Goal: Task Accomplishment & Management: Manage account settings

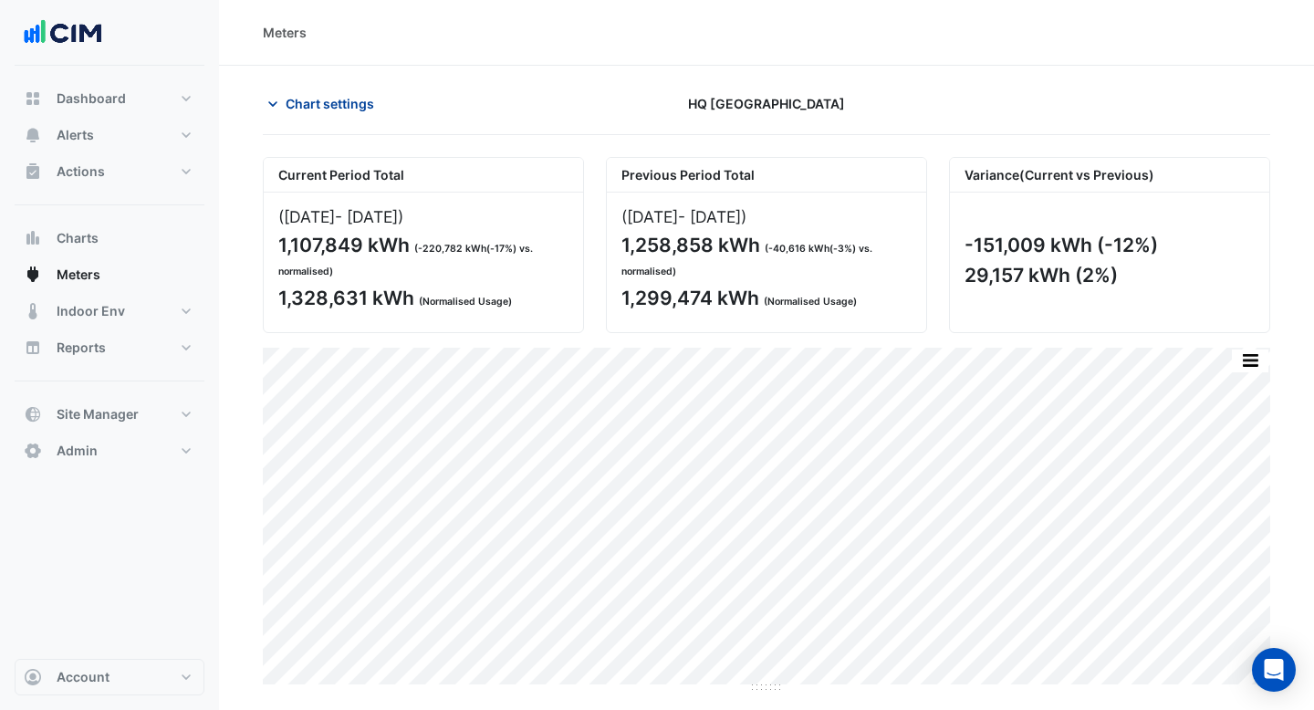
click at [336, 94] on span "Chart settings" at bounding box center [330, 103] width 89 height 19
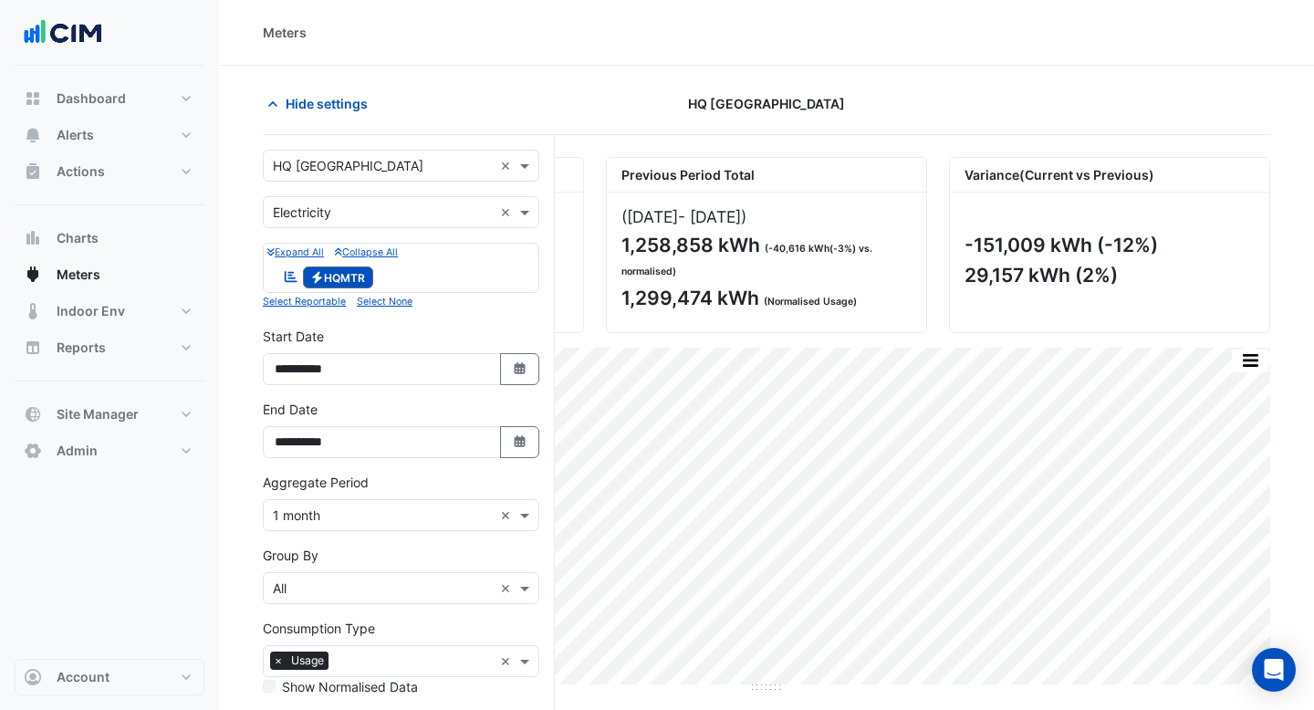
click at [360, 152] on div "× HQ Charlotte ×" at bounding box center [401, 166] width 277 height 32
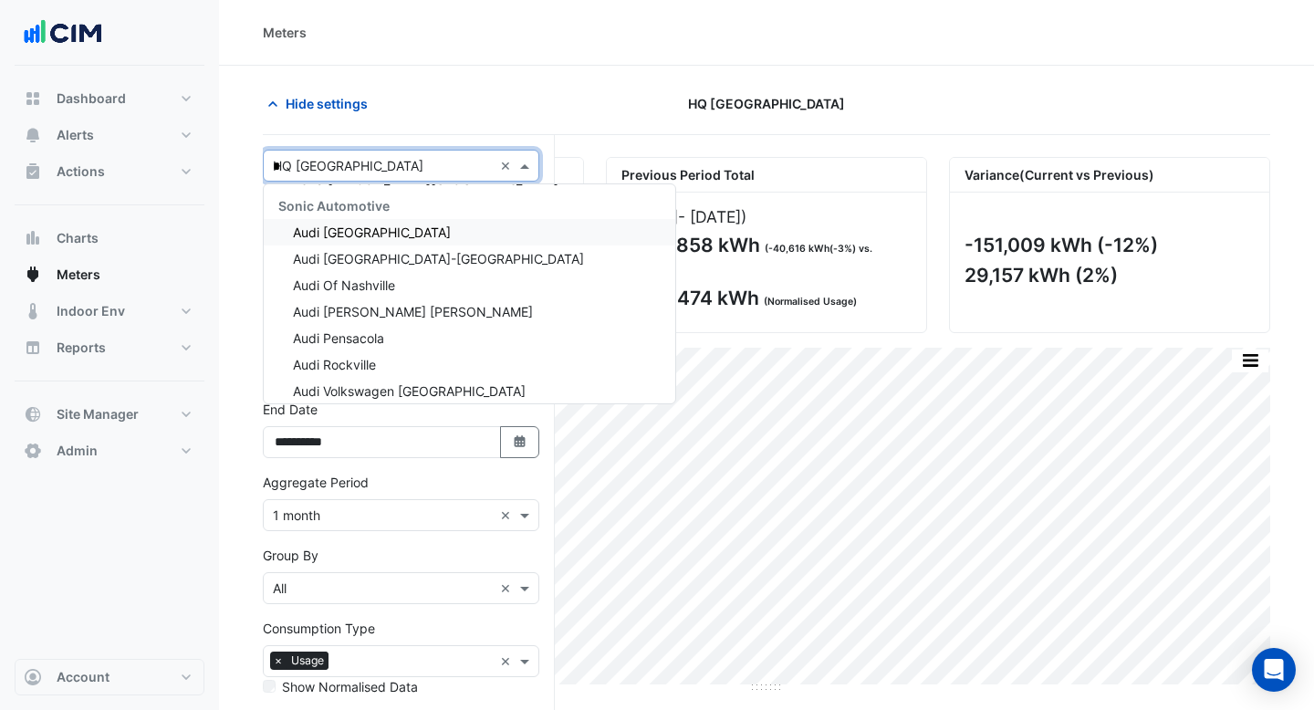
scroll to position [12597, 0]
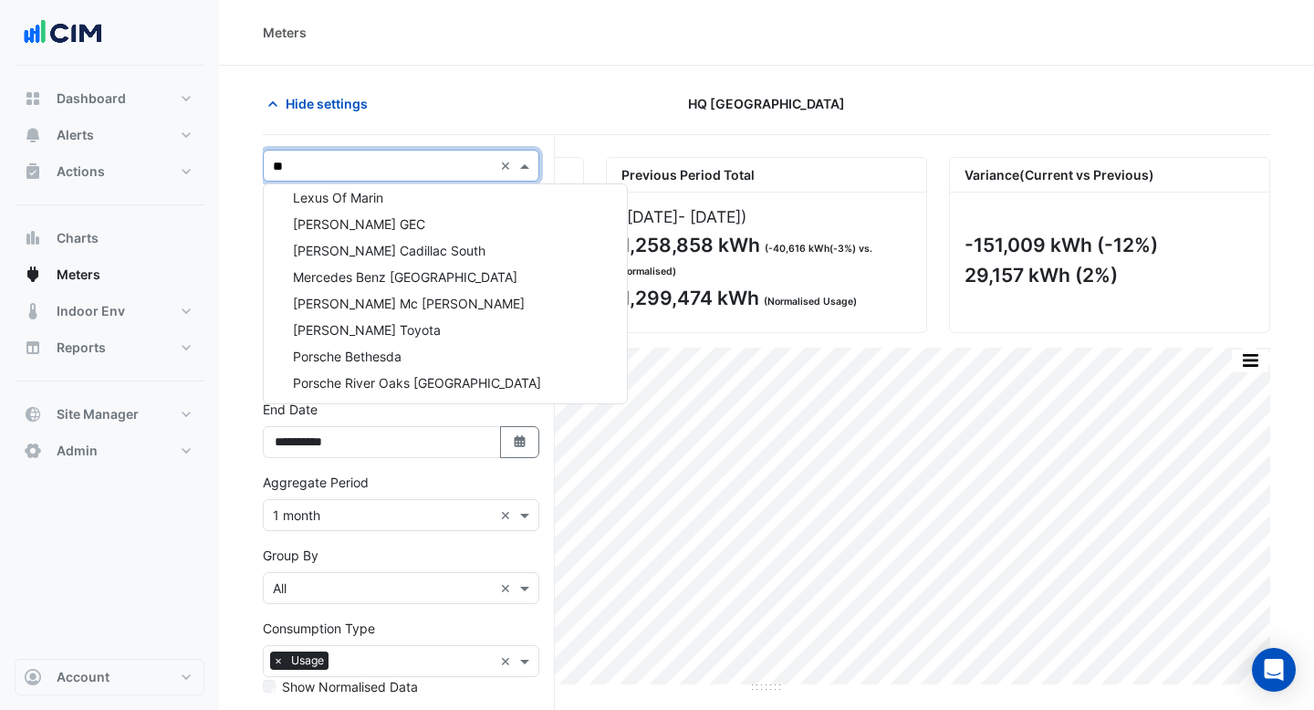
type input "***"
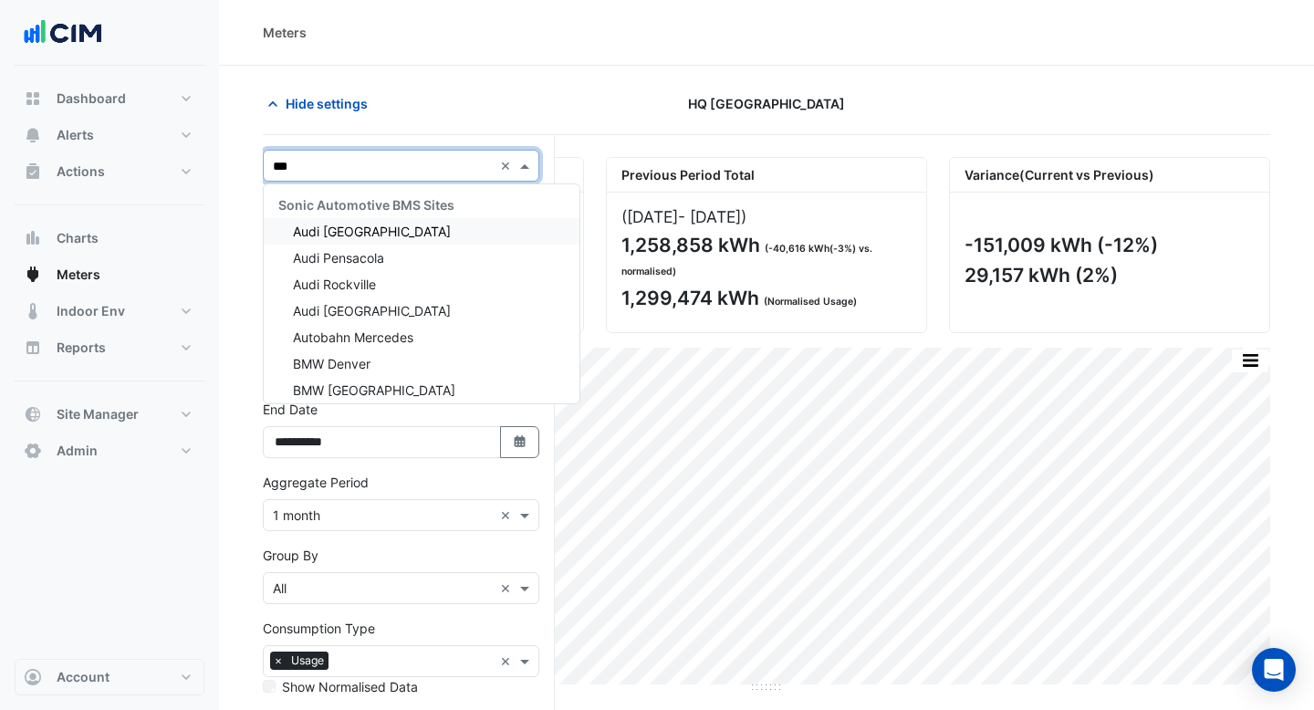
click at [381, 237] on span "Audi [GEOGRAPHIC_DATA]" at bounding box center [372, 232] width 158 height 16
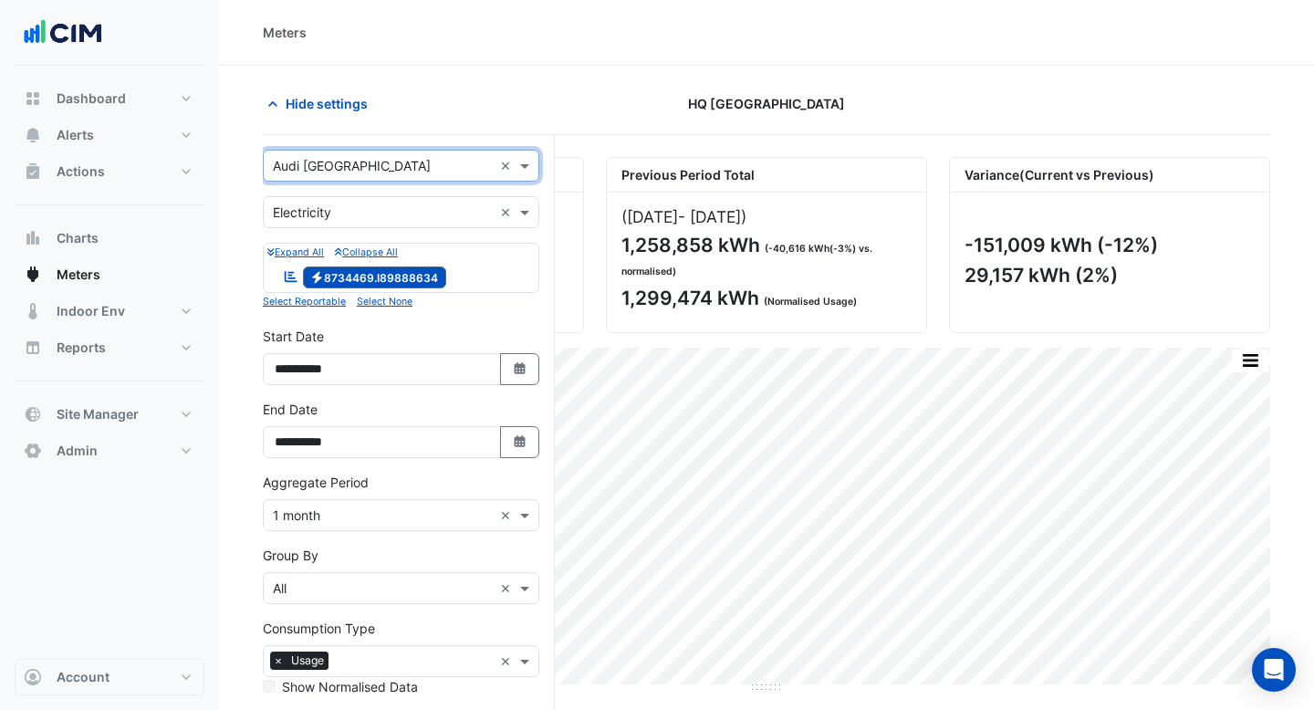
scroll to position [155, 0]
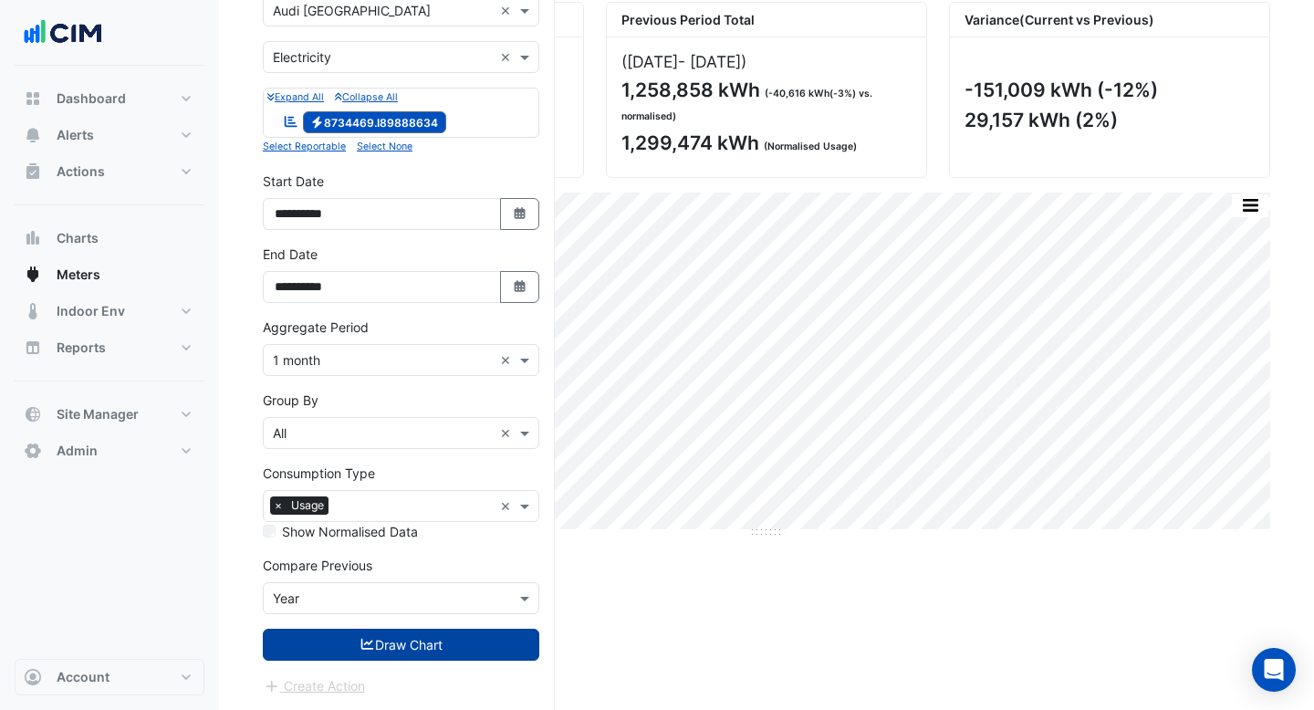
click at [406, 637] on button "Draw Chart" at bounding box center [401, 645] width 277 height 32
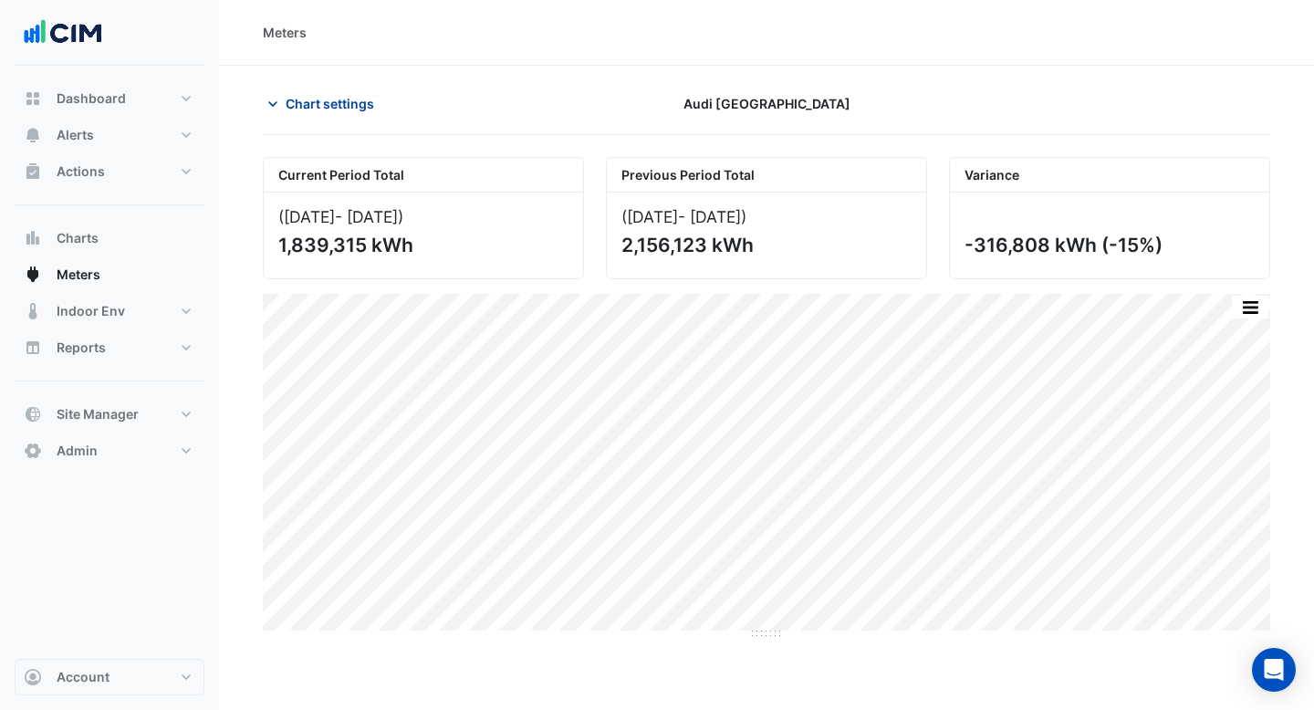
click at [352, 108] on span "Chart settings" at bounding box center [330, 103] width 89 height 19
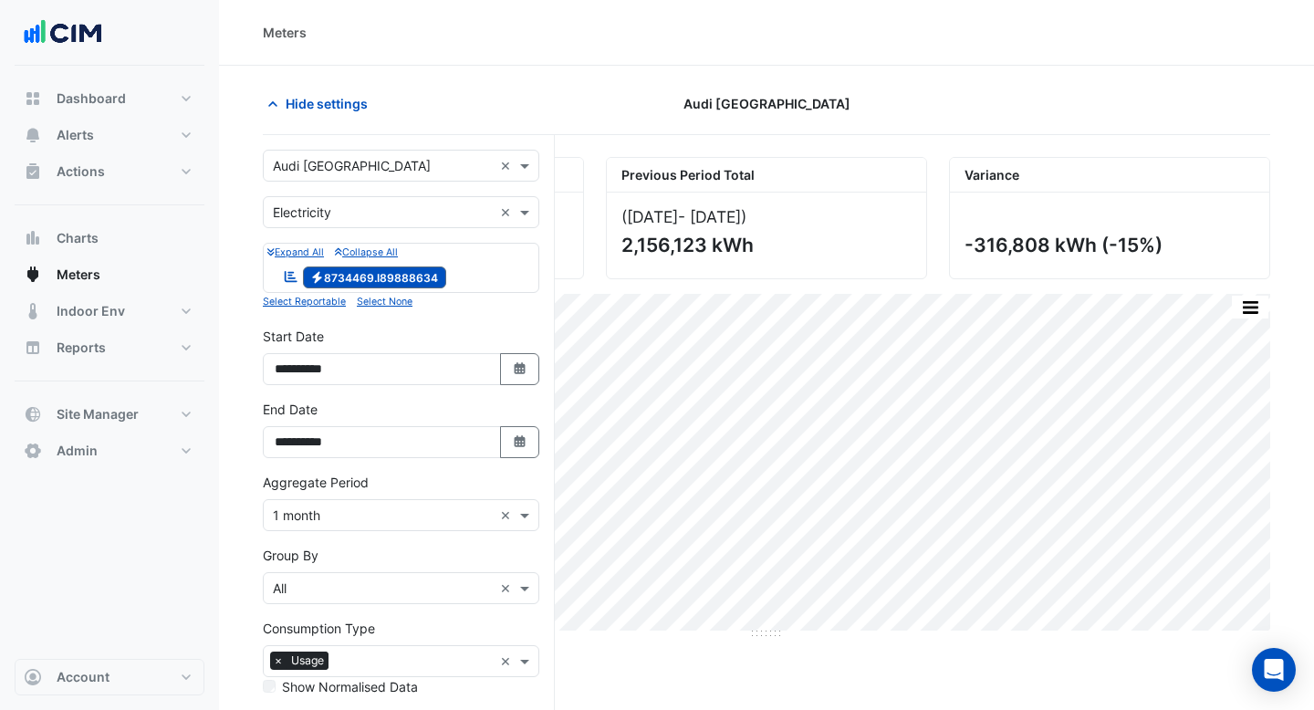
click at [413, 174] on div "× Audi Central Houston" at bounding box center [378, 165] width 229 height 19
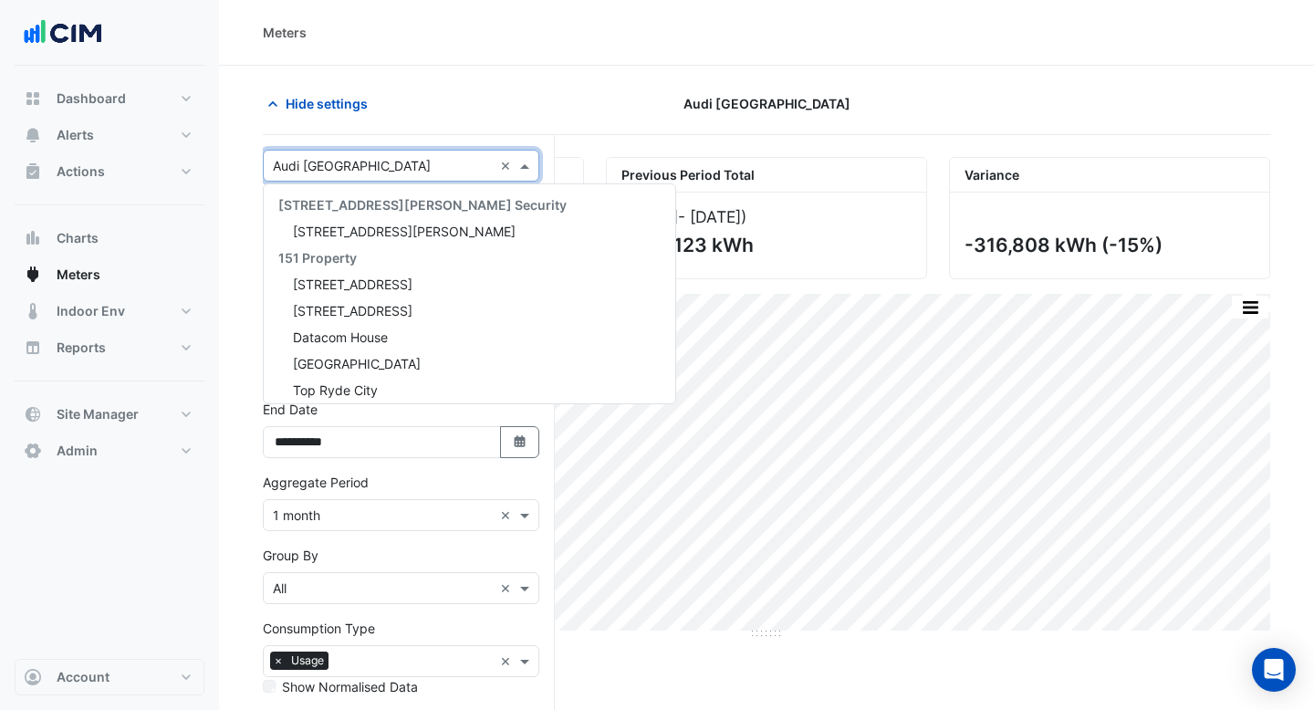
scroll to position [30629, 0]
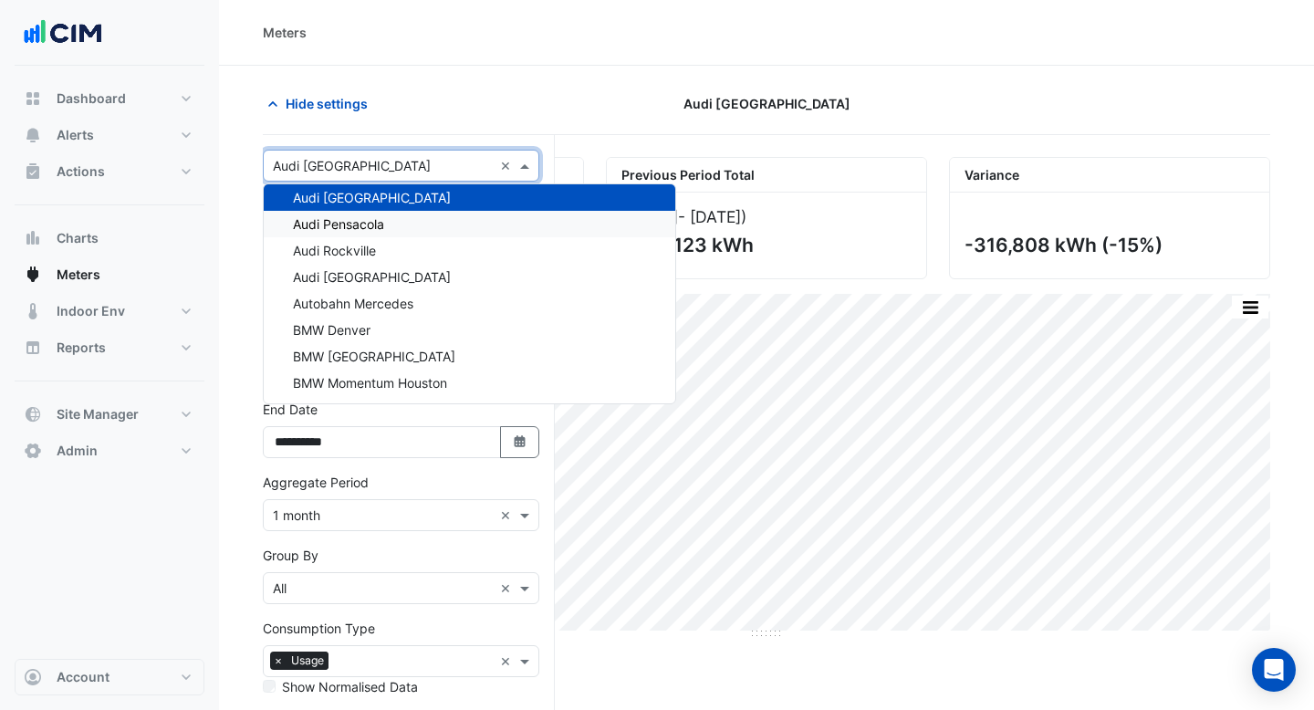
click at [406, 224] on div "Audi Pensacola" at bounding box center [470, 224] width 412 height 26
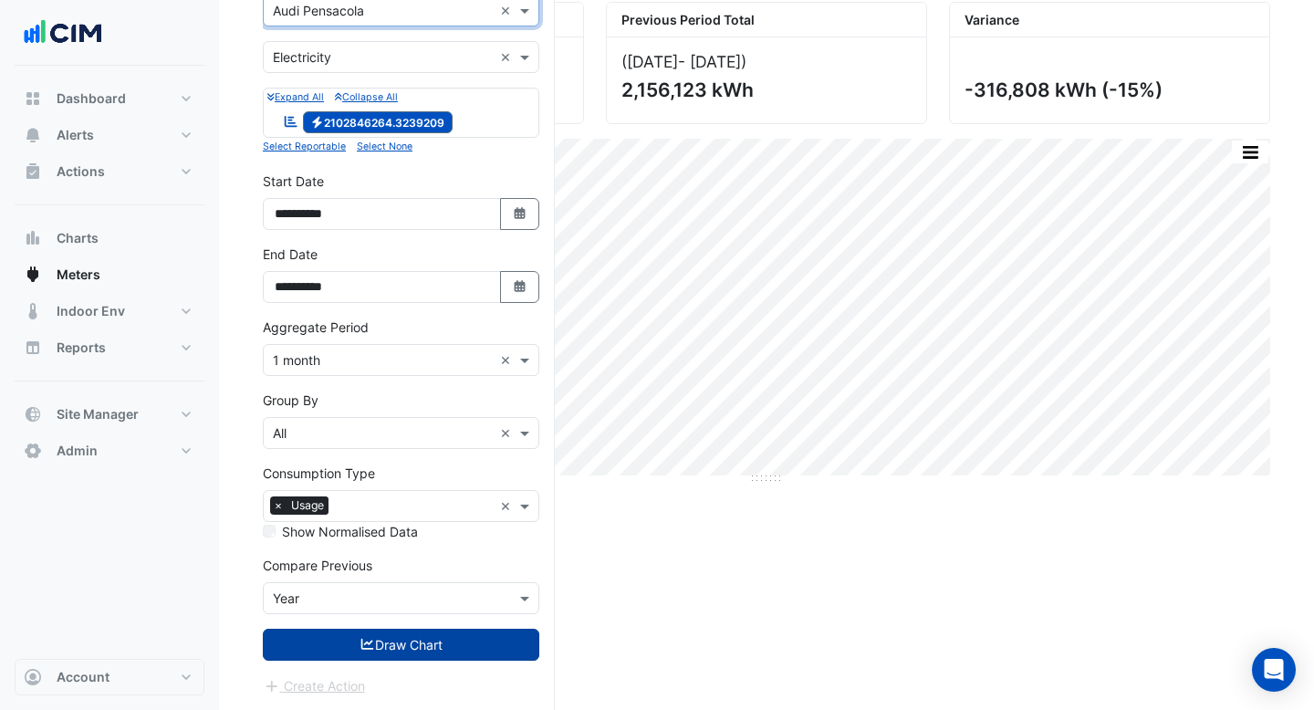
click at [396, 631] on button "Draw Chart" at bounding box center [401, 645] width 277 height 32
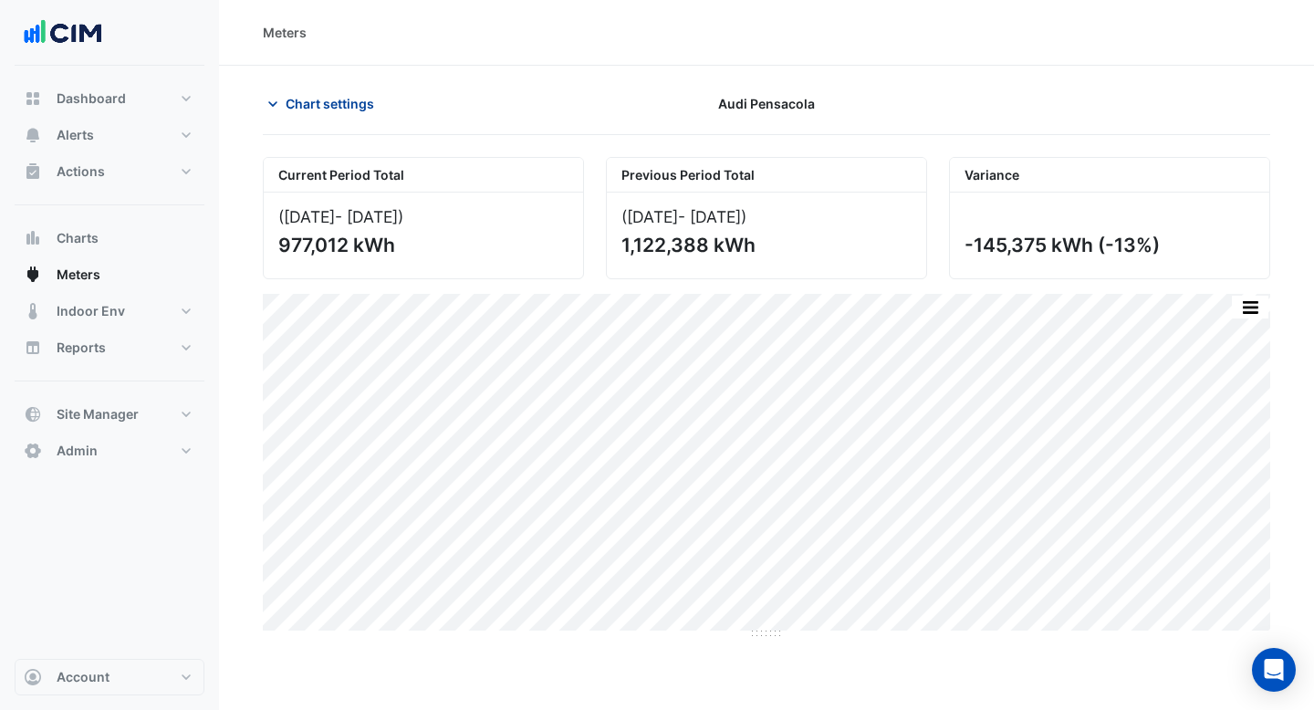
click at [298, 103] on span "Chart settings" at bounding box center [330, 103] width 89 height 19
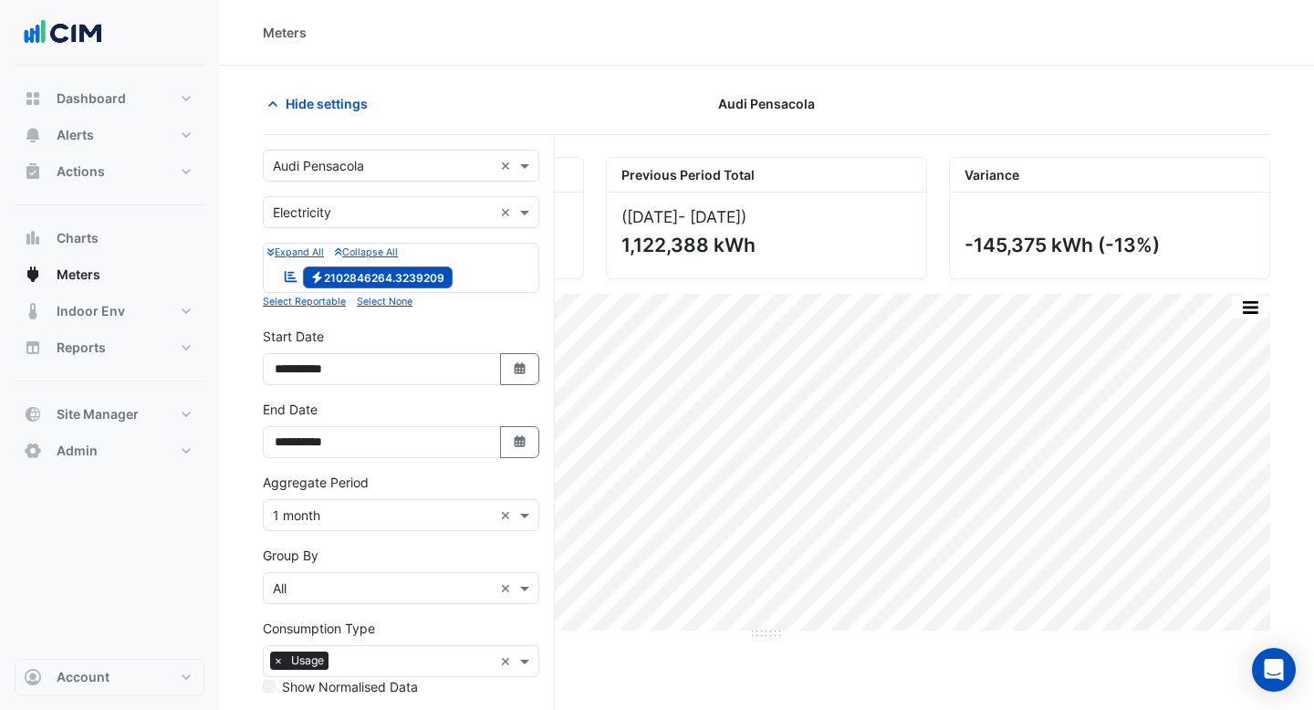
click at [423, 162] on input "text" at bounding box center [383, 166] width 220 height 19
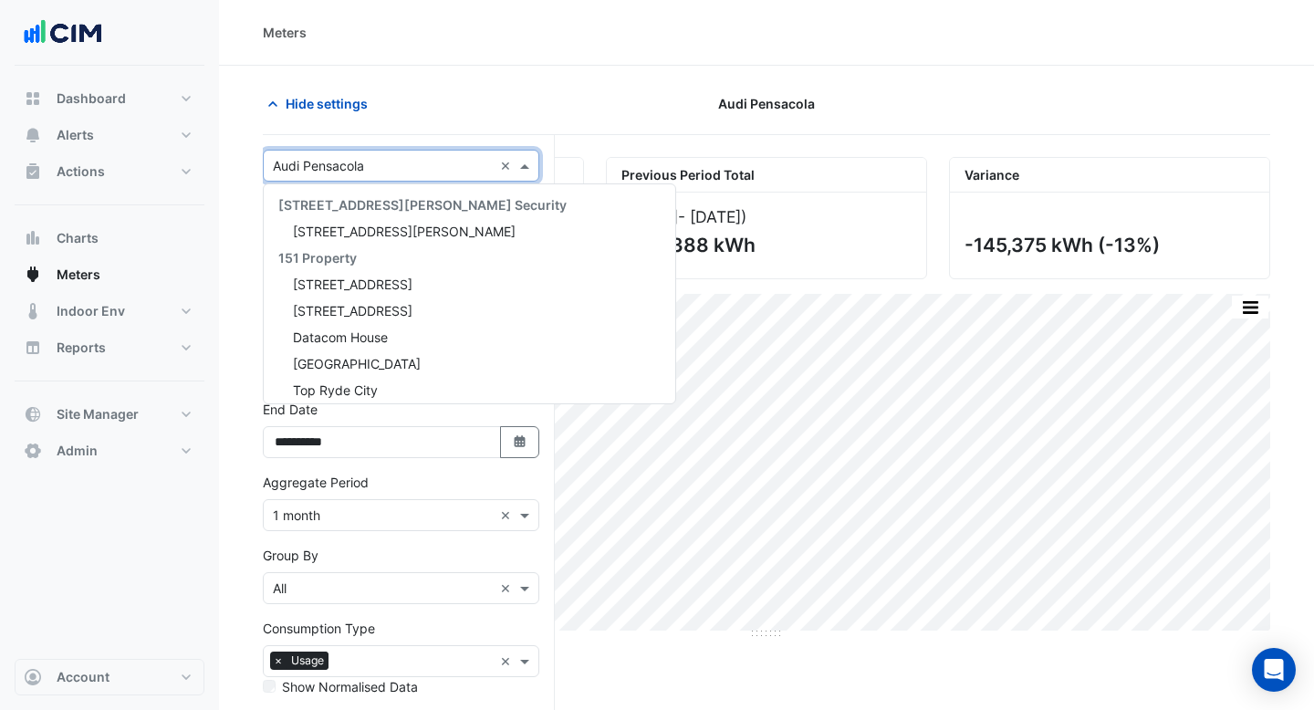
scroll to position [30655, 0]
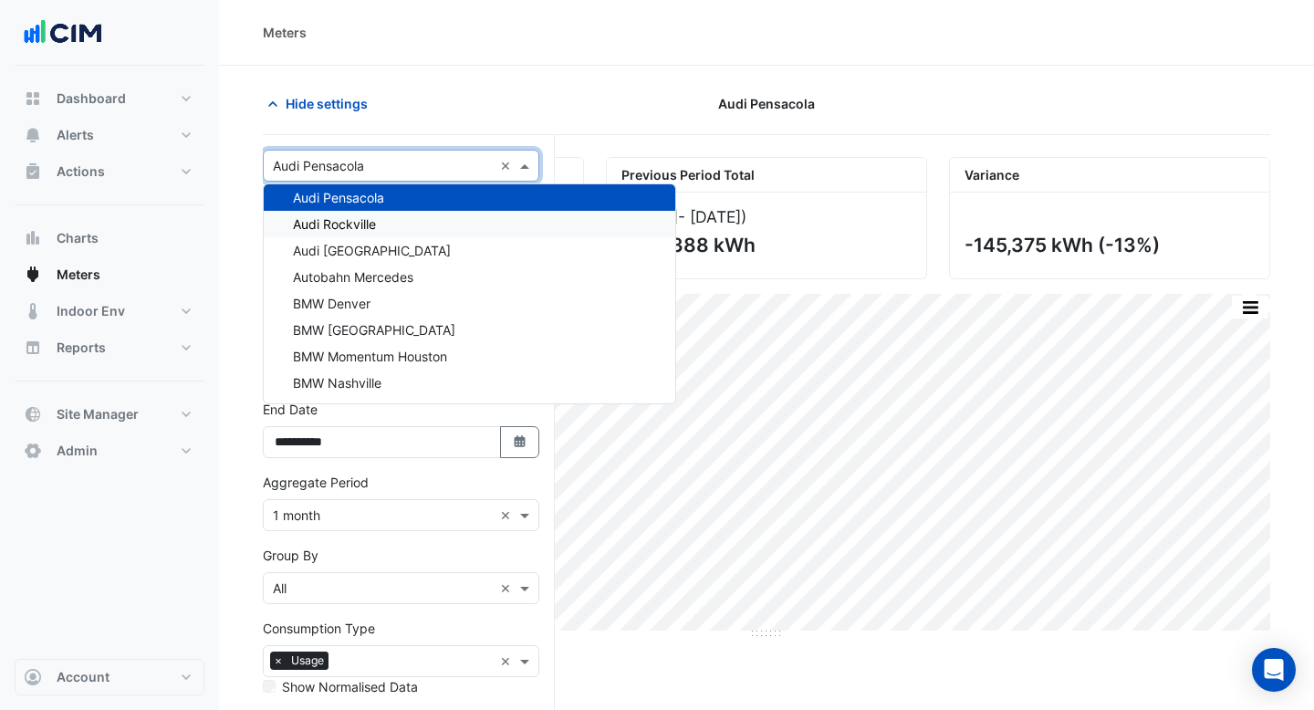
click at [403, 228] on div "Audi Rockville" at bounding box center [470, 224] width 412 height 26
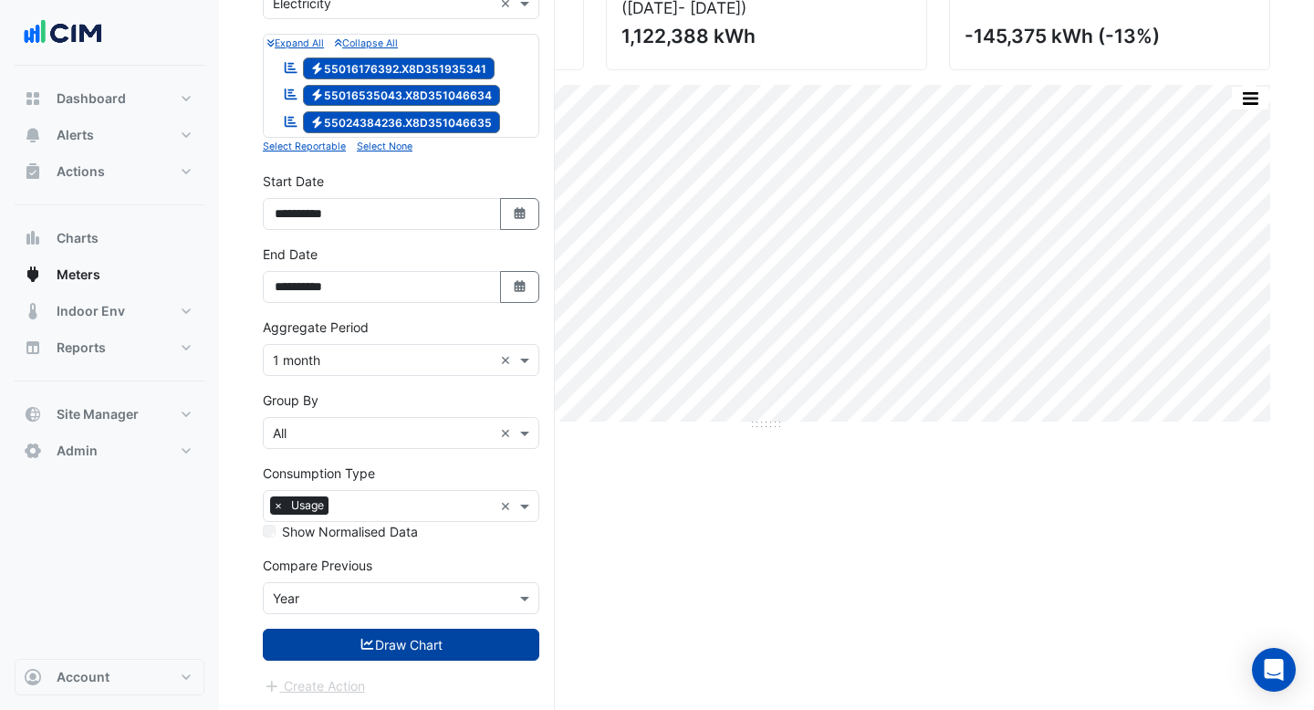
click at [436, 649] on button "Draw Chart" at bounding box center [401, 645] width 277 height 32
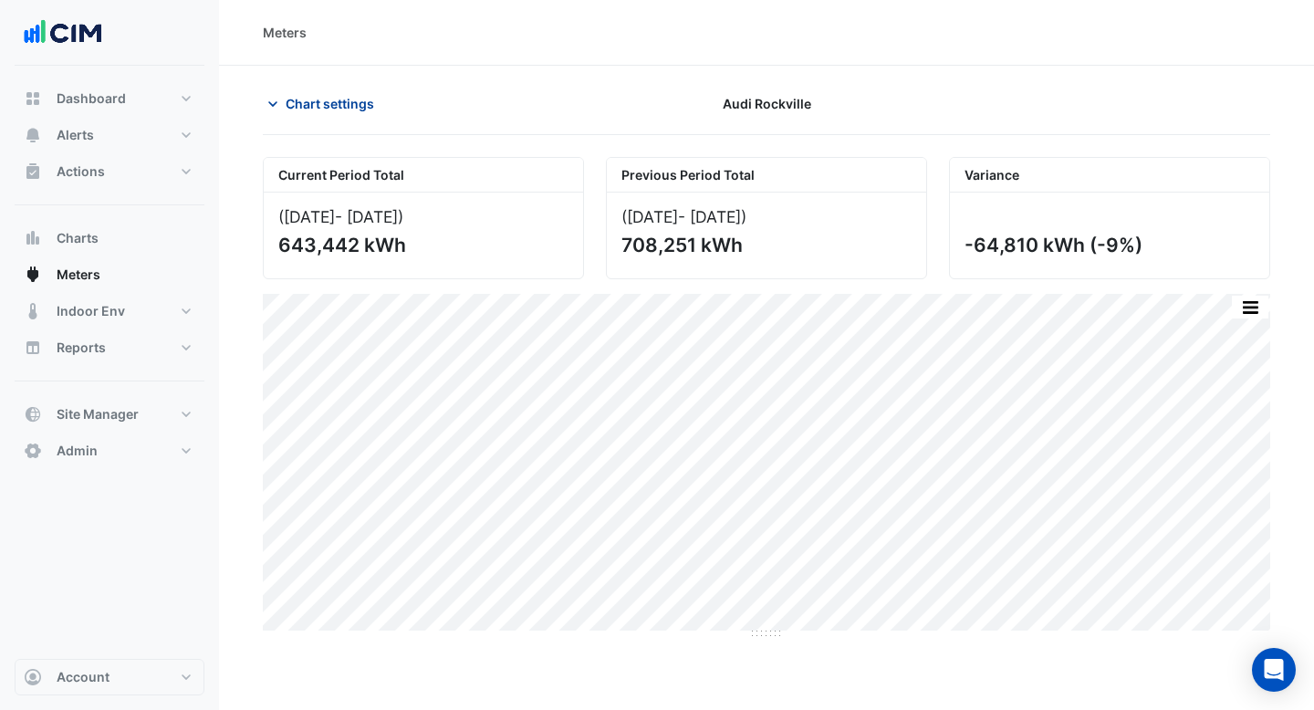
click at [370, 90] on button "Chart settings" at bounding box center [324, 104] width 123 height 32
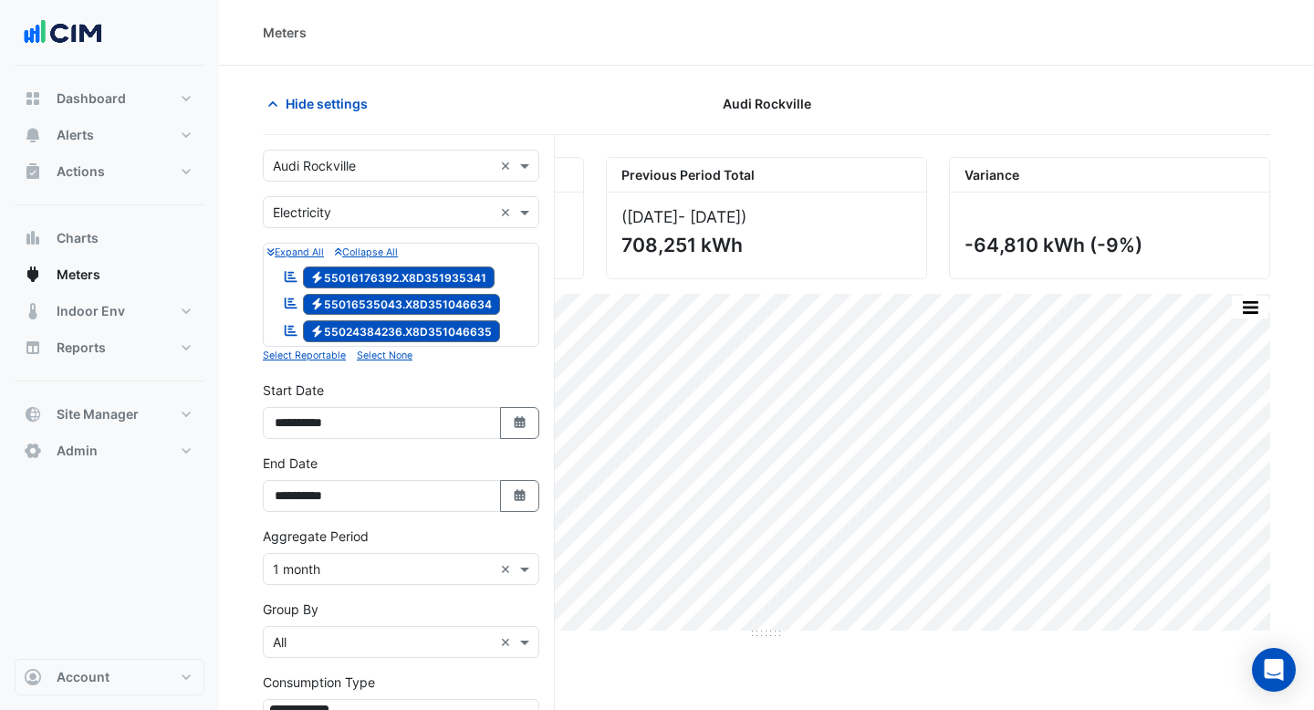
click at [406, 162] on input "text" at bounding box center [383, 166] width 220 height 19
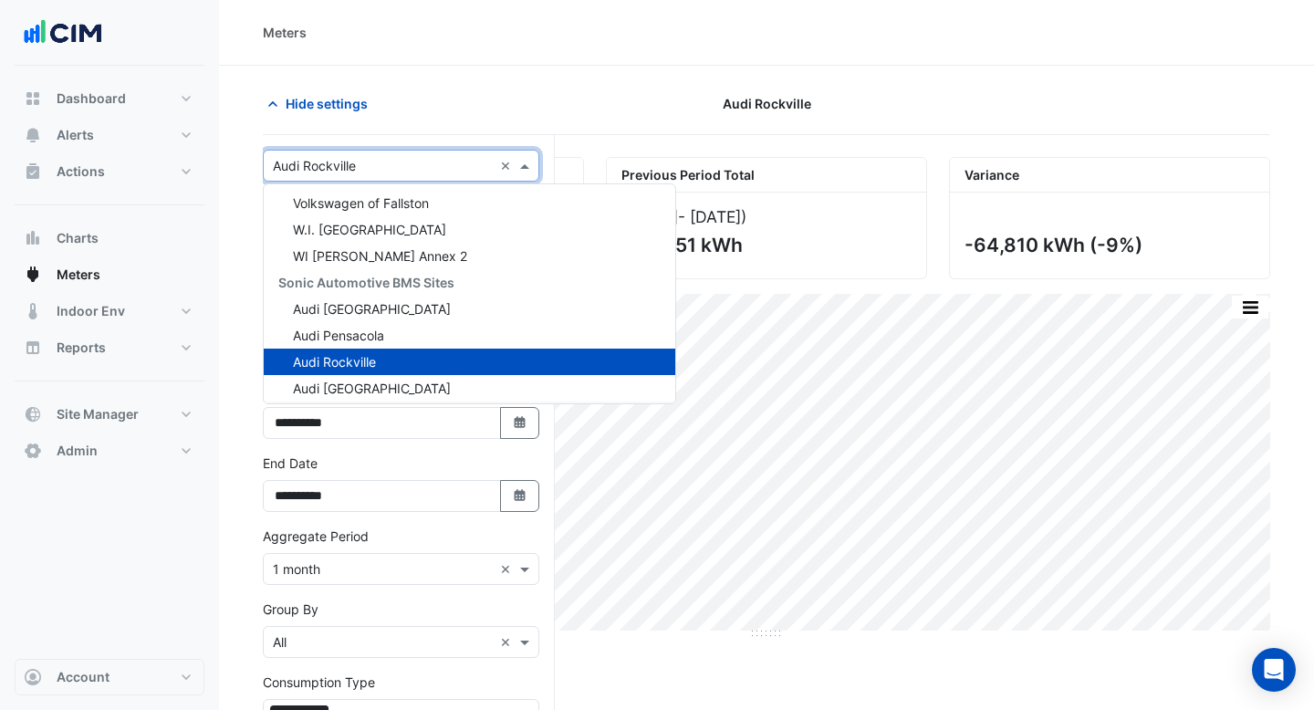
scroll to position [30620, 0]
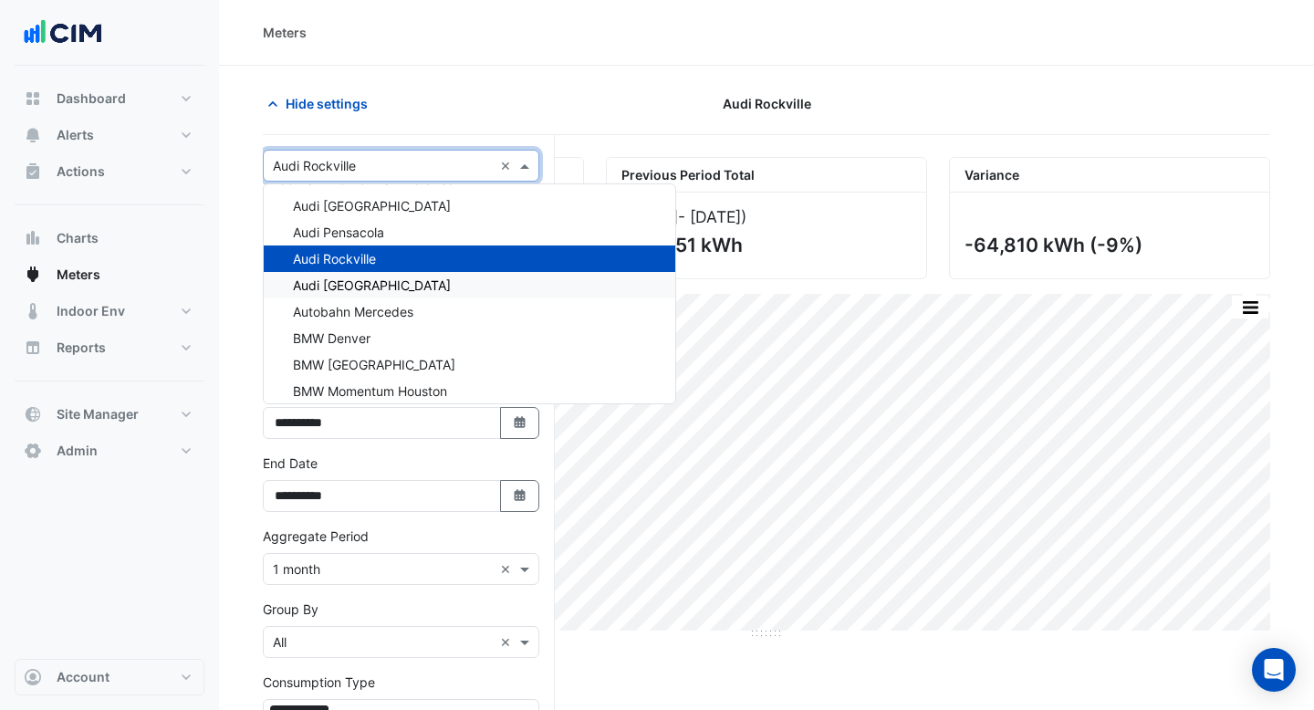
click at [396, 282] on span "Audi [GEOGRAPHIC_DATA]" at bounding box center [372, 285] width 158 height 16
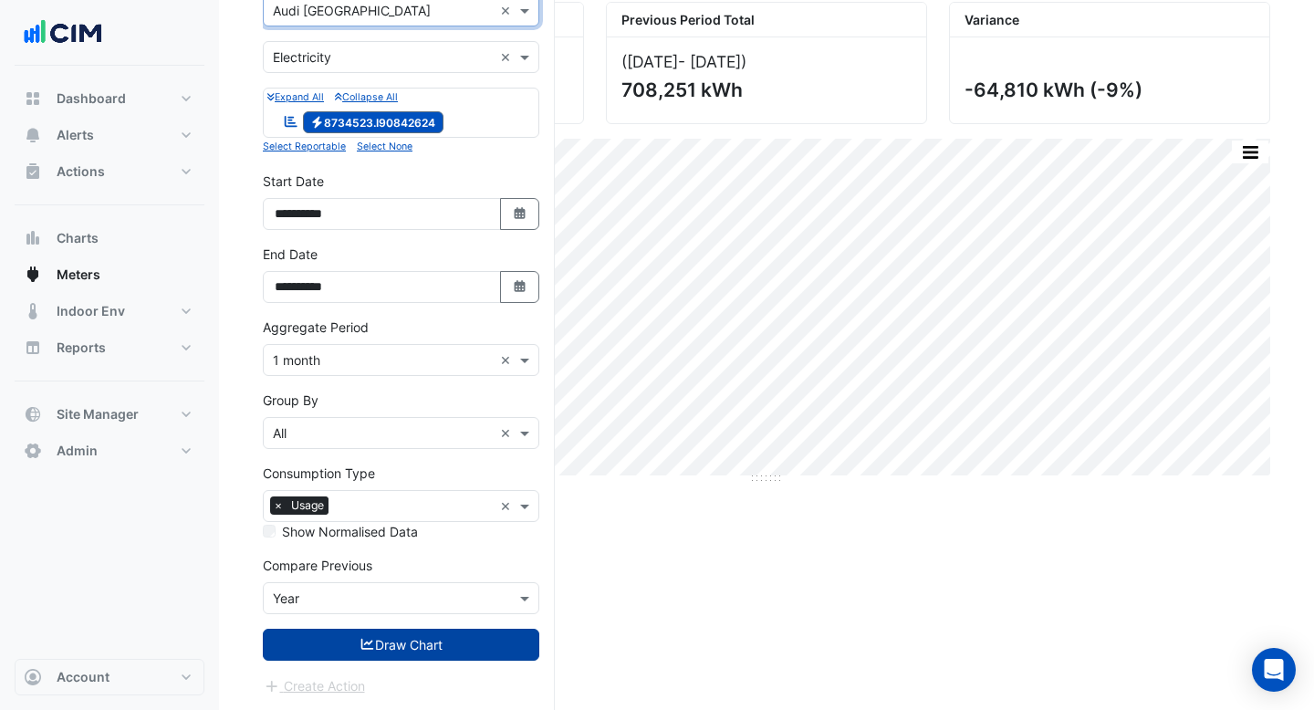
click at [433, 645] on button "Draw Chart" at bounding box center [401, 645] width 277 height 32
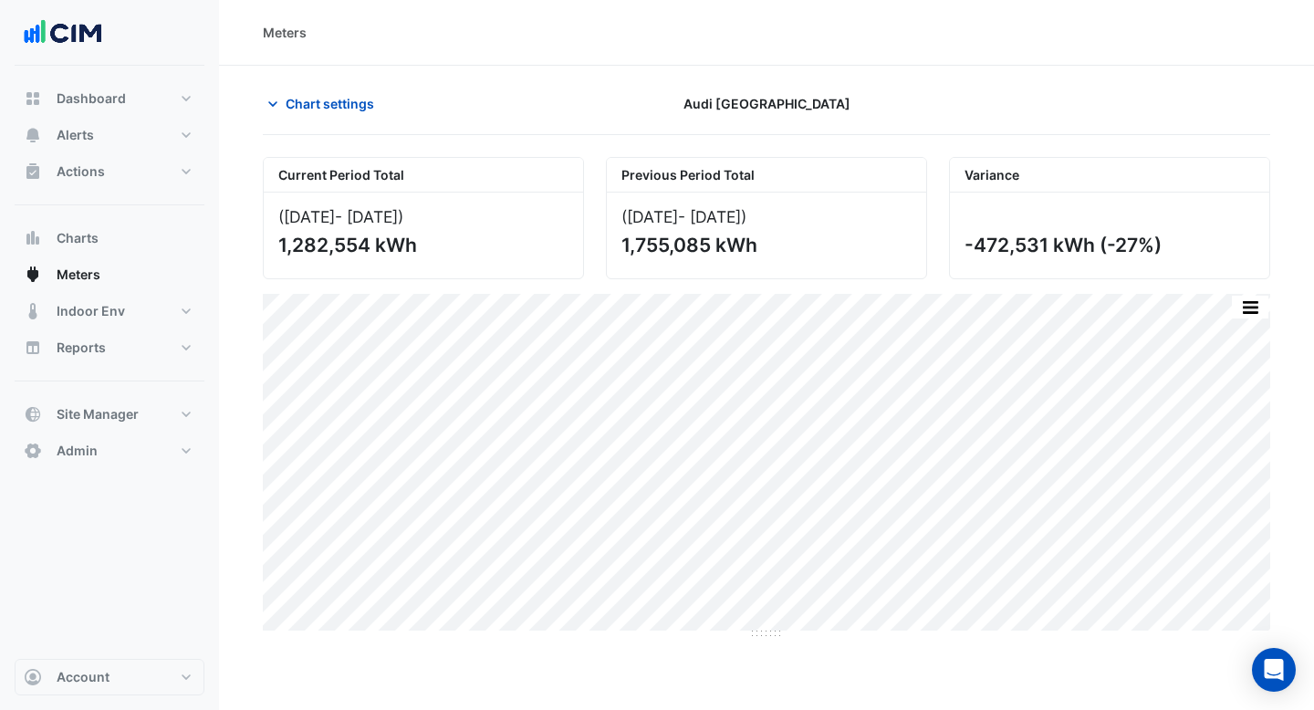
click at [334, 126] on div "Chart settings Audi West Houston" at bounding box center [767, 111] width 1008 height 47
click at [328, 94] on span "Chart settings" at bounding box center [330, 103] width 89 height 19
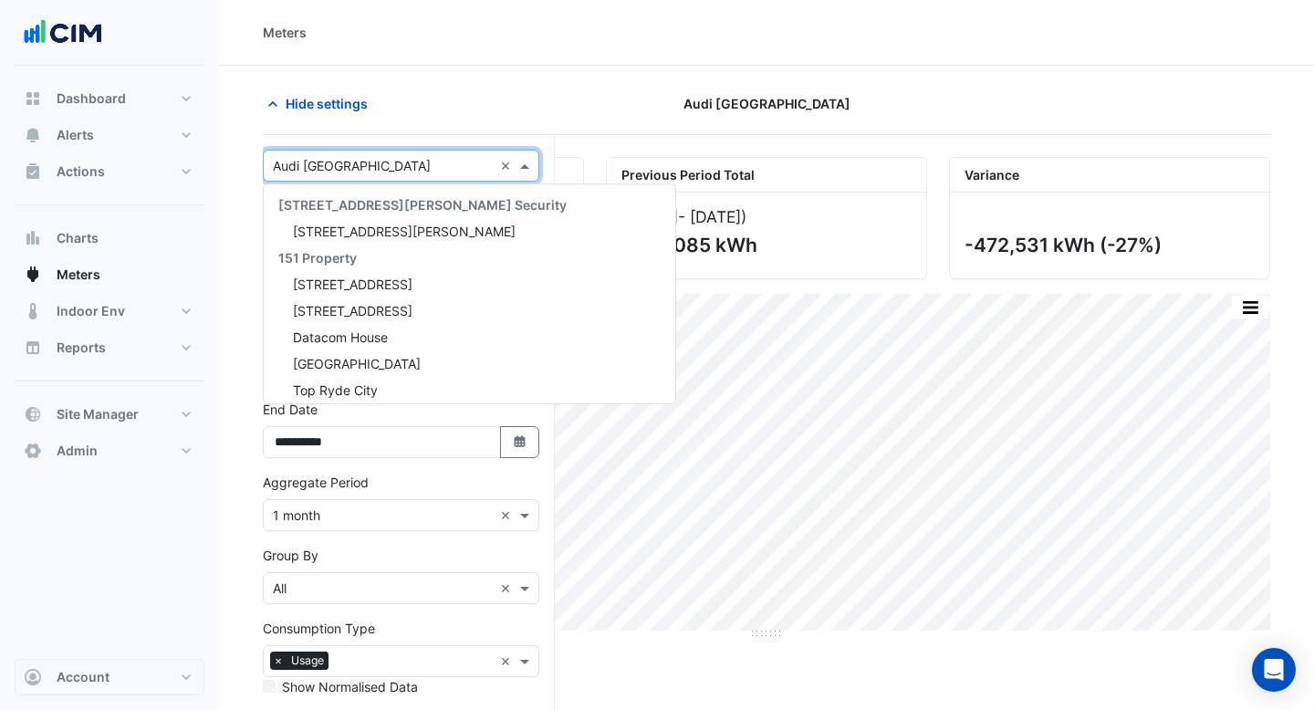
click at [433, 169] on input "text" at bounding box center [383, 166] width 220 height 19
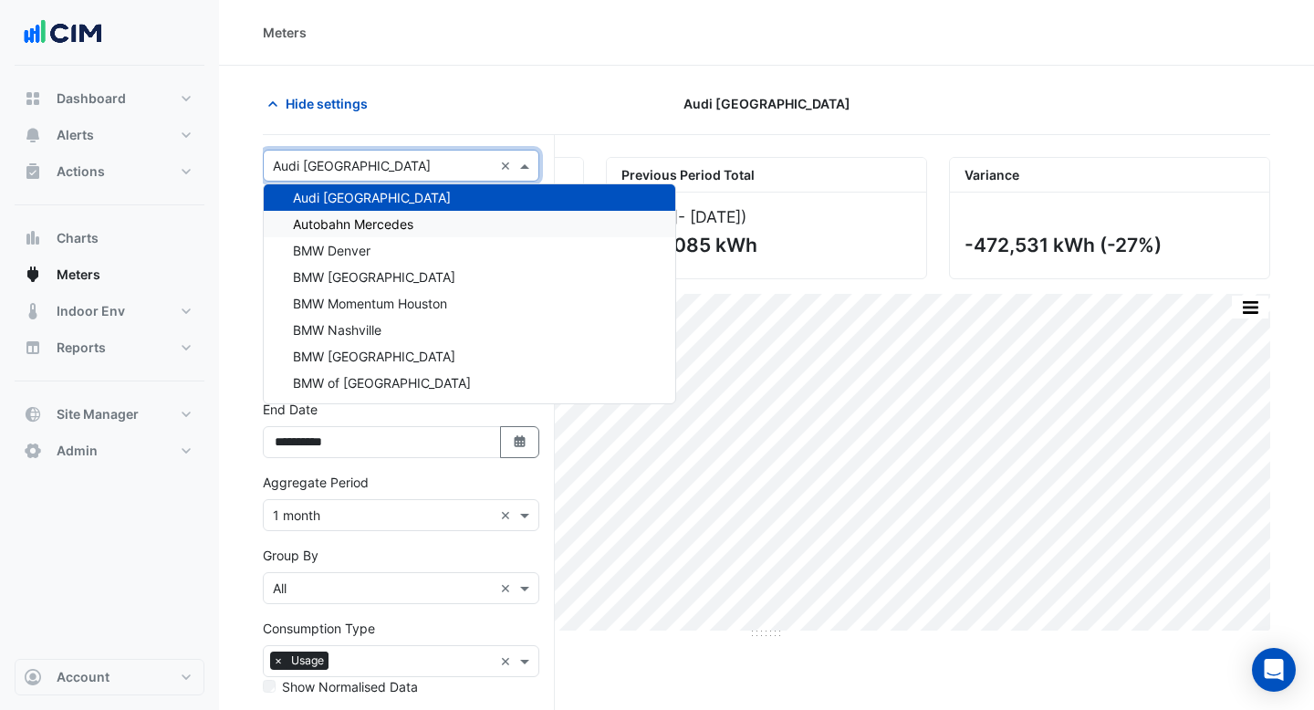
click at [422, 218] on div "Autobahn Mercedes" at bounding box center [470, 224] width 412 height 26
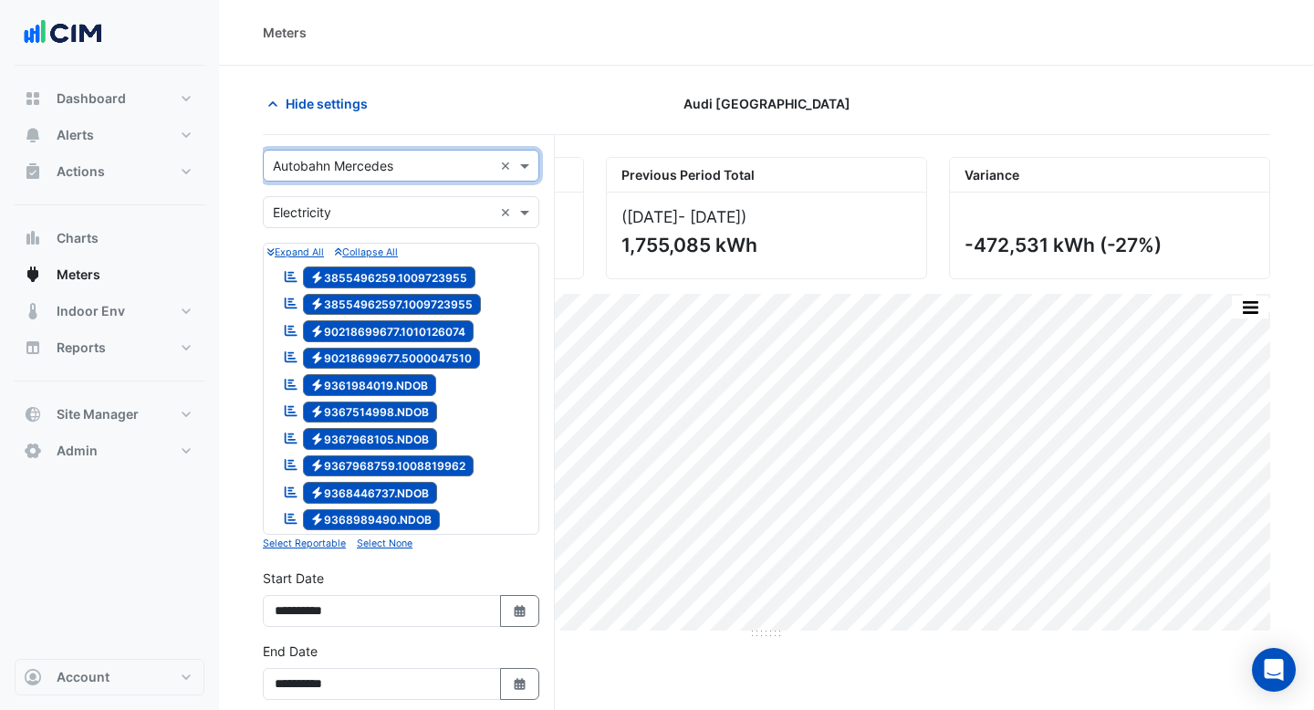
scroll to position [398, 0]
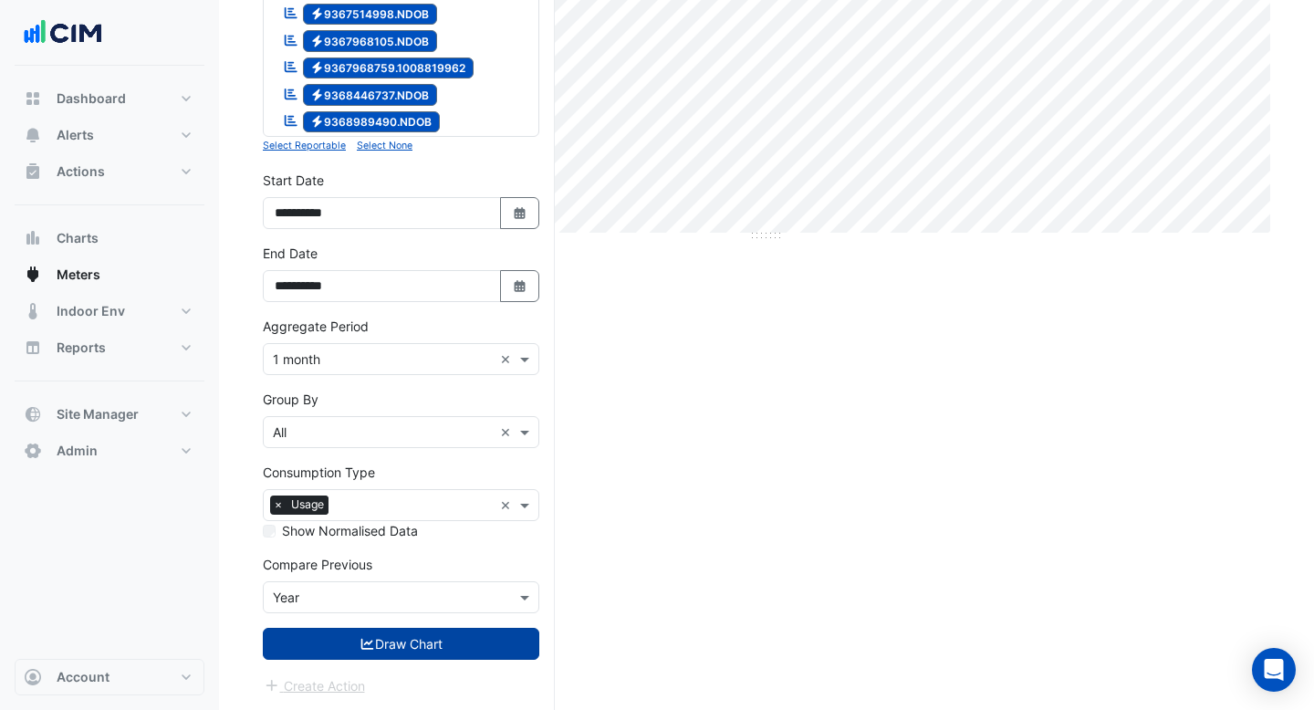
click at [431, 635] on button "Draw Chart" at bounding box center [401, 644] width 277 height 32
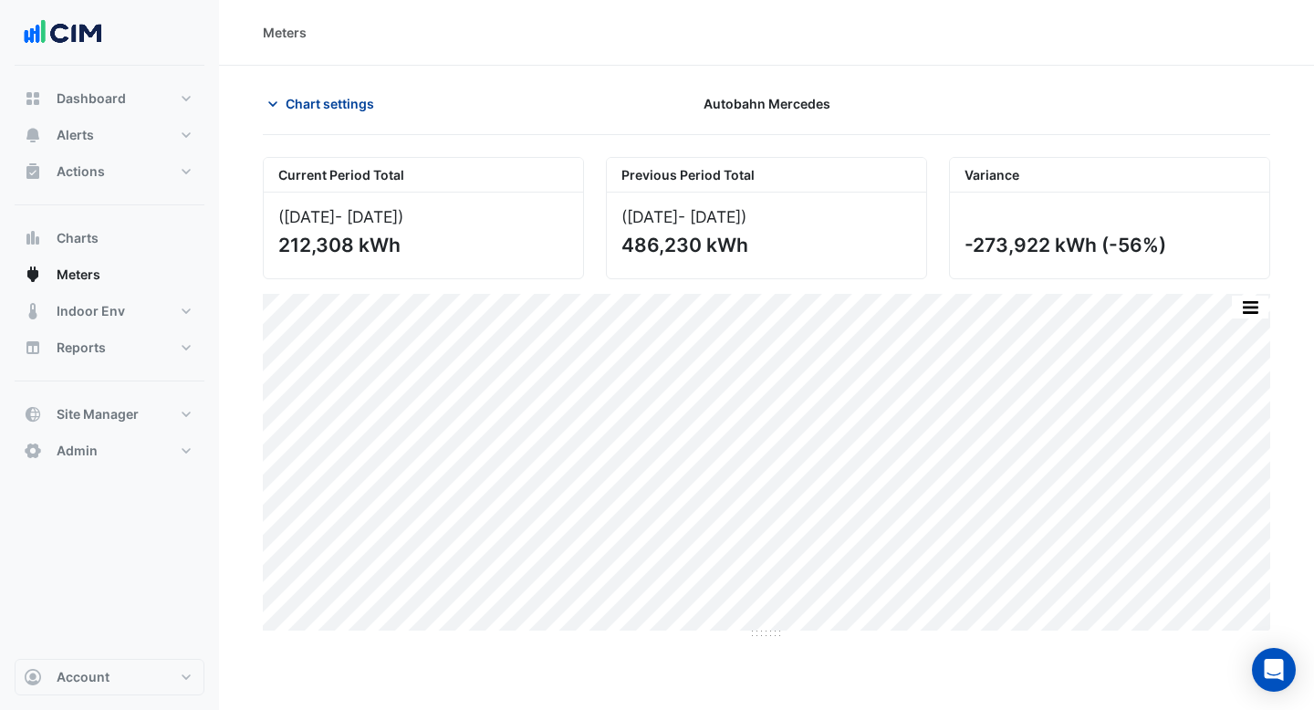
click at [333, 106] on span "Chart settings" at bounding box center [330, 103] width 89 height 19
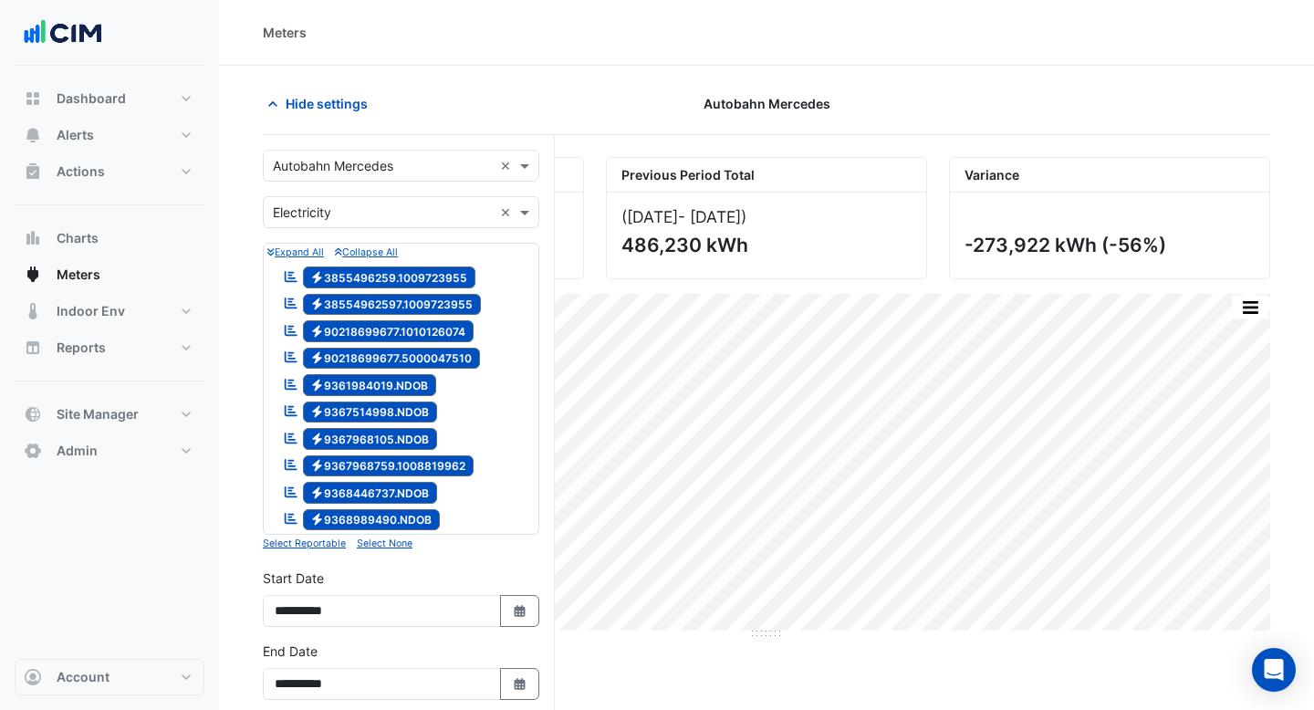
click at [363, 166] on input "text" at bounding box center [383, 166] width 220 height 19
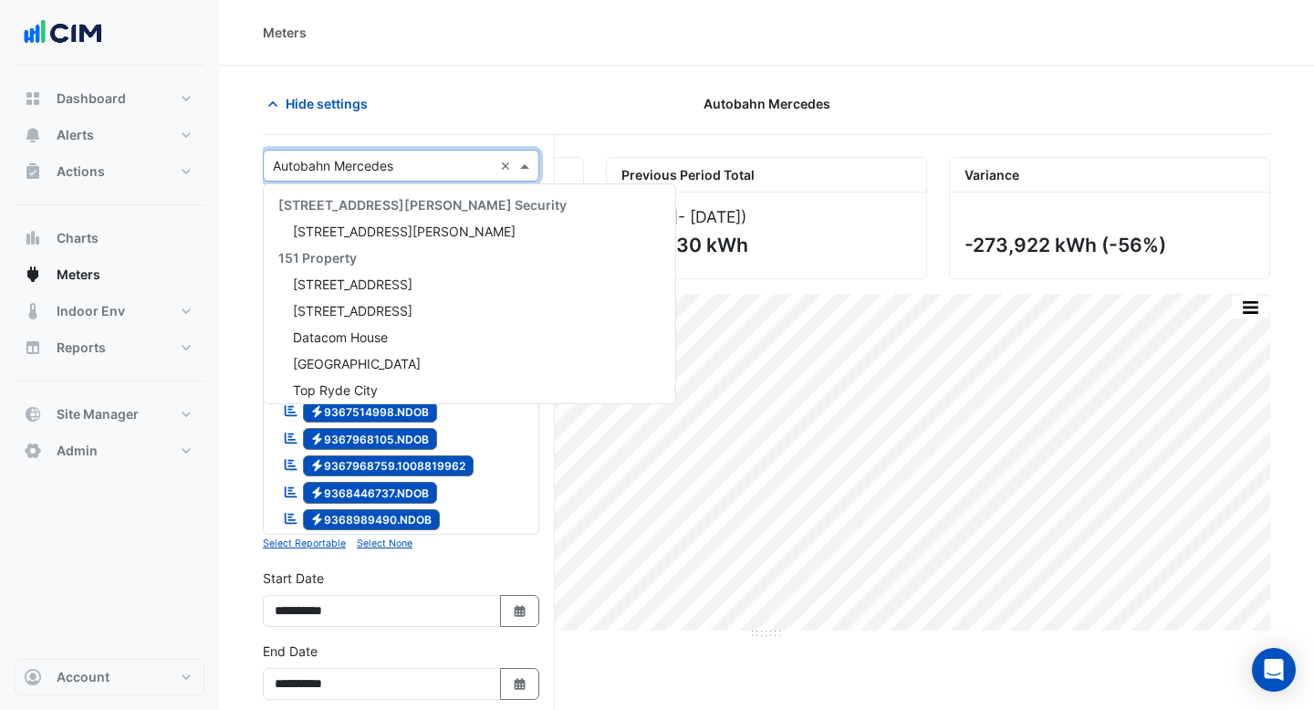
scroll to position [30735, 0]
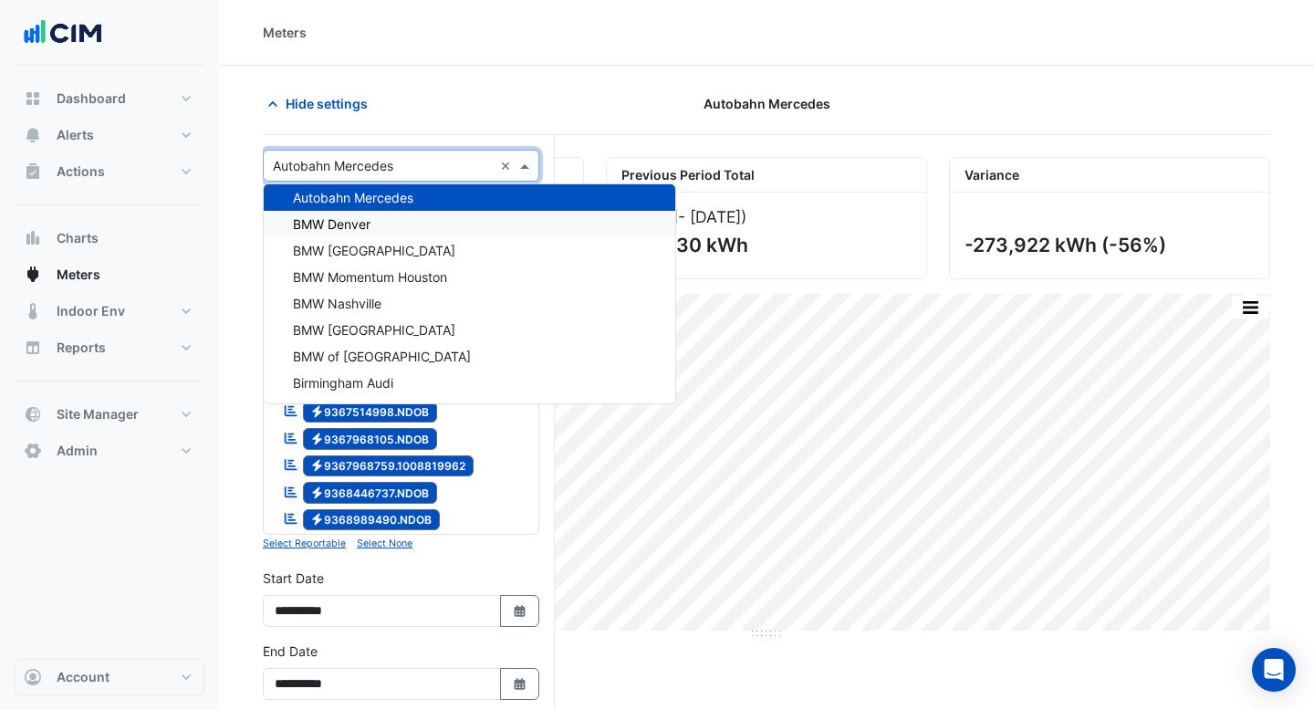
click at [362, 228] on span "BMW Denver" at bounding box center [332, 224] width 78 height 16
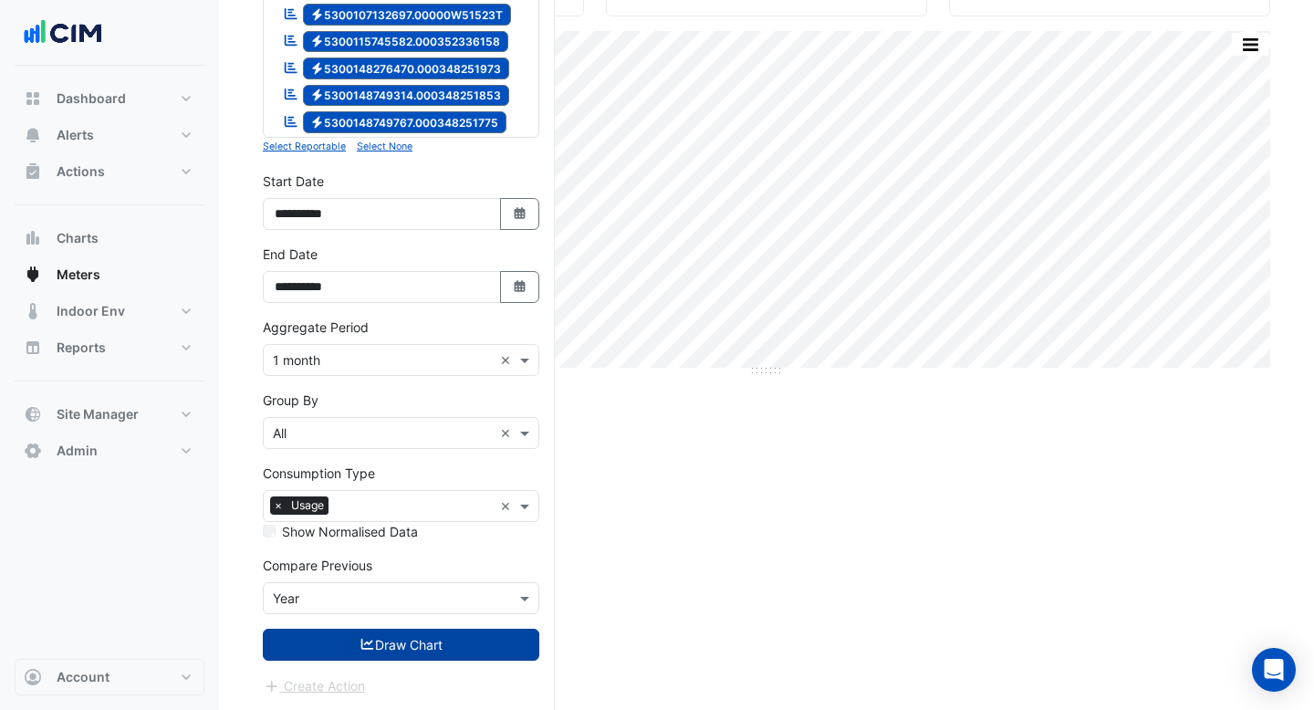
click at [382, 640] on button "Draw Chart" at bounding box center [401, 645] width 277 height 32
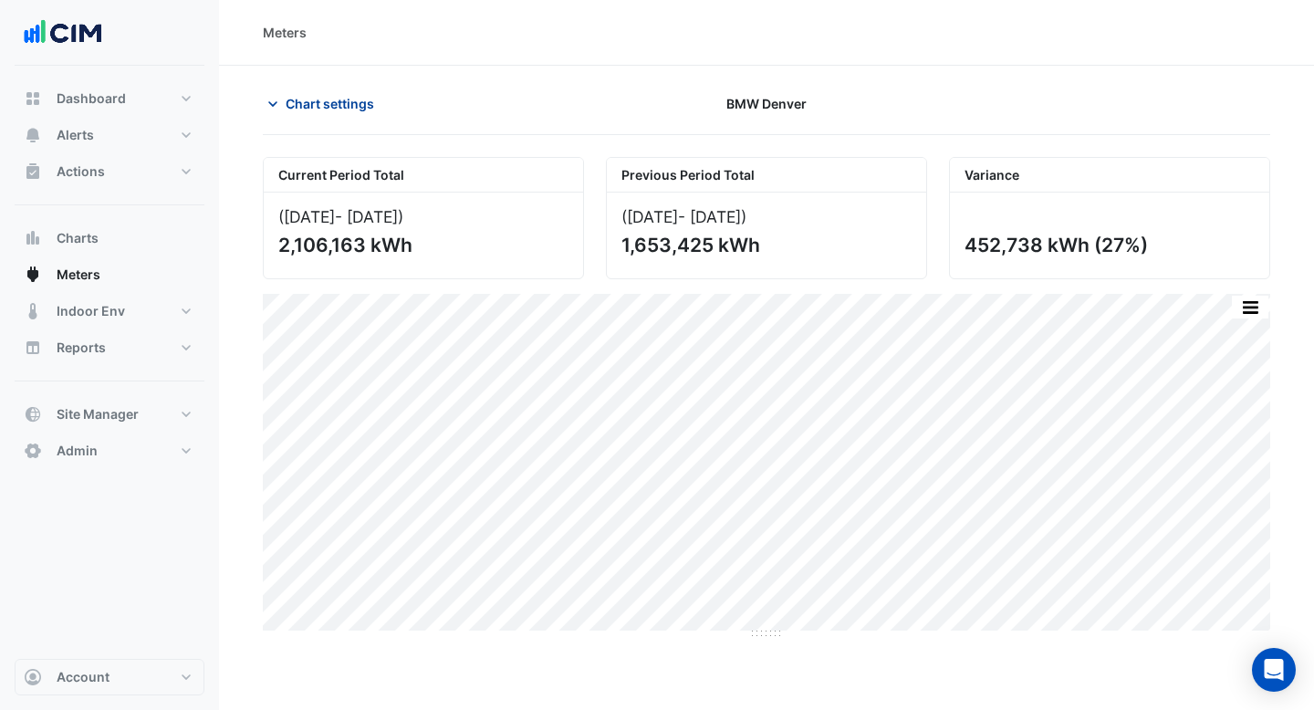
click at [340, 99] on span "Chart settings" at bounding box center [330, 103] width 89 height 19
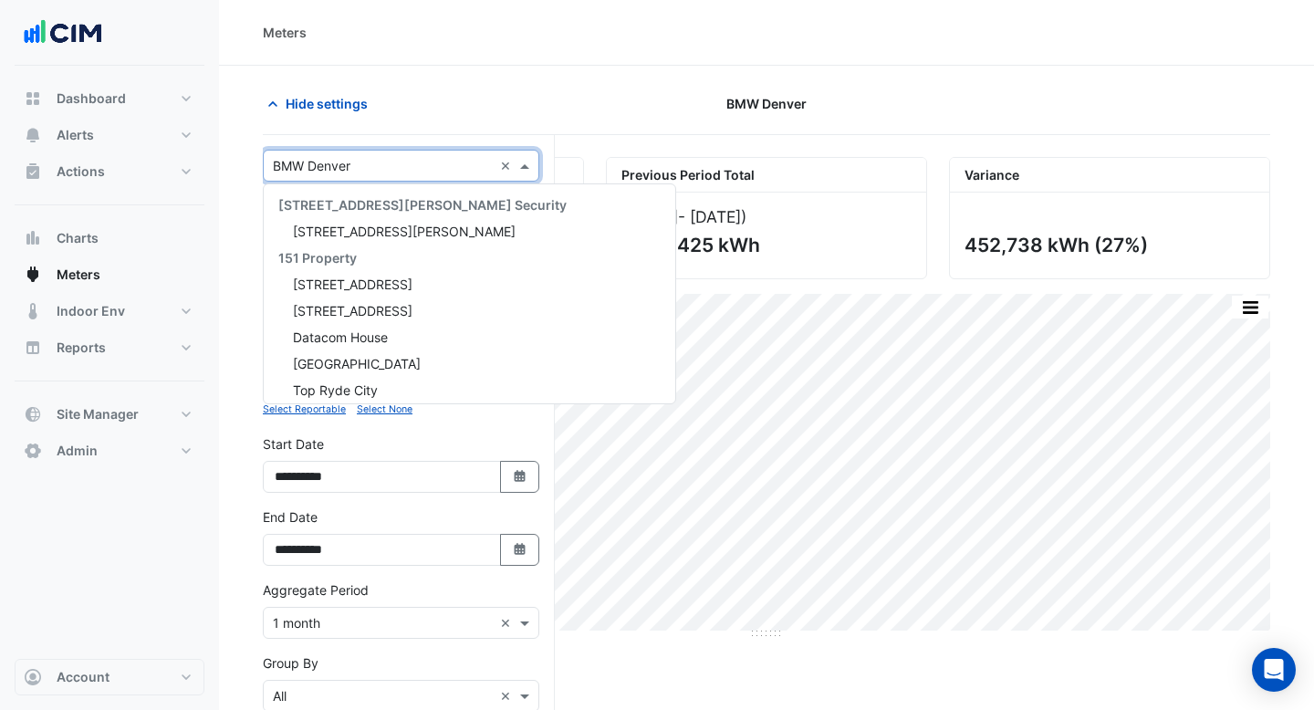
click at [406, 169] on input "text" at bounding box center [383, 166] width 220 height 19
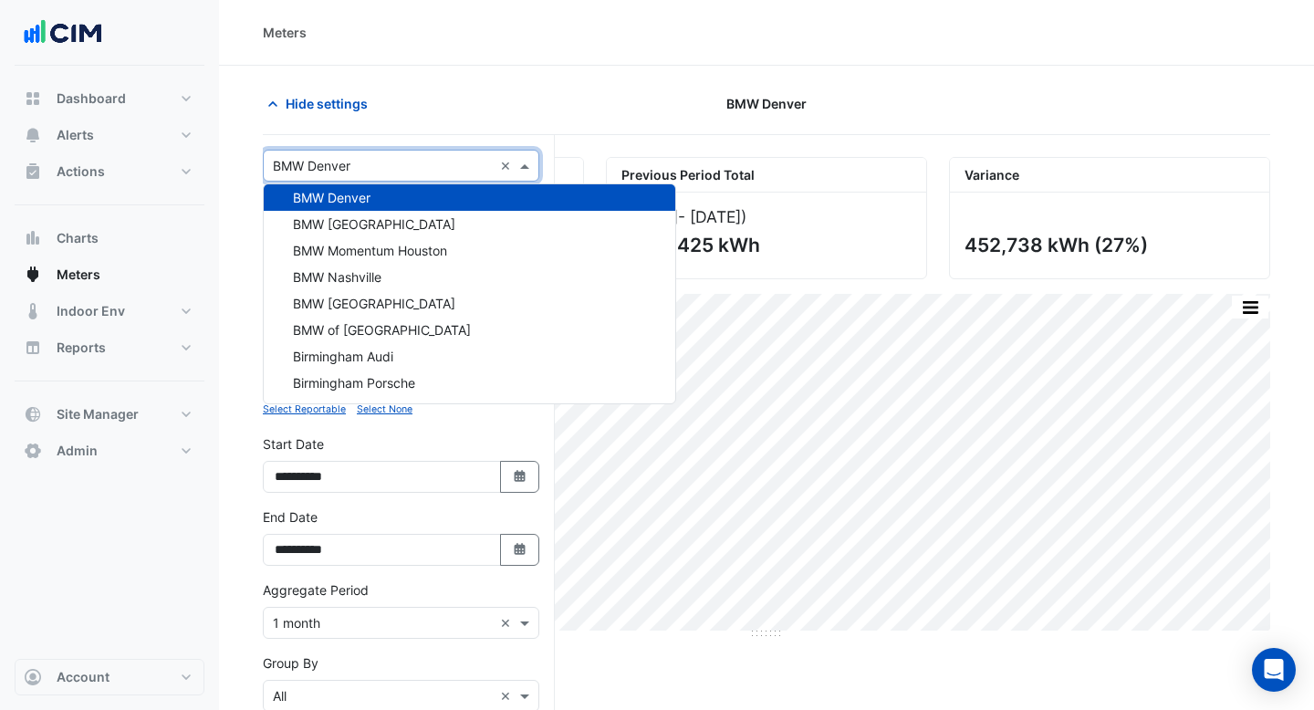
click at [406, 169] on input "text" at bounding box center [383, 166] width 220 height 19
click at [397, 221] on span "BMW [GEOGRAPHIC_DATA]" at bounding box center [374, 224] width 162 height 16
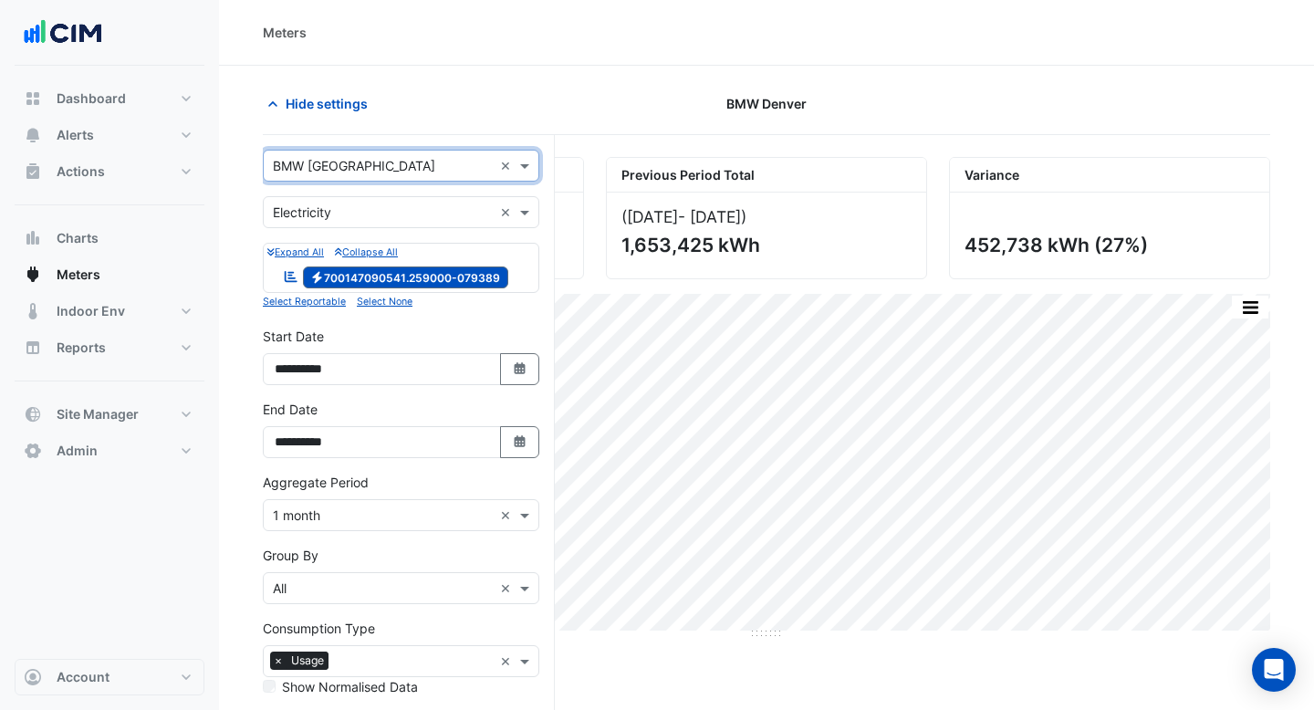
scroll to position [155, 0]
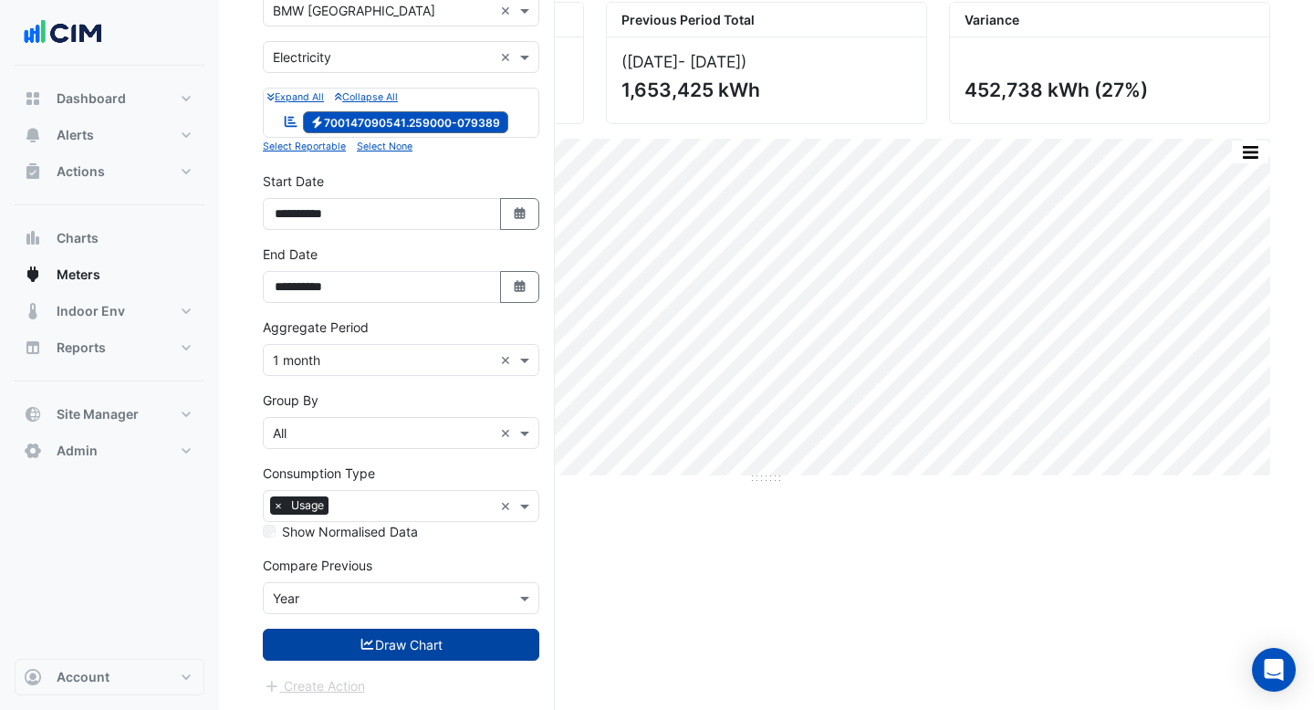
click at [464, 650] on button "Draw Chart" at bounding box center [401, 645] width 277 height 32
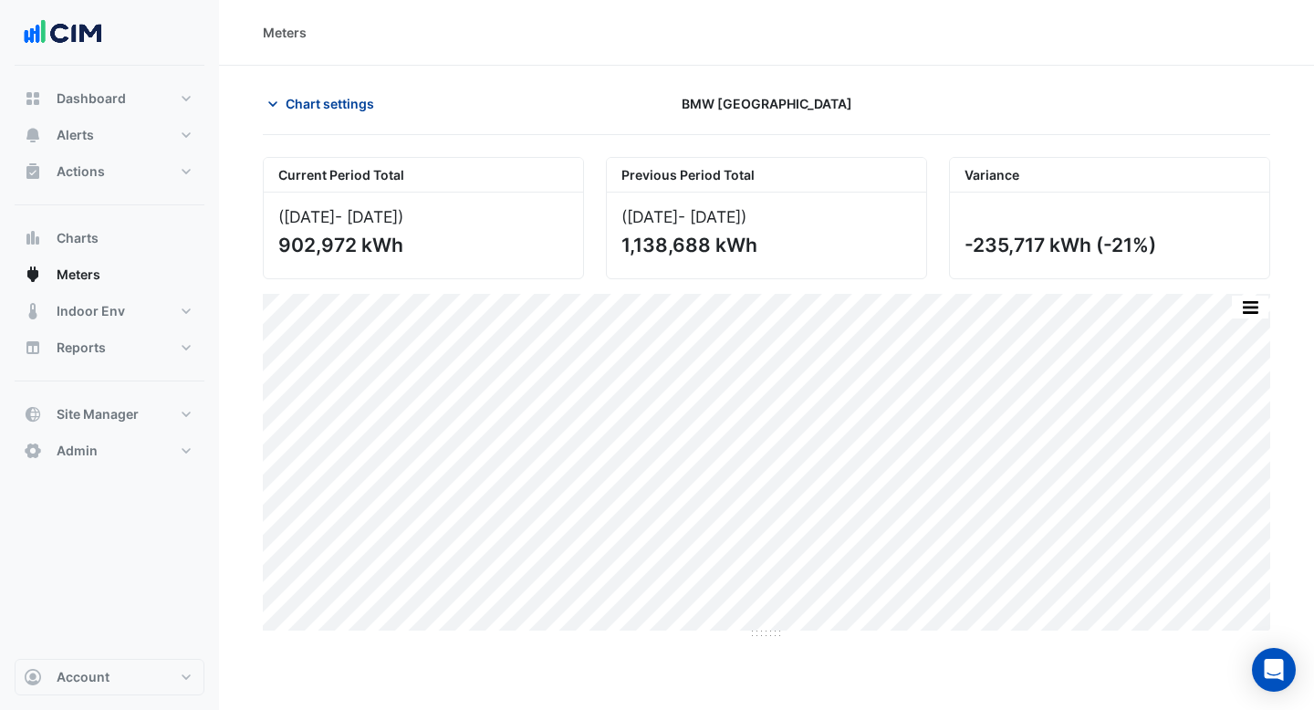
click at [345, 91] on button "Chart settings" at bounding box center [324, 104] width 123 height 32
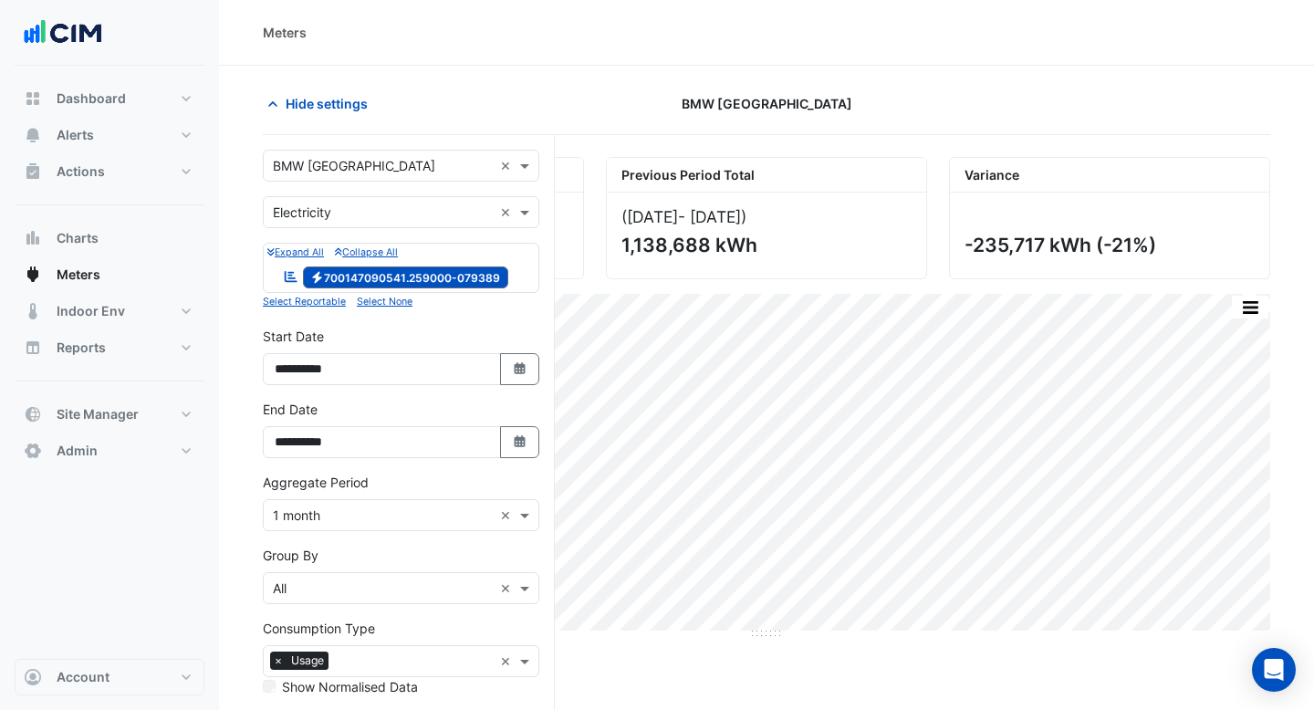
click at [357, 159] on input "text" at bounding box center [383, 166] width 220 height 19
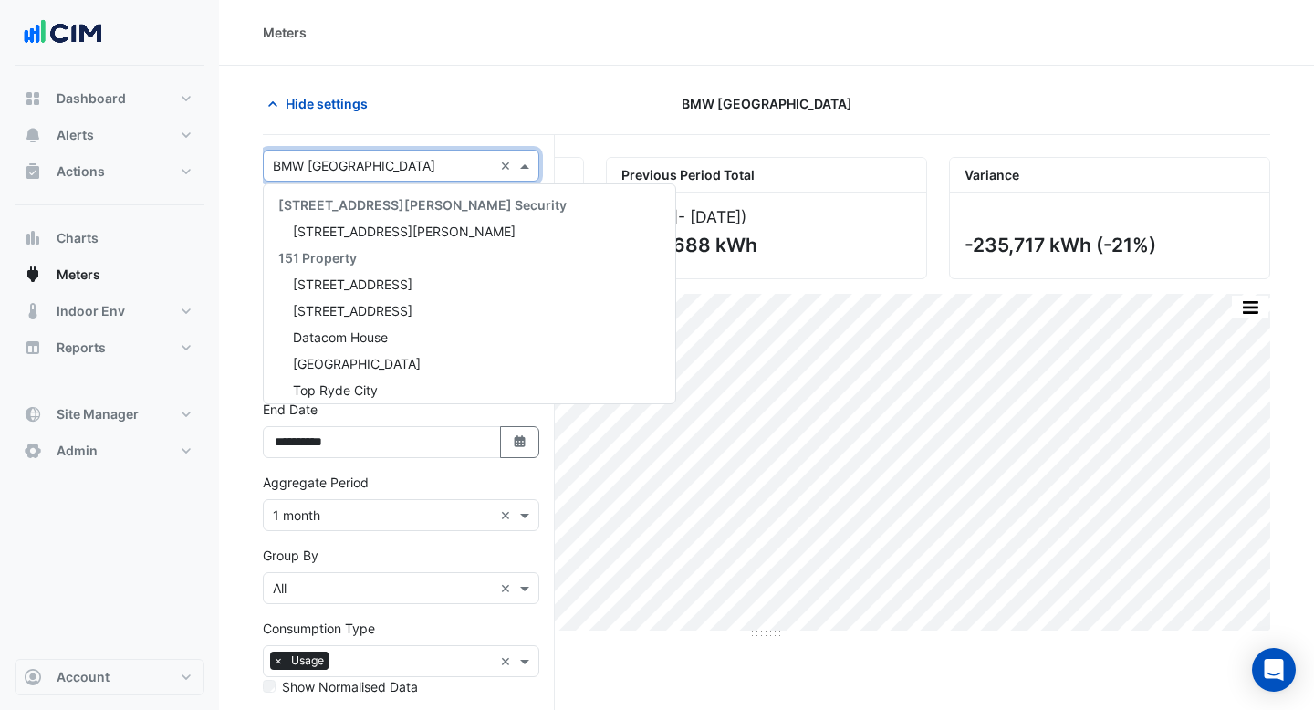
scroll to position [30787, 0]
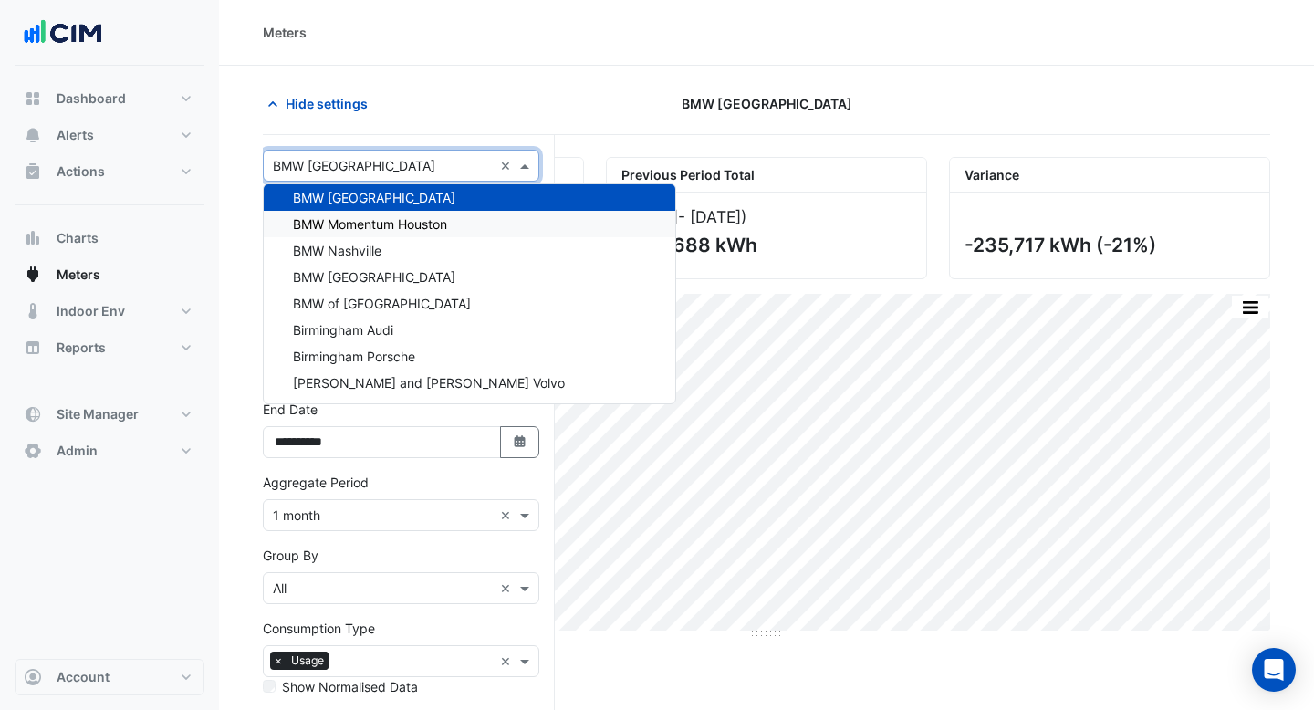
click at [352, 225] on span "BMW Momentum Houston" at bounding box center [370, 224] width 154 height 16
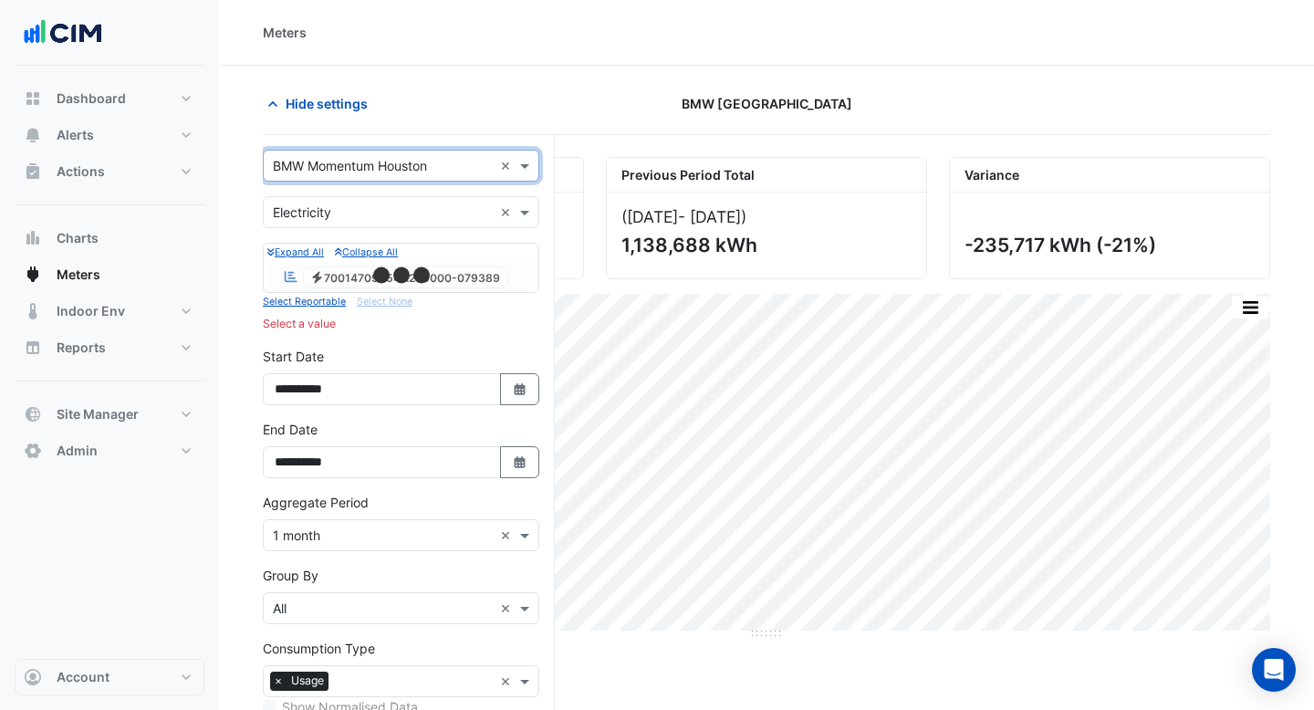
scroll to position [209, 0]
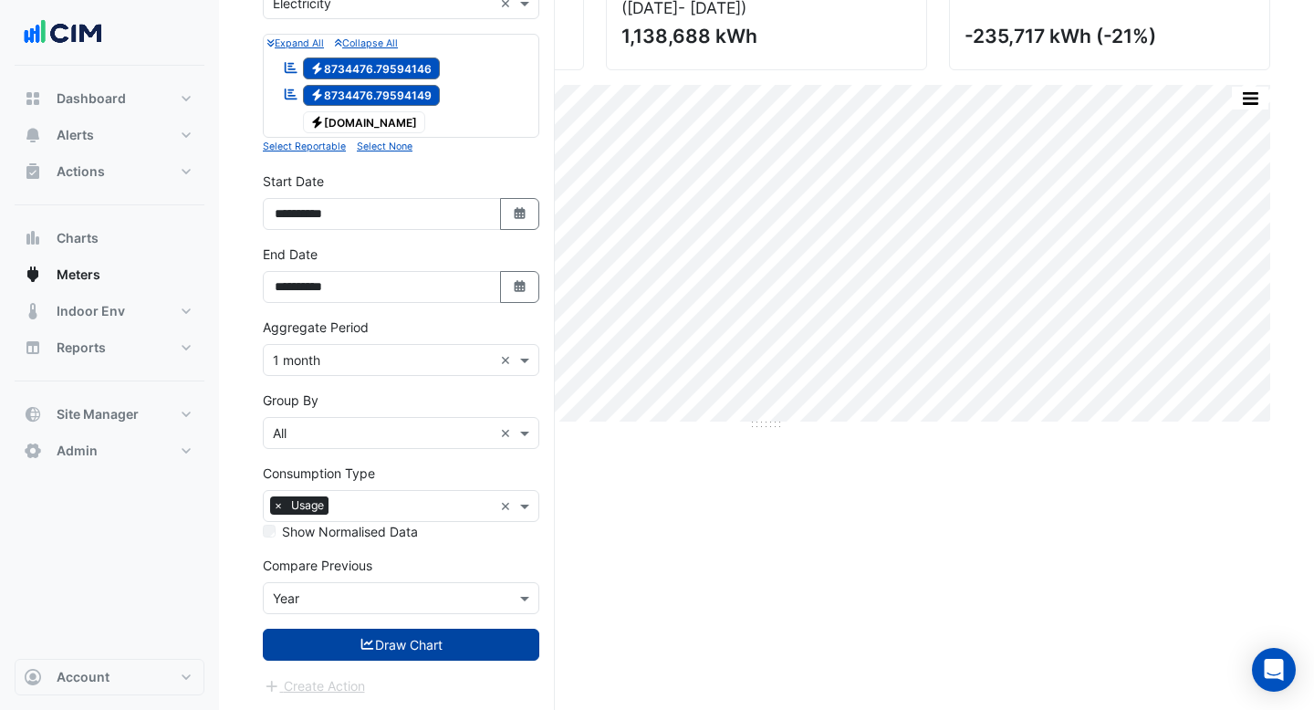
click at [409, 652] on button "Draw Chart" at bounding box center [401, 645] width 277 height 32
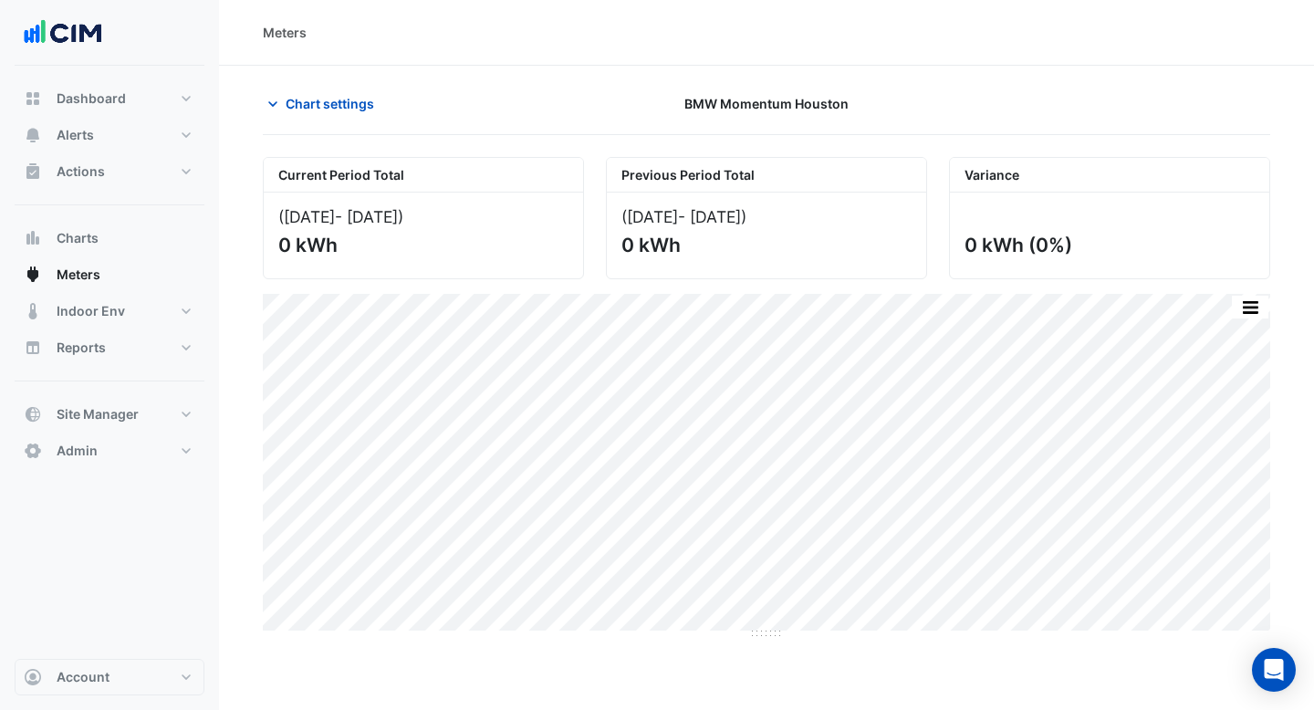
click at [359, 86] on section "Chart settings BMW Momentum Houston Current Period Total (Jun 24 - Jun 25 ) 0 k…" at bounding box center [766, 493] width 1095 height 854
click at [359, 99] on span "Chart settings" at bounding box center [330, 103] width 89 height 19
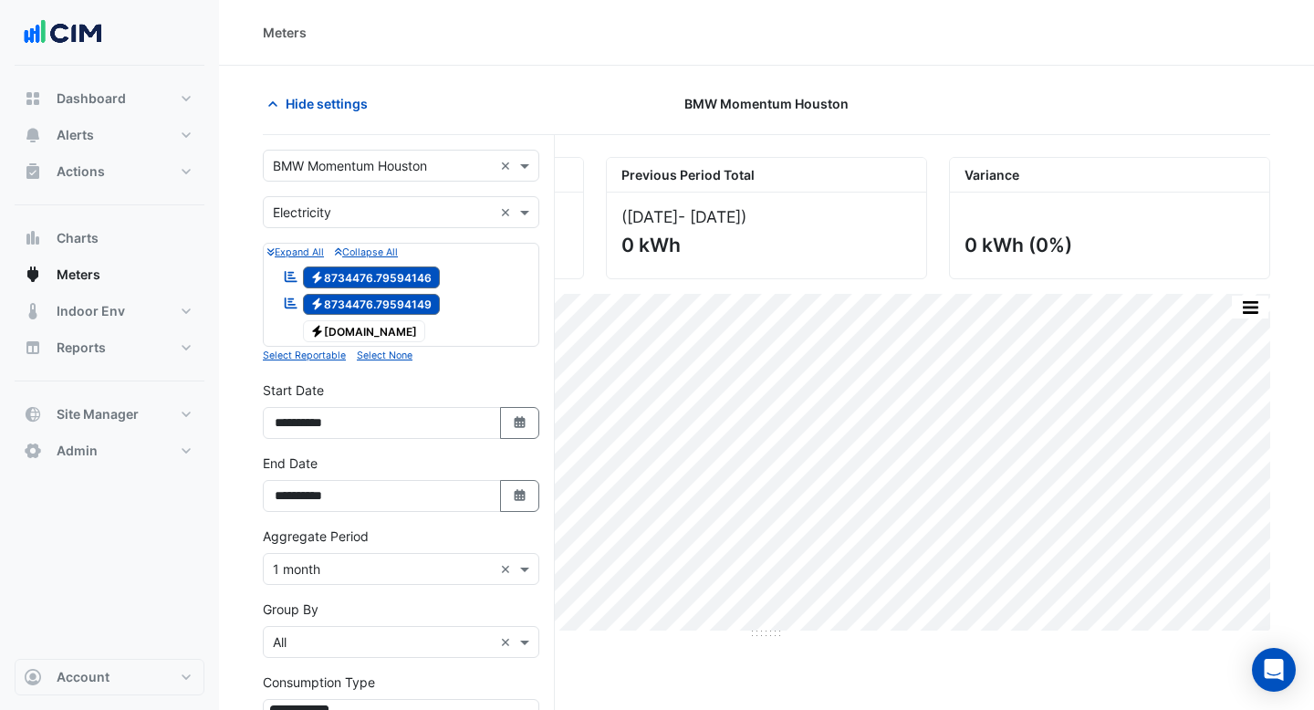
click at [458, 166] on input "text" at bounding box center [383, 166] width 220 height 19
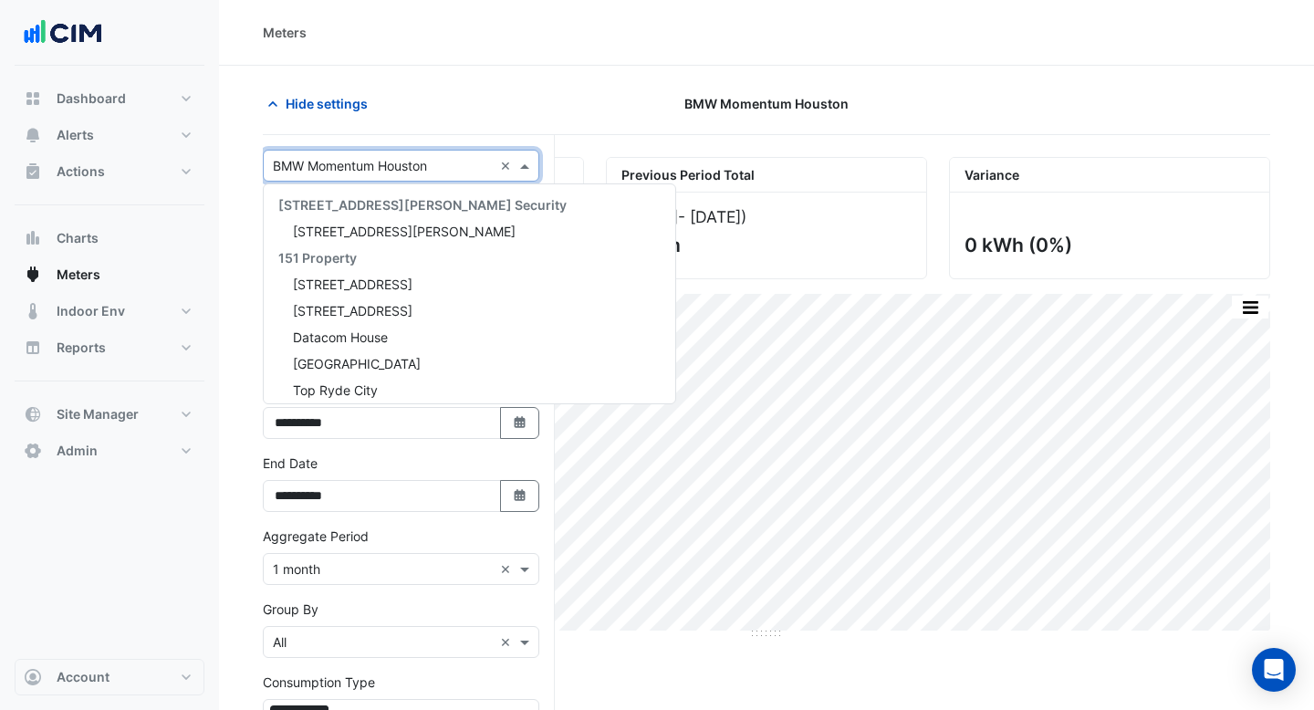
scroll to position [30814, 0]
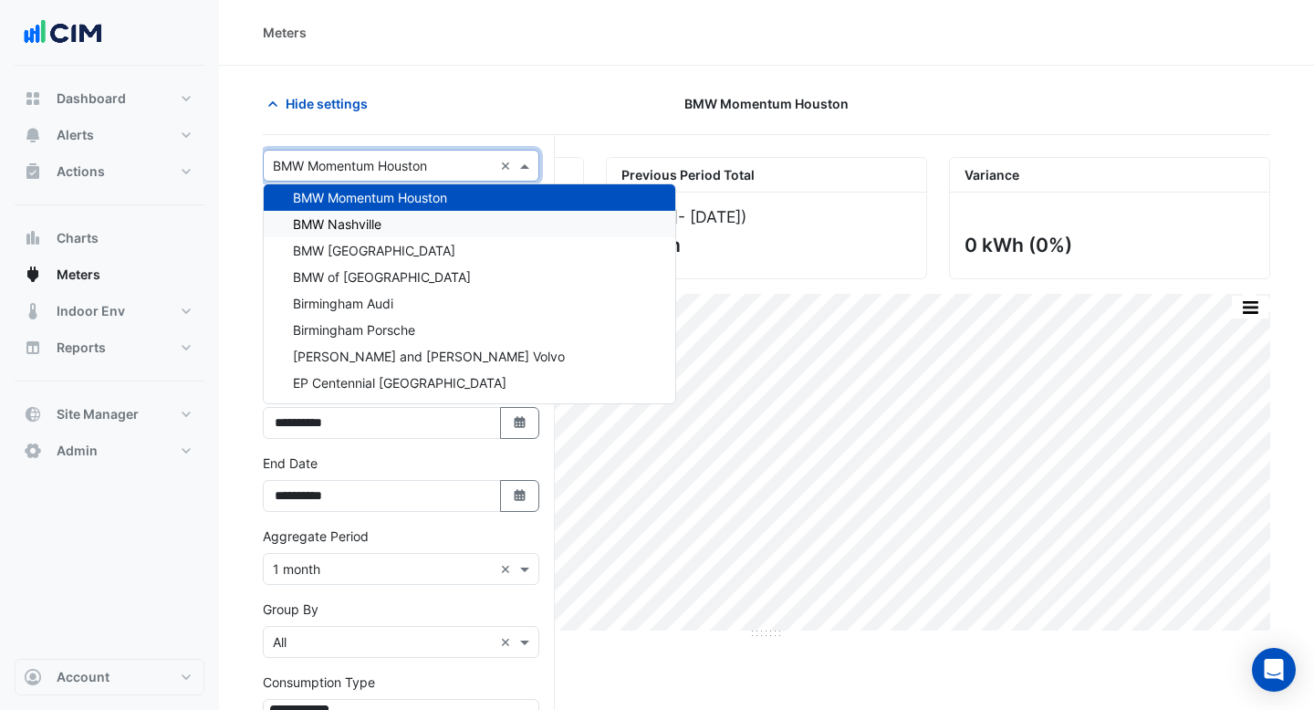
click at [432, 230] on div "BMW Nashville" at bounding box center [470, 224] width 412 height 26
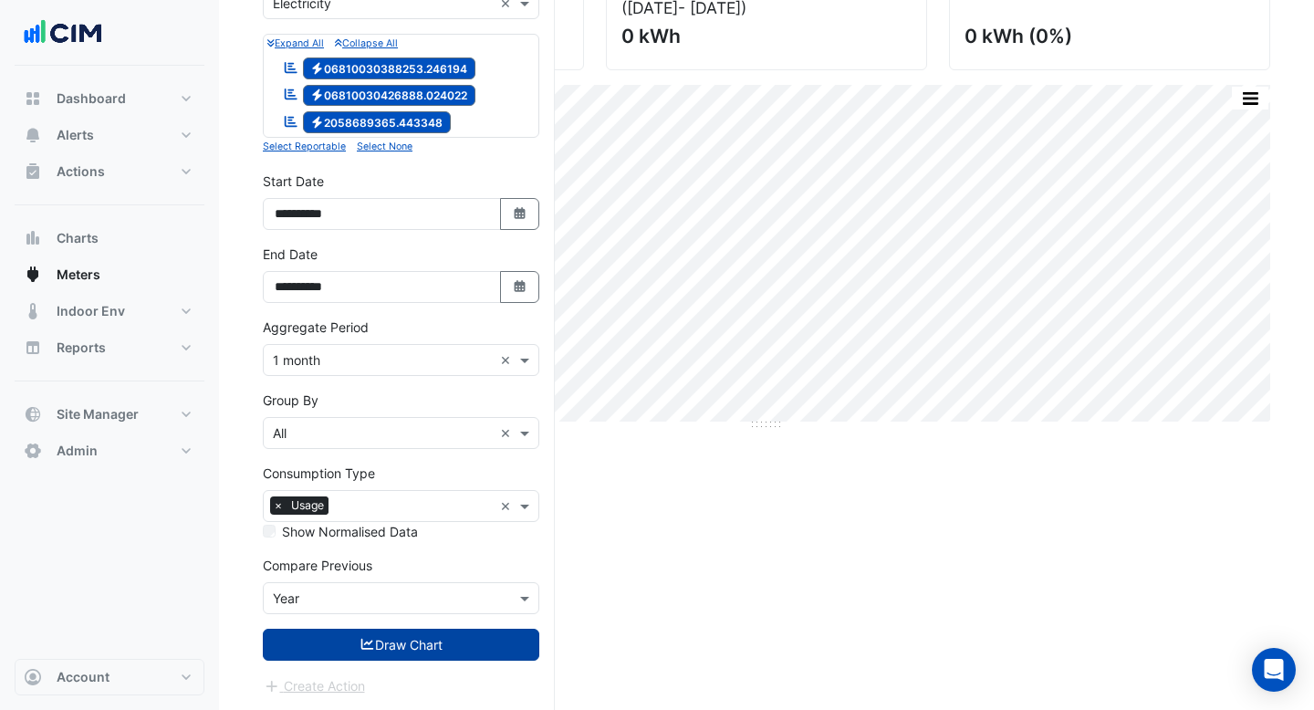
click at [416, 639] on button "Draw Chart" at bounding box center [401, 645] width 277 height 32
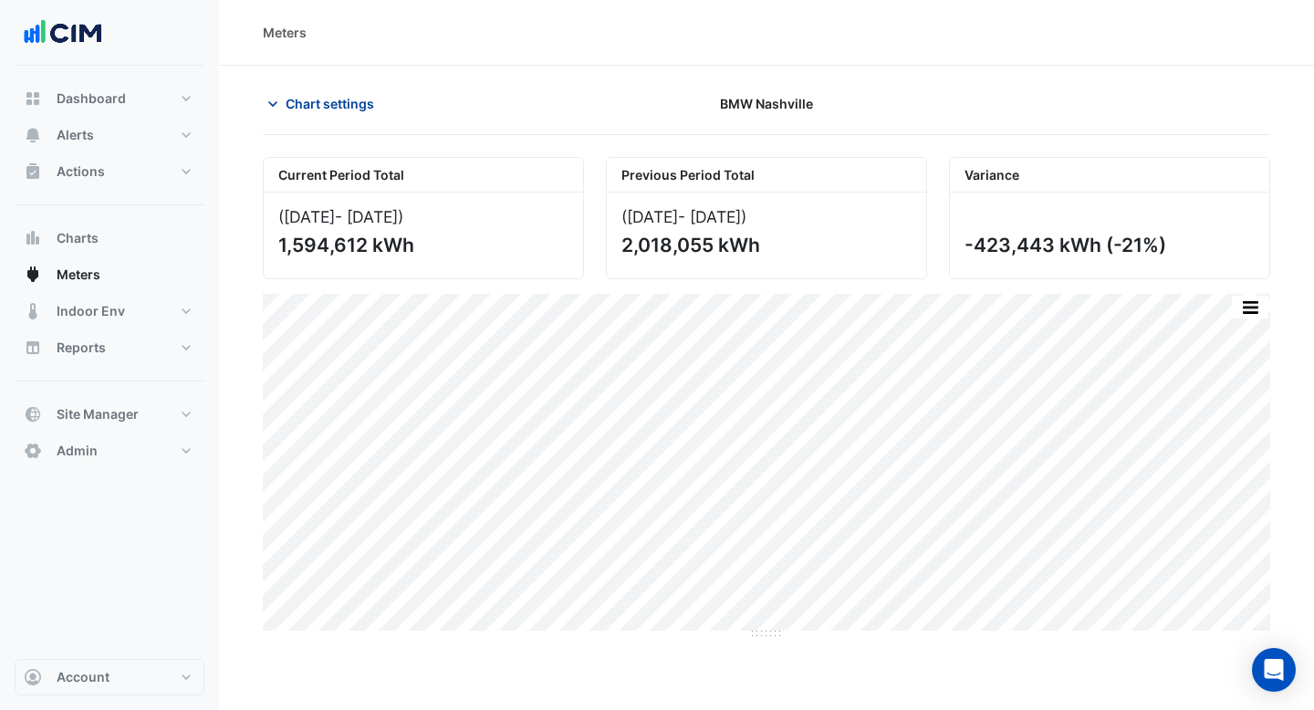
click at [346, 105] on span "Chart settings" at bounding box center [330, 103] width 89 height 19
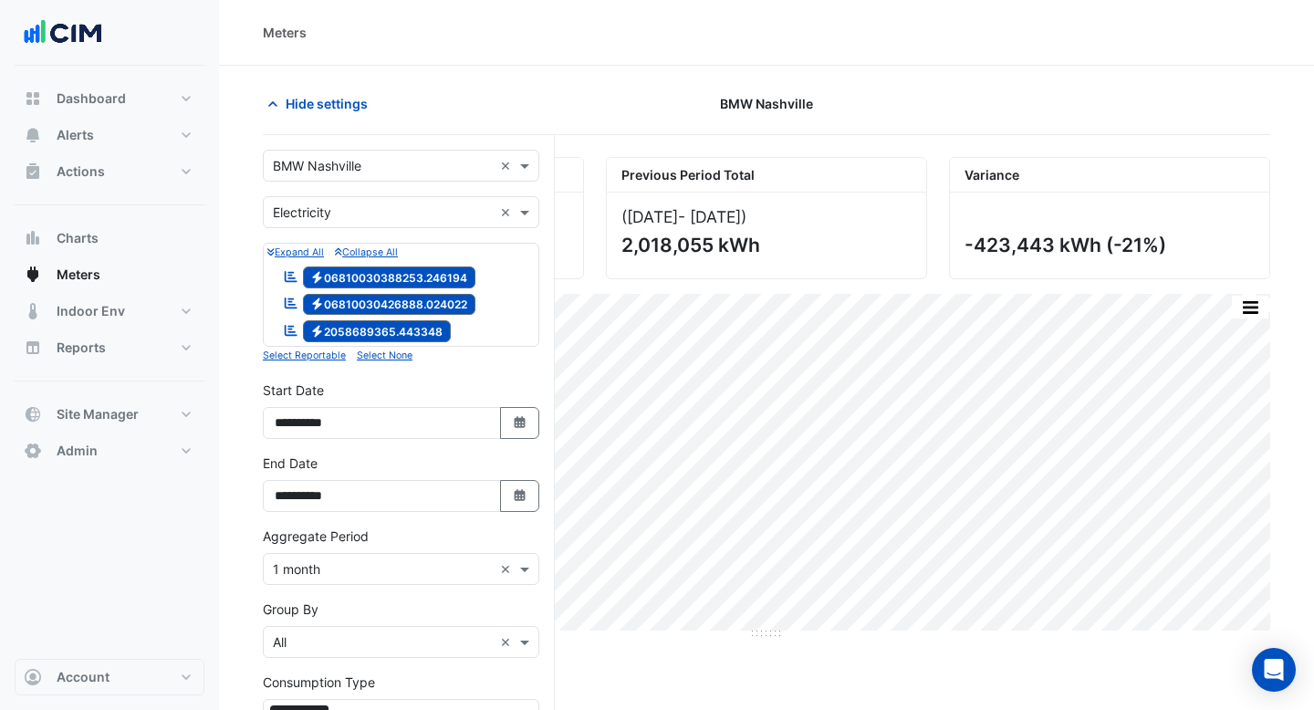
click at [416, 166] on input "text" at bounding box center [383, 166] width 220 height 19
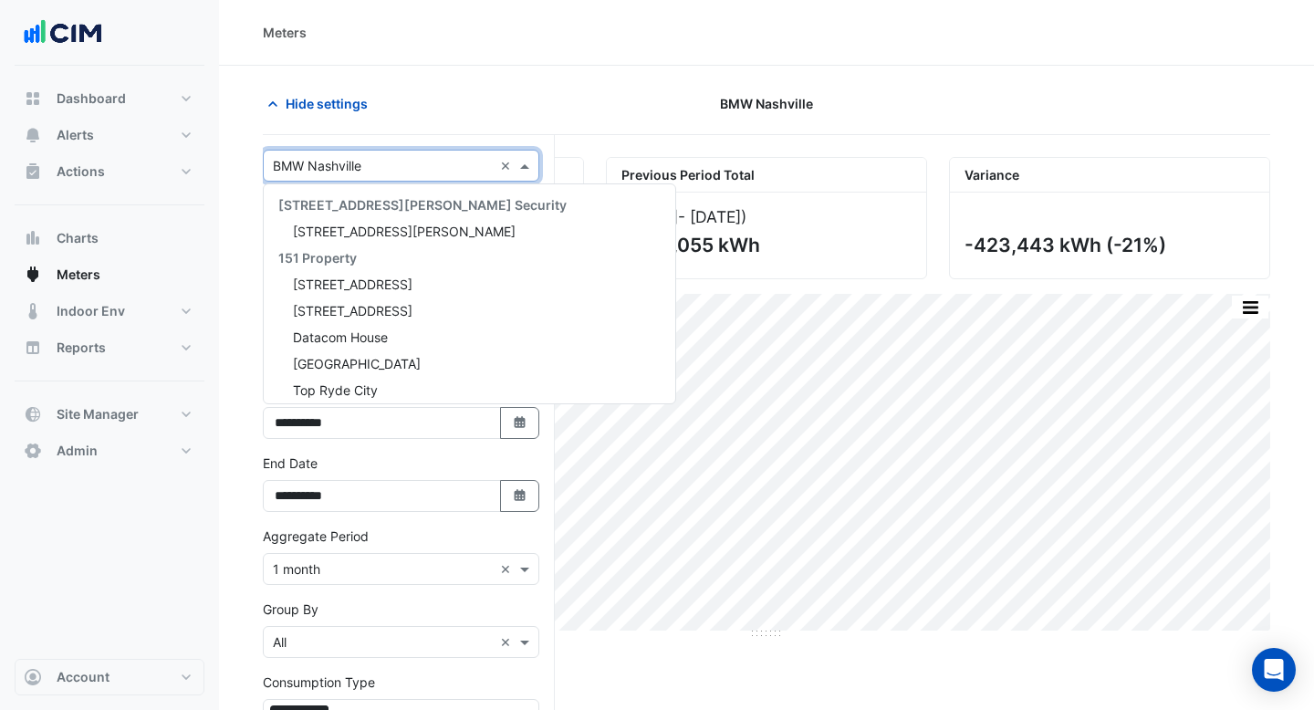
scroll to position [30840, 0]
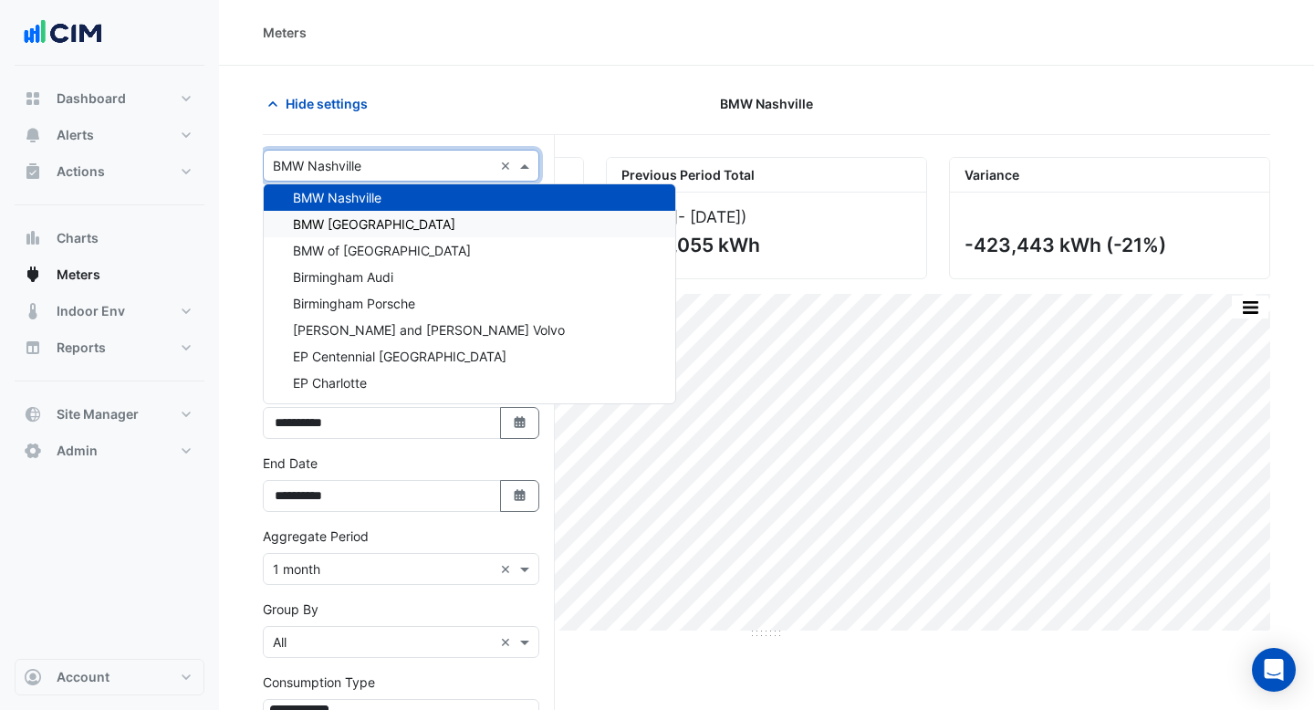
click at [426, 223] on div "BMW [GEOGRAPHIC_DATA]" at bounding box center [470, 224] width 412 height 26
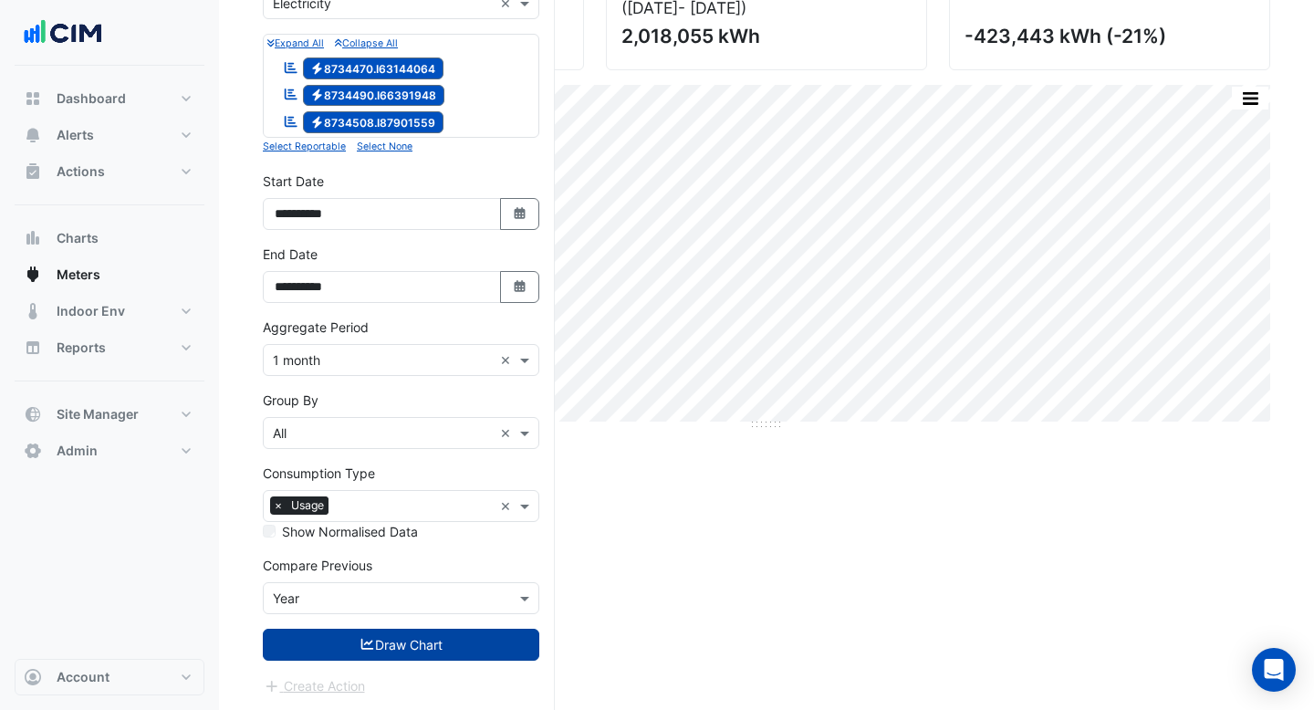
click at [445, 653] on button "Draw Chart" at bounding box center [401, 645] width 277 height 32
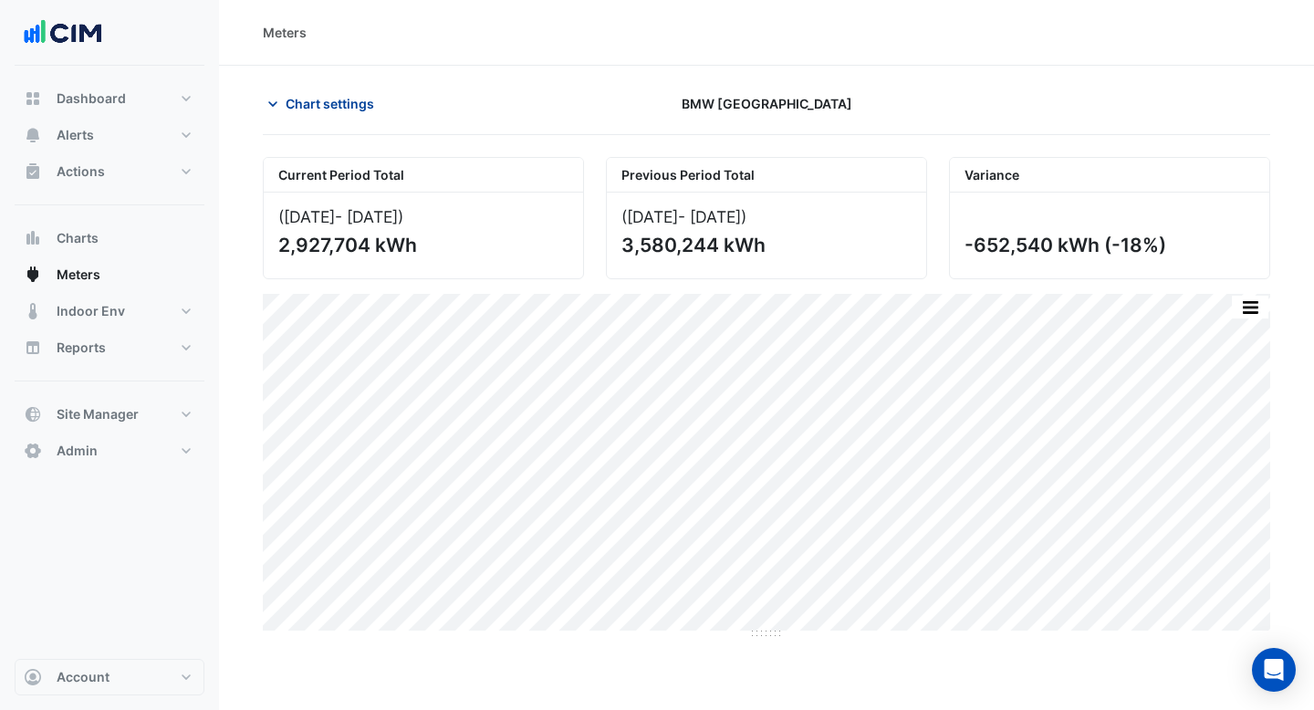
click at [322, 117] on button "Chart settings" at bounding box center [324, 104] width 123 height 32
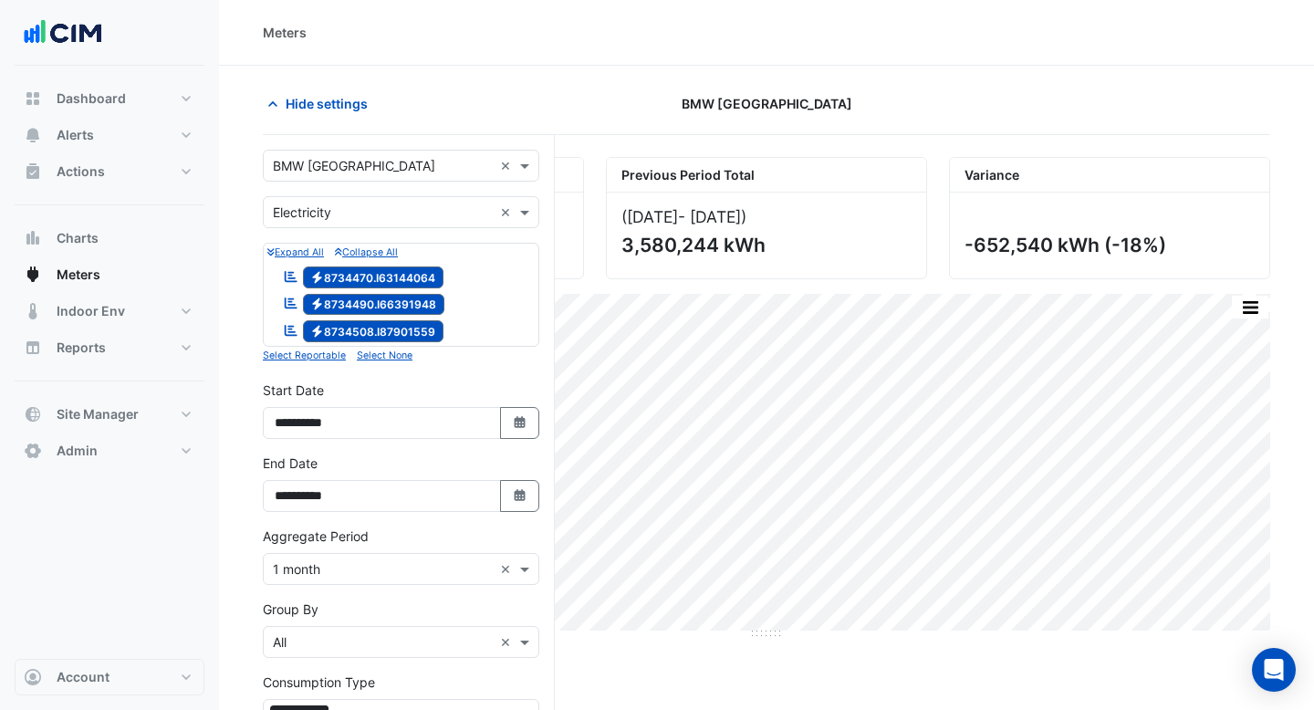
click at [367, 164] on input "text" at bounding box center [383, 166] width 220 height 19
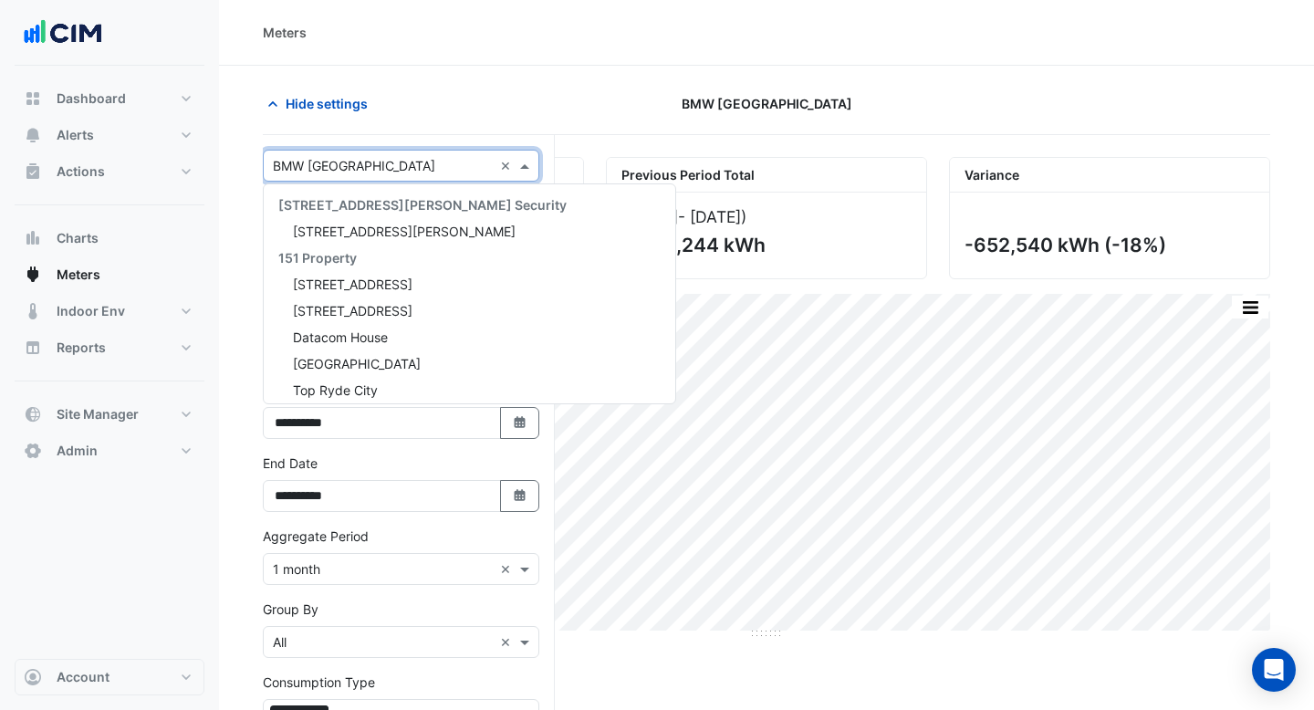
scroll to position [30867, 0]
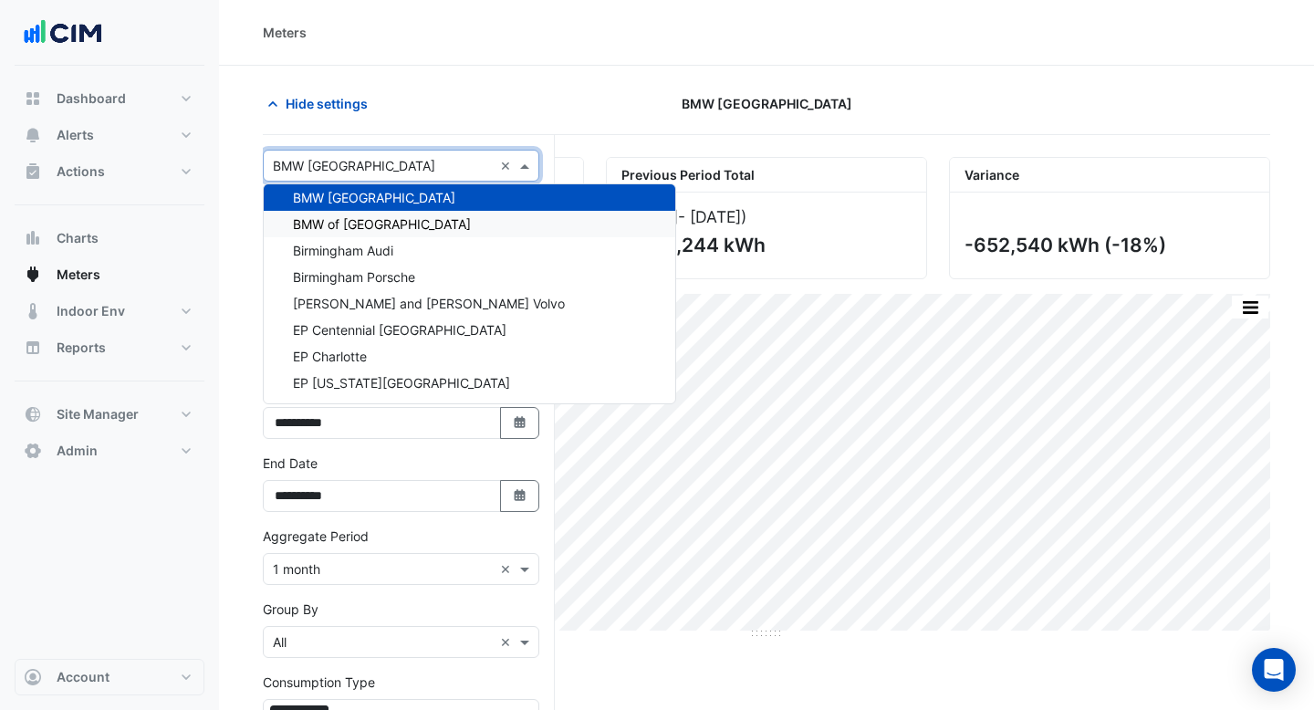
click at [358, 224] on span "BMW of [GEOGRAPHIC_DATA]" at bounding box center [382, 224] width 178 height 16
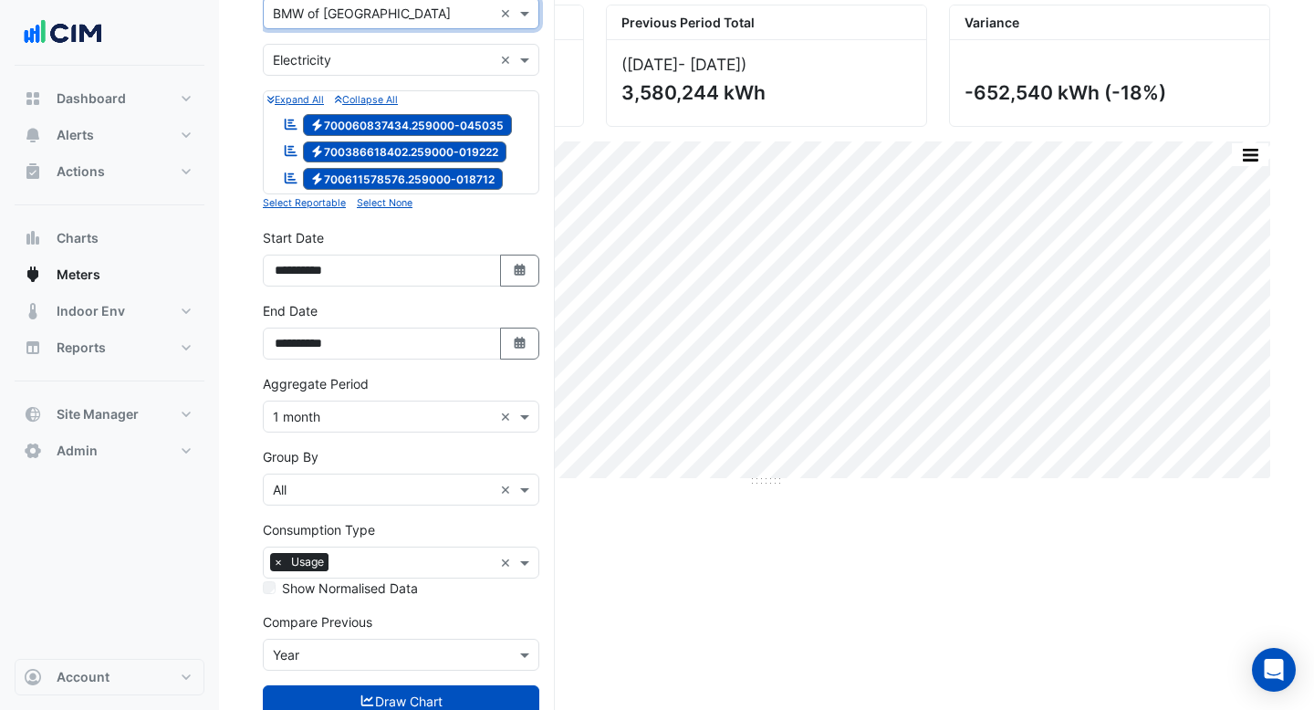
scroll to position [209, 0]
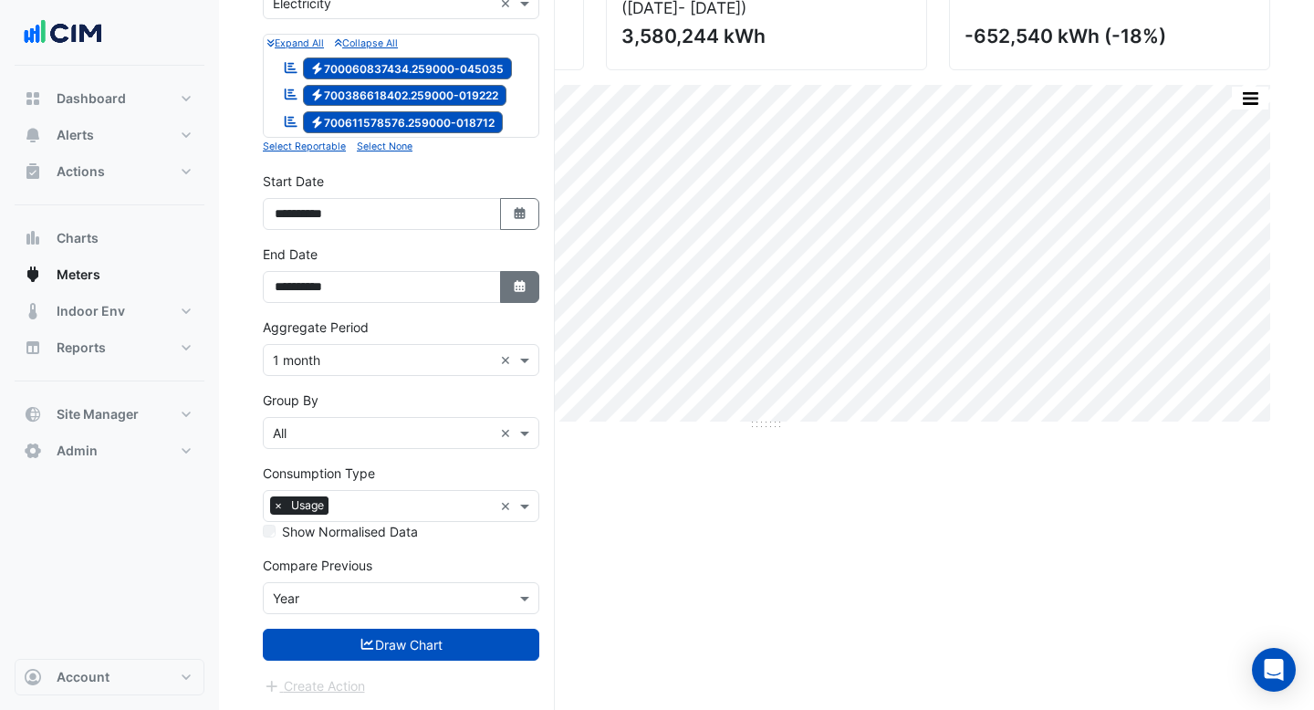
click at [510, 290] on button "Select Date" at bounding box center [520, 287] width 40 height 32
select select "*"
select select "****"
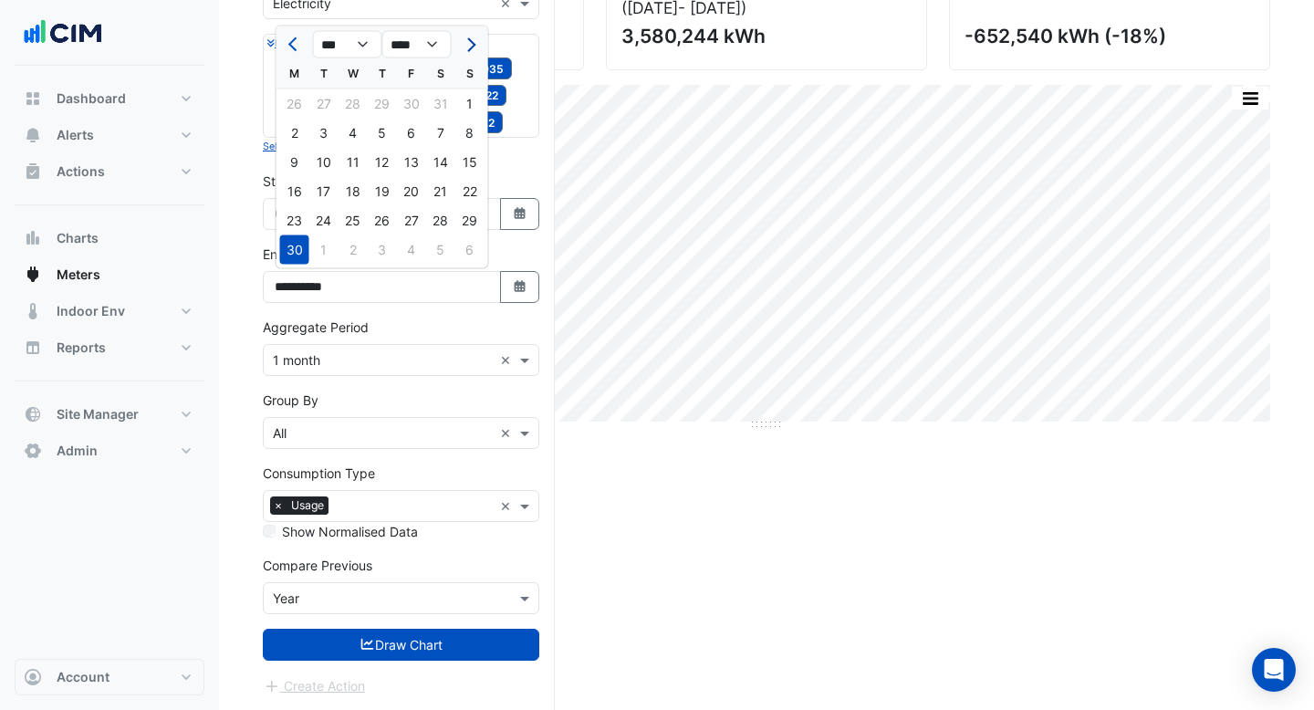
click at [471, 57] on button "Next month" at bounding box center [469, 44] width 22 height 29
click at [471, 52] on button "Next month" at bounding box center [469, 44] width 22 height 29
select select "*"
click at [323, 229] on div "30" at bounding box center [323, 220] width 29 height 29
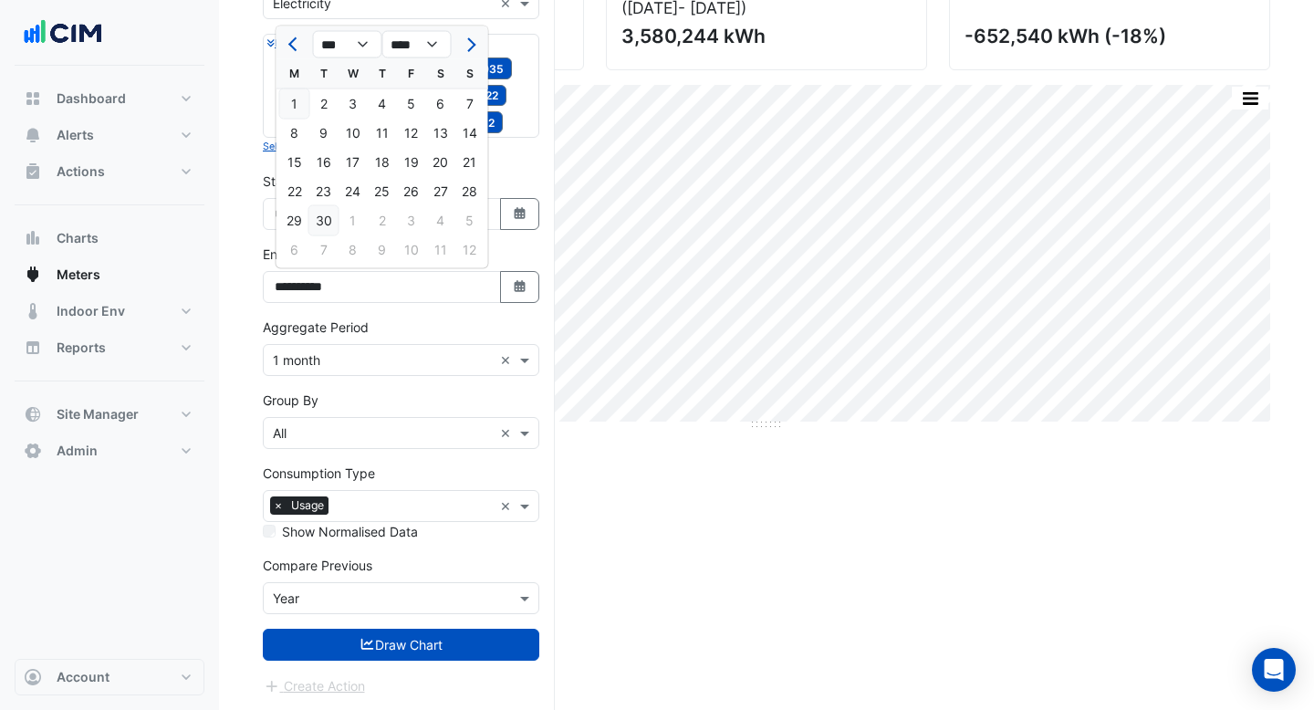
type input "**********"
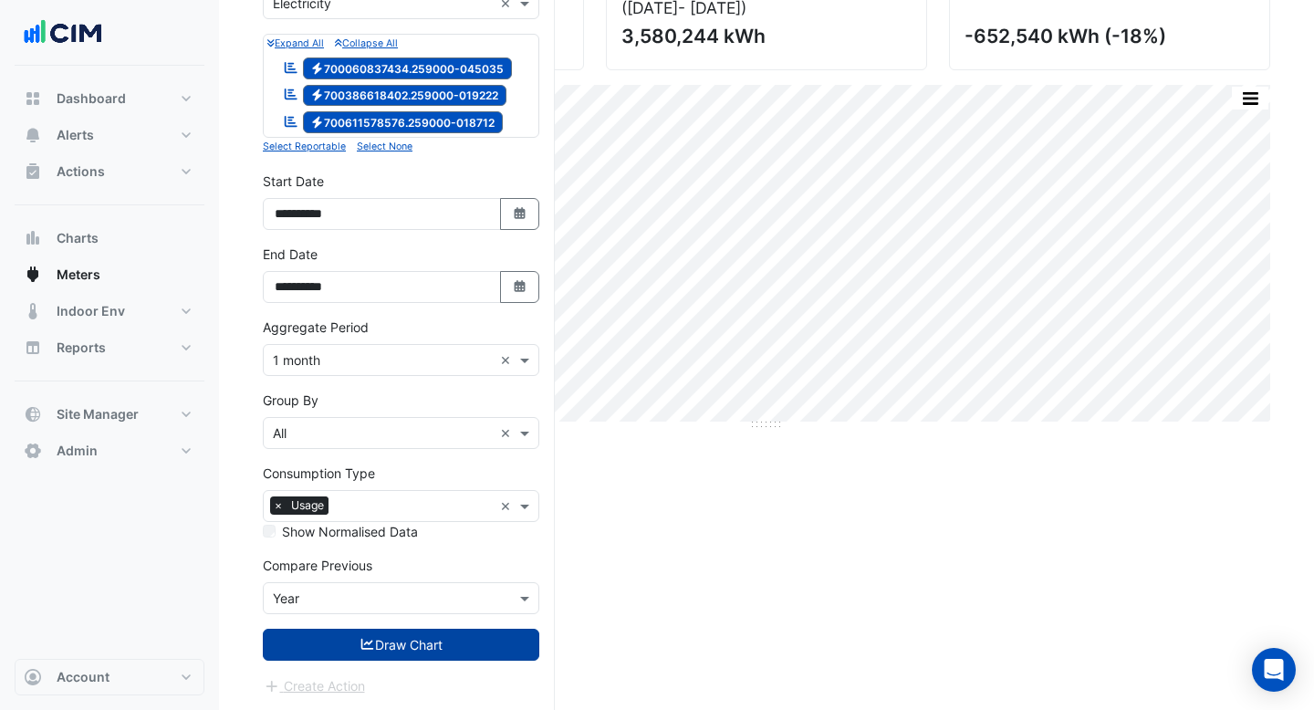
click at [443, 632] on button "Draw Chart" at bounding box center [401, 645] width 277 height 32
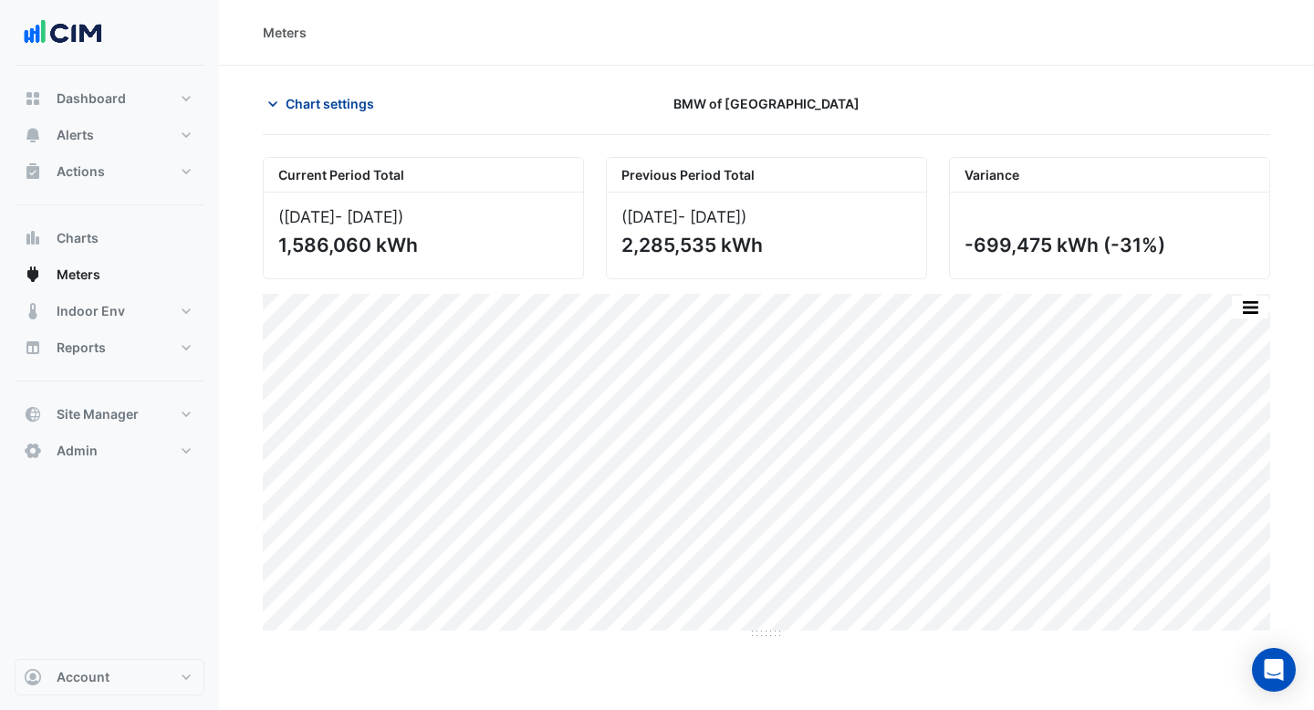
click at [358, 104] on span "Chart settings" at bounding box center [330, 103] width 89 height 19
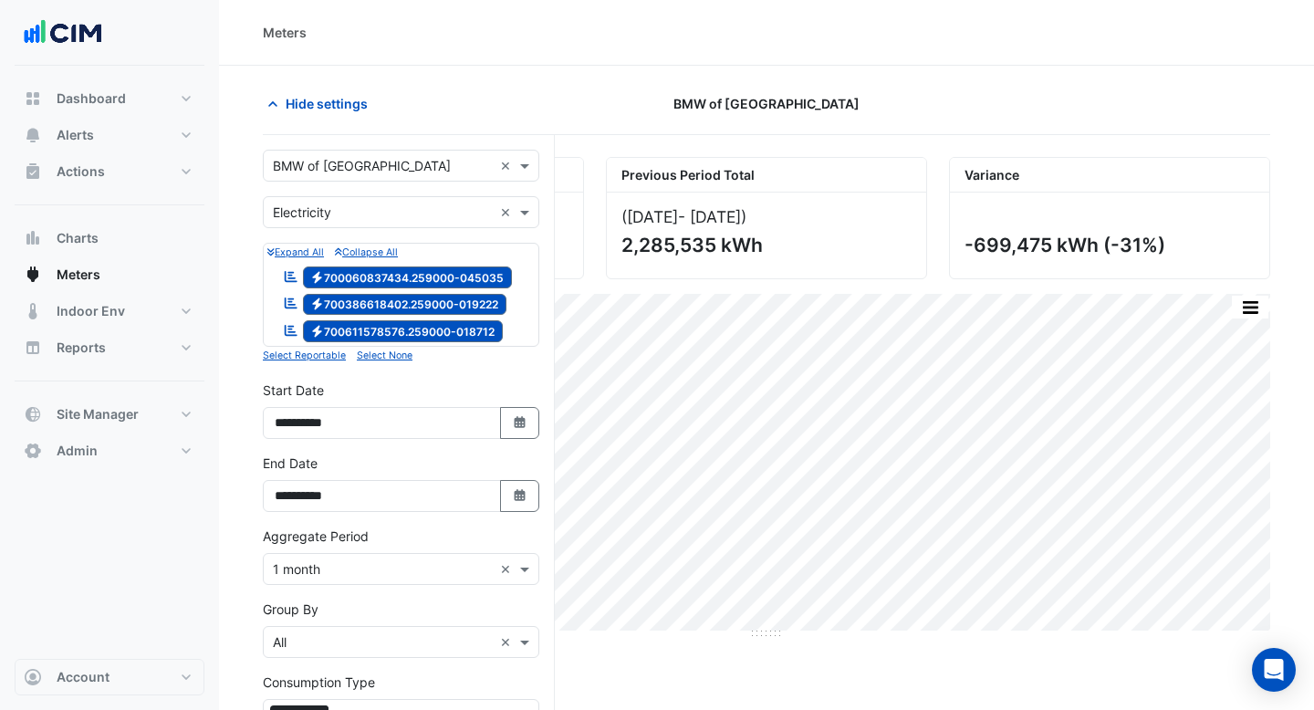
click at [354, 166] on input "text" at bounding box center [383, 166] width 220 height 19
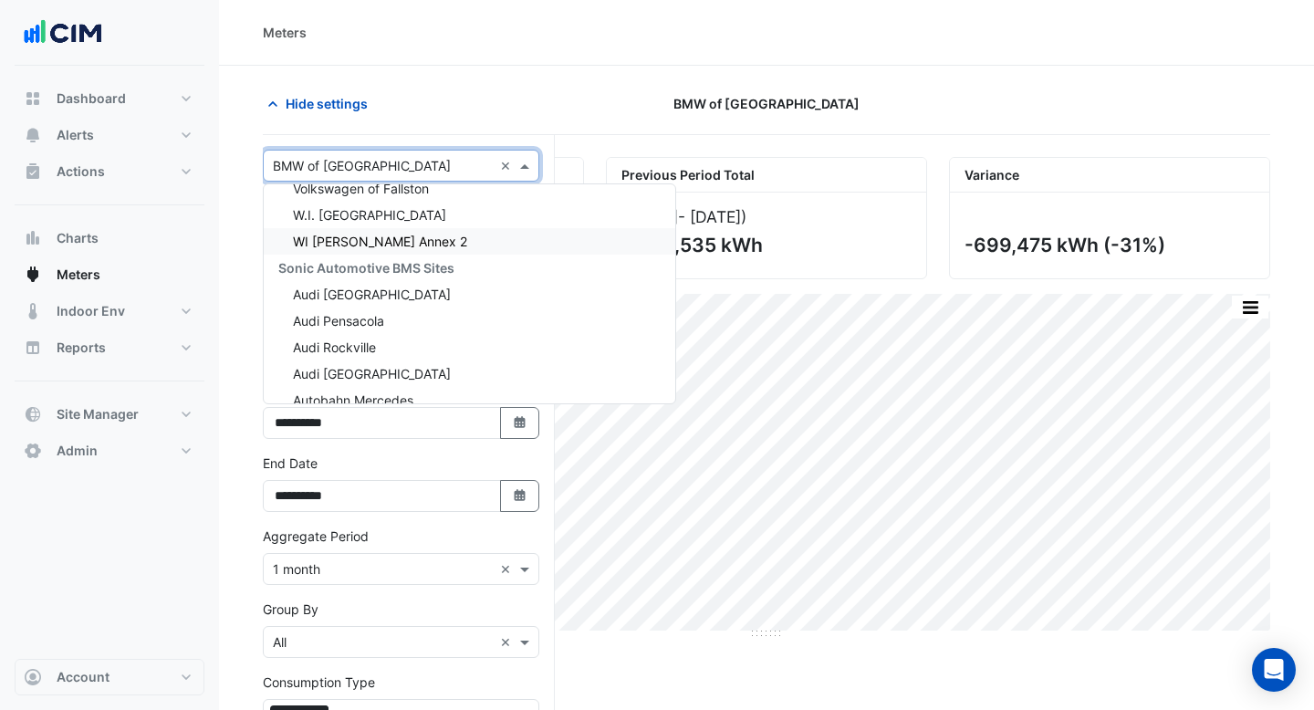
scroll to position [30534, 0]
click at [357, 288] on span "Audi [GEOGRAPHIC_DATA]" at bounding box center [372, 293] width 158 height 16
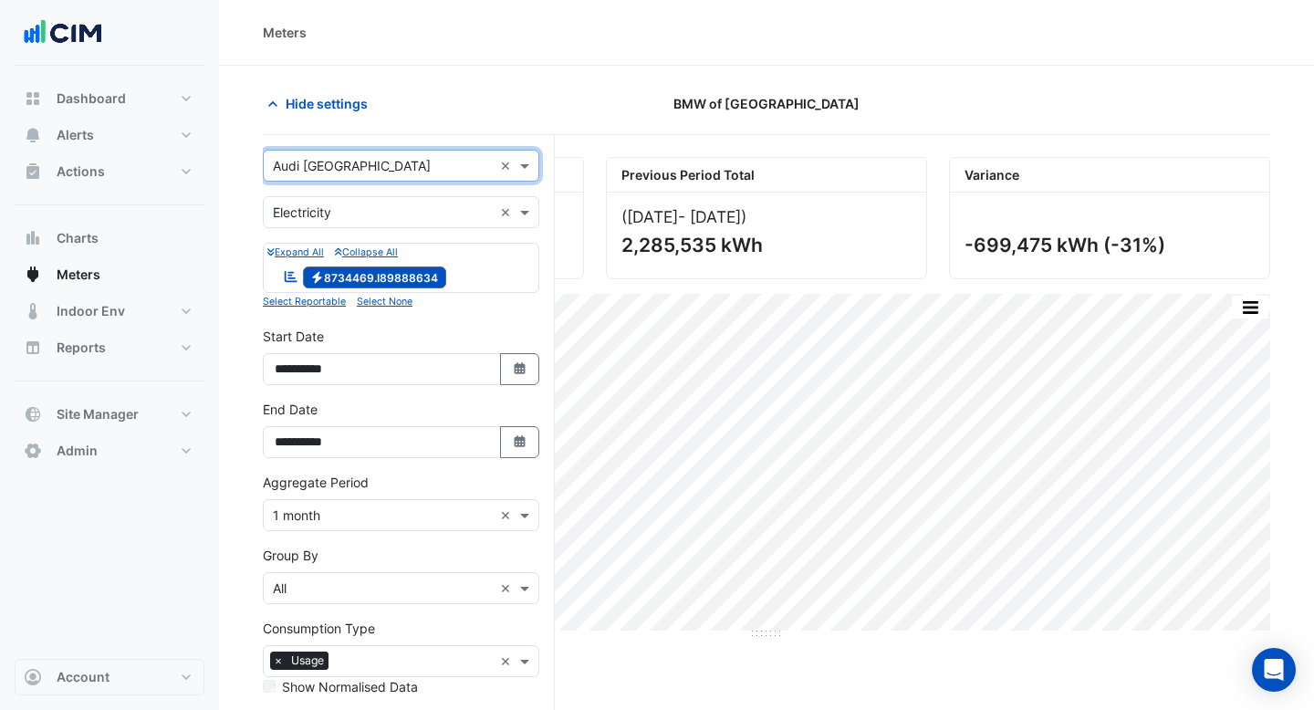
scroll to position [155, 0]
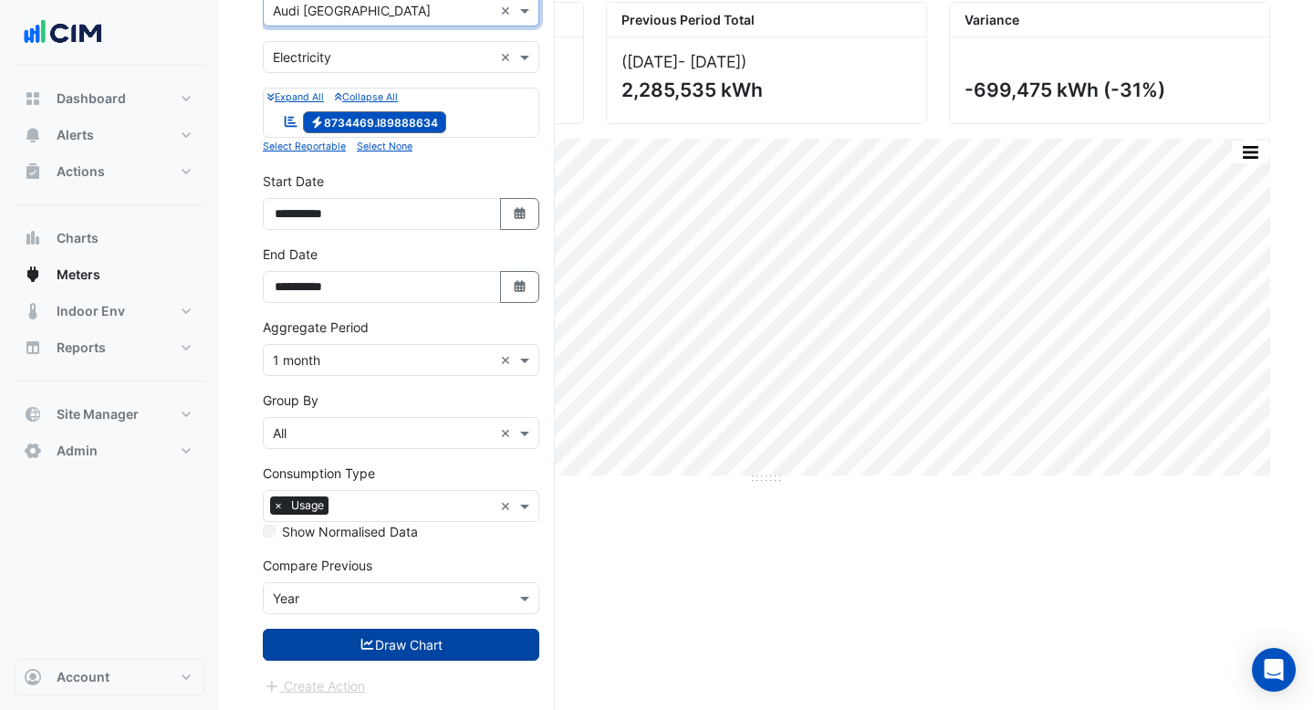
click at [395, 634] on button "Draw Chart" at bounding box center [401, 645] width 277 height 32
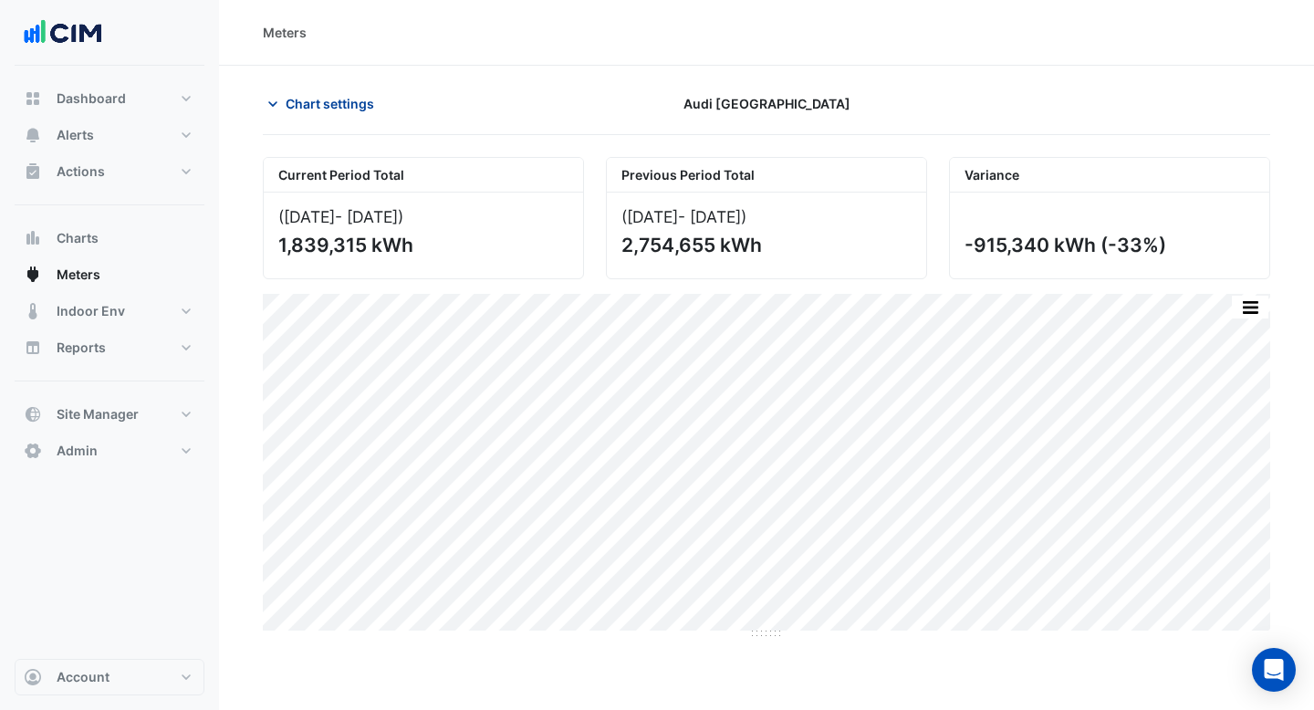
click at [365, 103] on span "Chart settings" at bounding box center [330, 103] width 89 height 19
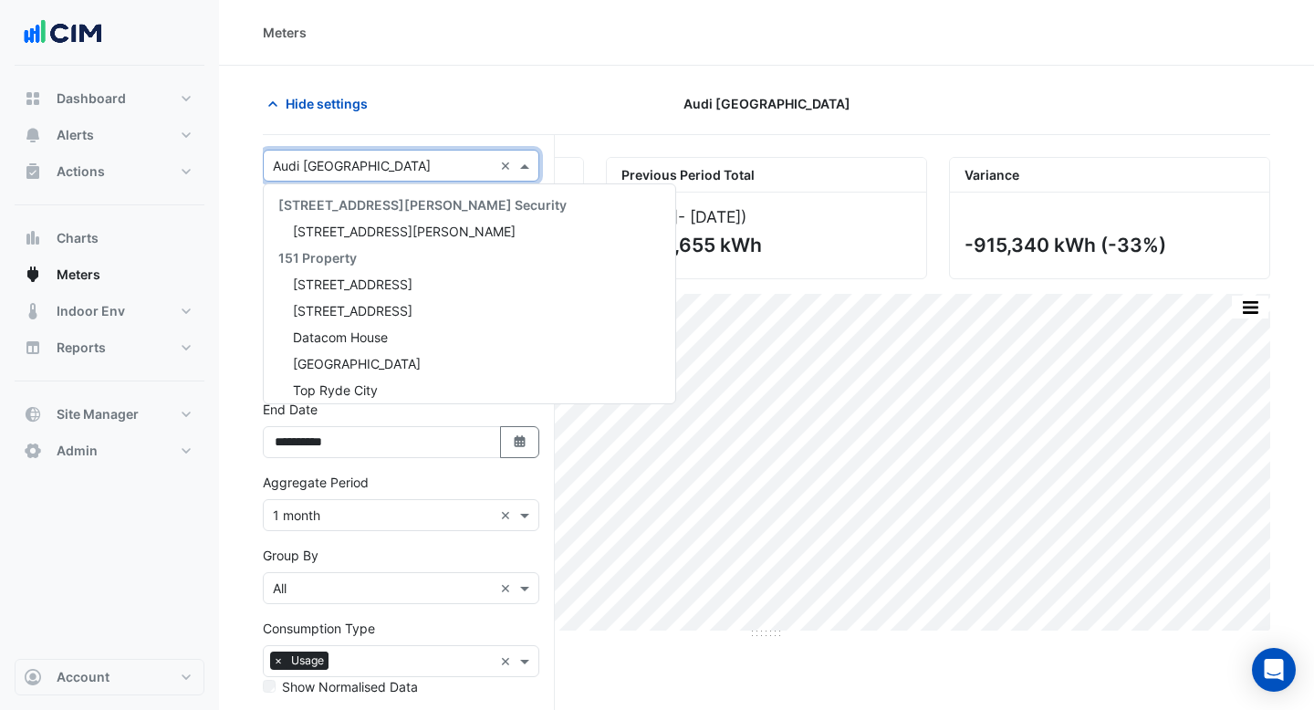
click at [393, 172] on input "text" at bounding box center [383, 166] width 220 height 19
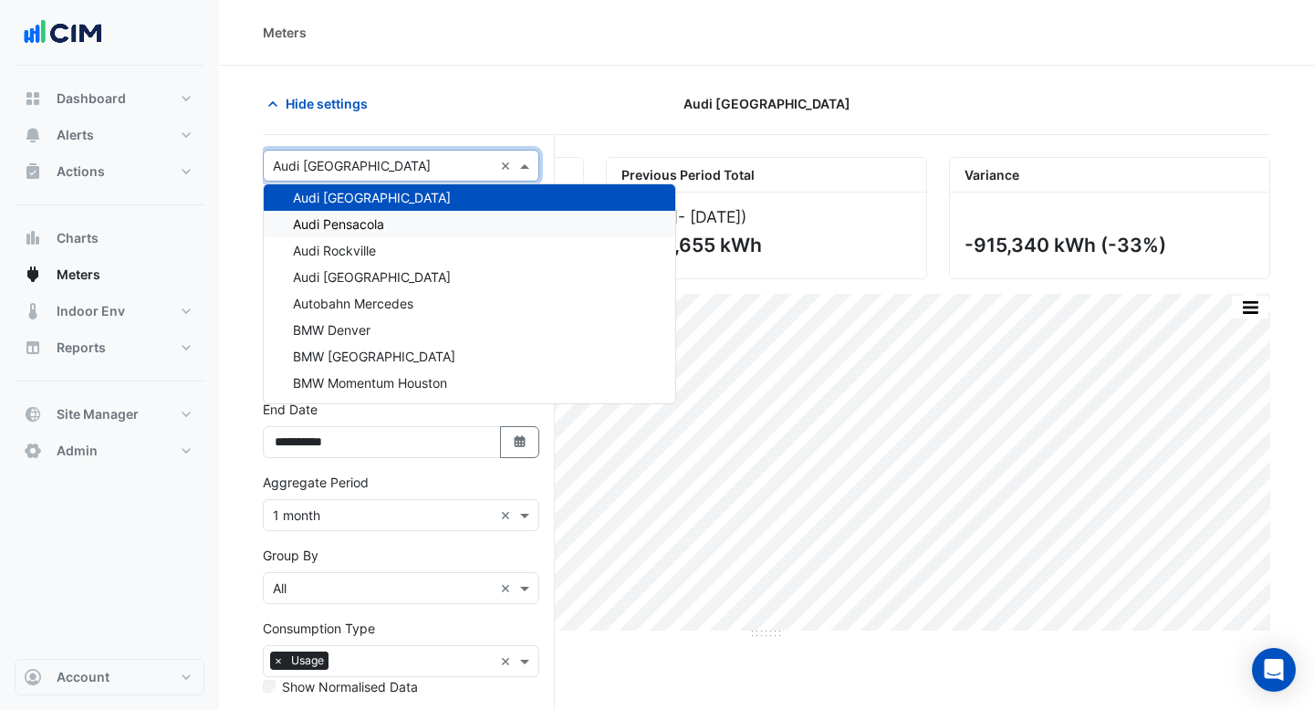
click at [391, 215] on div "Audi Pensacola" at bounding box center [470, 224] width 412 height 26
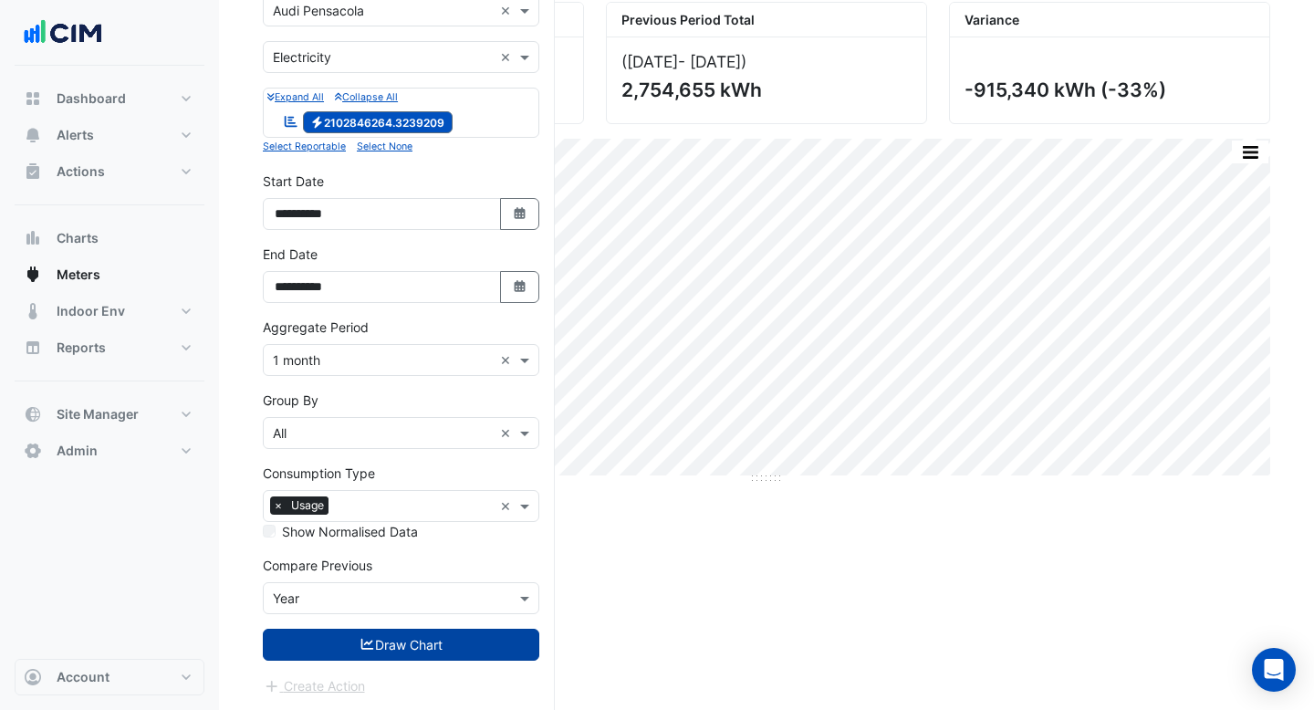
click at [440, 636] on button "Draw Chart" at bounding box center [401, 645] width 277 height 32
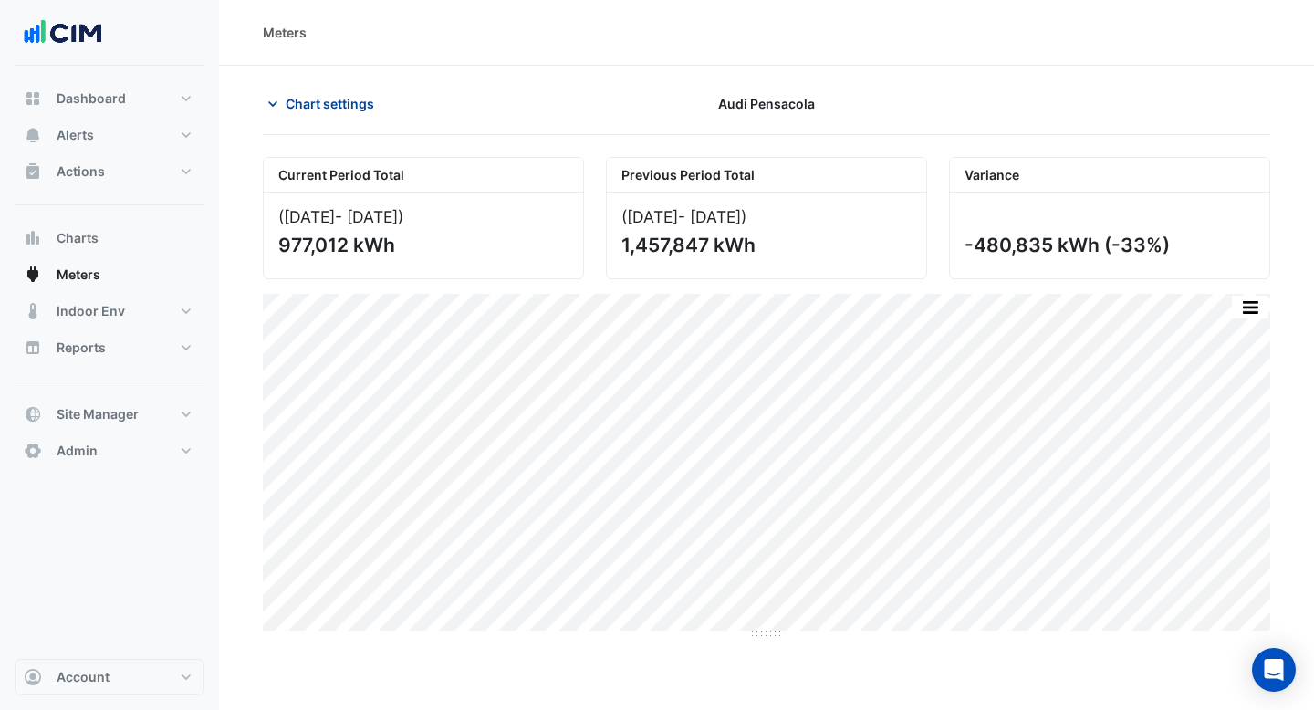
click at [353, 102] on span "Chart settings" at bounding box center [330, 103] width 89 height 19
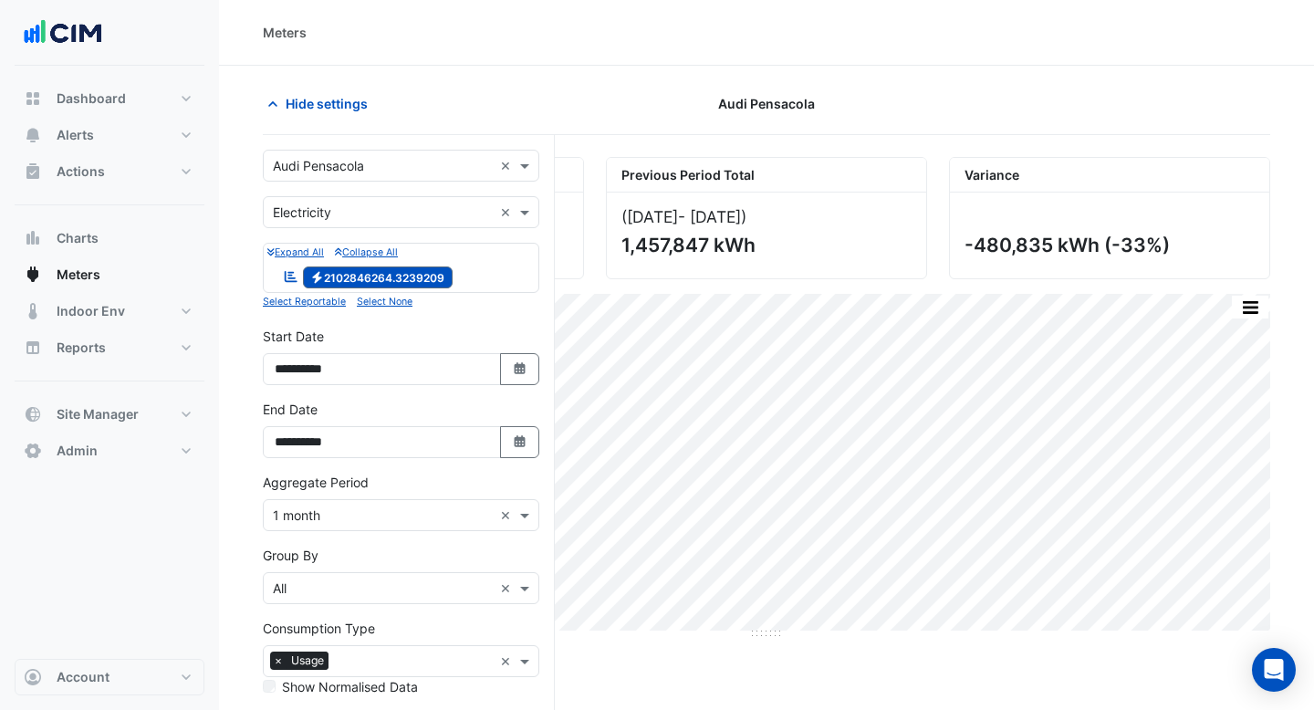
click at [371, 175] on div "× Audi Pensacola ×" at bounding box center [401, 166] width 277 height 32
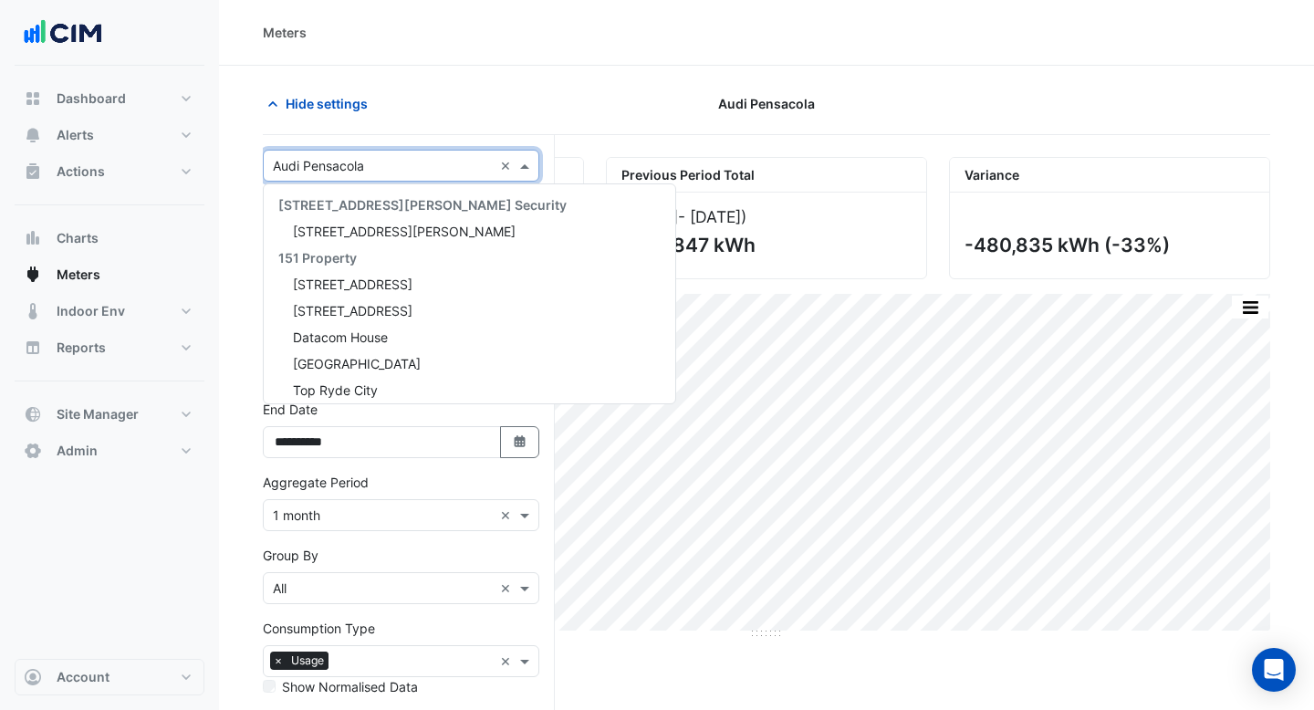
scroll to position [30655, 0]
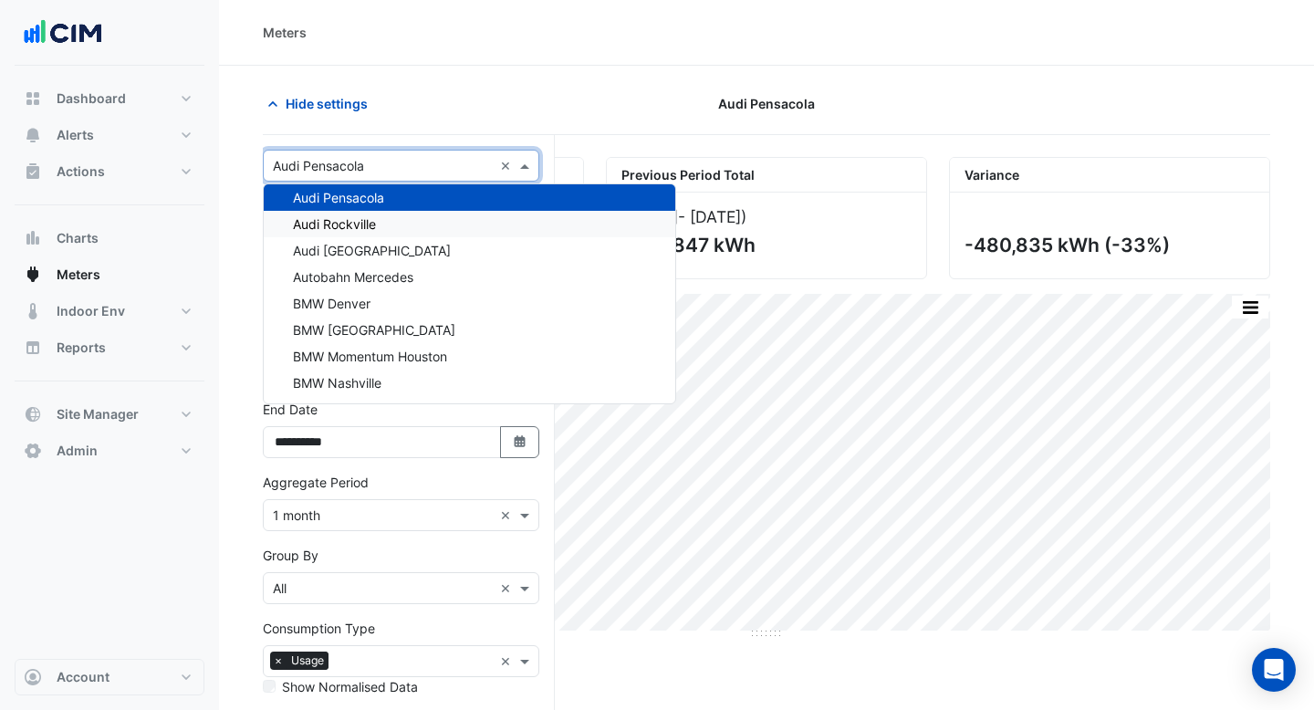
click at [368, 218] on span "Audi Rockville" at bounding box center [334, 224] width 83 height 16
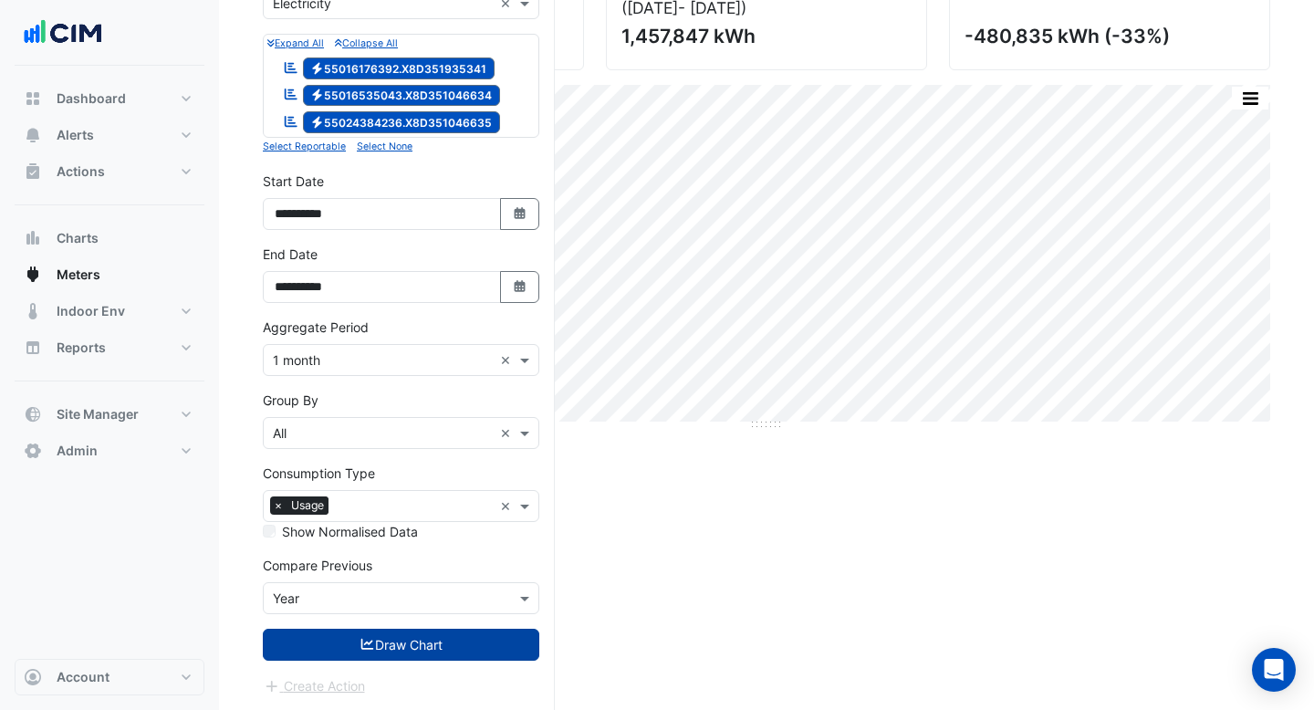
click at [427, 642] on button "Draw Chart" at bounding box center [401, 645] width 277 height 32
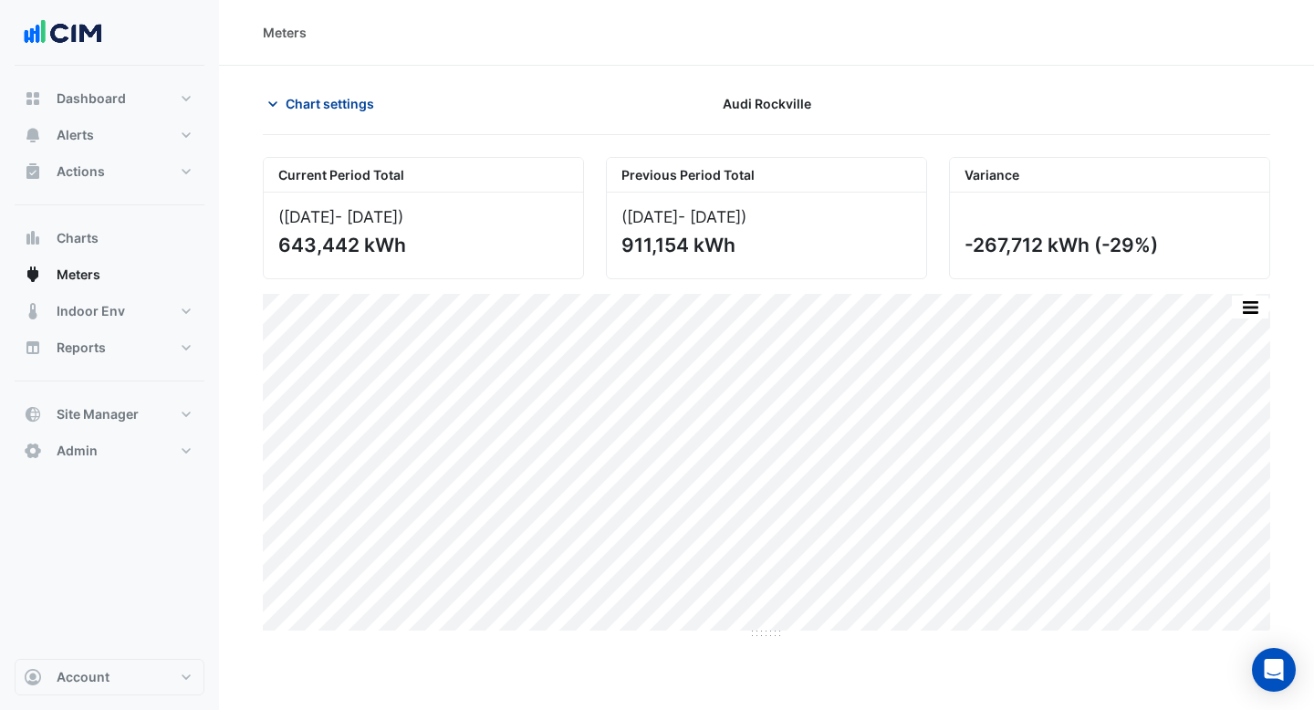
click at [356, 97] on span "Chart settings" at bounding box center [330, 103] width 89 height 19
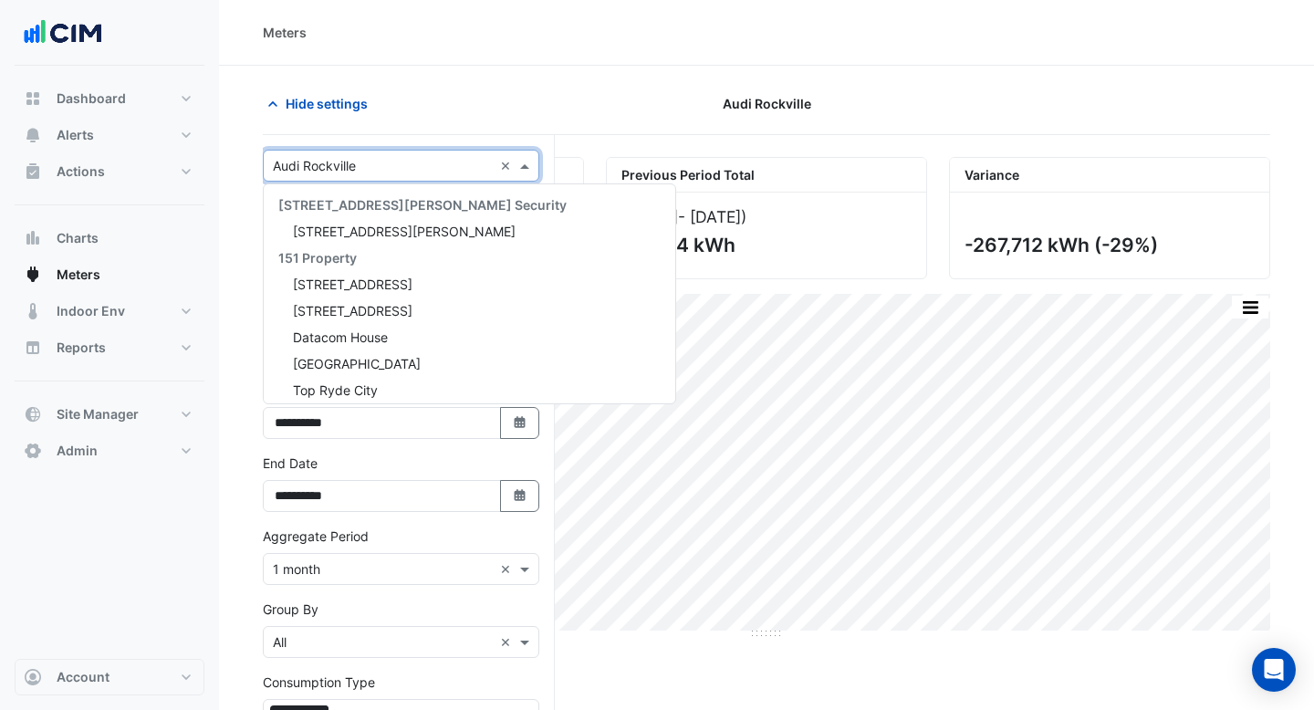
click at [354, 167] on input "text" at bounding box center [383, 166] width 220 height 19
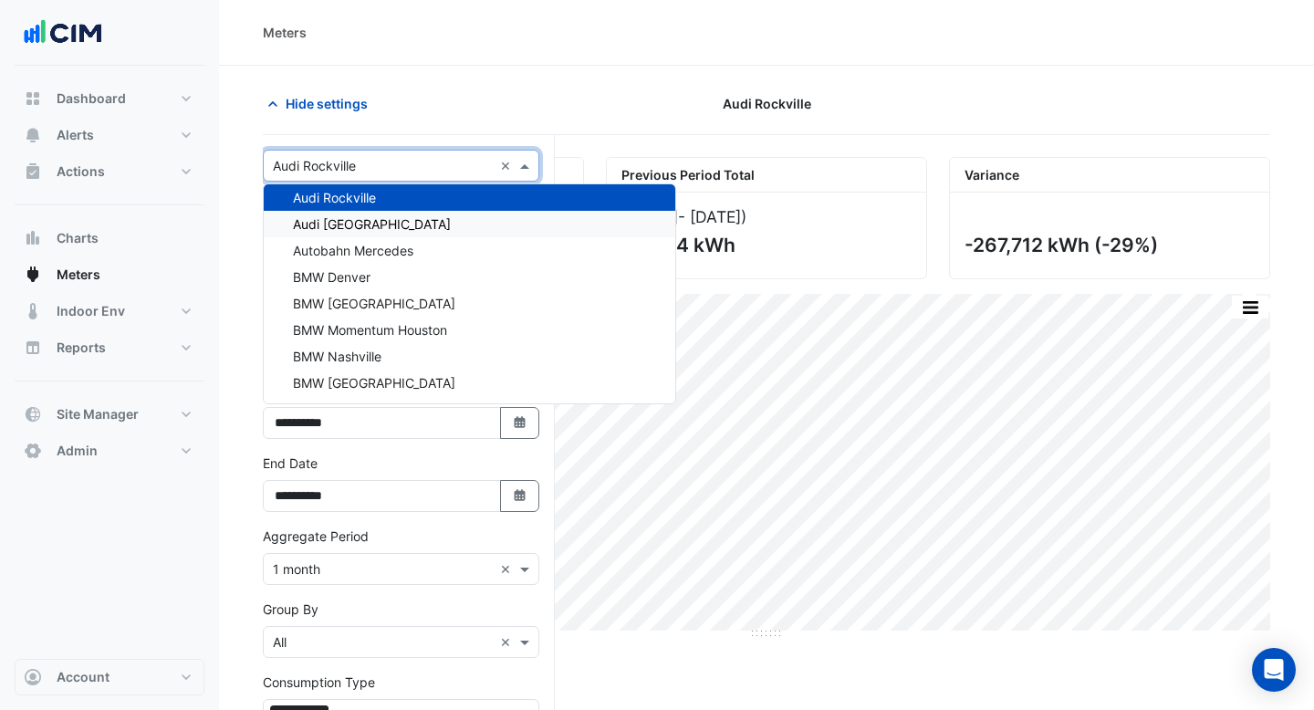
click at [354, 222] on span "Audi [GEOGRAPHIC_DATA]" at bounding box center [372, 224] width 158 height 16
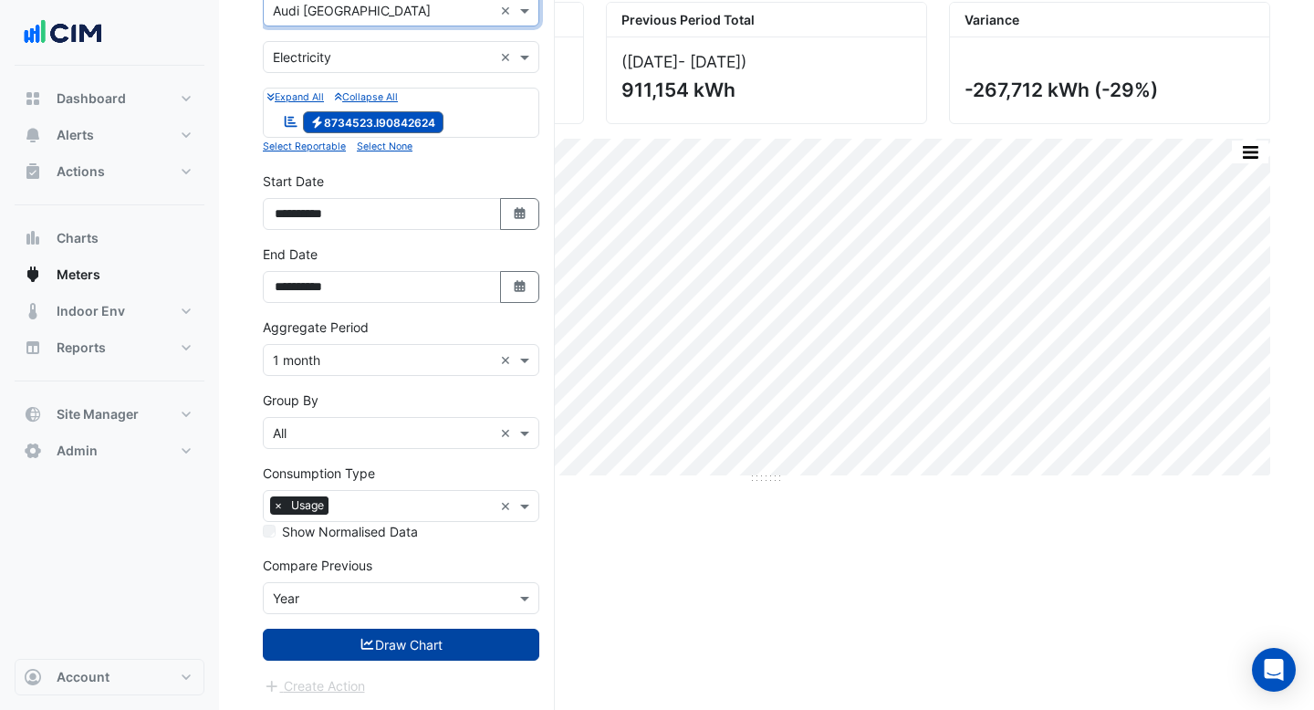
click at [422, 647] on button "Draw Chart" at bounding box center [401, 645] width 277 height 32
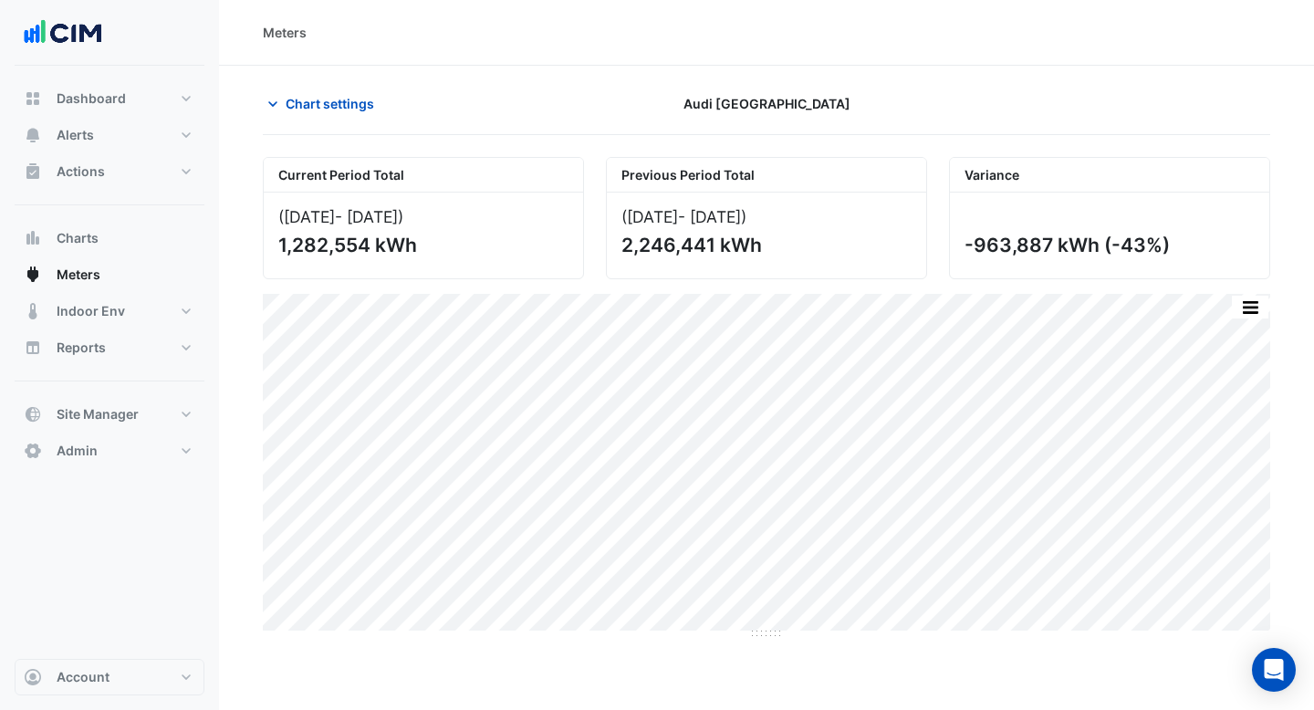
click at [354, 86] on section "Chart settings Audi West Houston Current Period Total (Jun 24 - Sep 25 ) 1,282,…" at bounding box center [766, 466] width 1095 height 800
click at [354, 100] on span "Chart settings" at bounding box center [330, 103] width 89 height 19
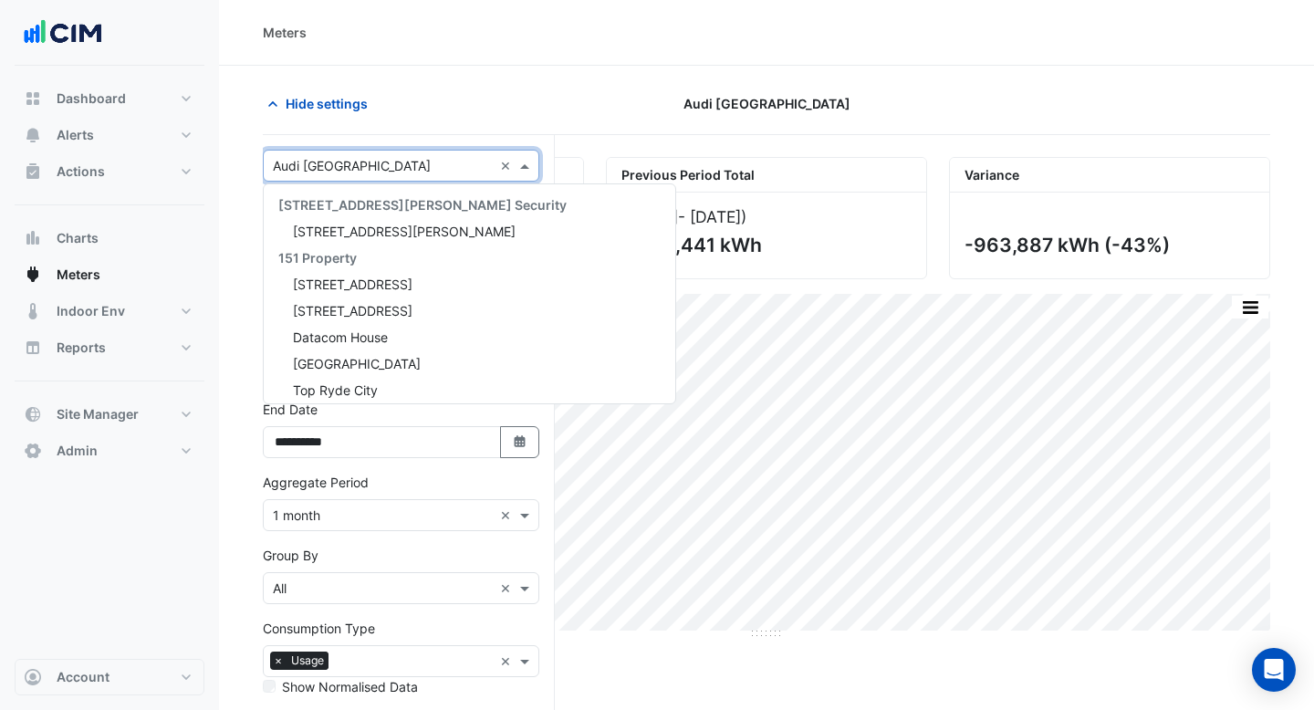
click at [370, 162] on input "text" at bounding box center [383, 166] width 220 height 19
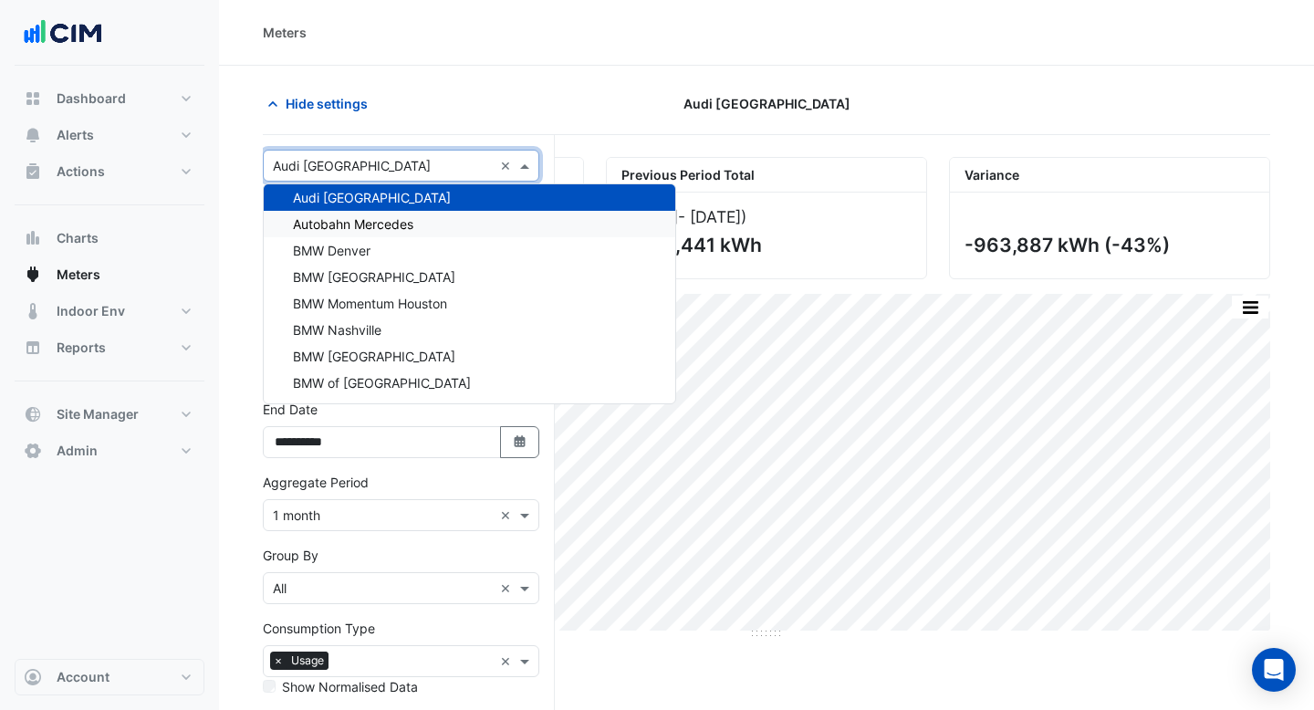
click at [370, 226] on span "Autobahn Mercedes" at bounding box center [353, 224] width 120 height 16
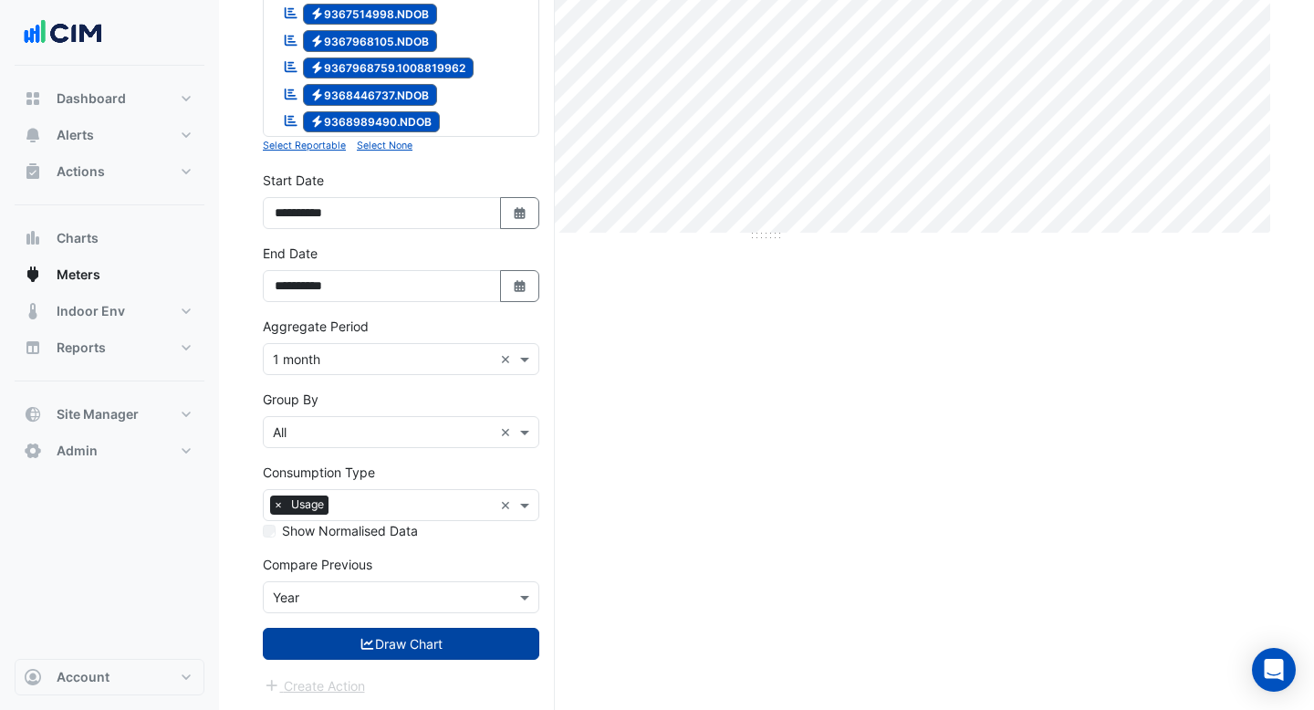
click at [426, 653] on button "Draw Chart" at bounding box center [401, 644] width 277 height 32
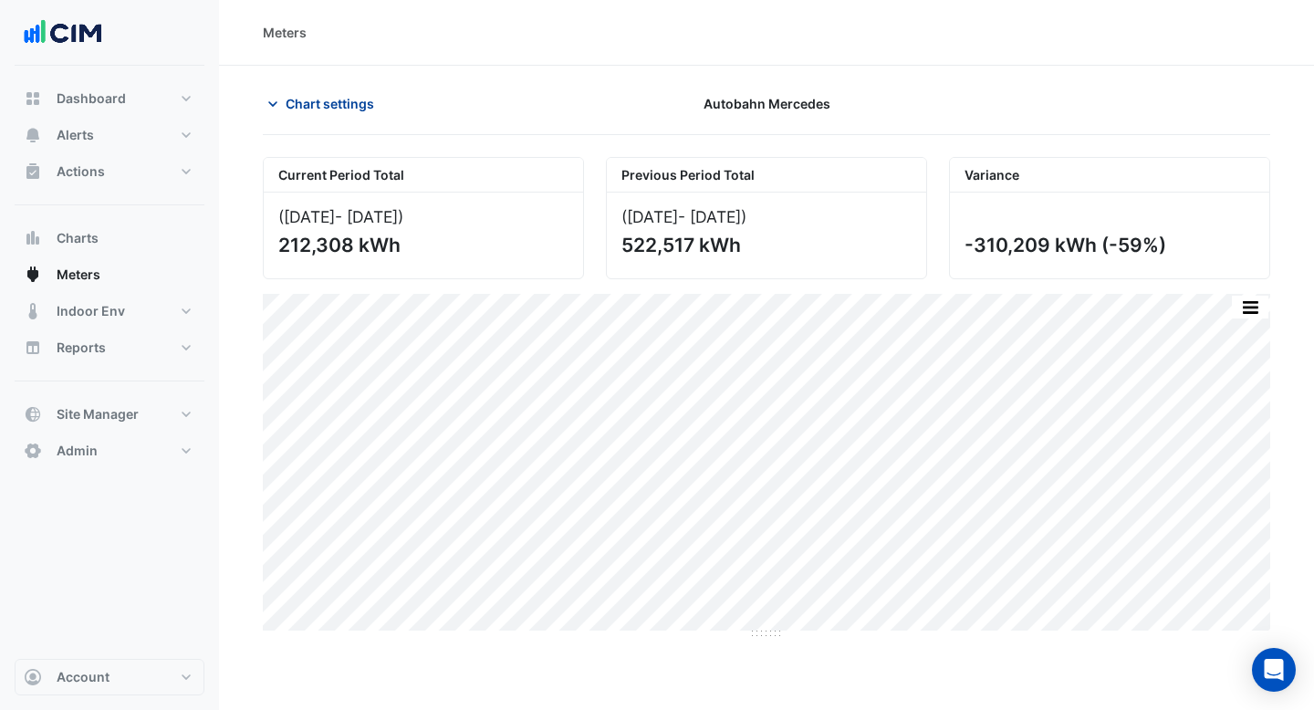
click at [358, 103] on span "Chart settings" at bounding box center [330, 103] width 89 height 19
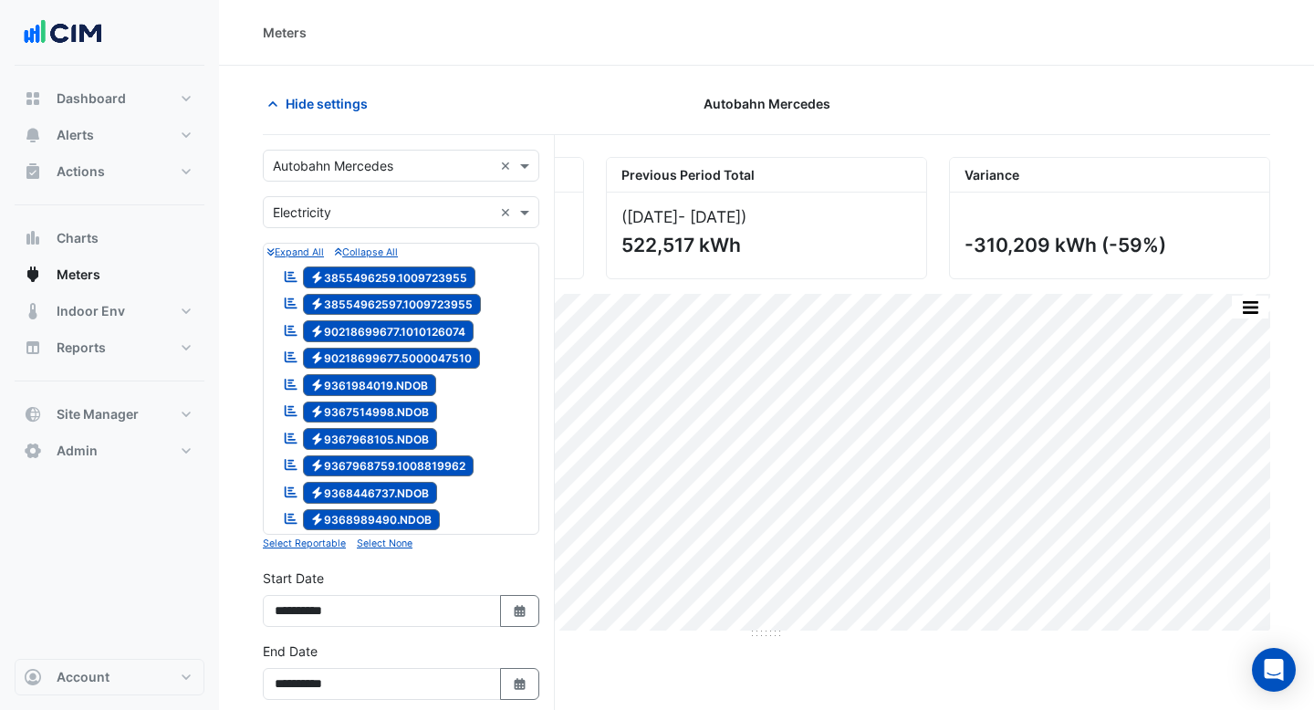
click at [365, 166] on input "text" at bounding box center [383, 166] width 220 height 19
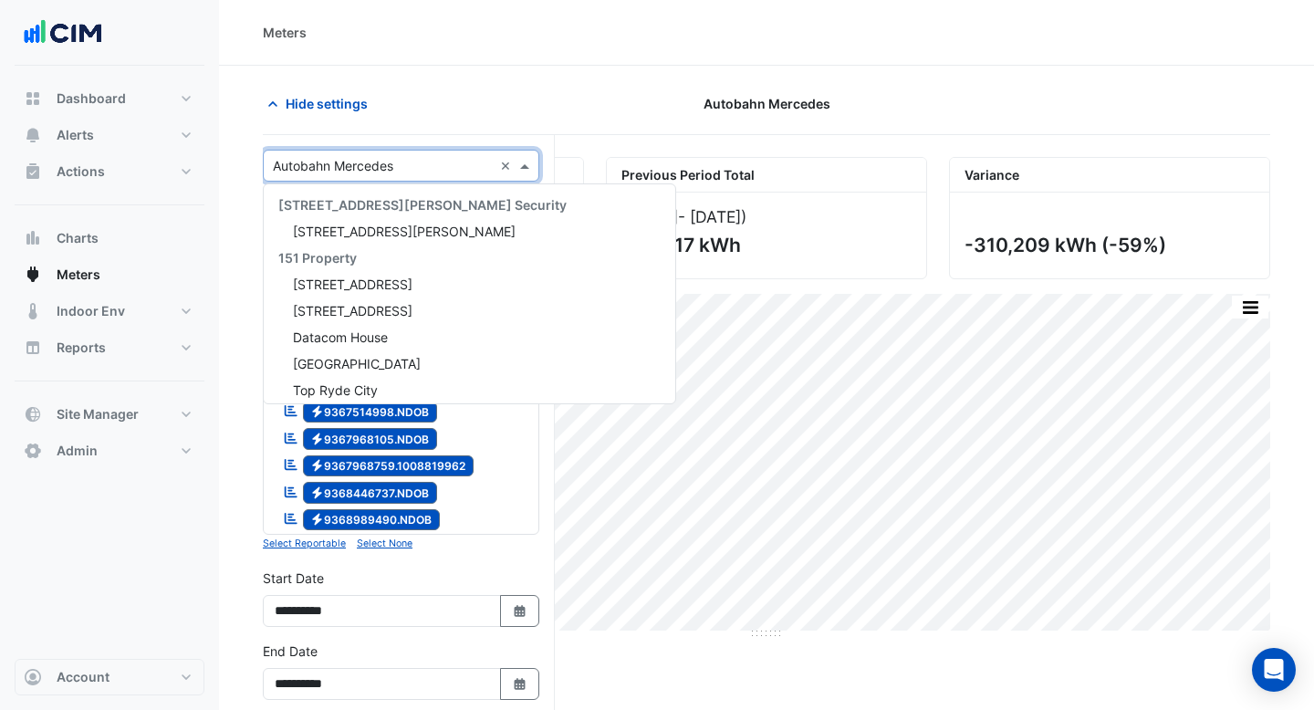
scroll to position [30735, 0]
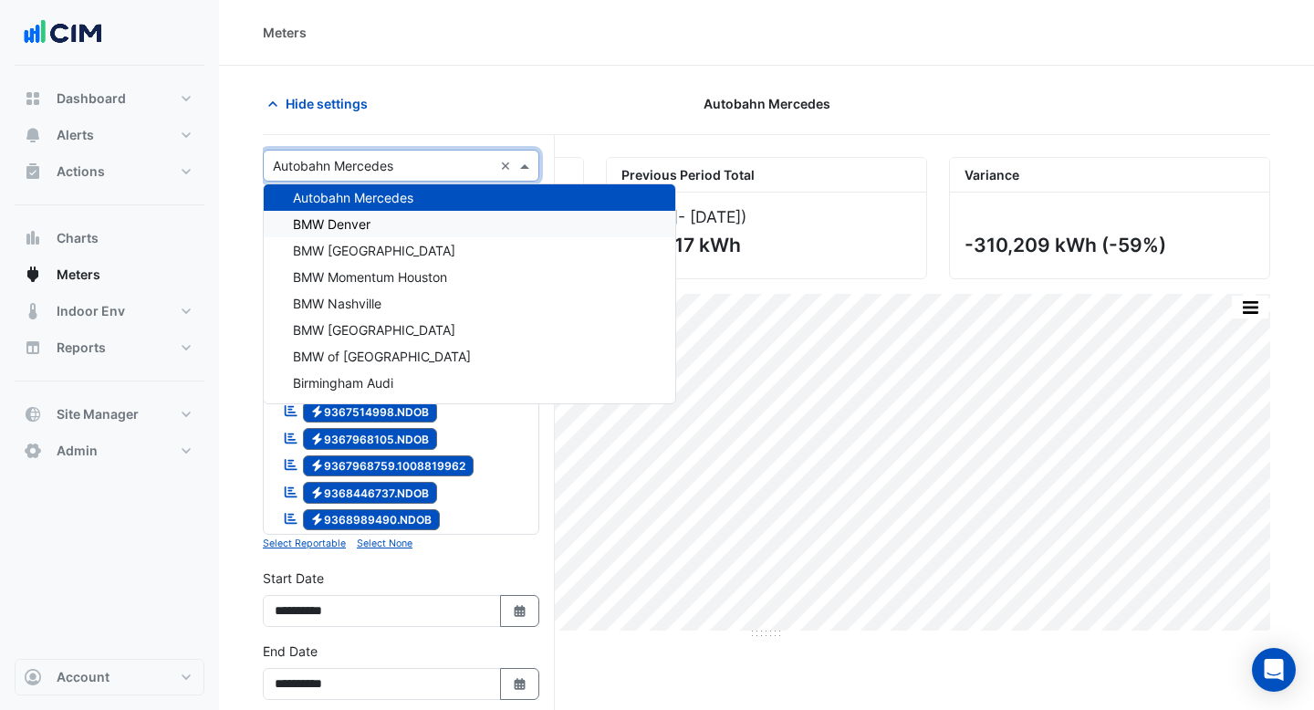
click at [371, 228] on div "BMW Denver" at bounding box center [470, 224] width 412 height 26
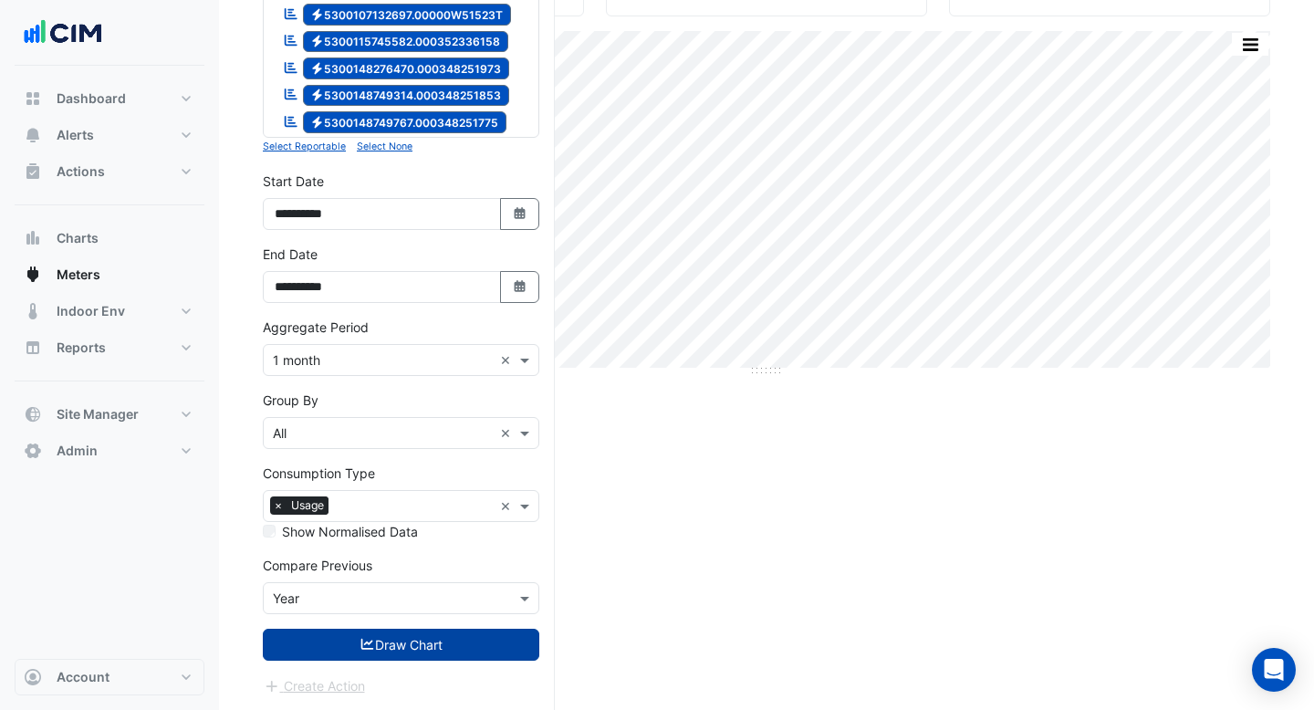
click at [413, 649] on button "Draw Chart" at bounding box center [401, 645] width 277 height 32
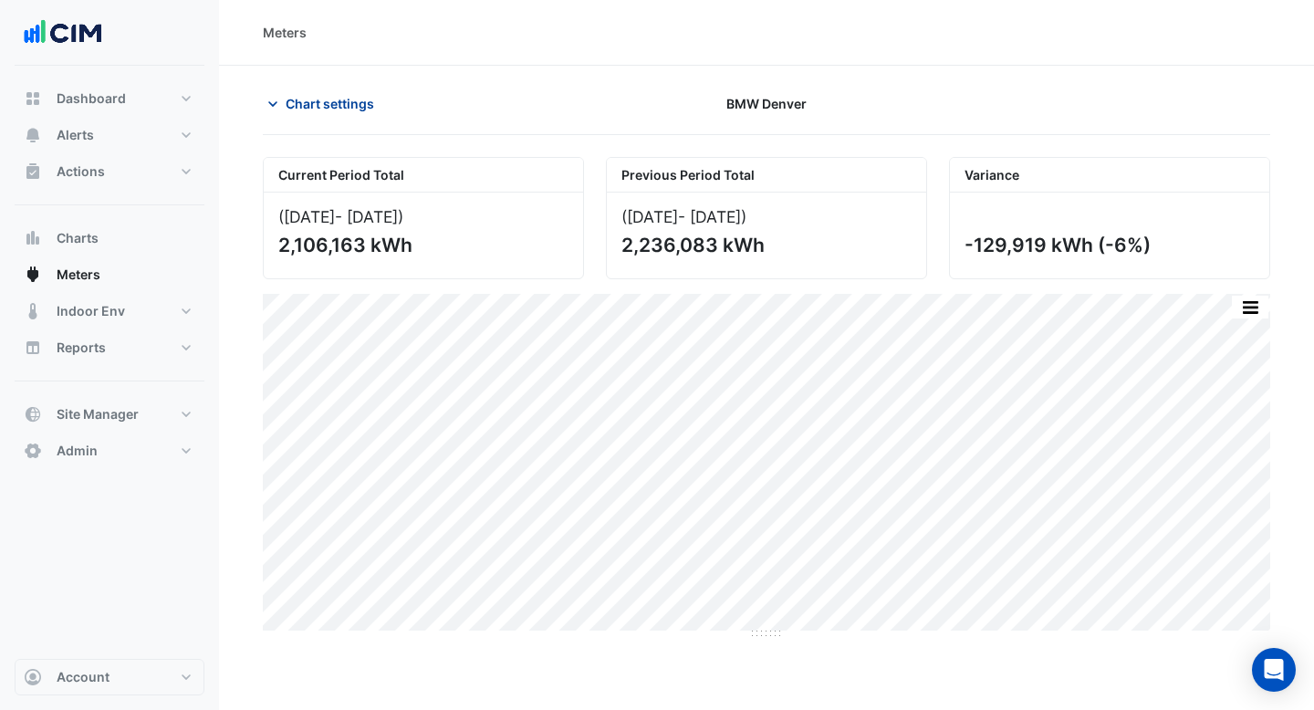
click at [367, 103] on span "Chart settings" at bounding box center [330, 103] width 89 height 19
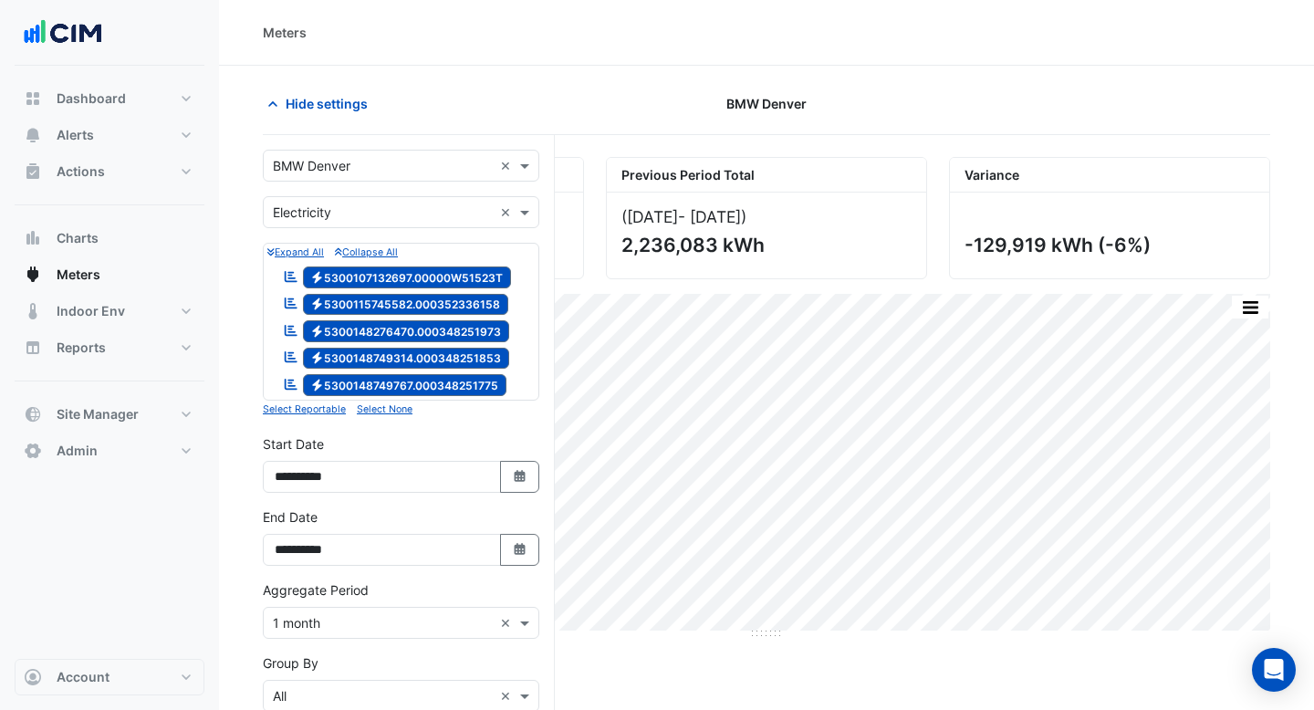
click at [365, 167] on input "text" at bounding box center [383, 166] width 220 height 19
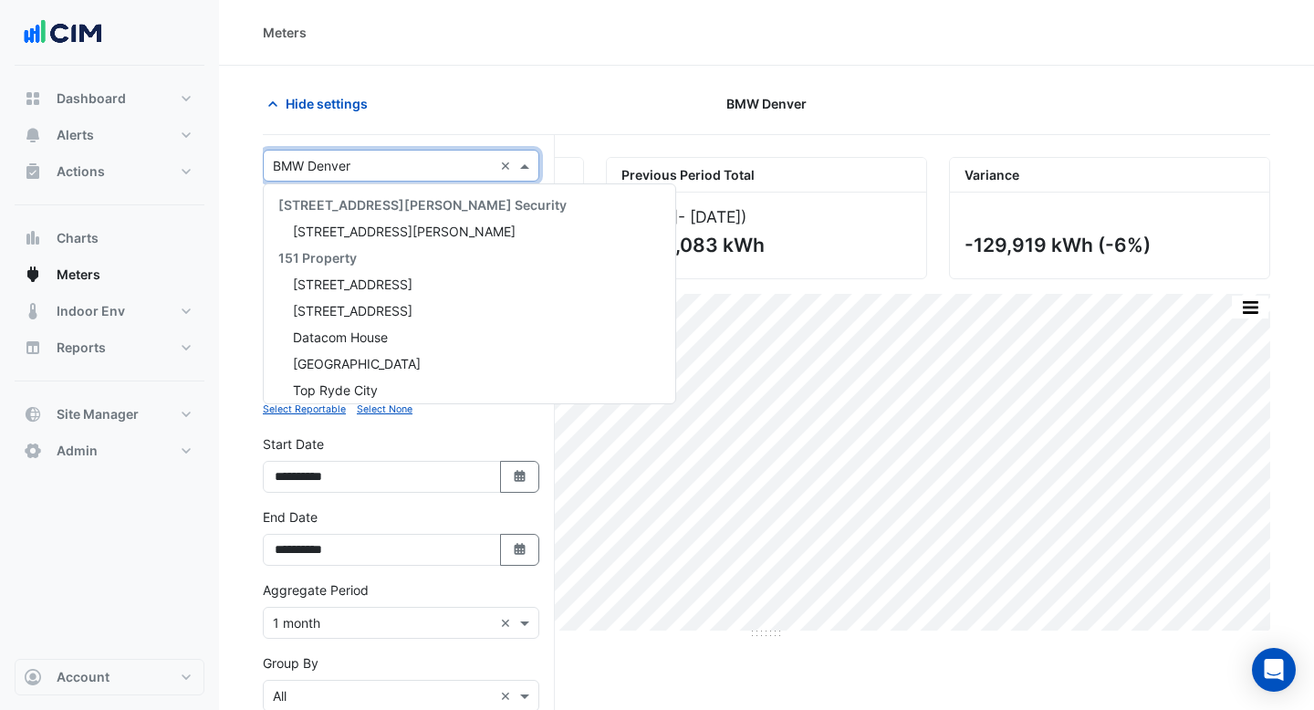
scroll to position [30761, 0]
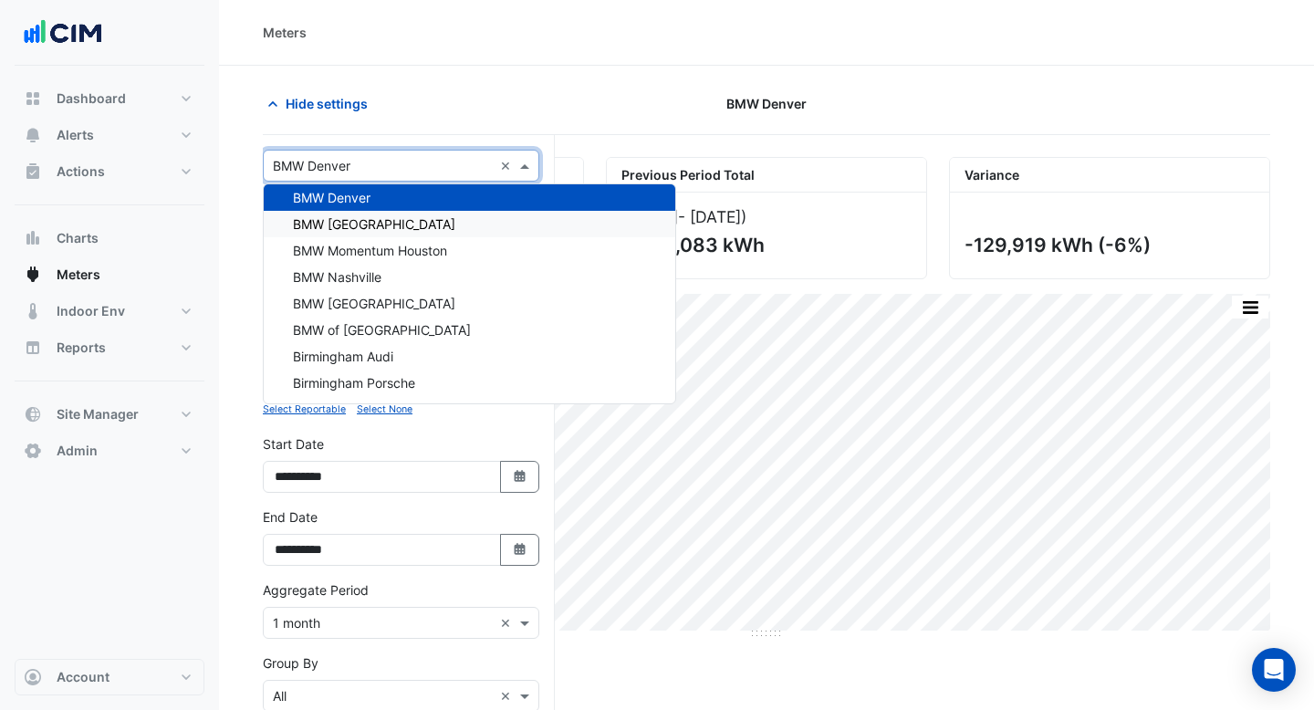
click at [368, 219] on span "BMW [GEOGRAPHIC_DATA]" at bounding box center [374, 224] width 162 height 16
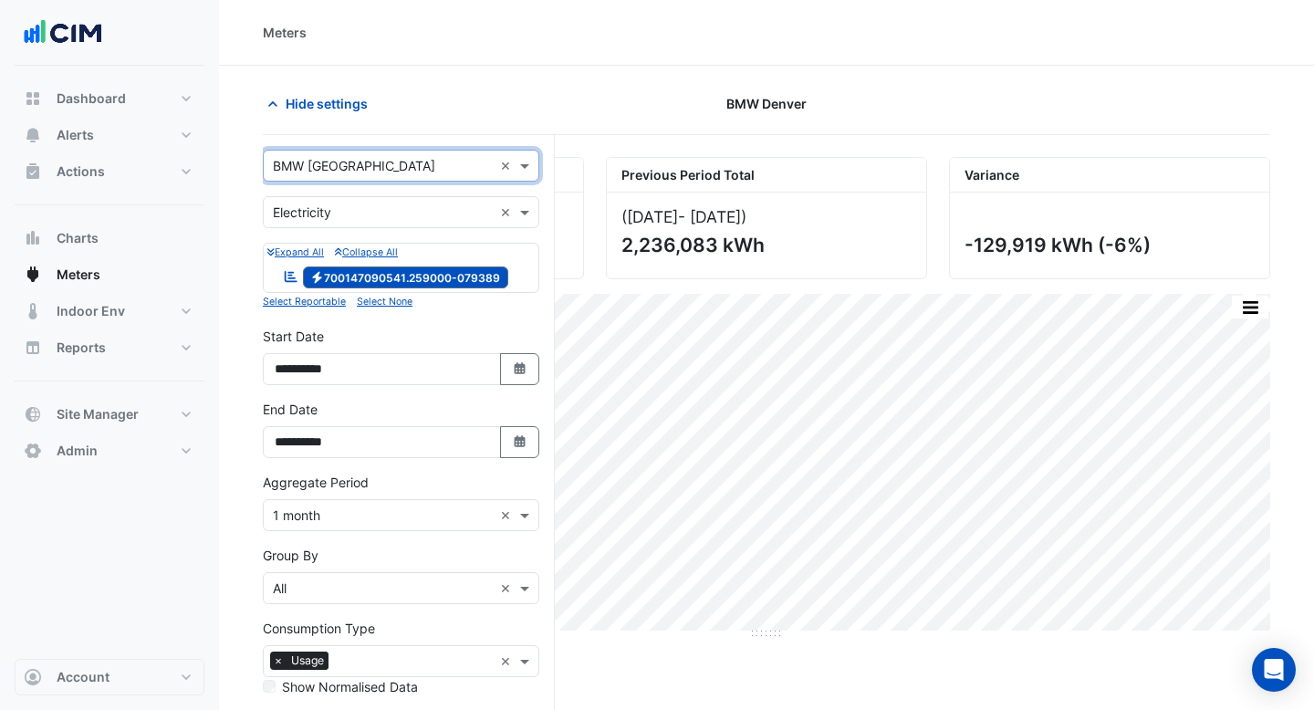
scroll to position [155, 0]
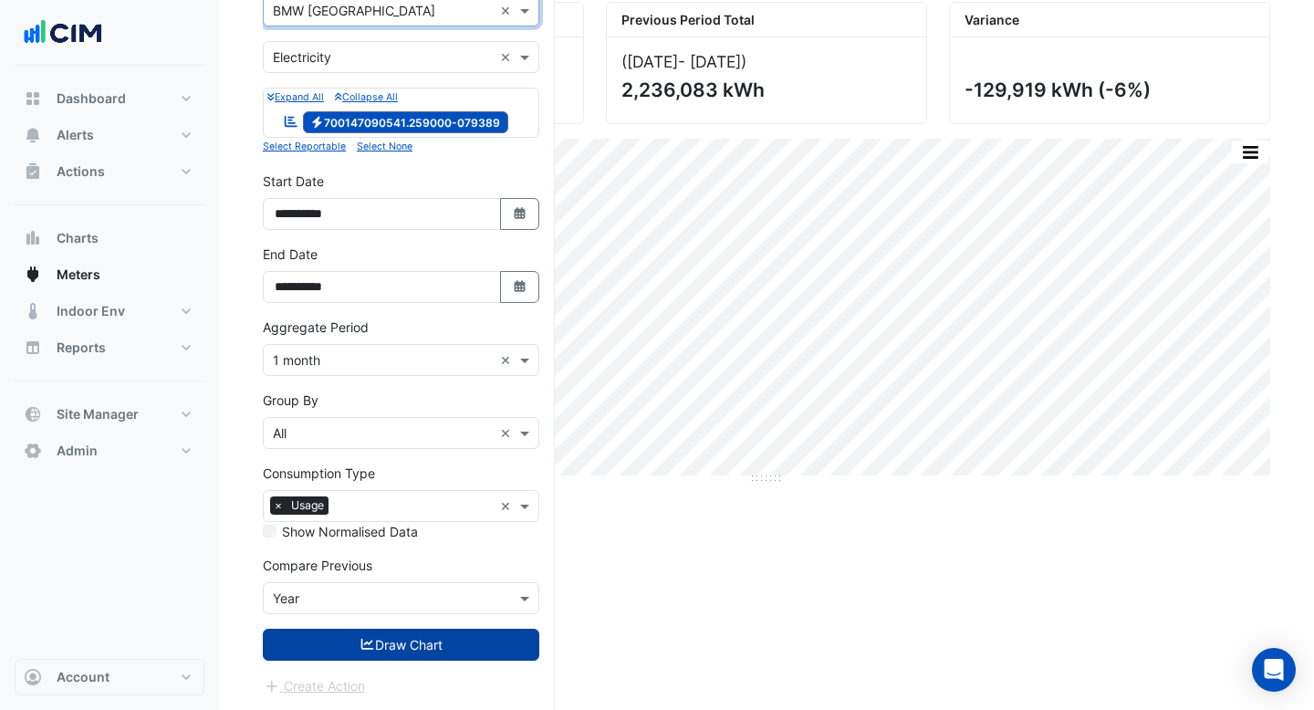
click at [459, 648] on button "Draw Chart" at bounding box center [401, 645] width 277 height 32
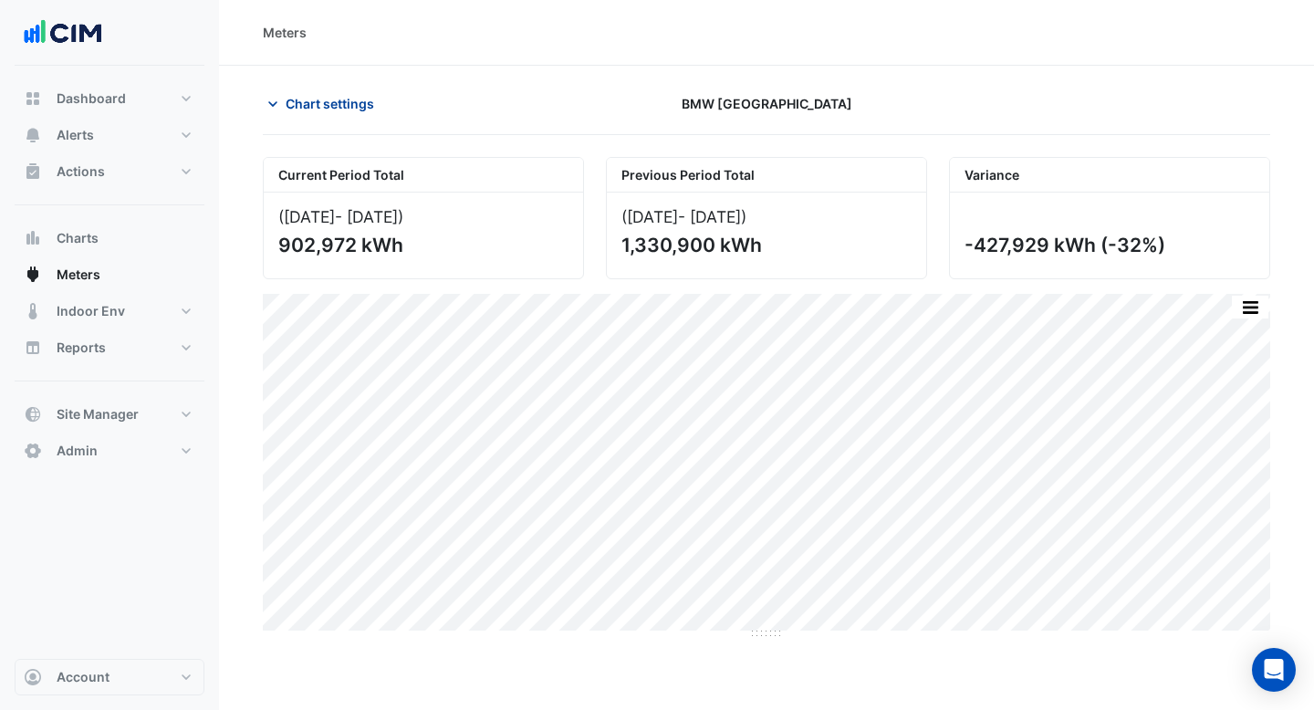
click at [348, 106] on span "Chart settings" at bounding box center [330, 103] width 89 height 19
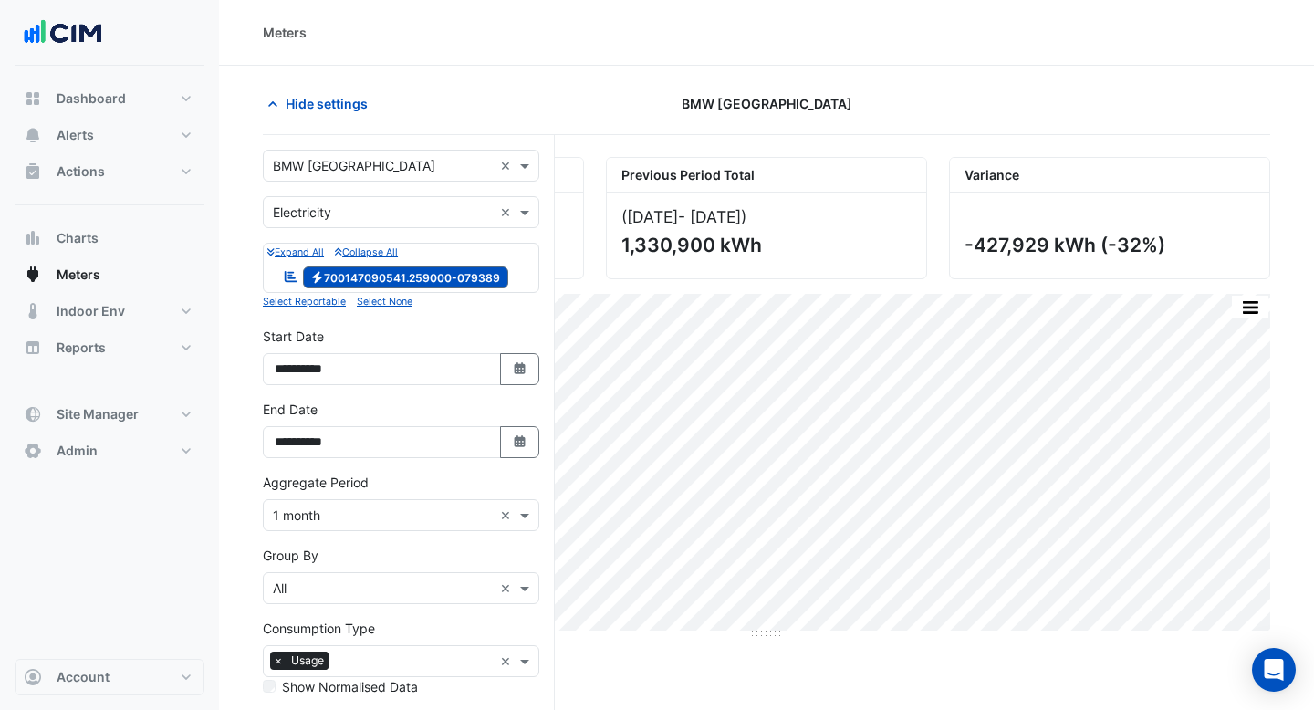
click at [357, 154] on div "× BMW Long Beach ×" at bounding box center [401, 166] width 277 height 32
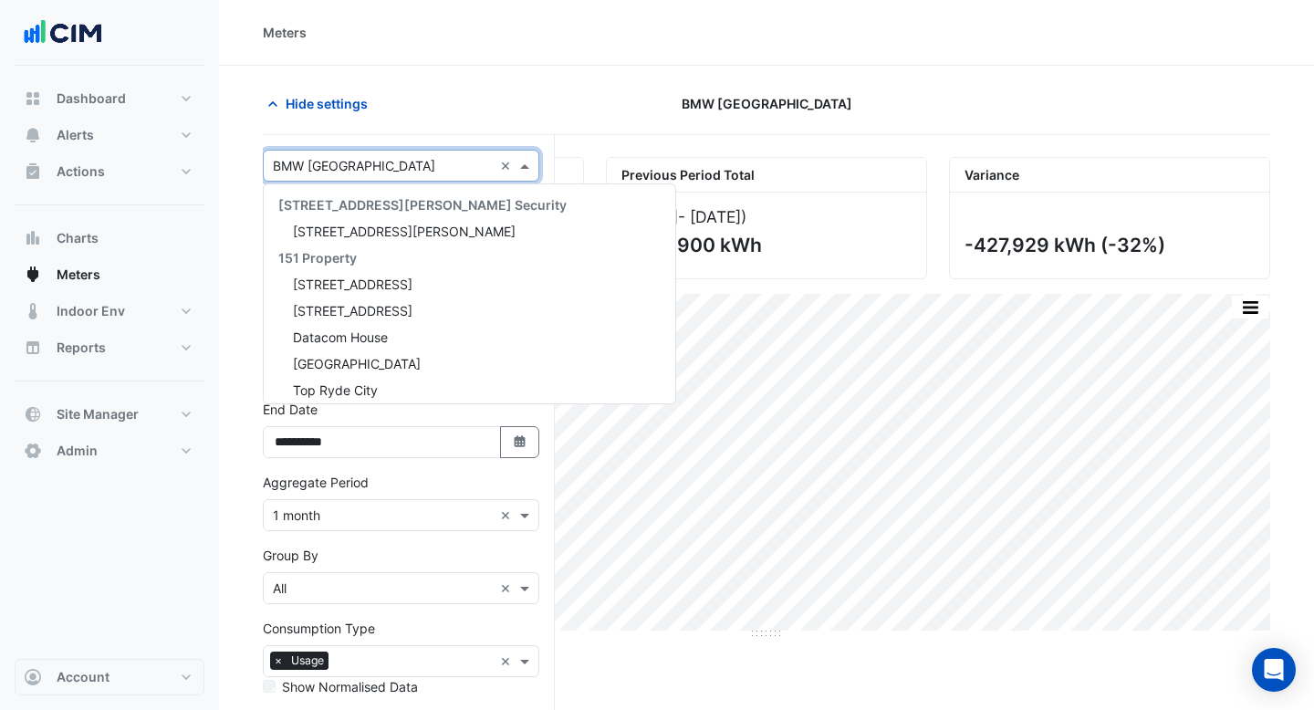
scroll to position [30787, 0]
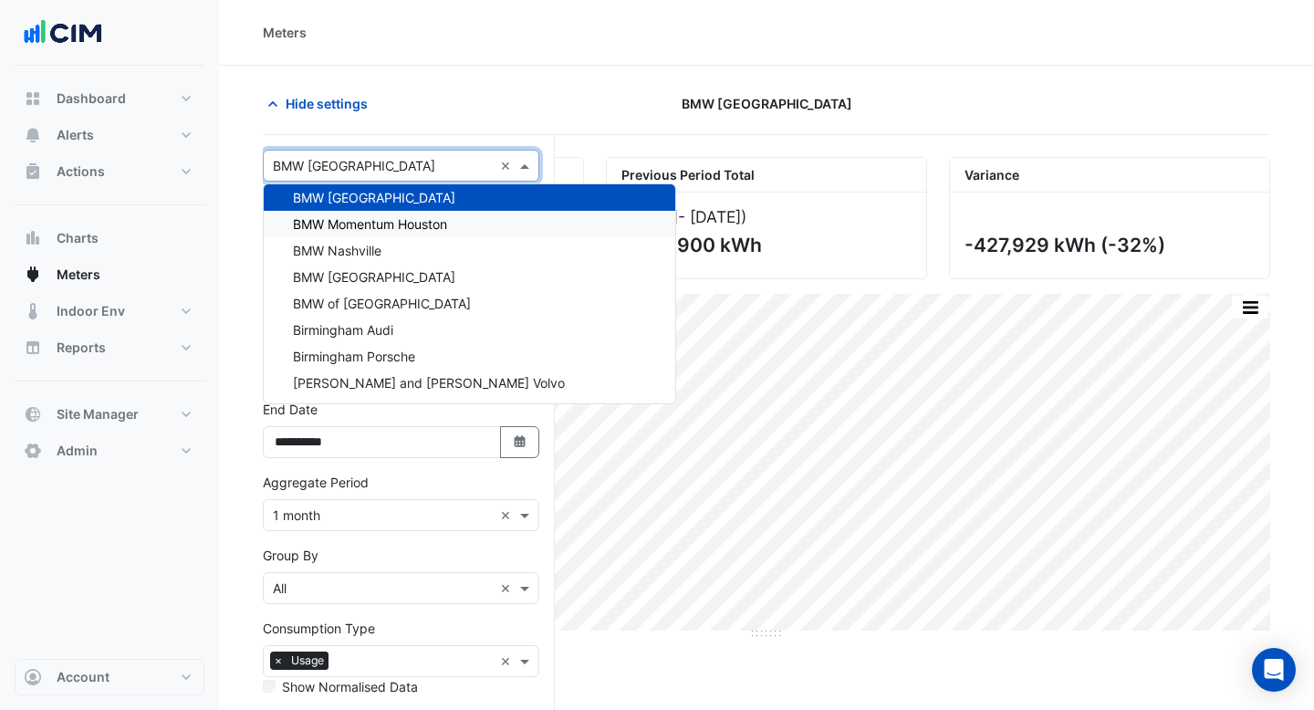
click at [363, 226] on span "BMW Momentum Houston" at bounding box center [370, 224] width 154 height 16
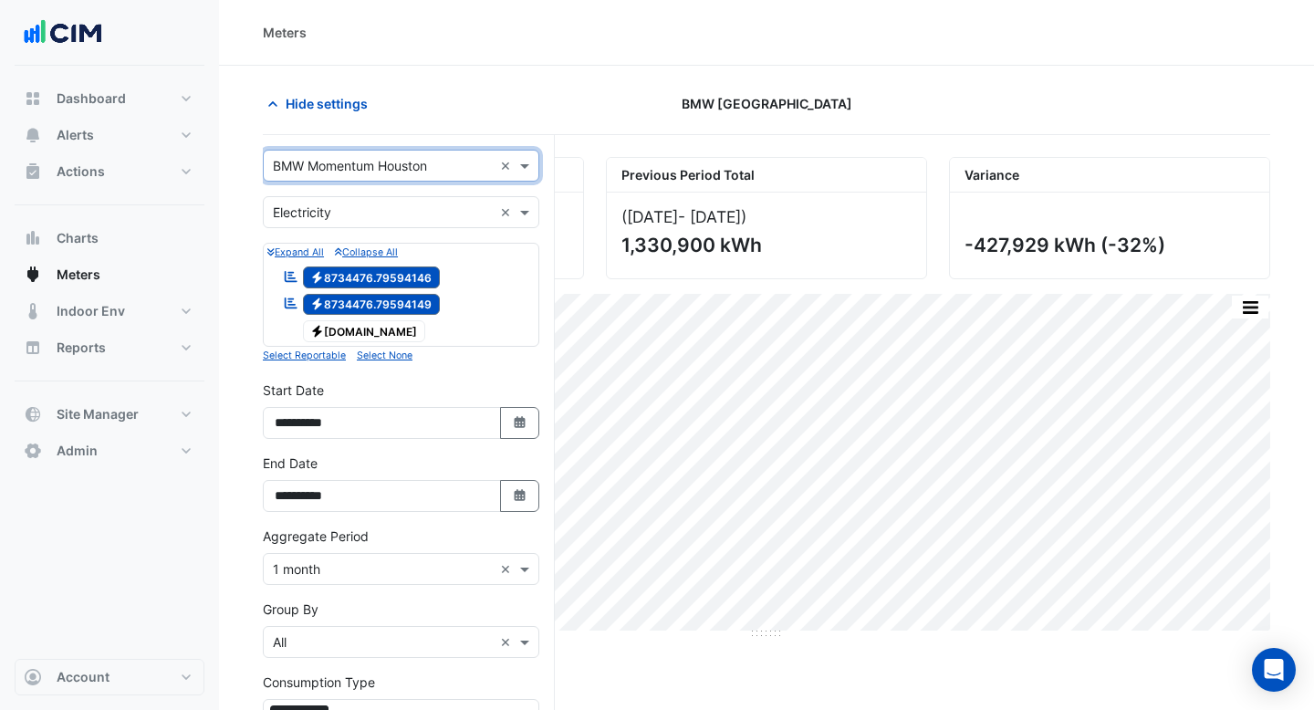
scroll to position [209, 0]
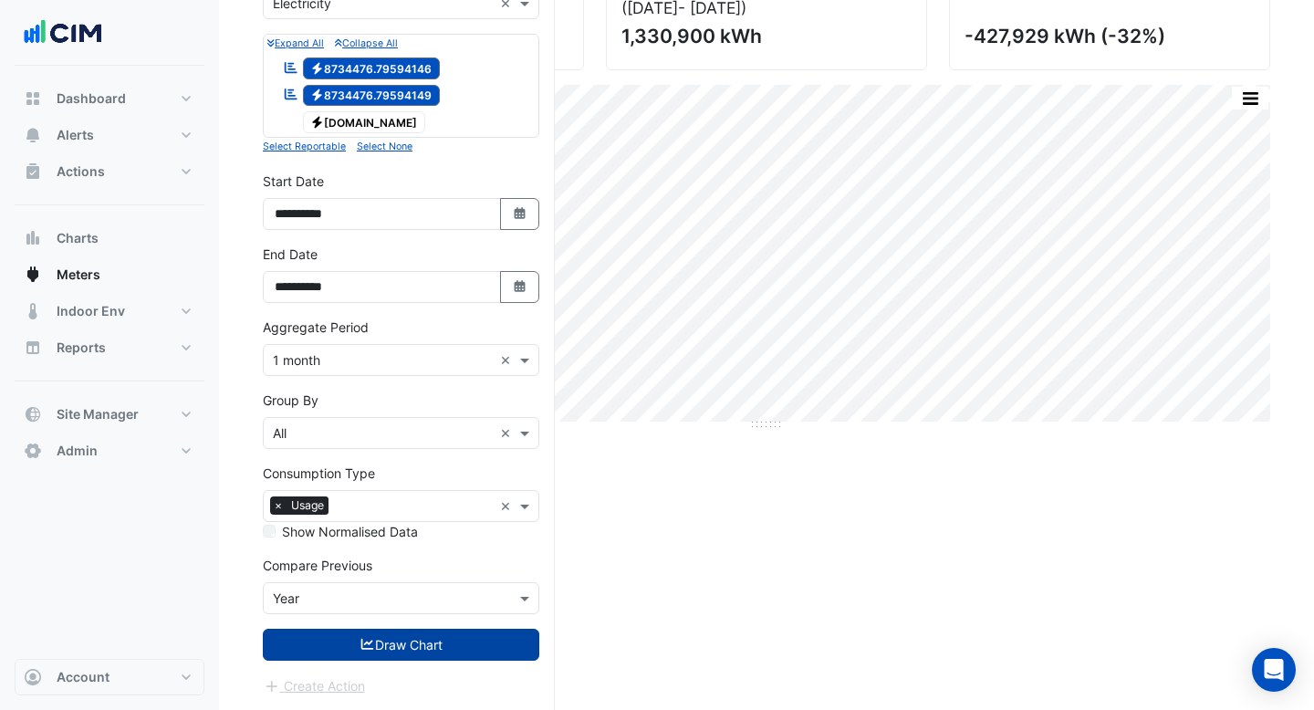
click at [437, 653] on button "Draw Chart" at bounding box center [401, 645] width 277 height 32
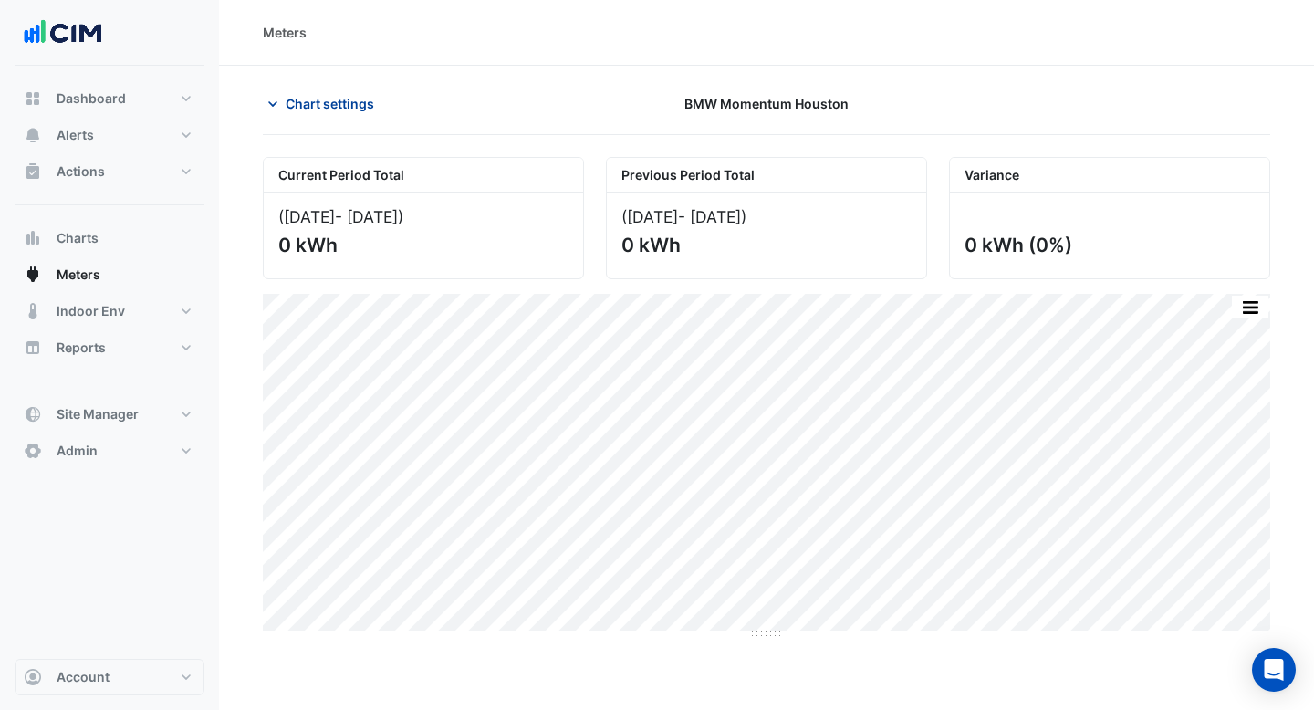
click at [352, 99] on span "Chart settings" at bounding box center [330, 103] width 89 height 19
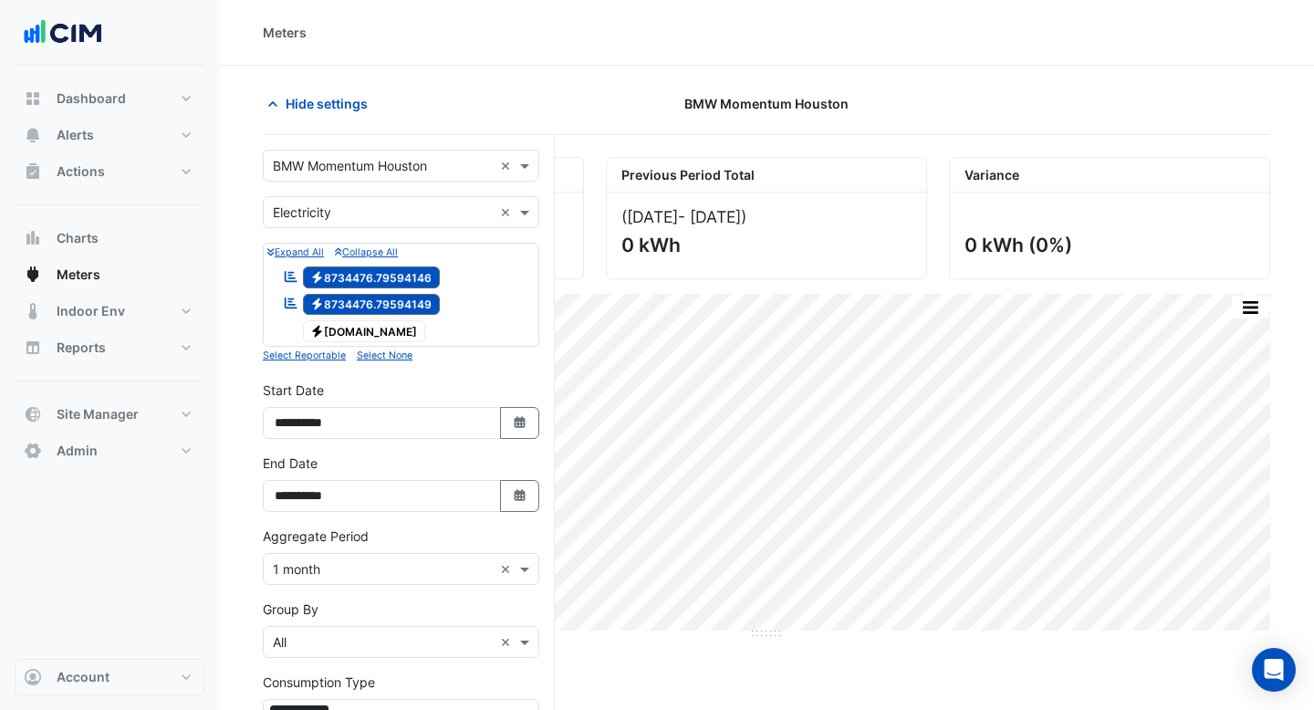
click at [365, 165] on input "text" at bounding box center [383, 166] width 220 height 19
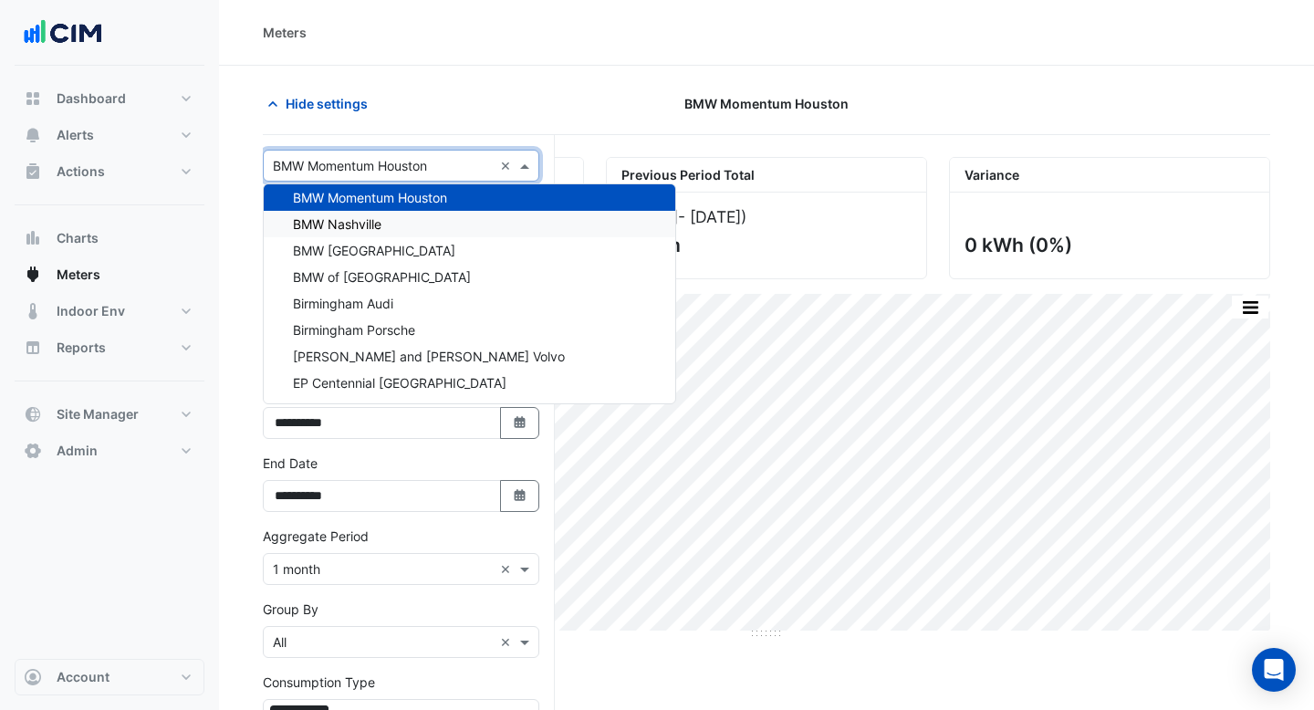
click at [363, 225] on span "BMW Nashville" at bounding box center [337, 224] width 89 height 16
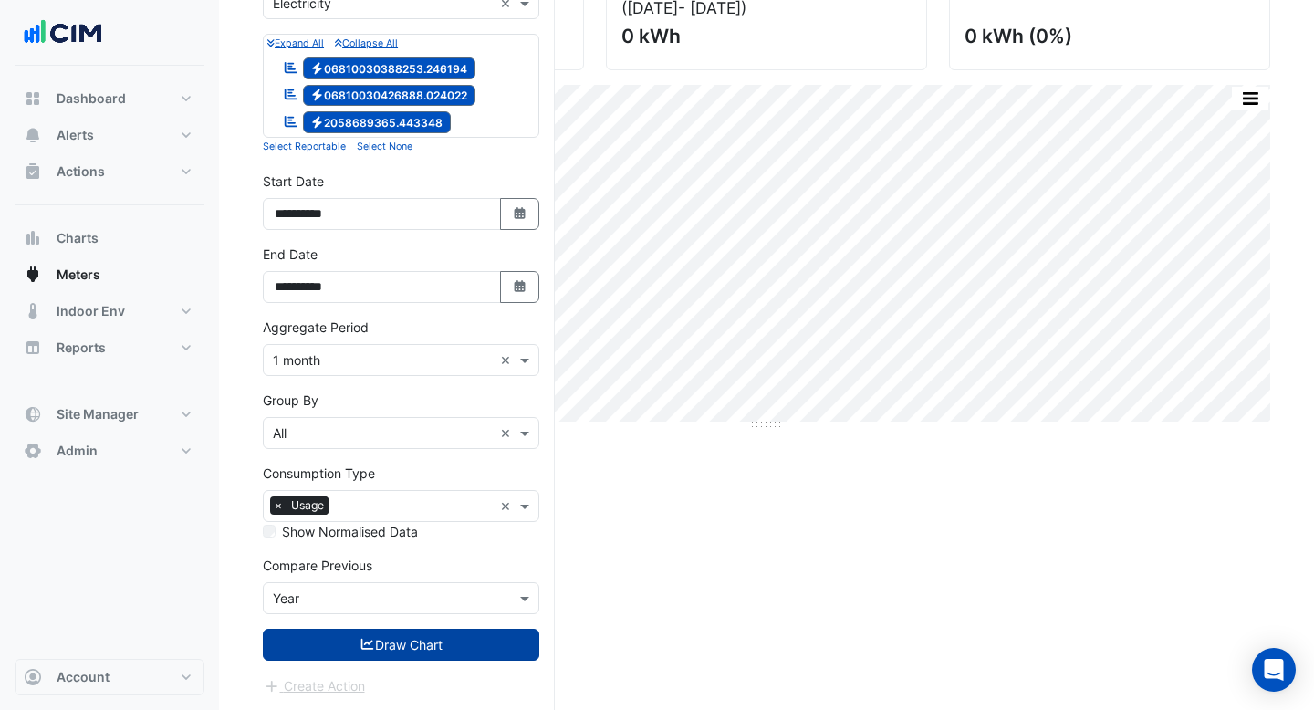
click at [442, 646] on button "Draw Chart" at bounding box center [401, 645] width 277 height 32
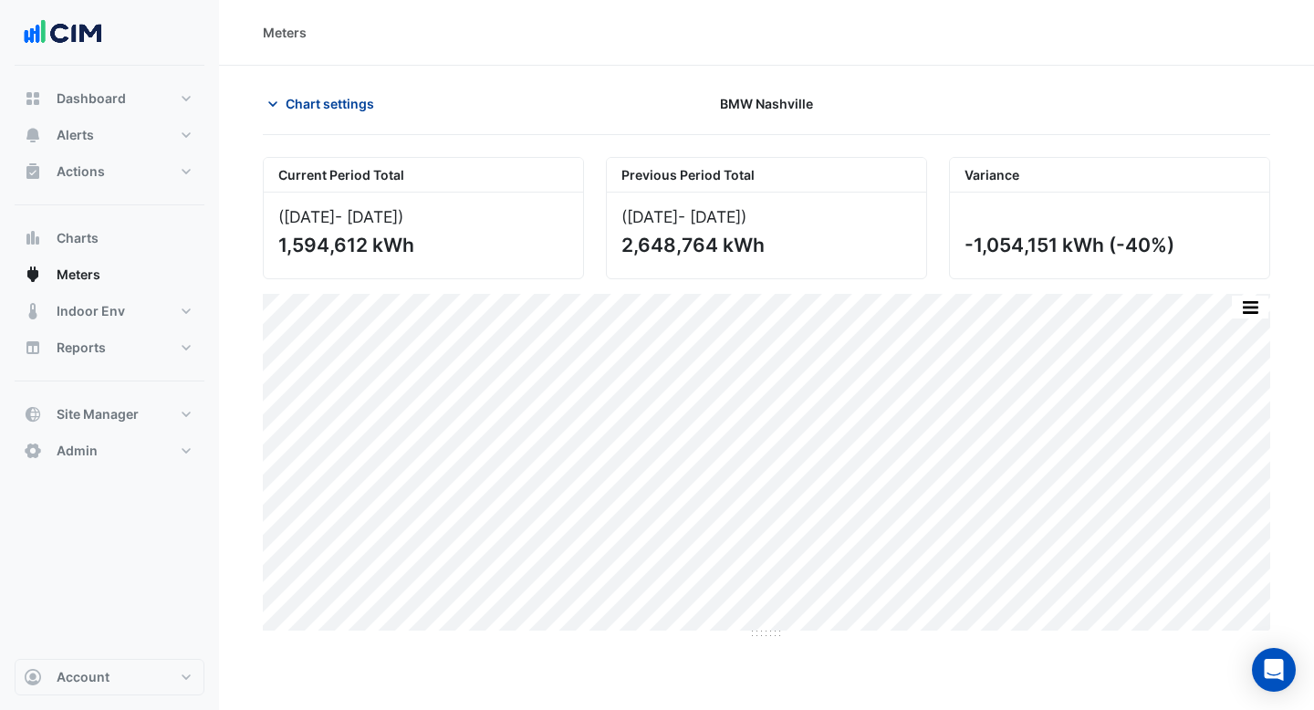
click at [373, 101] on span "Chart settings" at bounding box center [330, 103] width 89 height 19
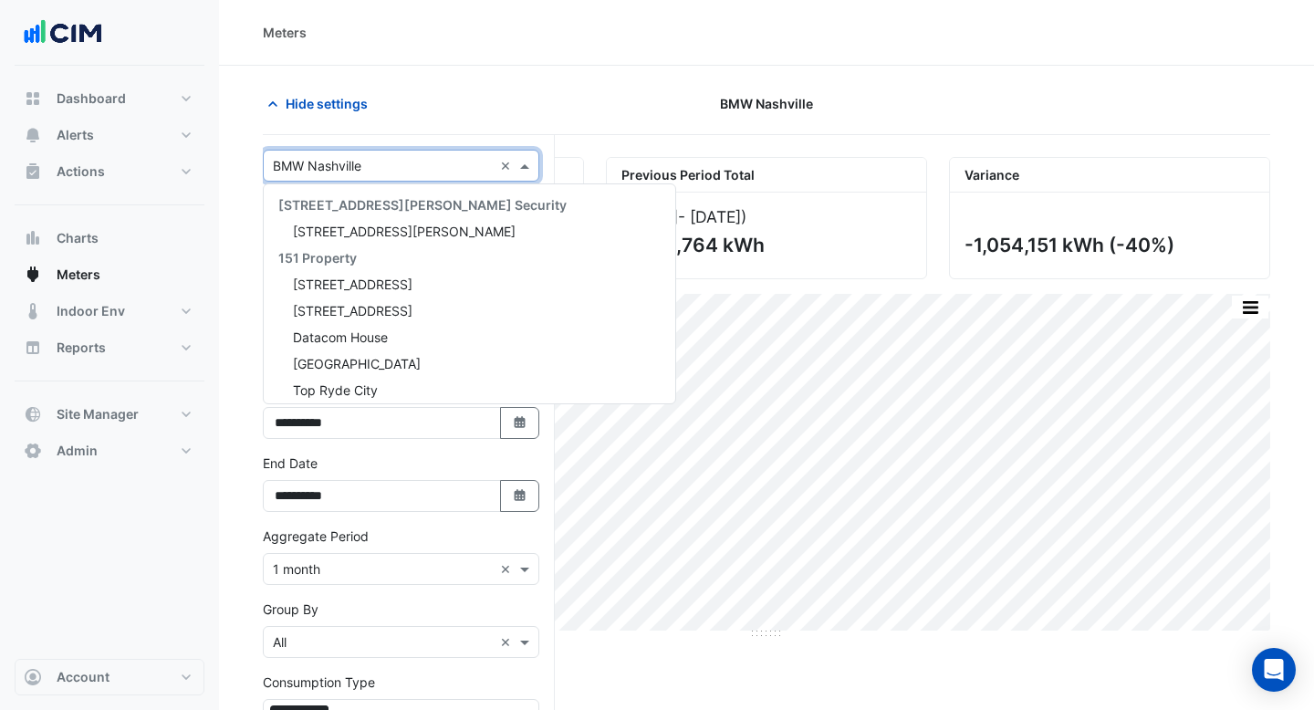
click at [400, 172] on input "text" at bounding box center [383, 166] width 220 height 19
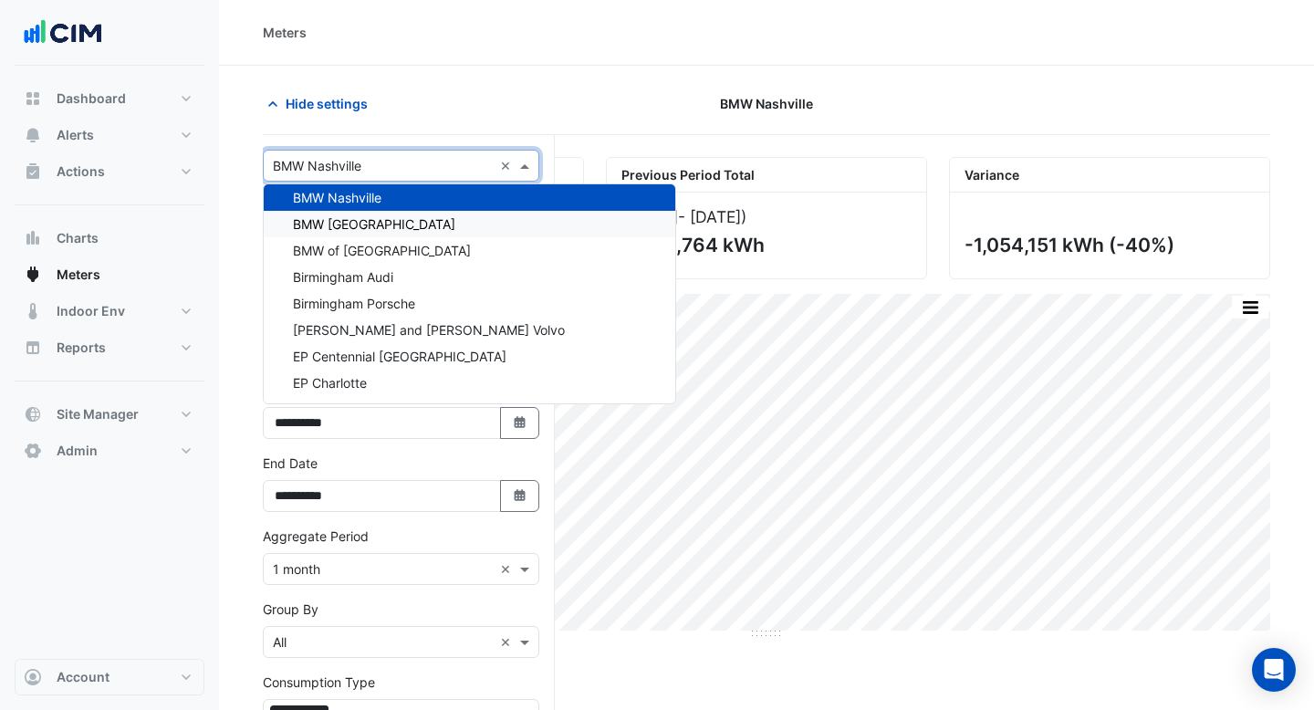
click at [397, 220] on span "BMW [GEOGRAPHIC_DATA]" at bounding box center [374, 224] width 162 height 16
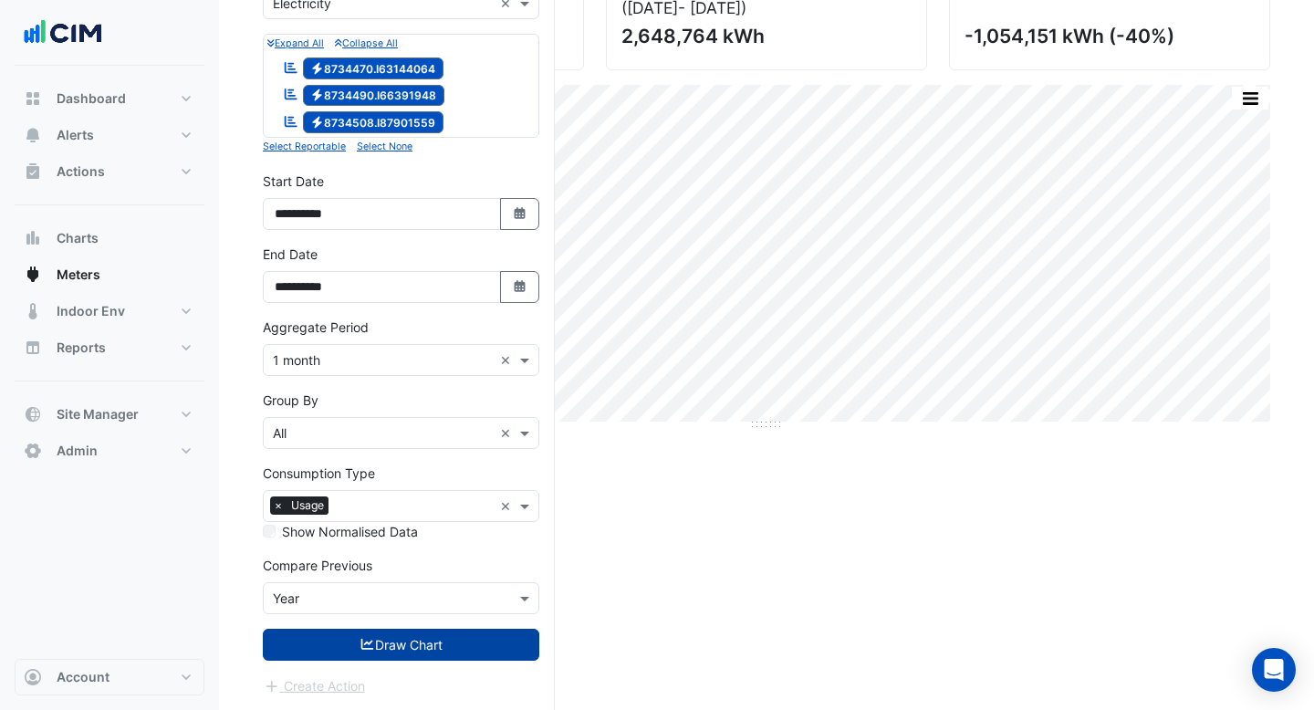
click at [403, 632] on button "Draw Chart" at bounding box center [401, 645] width 277 height 32
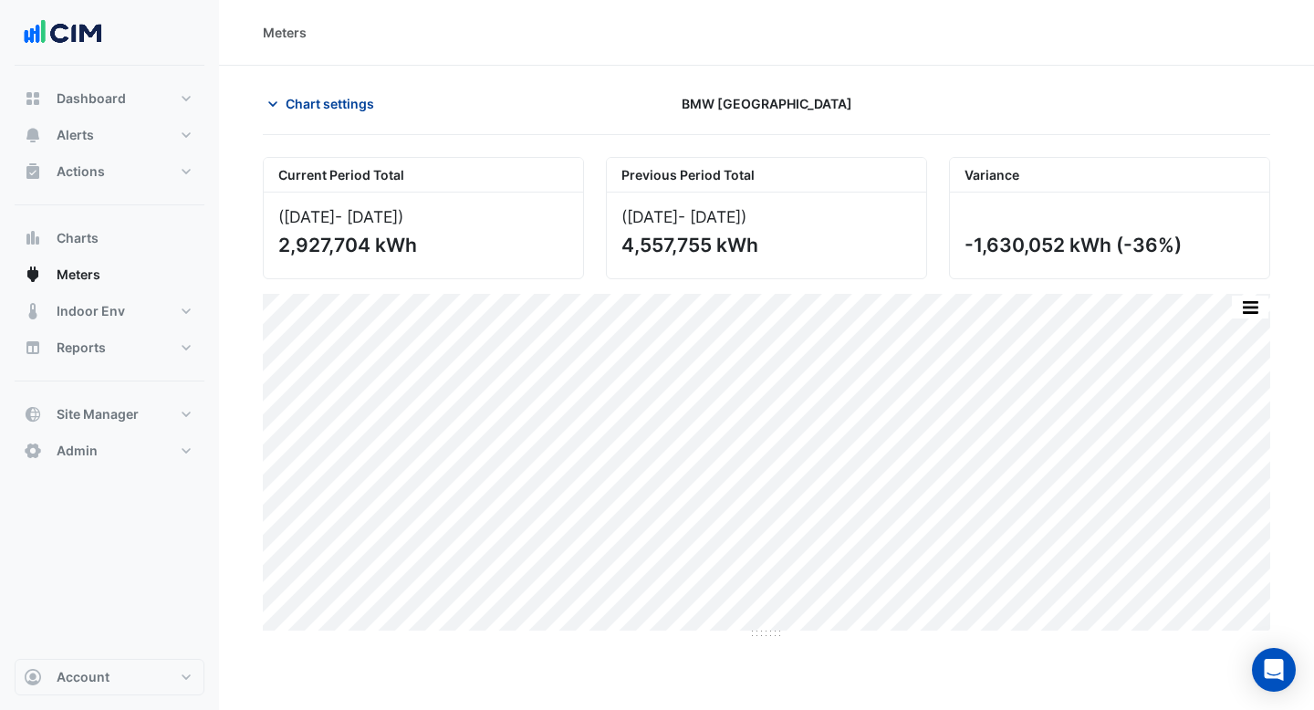
click at [341, 102] on span "Chart settings" at bounding box center [330, 103] width 89 height 19
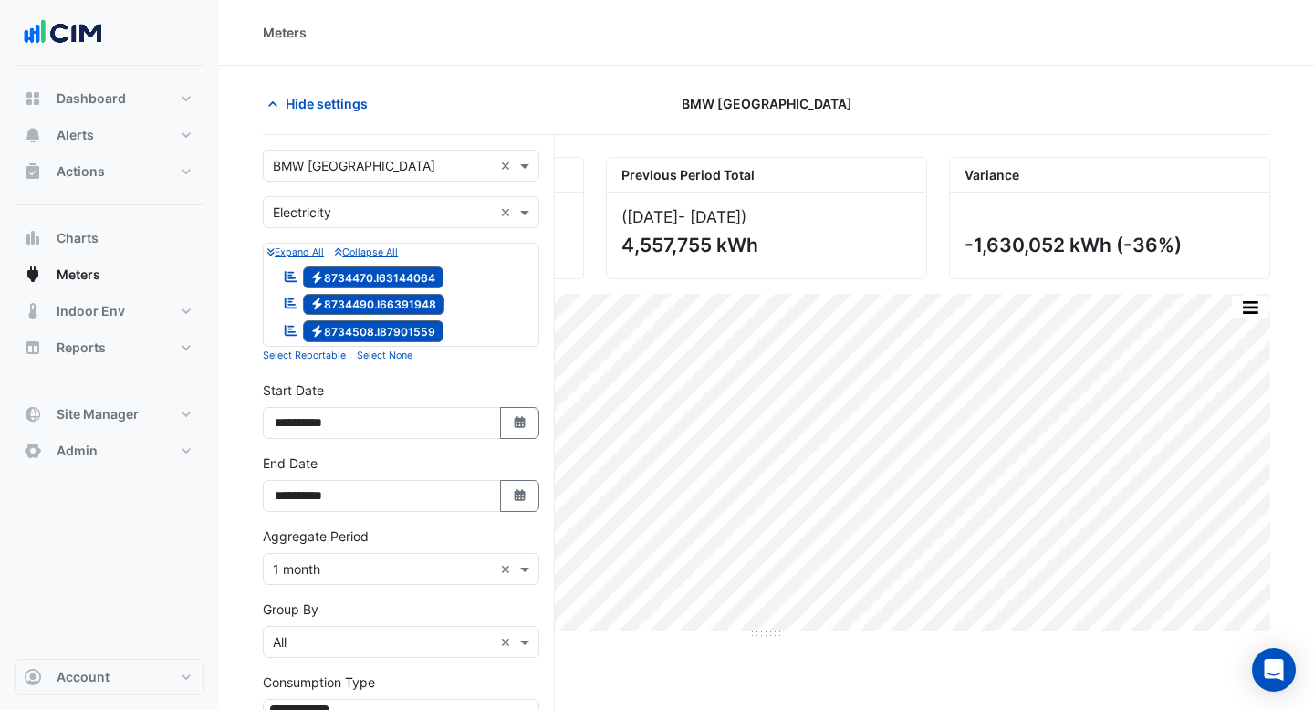
click at [348, 157] on input "text" at bounding box center [383, 166] width 220 height 19
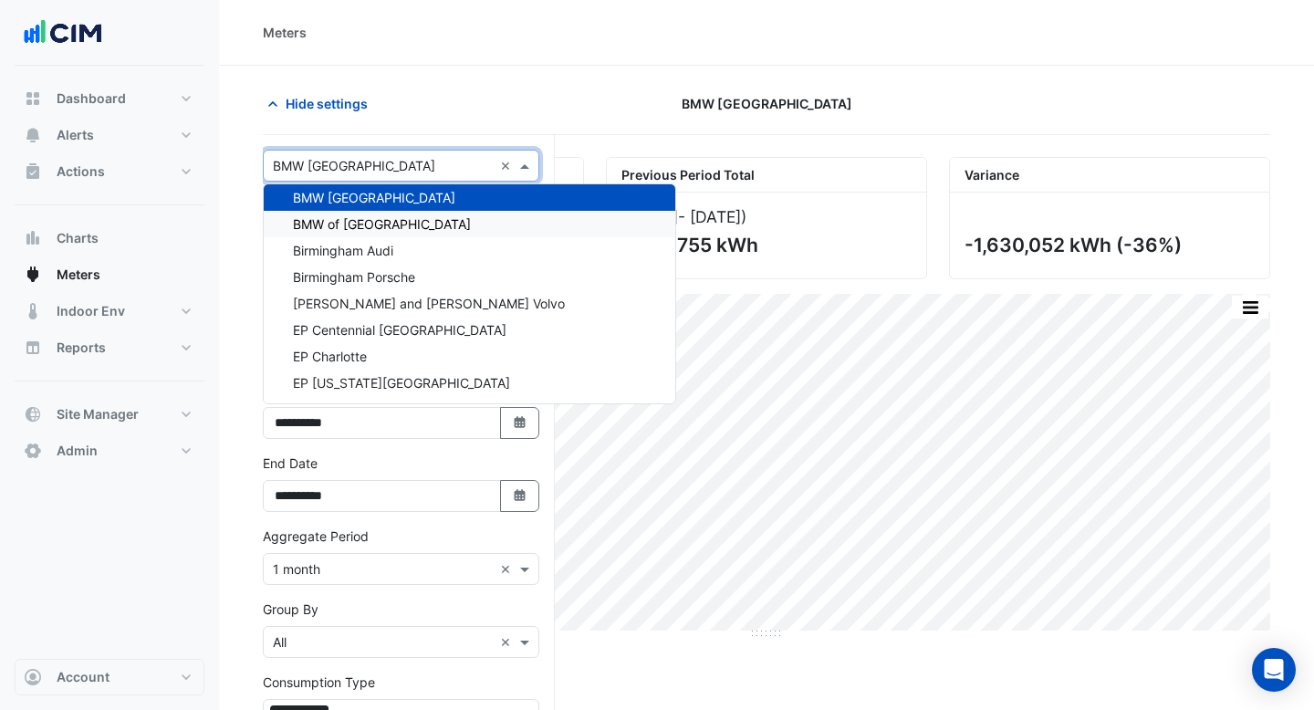
click at [348, 227] on span "BMW of [GEOGRAPHIC_DATA]" at bounding box center [382, 224] width 178 height 16
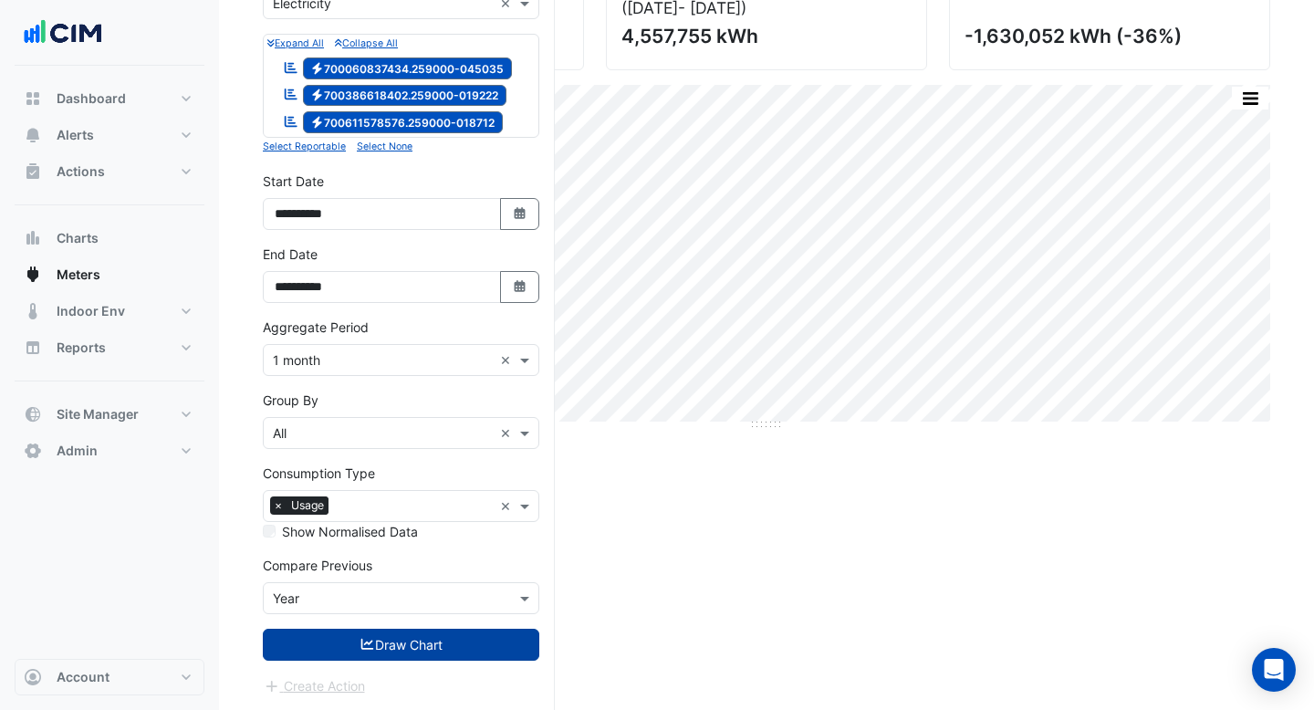
click at [392, 637] on button "Draw Chart" at bounding box center [401, 645] width 277 height 32
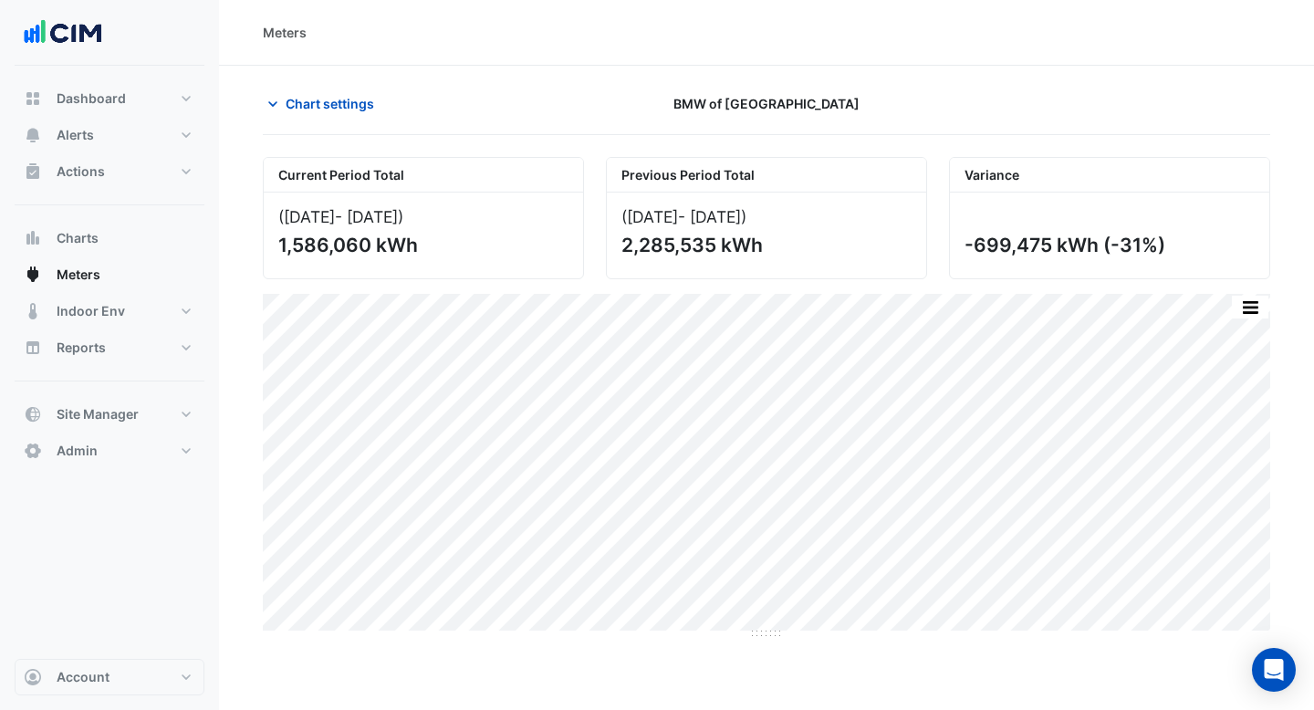
click at [357, 132] on div "Chart settings BMW of Monrovia" at bounding box center [767, 111] width 1008 height 47
click at [352, 104] on span "Chart settings" at bounding box center [330, 103] width 89 height 19
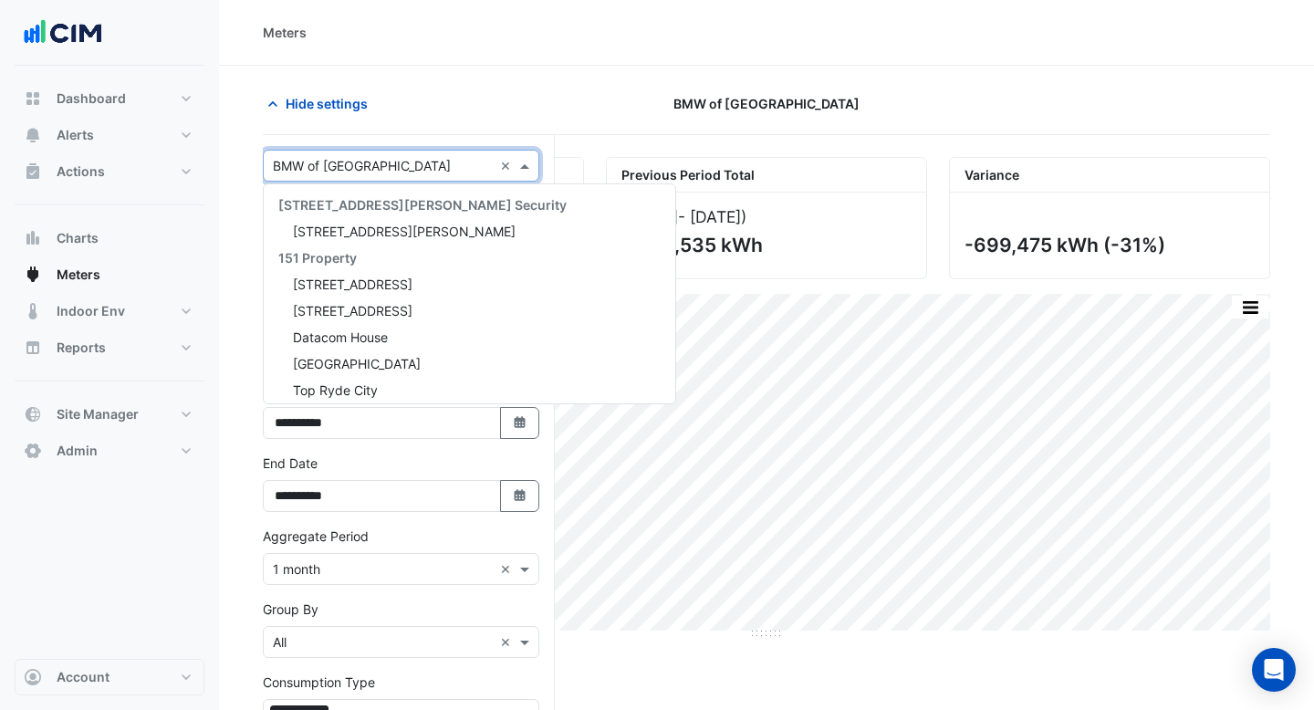
click at [363, 153] on div "× BMW of Monrovia ×" at bounding box center [401, 166] width 277 height 32
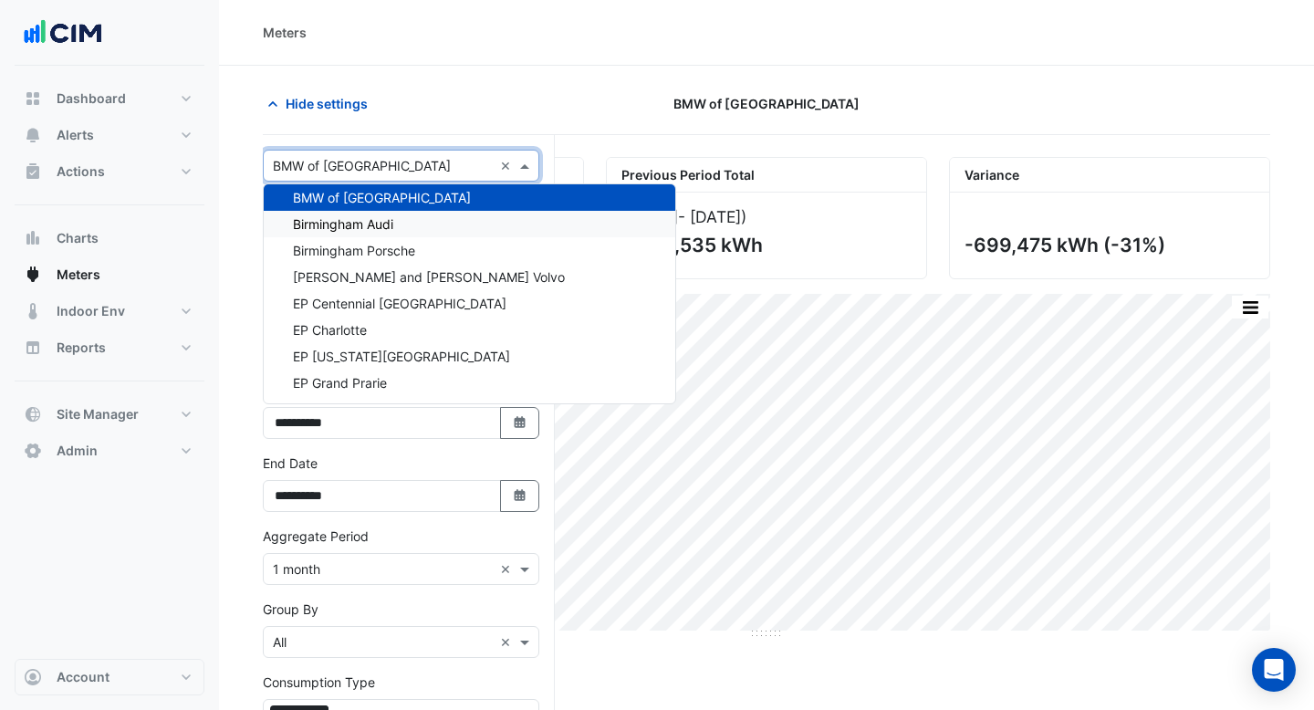
click at [377, 223] on span "Birmingham Audi" at bounding box center [343, 224] width 100 height 16
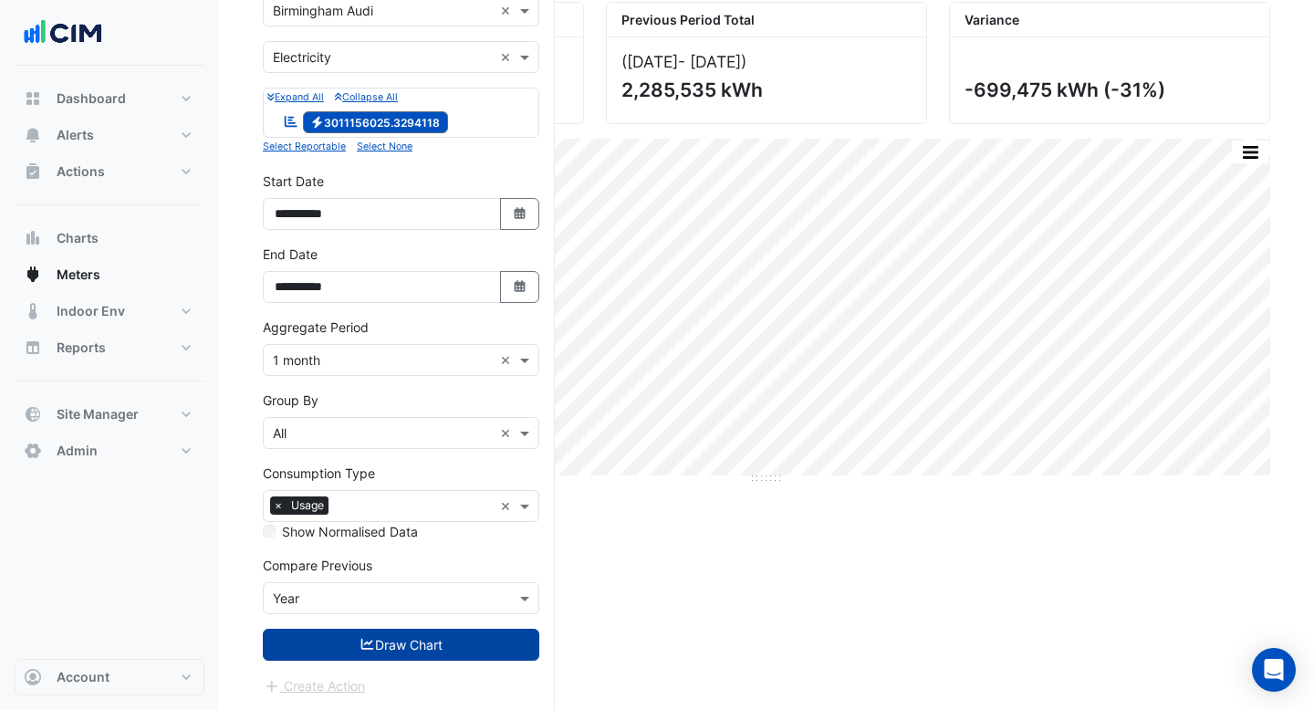
click at [444, 649] on button "Draw Chart" at bounding box center [401, 645] width 277 height 32
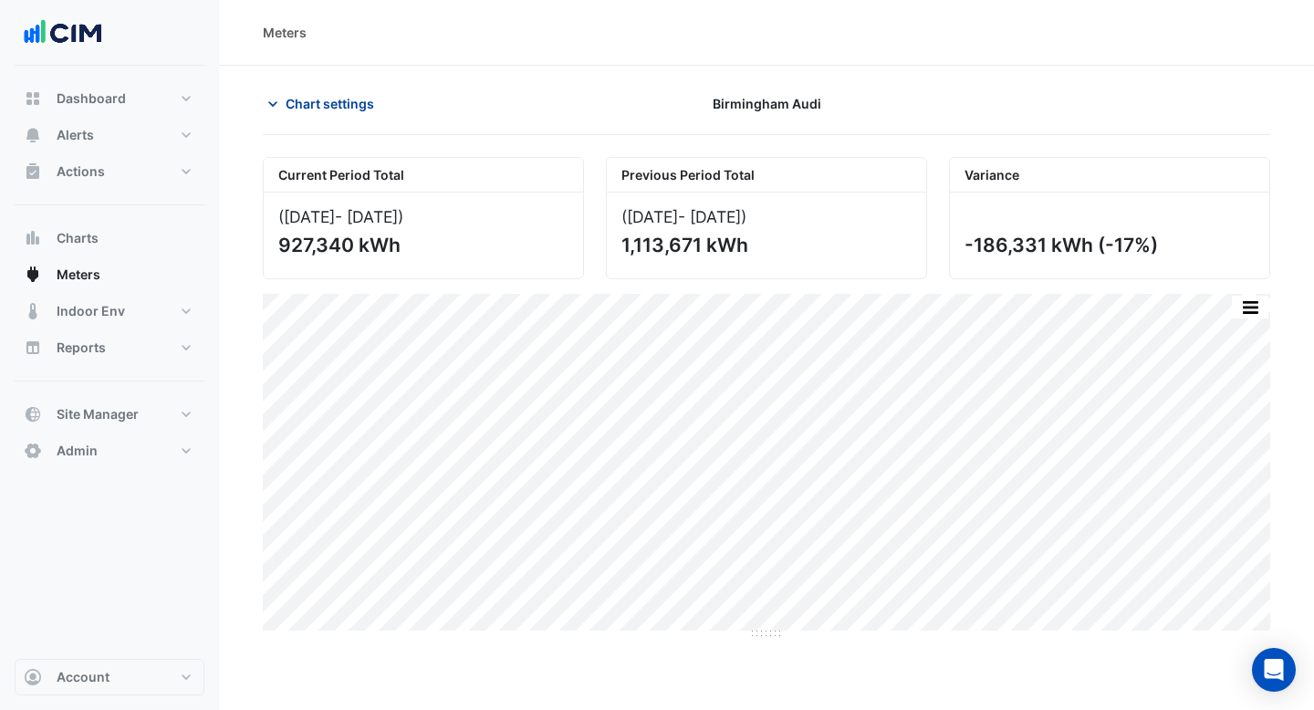
click at [339, 97] on span "Chart settings" at bounding box center [330, 103] width 89 height 19
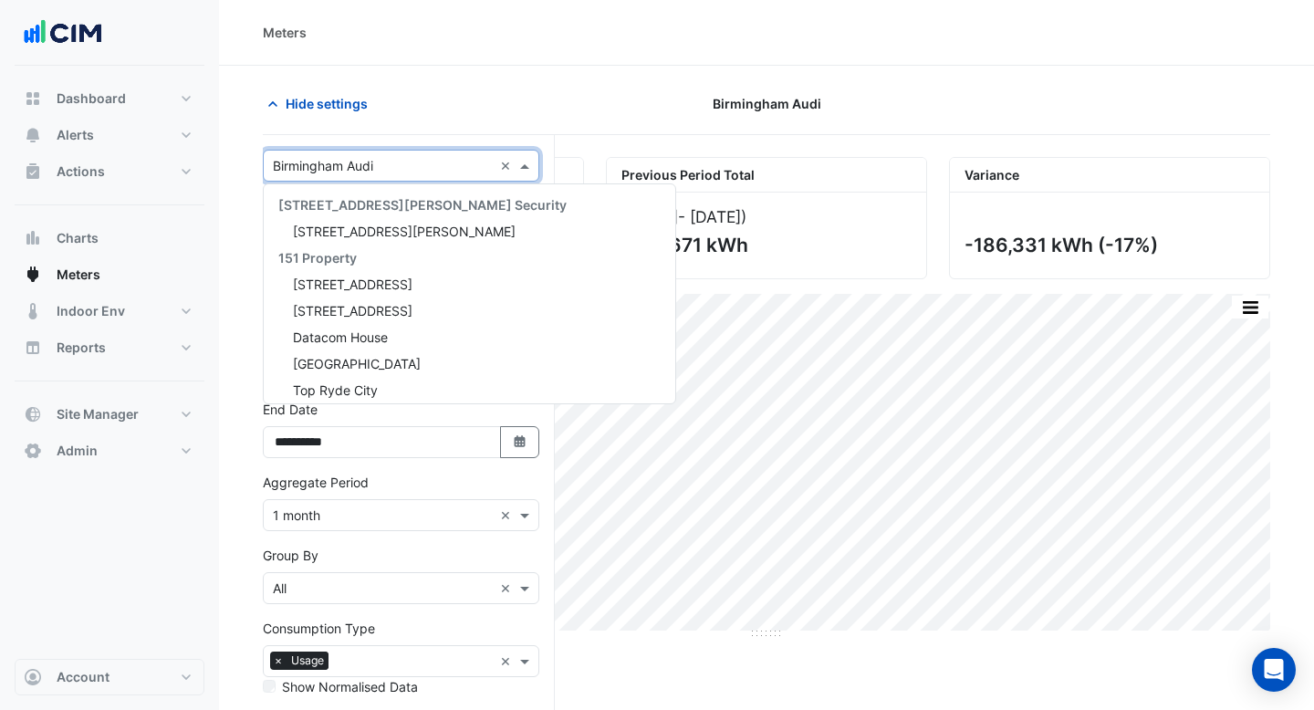
click at [352, 165] on input "text" at bounding box center [383, 166] width 220 height 19
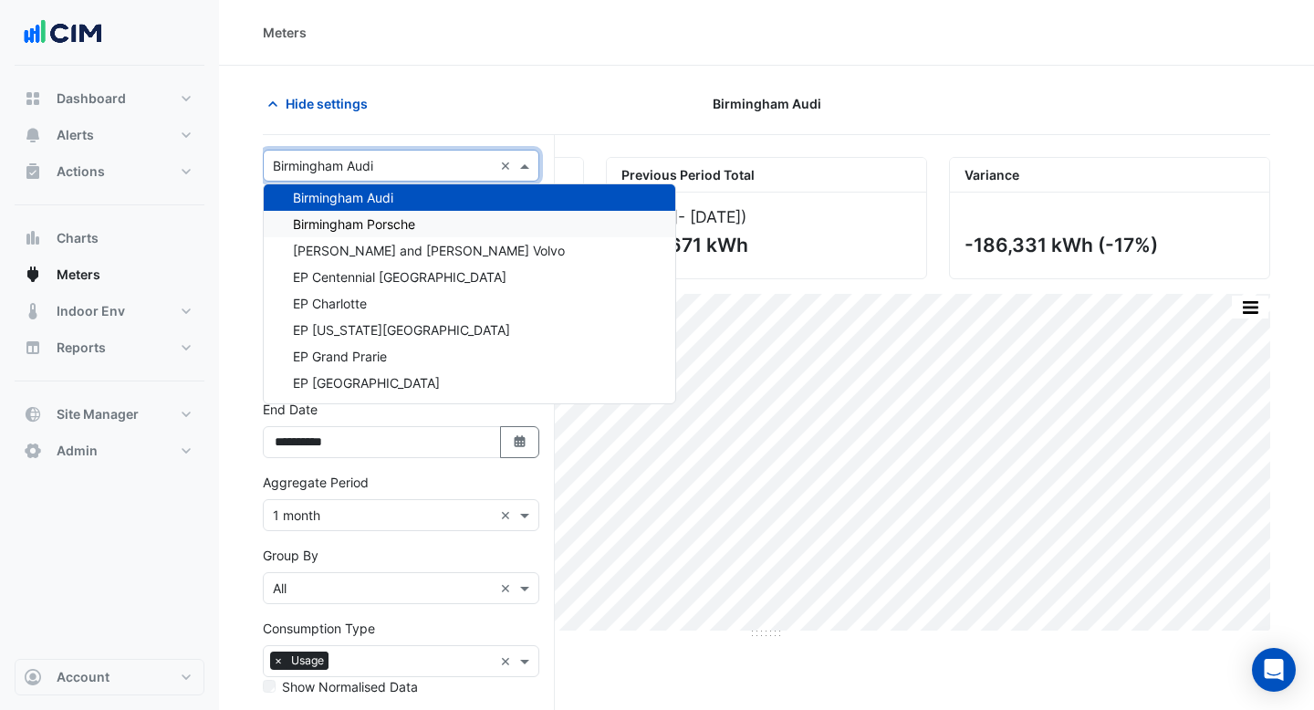
click at [356, 225] on span "Birmingham Porsche" at bounding box center [354, 224] width 122 height 16
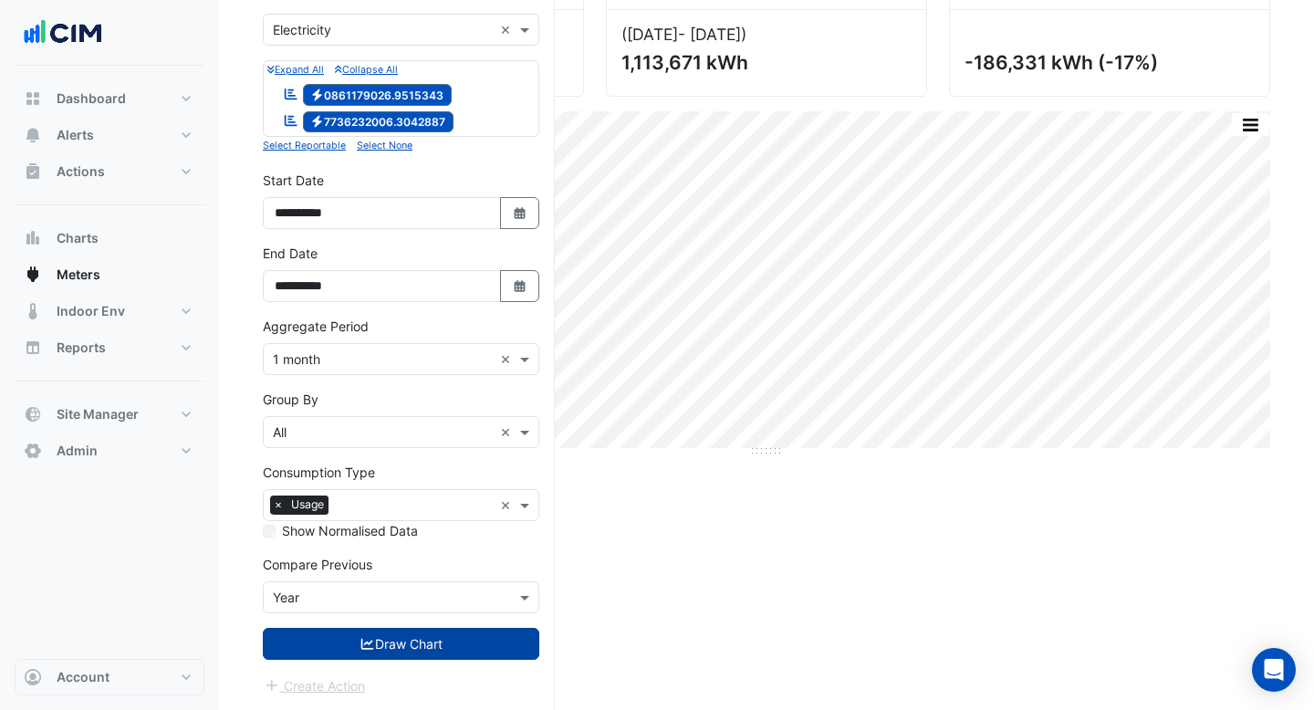
click at [416, 647] on button "Draw Chart" at bounding box center [401, 644] width 277 height 32
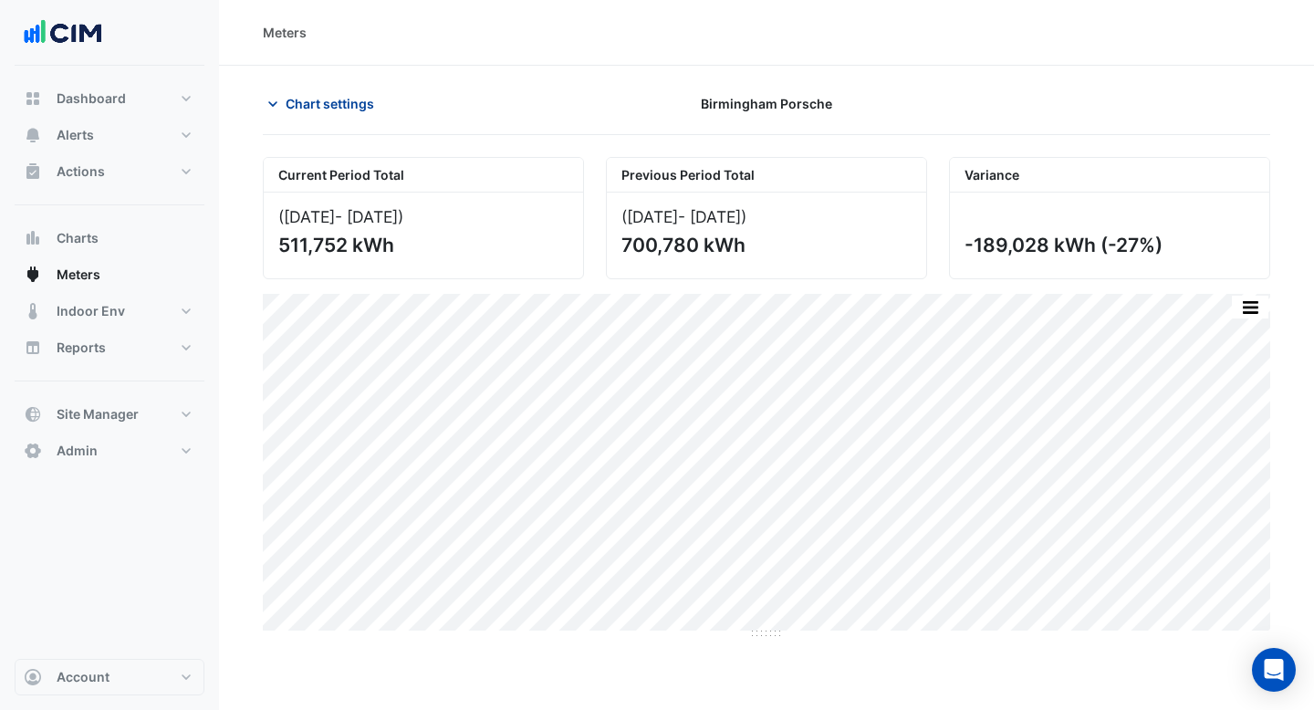
click at [342, 105] on span "Chart settings" at bounding box center [330, 103] width 89 height 19
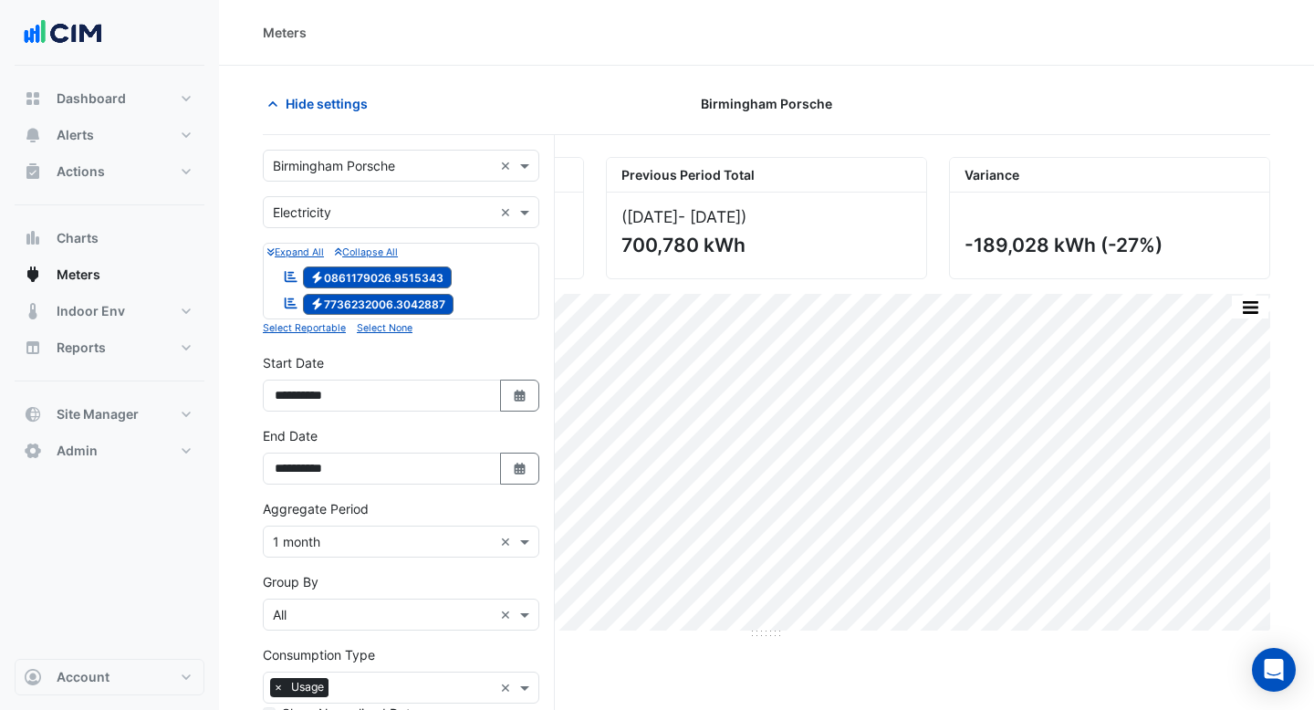
click at [382, 162] on input "text" at bounding box center [383, 166] width 220 height 19
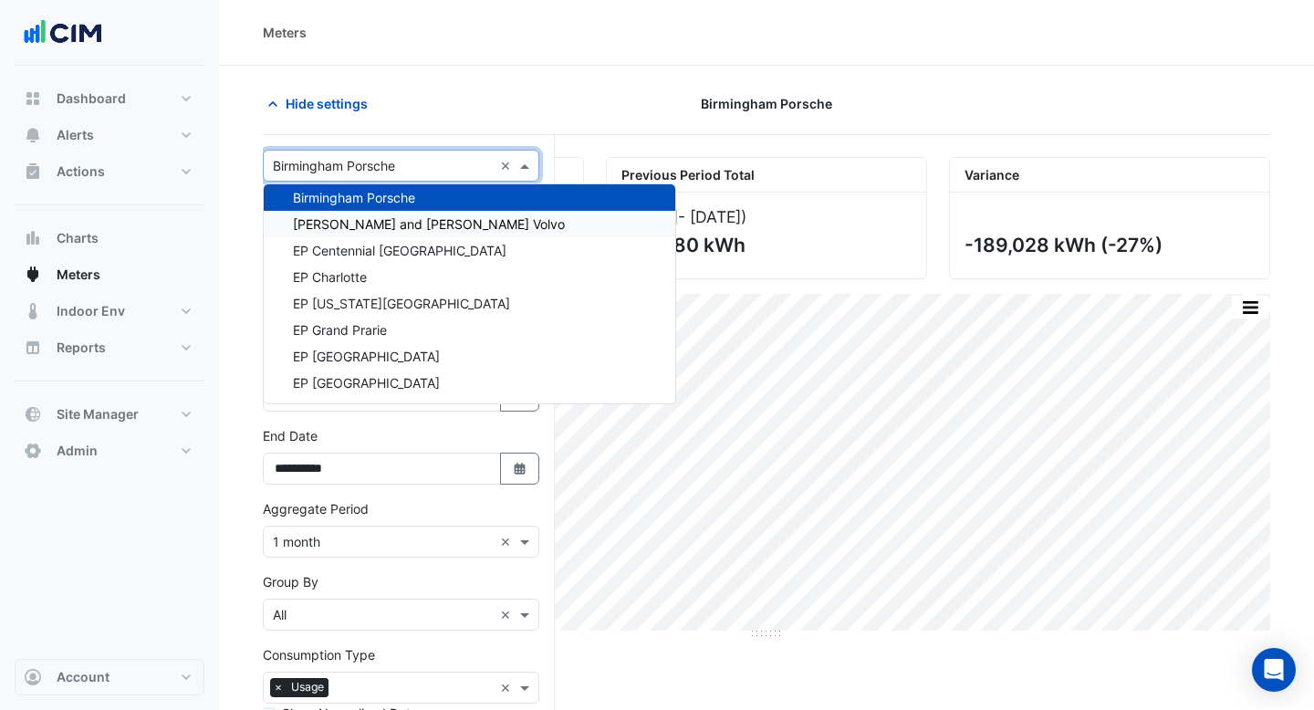
click at [382, 214] on div "[PERSON_NAME] and [PERSON_NAME] Volvo" at bounding box center [470, 224] width 412 height 26
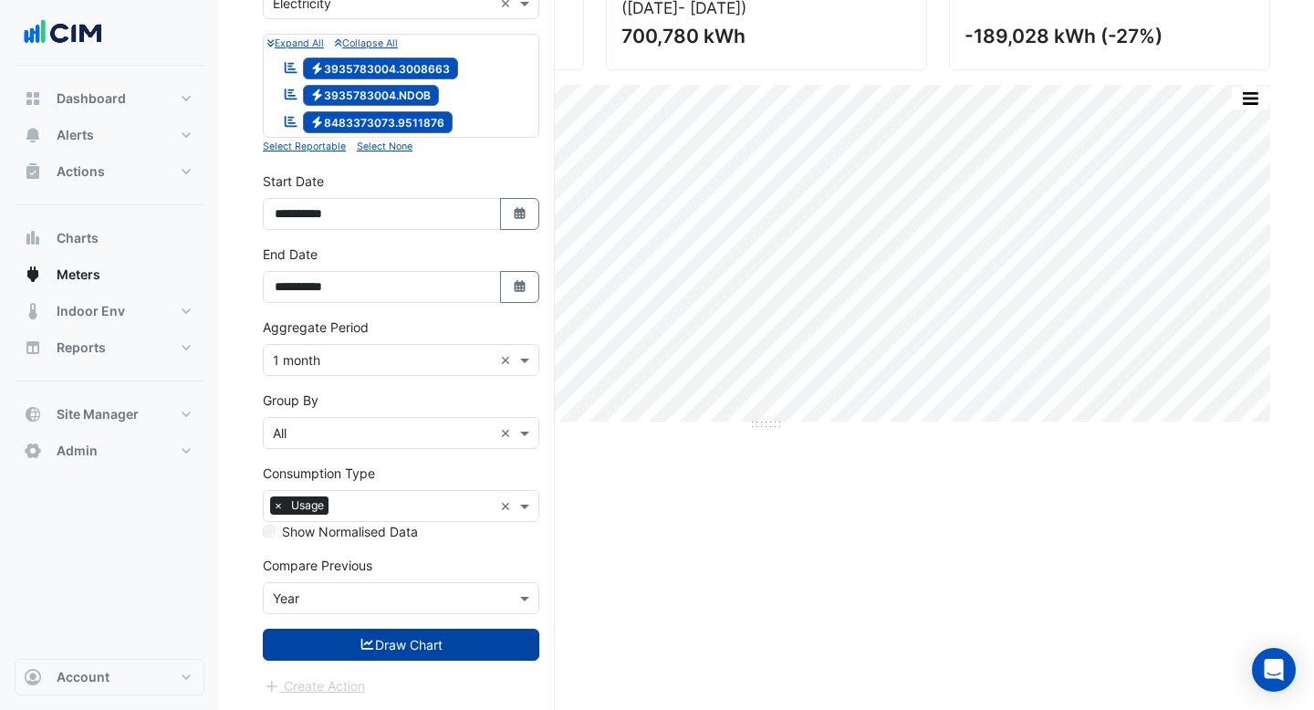
click at [428, 639] on button "Draw Chart" at bounding box center [401, 645] width 277 height 32
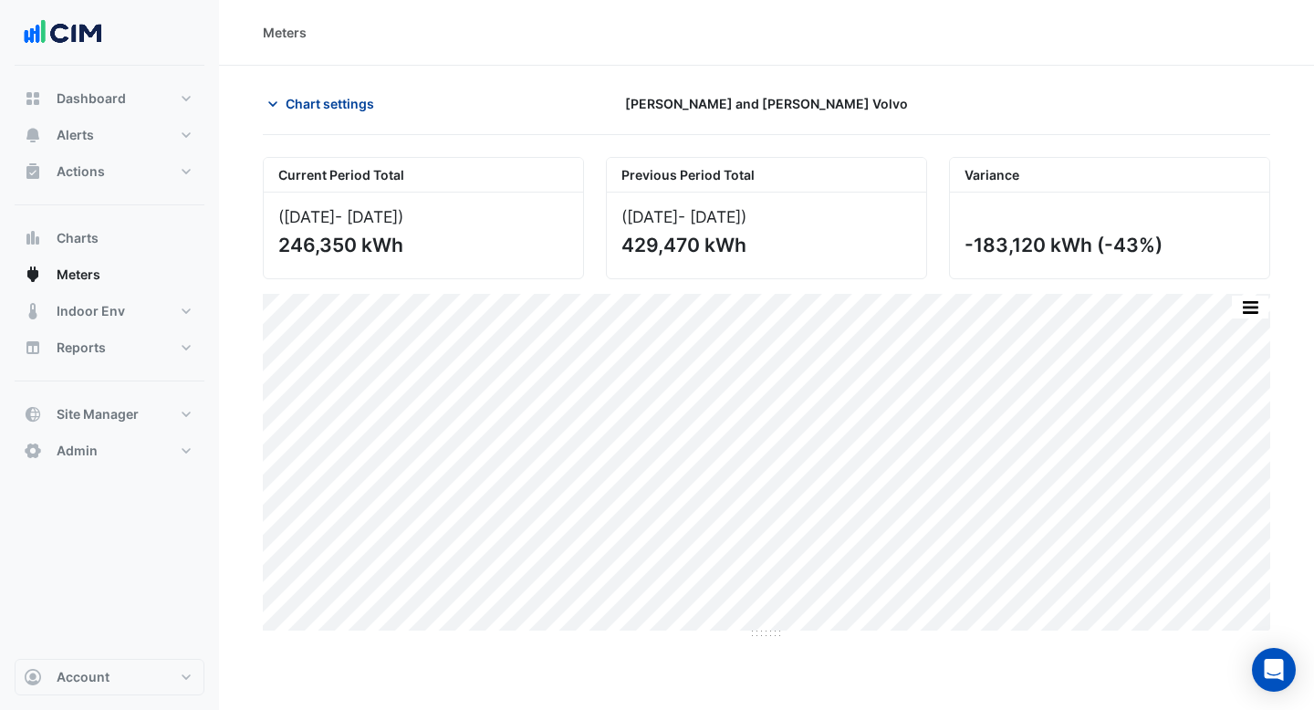
click at [353, 100] on span "Chart settings" at bounding box center [330, 103] width 89 height 19
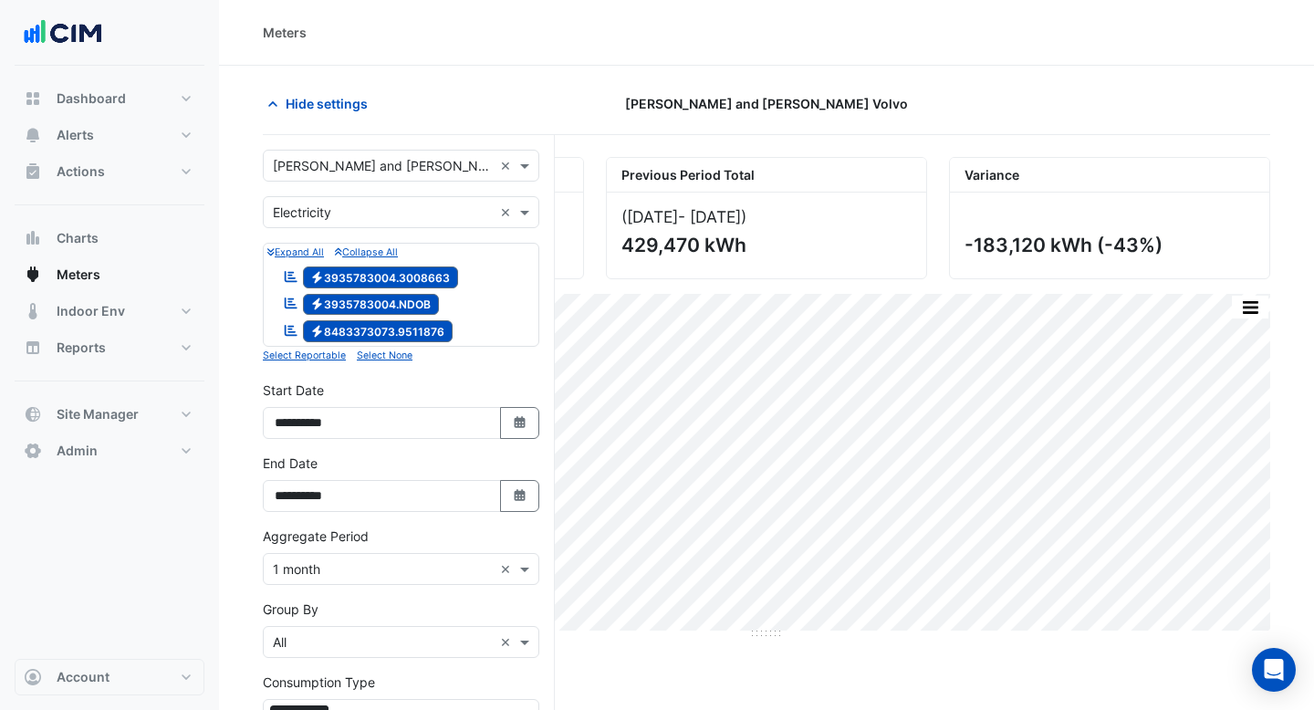
click at [360, 157] on input "text" at bounding box center [383, 166] width 220 height 19
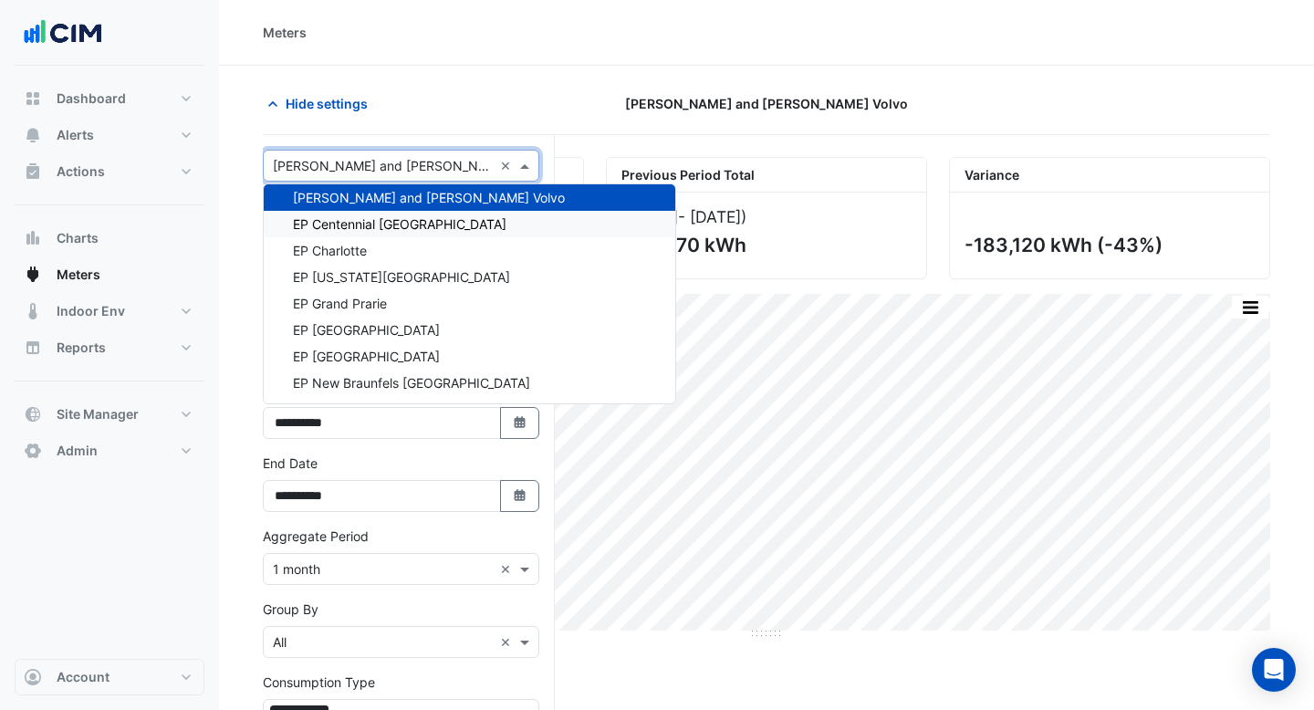
click at [359, 225] on span "EP Centennial [GEOGRAPHIC_DATA]" at bounding box center [400, 224] width 214 height 16
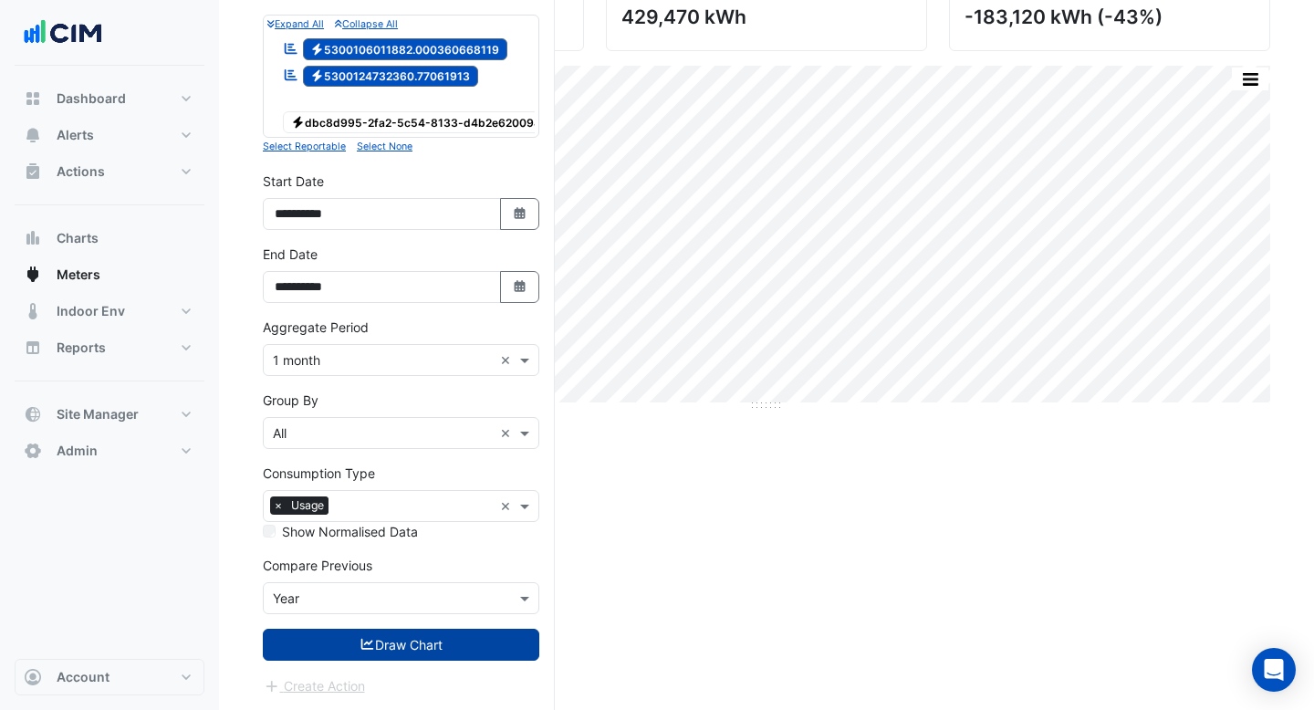
click at [394, 647] on button "Draw Chart" at bounding box center [401, 645] width 277 height 32
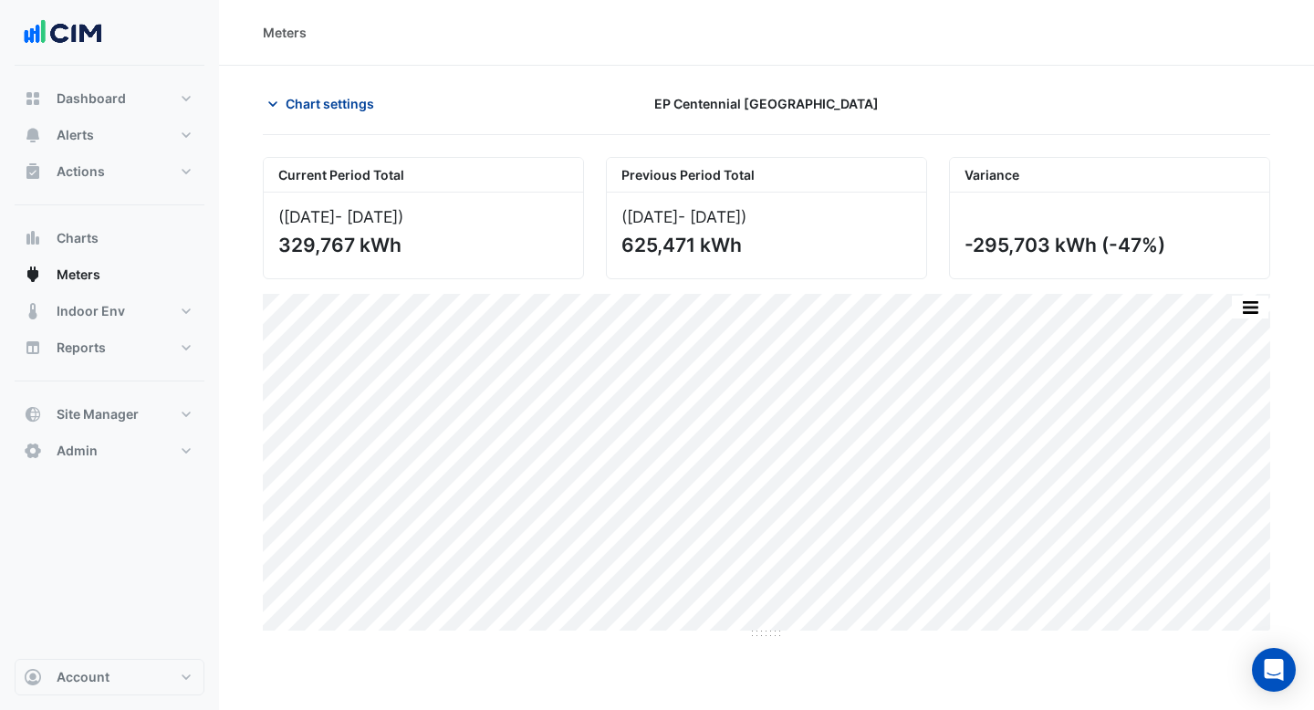
click at [338, 107] on span "Chart settings" at bounding box center [330, 103] width 89 height 19
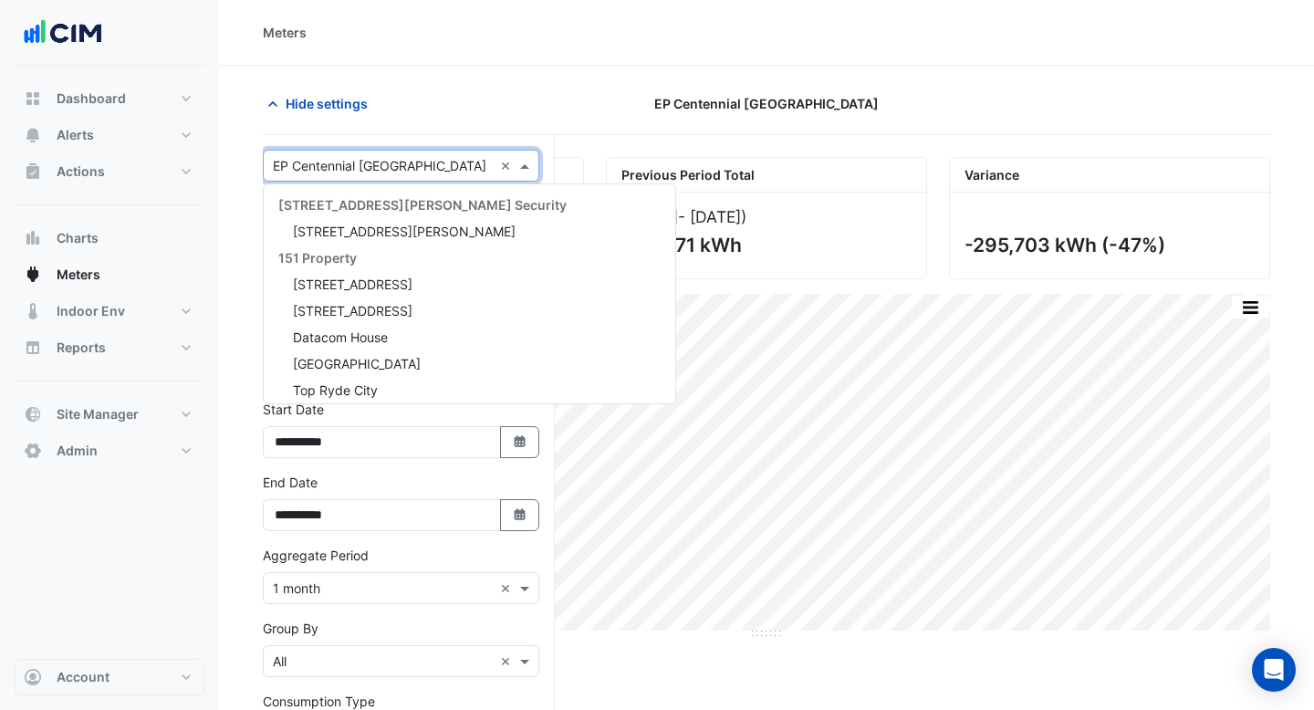
click at [341, 169] on input "text" at bounding box center [383, 166] width 220 height 19
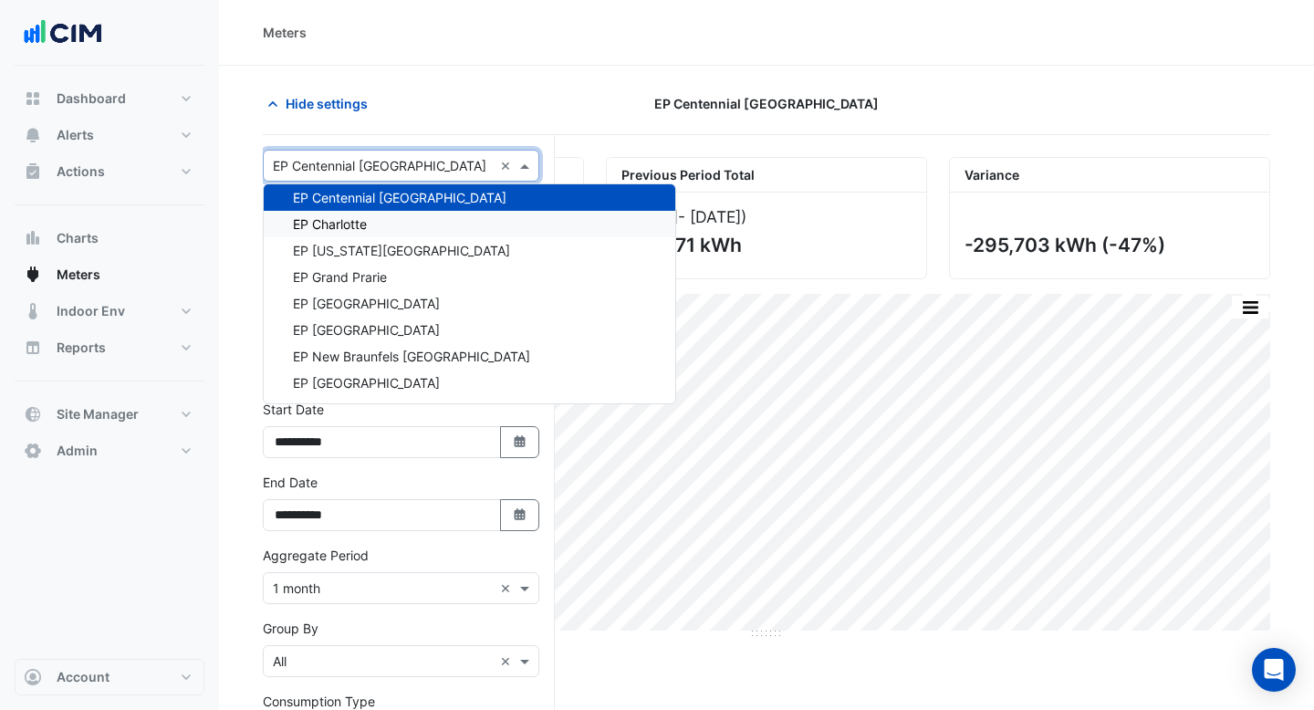
click at [347, 226] on span "EP Charlotte" at bounding box center [330, 224] width 74 height 16
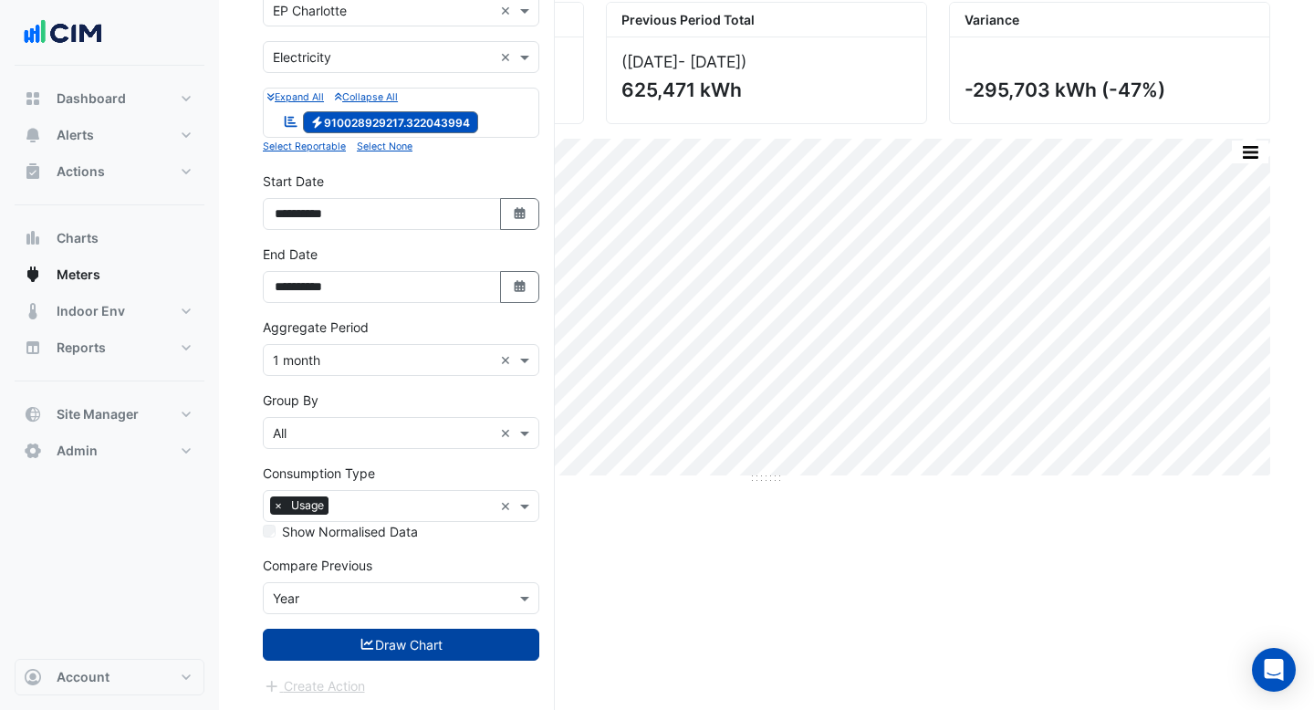
click at [412, 633] on button "Draw Chart" at bounding box center [401, 645] width 277 height 32
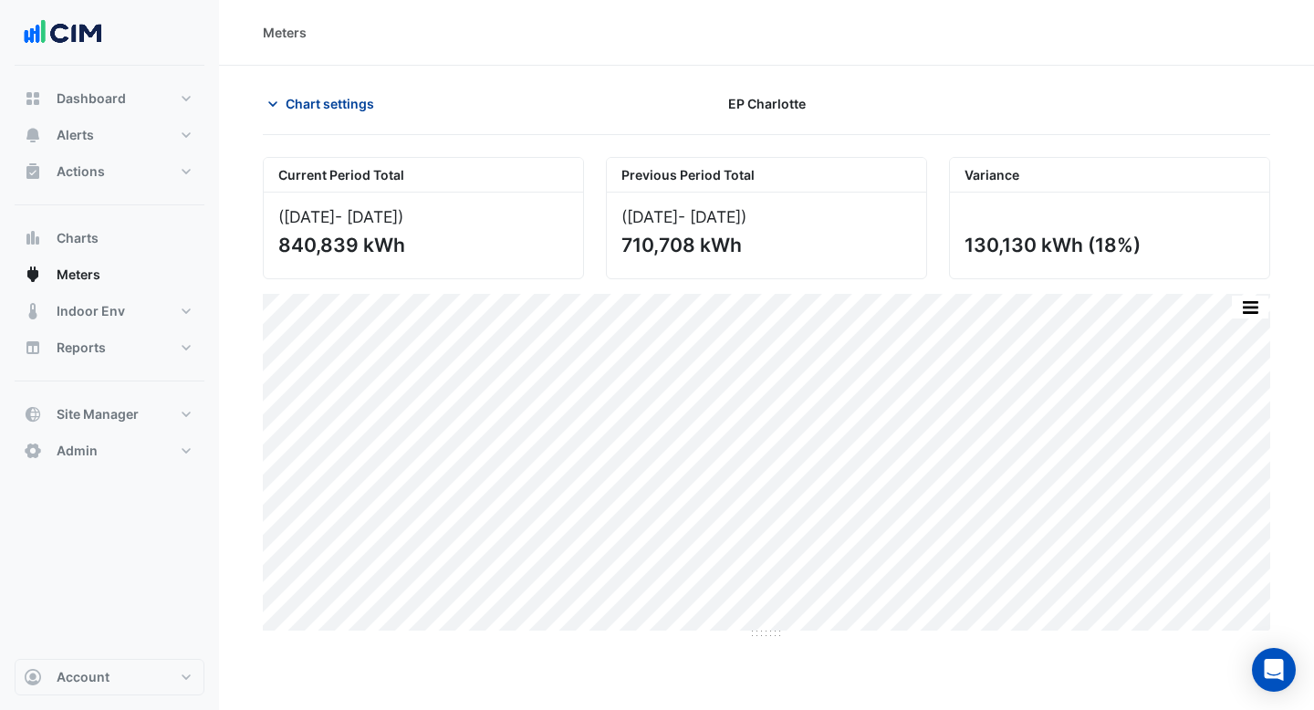
click at [351, 102] on span "Chart settings" at bounding box center [330, 103] width 89 height 19
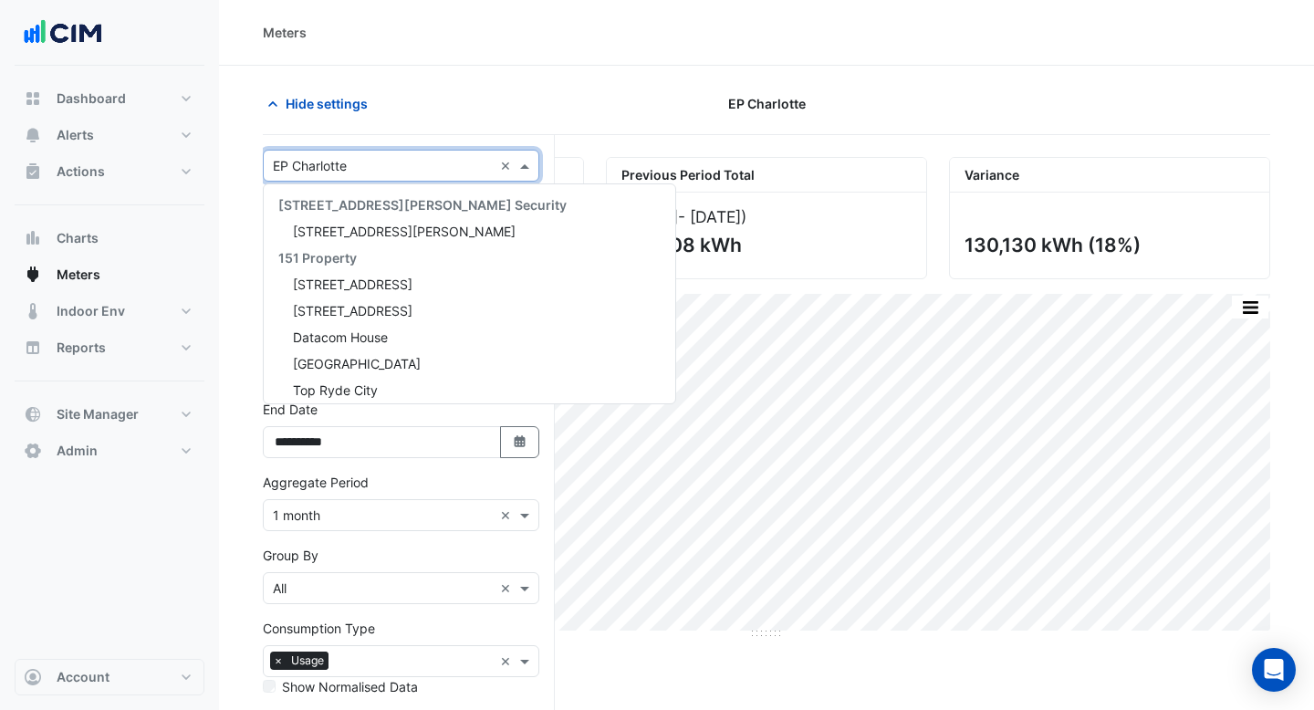
click at [352, 161] on input "text" at bounding box center [383, 166] width 220 height 19
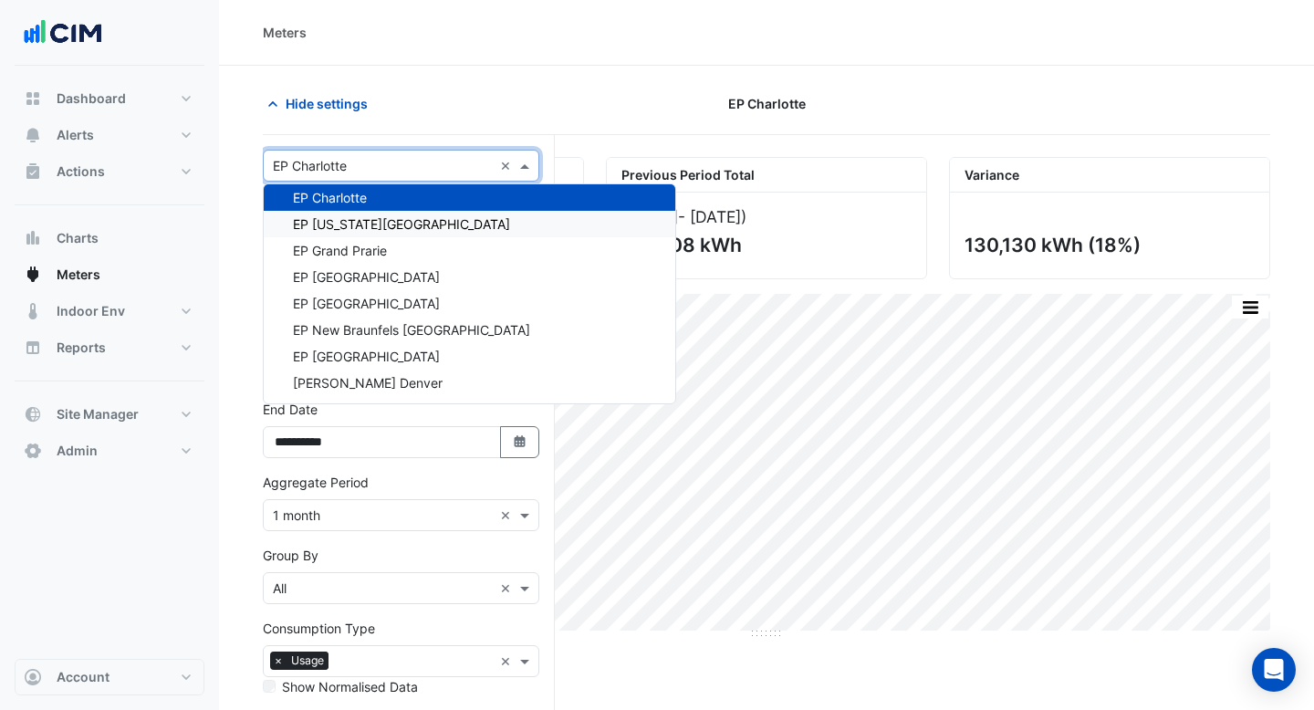
click at [360, 234] on div "EP [US_STATE][GEOGRAPHIC_DATA]" at bounding box center [470, 224] width 412 height 26
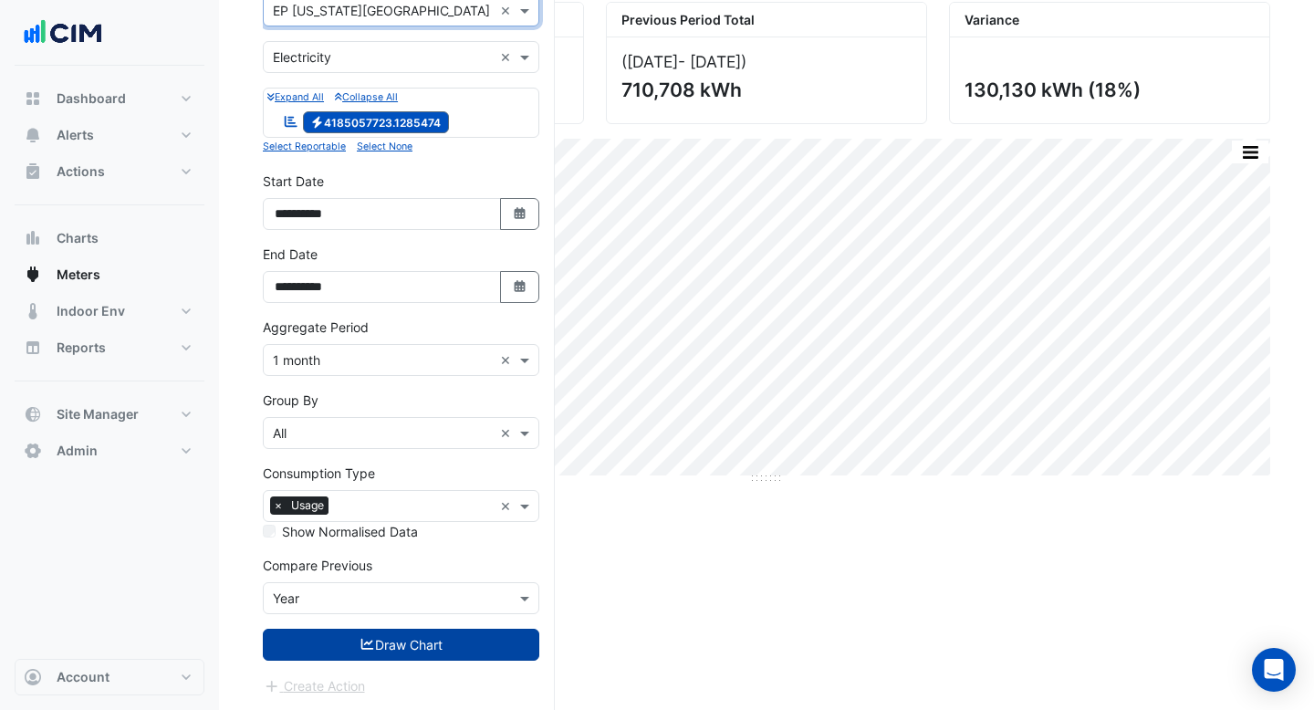
click at [407, 650] on button "Draw Chart" at bounding box center [401, 645] width 277 height 32
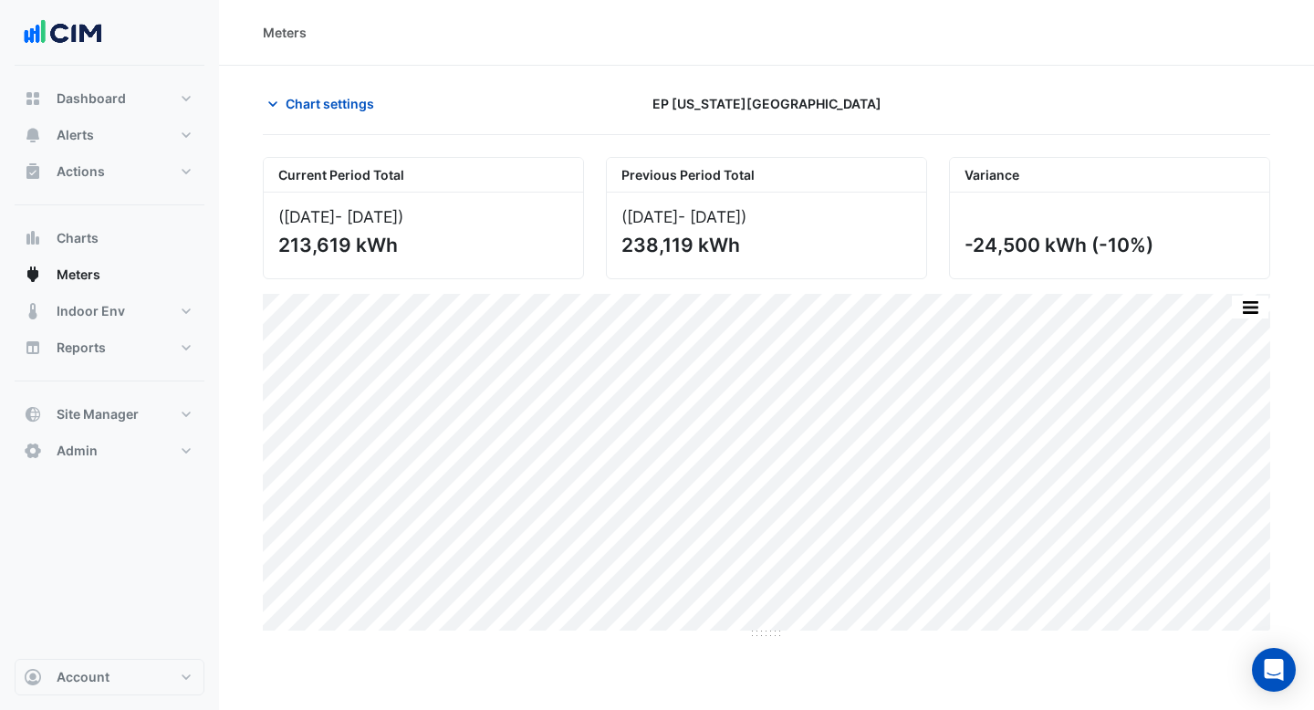
click at [360, 86] on section "Chart settings EP Colorado Springs Current Period Total (Jun 24 - Sep 25 ) 213,…" at bounding box center [766, 466] width 1095 height 800
click at [359, 101] on span "Chart settings" at bounding box center [330, 103] width 89 height 19
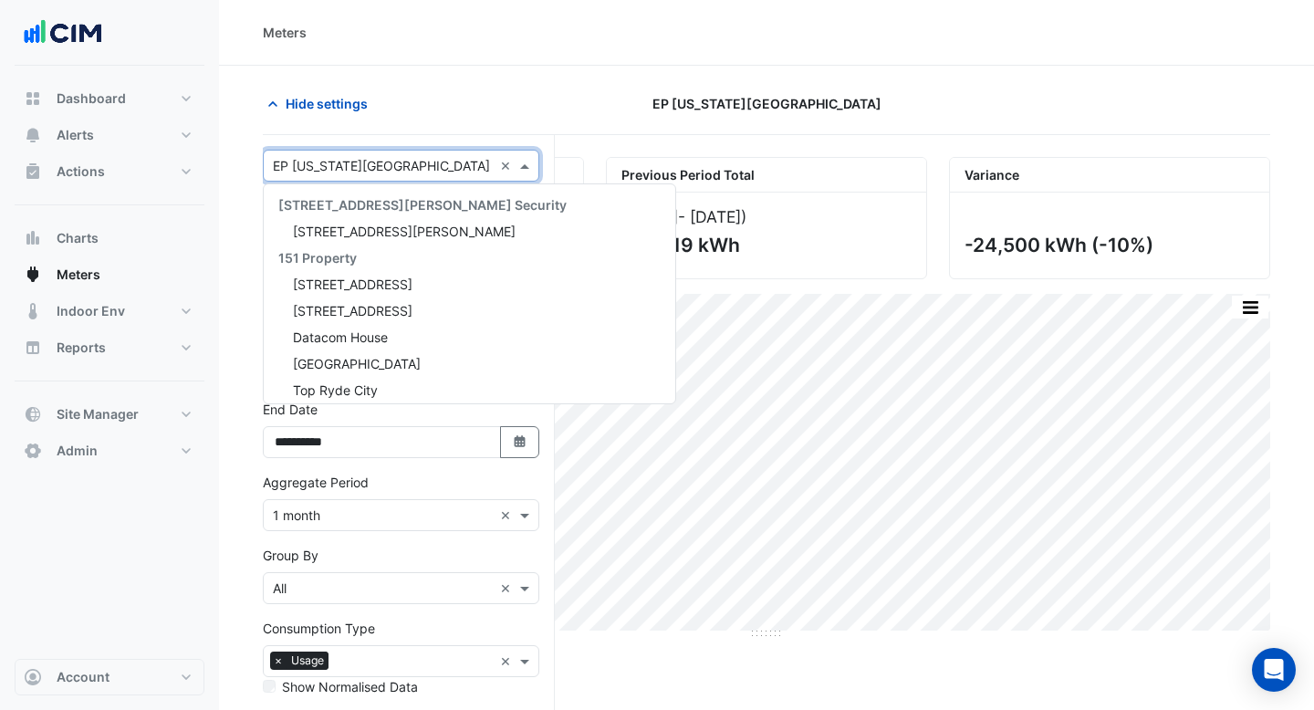
click at [360, 151] on div "× EP Colorado Springs ×" at bounding box center [401, 166] width 277 height 32
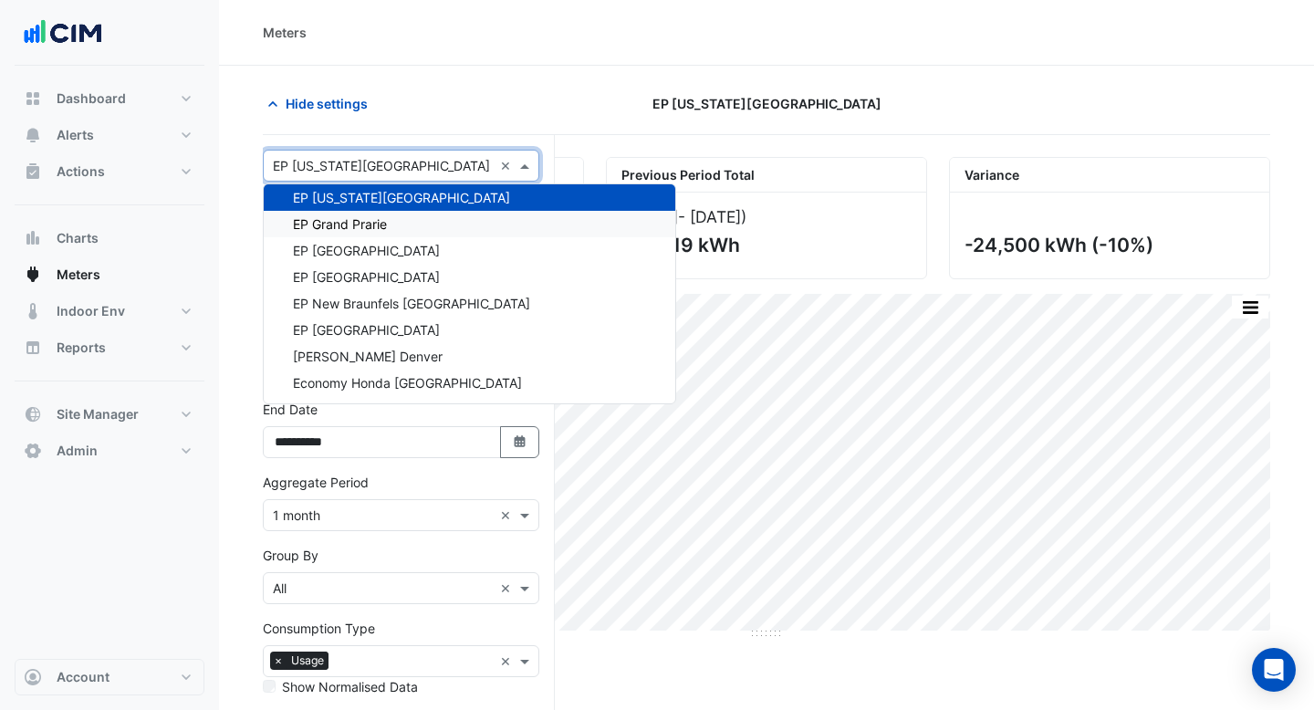
click at [362, 228] on span "EP Grand Prarie" at bounding box center [340, 224] width 94 height 16
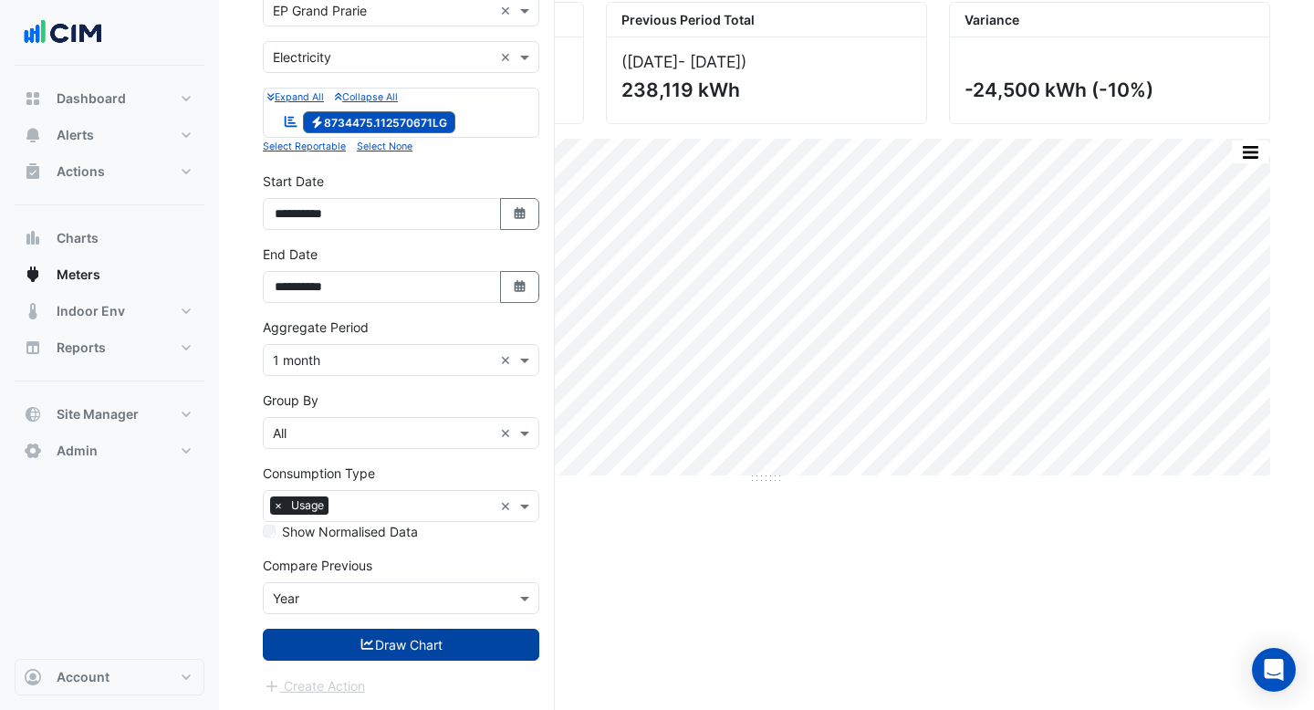
click at [406, 642] on button "Draw Chart" at bounding box center [401, 645] width 277 height 32
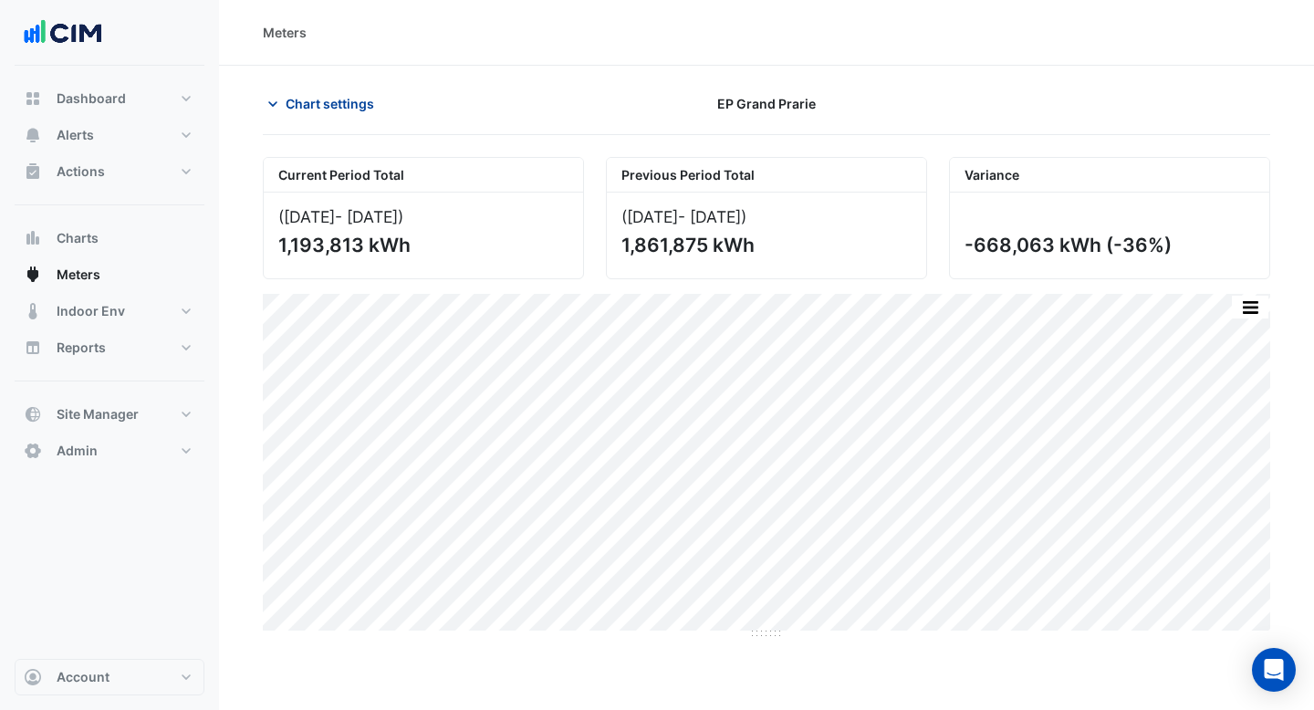
click at [356, 102] on span "Chart settings" at bounding box center [330, 103] width 89 height 19
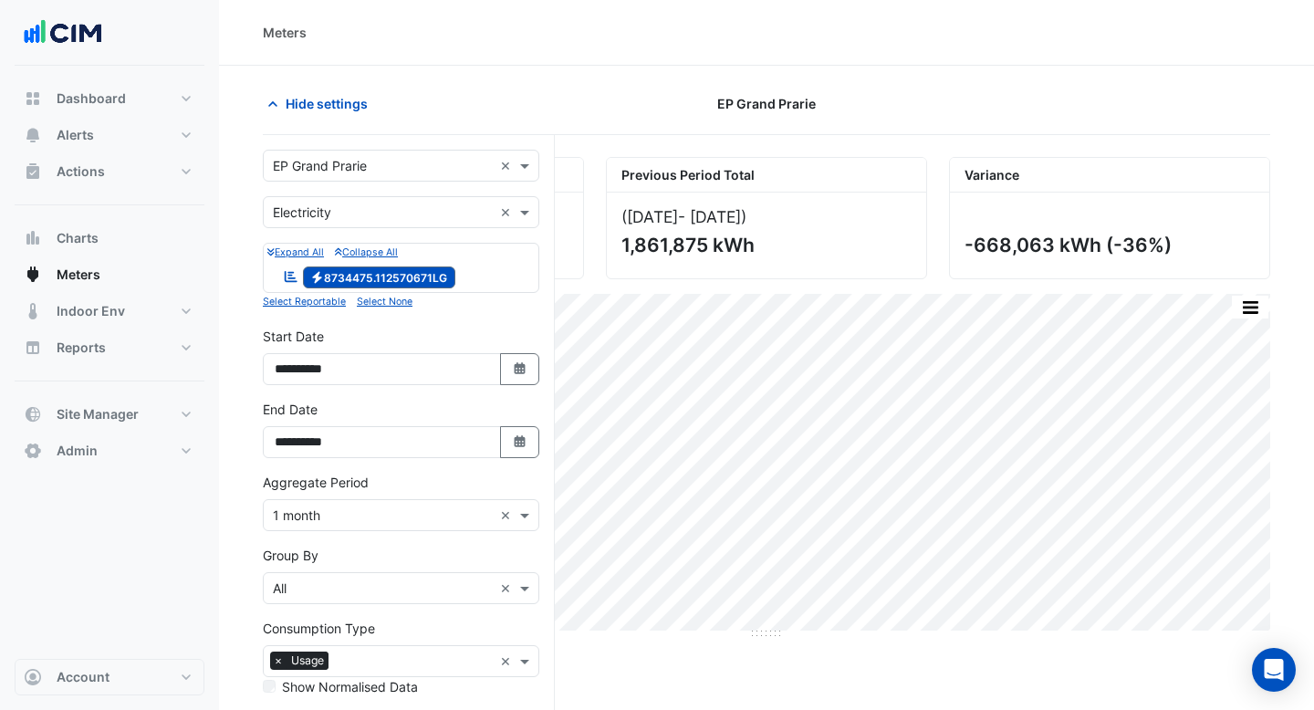
click at [360, 166] on input "text" at bounding box center [383, 166] width 220 height 19
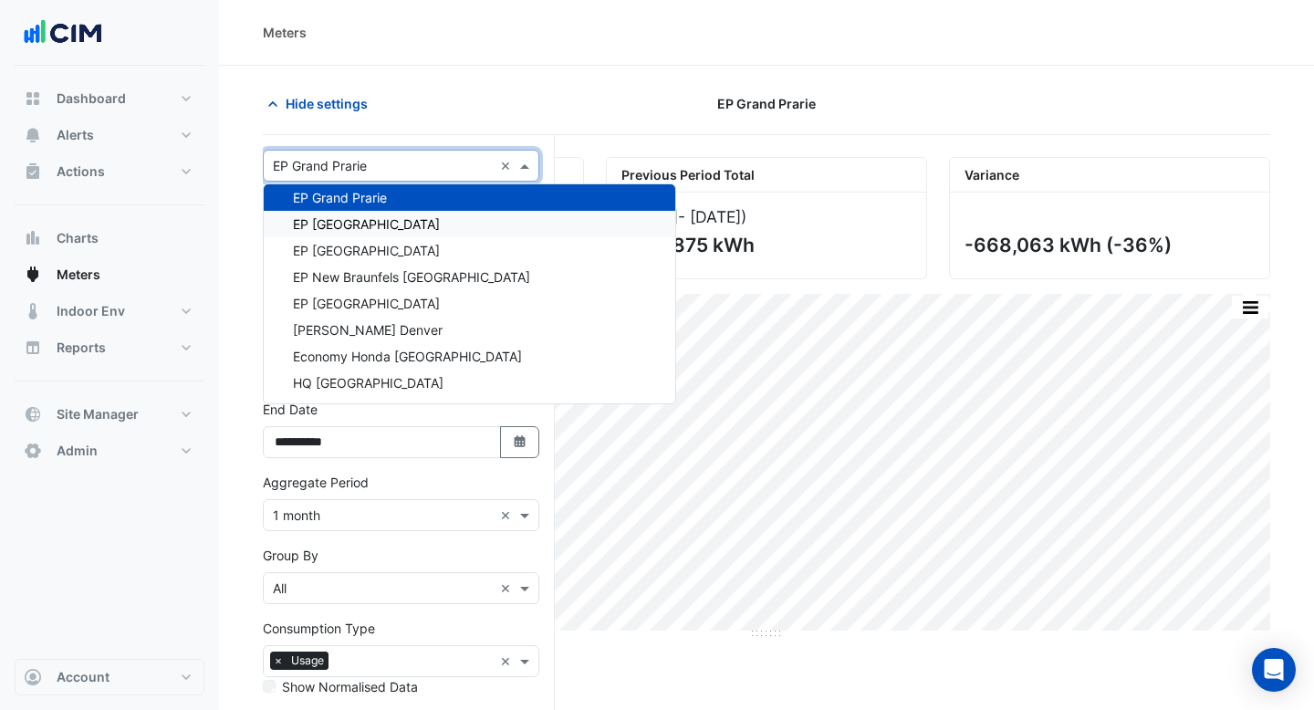
click at [360, 235] on div "EP [GEOGRAPHIC_DATA]" at bounding box center [470, 224] width 412 height 26
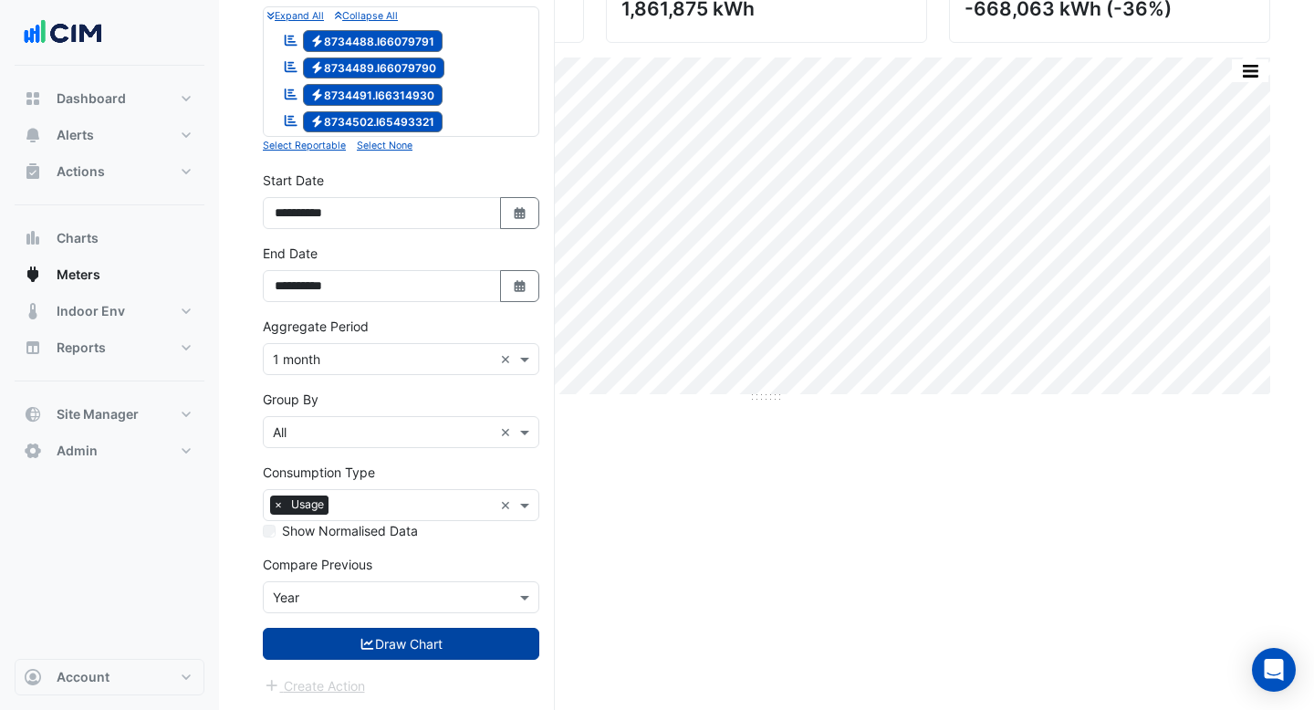
click at [414, 647] on button "Draw Chart" at bounding box center [401, 644] width 277 height 32
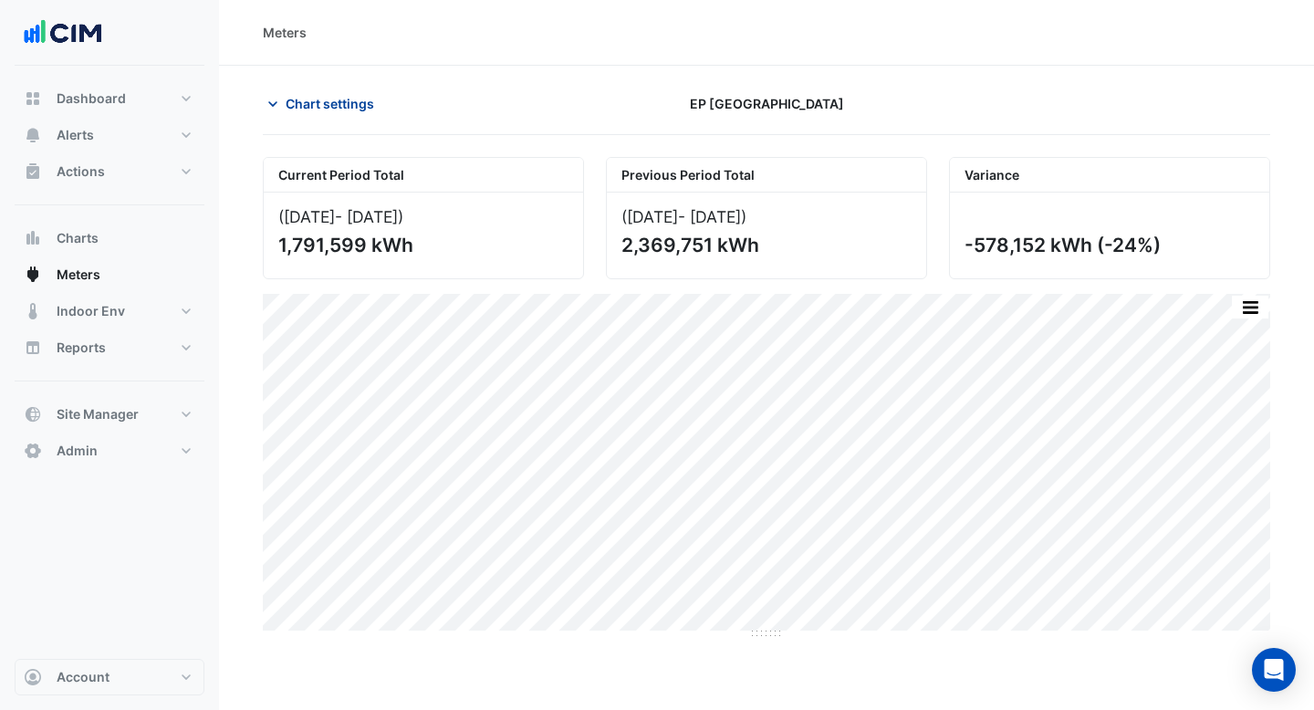
click at [328, 96] on span "Chart settings" at bounding box center [330, 103] width 89 height 19
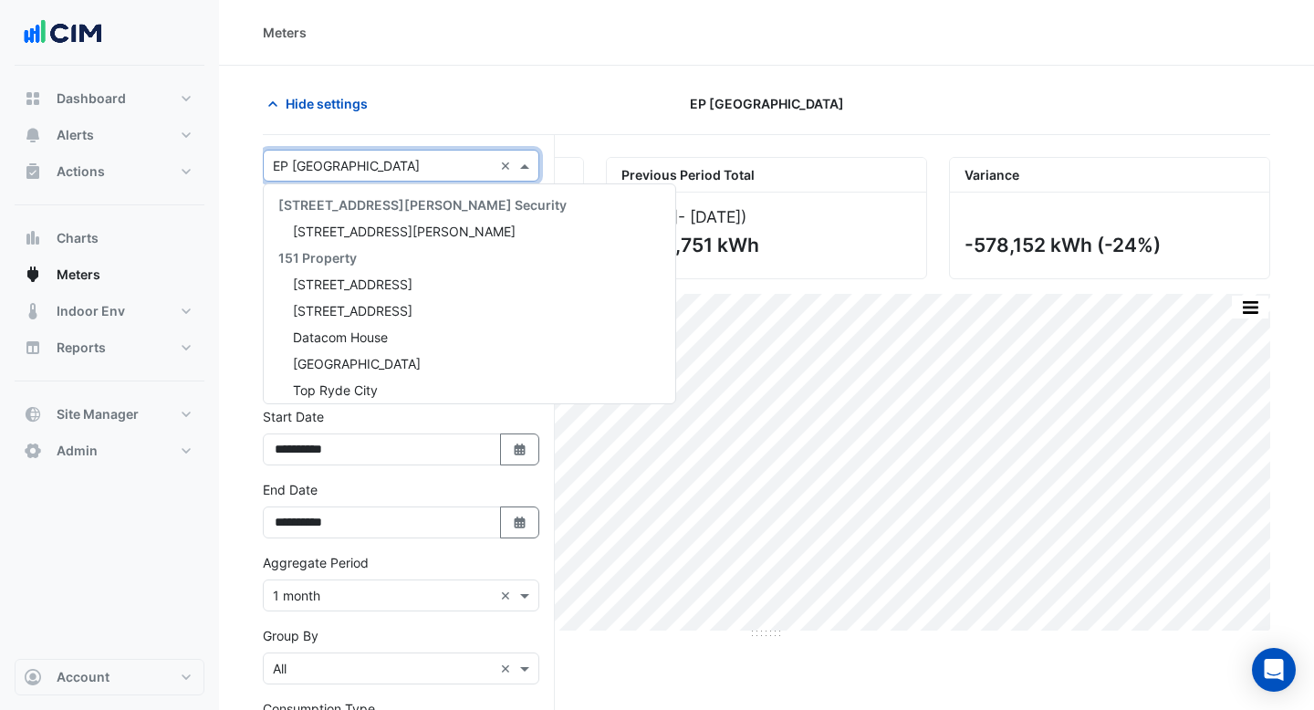
click at [371, 178] on div "× EP Houston North ×" at bounding box center [401, 166] width 277 height 32
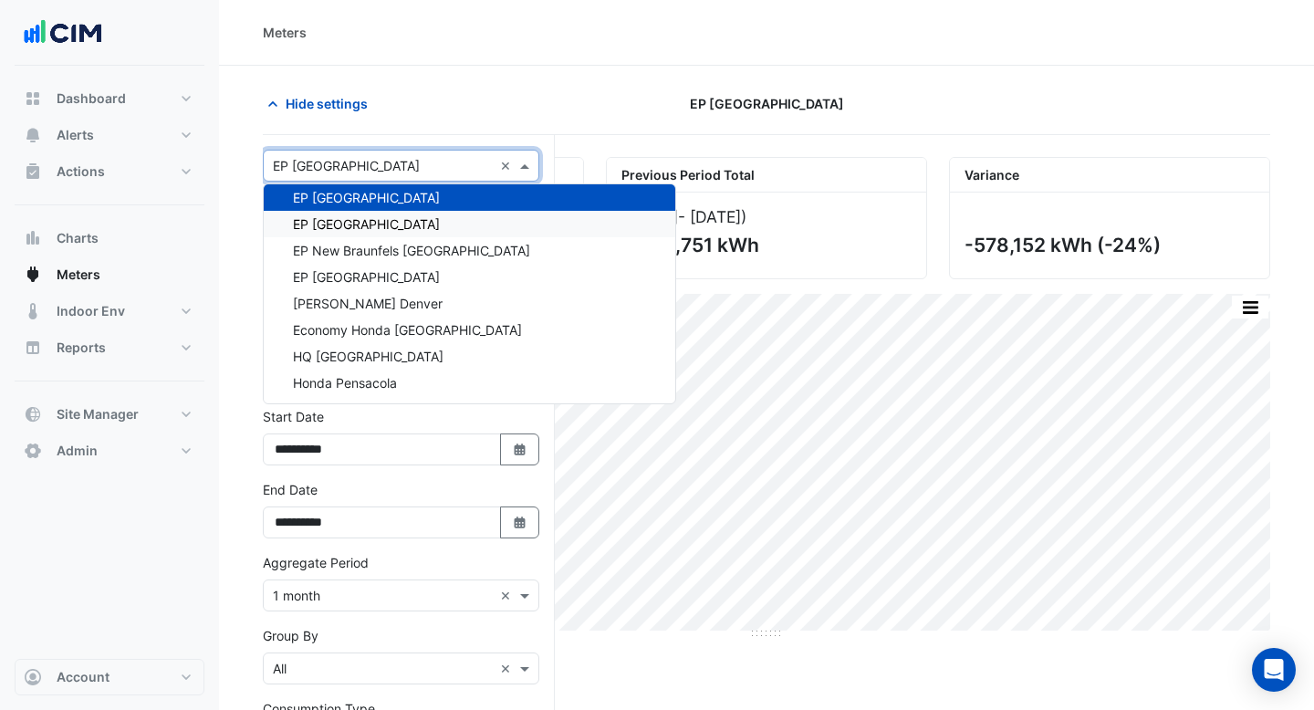
click at [371, 221] on div "EP [GEOGRAPHIC_DATA]" at bounding box center [470, 224] width 412 height 26
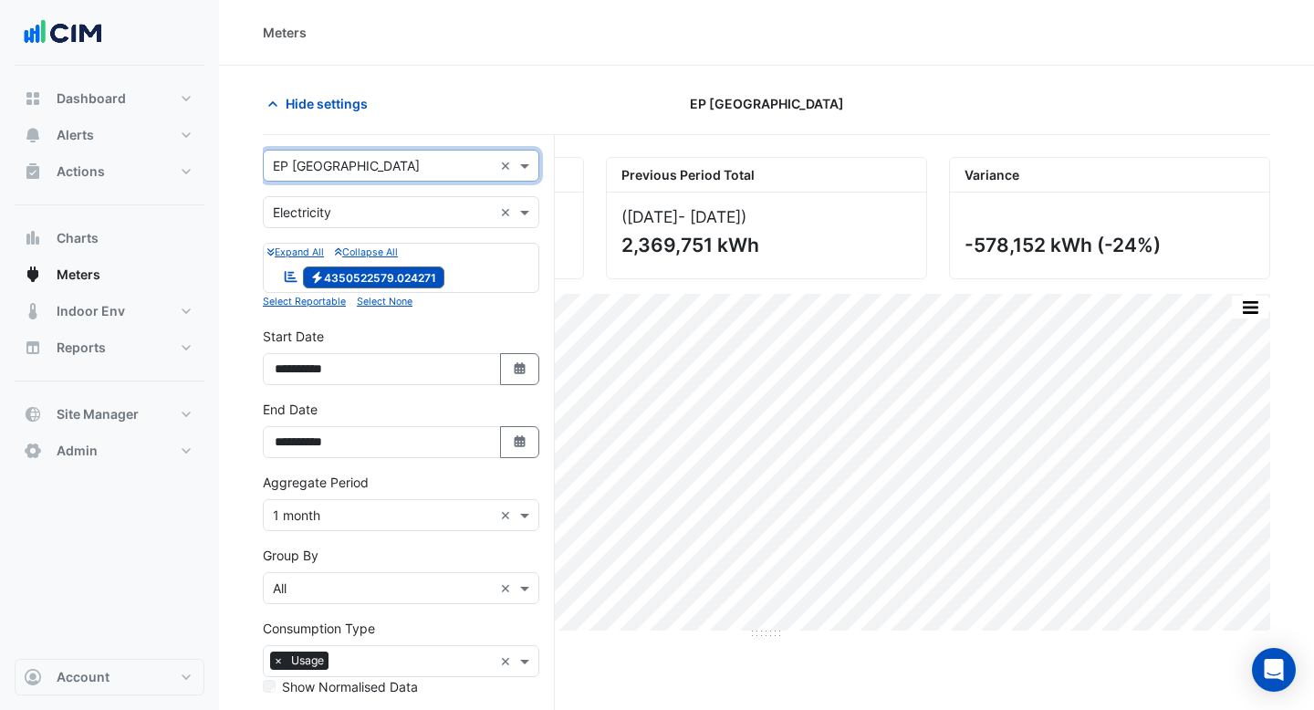
scroll to position [155, 0]
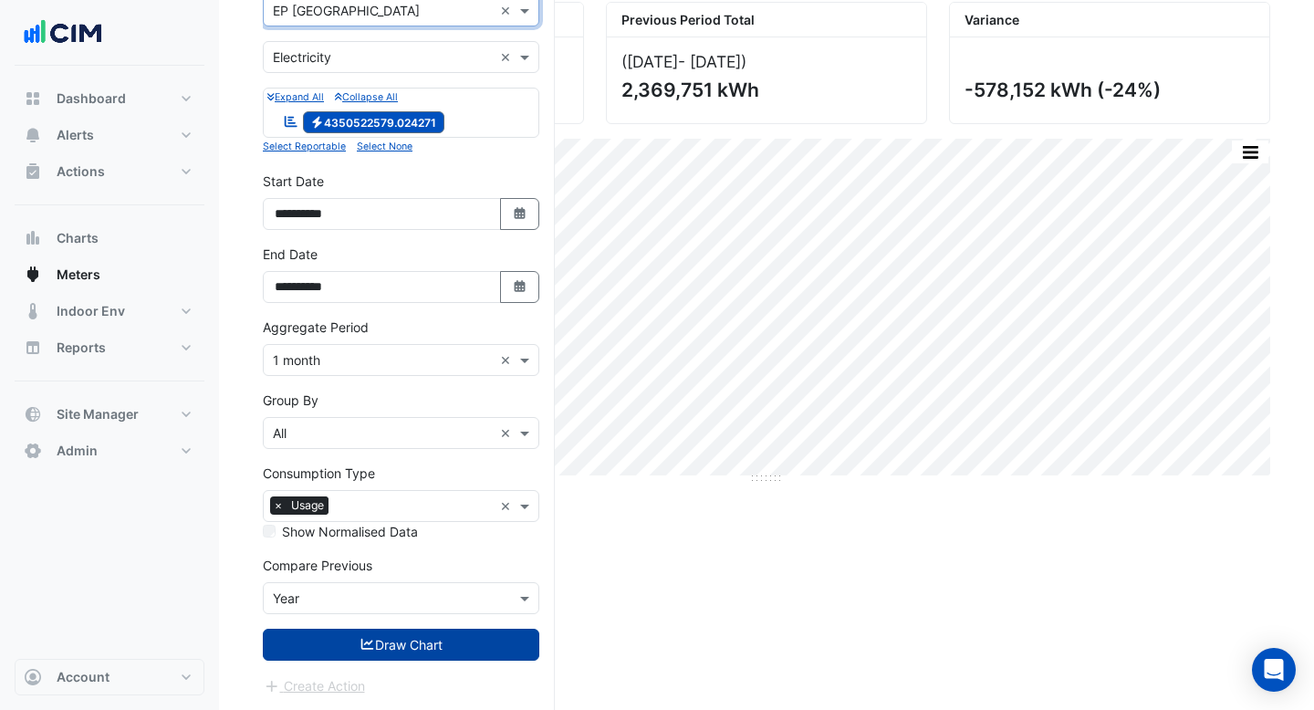
click at [429, 651] on button "Draw Chart" at bounding box center [401, 645] width 277 height 32
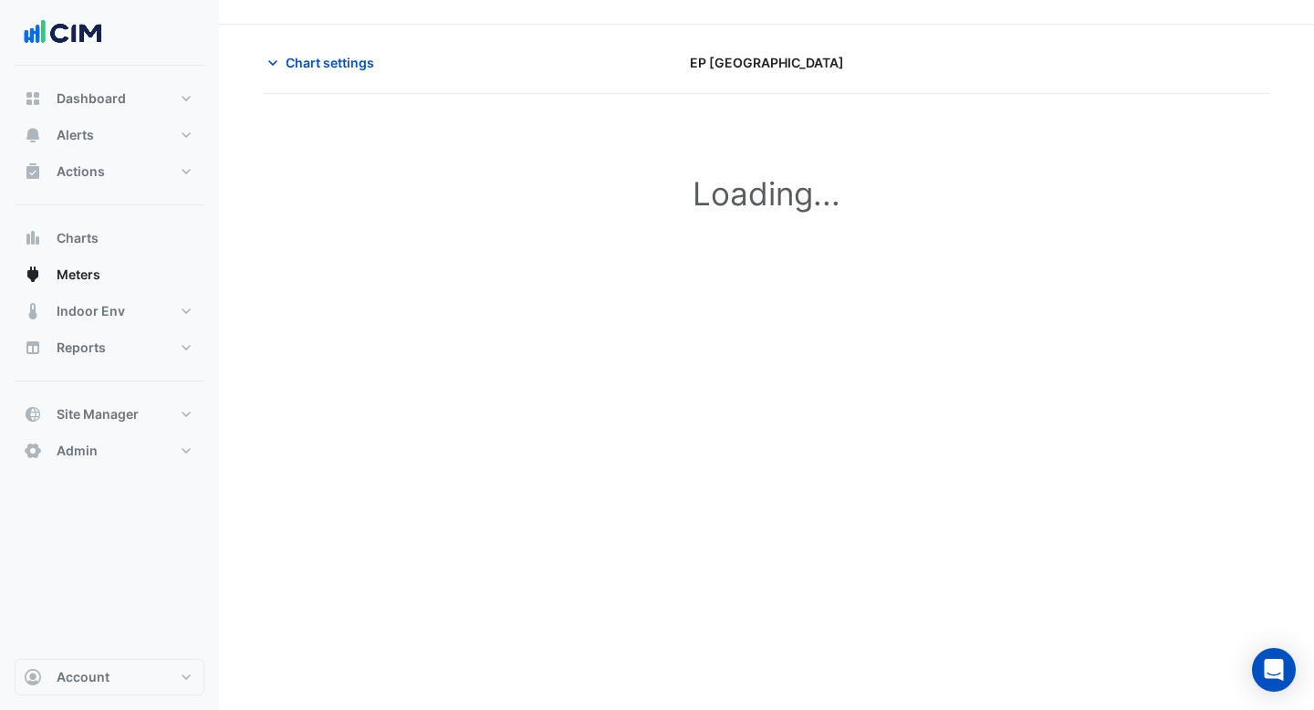
scroll to position [4, 0]
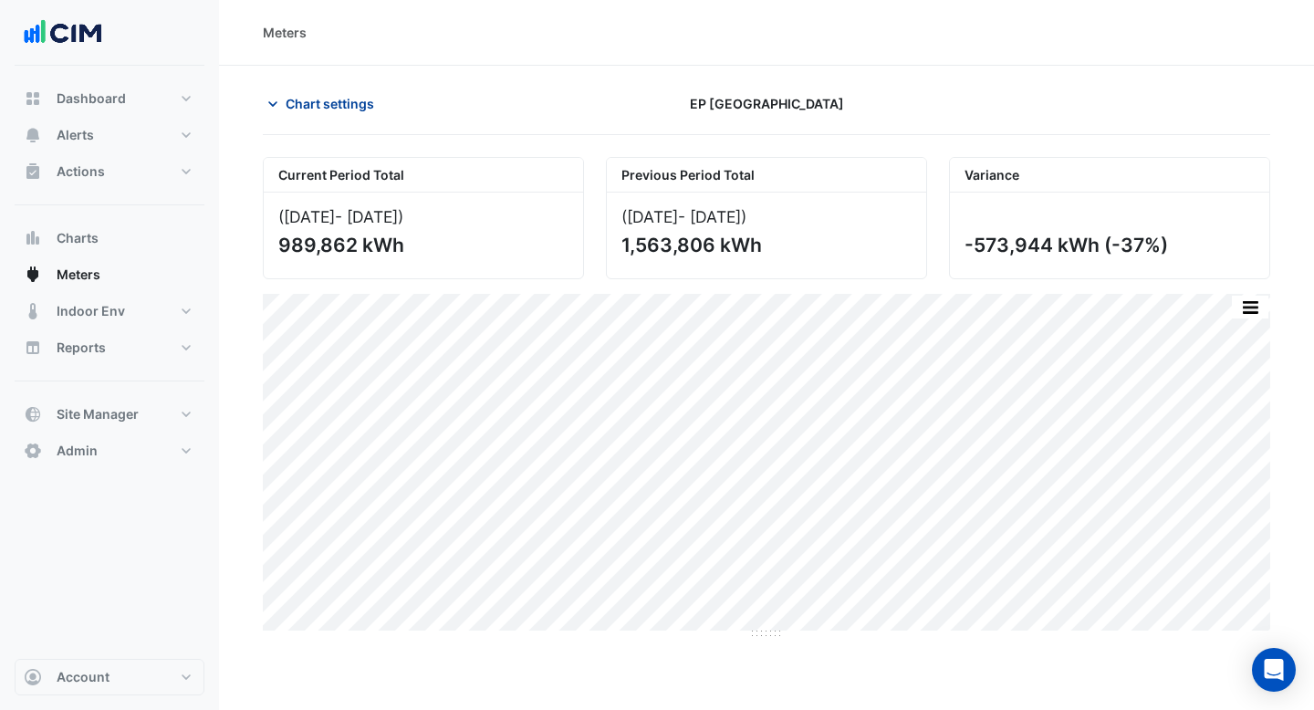
click at [344, 101] on span "Chart settings" at bounding box center [330, 103] width 89 height 19
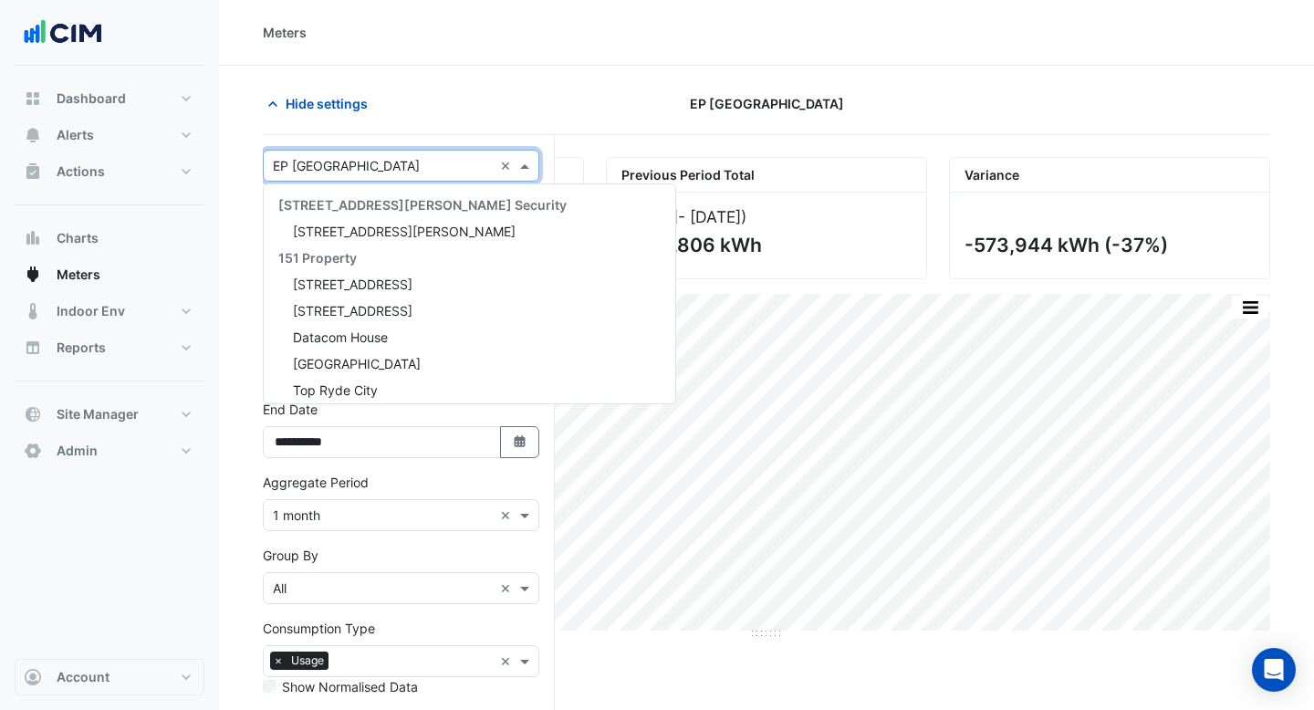
click at [340, 162] on input "text" at bounding box center [383, 166] width 220 height 19
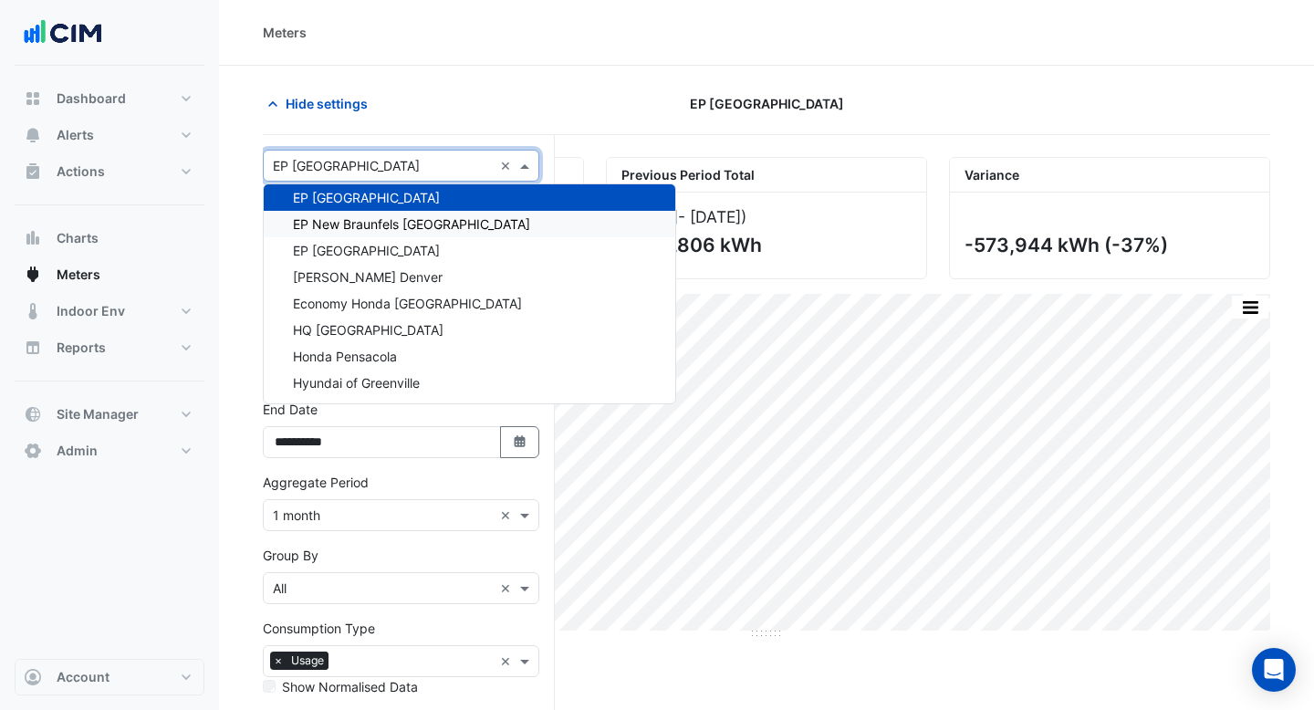
click at [340, 225] on span "EP New Braunfels [GEOGRAPHIC_DATA]" at bounding box center [411, 224] width 237 height 16
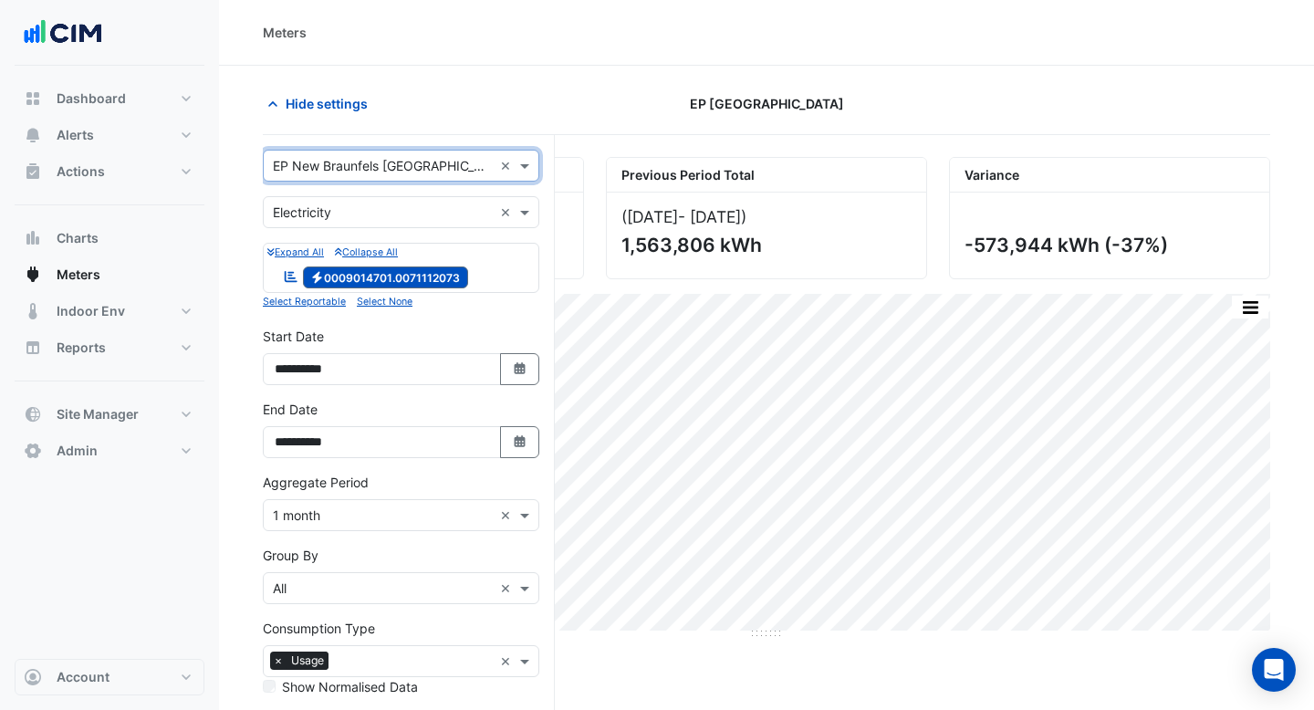
scroll to position [155, 0]
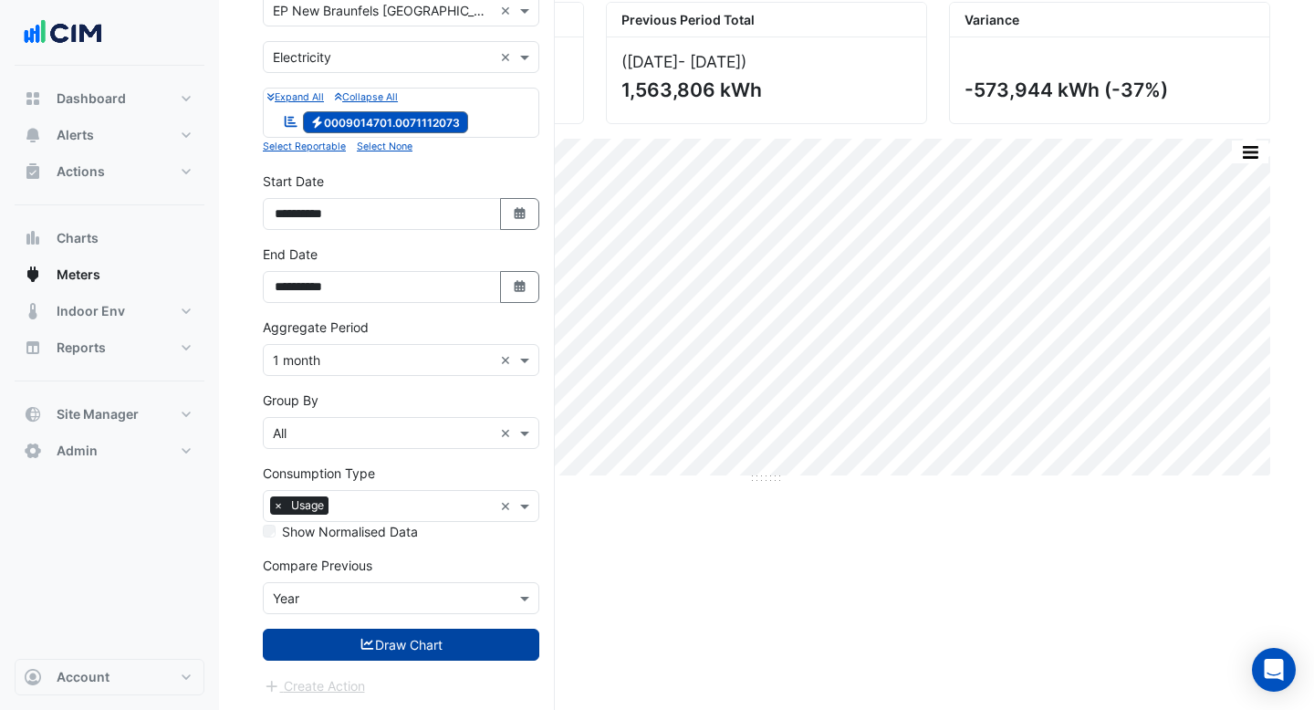
click at [392, 643] on button "Draw Chart" at bounding box center [401, 645] width 277 height 32
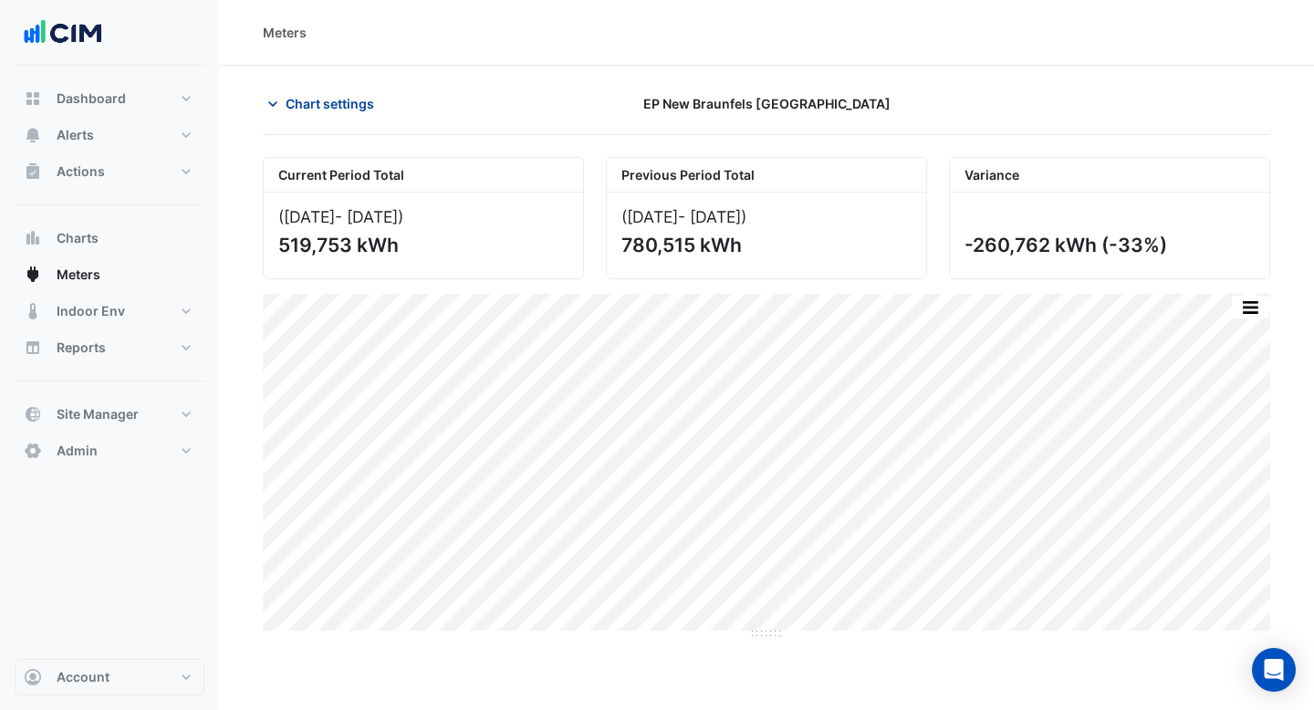
click at [350, 106] on span "Chart settings" at bounding box center [330, 103] width 89 height 19
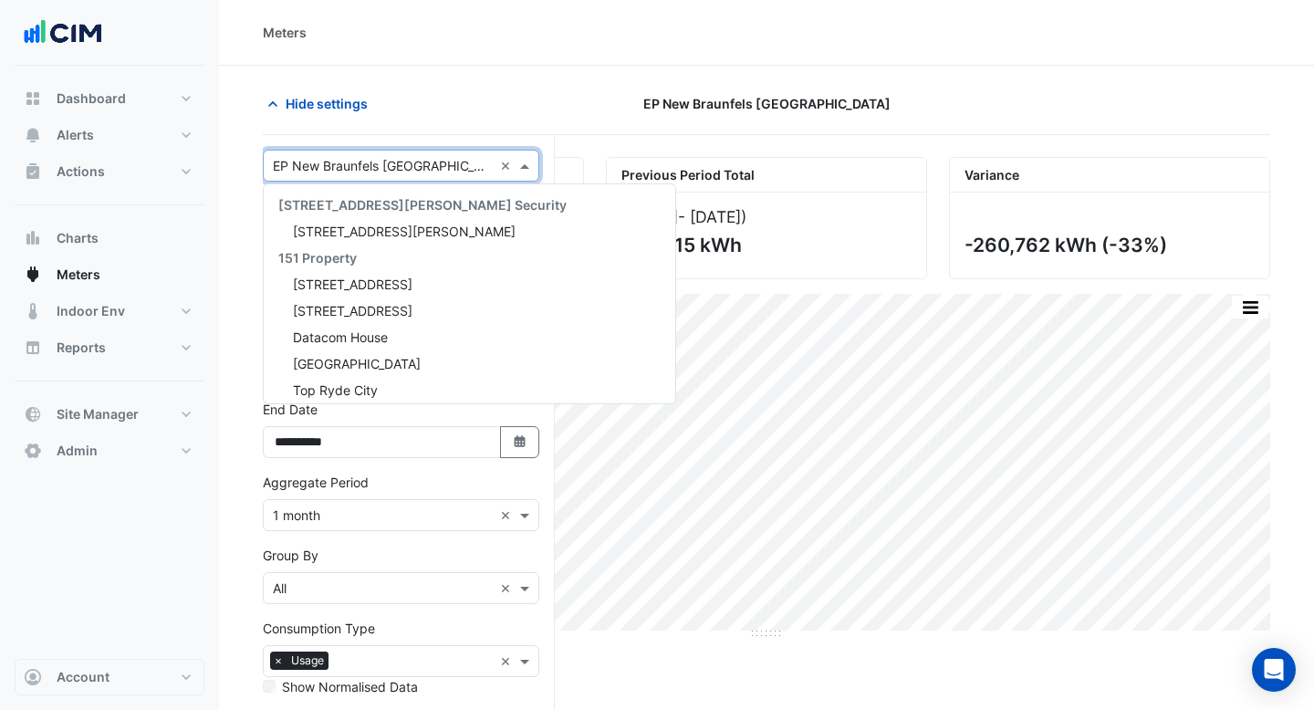
click at [351, 157] on input "text" at bounding box center [383, 166] width 220 height 19
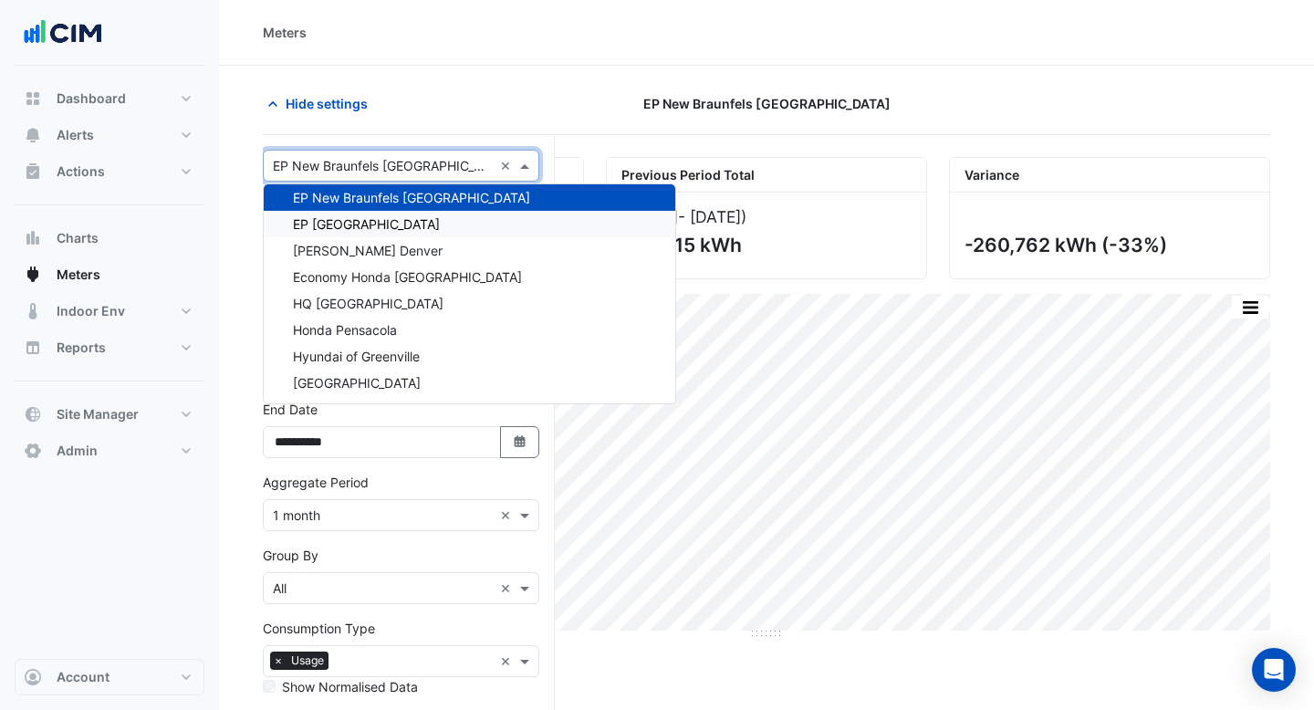
click at [359, 225] on span "EP [GEOGRAPHIC_DATA]" at bounding box center [366, 224] width 147 height 16
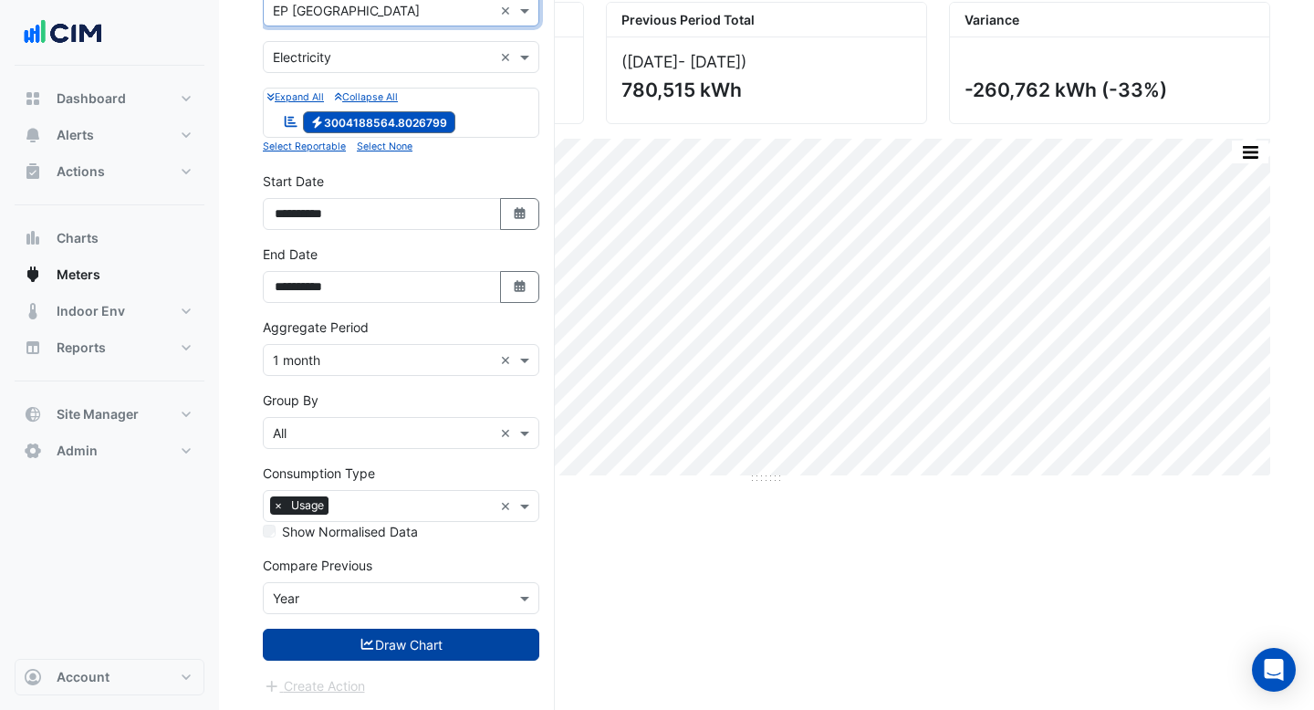
click at [388, 645] on button "Draw Chart" at bounding box center [401, 645] width 277 height 32
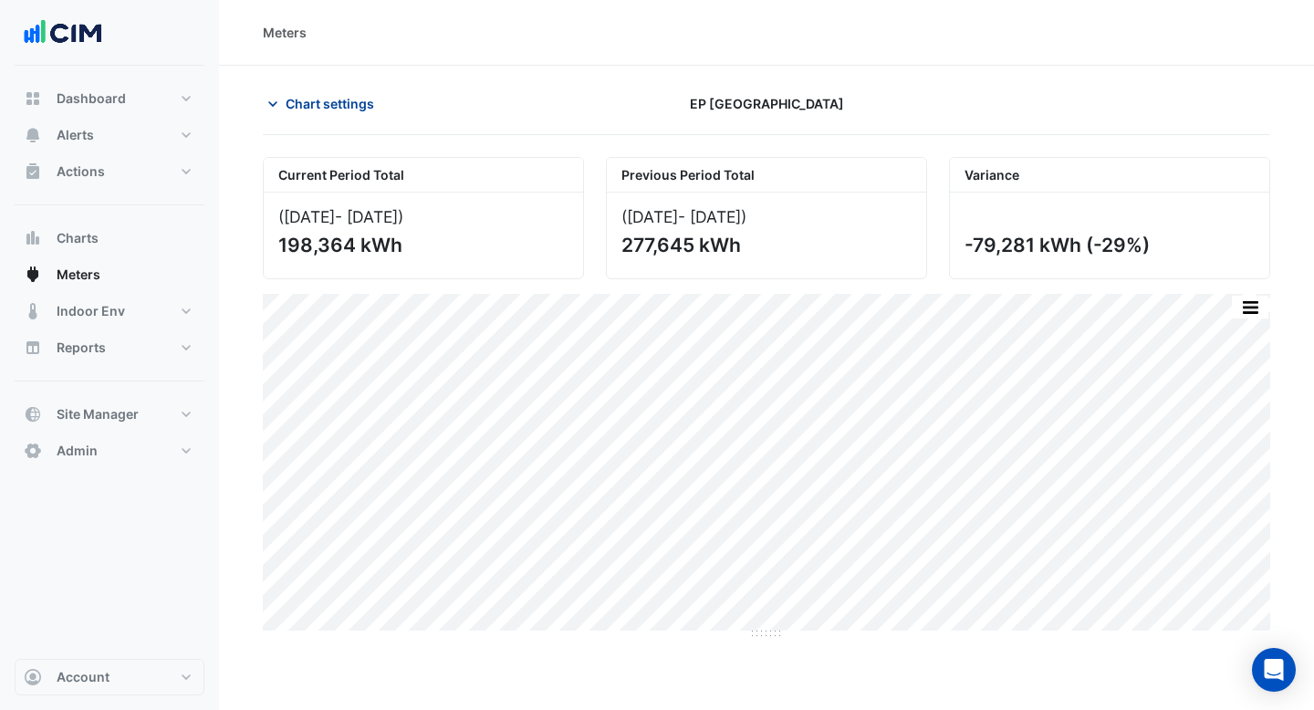
click at [350, 97] on span "Chart settings" at bounding box center [330, 103] width 89 height 19
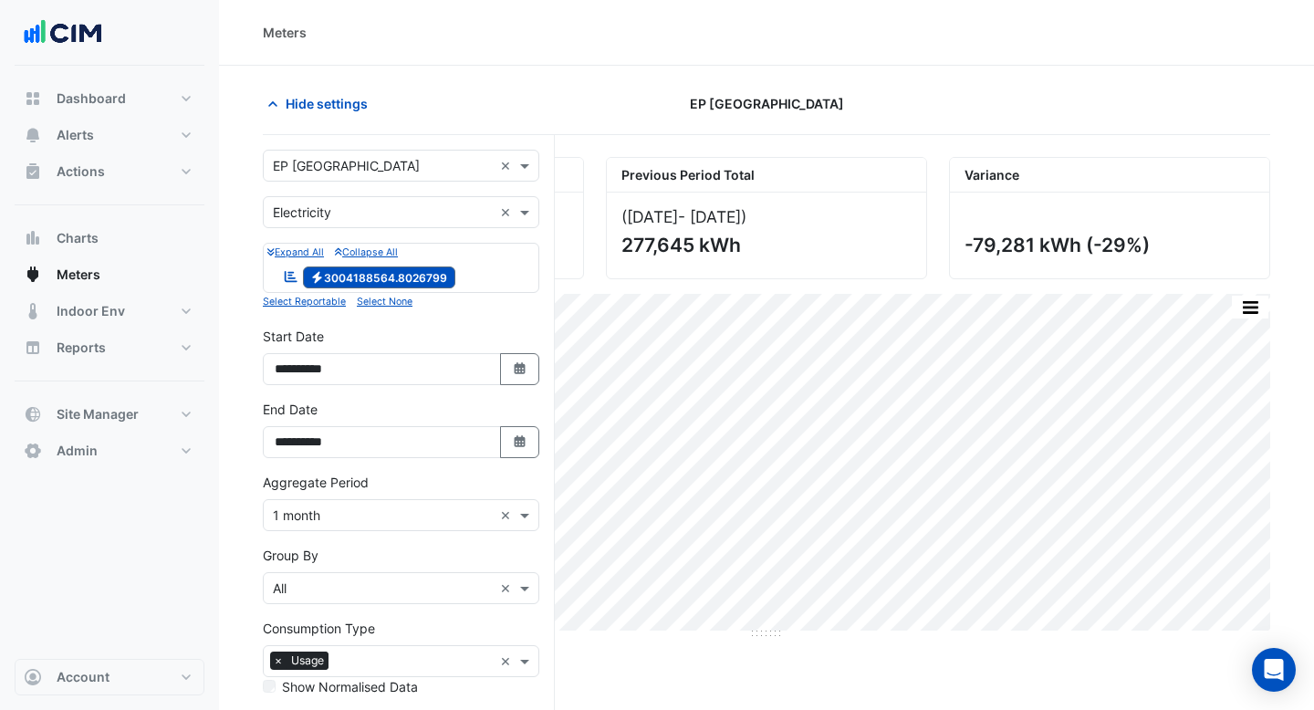
click at [358, 169] on input "text" at bounding box center [383, 166] width 220 height 19
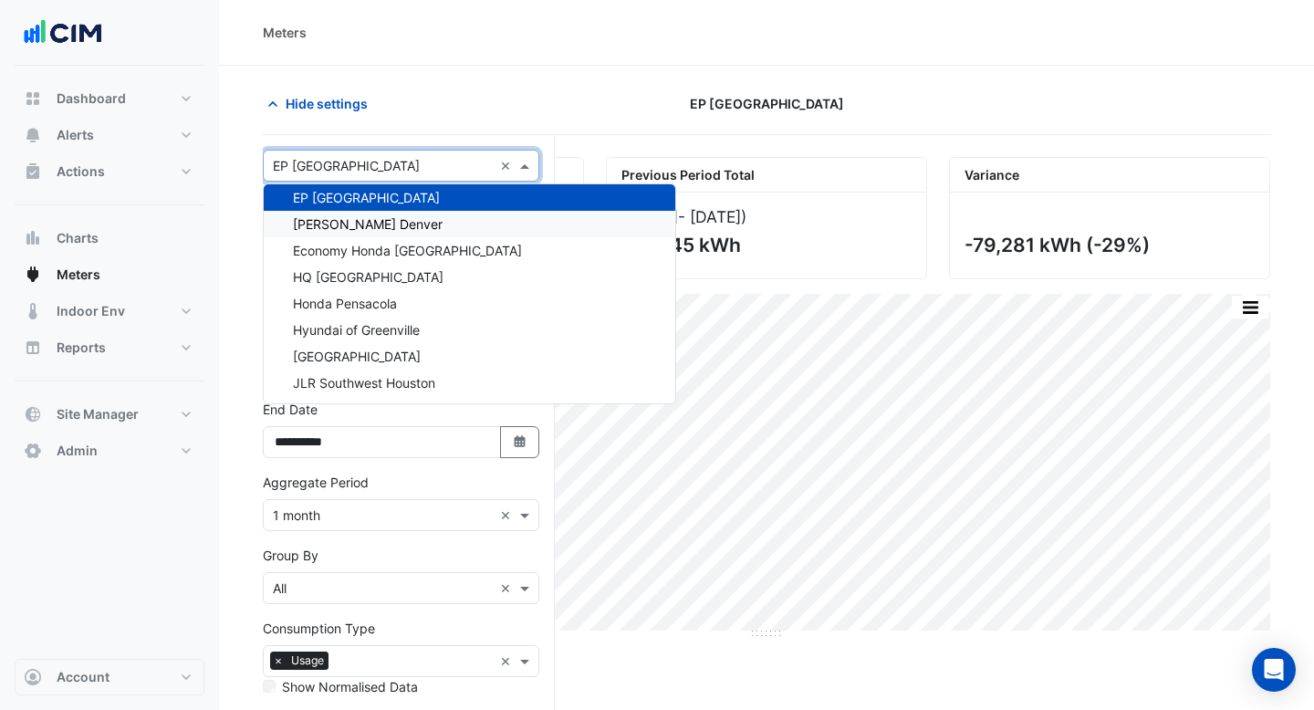
click at [361, 226] on span "[PERSON_NAME] Denver" at bounding box center [368, 224] width 150 height 16
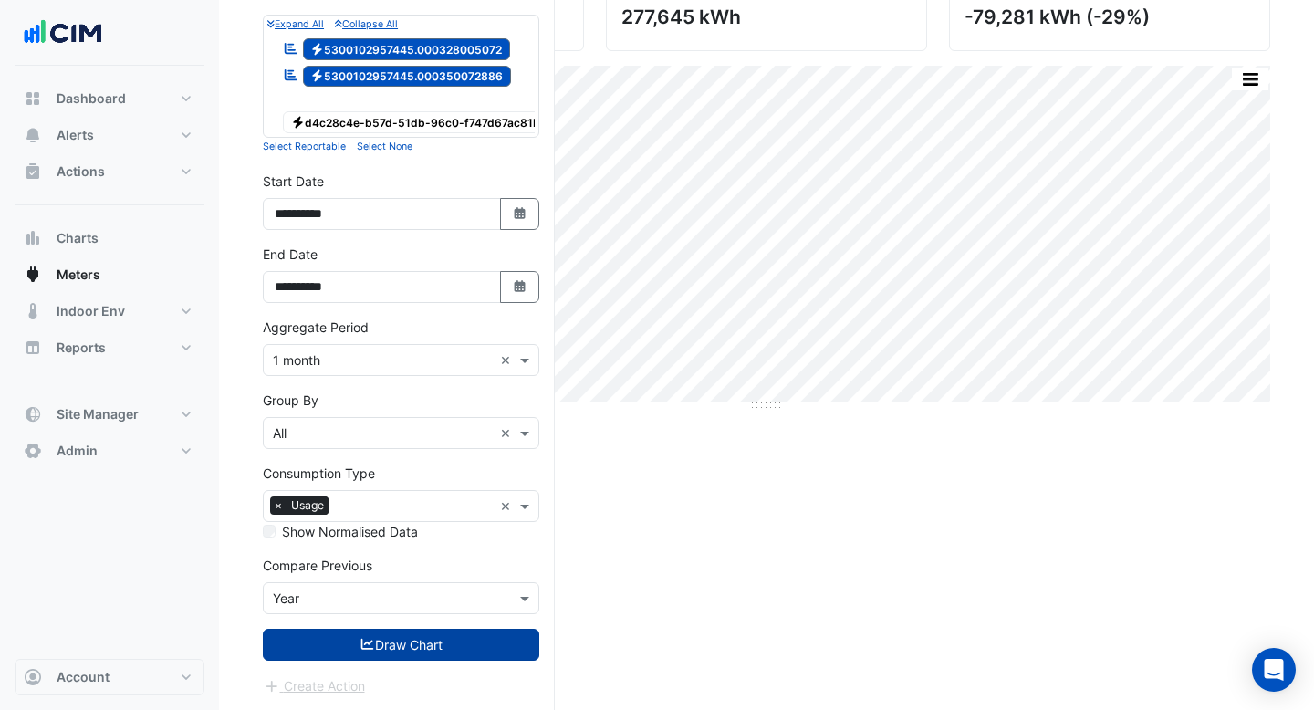
click at [432, 653] on button "Draw Chart" at bounding box center [401, 645] width 277 height 32
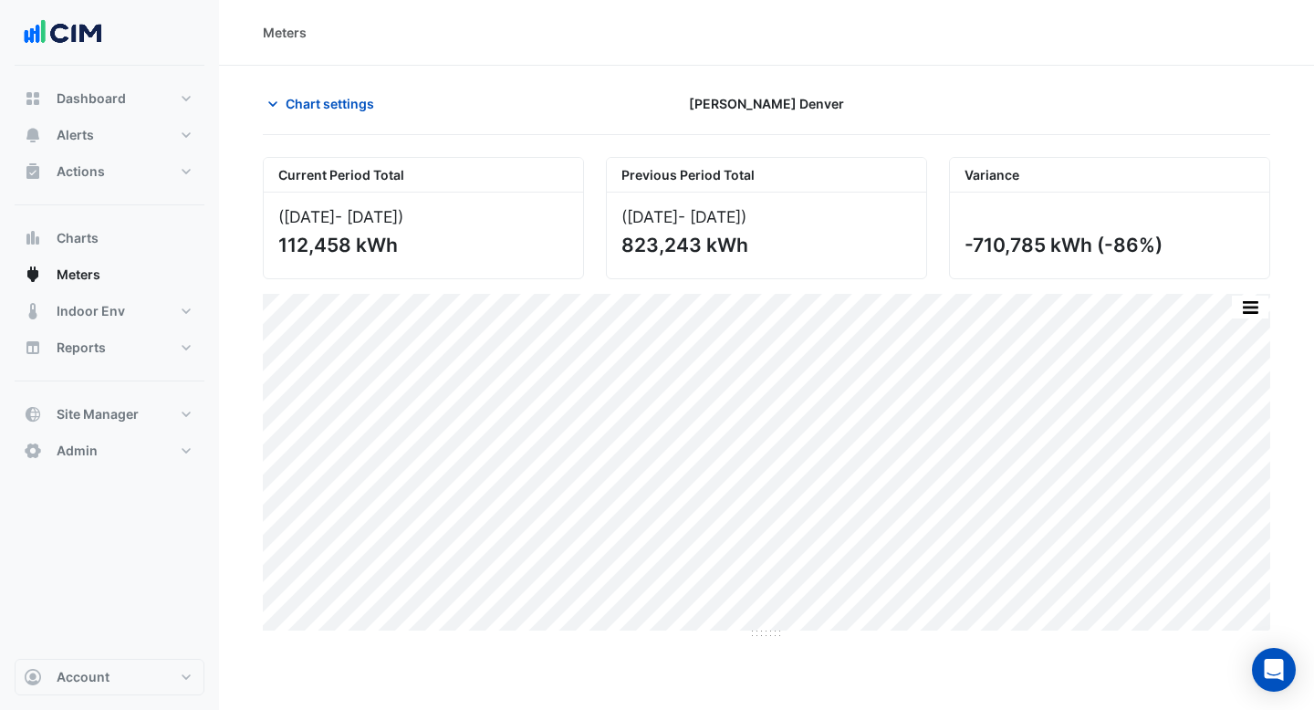
click at [357, 87] on section "Chart settings EP Thornton Denver Current Period Total (Jun 24 - Sep 25 ) 112,4…" at bounding box center [766, 502] width 1095 height 873
click at [356, 110] on span "Chart settings" at bounding box center [330, 103] width 89 height 19
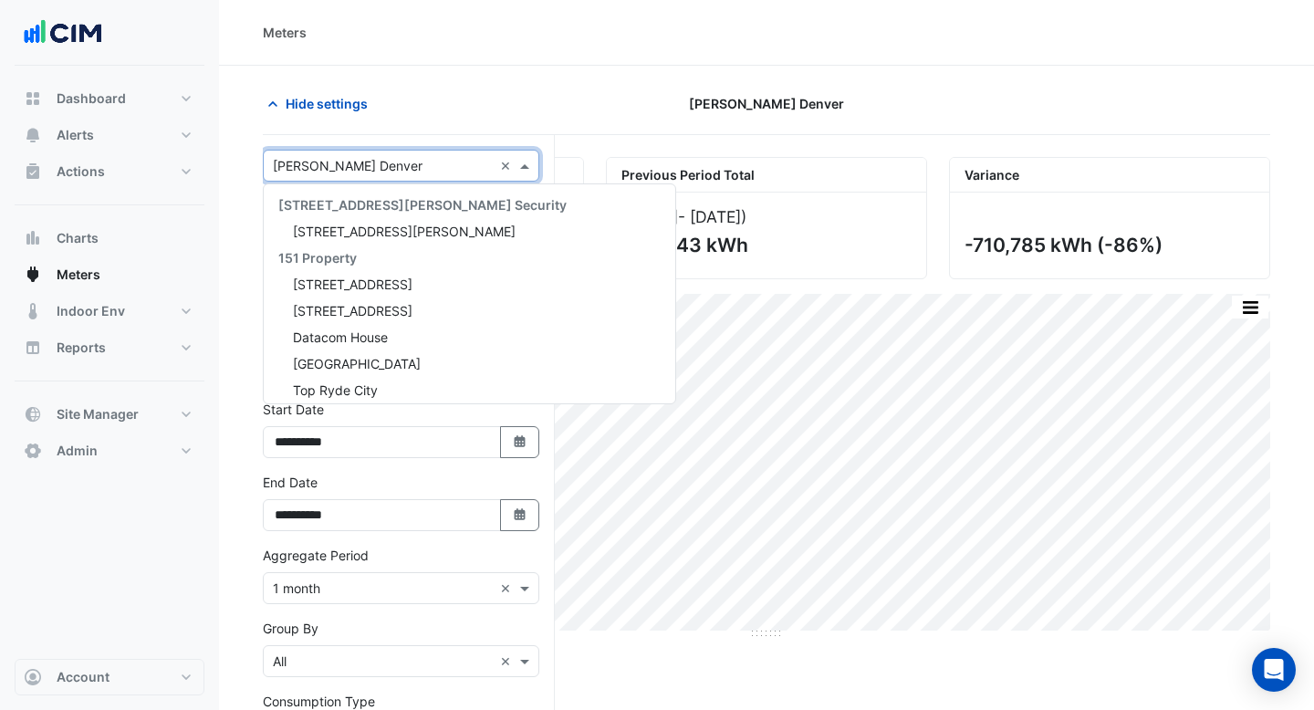
click at [372, 179] on div "× EP Thornton Denver ×" at bounding box center [401, 166] width 277 height 32
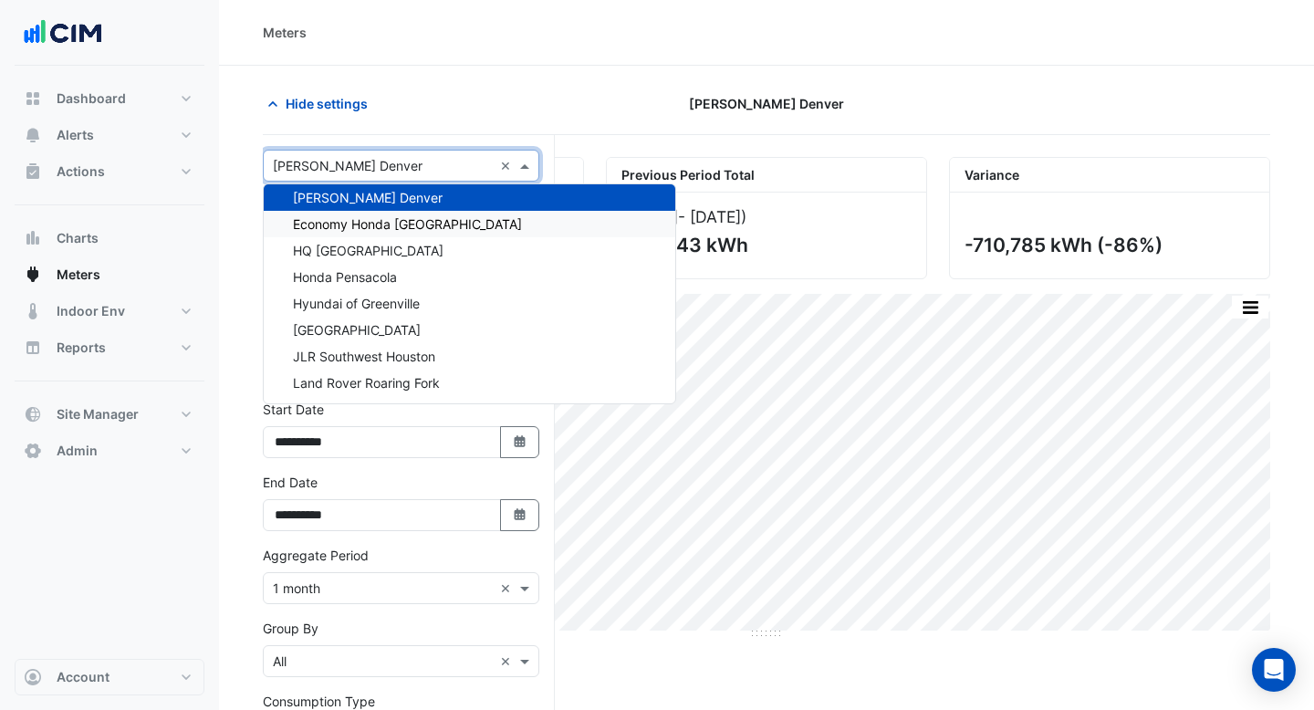
click at [376, 227] on span "Economy Honda [GEOGRAPHIC_DATA]" at bounding box center [407, 224] width 229 height 16
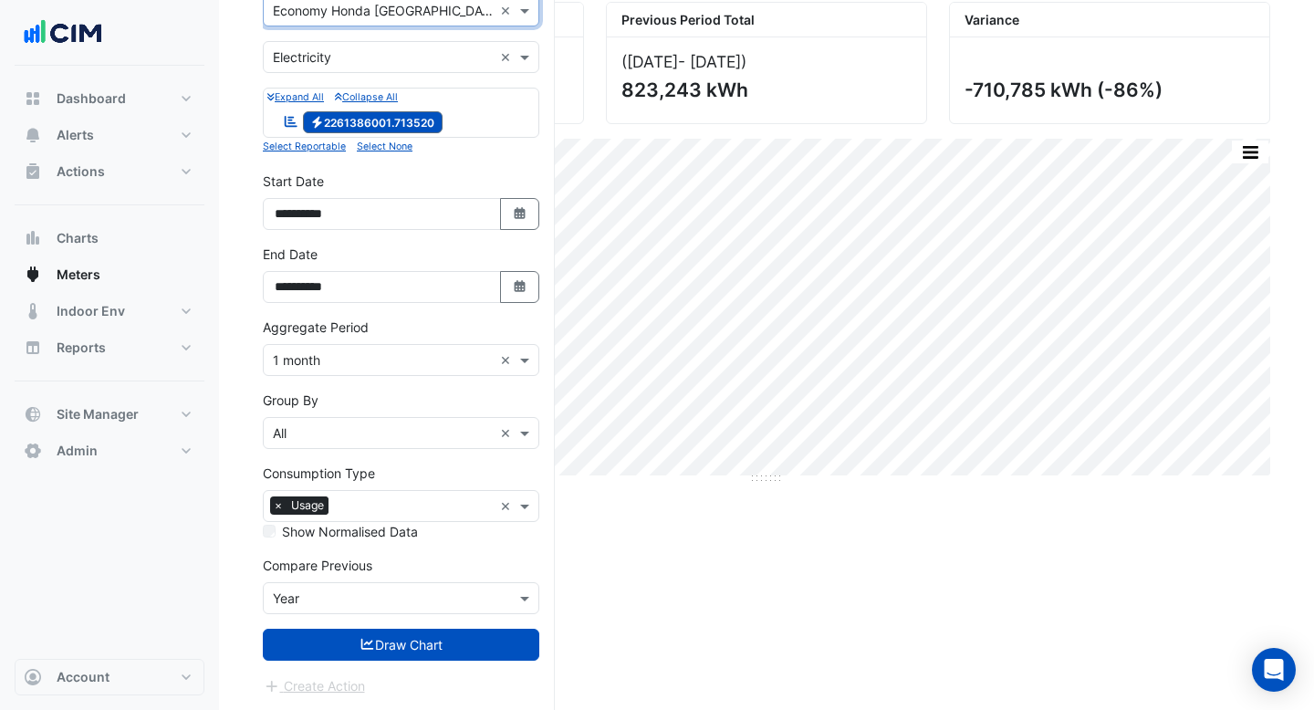
click at [412, 625] on form "**********" at bounding box center [401, 346] width 277 height 702
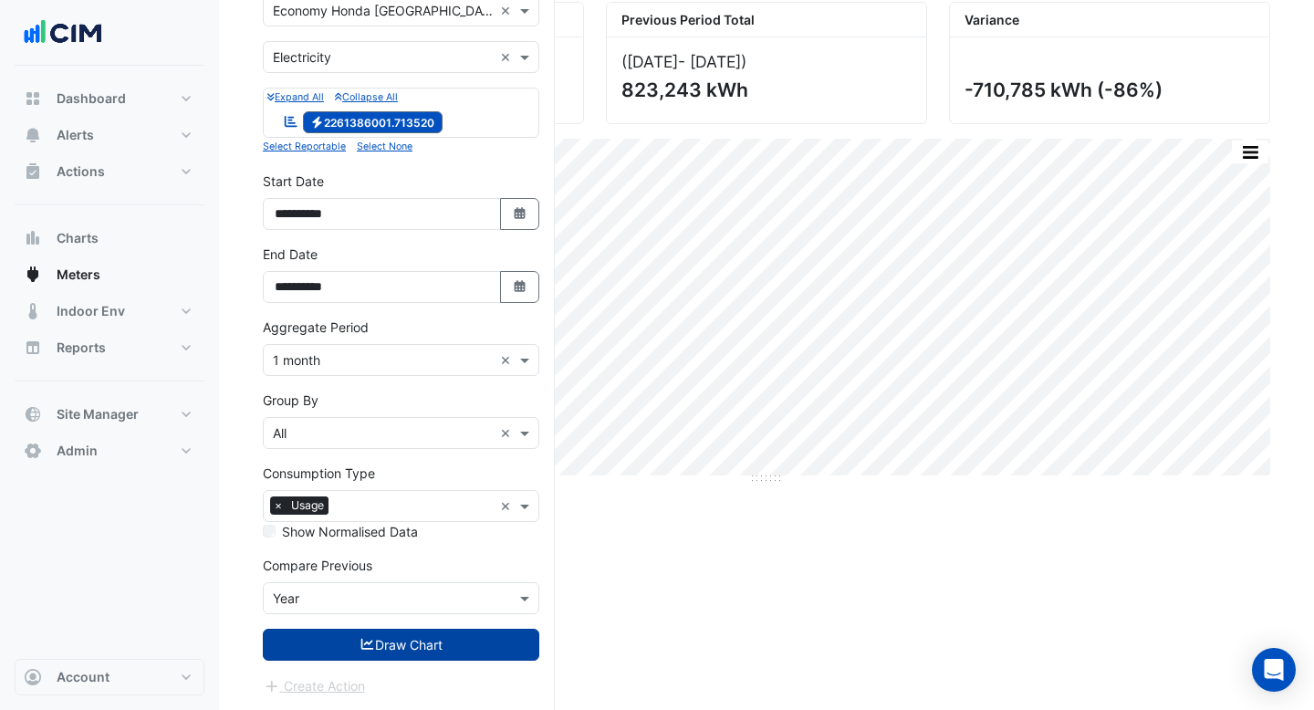
click at [412, 639] on button "Draw Chart" at bounding box center [401, 645] width 277 height 32
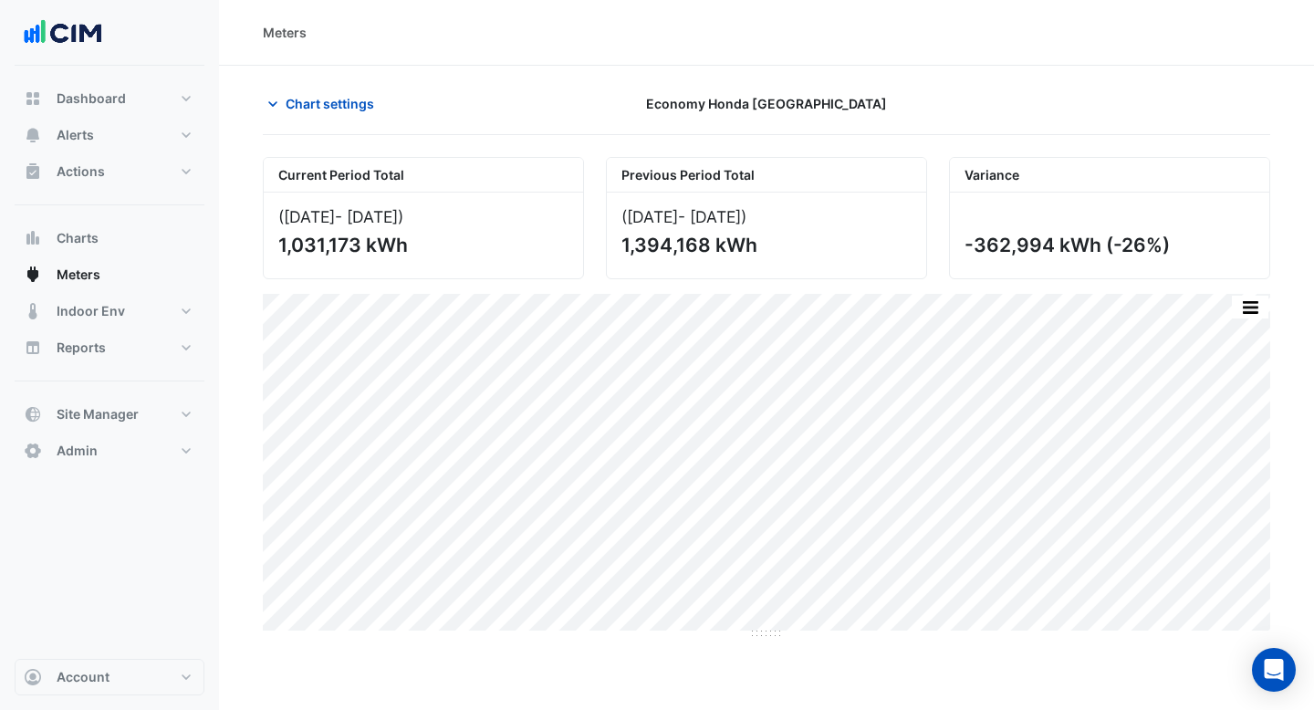
click at [236, 338] on section "Chart settings Economy Honda Chattanooga Current Period Total (Jun 24 - Sep 25 …" at bounding box center [766, 466] width 1095 height 800
click at [359, 120] on div "Chart settings Economy Honda Chattanooga" at bounding box center [767, 111] width 1008 height 47
click at [356, 108] on span "Chart settings" at bounding box center [330, 103] width 89 height 19
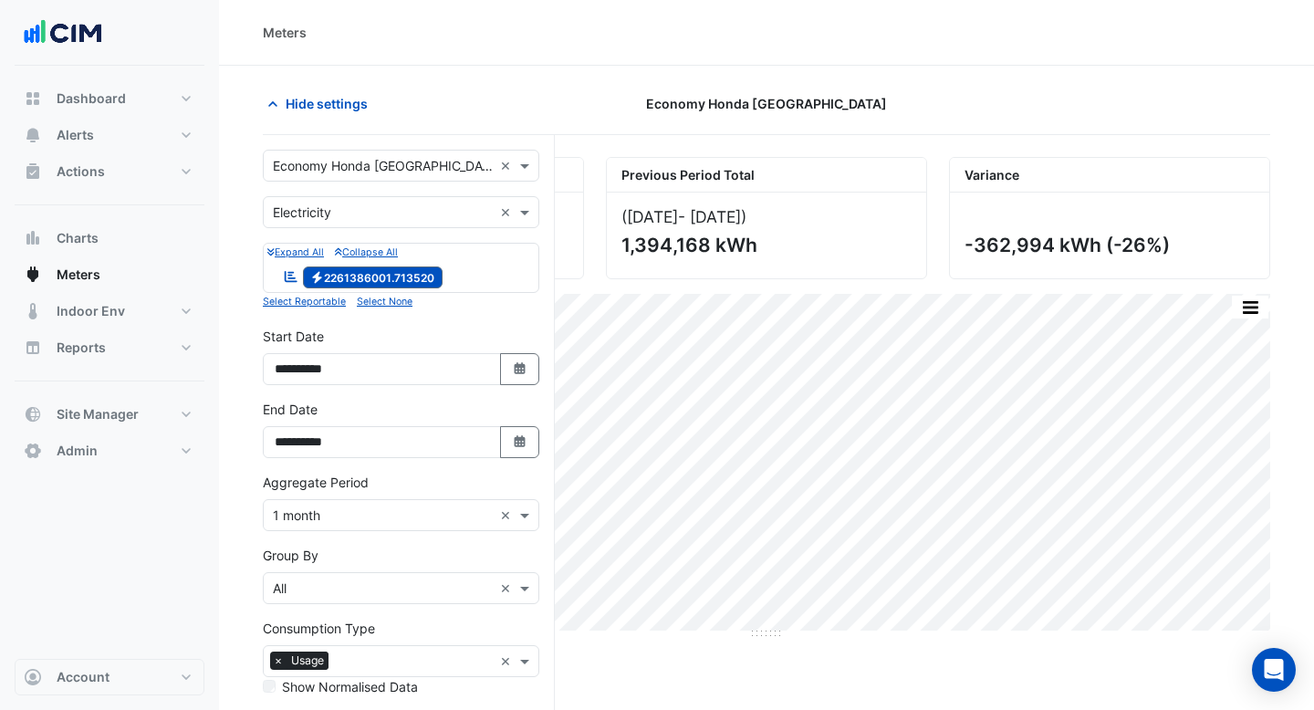
click at [370, 205] on input "text" at bounding box center [383, 213] width 220 height 19
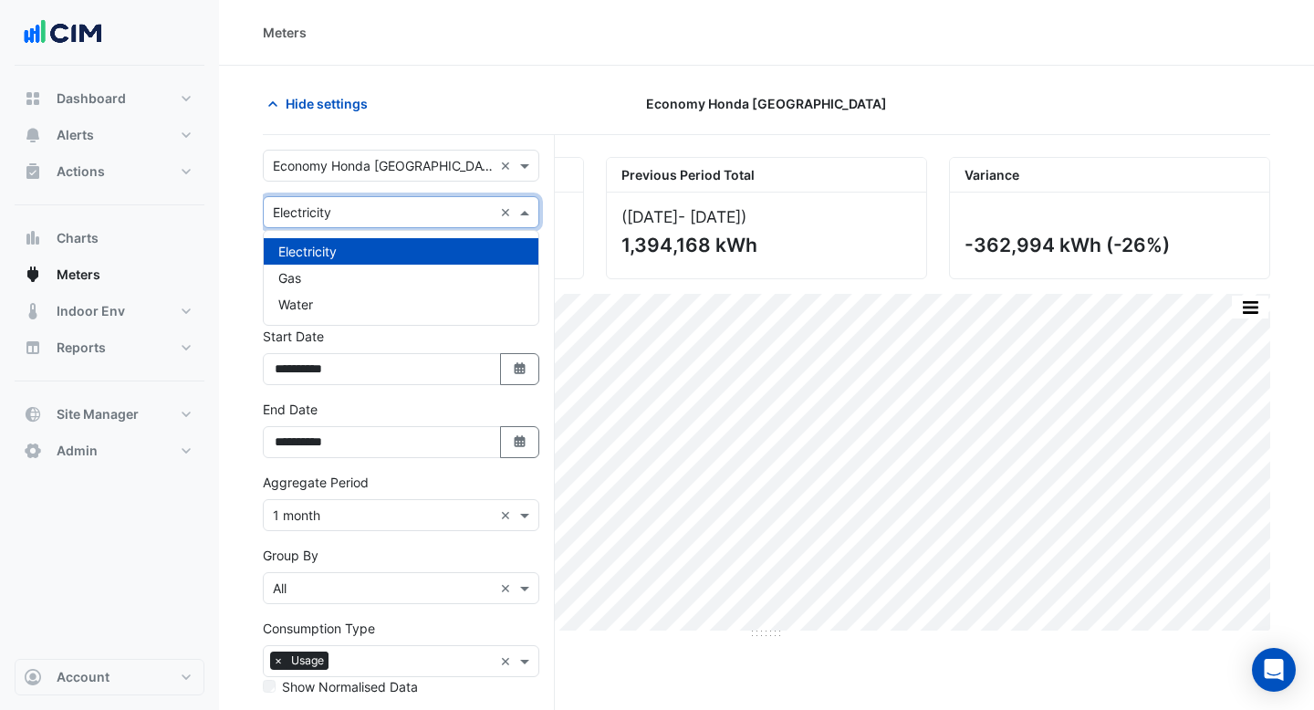
click at [381, 162] on input "text" at bounding box center [383, 166] width 220 height 19
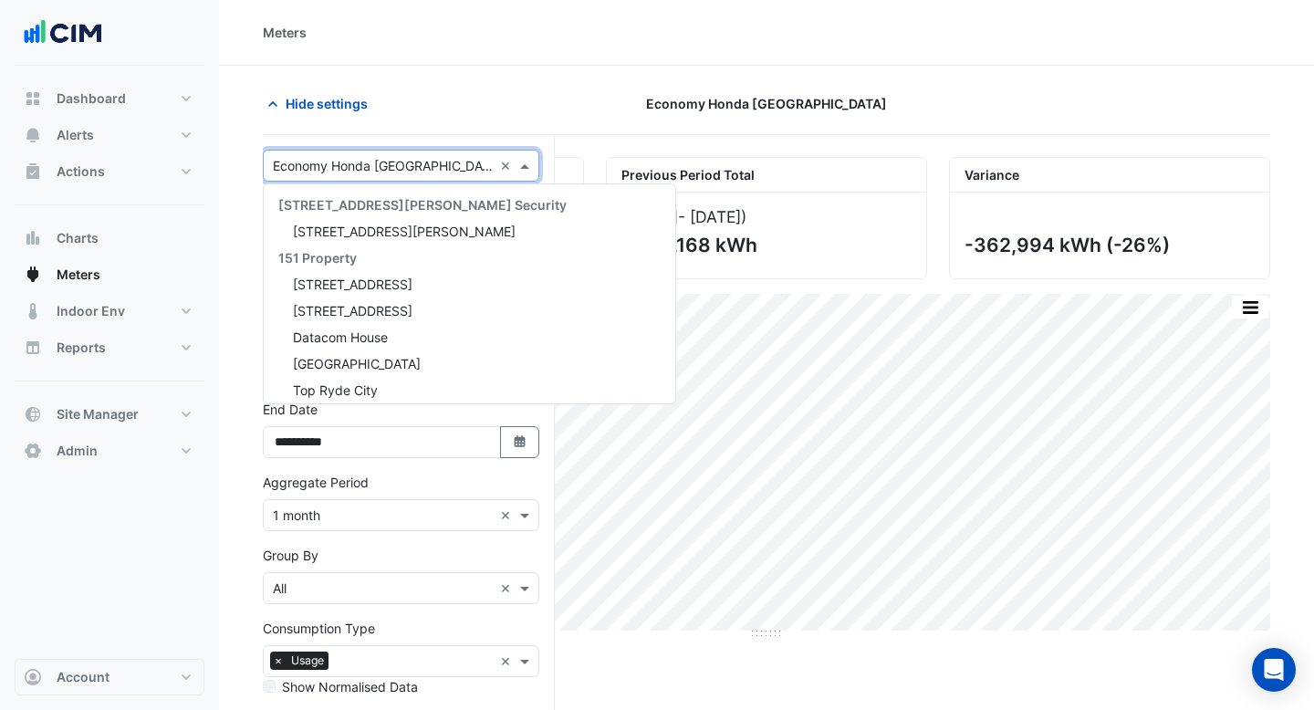
scroll to position [31237, 0]
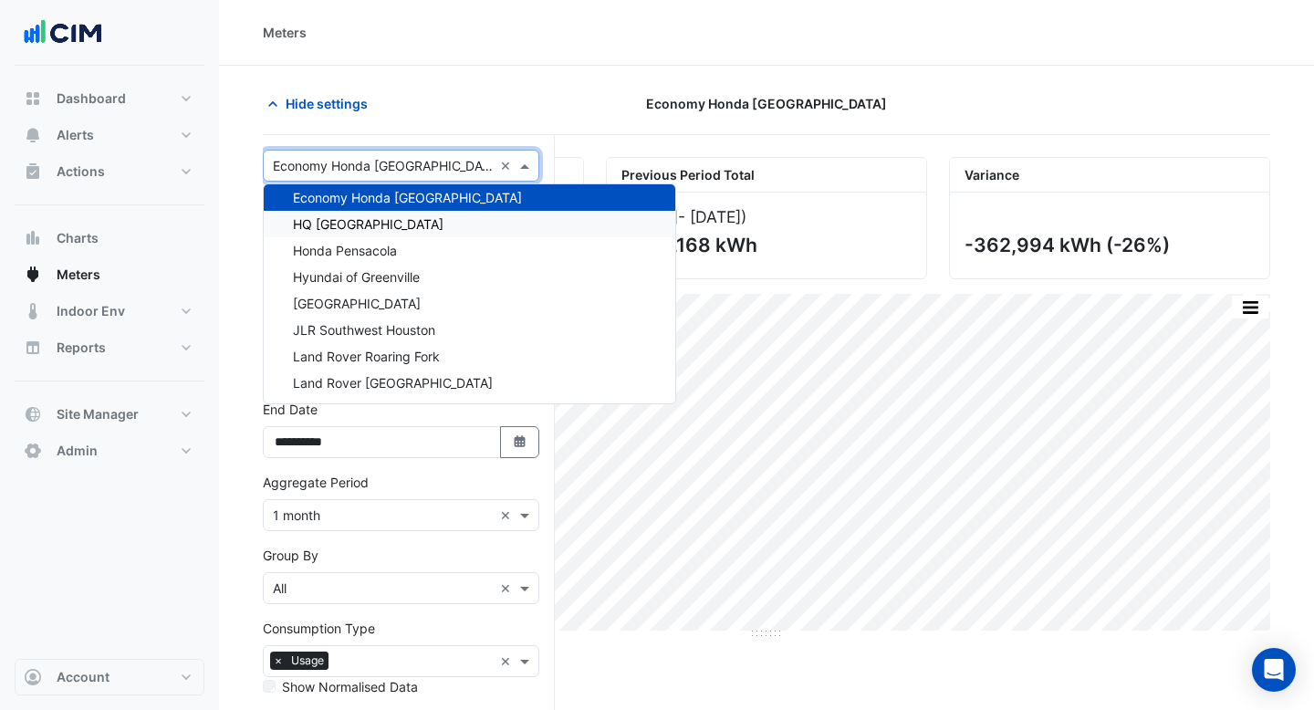
click at [379, 225] on div "HQ [GEOGRAPHIC_DATA]" at bounding box center [470, 224] width 412 height 26
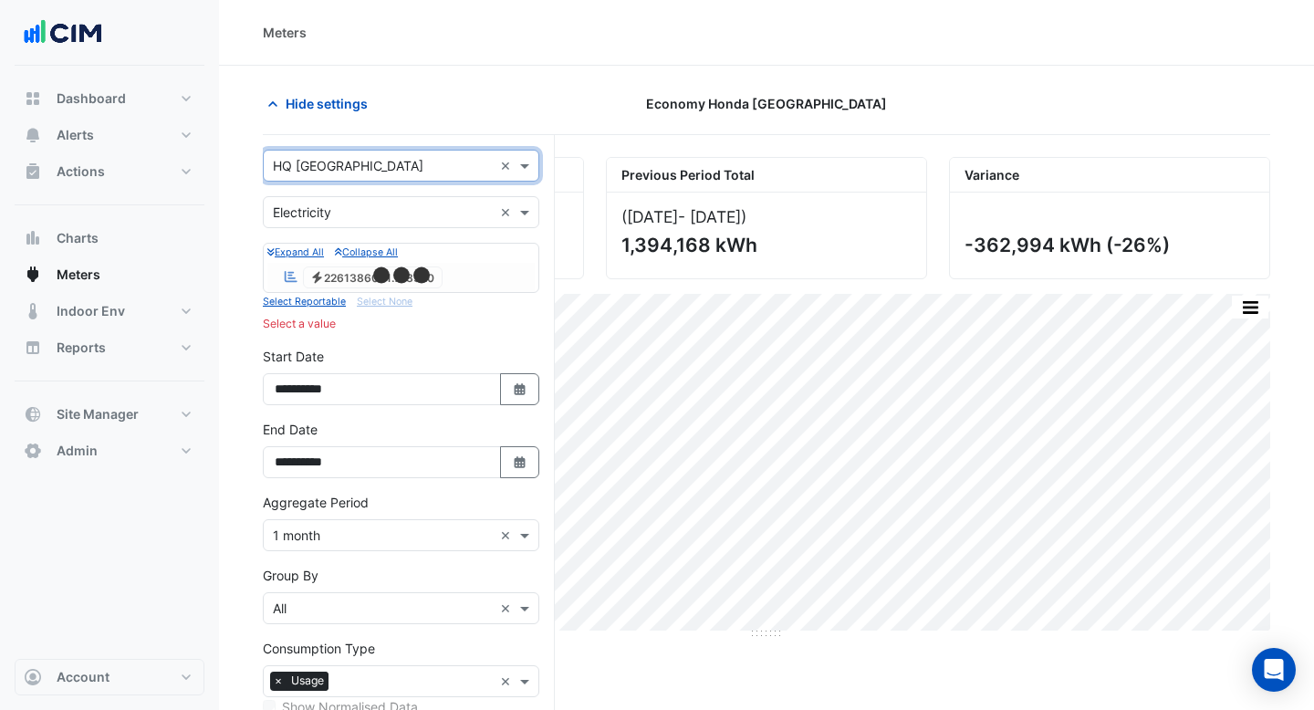
scroll to position [155, 0]
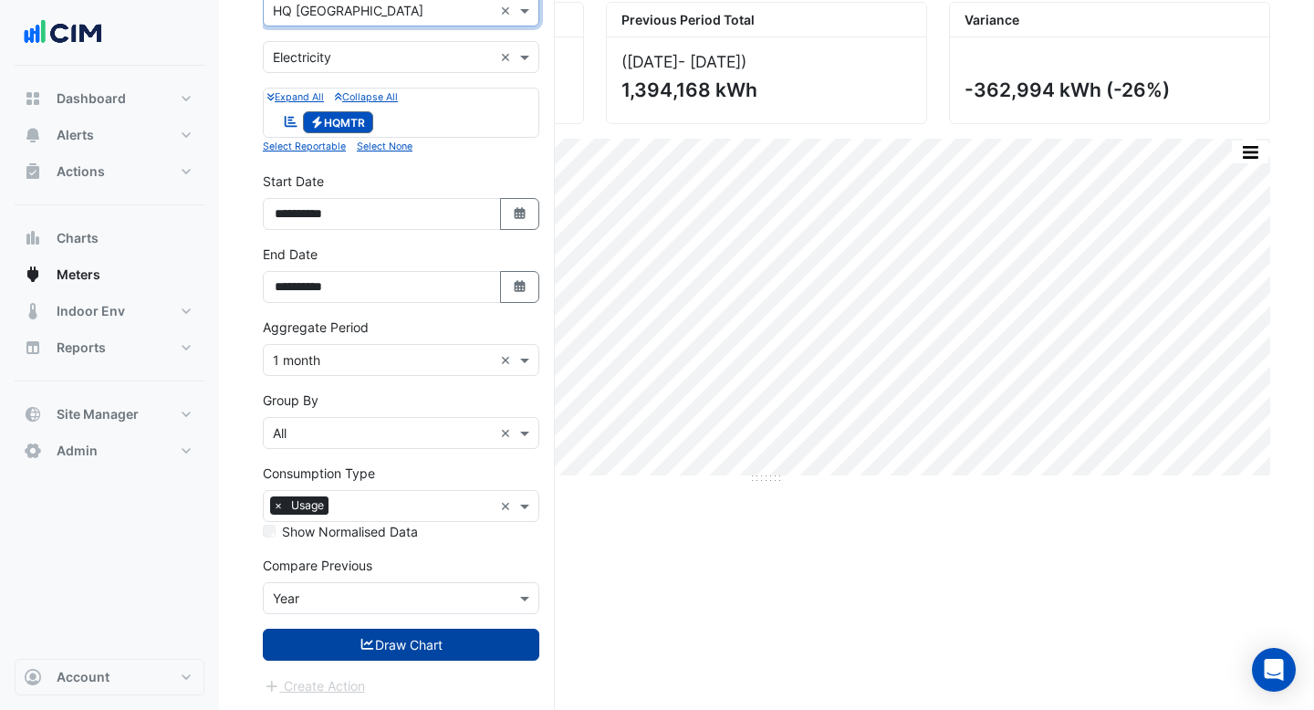
click at [398, 642] on button "Draw Chart" at bounding box center [401, 645] width 277 height 32
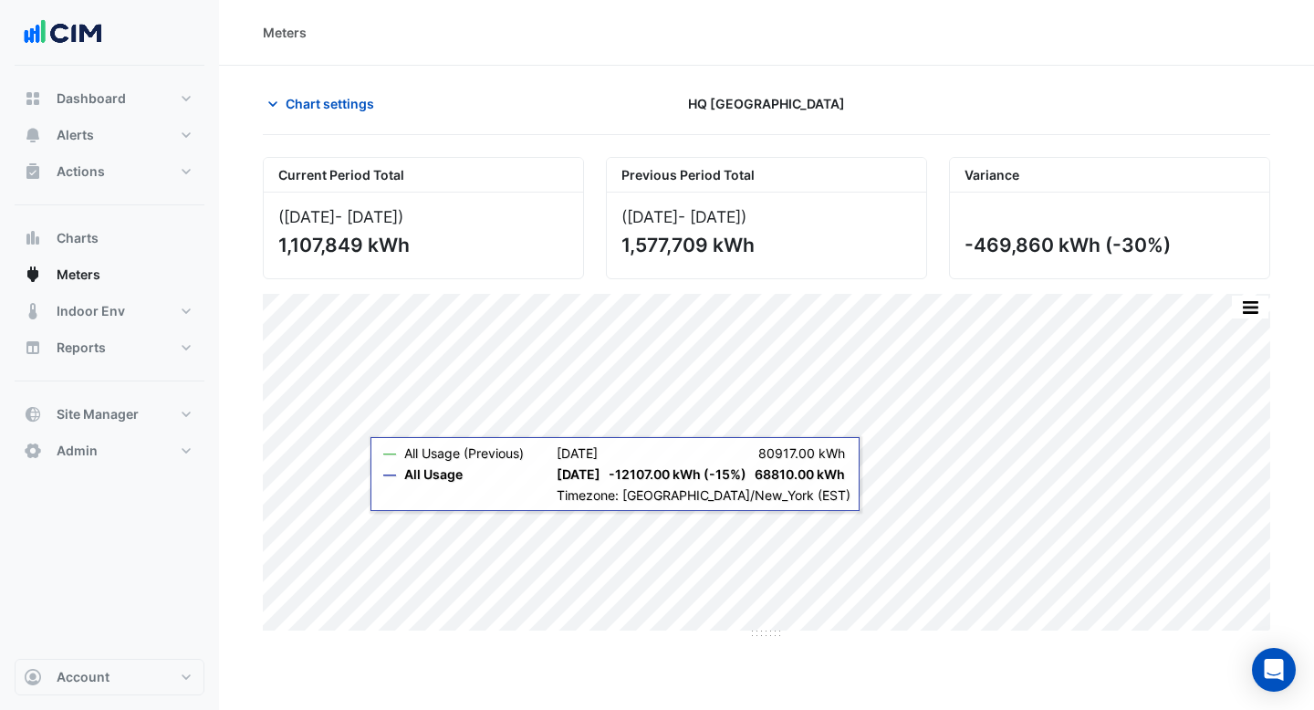
click at [298, 86] on section "Chart settings HQ Charlotte Current Period Total (Jun 24 - Sep 25 ) 1,107,849 k…" at bounding box center [766, 466] width 1095 height 800
click at [298, 111] on span "Chart settings" at bounding box center [330, 103] width 89 height 19
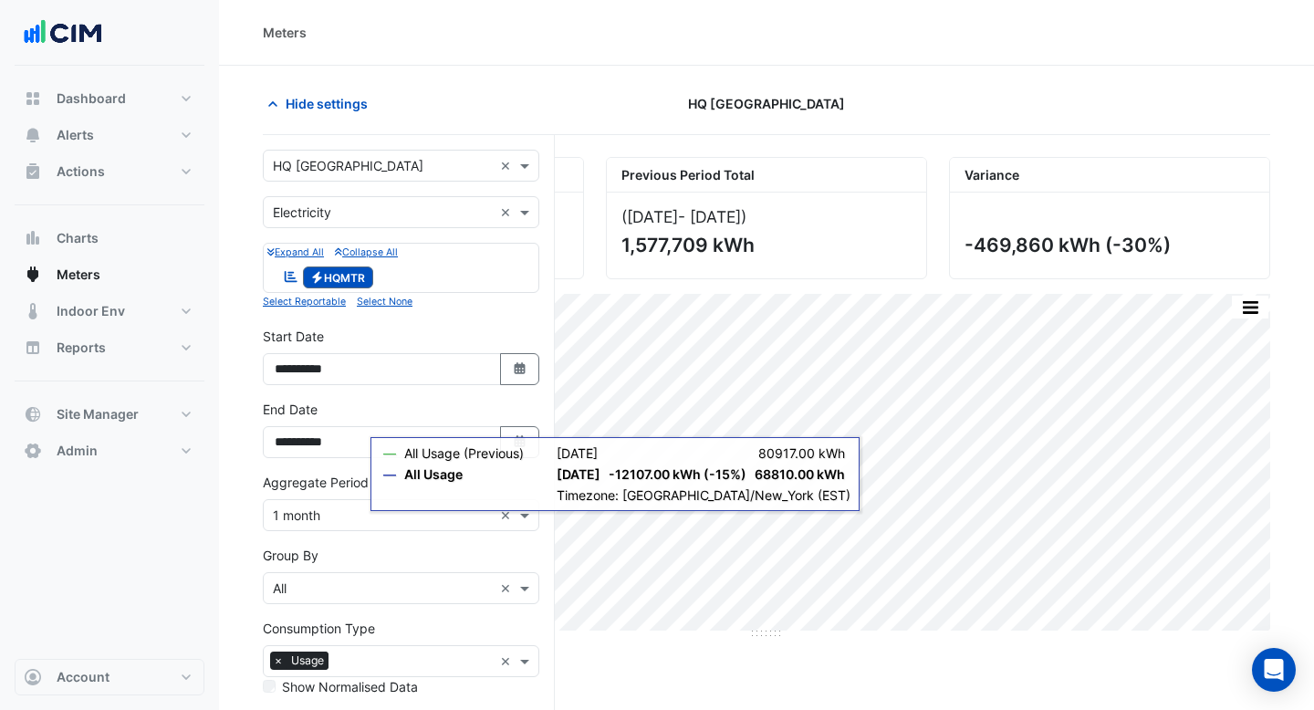
click at [336, 169] on input "text" at bounding box center [383, 166] width 220 height 19
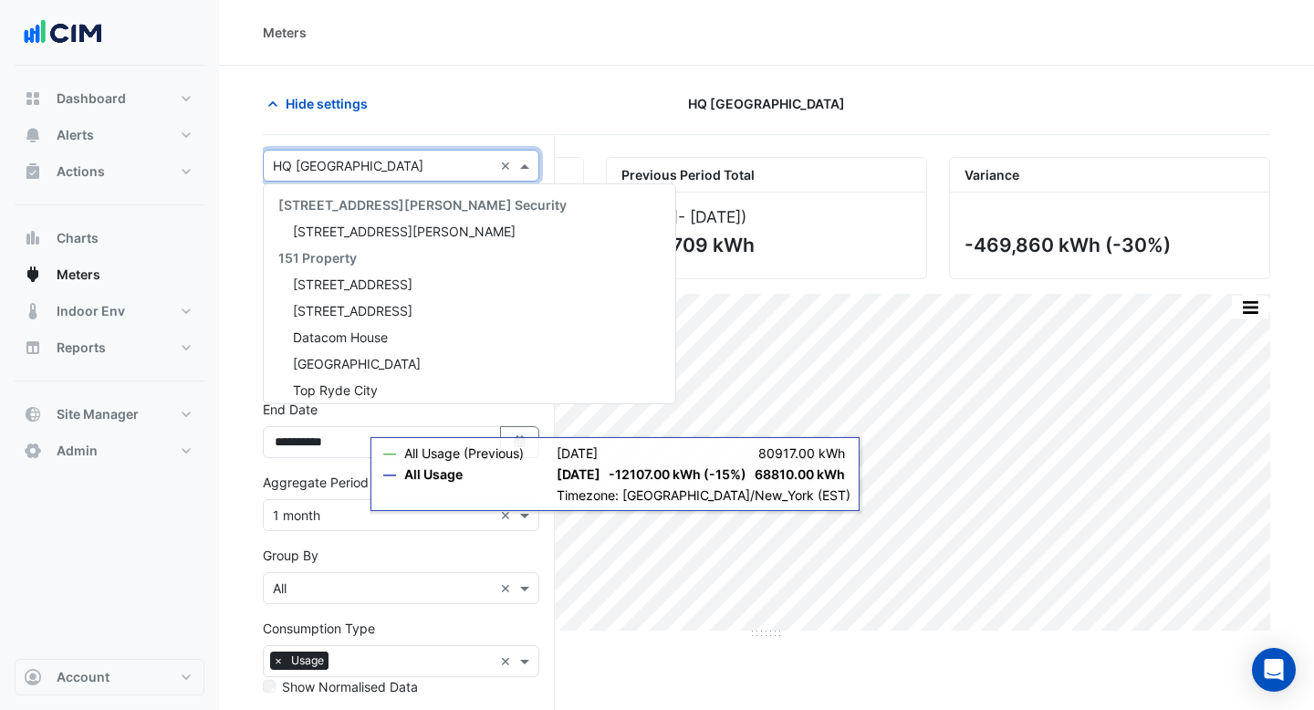
scroll to position [31264, 0]
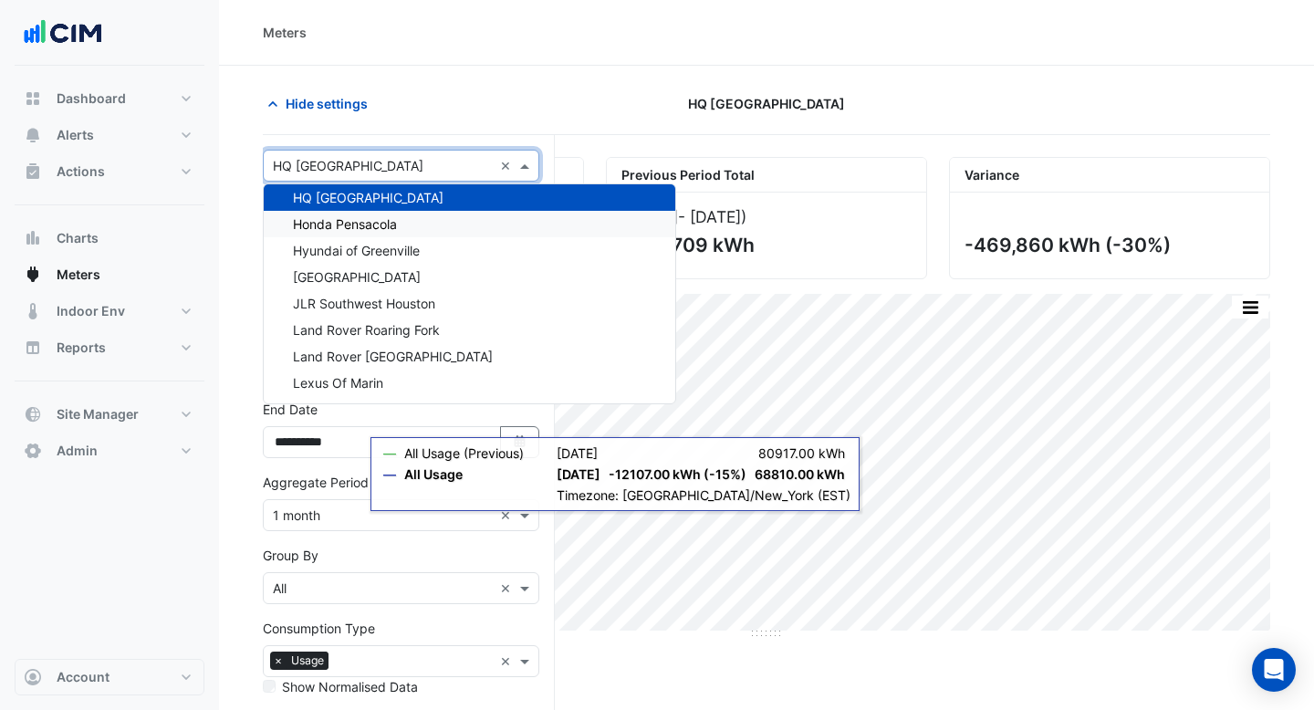
click at [353, 221] on span "Honda Pensacola" at bounding box center [345, 224] width 104 height 16
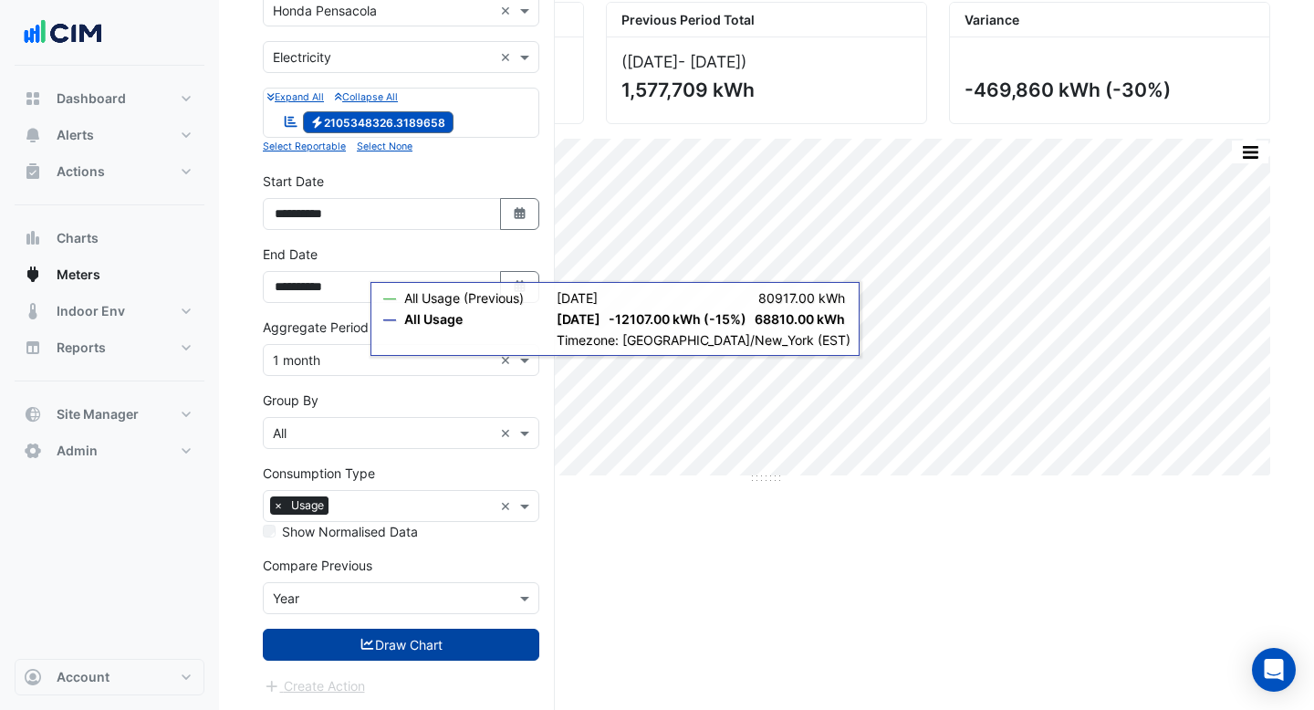
click at [402, 642] on button "Draw Chart" at bounding box center [401, 645] width 277 height 32
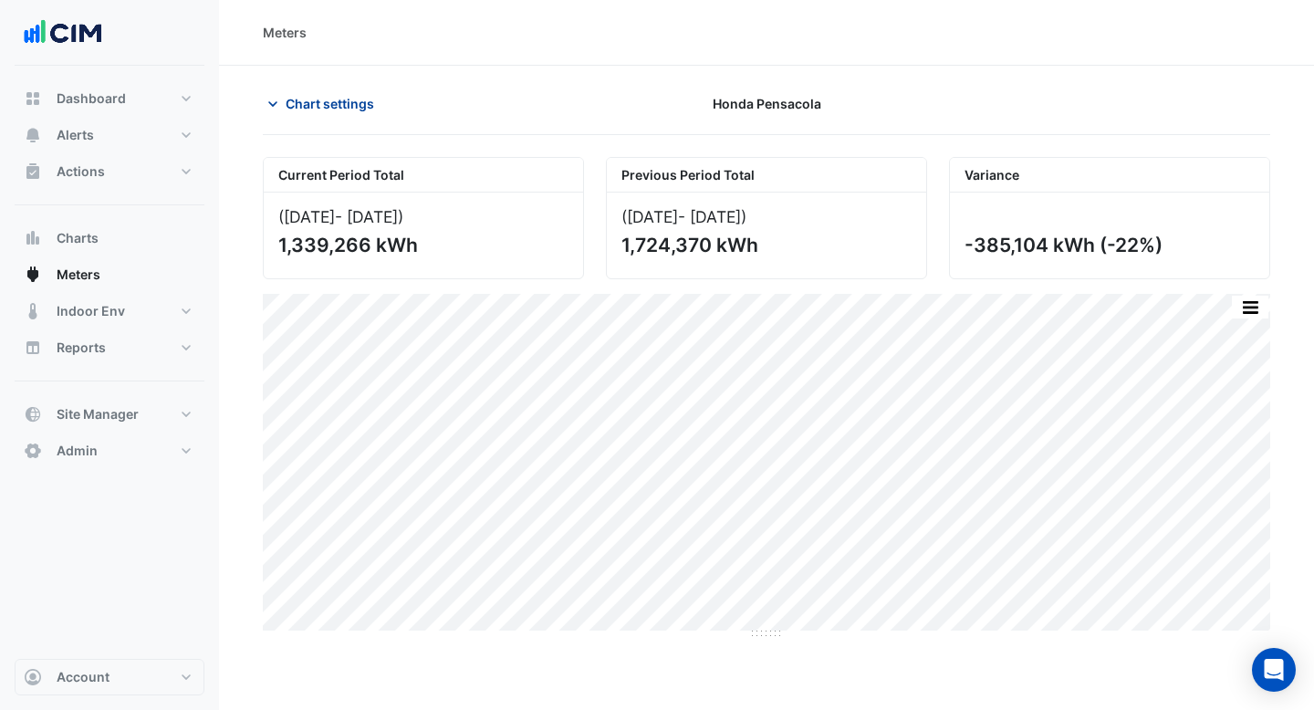
click at [353, 94] on span "Chart settings" at bounding box center [330, 103] width 89 height 19
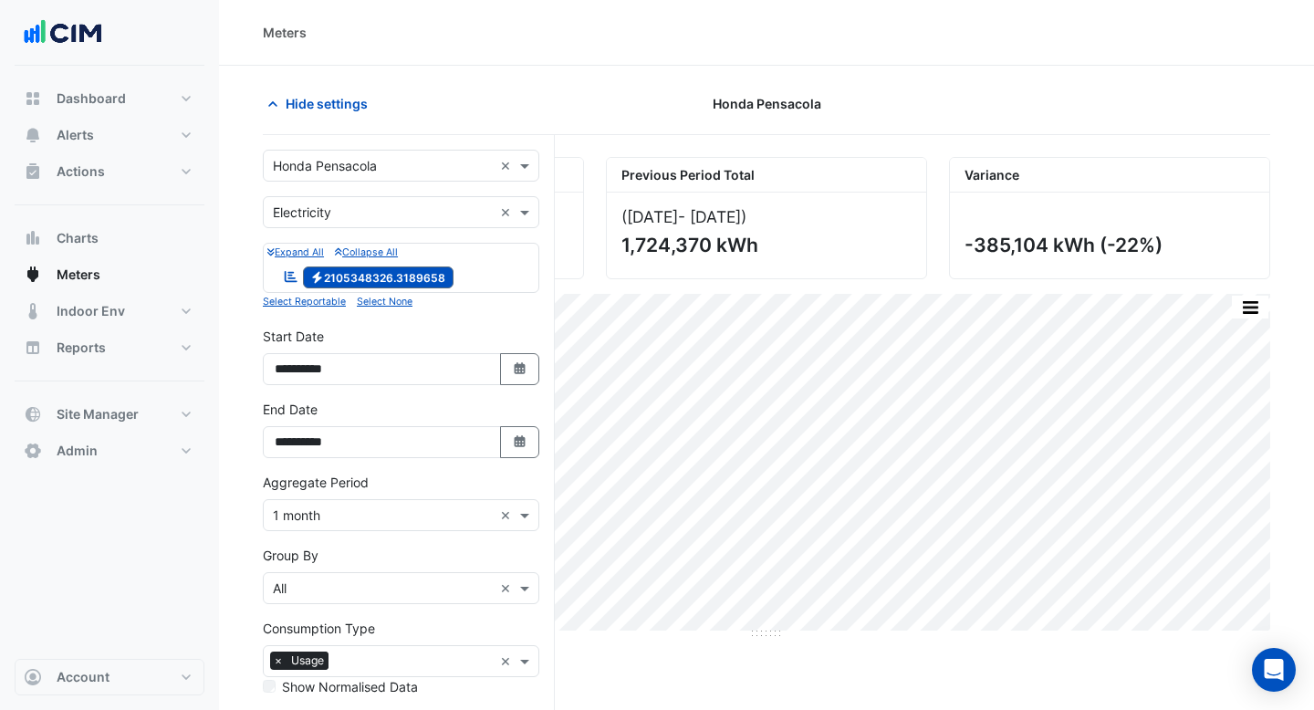
click at [369, 167] on input "text" at bounding box center [383, 166] width 220 height 19
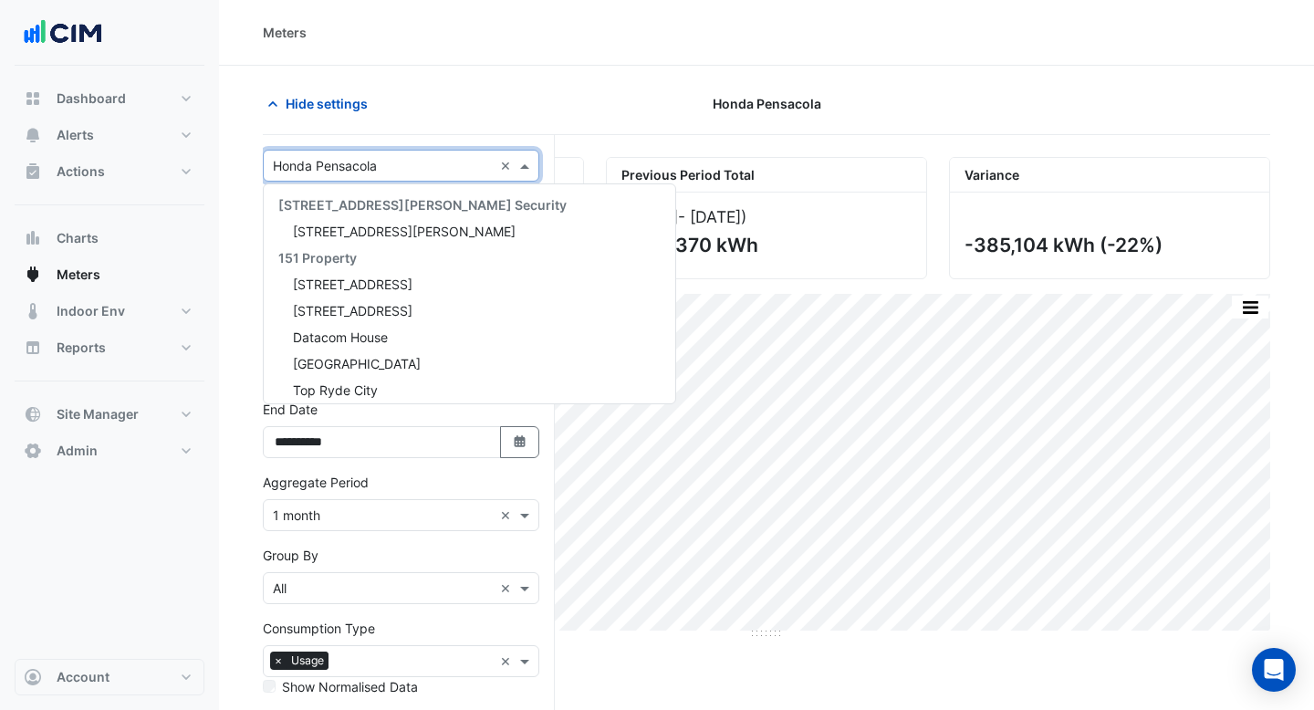
scroll to position [31290, 0]
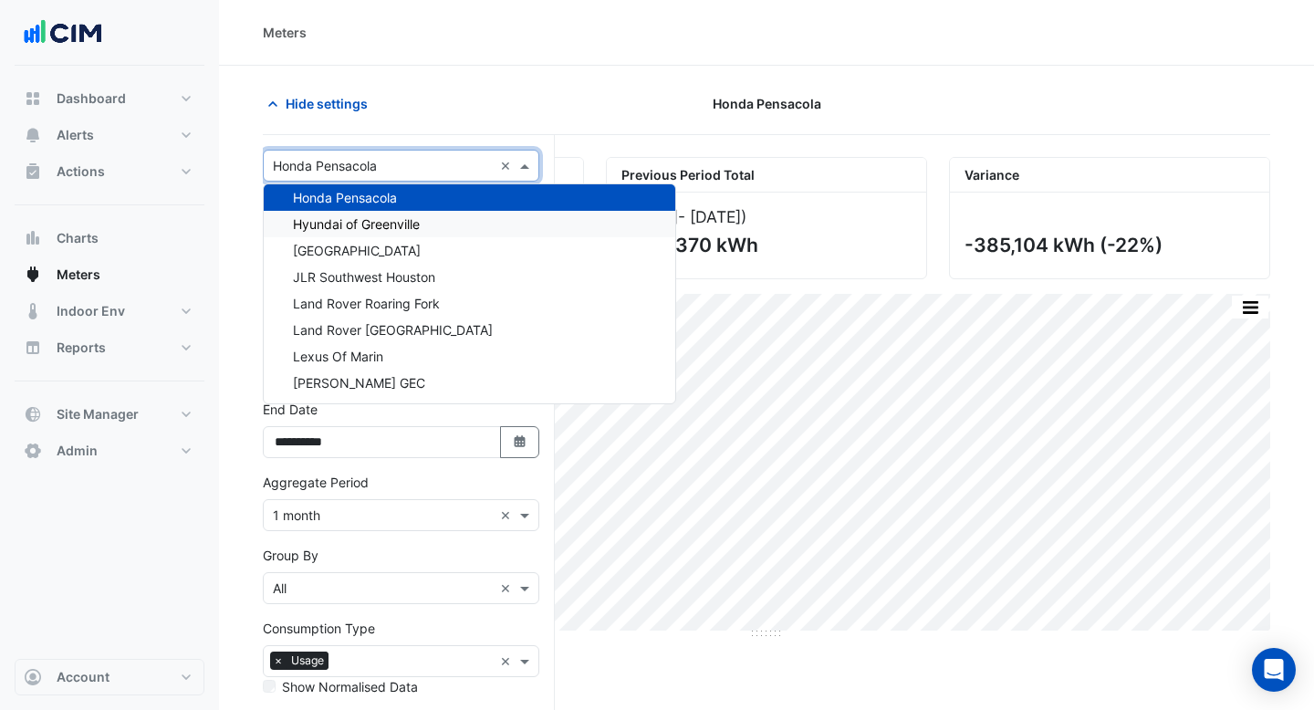
click at [371, 215] on div "Hyundai of Greenville" at bounding box center [470, 224] width 412 height 26
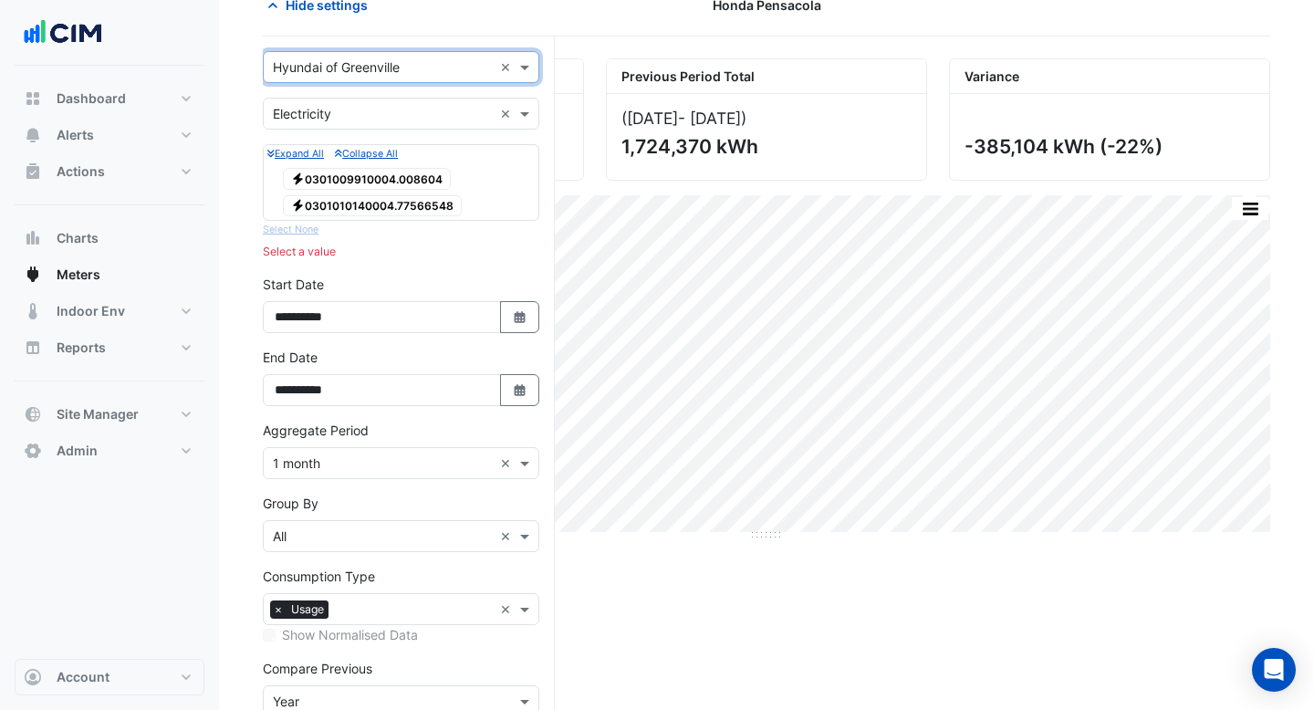
scroll to position [101, 0]
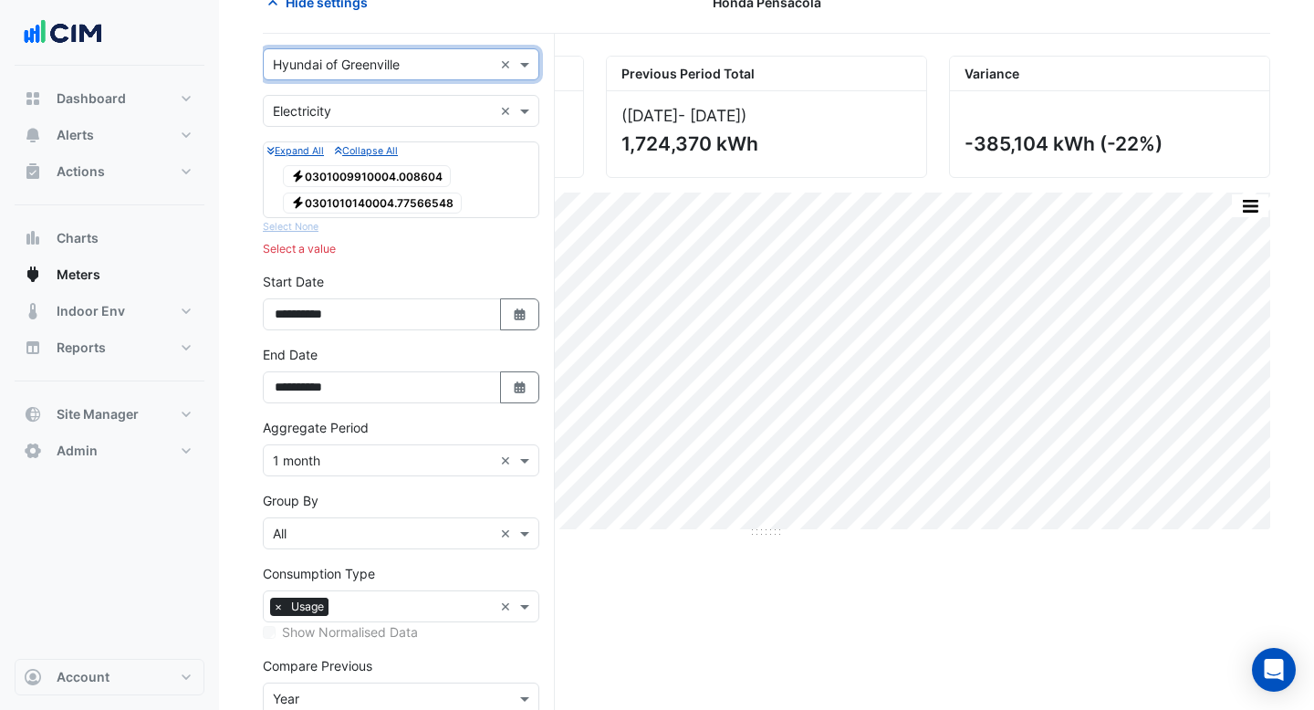
click at [371, 61] on input "text" at bounding box center [383, 65] width 220 height 19
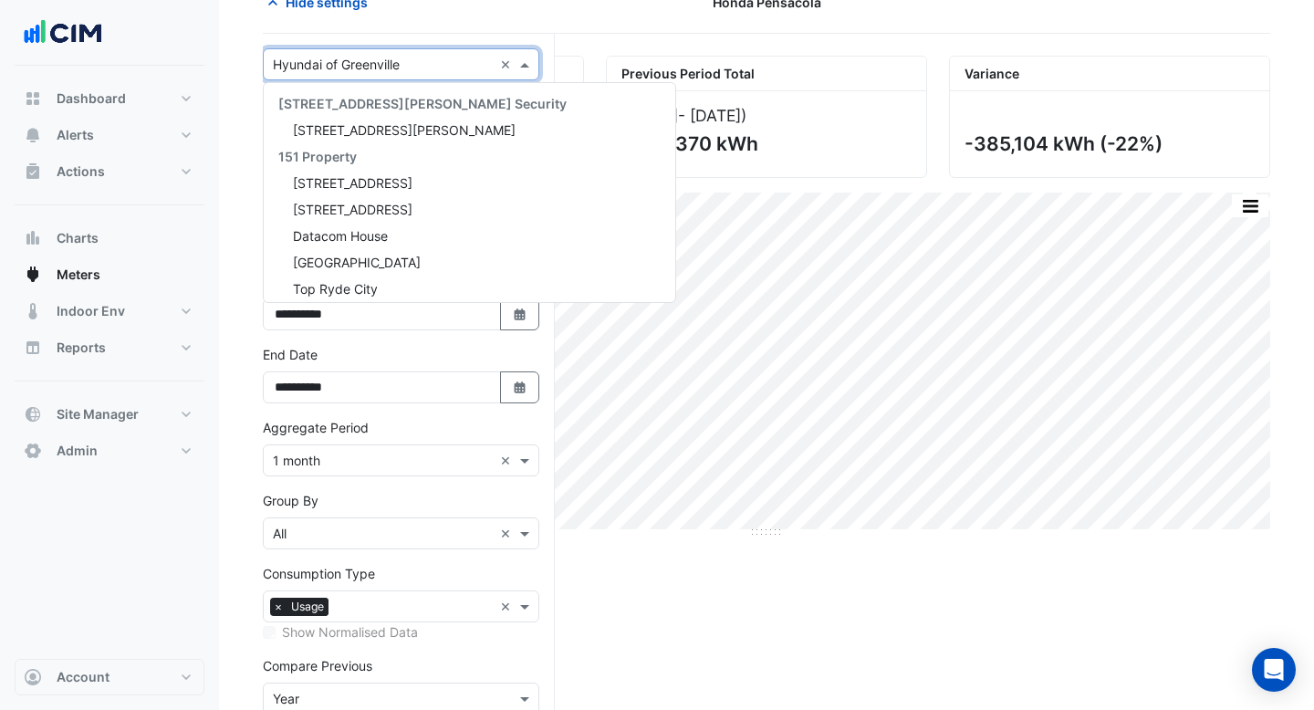
scroll to position [31317, 0]
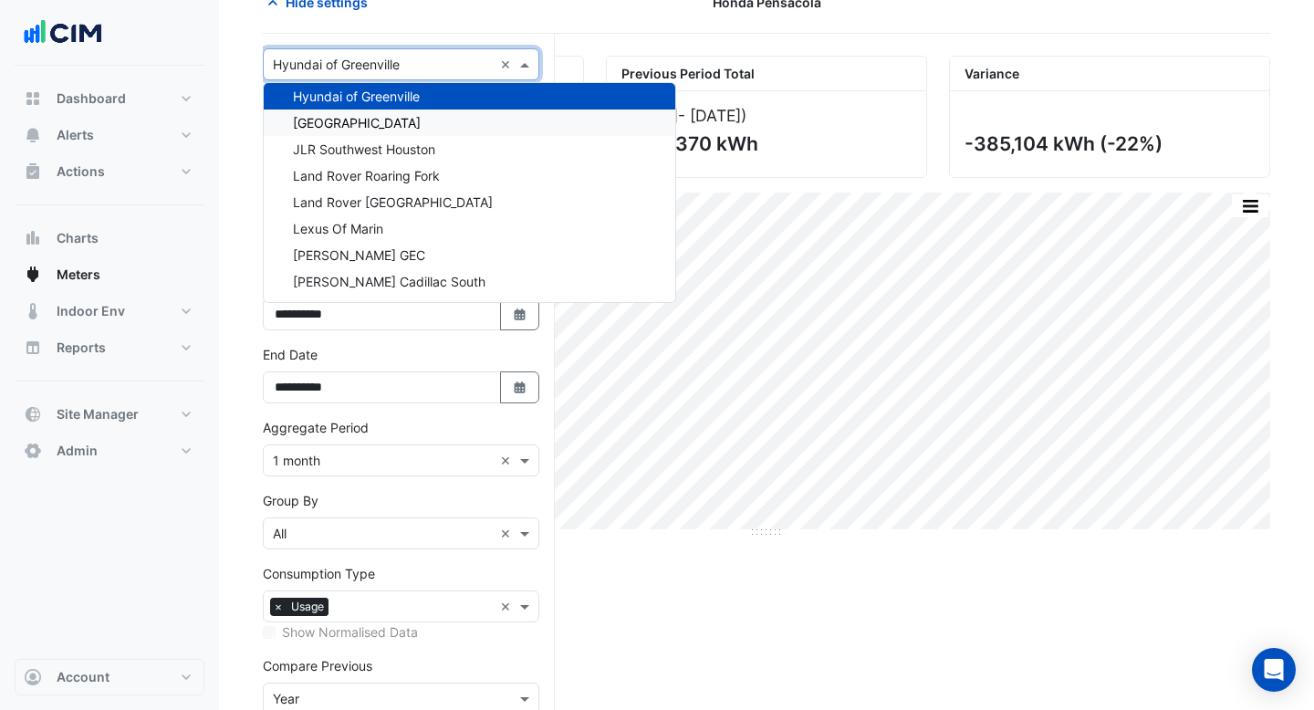
click at [371, 119] on span "[GEOGRAPHIC_DATA]" at bounding box center [357, 123] width 128 height 16
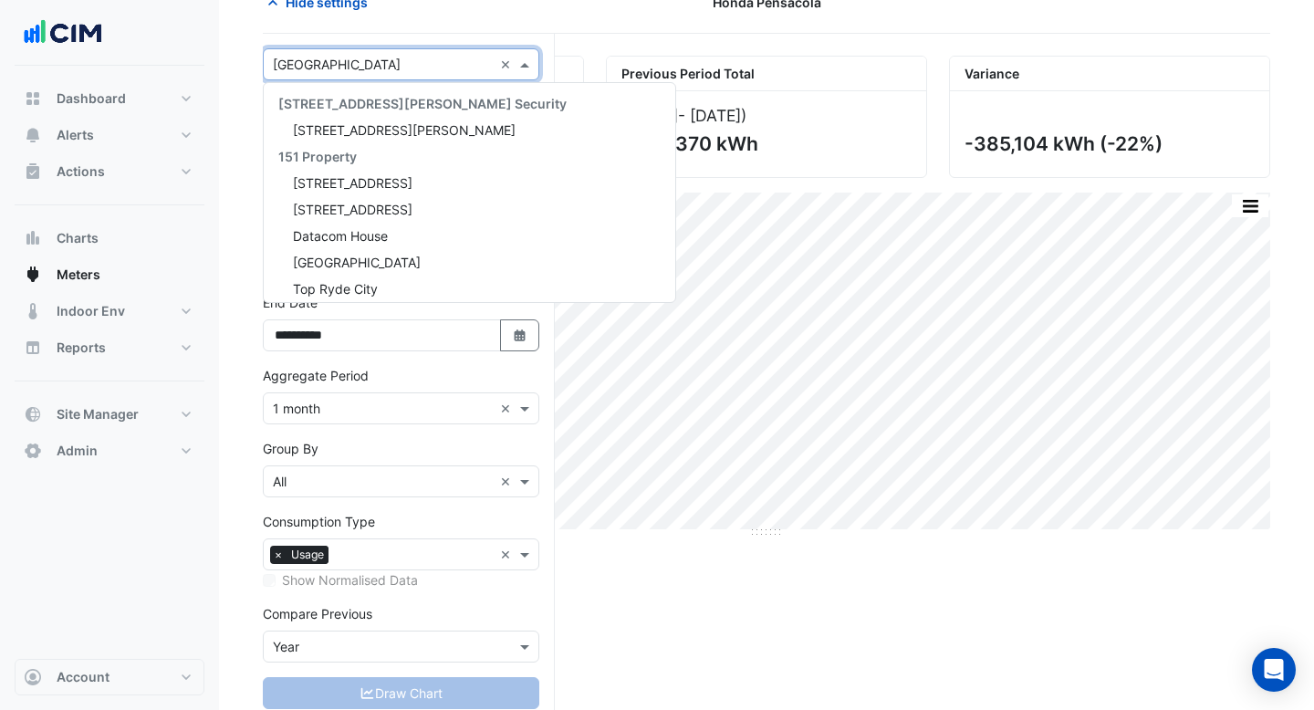
click at [402, 57] on input "text" at bounding box center [383, 65] width 220 height 19
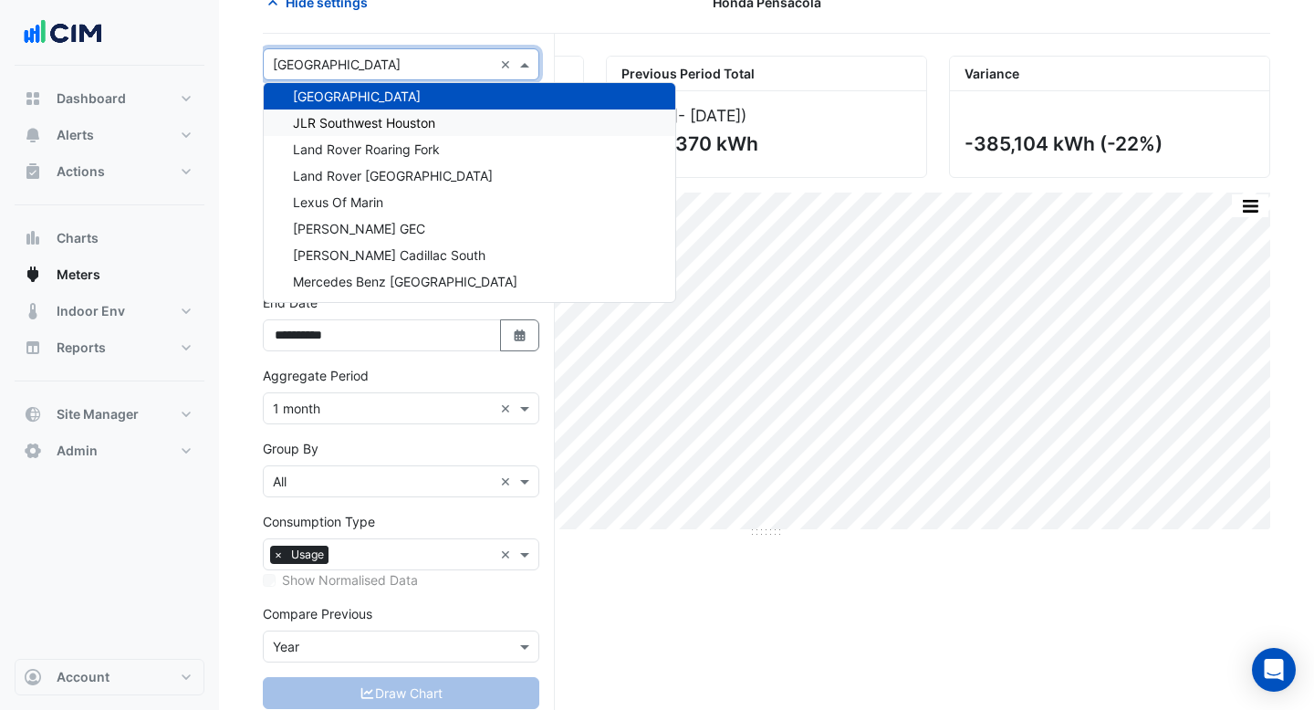
click at [392, 117] on span "JLR Southwest Houston" at bounding box center [364, 123] width 142 height 16
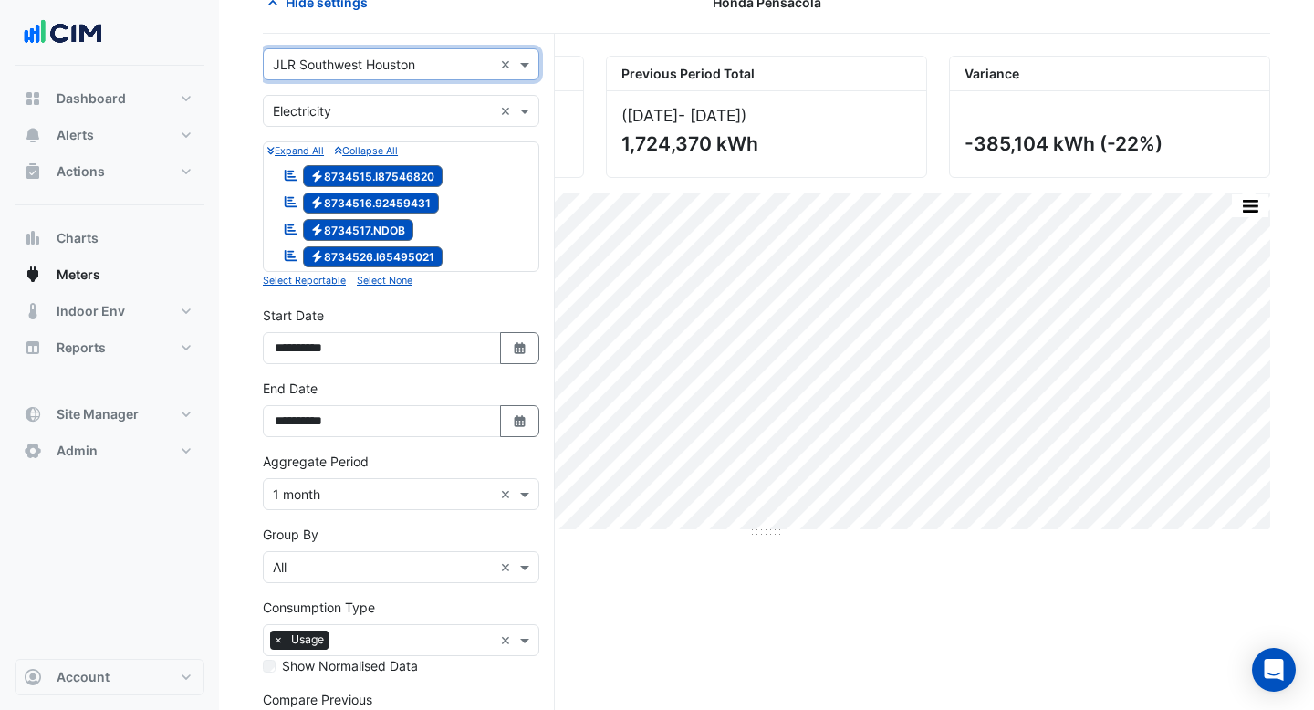
scroll to position [236, 0]
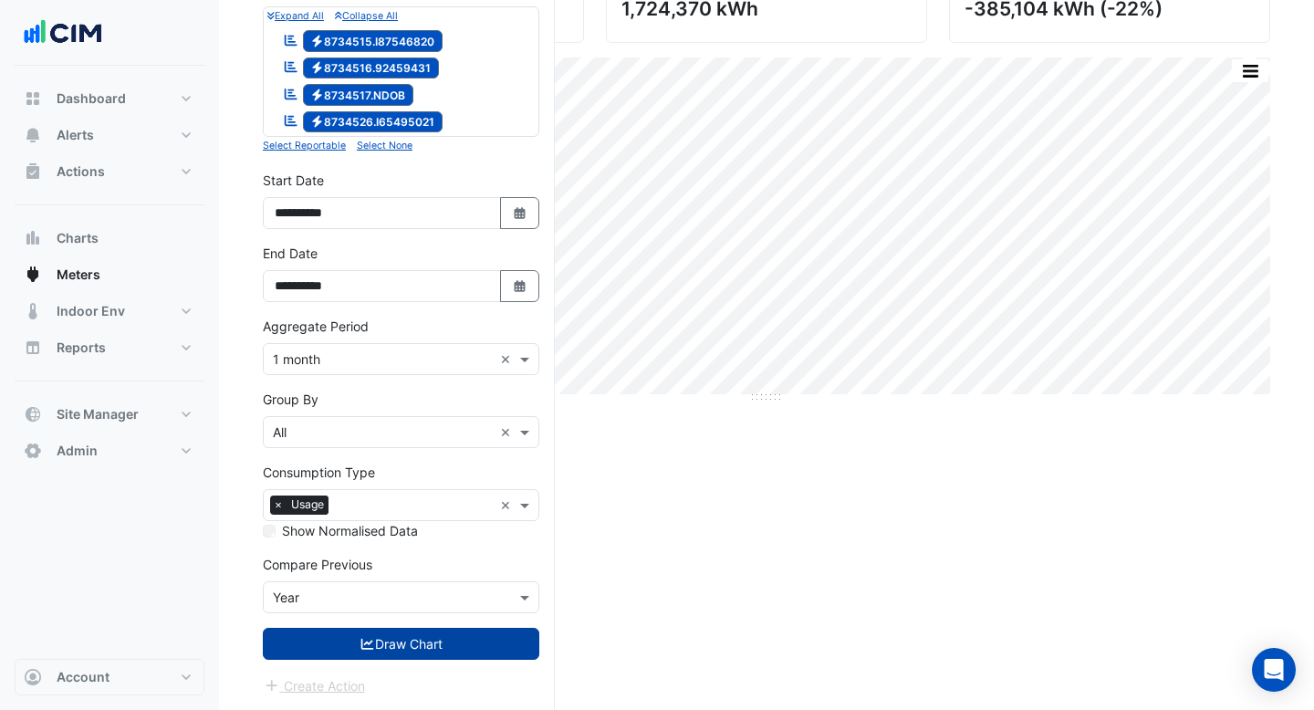
click at [423, 633] on button "Draw Chart" at bounding box center [401, 644] width 277 height 32
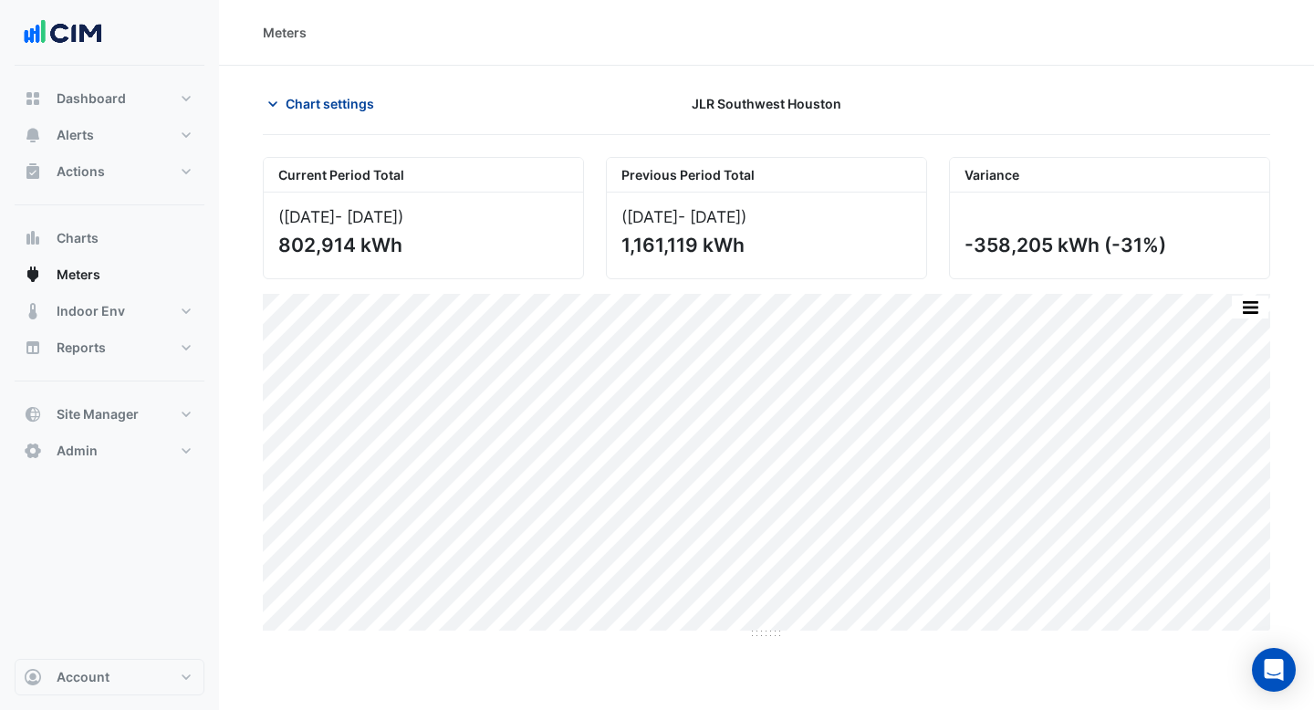
click at [359, 102] on span "Chart settings" at bounding box center [330, 103] width 89 height 19
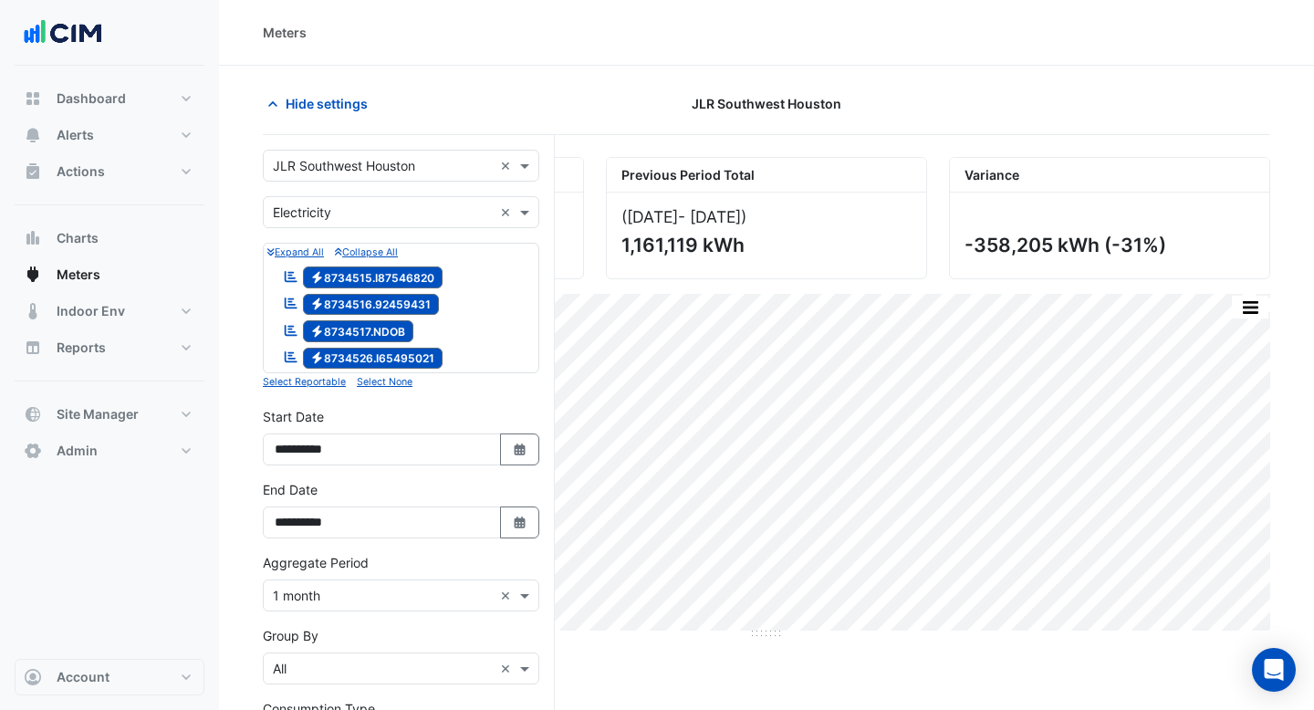
click at [392, 165] on input "text" at bounding box center [383, 166] width 220 height 19
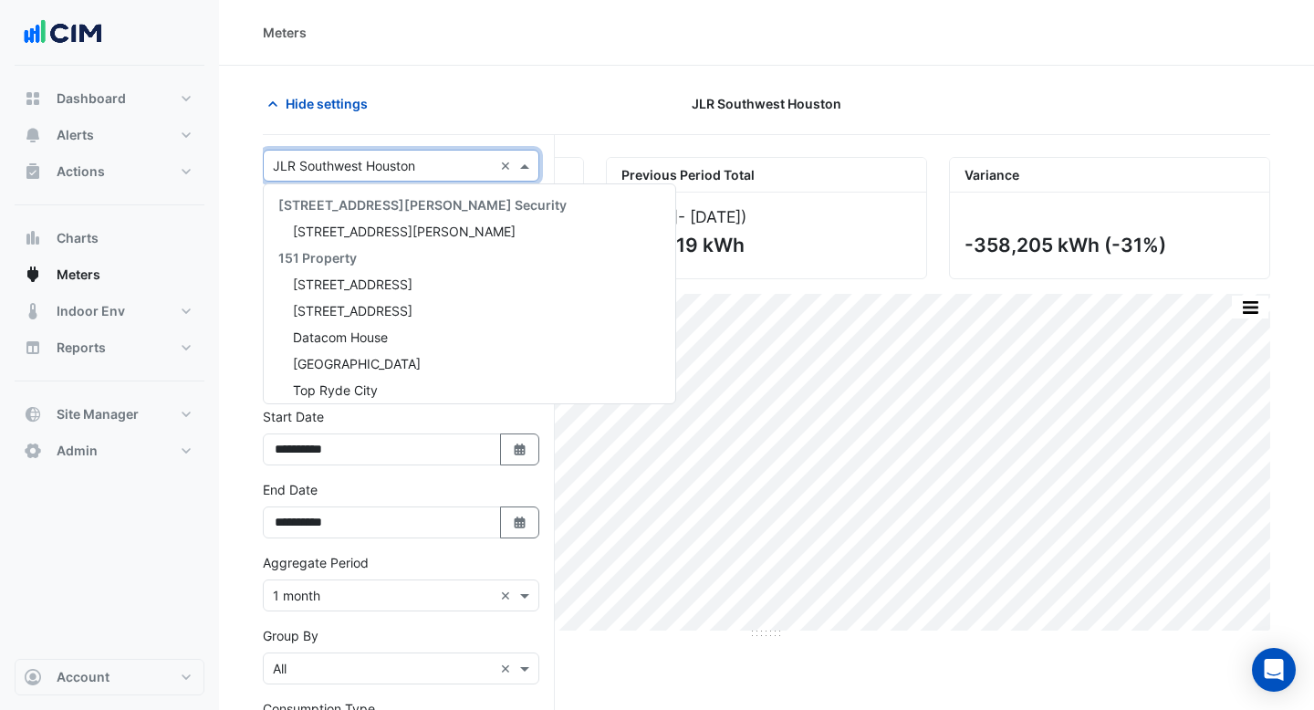
scroll to position [31370, 0]
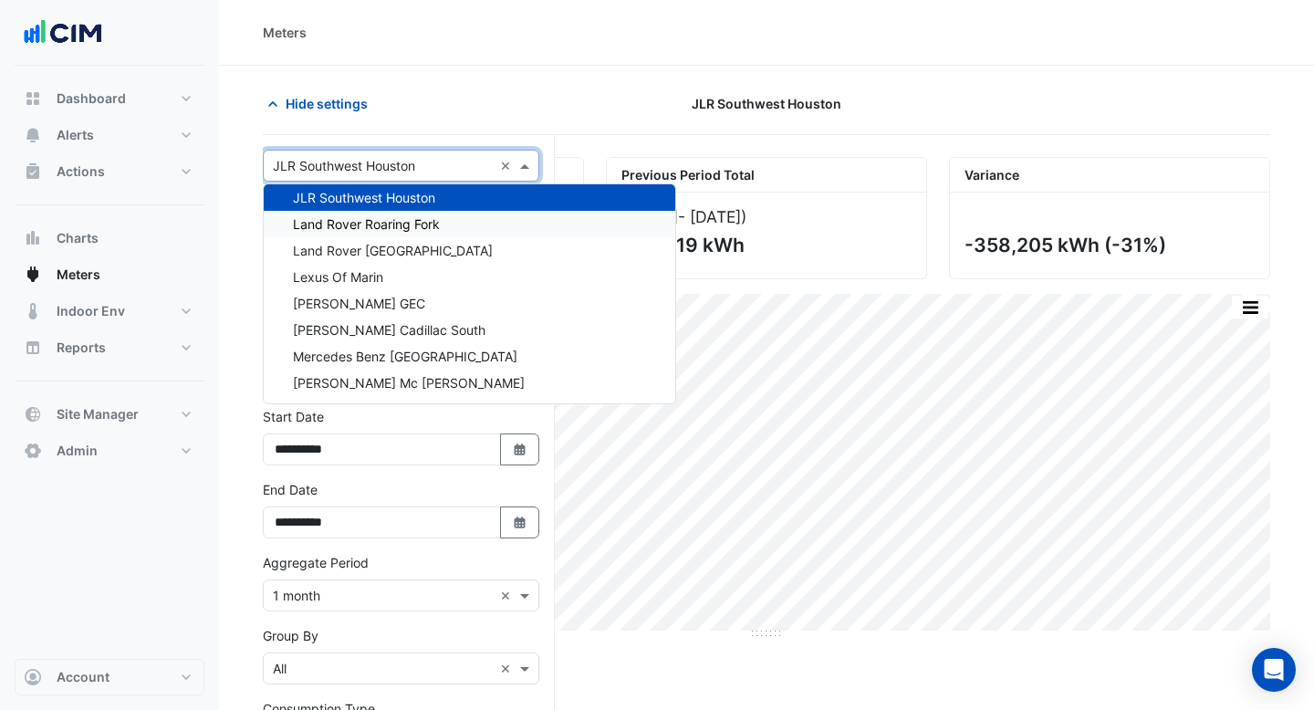
click at [390, 216] on span "Land Rover Roaring Fork" at bounding box center [366, 224] width 147 height 16
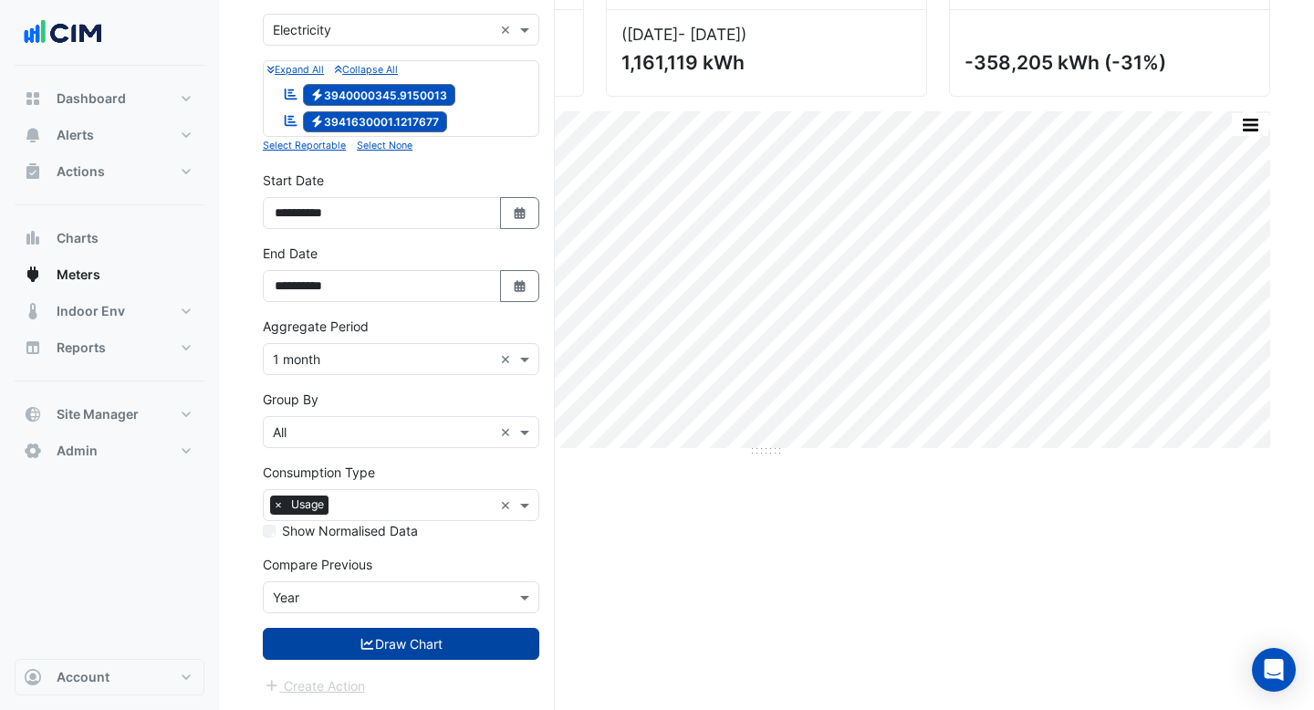
click at [473, 644] on button "Draw Chart" at bounding box center [401, 644] width 277 height 32
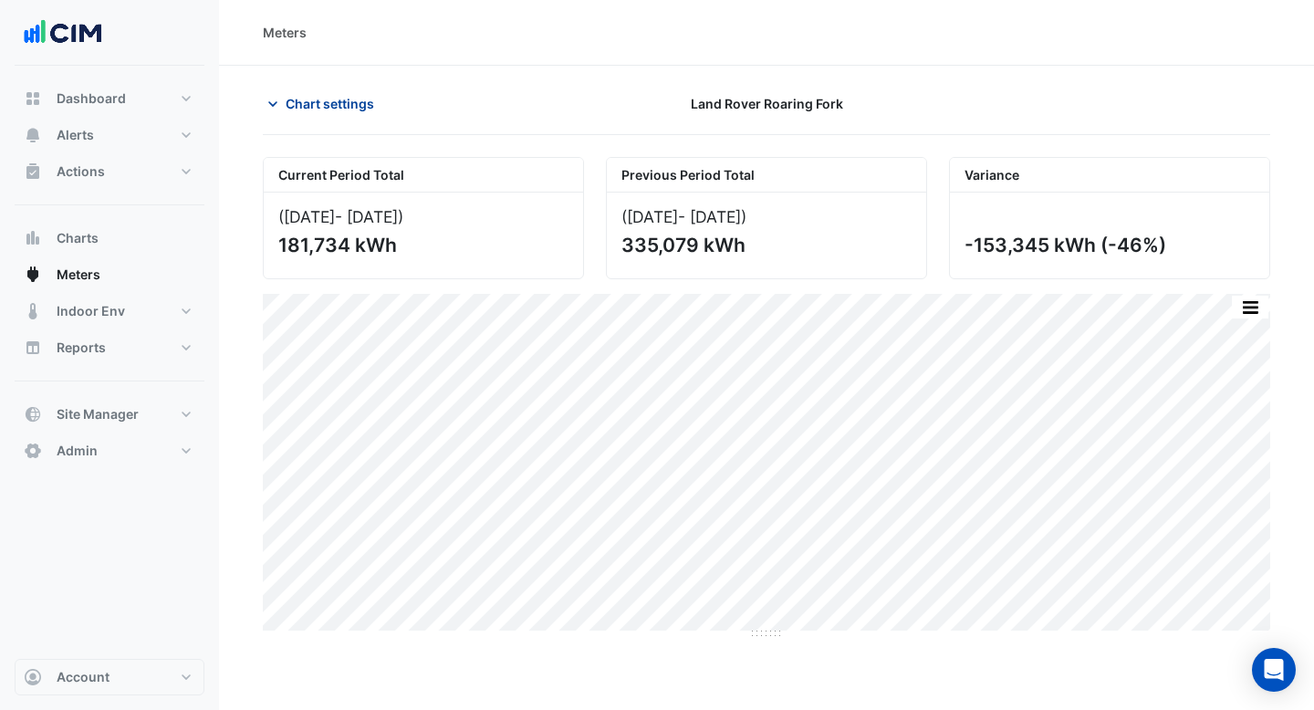
click at [340, 106] on span "Chart settings" at bounding box center [330, 103] width 89 height 19
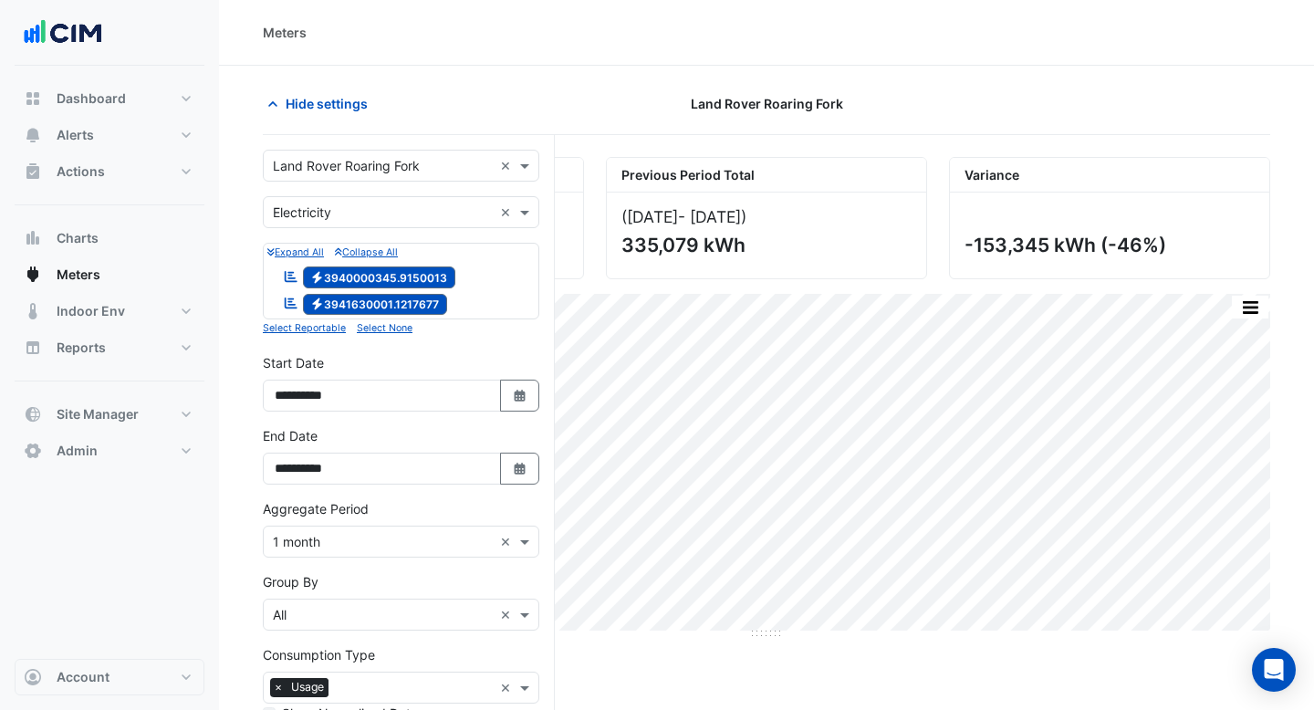
click at [687, 683] on div "Current Period Total (Jun 24 - Sep 25 ) 181,734 kWh Previous Period Total (Jun …" at bounding box center [767, 525] width 1008 height 736
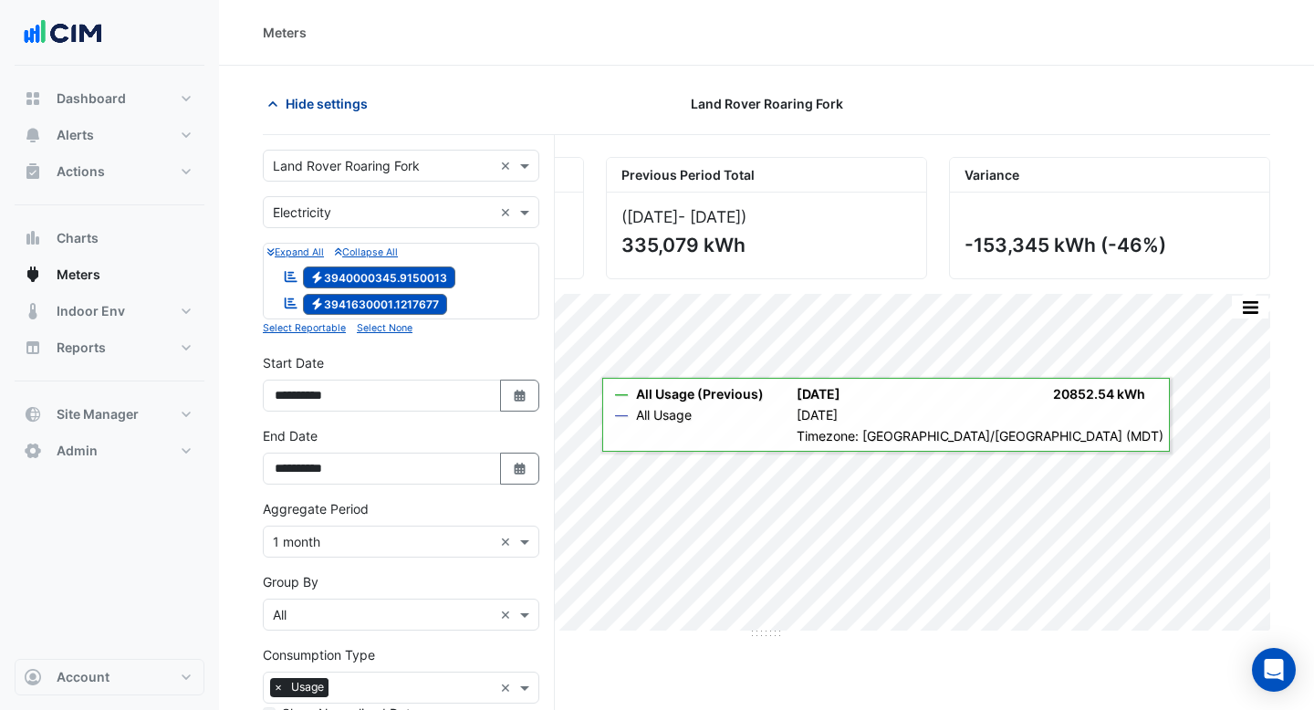
click at [350, 99] on span "Hide settings" at bounding box center [327, 103] width 82 height 19
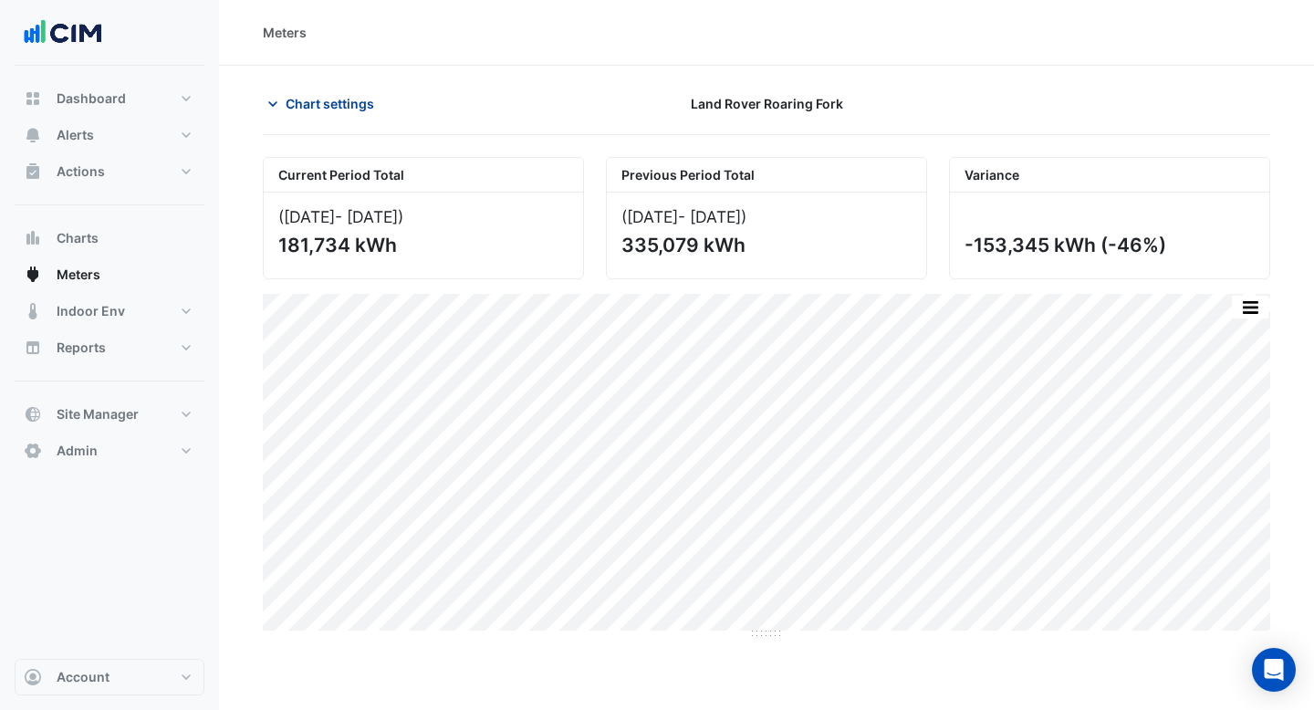
click at [293, 113] on button "Chart settings" at bounding box center [324, 104] width 123 height 32
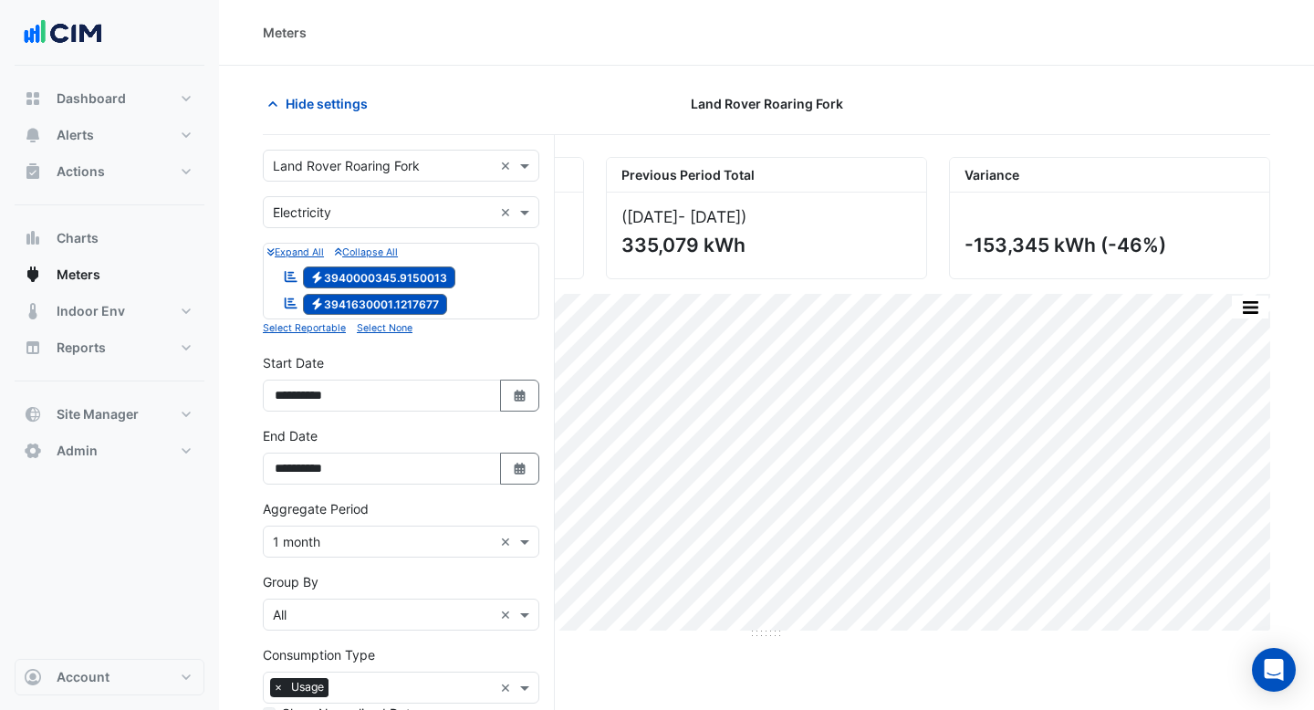
click at [319, 157] on input "text" at bounding box center [383, 166] width 220 height 19
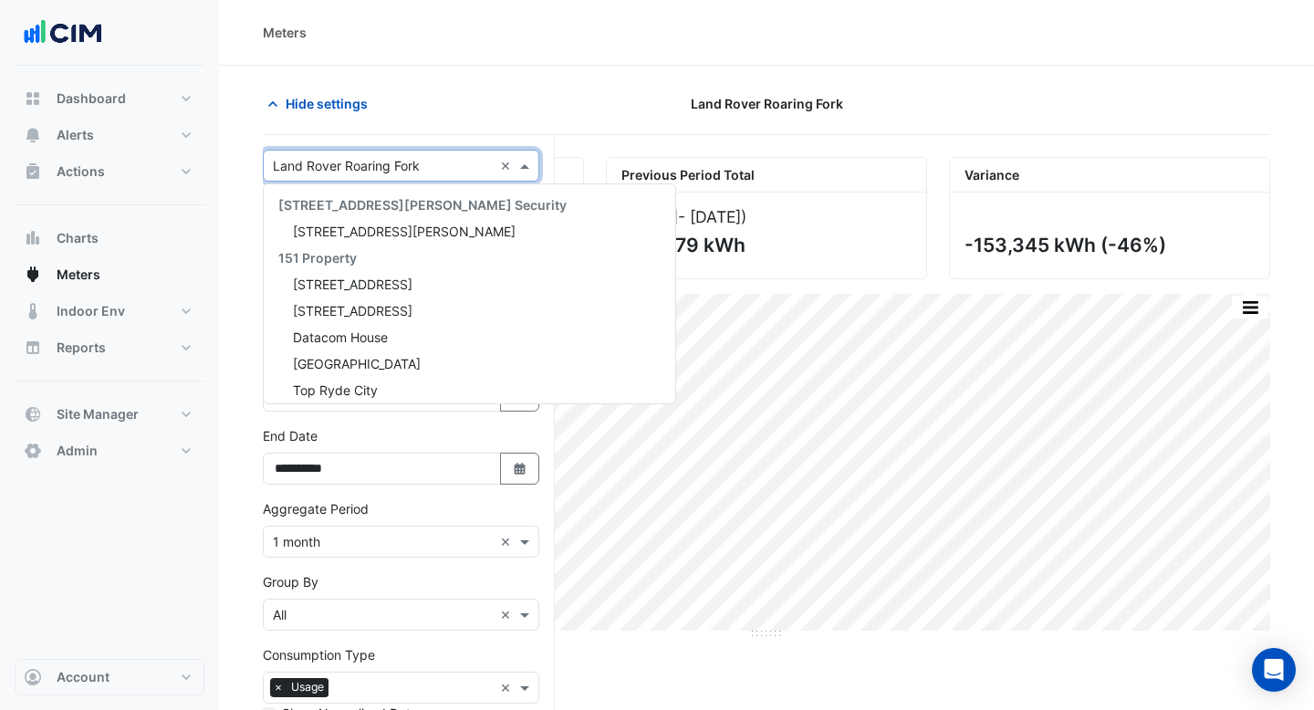
scroll to position [31396, 0]
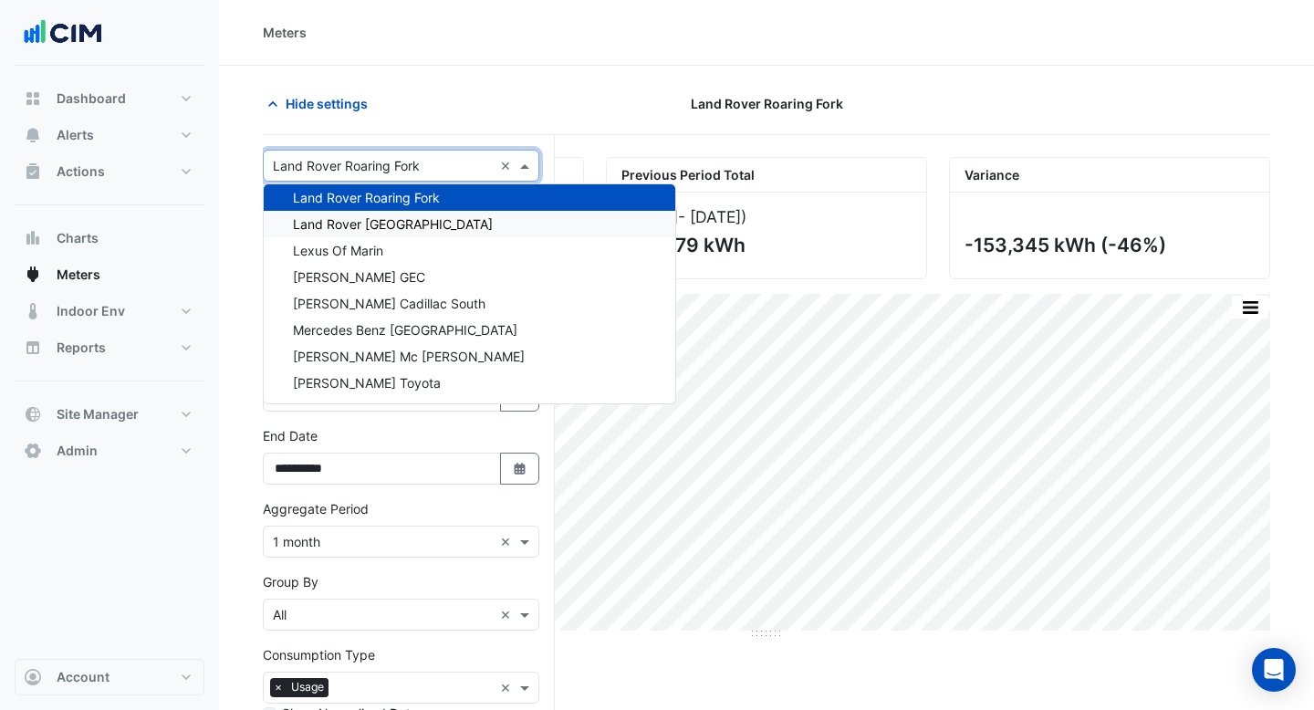
click at [332, 223] on span "Land Rover [GEOGRAPHIC_DATA]" at bounding box center [393, 224] width 200 height 16
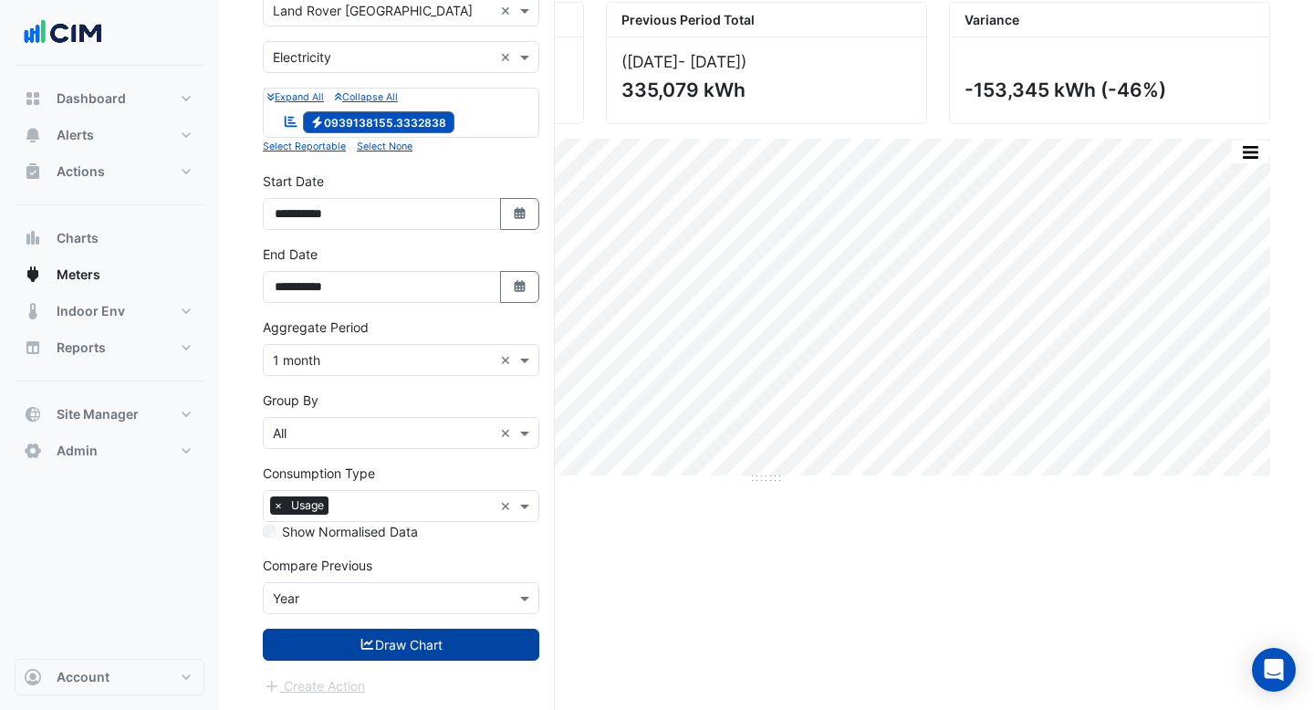
click at [361, 641] on icon "submit" at bounding box center [368, 644] width 16 height 13
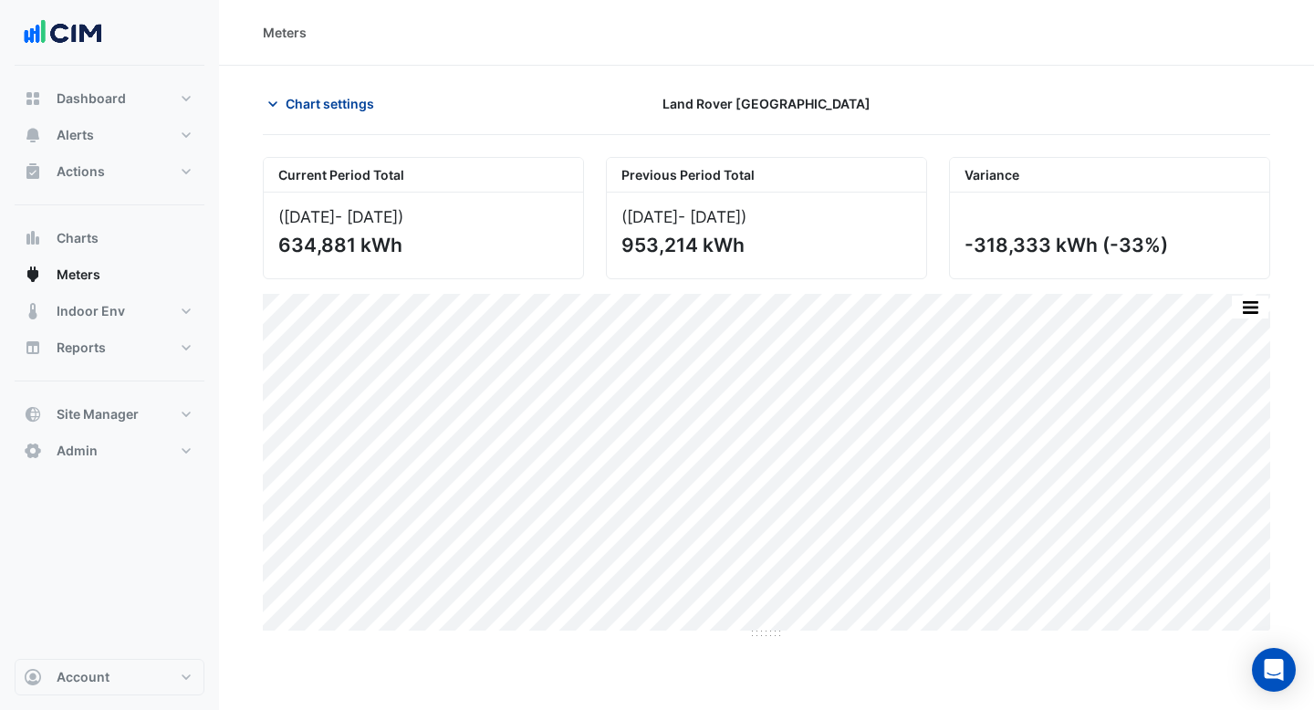
click at [355, 94] on span "Chart settings" at bounding box center [330, 103] width 89 height 19
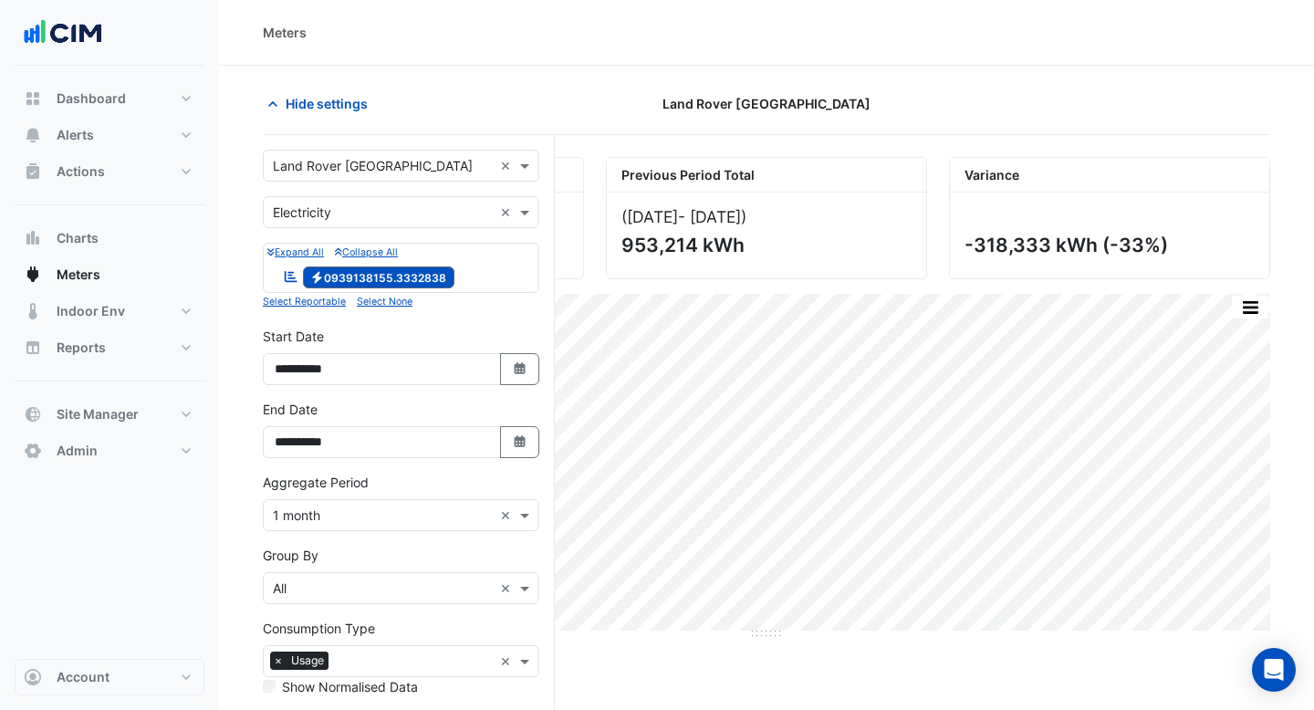
click at [374, 189] on form "**********" at bounding box center [401, 501] width 277 height 702
click at [388, 177] on div "× Land Rover South Atlanta ×" at bounding box center [401, 166] width 277 height 32
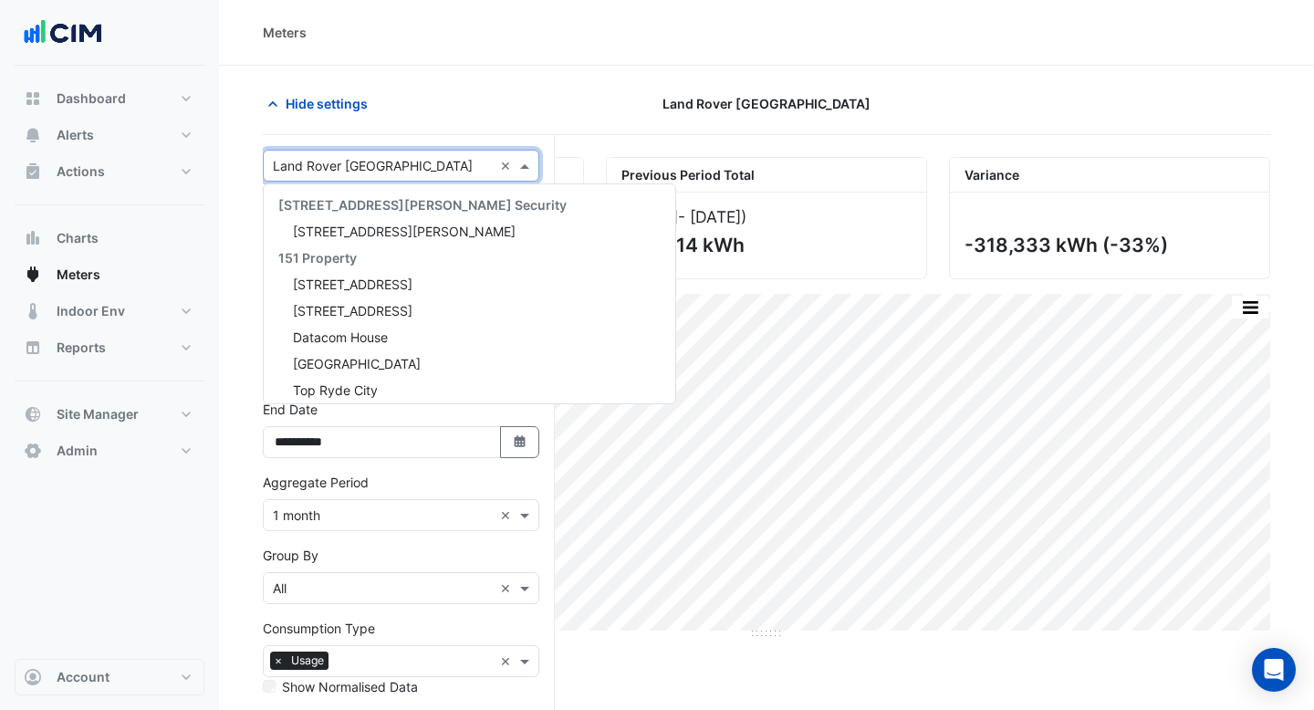
scroll to position [31423, 0]
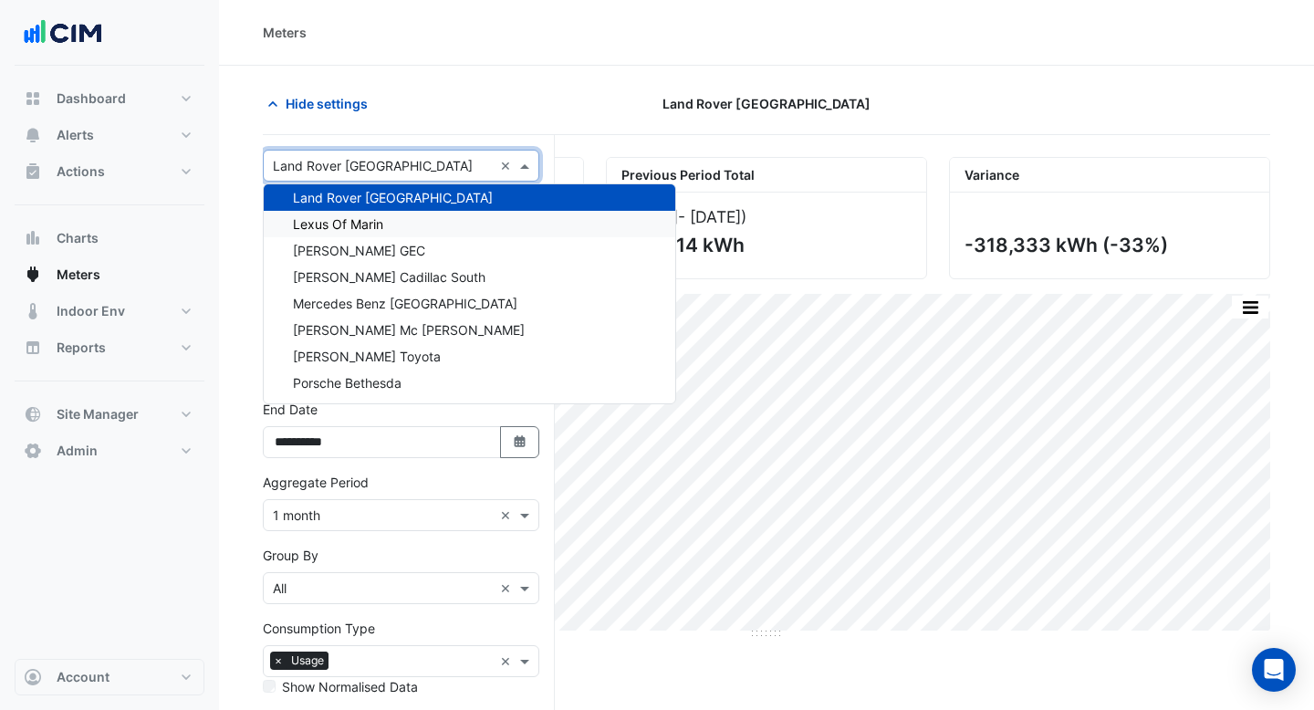
click at [388, 222] on div "Lexus Of Marin" at bounding box center [470, 224] width 412 height 26
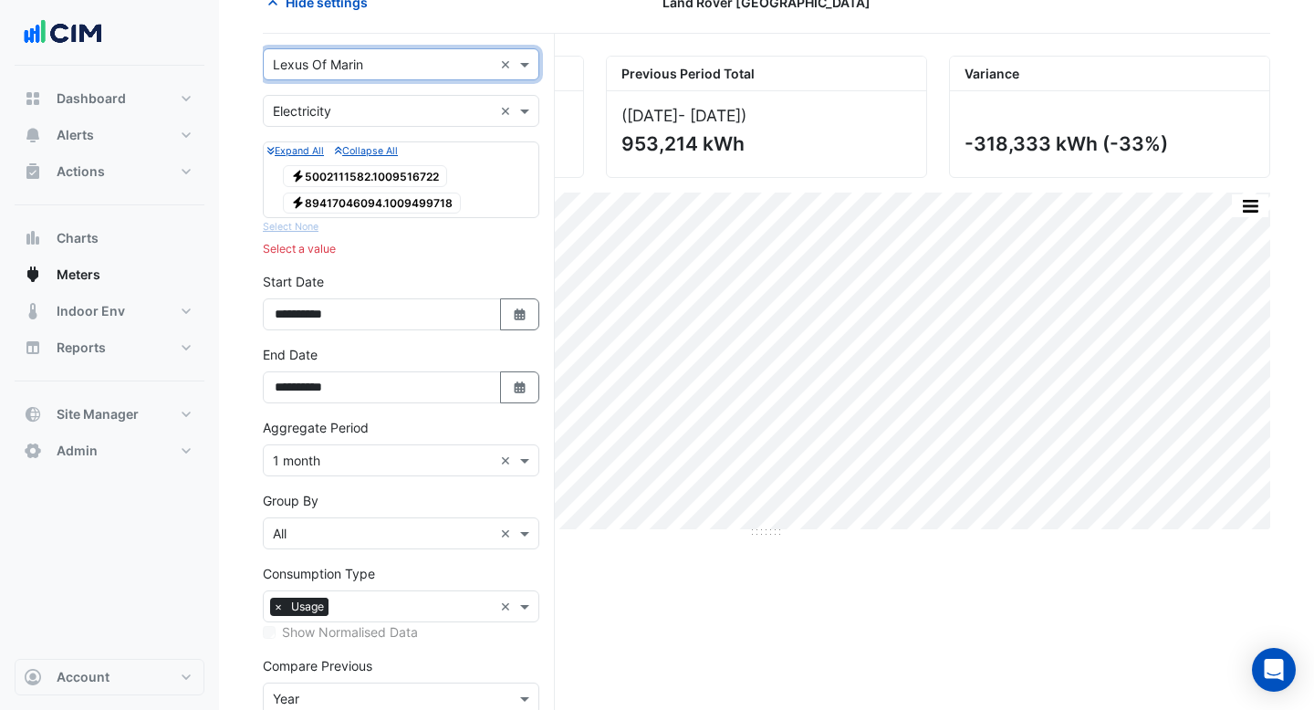
scroll to position [203, 0]
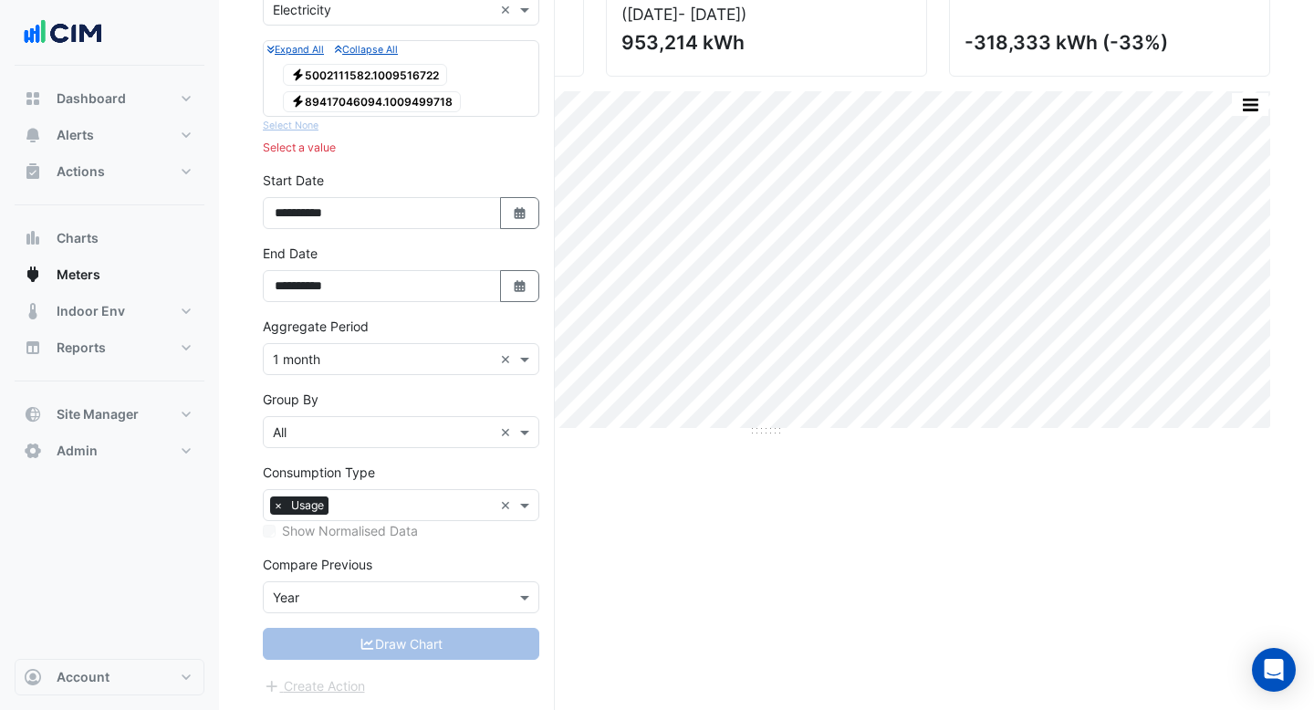
click at [392, 71] on span "Electricity 5002111582.1009516722" at bounding box center [365, 75] width 164 height 22
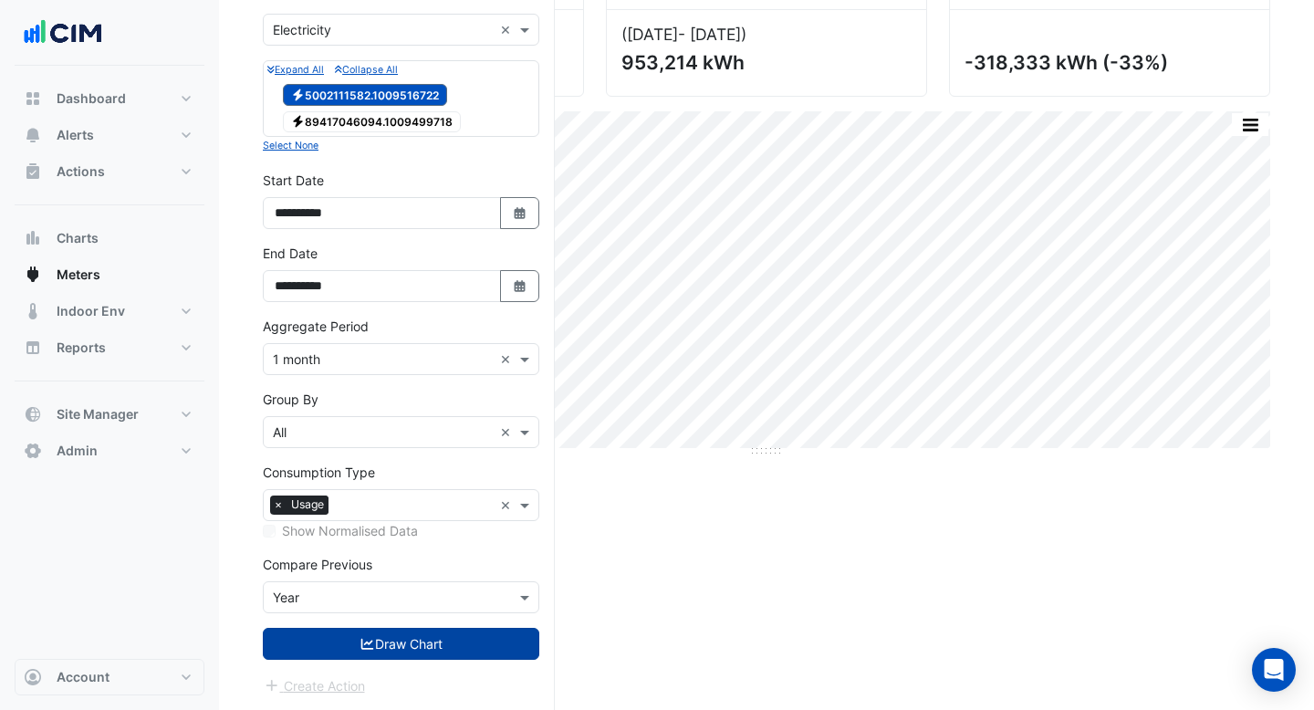
click at [394, 130] on span "Electricity 89417046094.1009499718" at bounding box center [372, 122] width 178 height 22
click at [456, 648] on button "Draw Chart" at bounding box center [401, 644] width 277 height 32
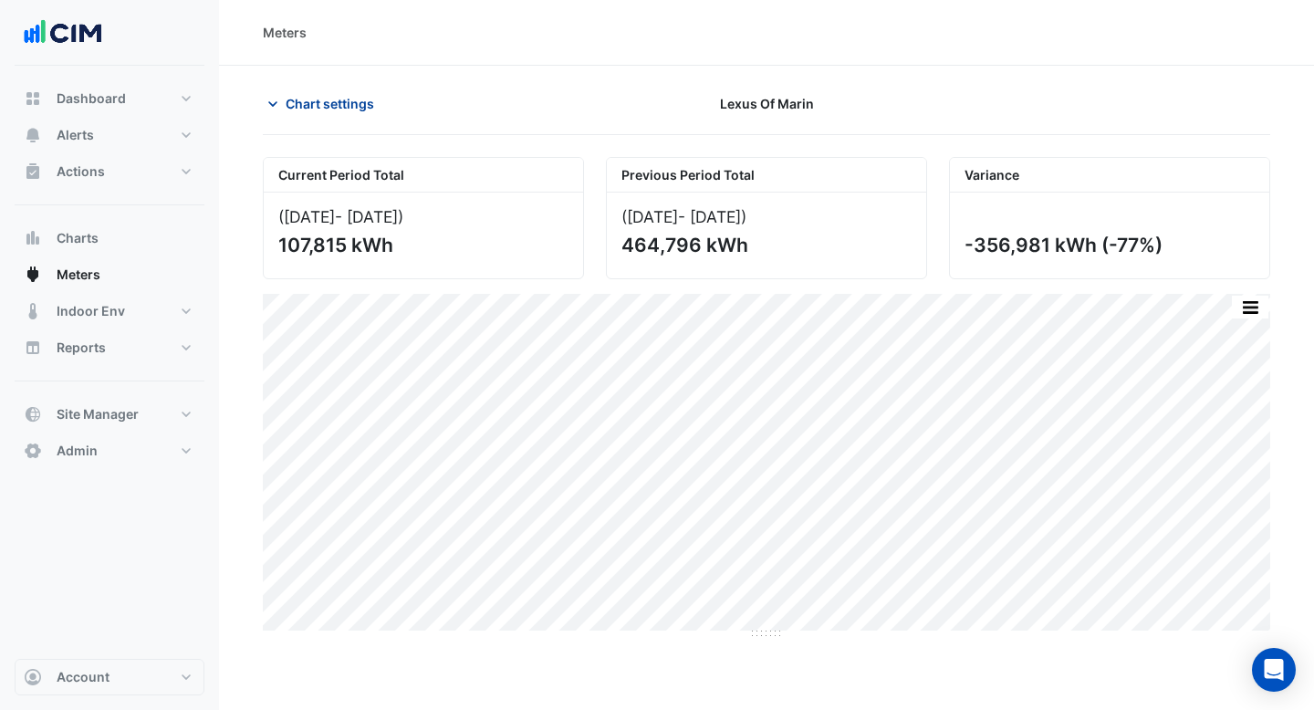
click at [348, 105] on span "Chart settings" at bounding box center [330, 103] width 89 height 19
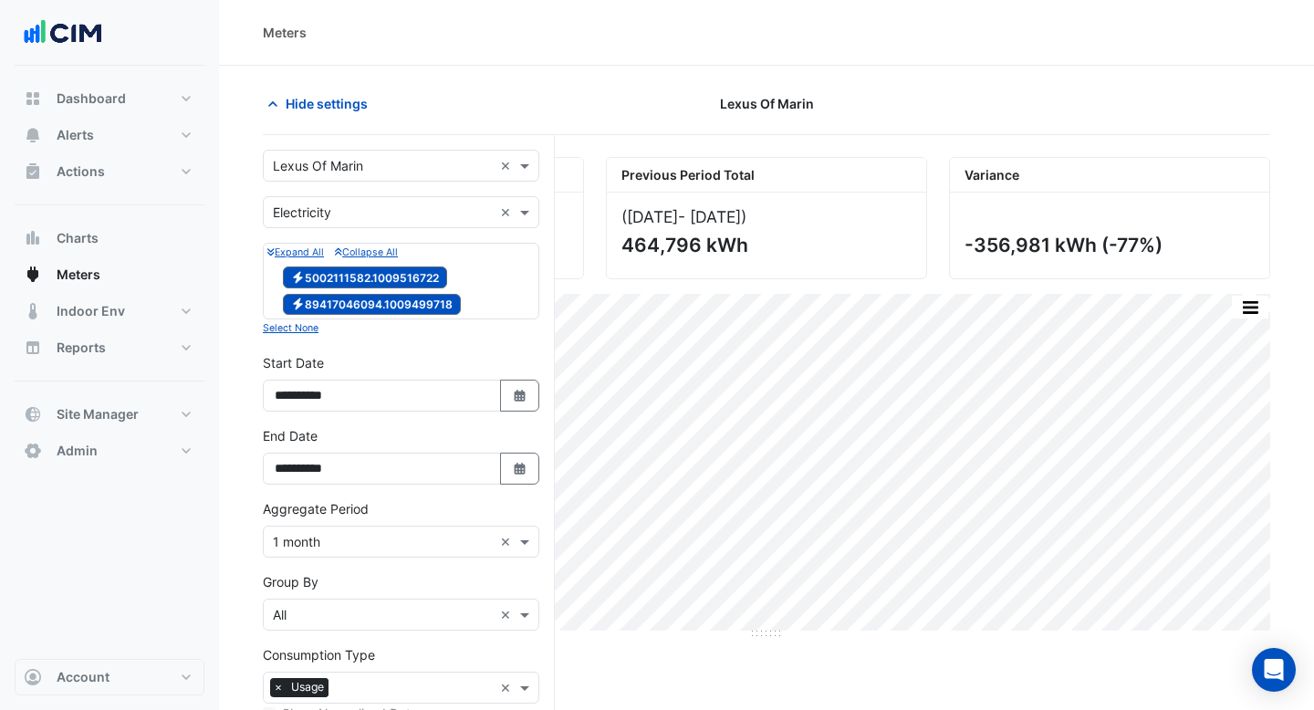
click at [351, 163] on input "text" at bounding box center [383, 166] width 220 height 19
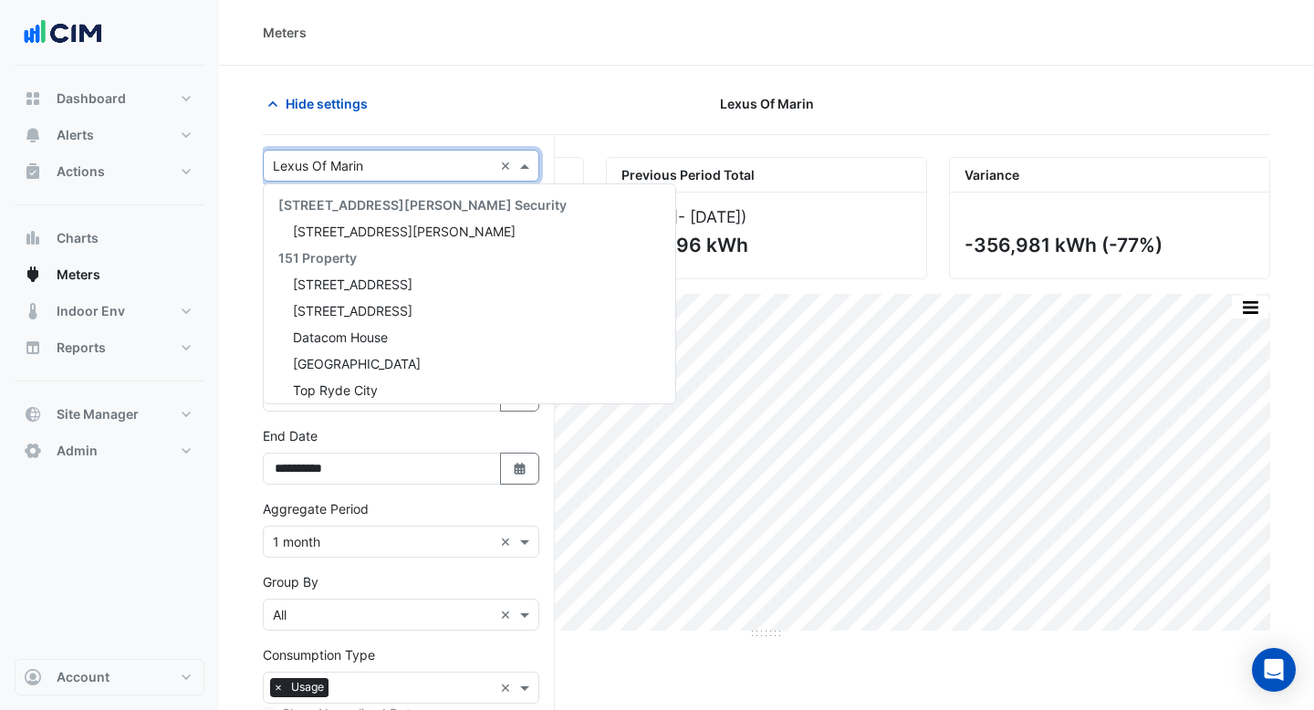
scroll to position [31449, 0]
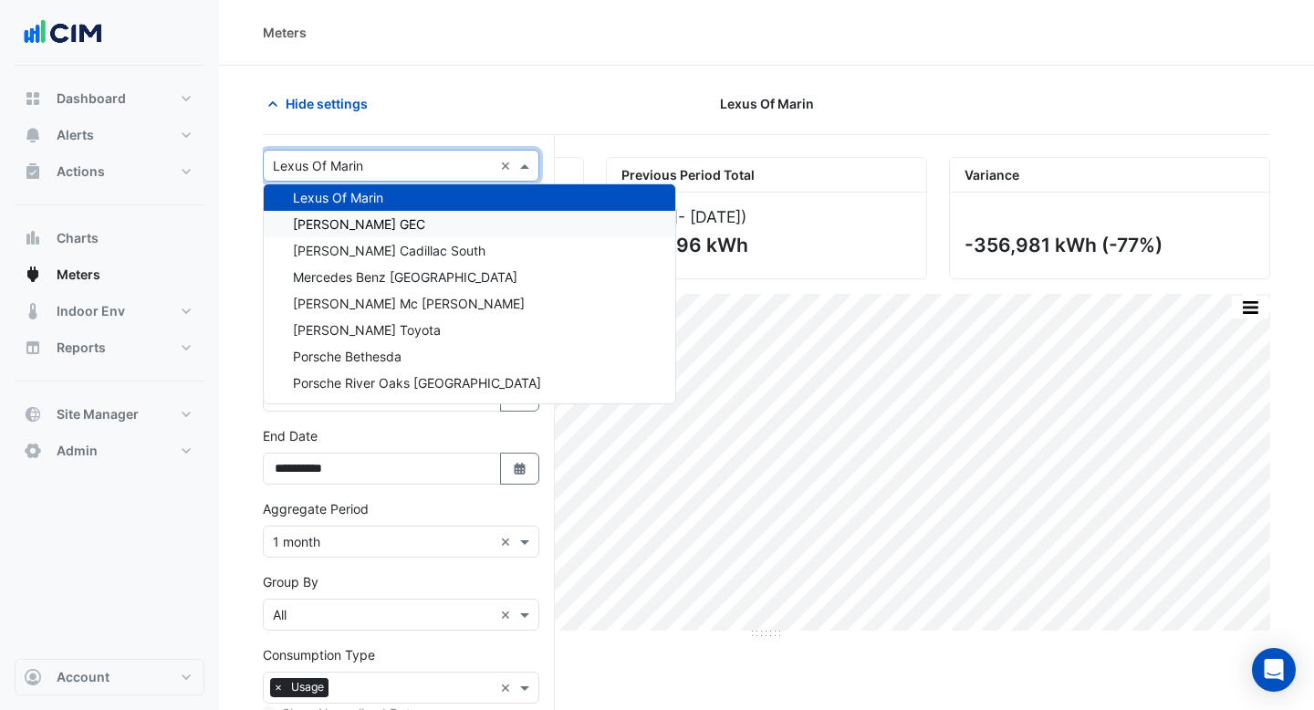
click at [356, 216] on span "[PERSON_NAME] GEC" at bounding box center [359, 224] width 132 height 16
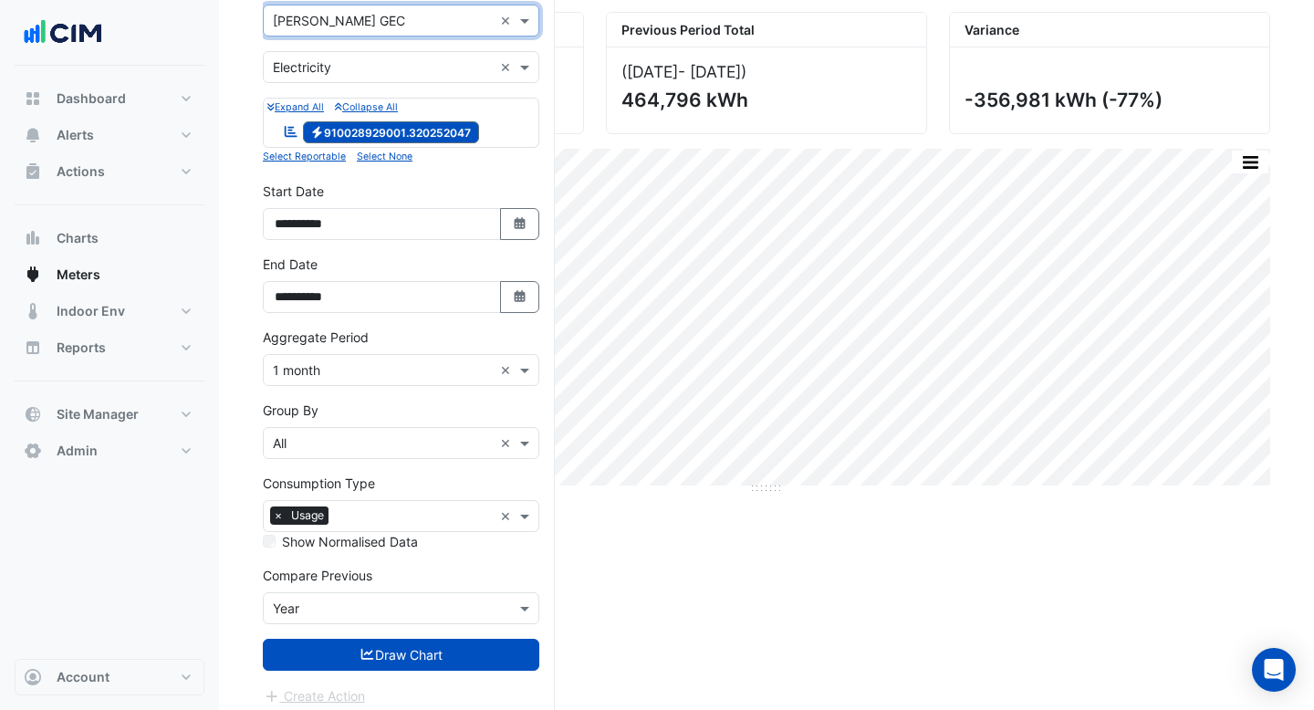
scroll to position [155, 0]
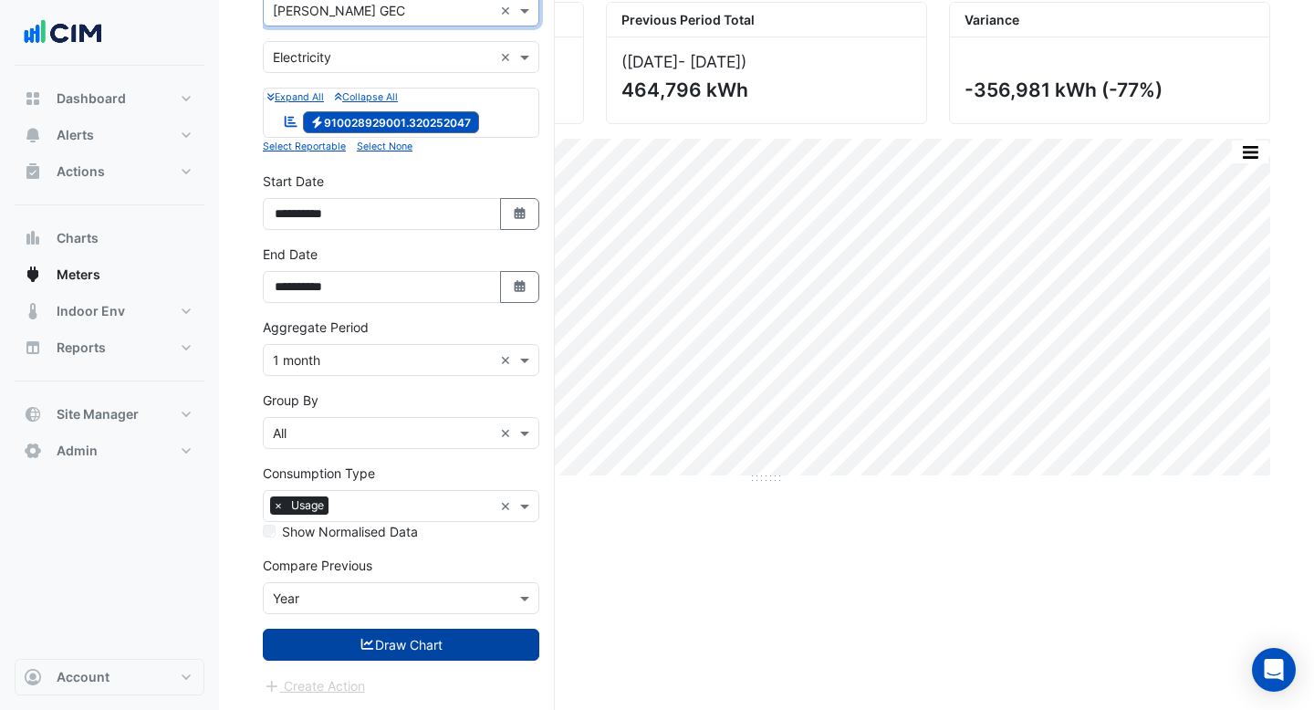
click at [433, 643] on button "Draw Chart" at bounding box center [401, 645] width 277 height 32
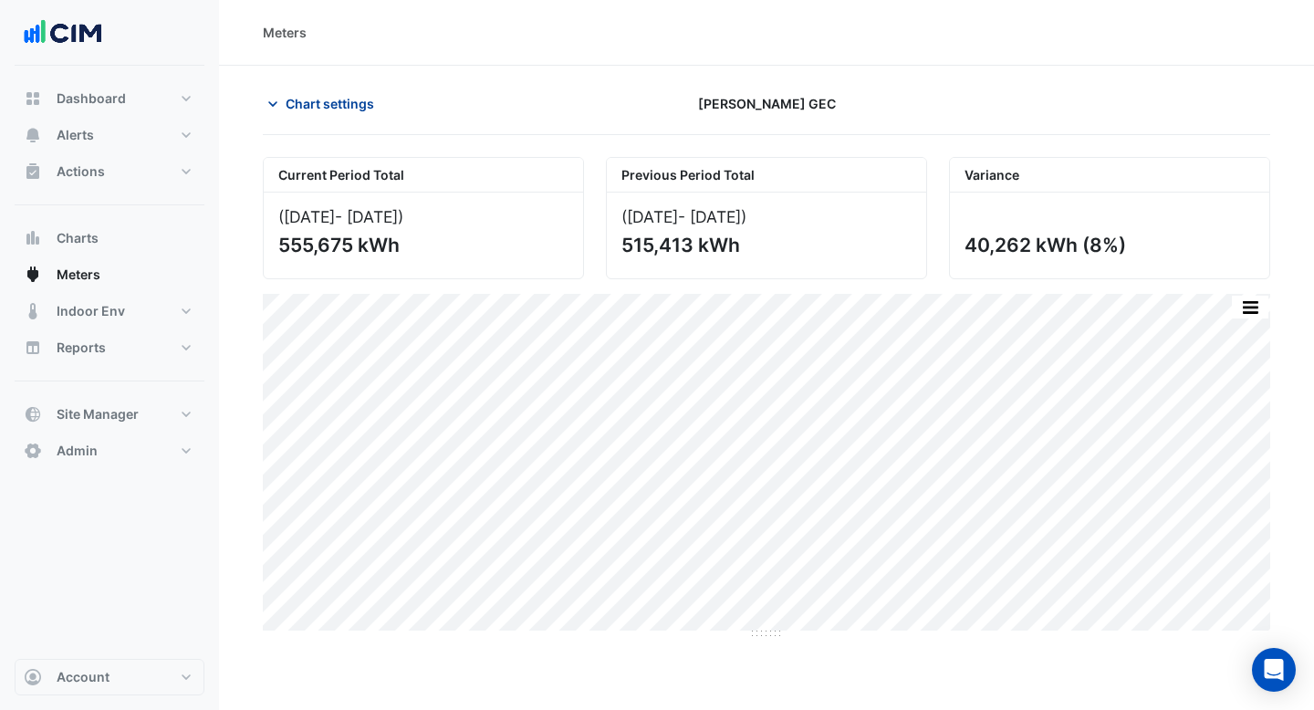
click at [350, 107] on span "Chart settings" at bounding box center [330, 103] width 89 height 19
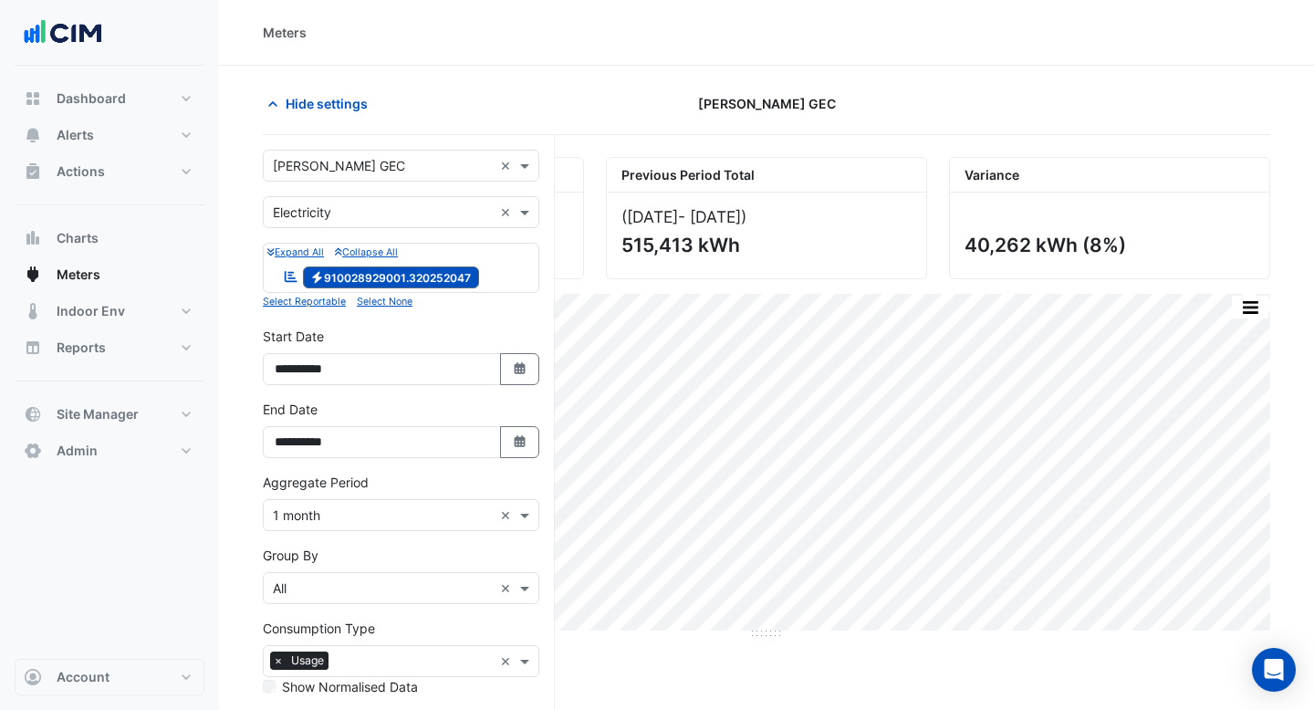
click at [360, 167] on input "text" at bounding box center [383, 166] width 220 height 19
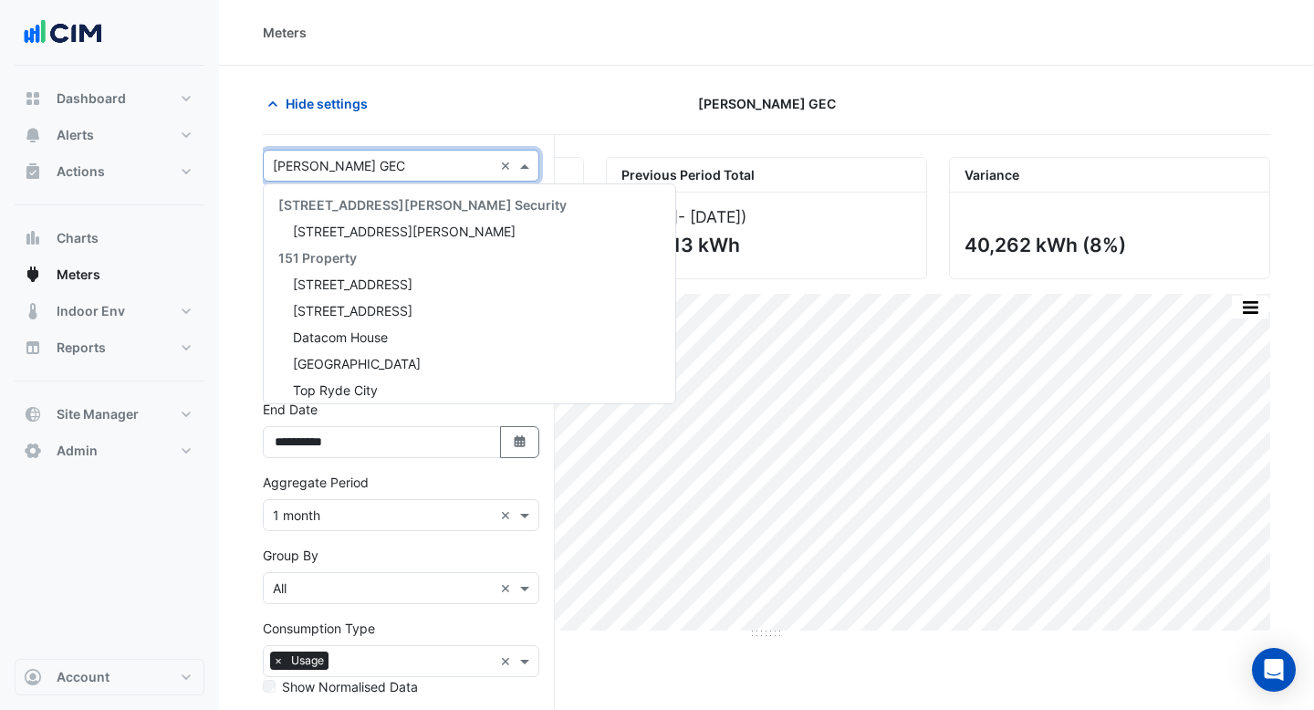
scroll to position [31476, 0]
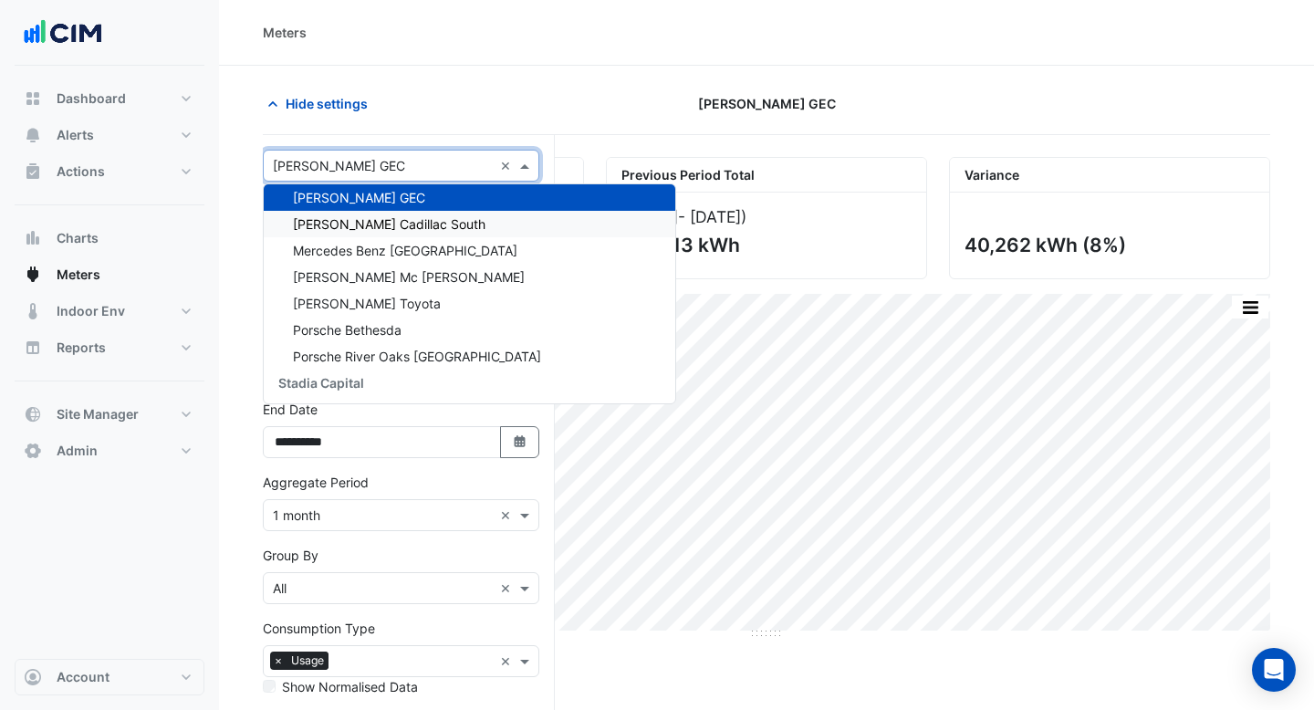
click at [366, 222] on span "[PERSON_NAME] Cadillac South" at bounding box center [389, 224] width 193 height 16
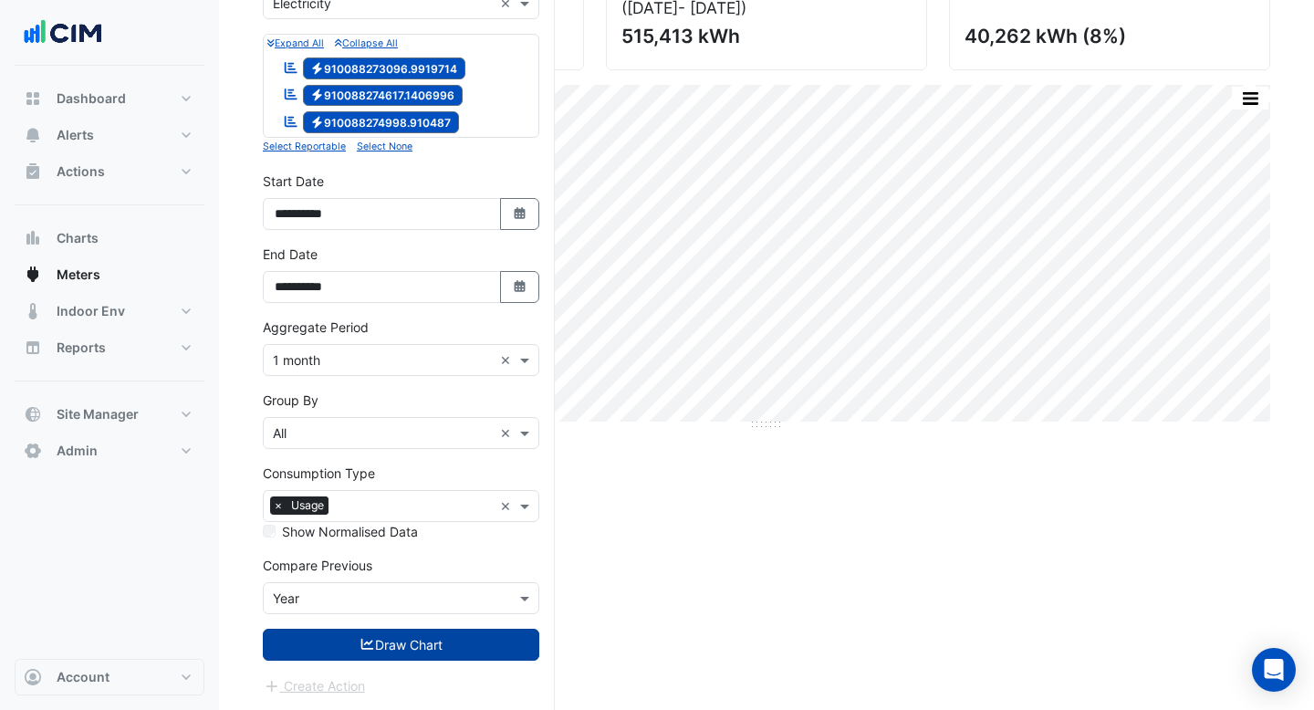
click at [424, 646] on button "Draw Chart" at bounding box center [401, 645] width 277 height 32
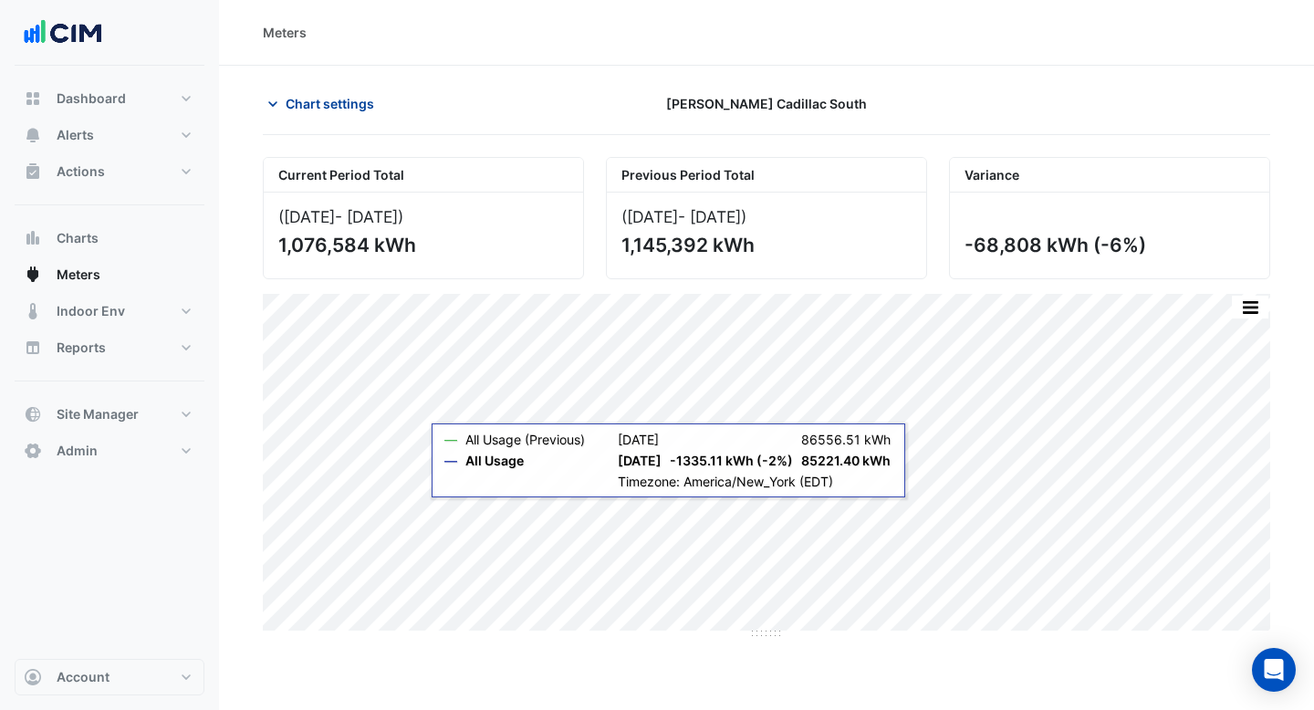
click at [347, 105] on span "Chart settings" at bounding box center [330, 103] width 89 height 19
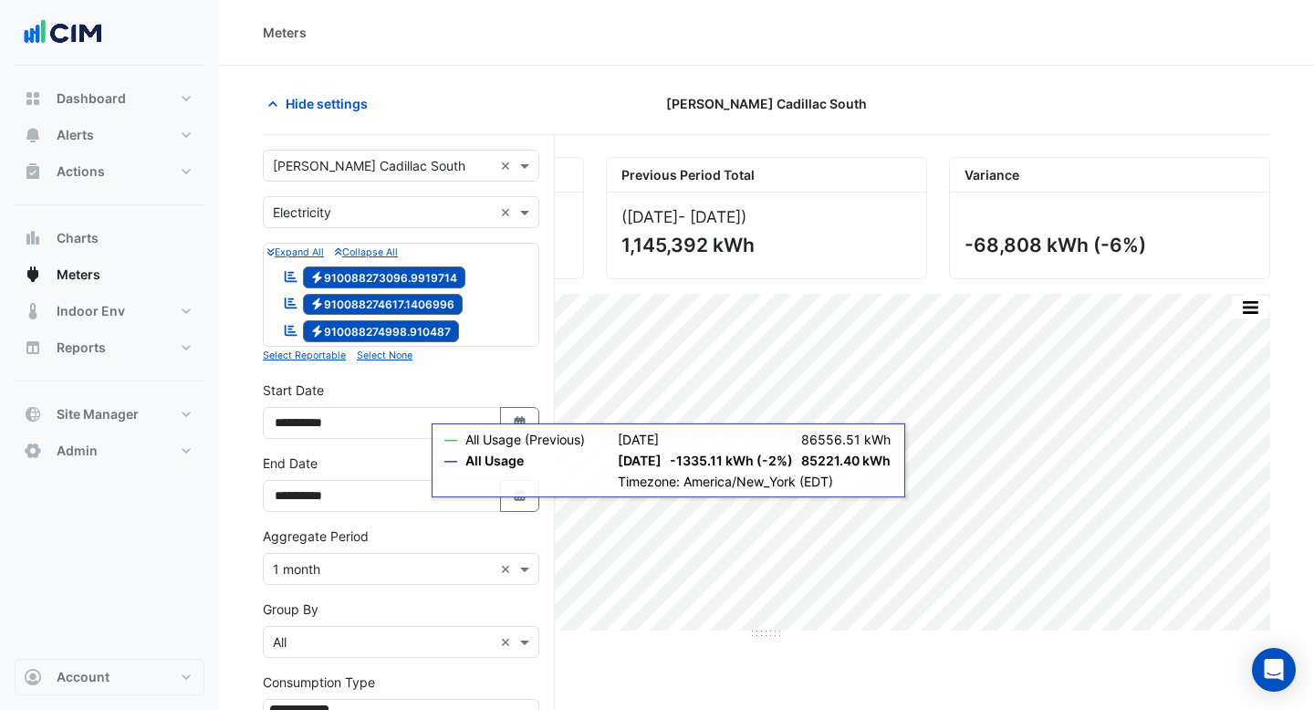
click at [386, 221] on div "× Electricity" at bounding box center [378, 212] width 229 height 19
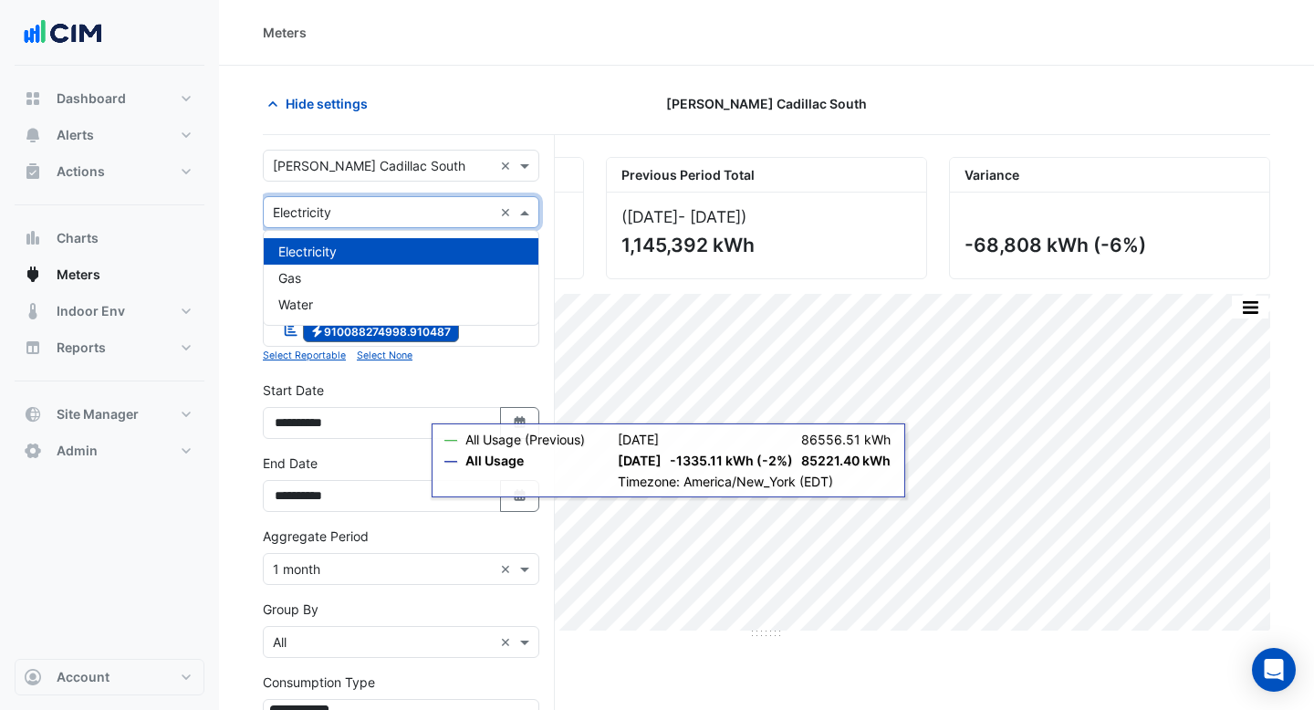
click at [406, 172] on input "text" at bounding box center [383, 166] width 220 height 19
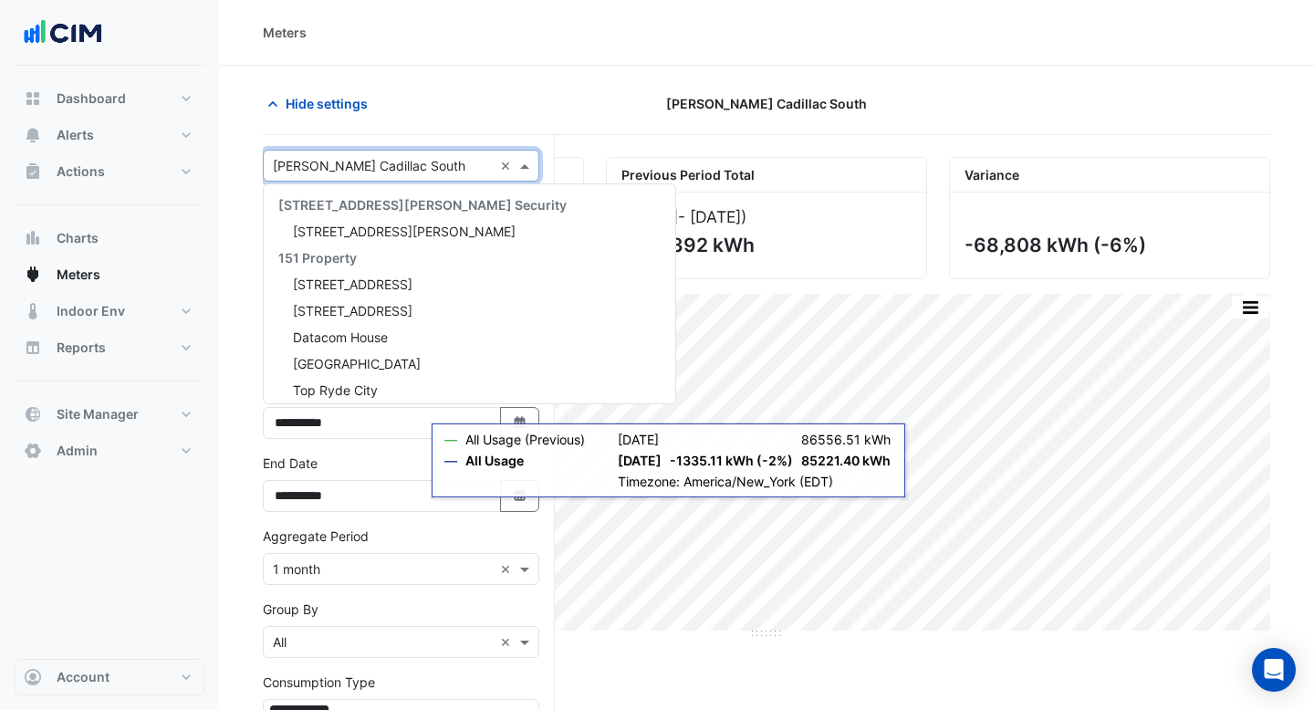
scroll to position [31502, 0]
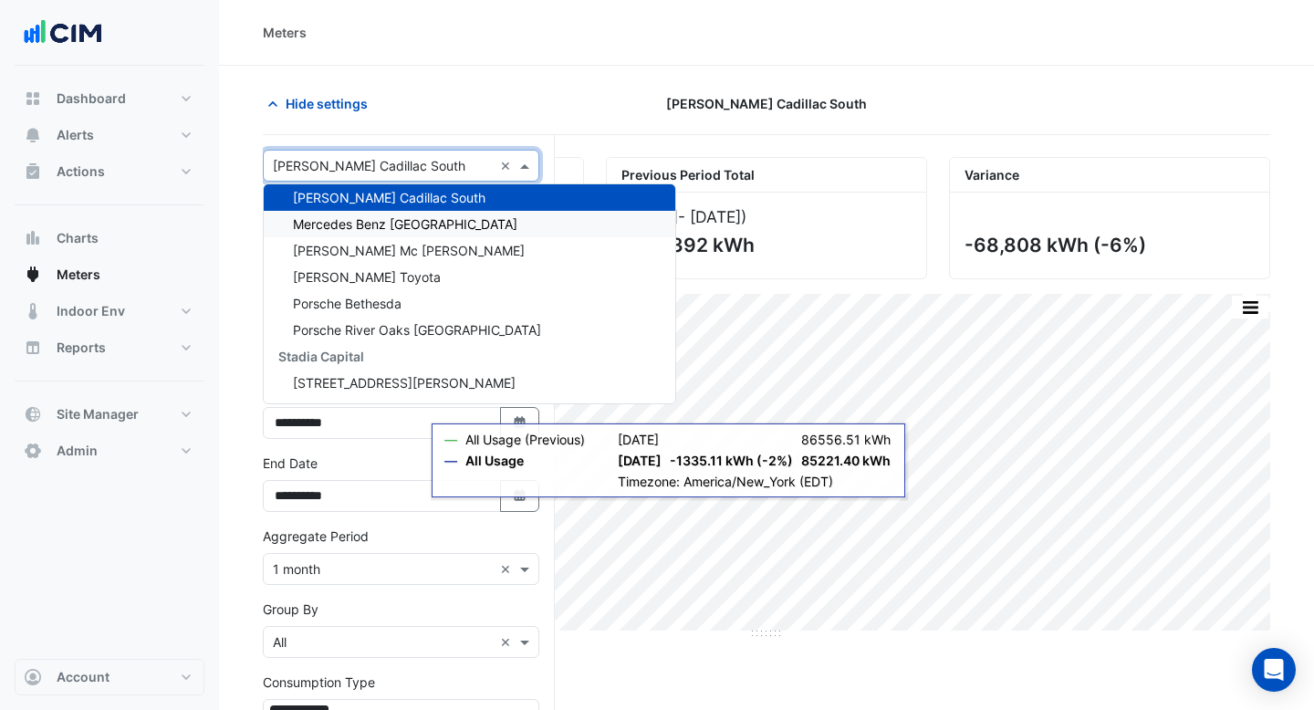
click at [404, 221] on span "Mercedes Benz [GEOGRAPHIC_DATA]" at bounding box center [405, 224] width 225 height 16
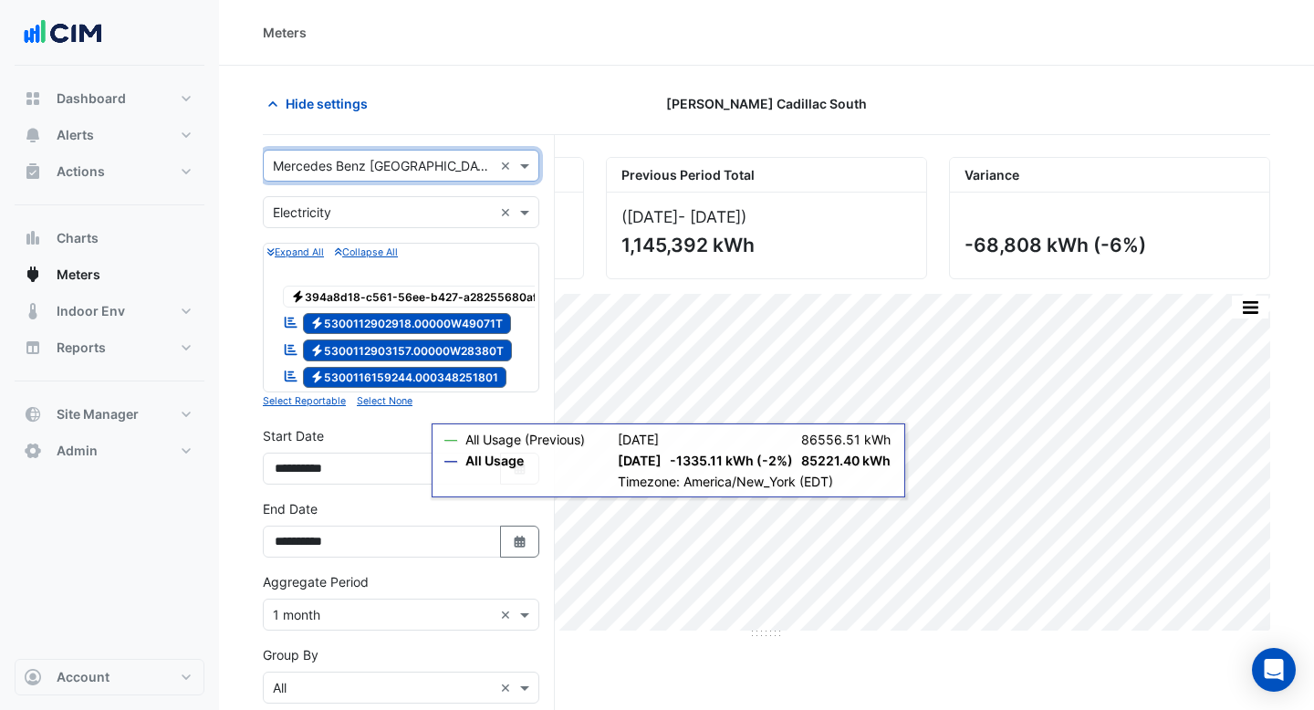
scroll to position [256, 0]
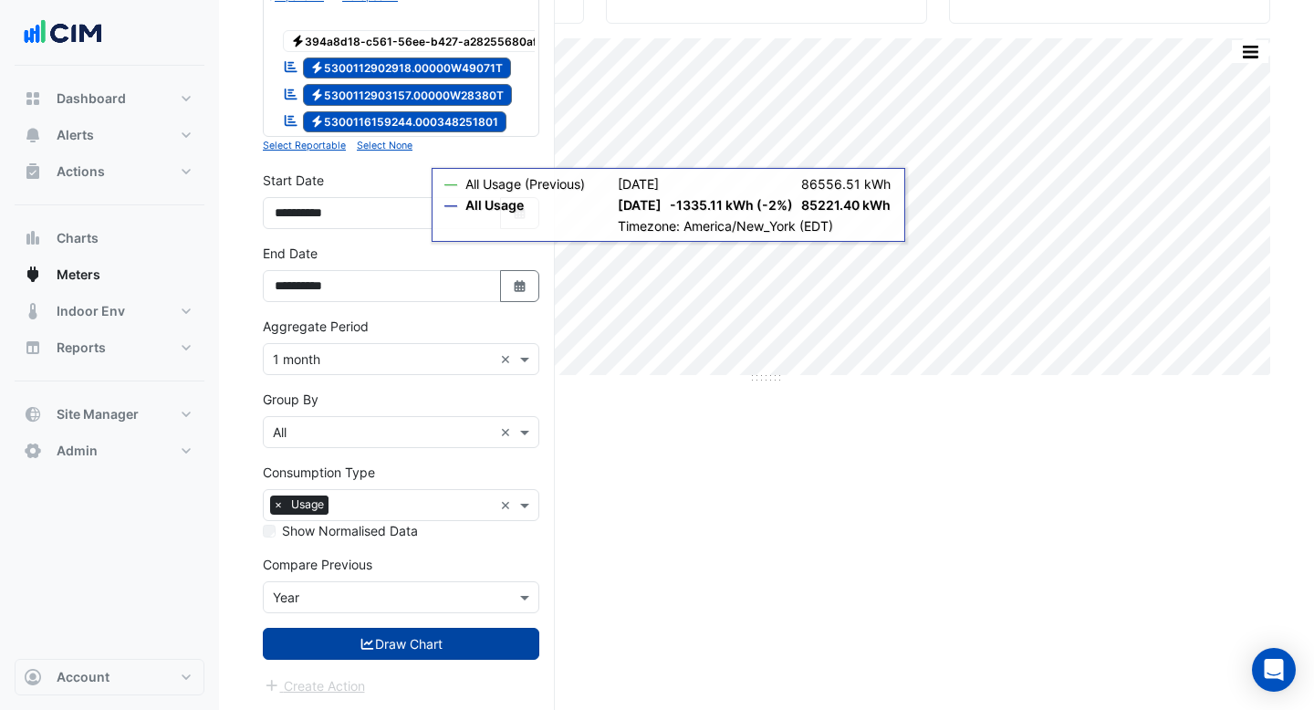
click at [437, 635] on button "Draw Chart" at bounding box center [401, 644] width 277 height 32
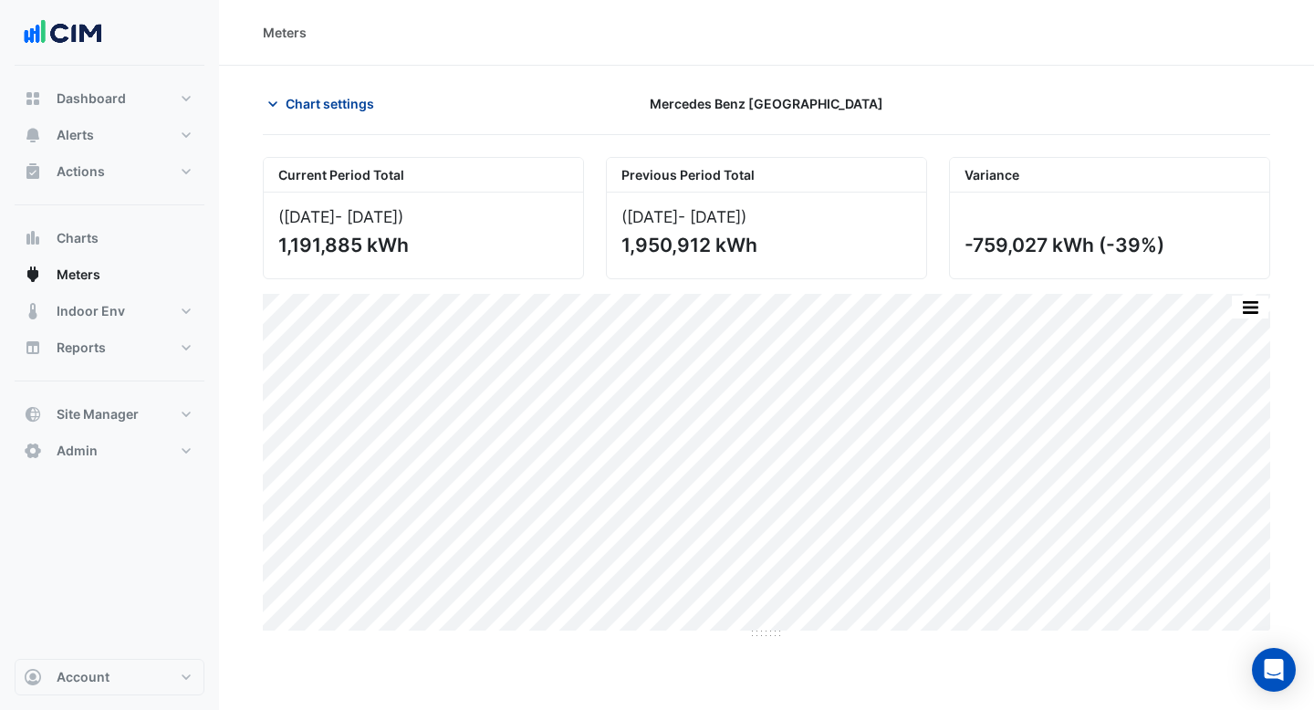
click at [322, 110] on span "Chart settings" at bounding box center [330, 103] width 89 height 19
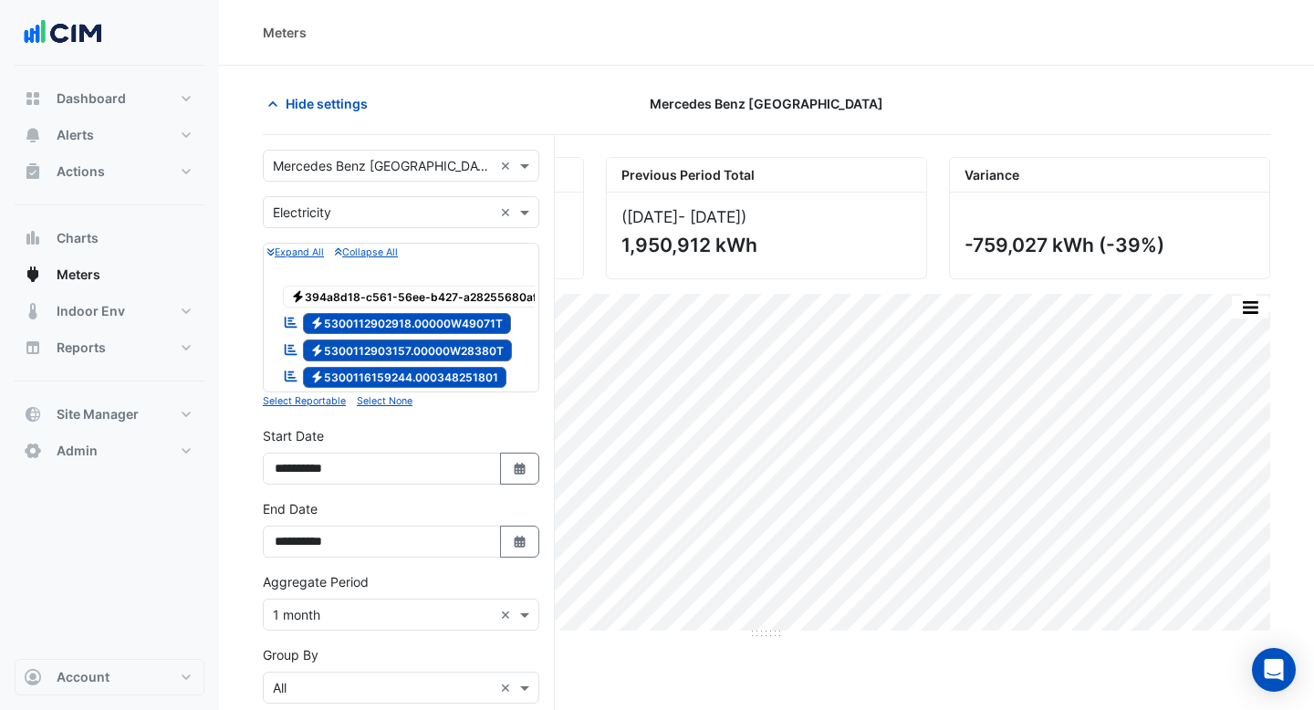
click at [411, 168] on input "text" at bounding box center [383, 166] width 220 height 19
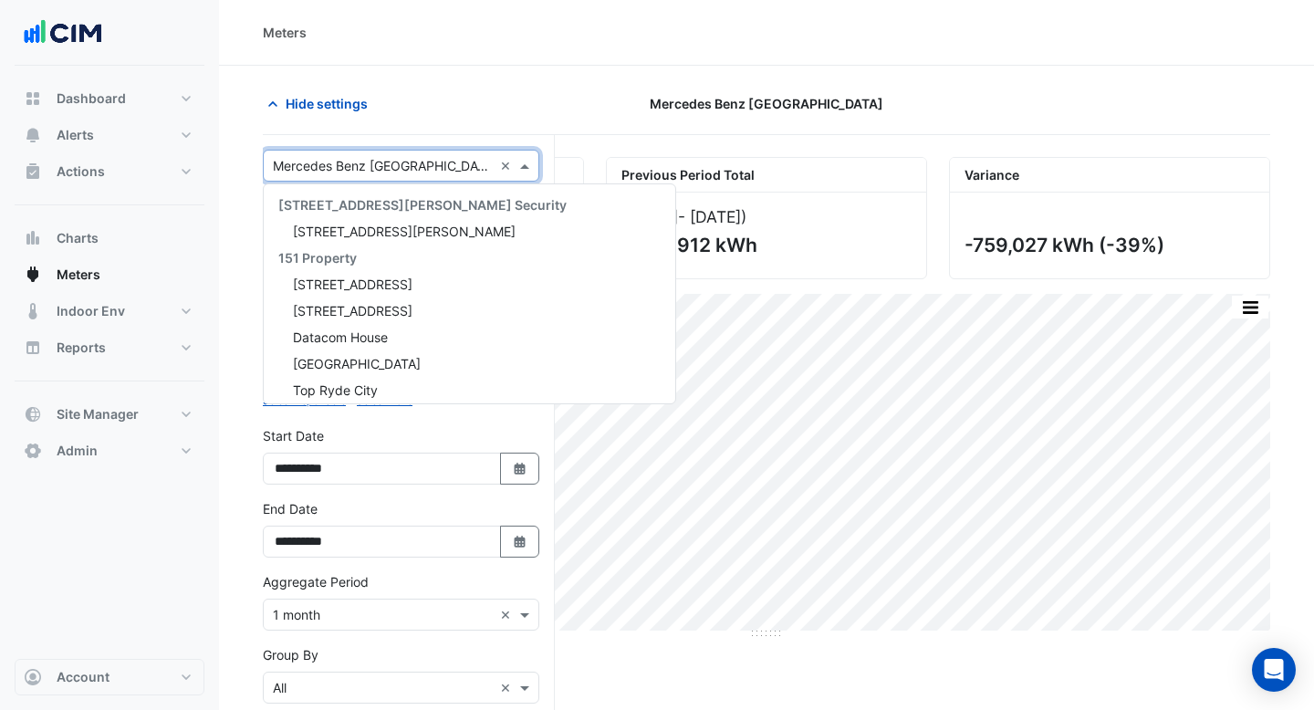
scroll to position [31529, 0]
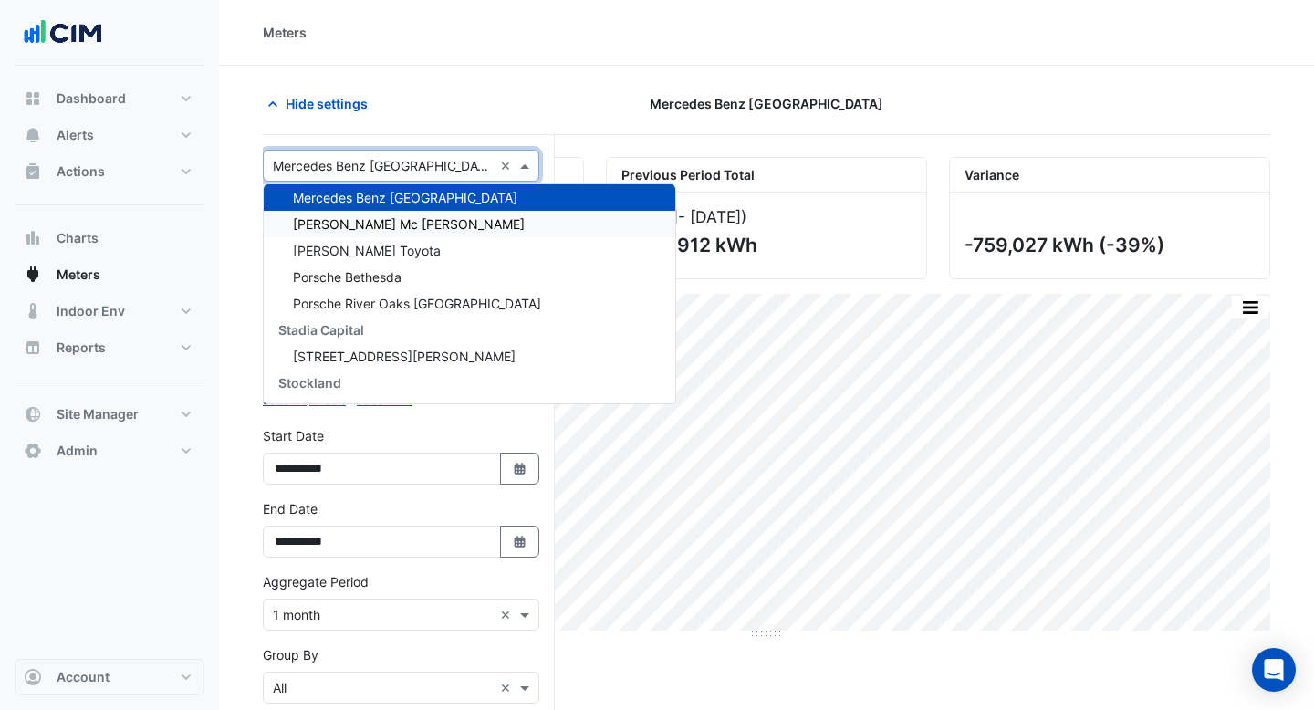
click at [402, 218] on span "[PERSON_NAME] Mc [PERSON_NAME]" at bounding box center [409, 224] width 232 height 16
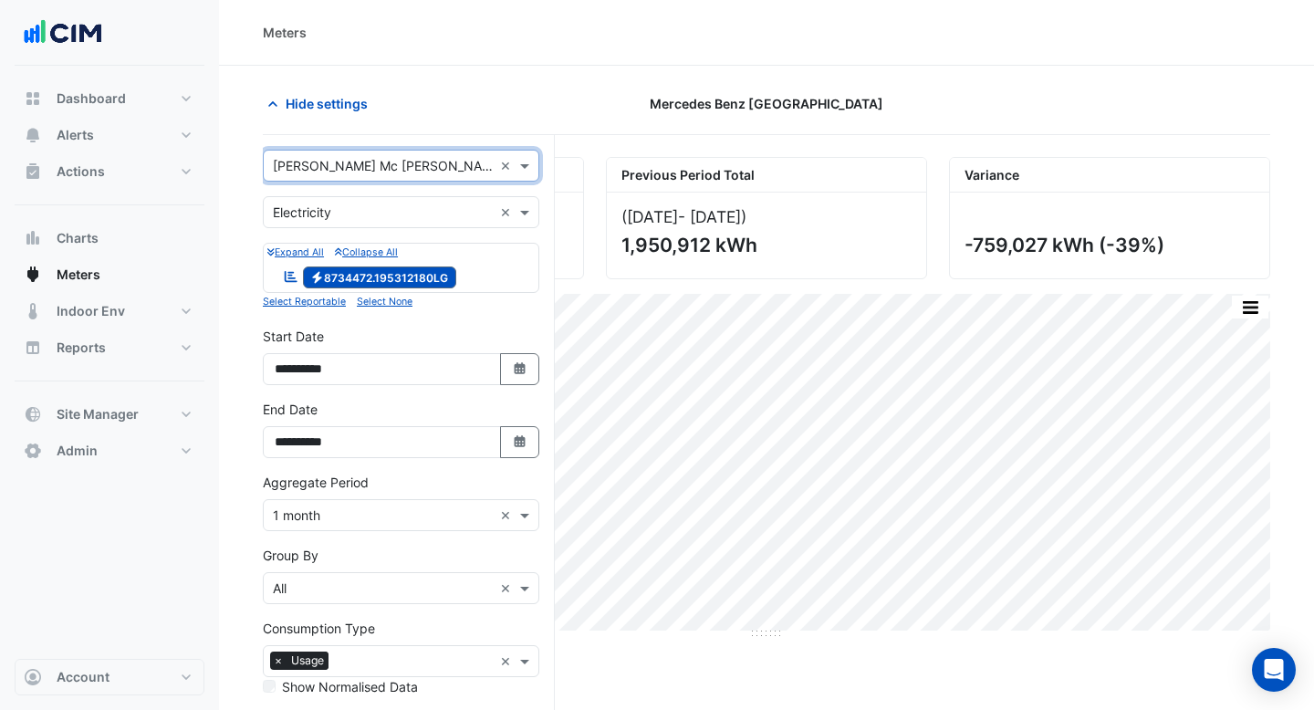
scroll to position [155, 0]
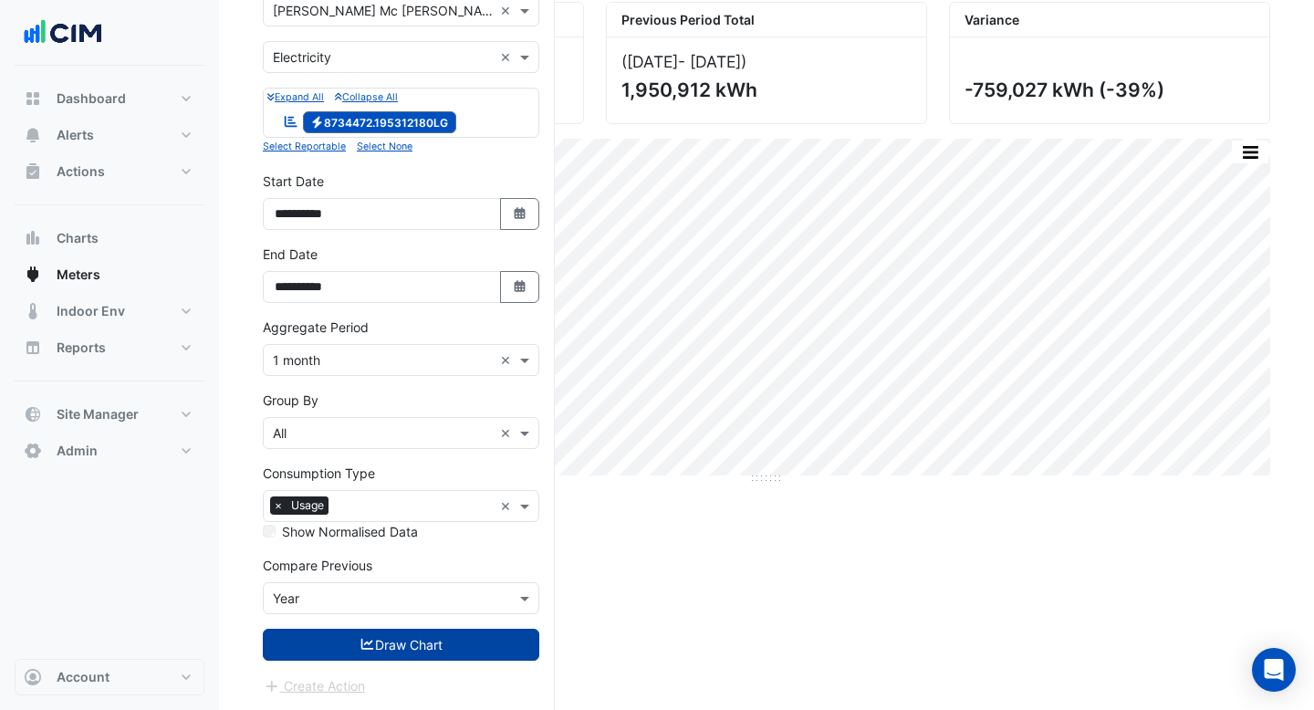
click at [435, 637] on button "Draw Chart" at bounding box center [401, 645] width 277 height 32
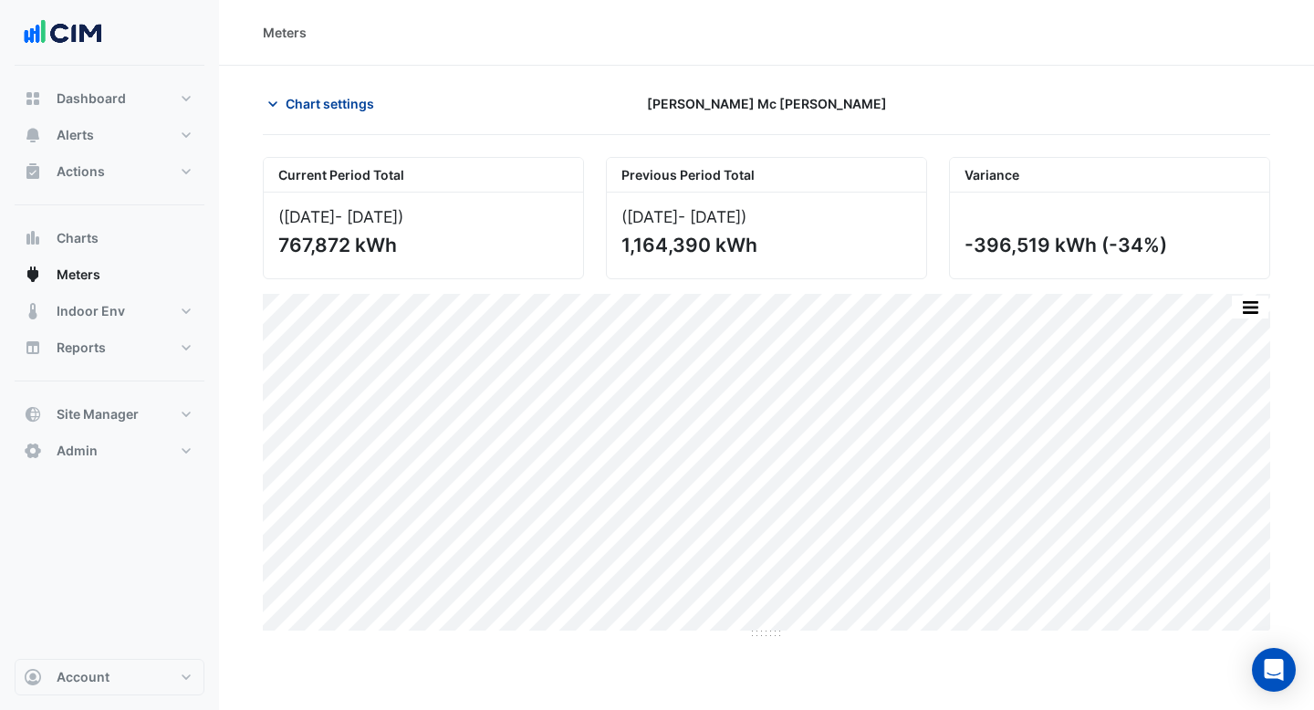
click at [365, 101] on span "Chart settings" at bounding box center [330, 103] width 89 height 19
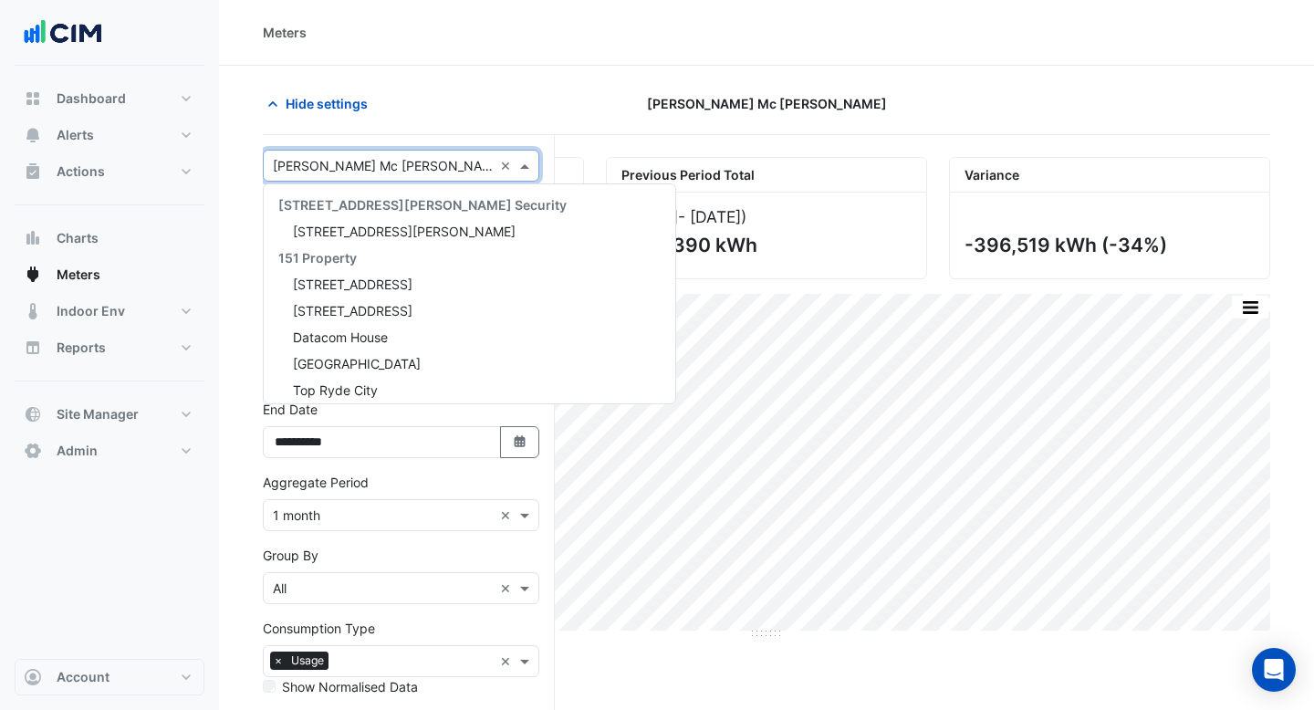
click at [375, 170] on input "text" at bounding box center [383, 166] width 220 height 19
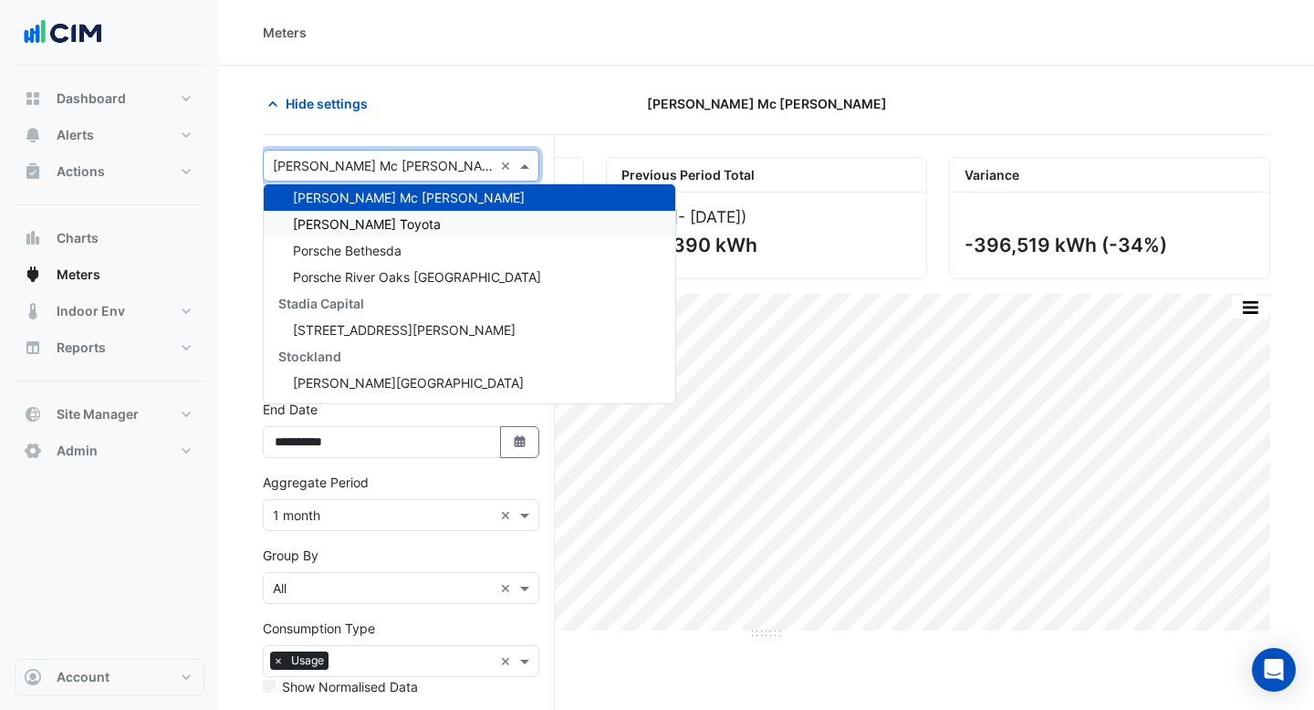
click at [373, 224] on span "[PERSON_NAME] Toyota" at bounding box center [367, 224] width 148 height 16
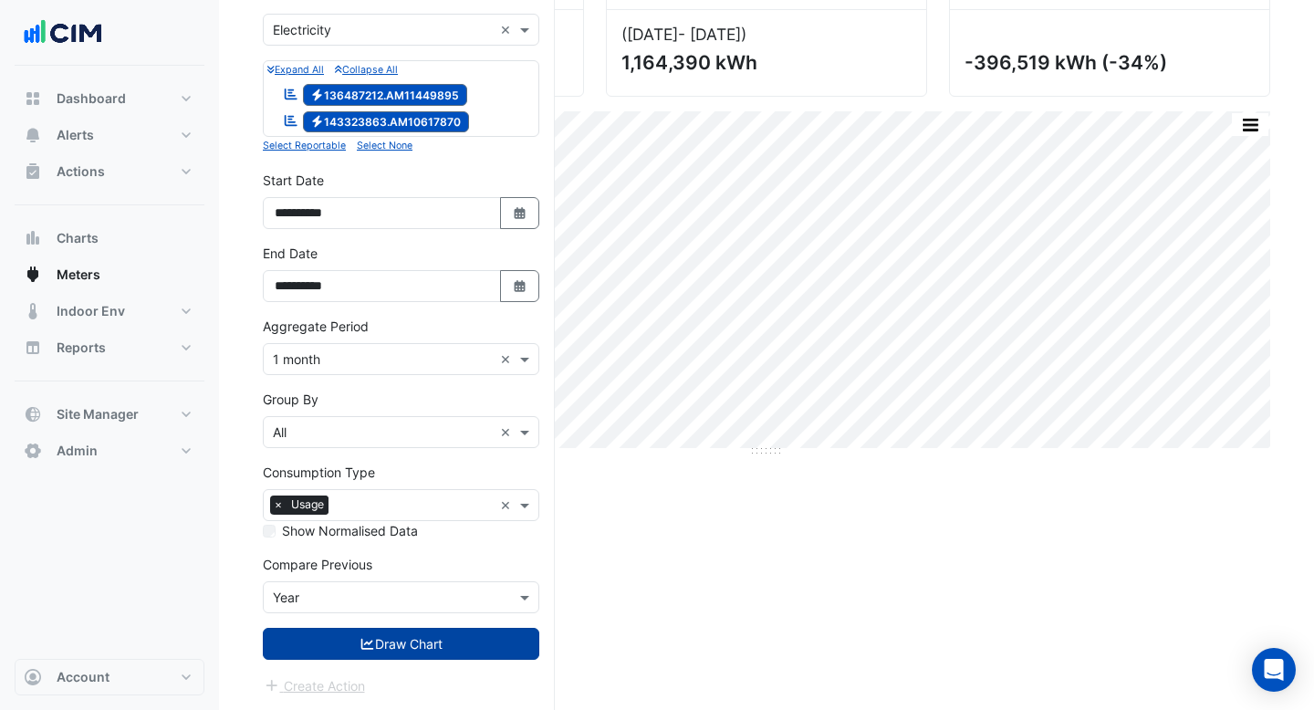
click at [392, 646] on button "Draw Chart" at bounding box center [401, 644] width 277 height 32
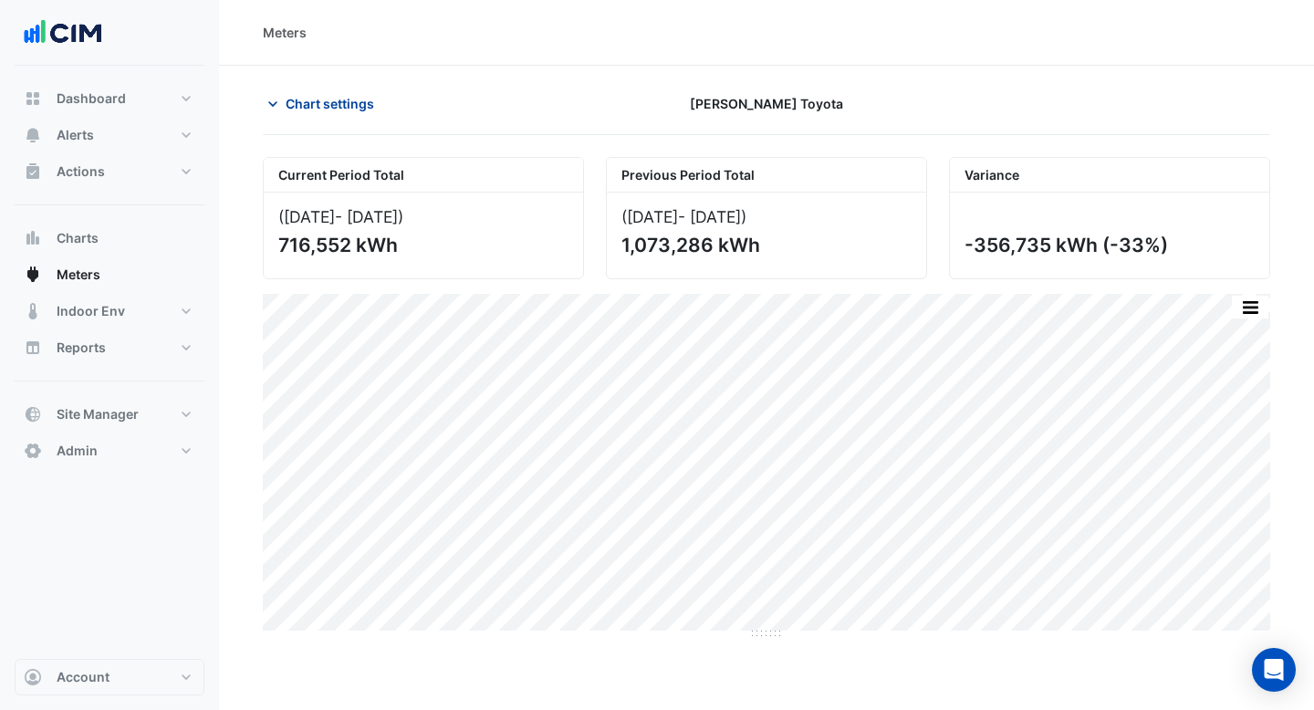
click at [356, 108] on span "Chart settings" at bounding box center [330, 103] width 89 height 19
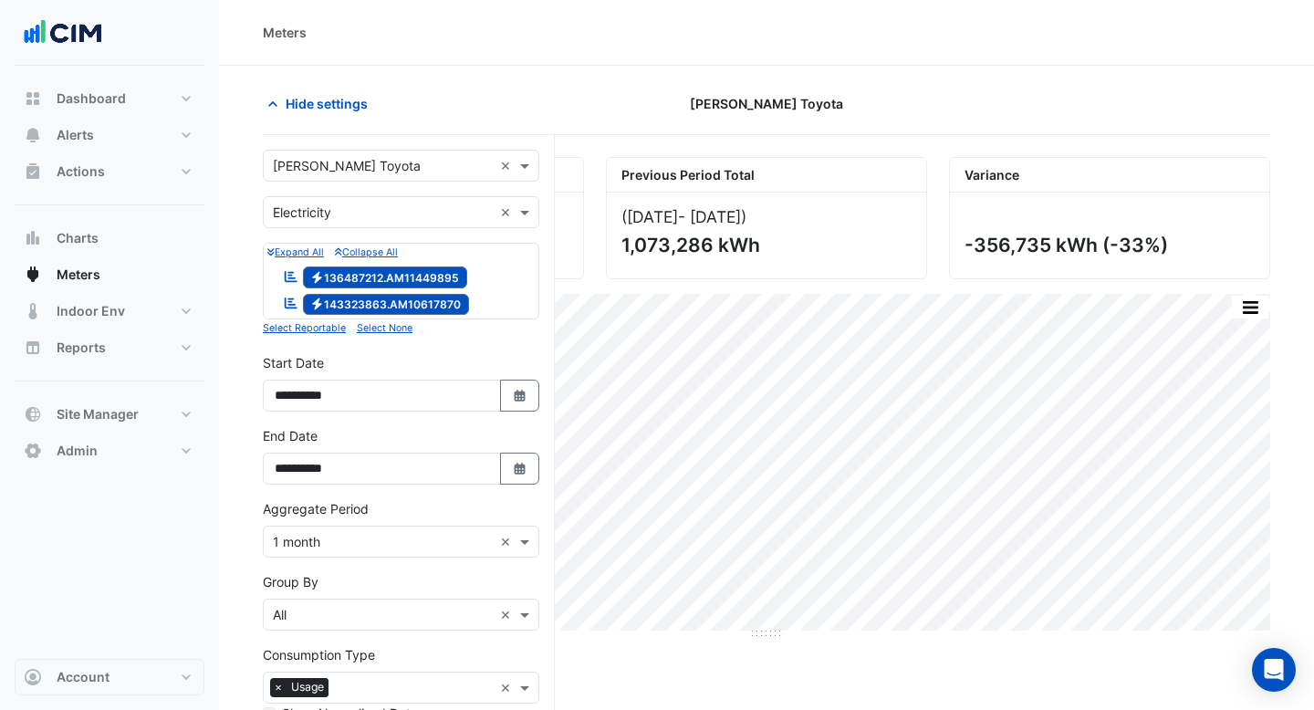
click at [354, 165] on input "text" at bounding box center [383, 166] width 220 height 19
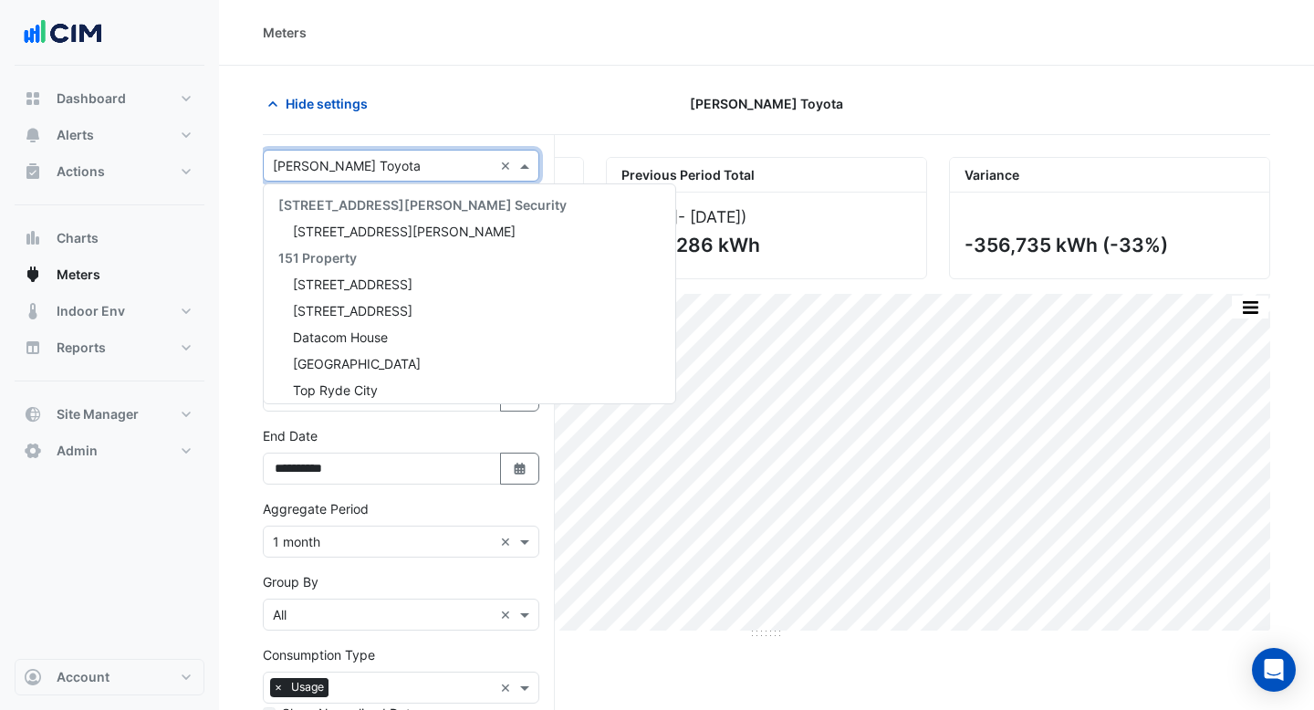
scroll to position [31581, 0]
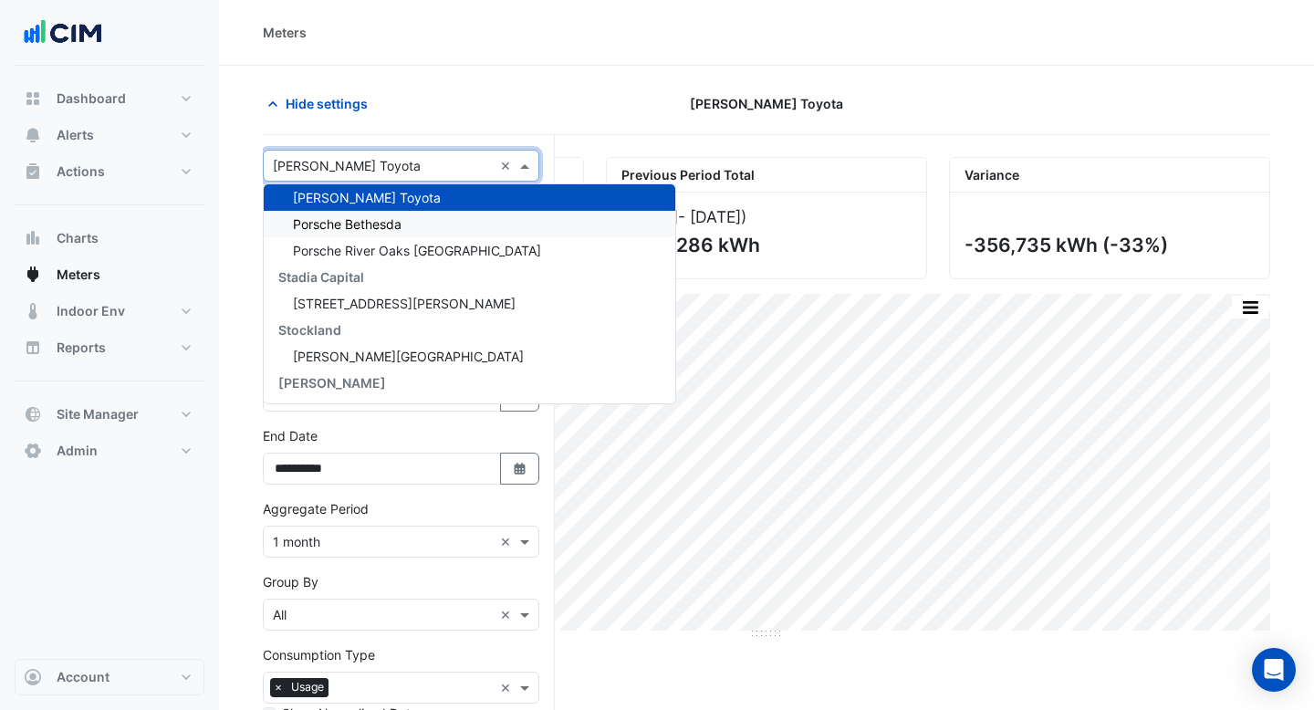
click at [354, 225] on span "Porsche Bethesda" at bounding box center [347, 224] width 109 height 16
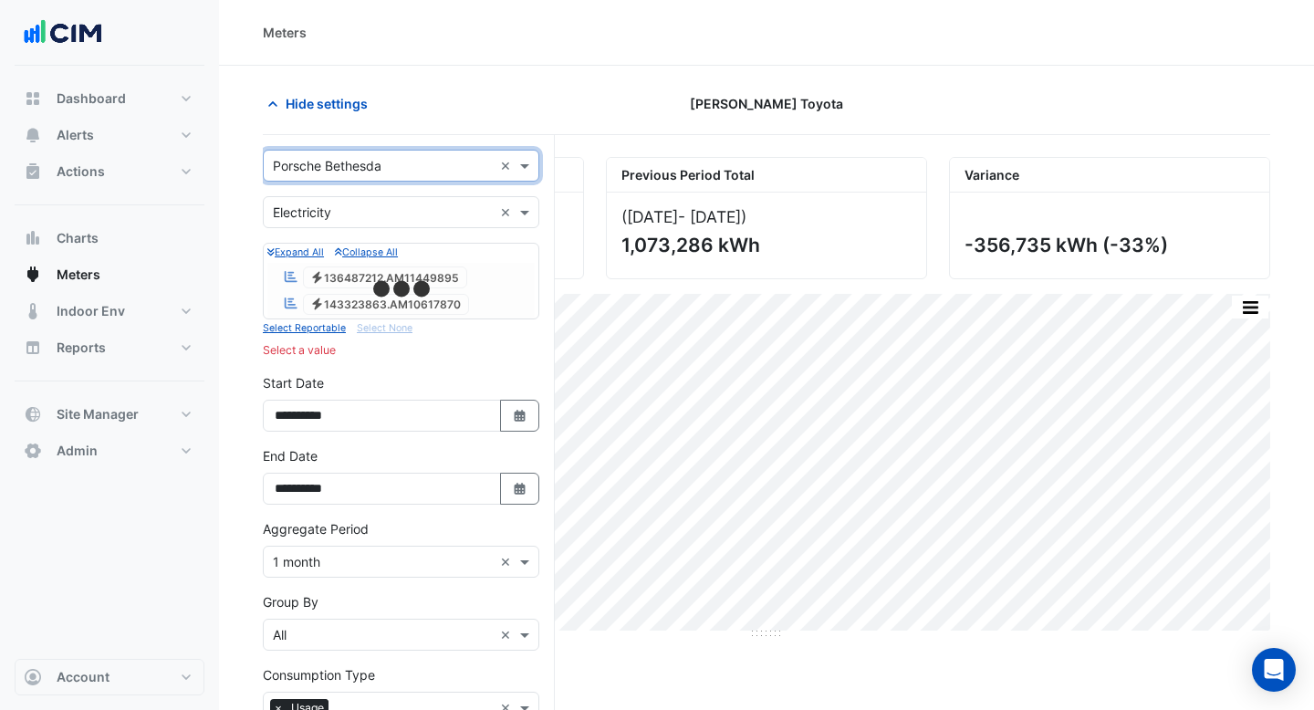
scroll to position [155, 0]
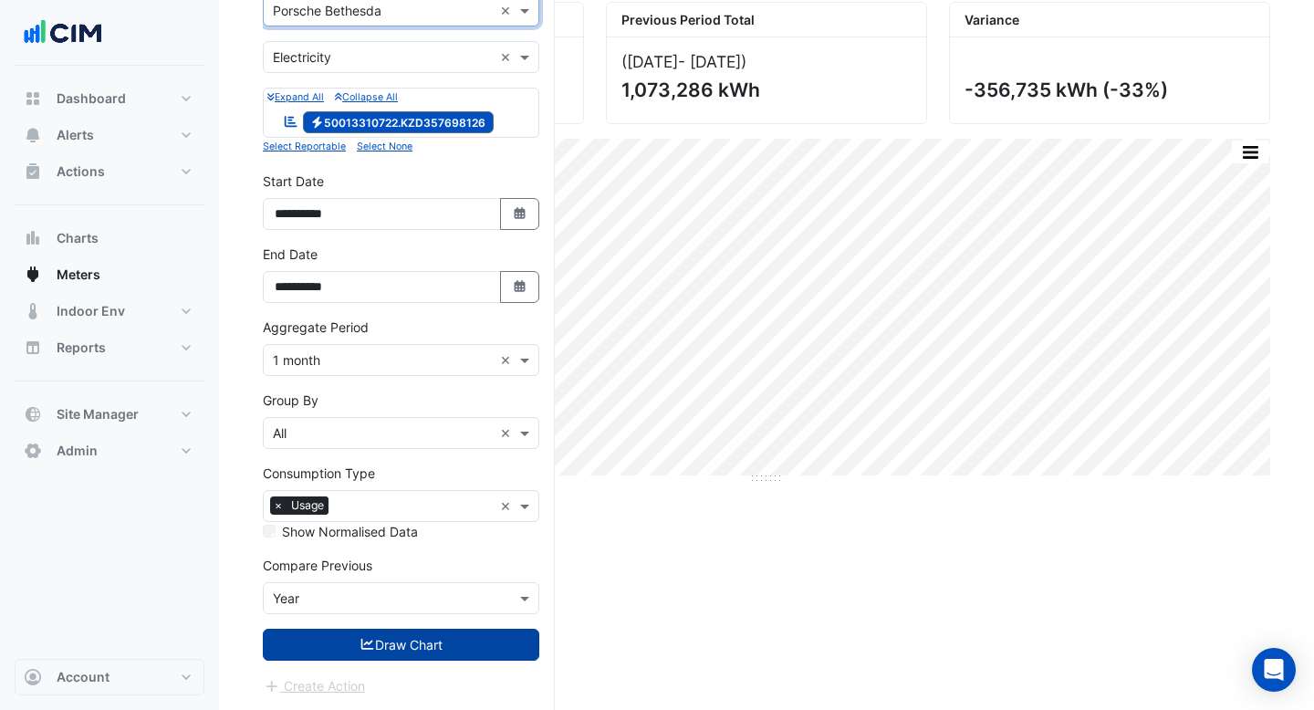
click at [456, 647] on button "Draw Chart" at bounding box center [401, 645] width 277 height 32
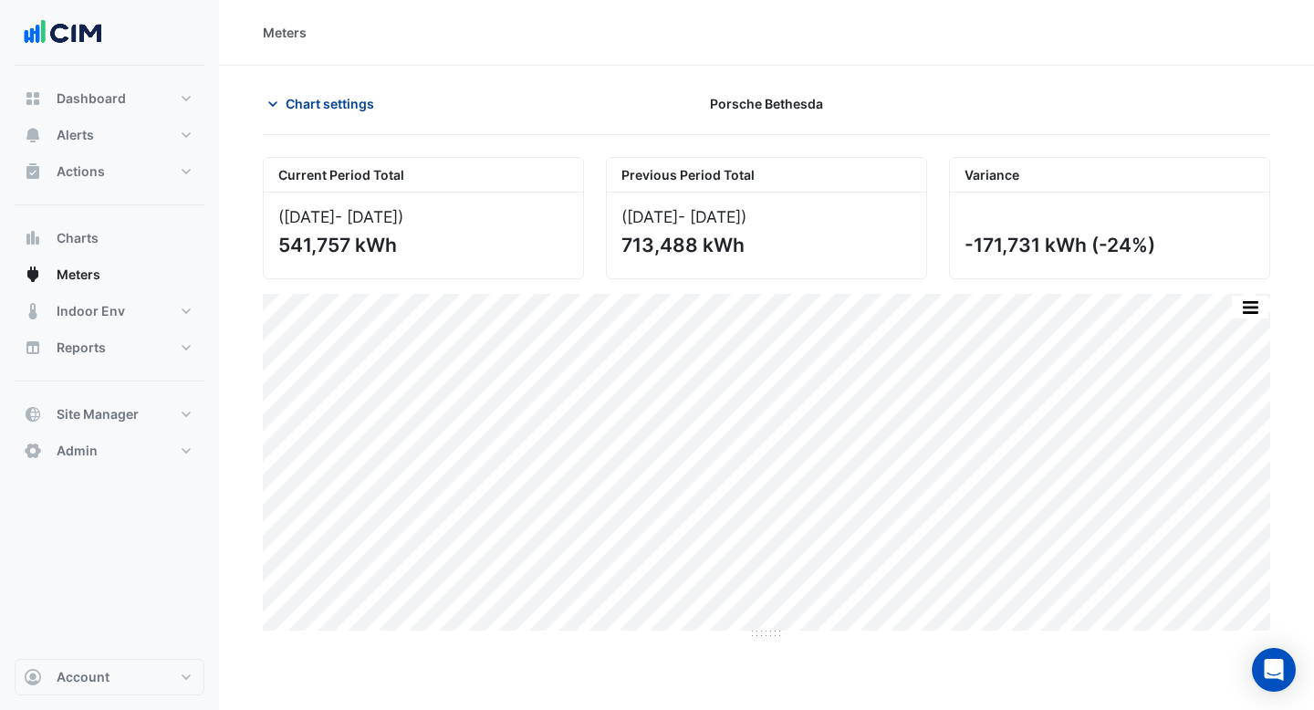
click at [351, 107] on span "Chart settings" at bounding box center [330, 103] width 89 height 19
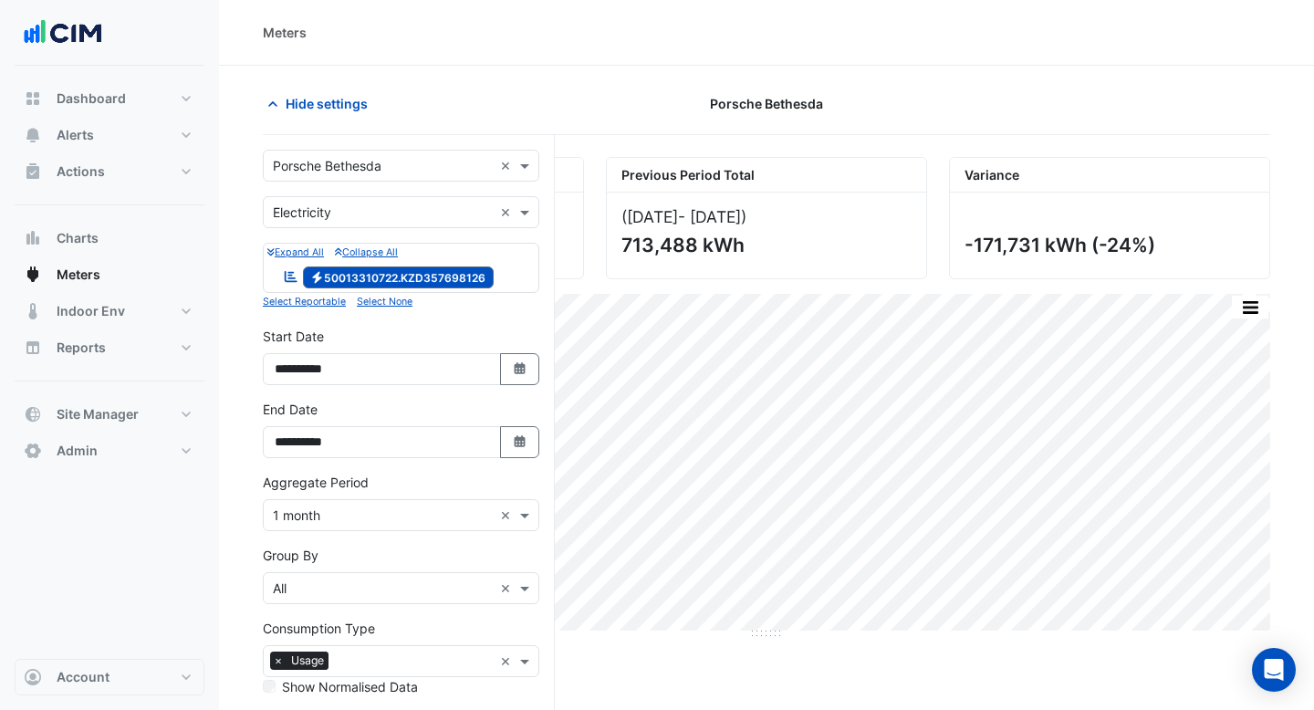
click at [363, 160] on input "text" at bounding box center [383, 166] width 220 height 19
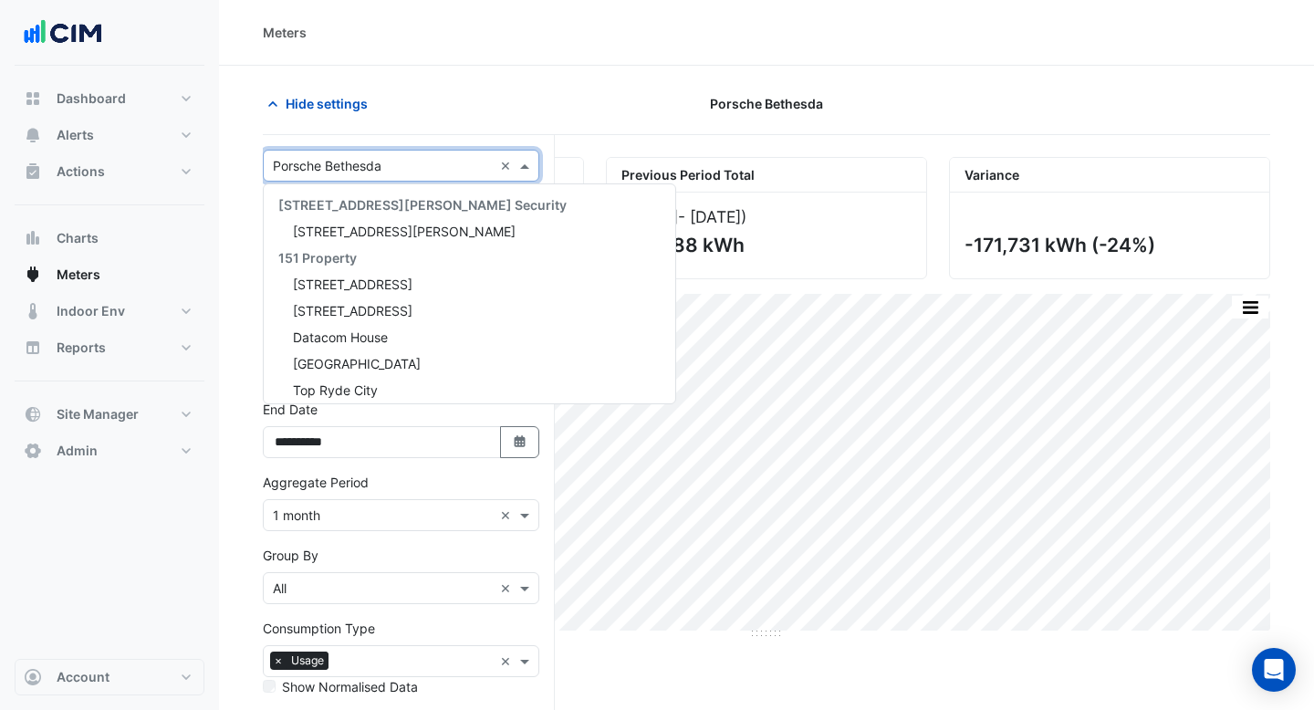
scroll to position [31608, 0]
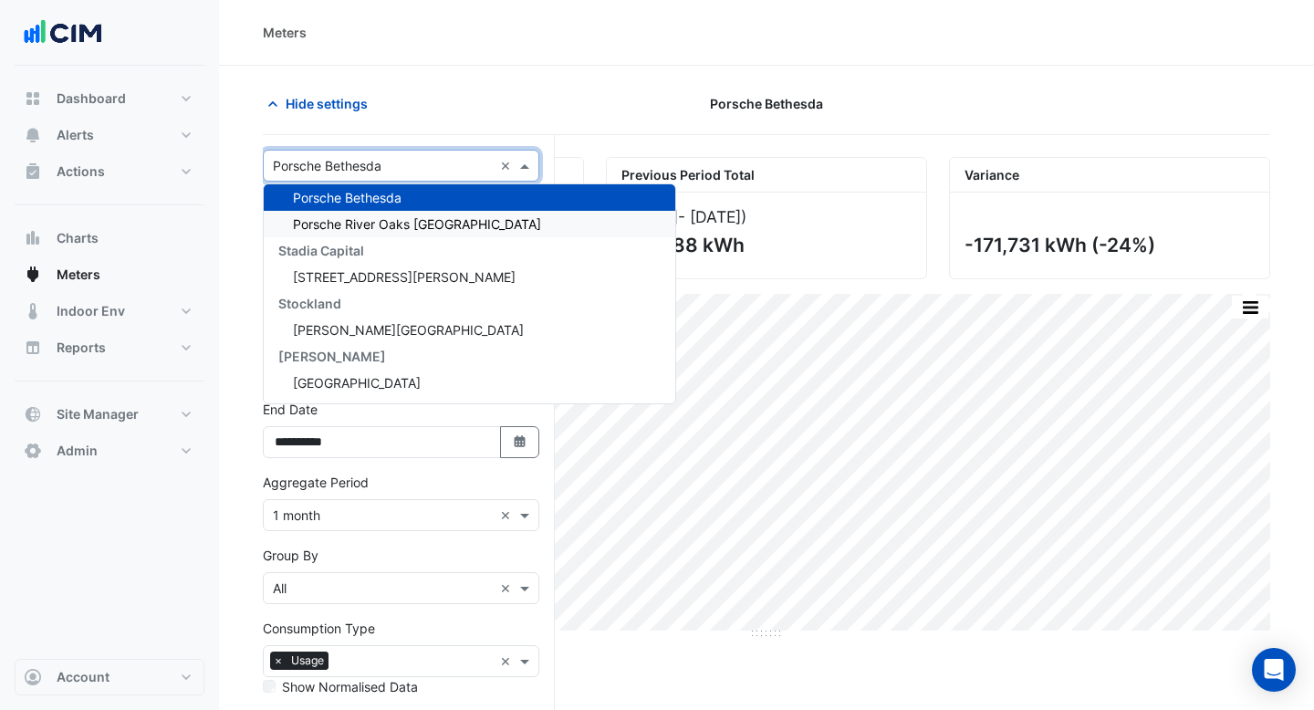
click at [364, 220] on span "Porsche River Oaks [GEOGRAPHIC_DATA]" at bounding box center [417, 224] width 248 height 16
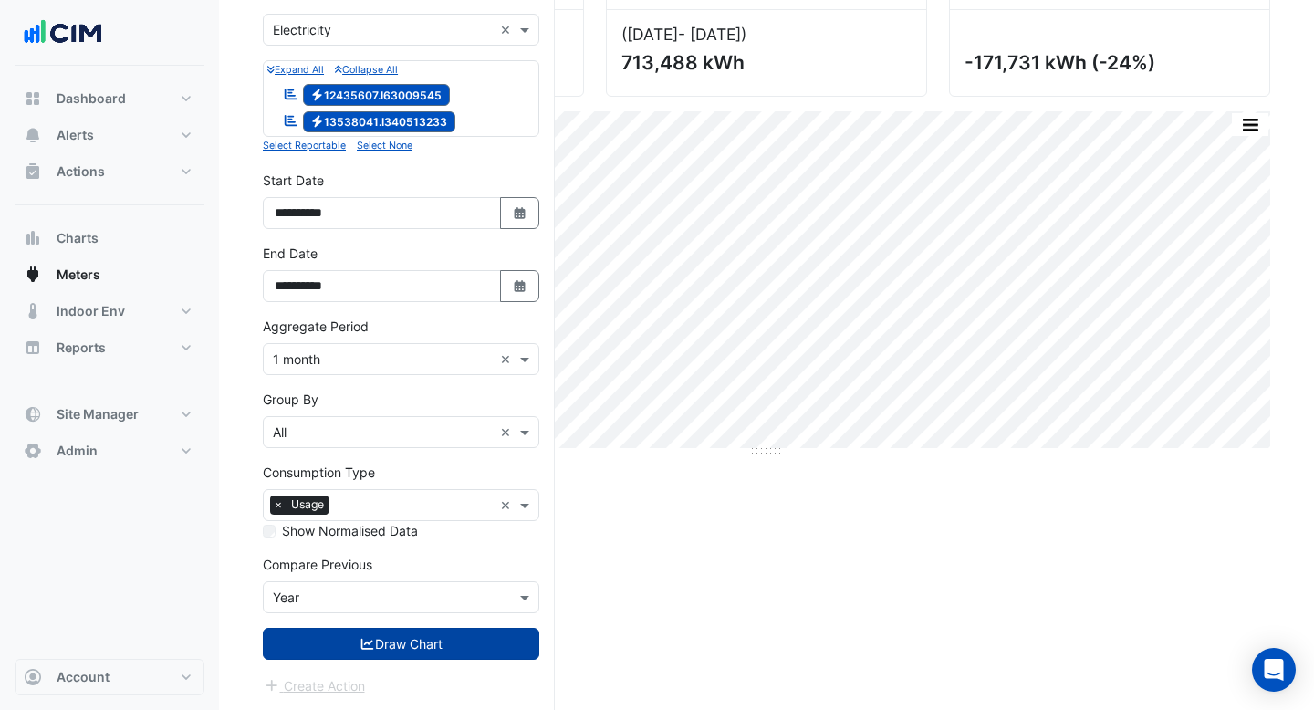
click at [396, 646] on button "Draw Chart" at bounding box center [401, 644] width 277 height 32
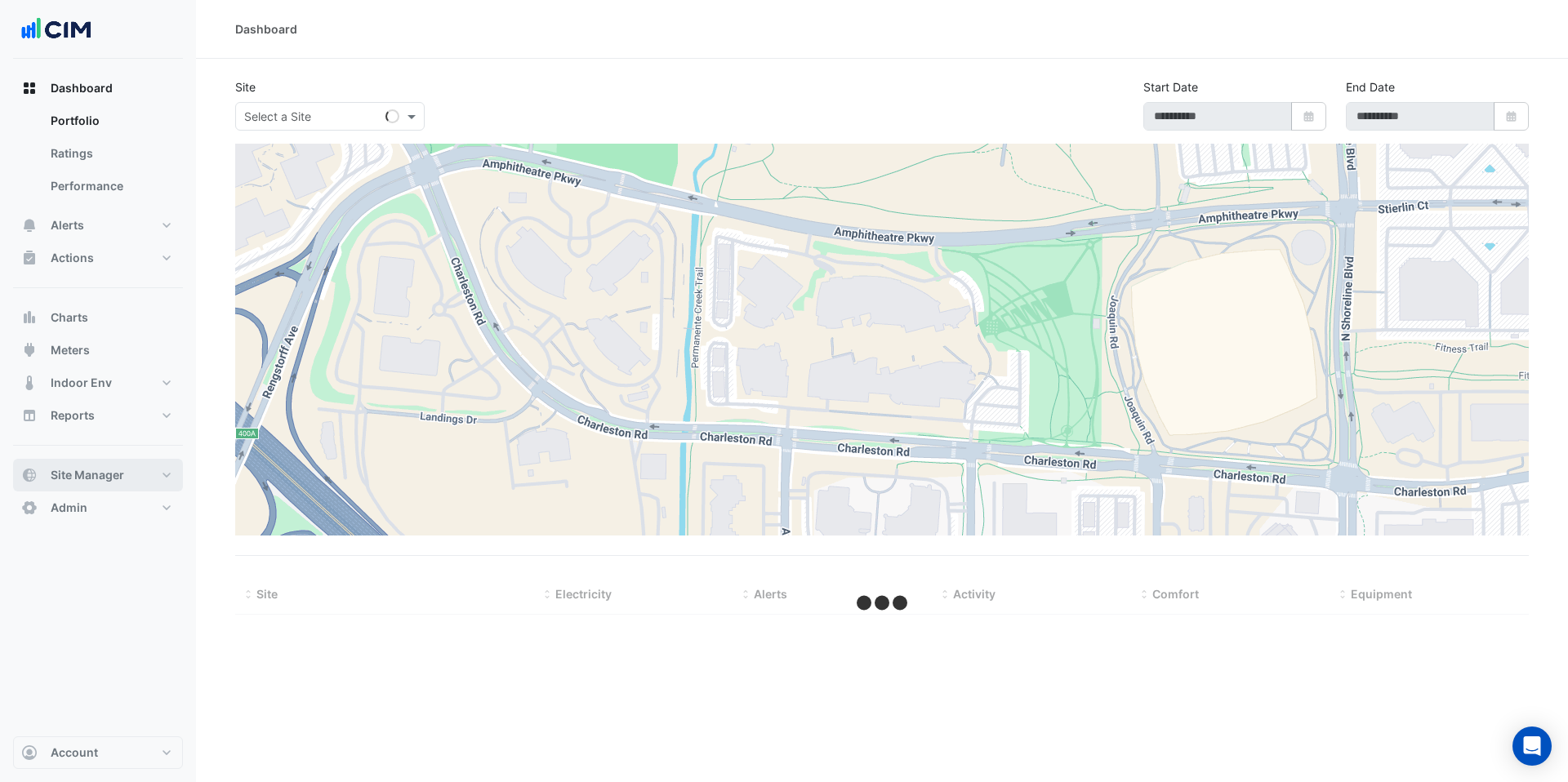
click at [138, 465] on button "Site Manager" at bounding box center [98, 475] width 170 height 33
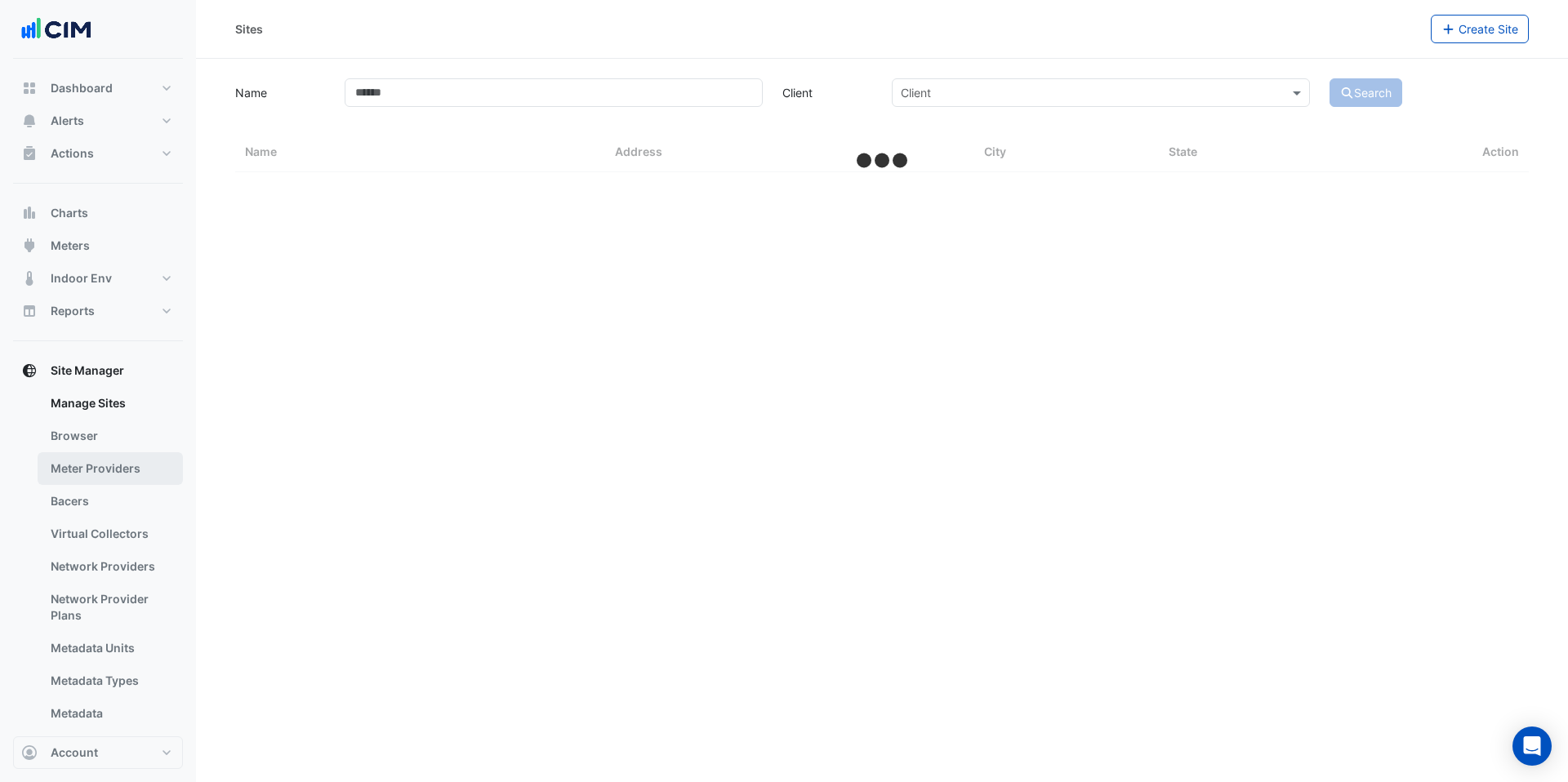
click at [116, 457] on link "Meter Providers" at bounding box center [110, 469] width 145 height 33
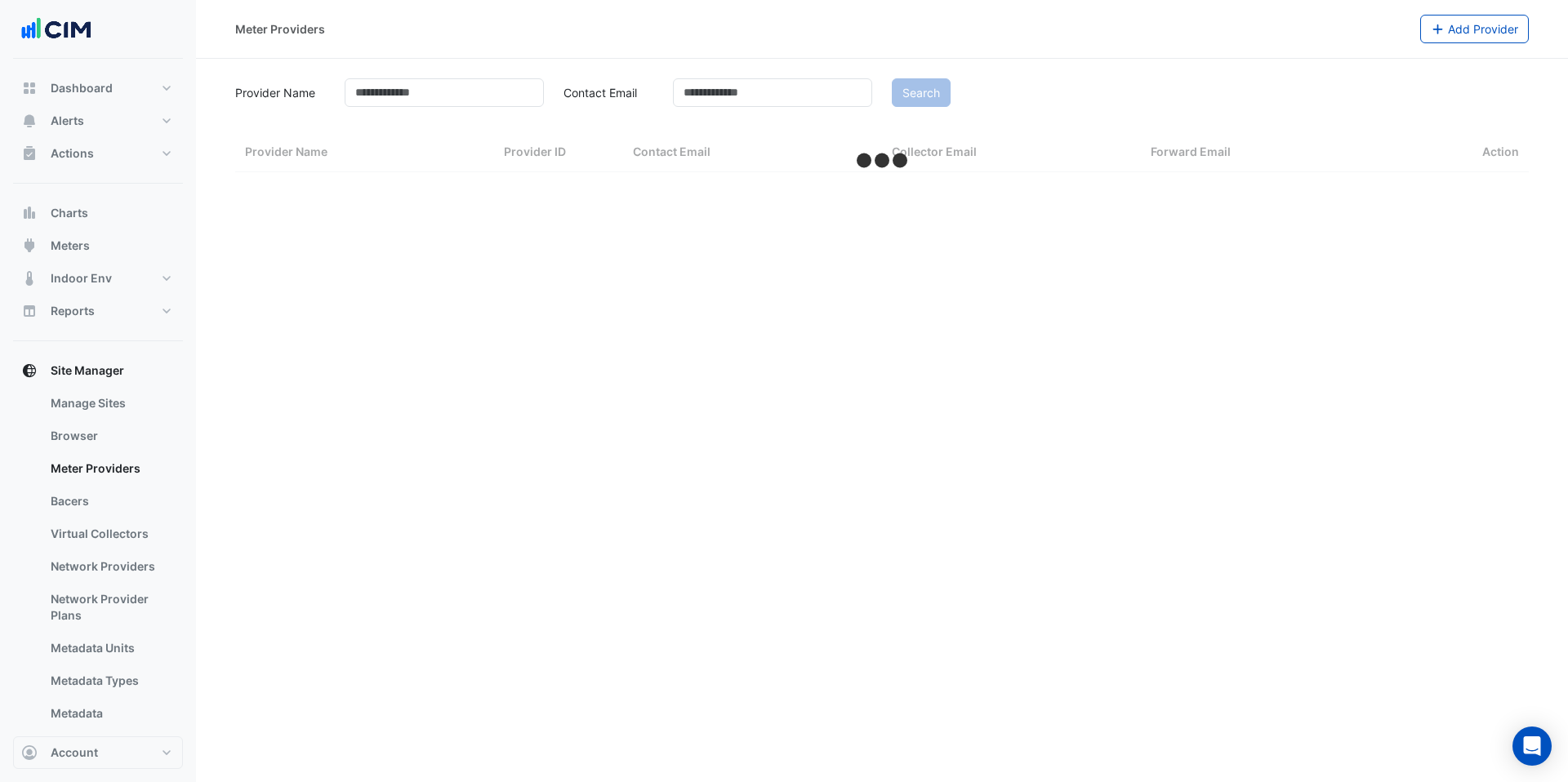
select select "***"
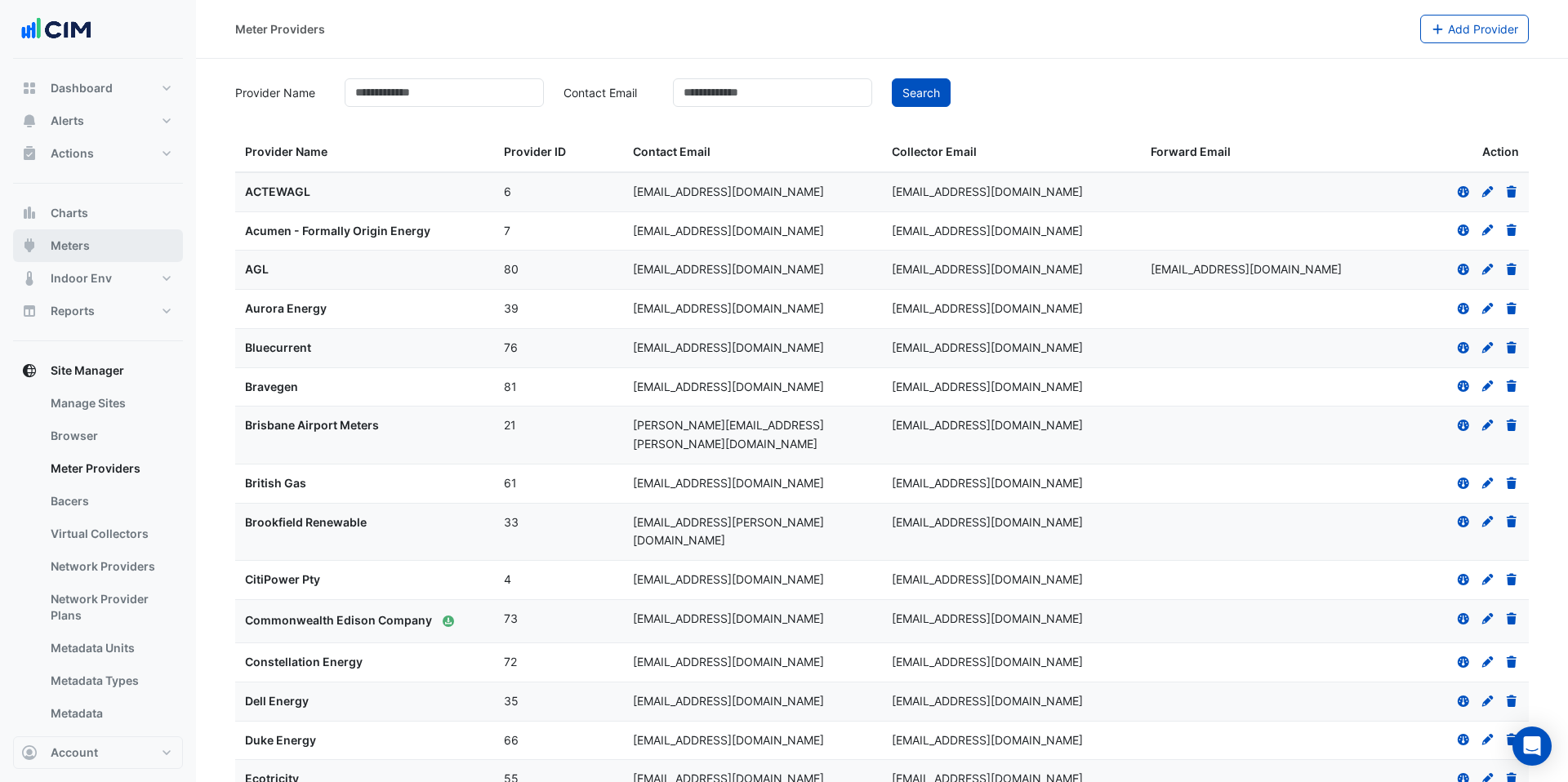
click at [114, 247] on button "Meters" at bounding box center [98, 245] width 170 height 33
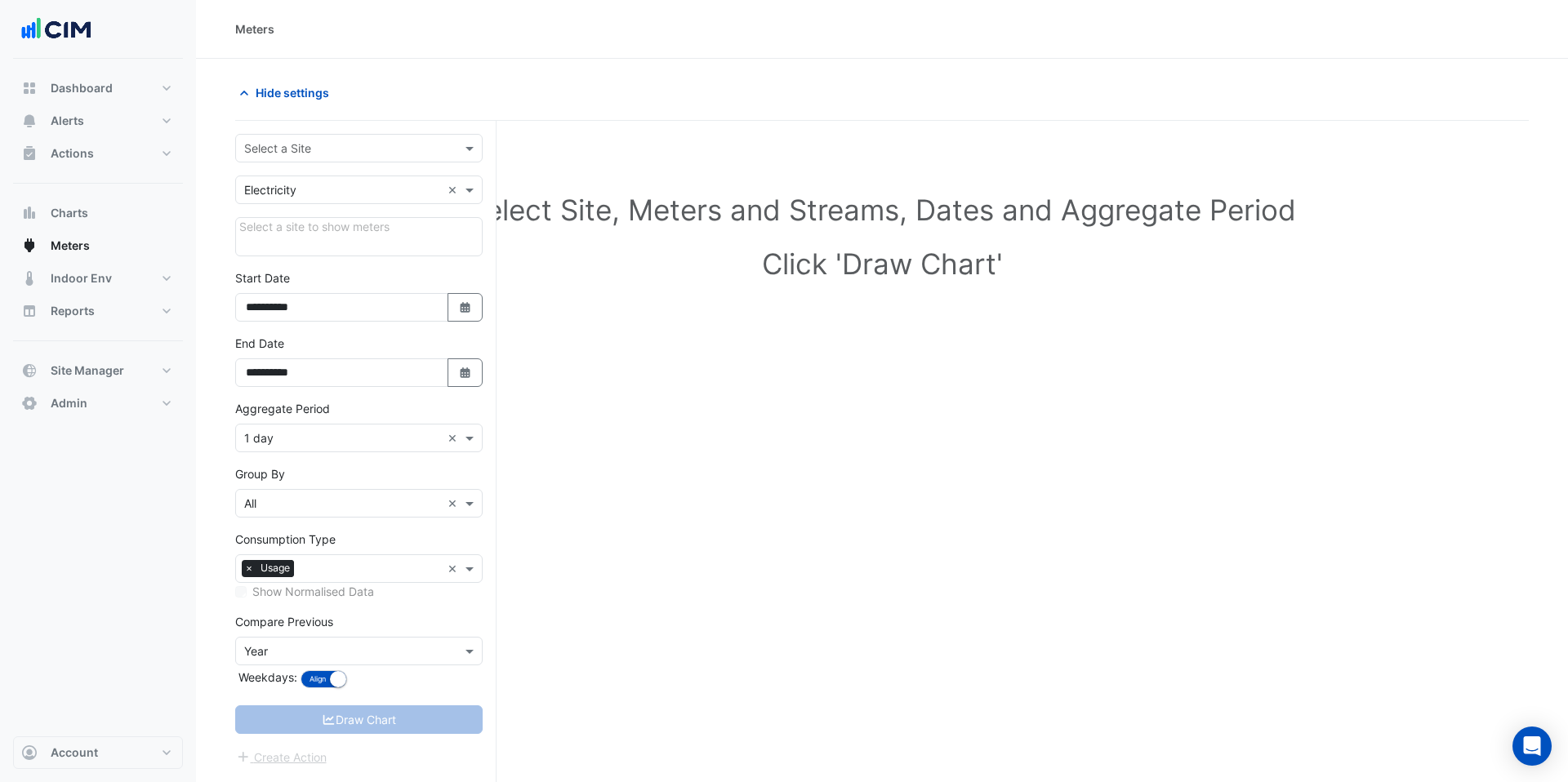
click at [386, 147] on input "text" at bounding box center [343, 149] width 197 height 17
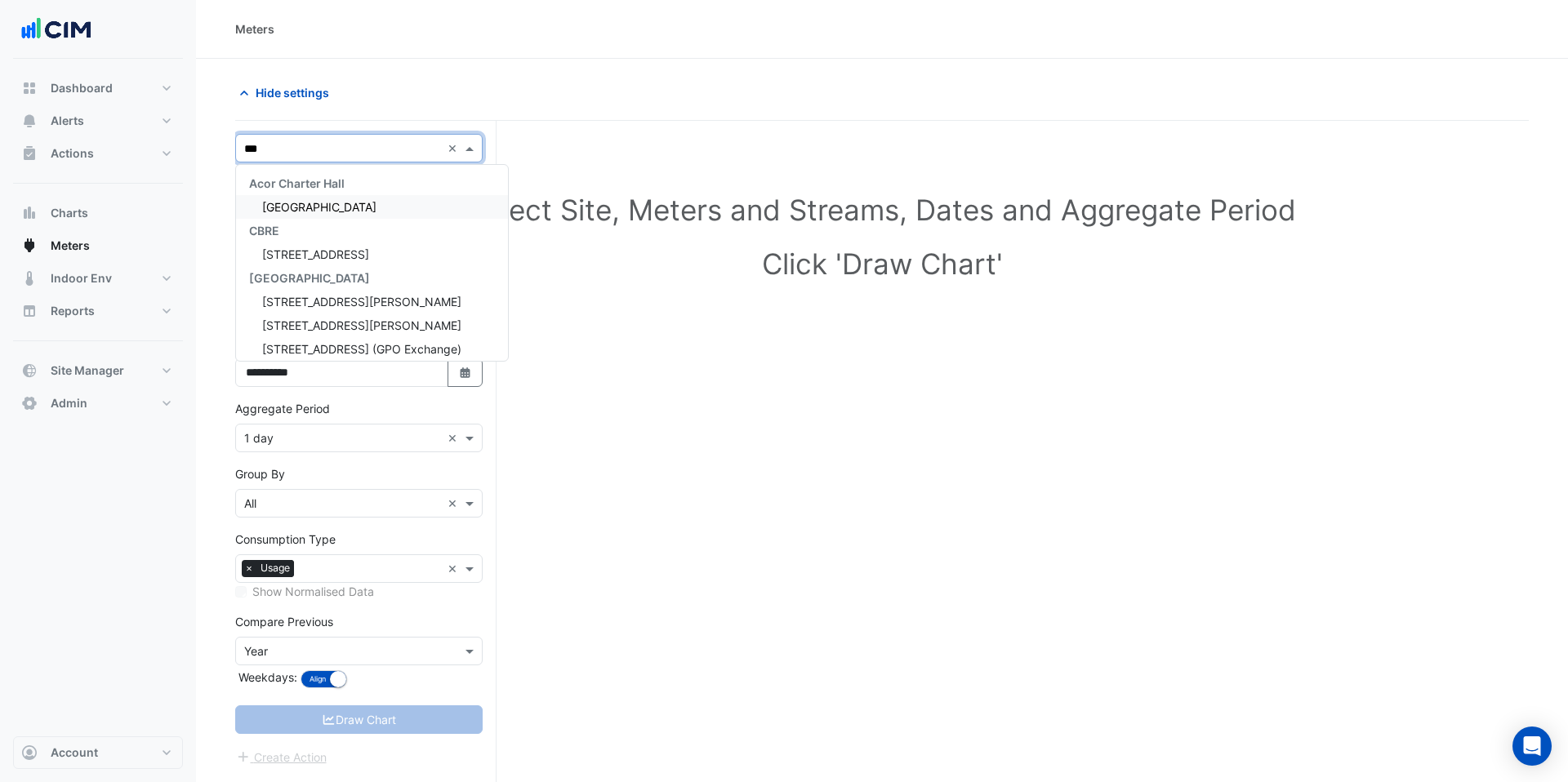
type input "****"
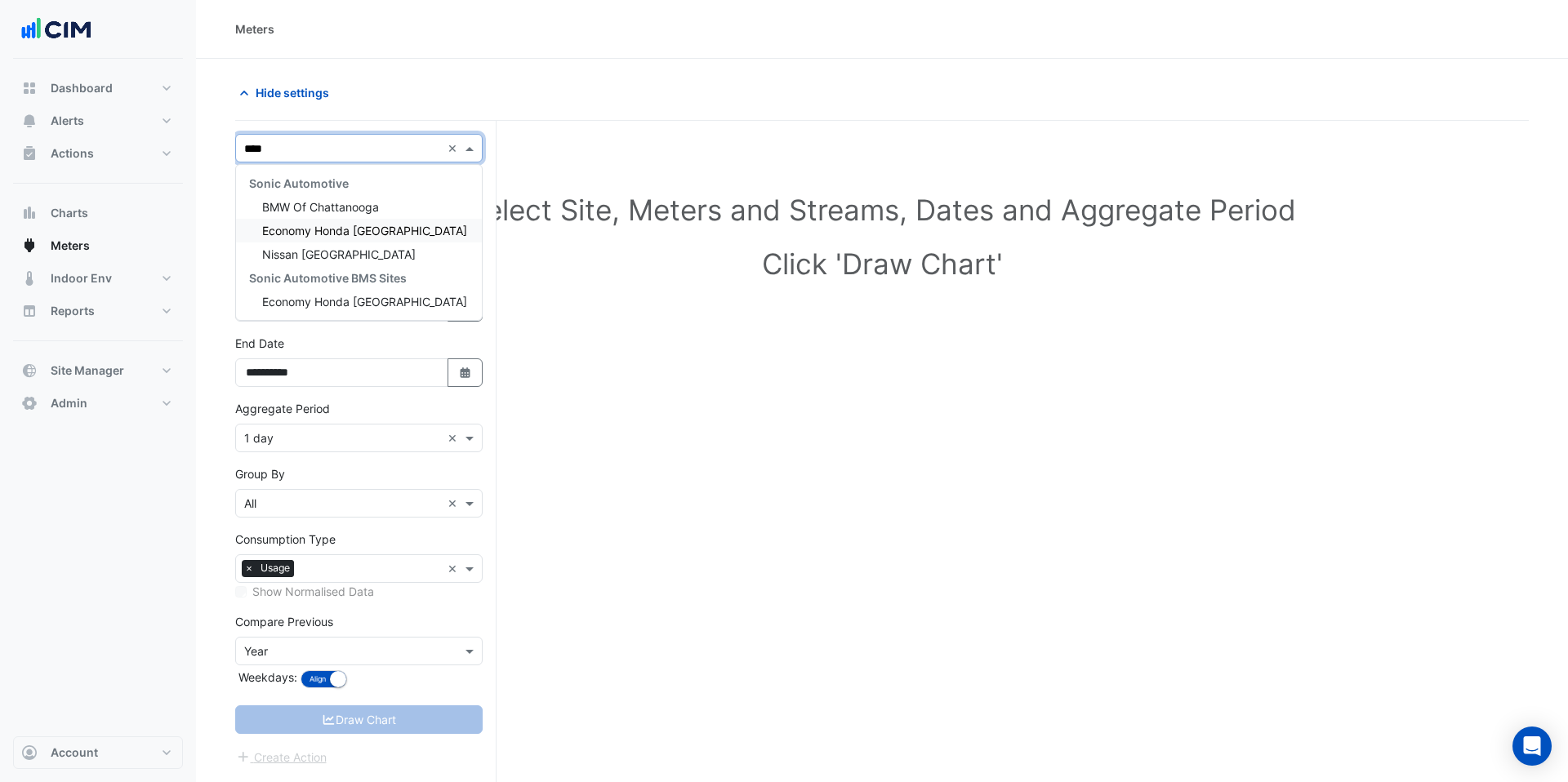
click at [405, 236] on span "Economy Honda [GEOGRAPHIC_DATA]" at bounding box center [364, 231] width 205 height 14
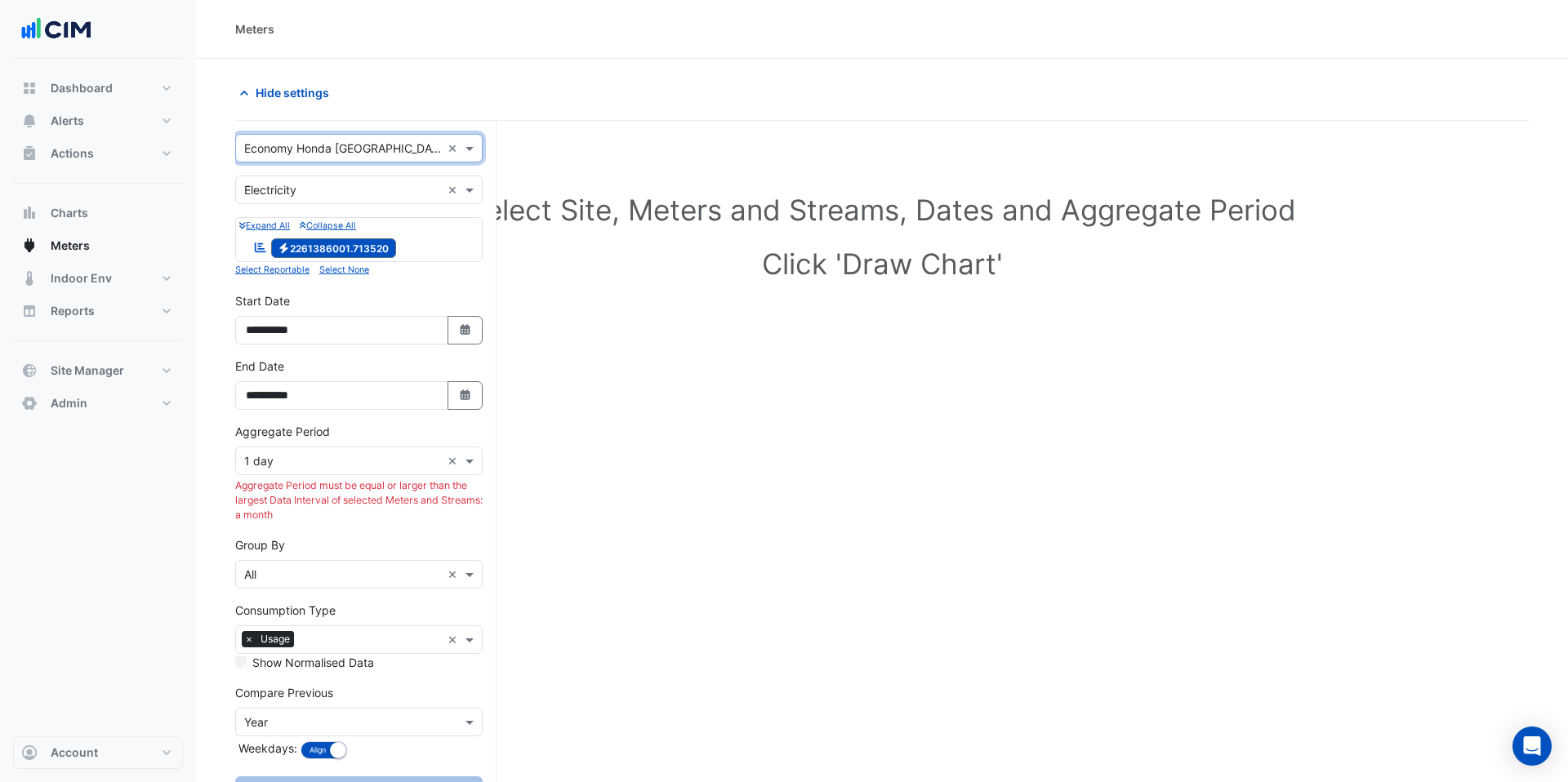
click at [339, 150] on input "text" at bounding box center [343, 149] width 197 height 17
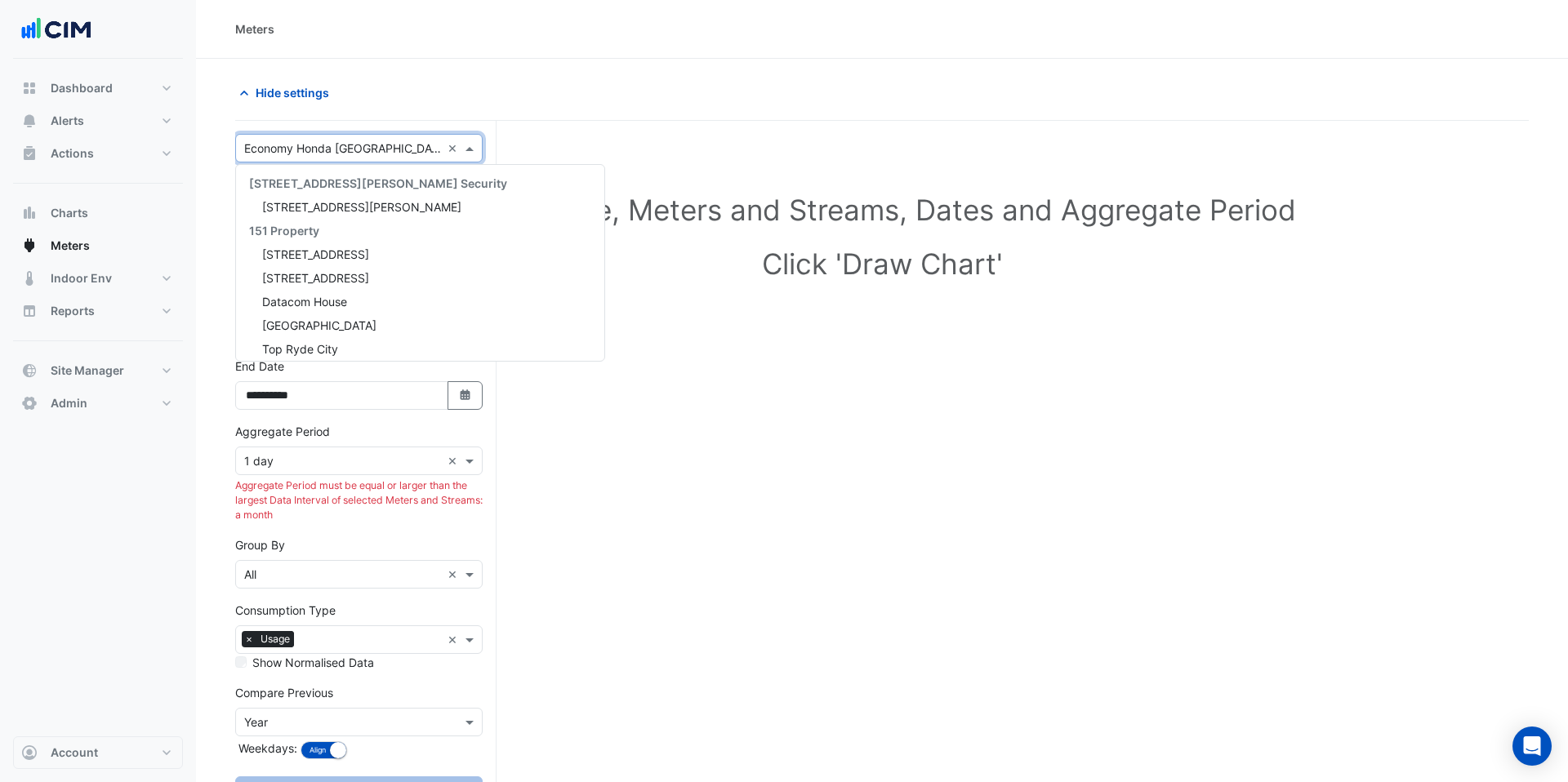
scroll to position [25249, 0]
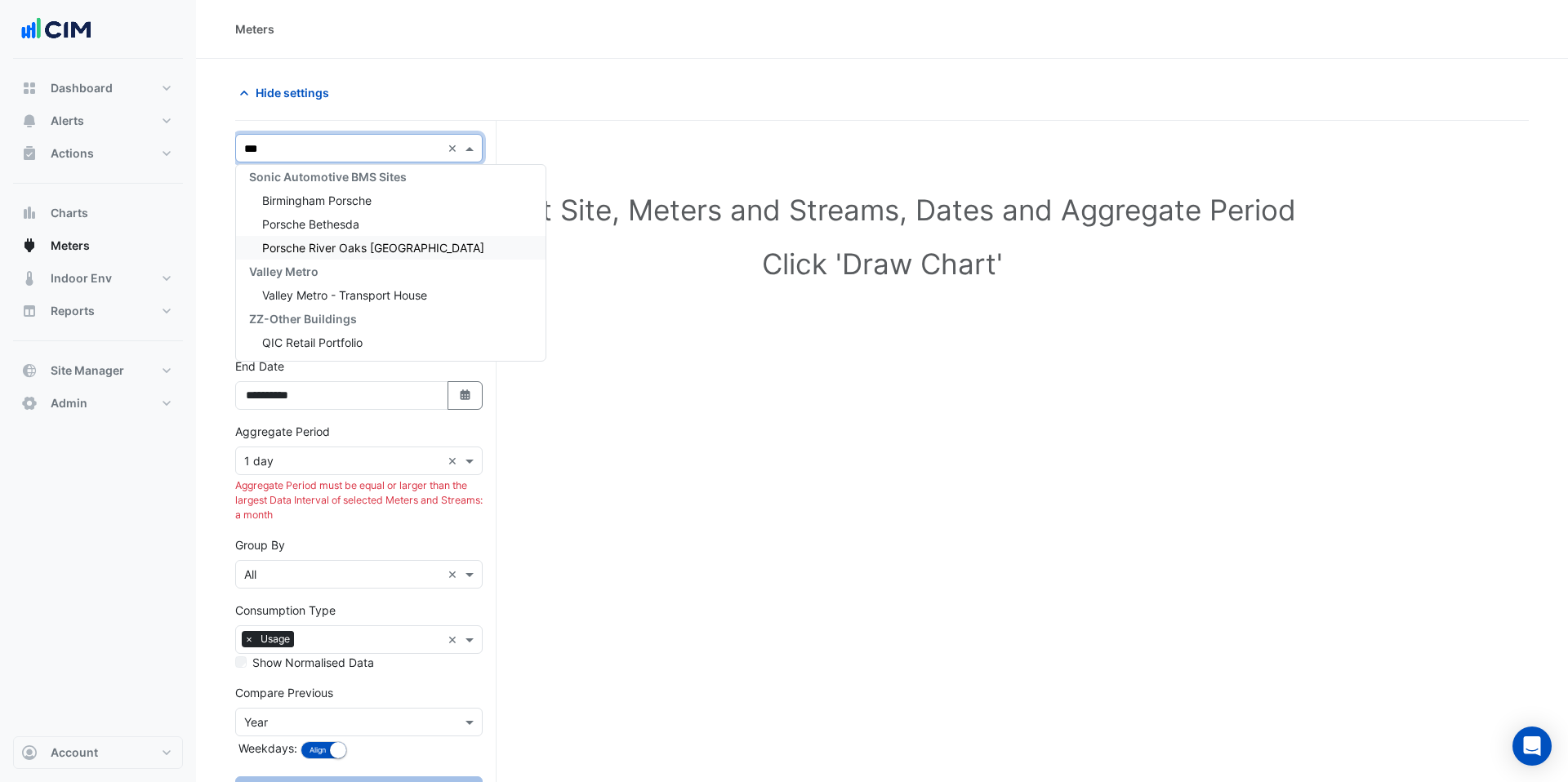
type input "****"
click at [347, 220] on span "Porsche Bethesda" at bounding box center [311, 219] width 98 height 14
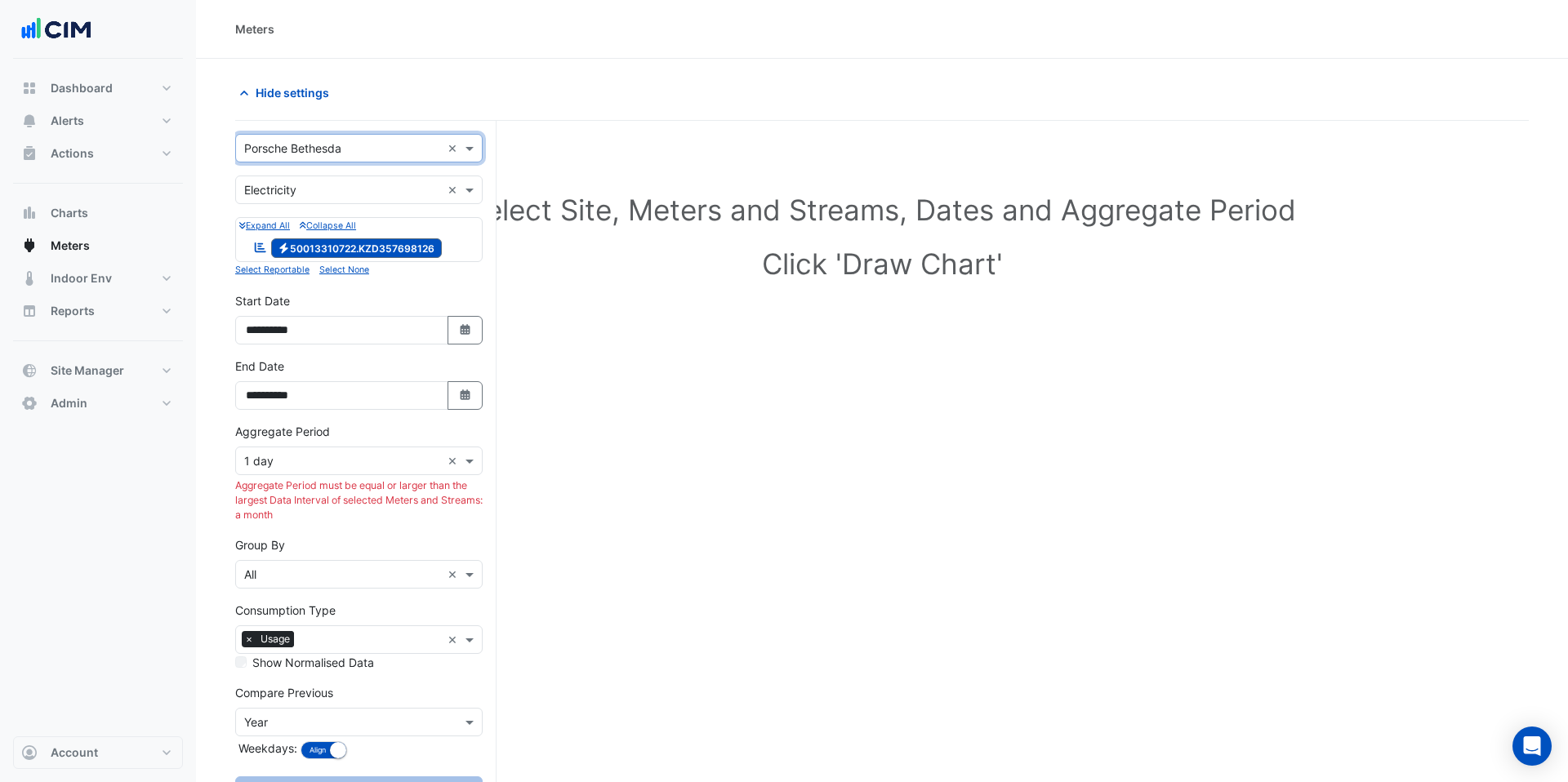
scroll to position [68, 0]
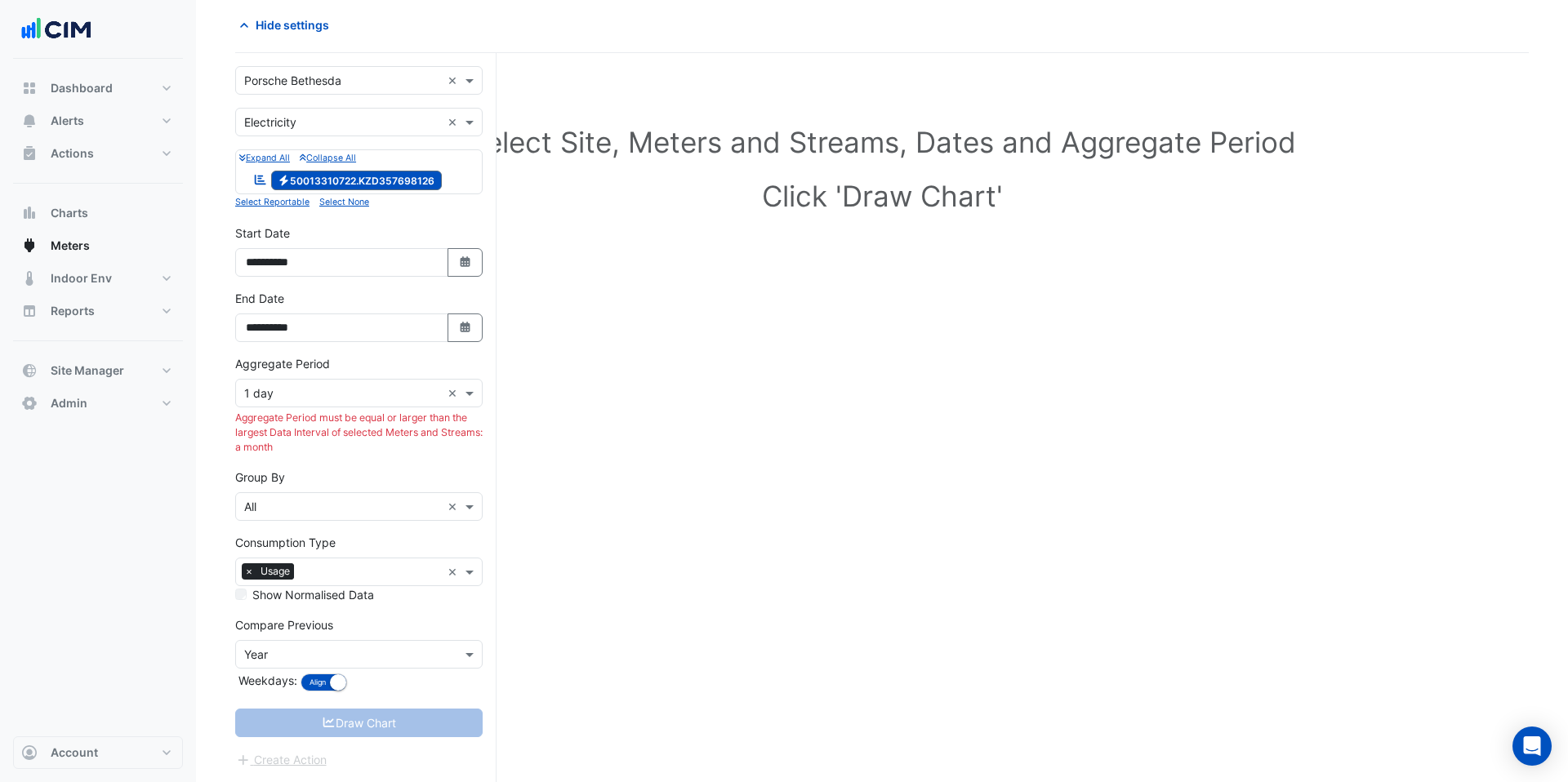
click at [384, 711] on div "Draw Chart" at bounding box center [359, 723] width 248 height 29
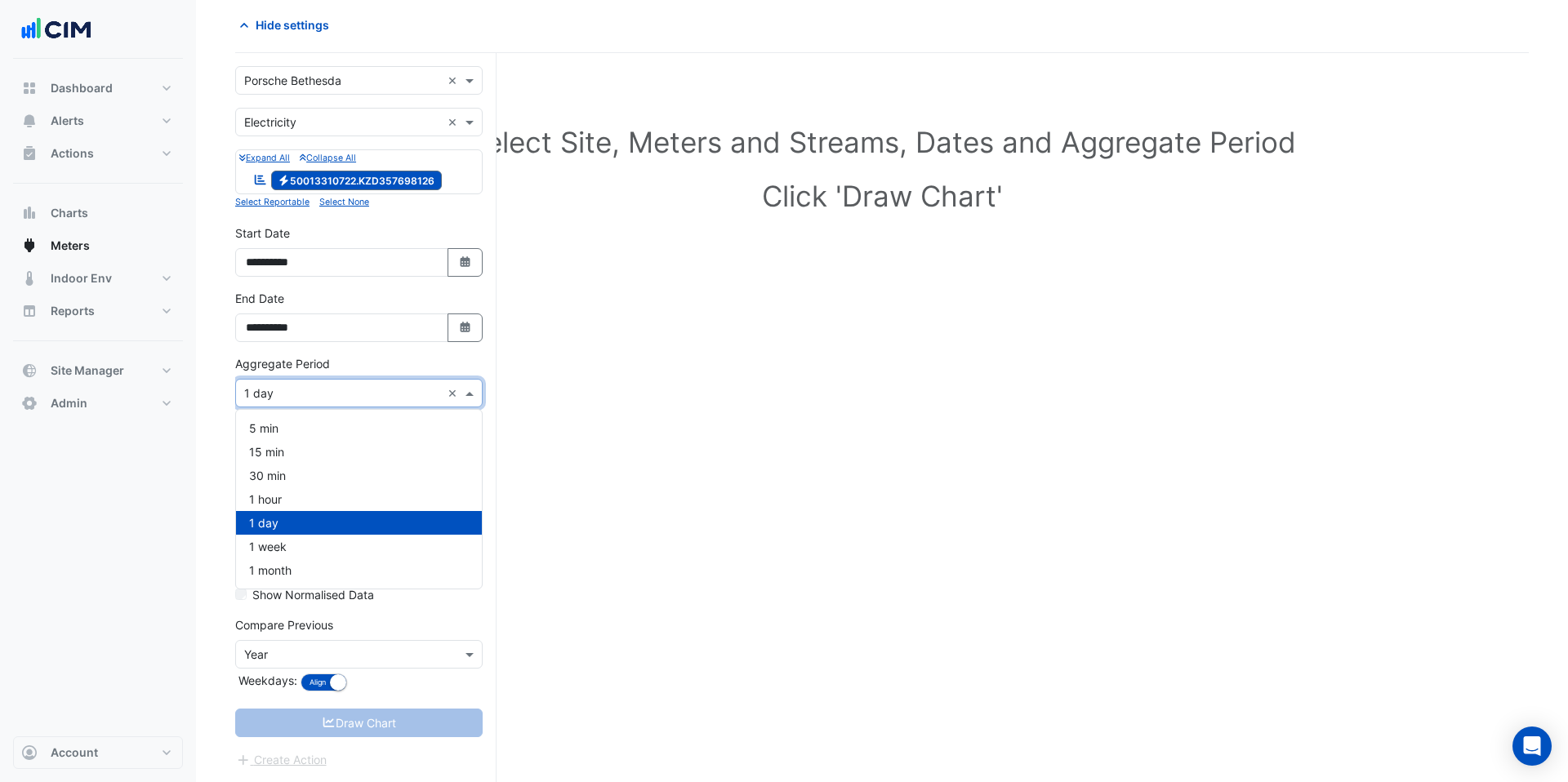
click at [337, 403] on div "× 1 day ×" at bounding box center [359, 393] width 248 height 29
click at [303, 570] on div "1 month" at bounding box center [359, 570] width 246 height 23
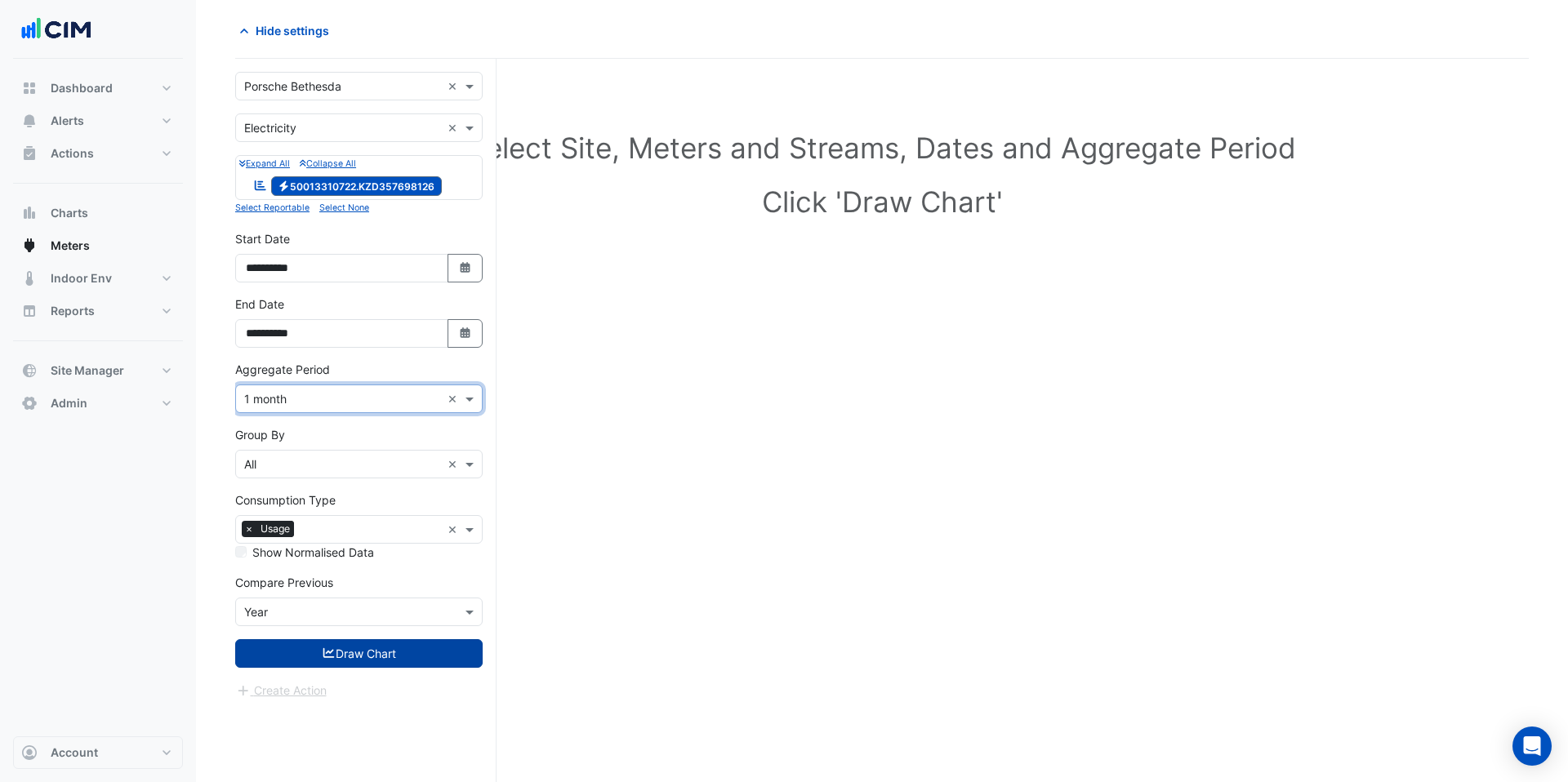
click at [408, 654] on button "Draw Chart" at bounding box center [359, 654] width 248 height 29
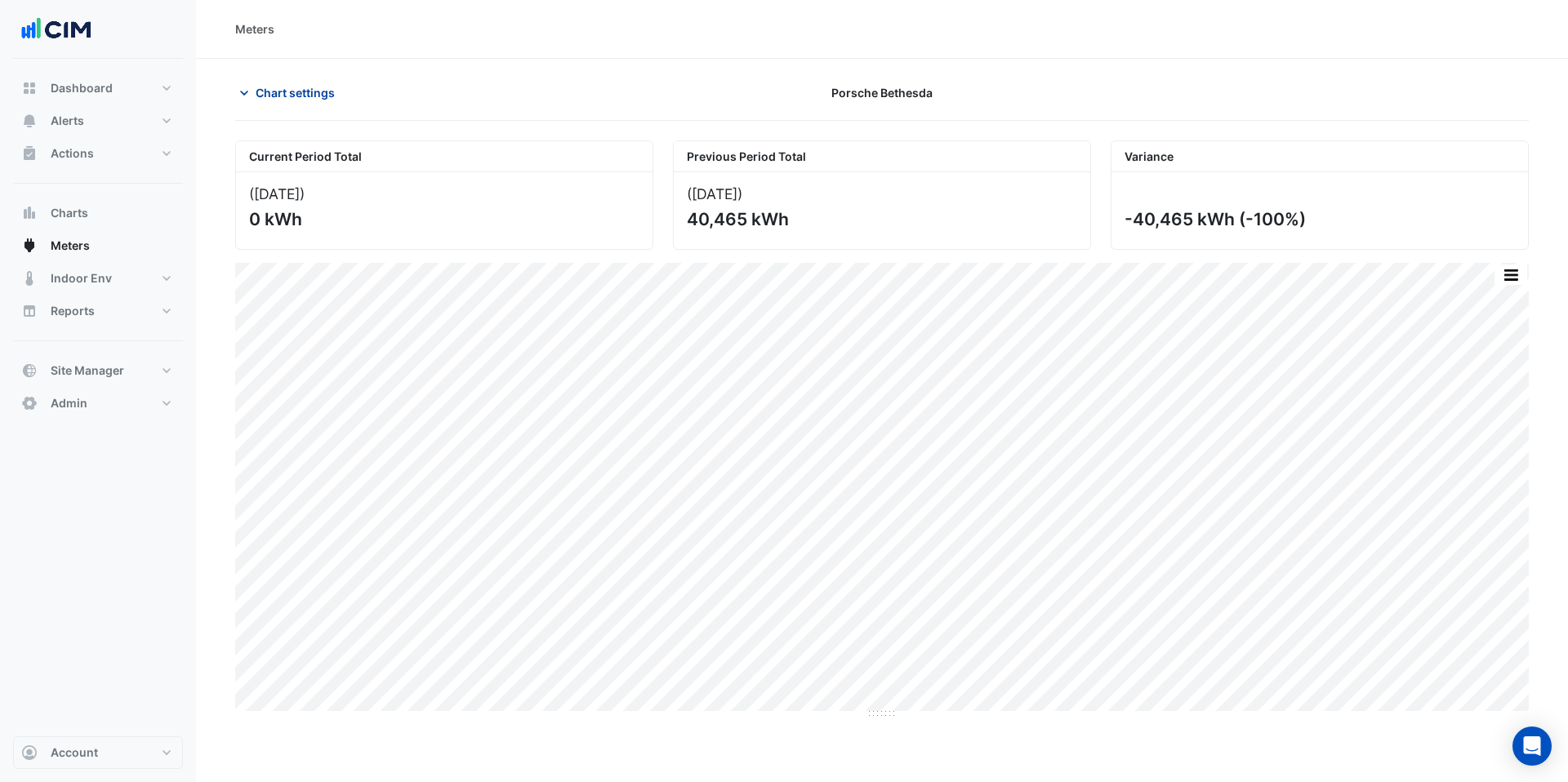
click at [282, 86] on span "Chart settings" at bounding box center [295, 92] width 80 height 17
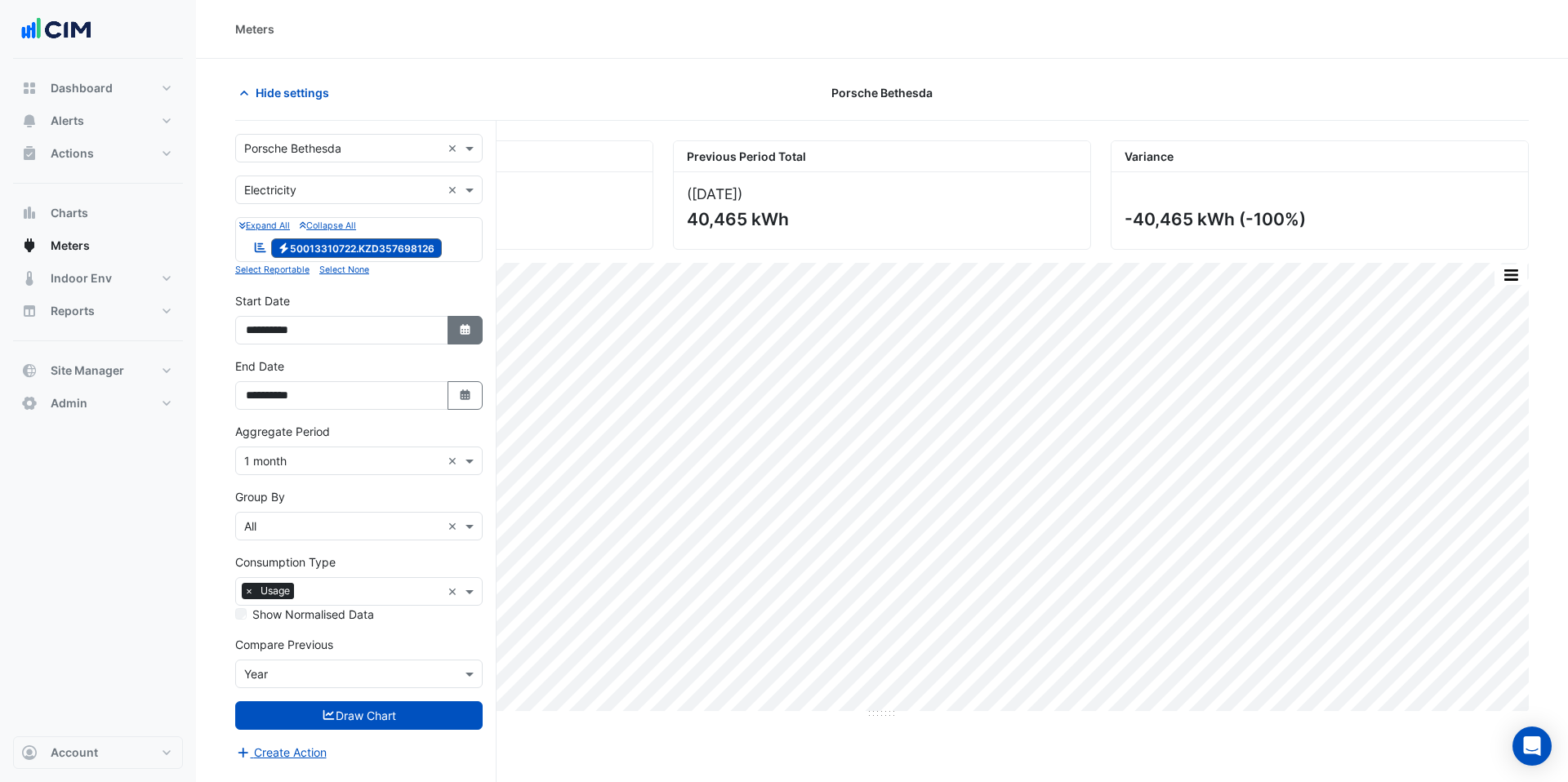
click at [460, 319] on button "Select Date" at bounding box center [465, 330] width 36 height 29
select select "*"
select select "****"
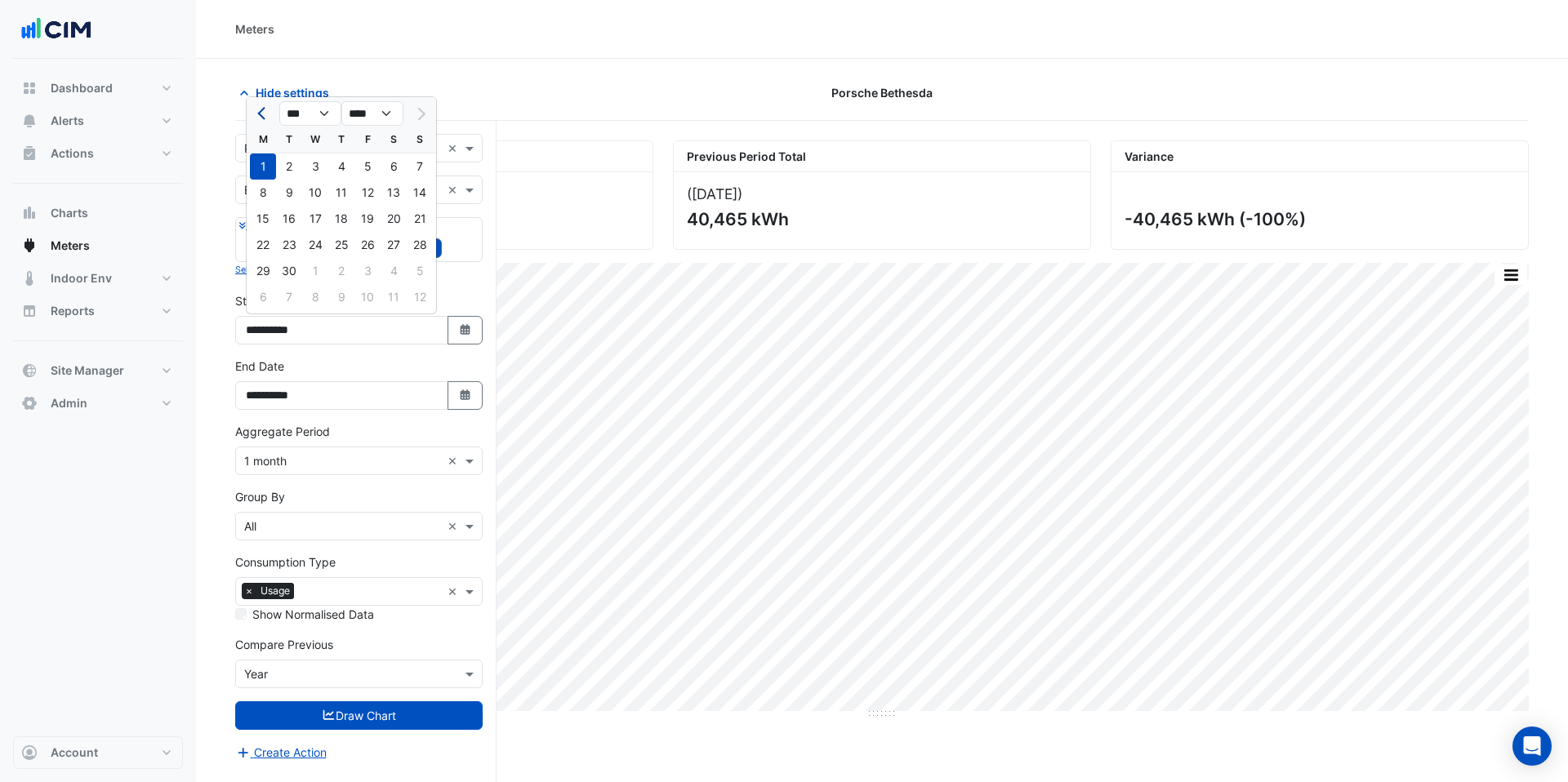
click at [253, 115] on button "Previous month" at bounding box center [263, 113] width 20 height 26
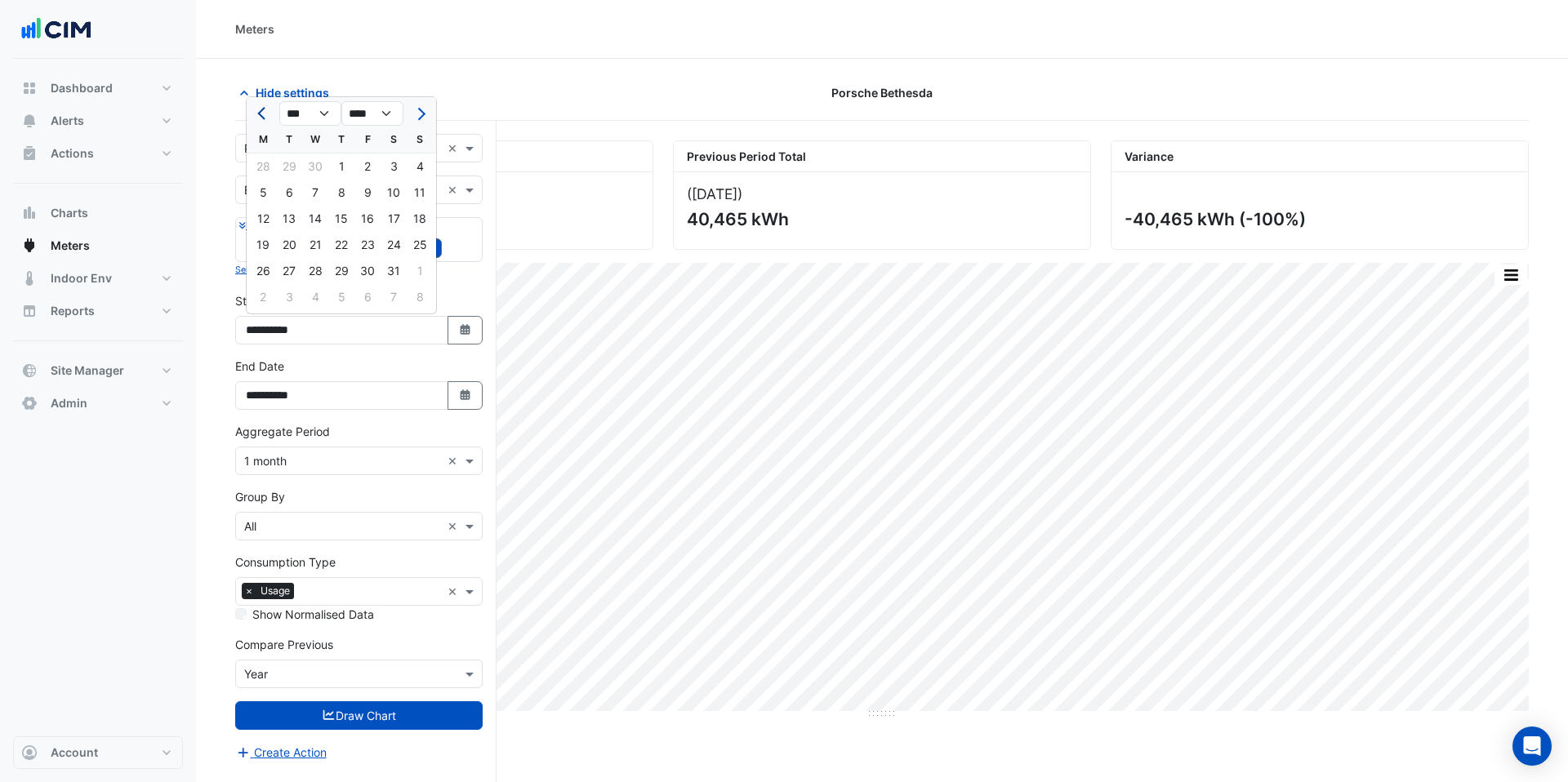
click at [253, 115] on button "Previous month" at bounding box center [263, 113] width 20 height 26
select select "*"
click at [393, 162] on div "1" at bounding box center [393, 166] width 26 height 26
type input "**********"
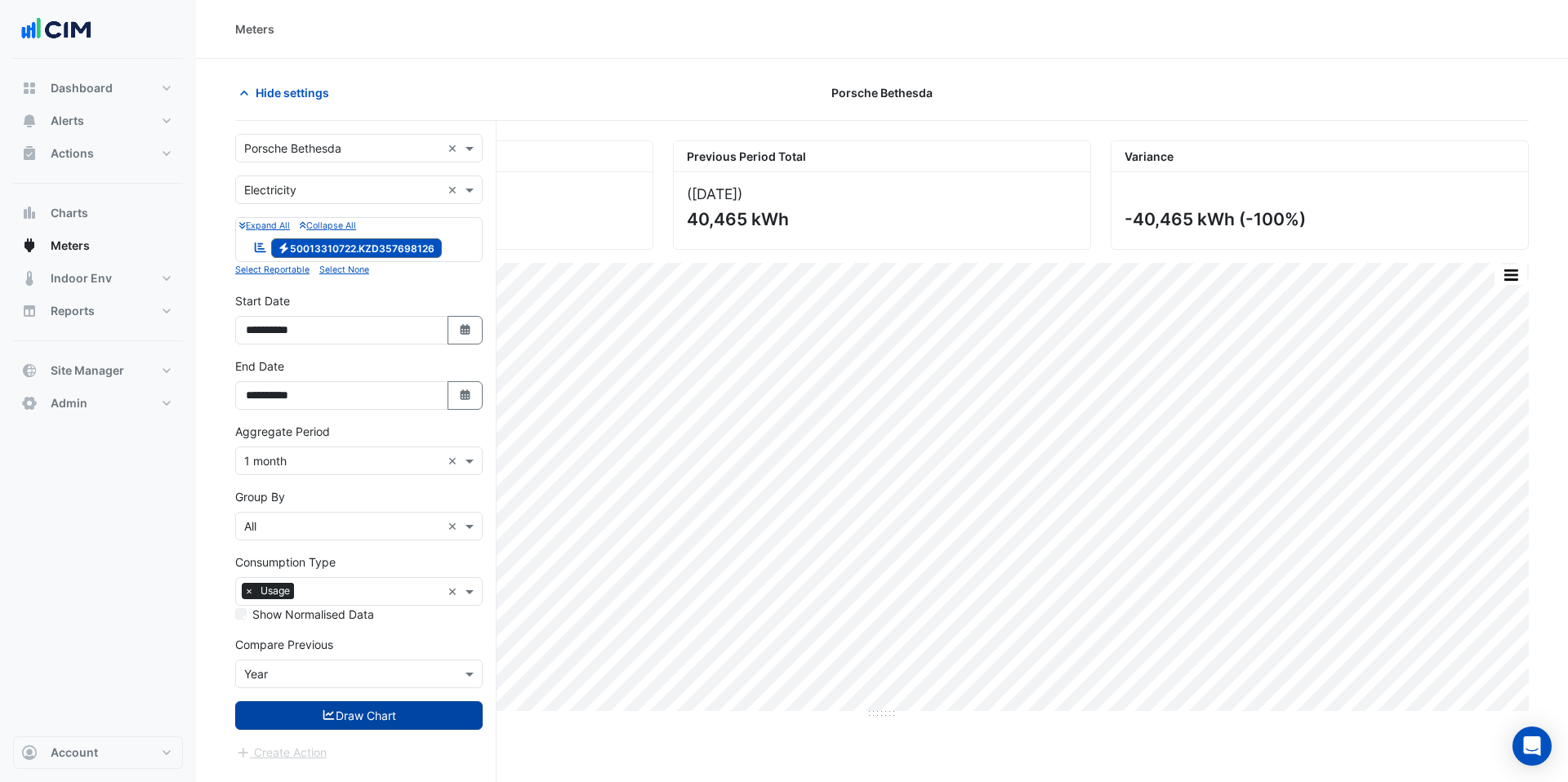
click at [405, 705] on button "Draw Chart" at bounding box center [359, 716] width 248 height 29
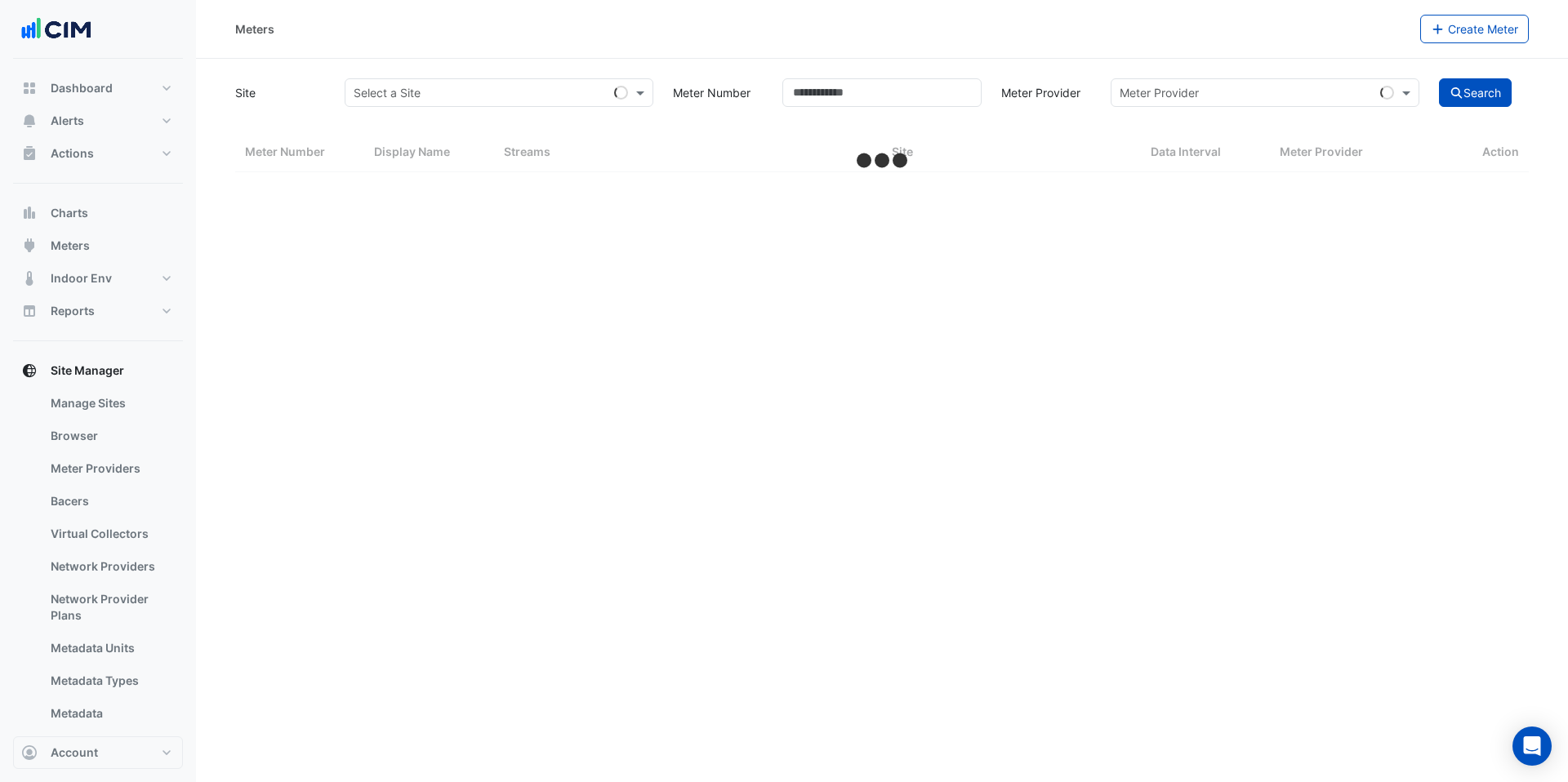
select select "***"
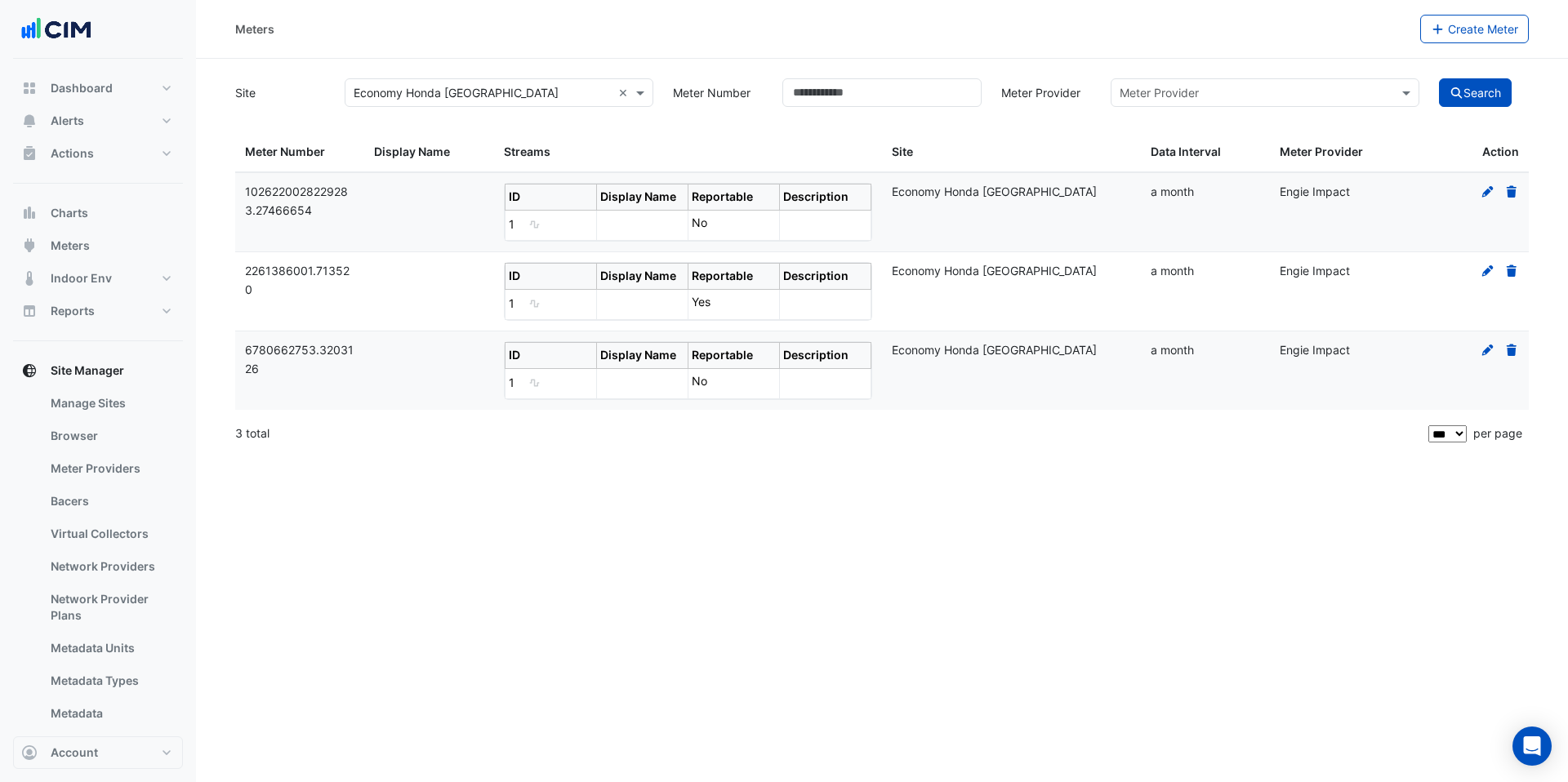
click at [1315, 193] on span "Engie Impact" at bounding box center [1315, 191] width 70 height 14
click at [521, 104] on div "× Economy Honda Chattanooga ×" at bounding box center [499, 93] width 309 height 29
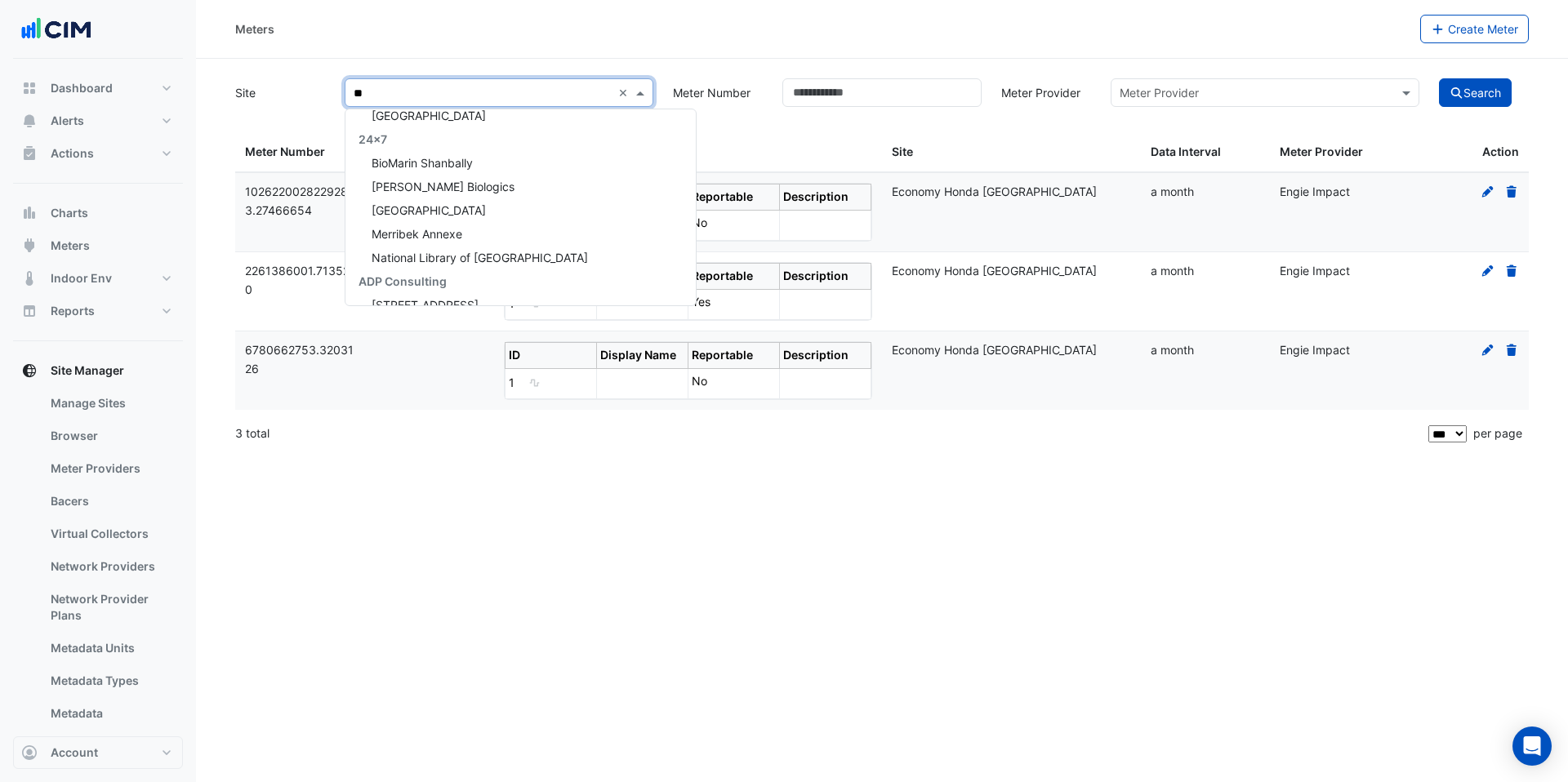
type input "***"
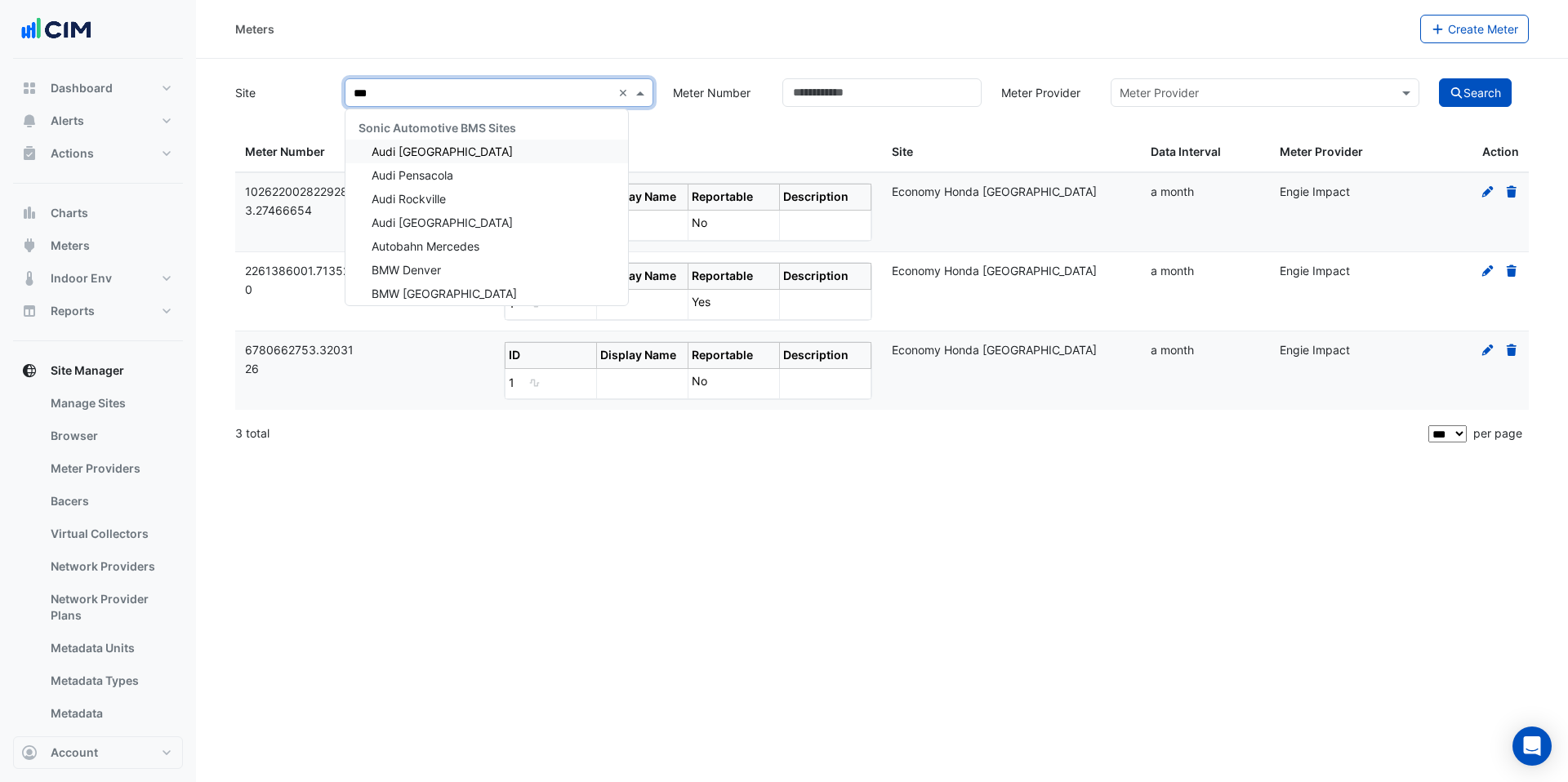
click at [481, 148] on span "Audi [GEOGRAPHIC_DATA]" at bounding box center [442, 152] width 141 height 14
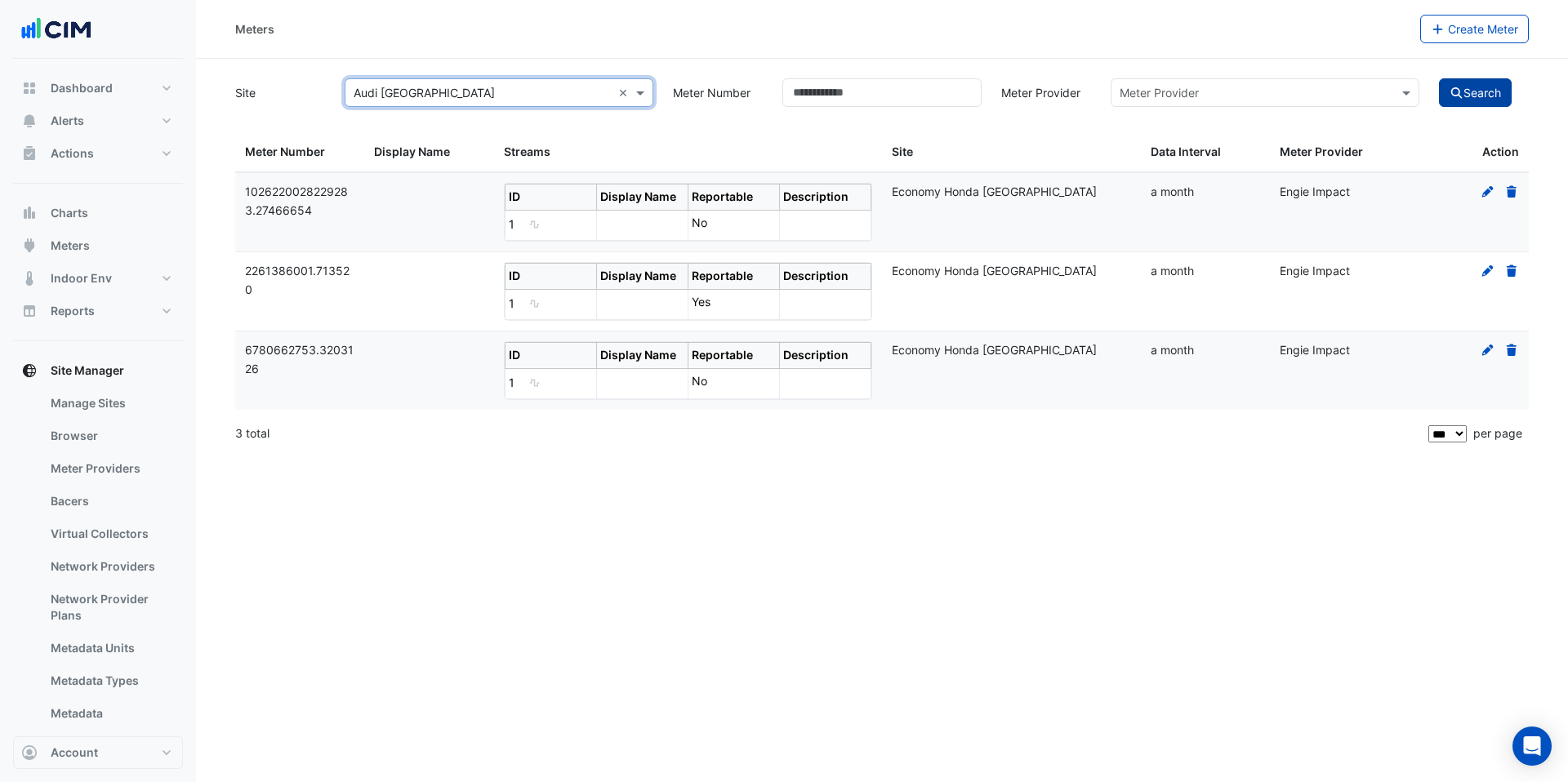
click at [1444, 95] on button "Search" at bounding box center [1476, 93] width 73 height 29
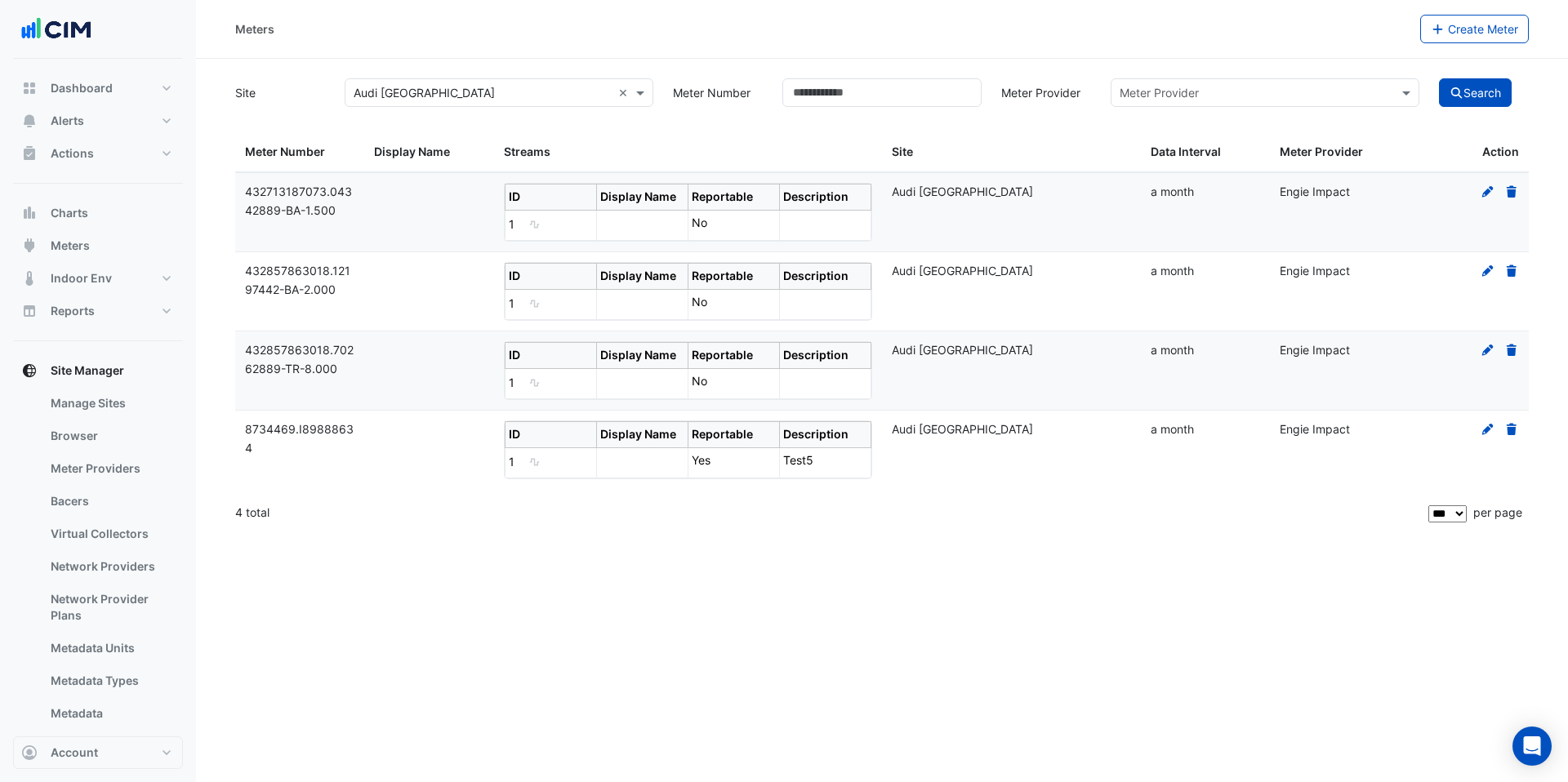
click at [584, 94] on input "text" at bounding box center [482, 93] width 258 height 17
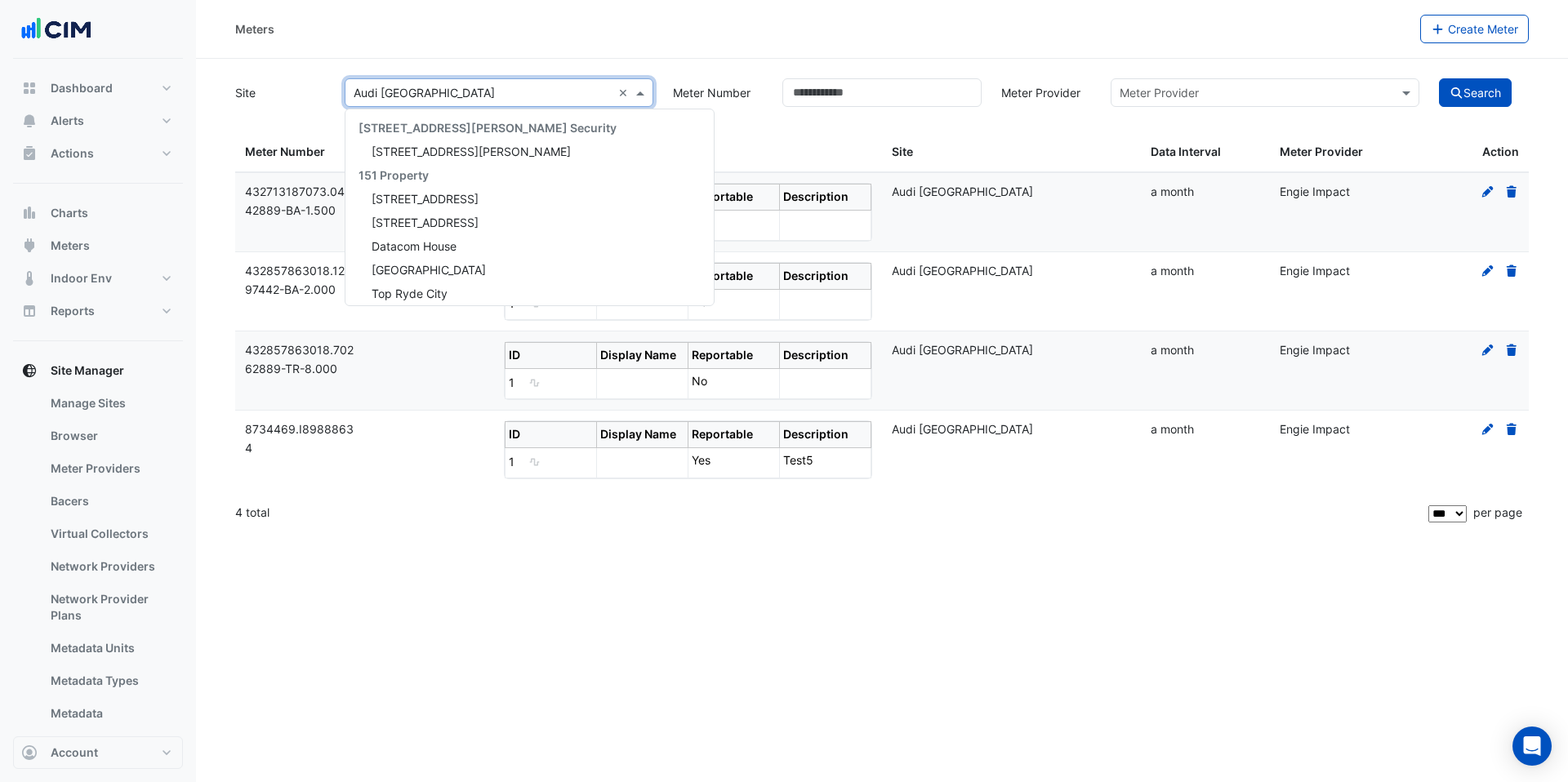
scroll to position [27405, 0]
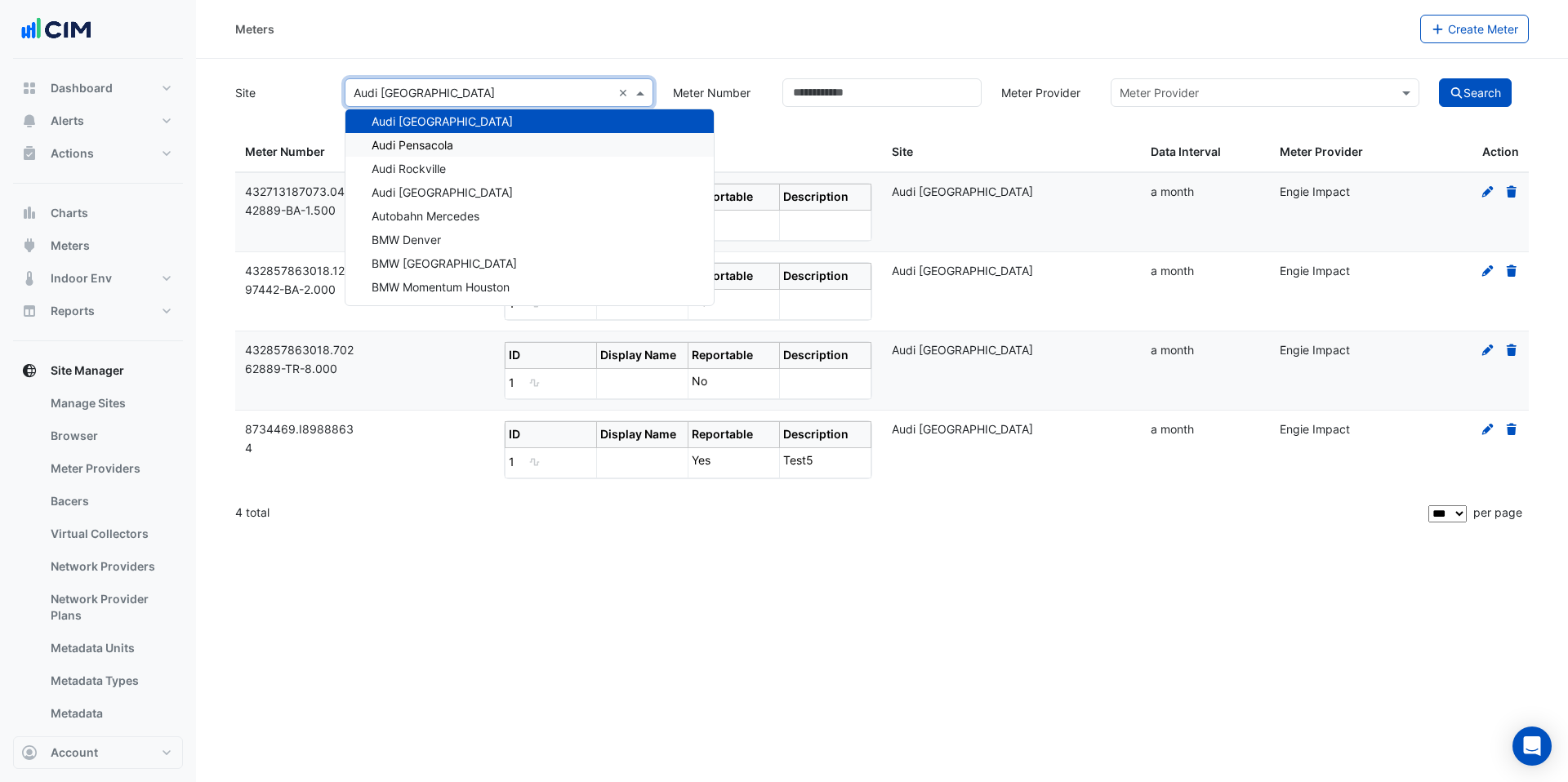
click at [499, 154] on div "Audi Pensacola" at bounding box center [530, 145] width 369 height 23
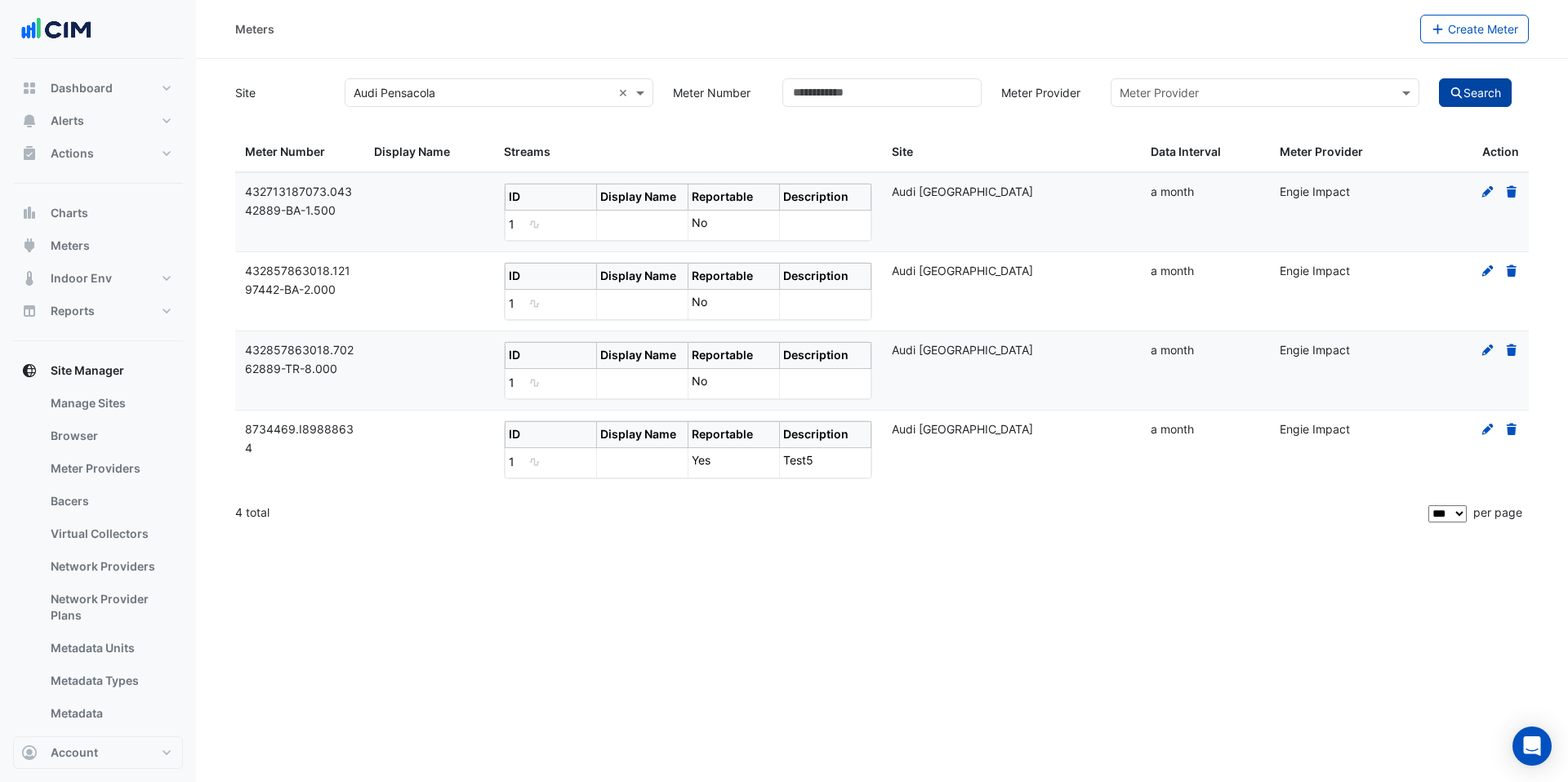
click at [1466, 89] on button "Search" at bounding box center [1476, 93] width 73 height 29
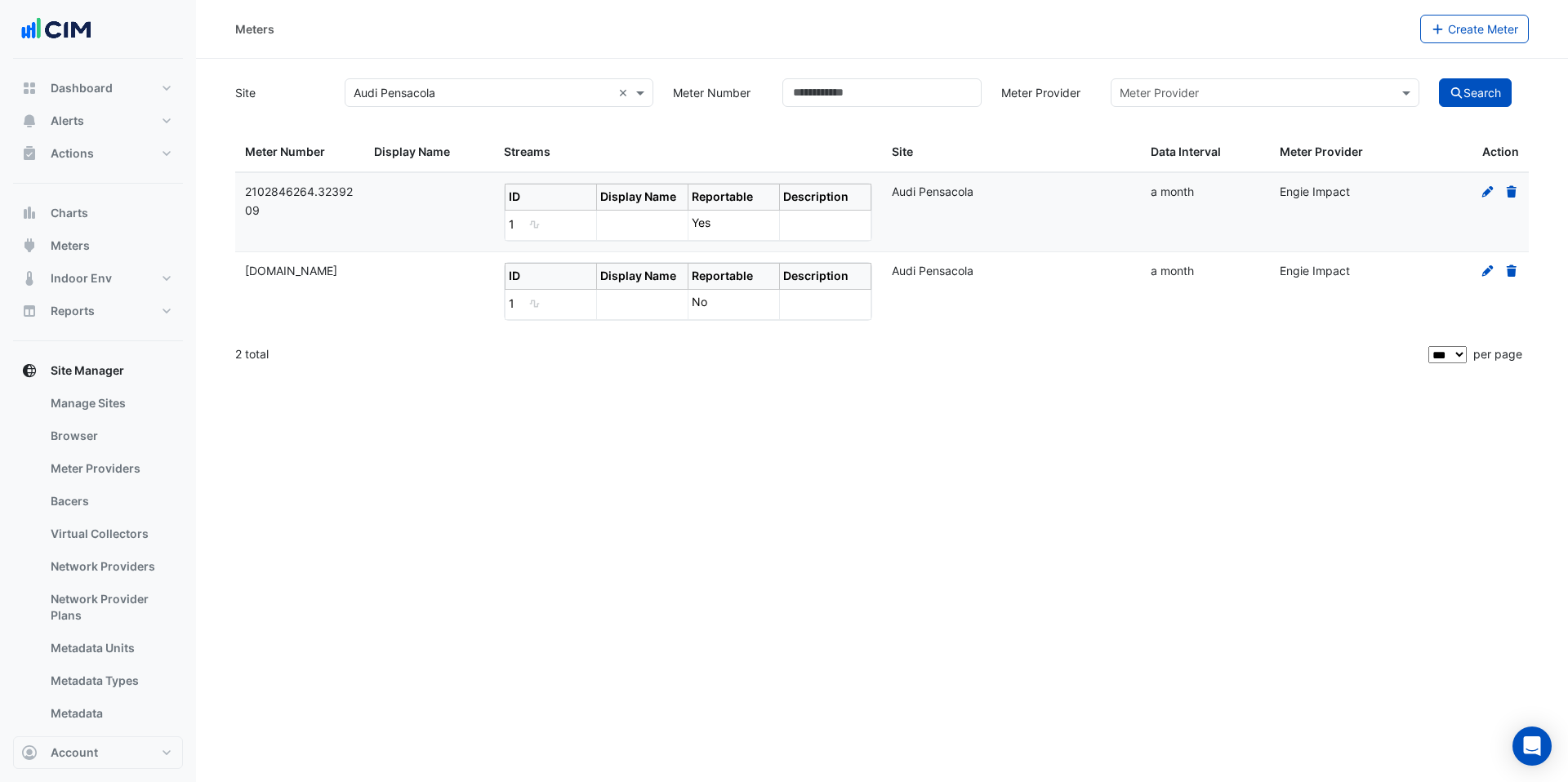
click at [556, 103] on div "× Audi Pensacola ×" at bounding box center [499, 93] width 309 height 29
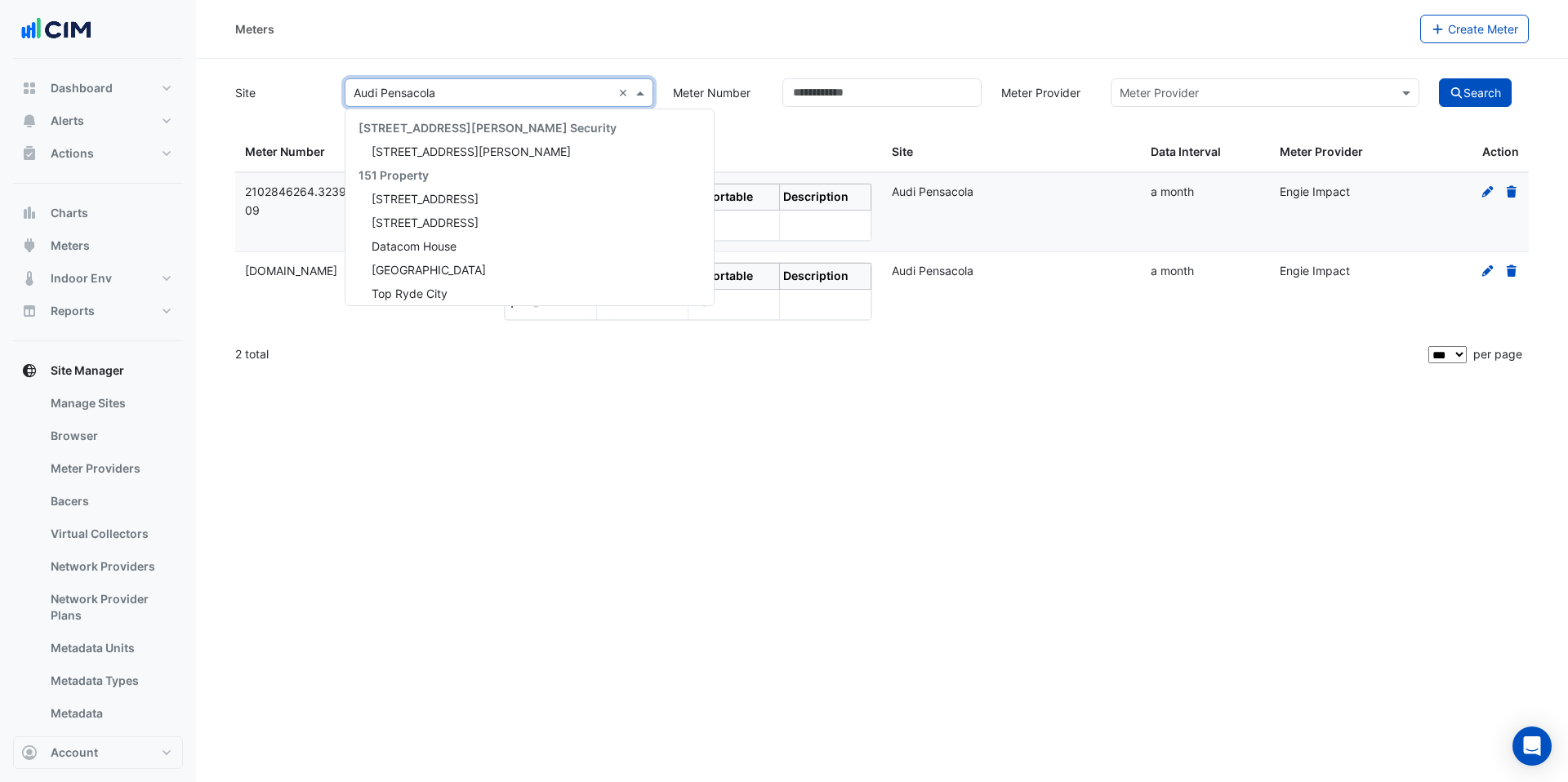
scroll to position [27428, 0]
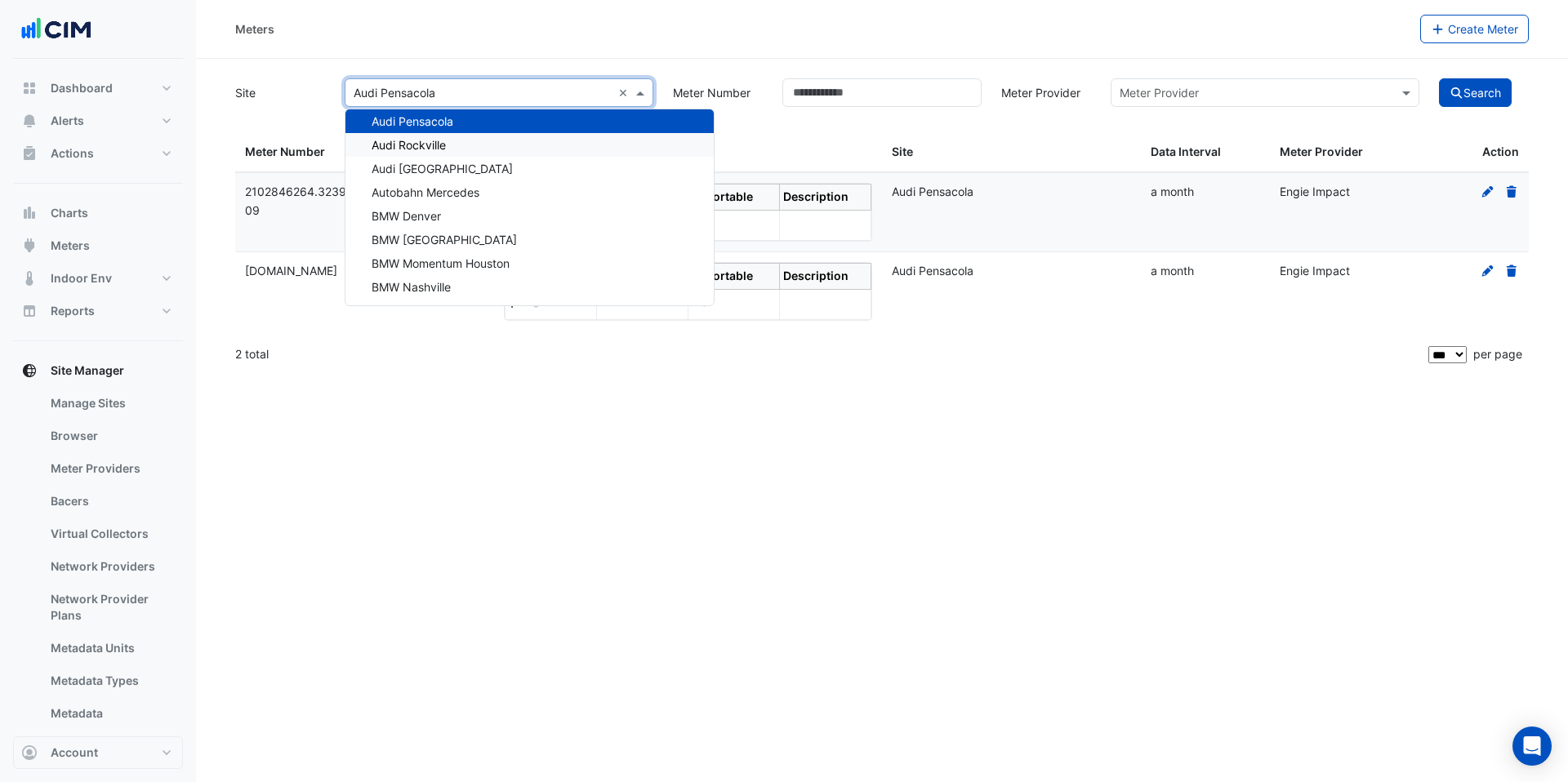
click at [509, 139] on div "Audi Rockville" at bounding box center [530, 145] width 369 height 23
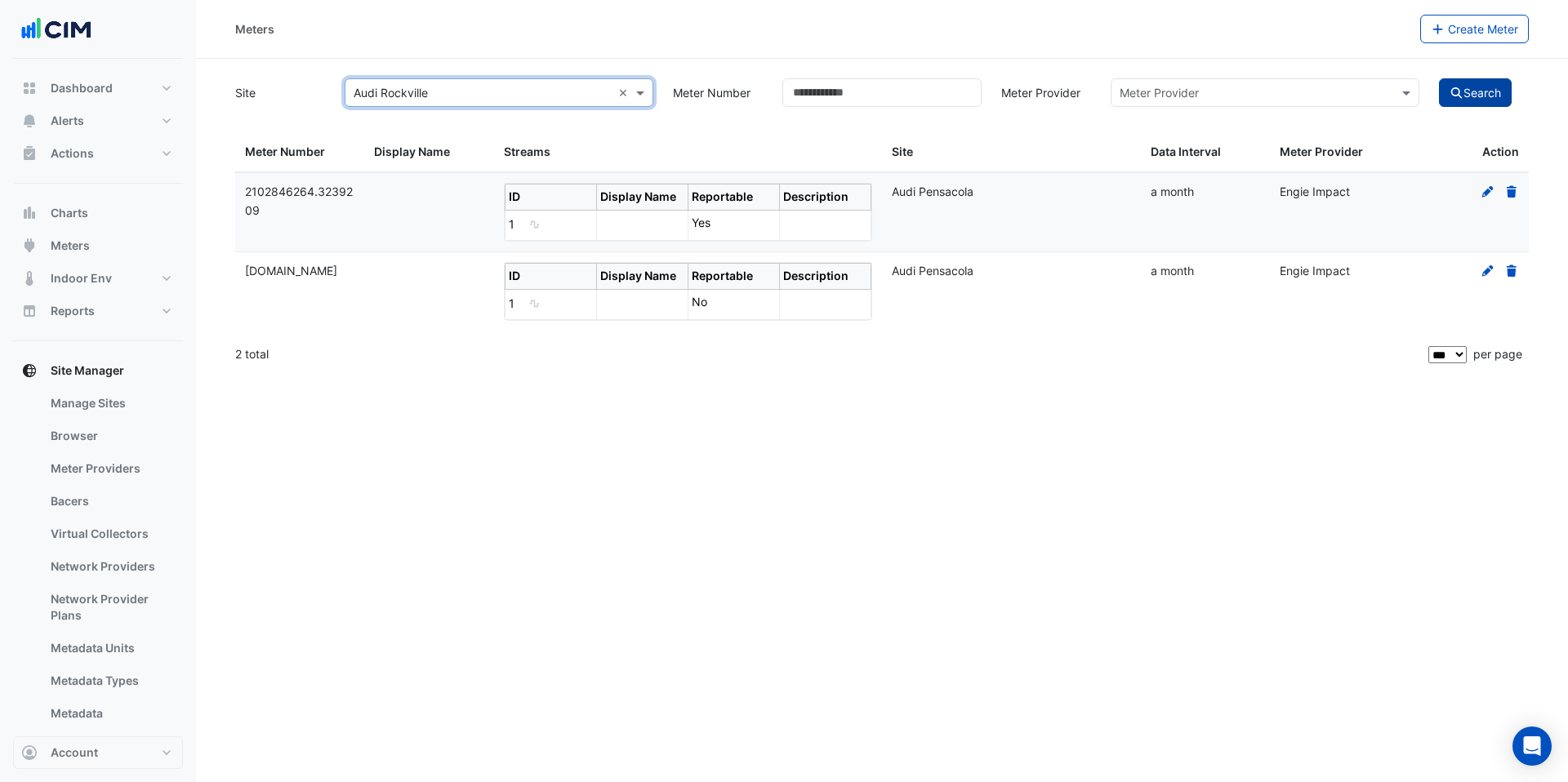
click at [1461, 89] on icon "submit" at bounding box center [1457, 93] width 14 height 12
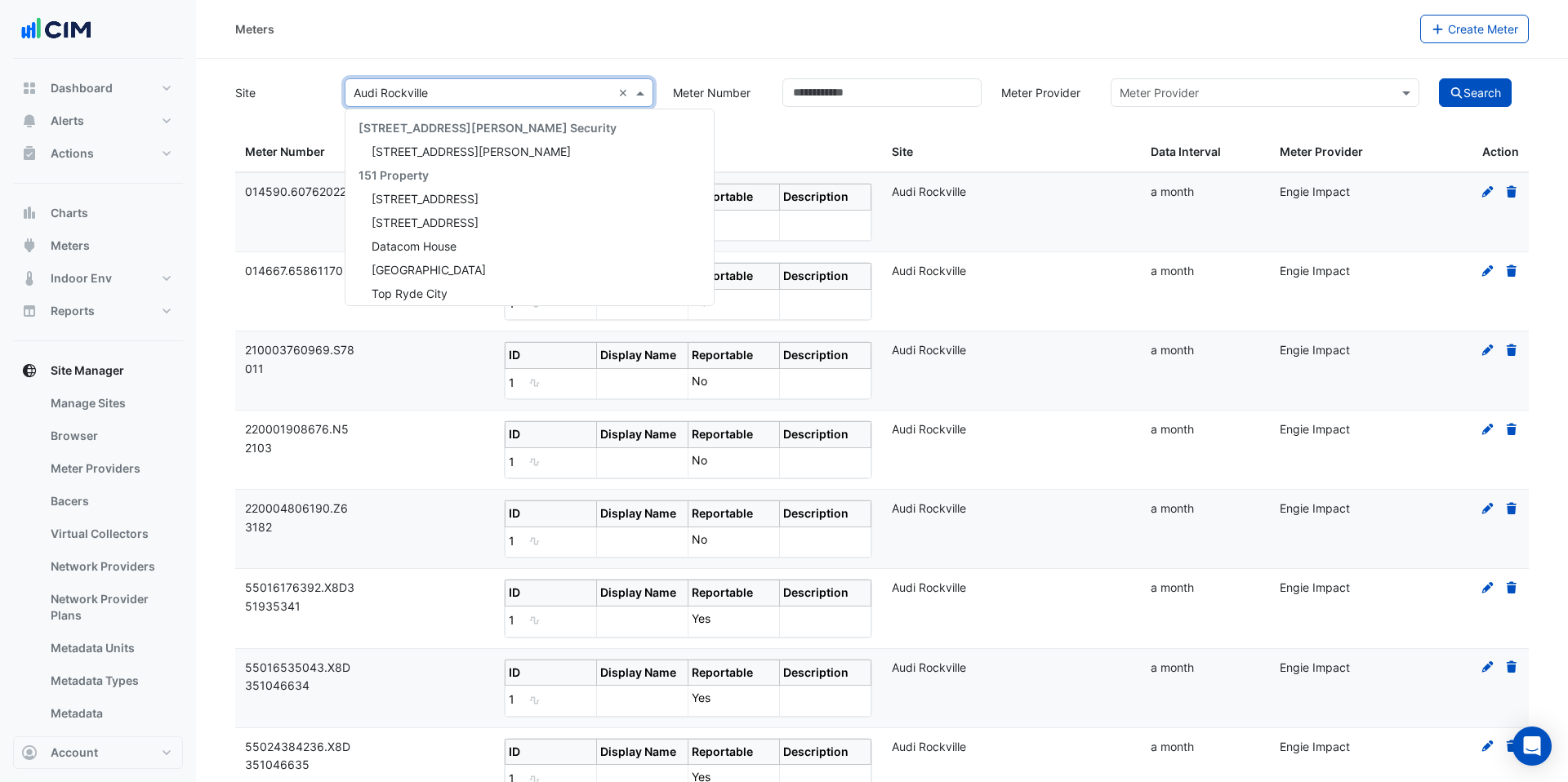
click at [435, 86] on input "text" at bounding box center [482, 93] width 258 height 17
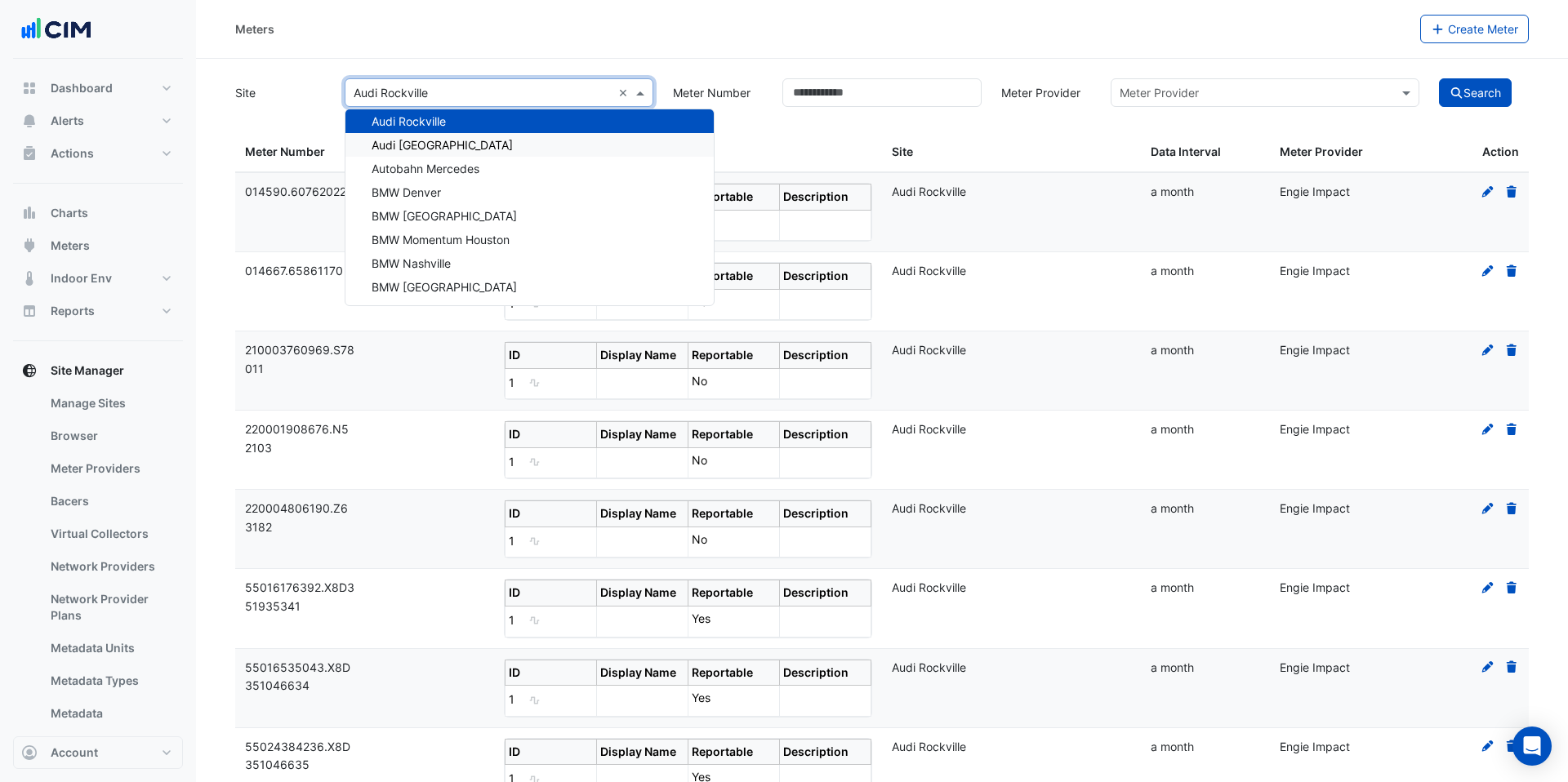
click at [438, 143] on span "Audi [GEOGRAPHIC_DATA]" at bounding box center [442, 145] width 141 height 14
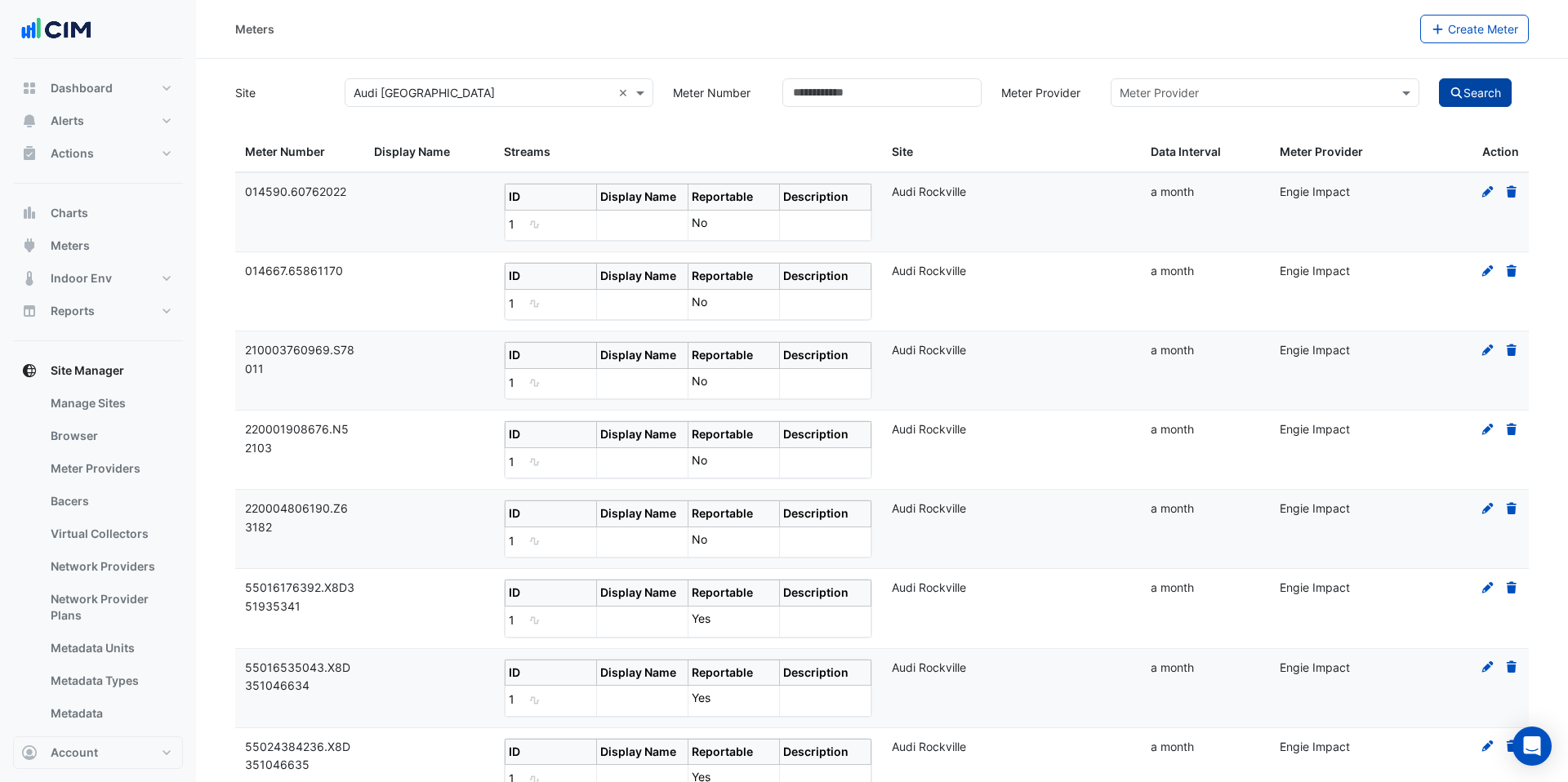
click at [1470, 101] on button "Search" at bounding box center [1476, 93] width 73 height 29
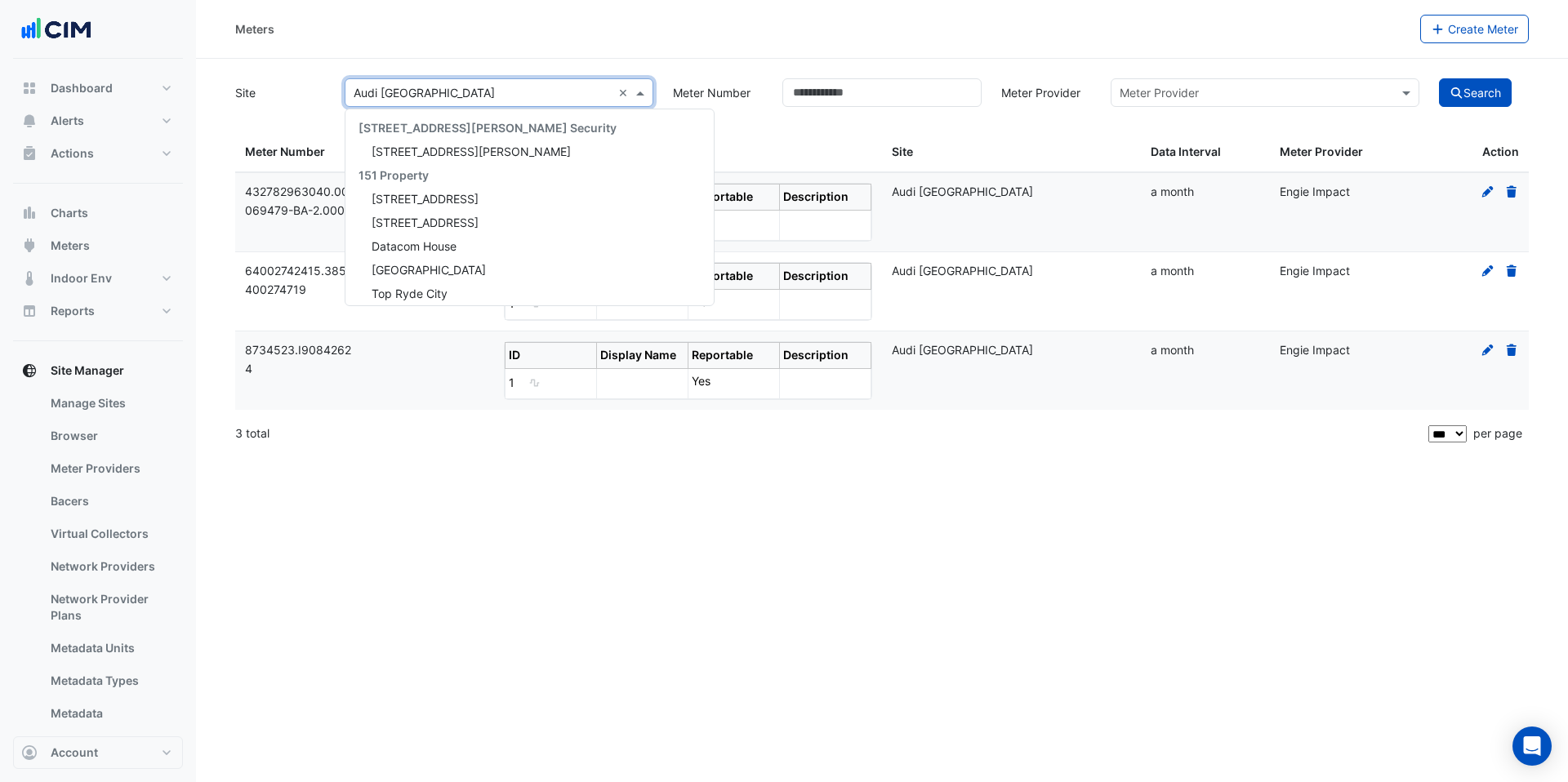
click at [463, 93] on input "text" at bounding box center [482, 93] width 258 height 17
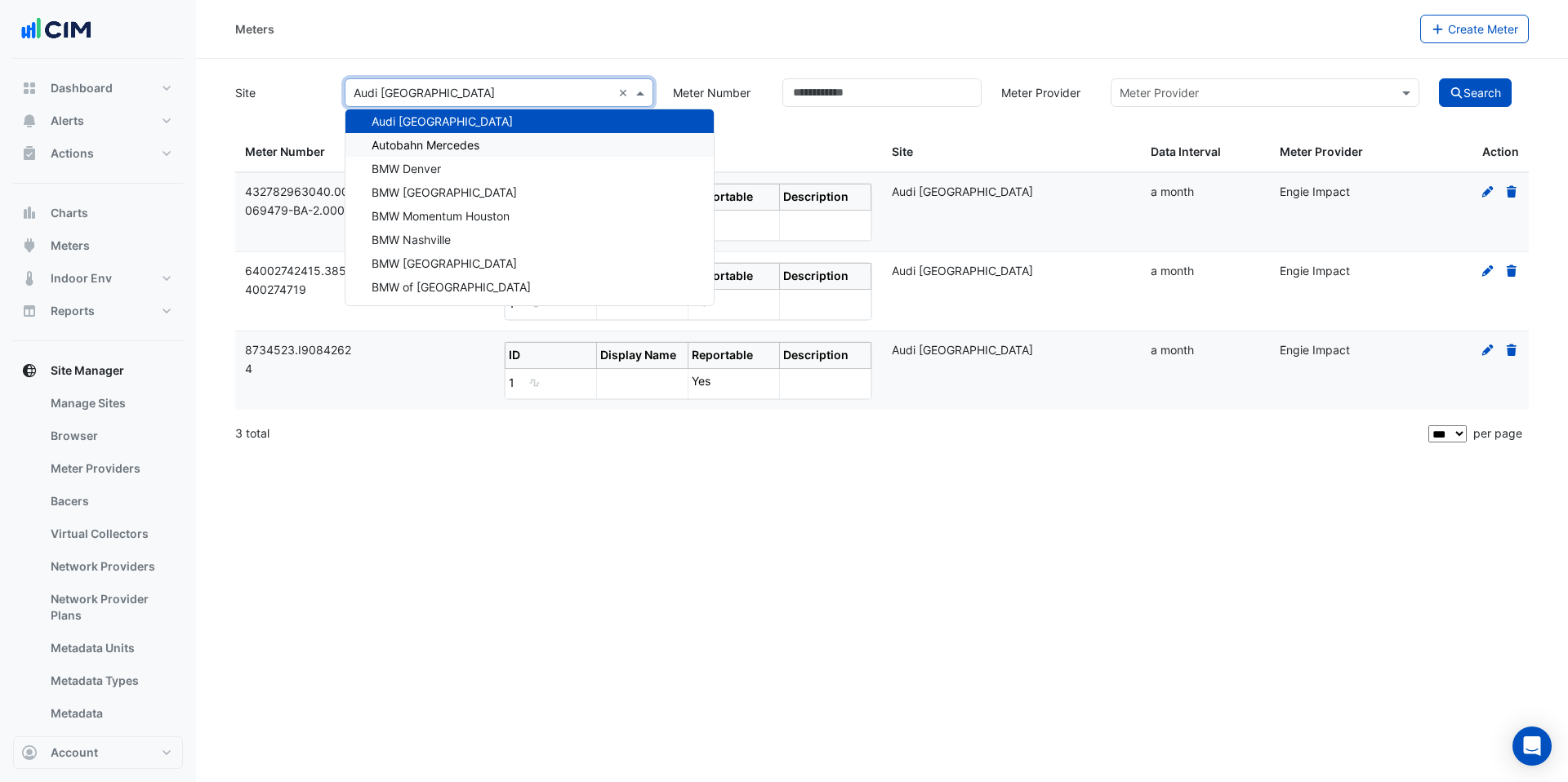
click at [468, 145] on span "Autobahn Mercedes" at bounding box center [425, 145] width 107 height 14
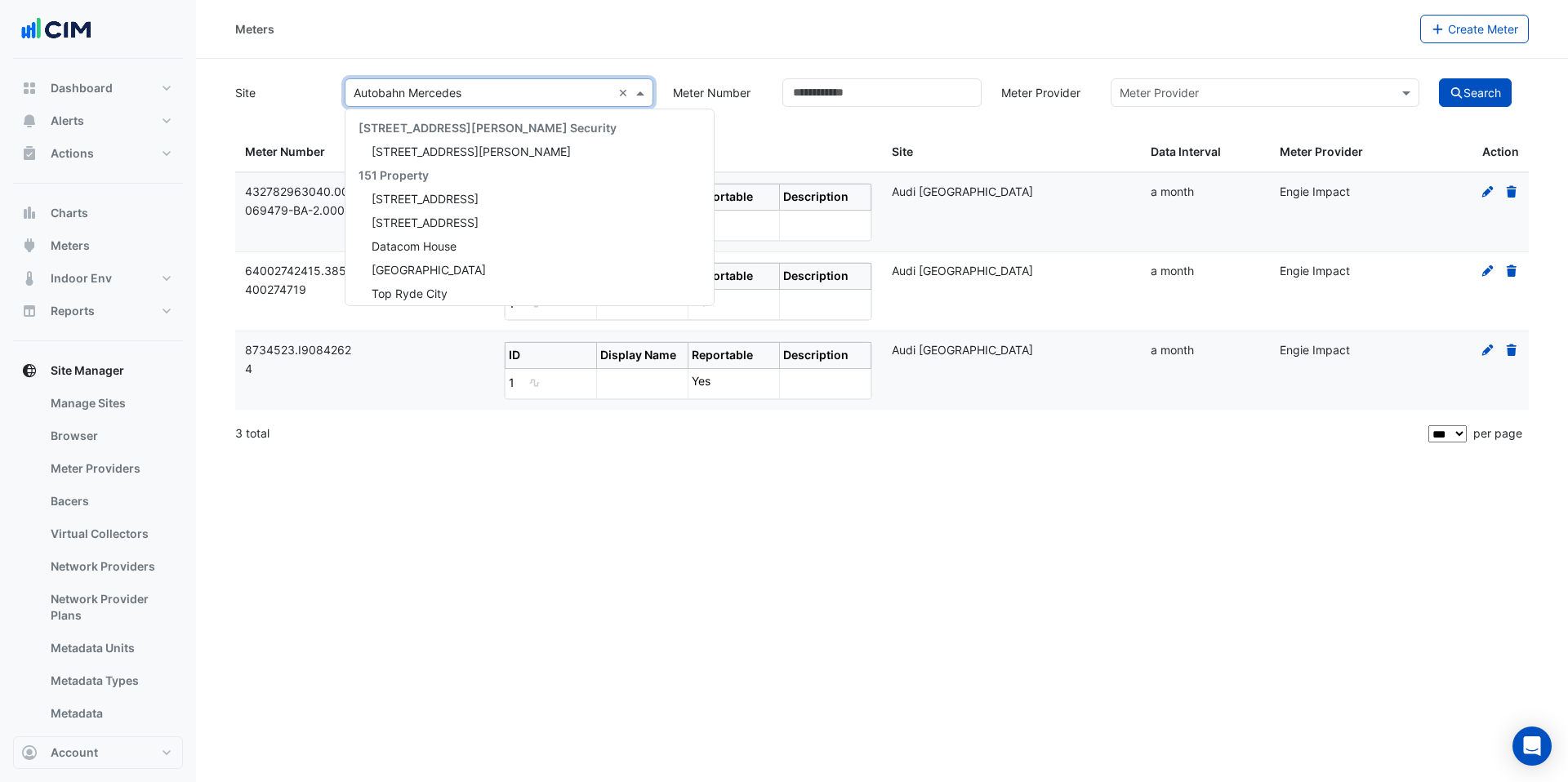
click at [466, 91] on input "text" at bounding box center [482, 93] width 258 height 17
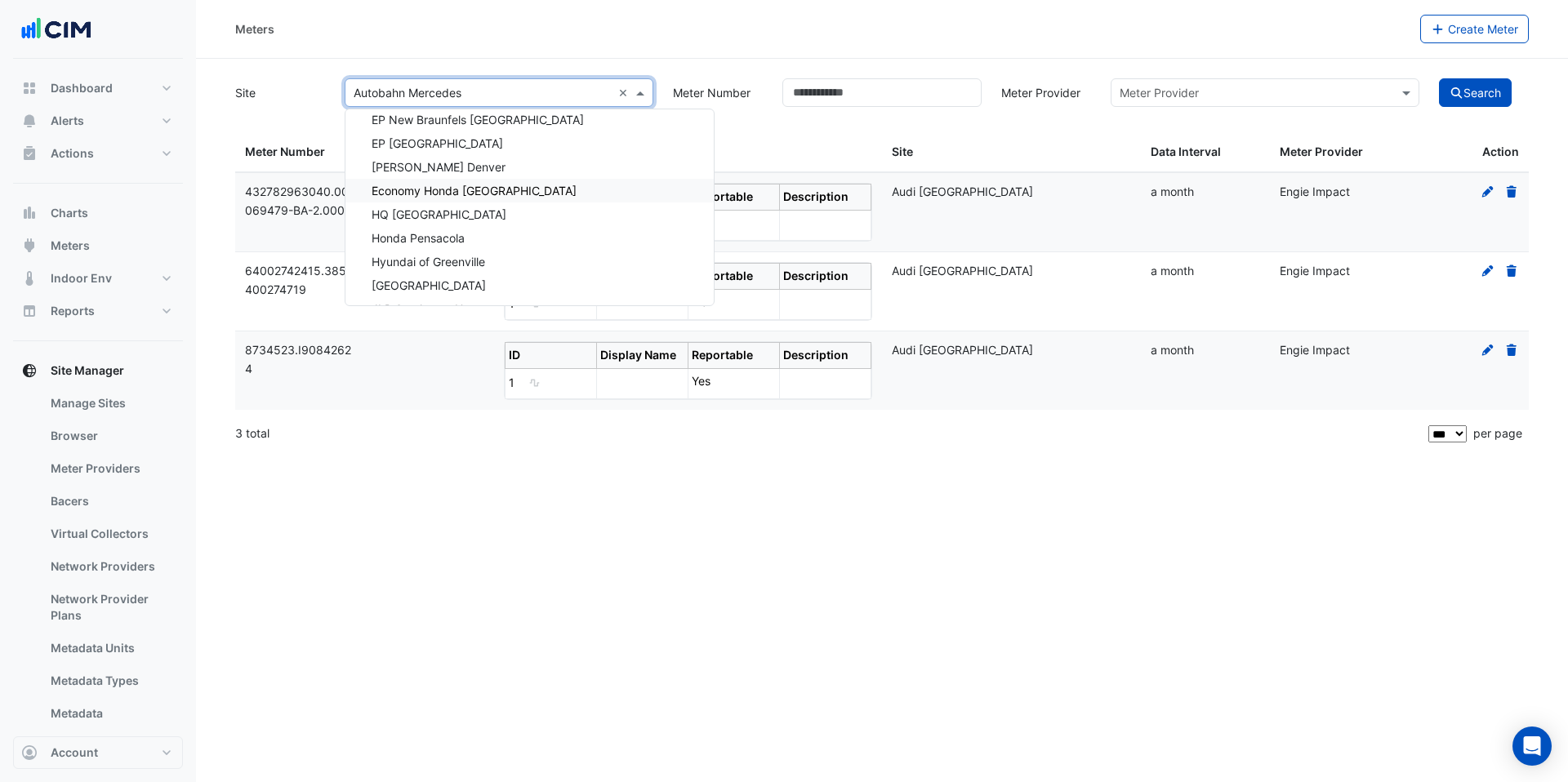
scroll to position [27886, 0]
click at [475, 177] on span "Economy Honda [GEOGRAPHIC_DATA]" at bounding box center [473, 184] width 205 height 14
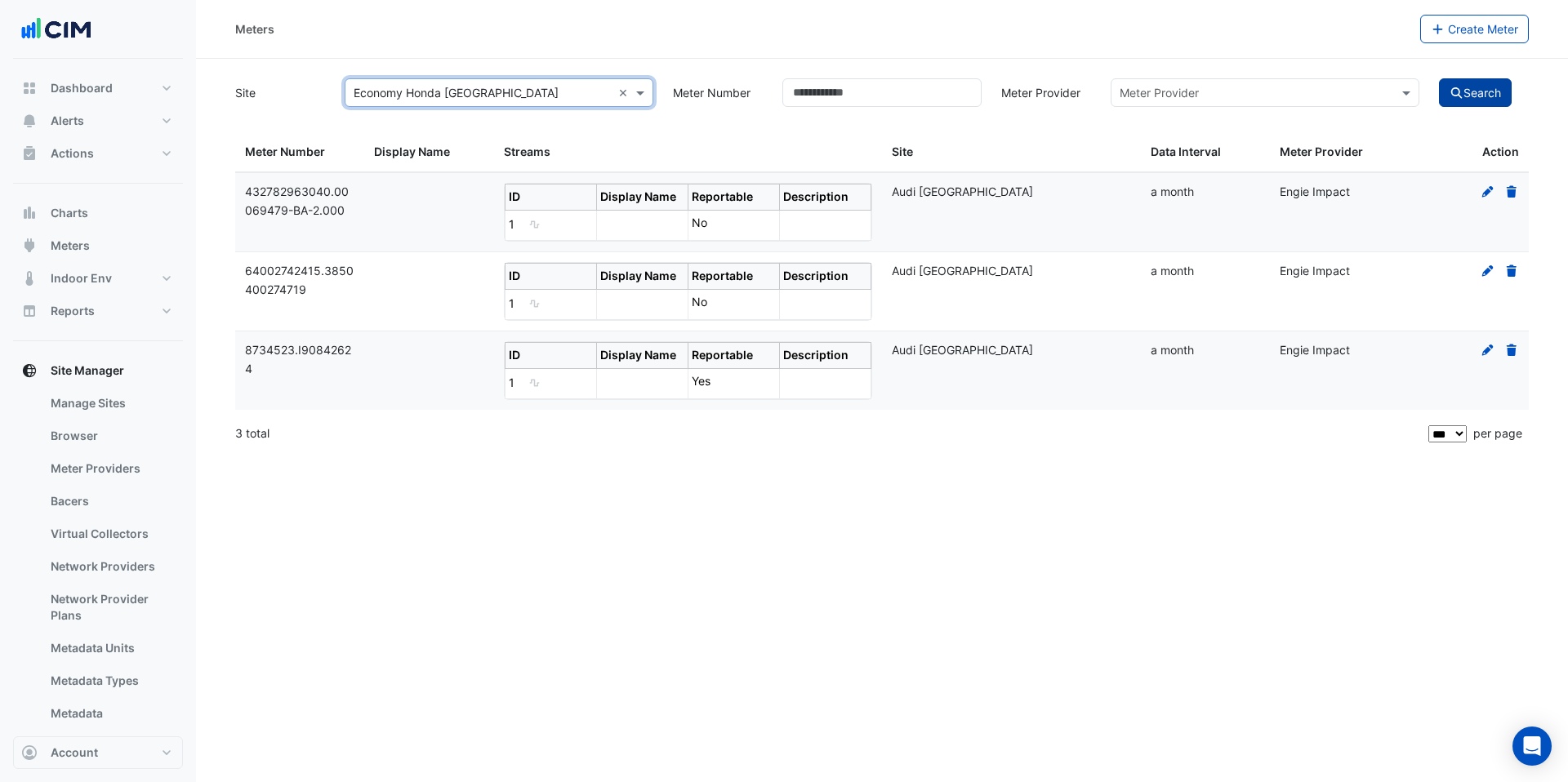
click at [1472, 95] on button "Search" at bounding box center [1476, 93] width 73 height 29
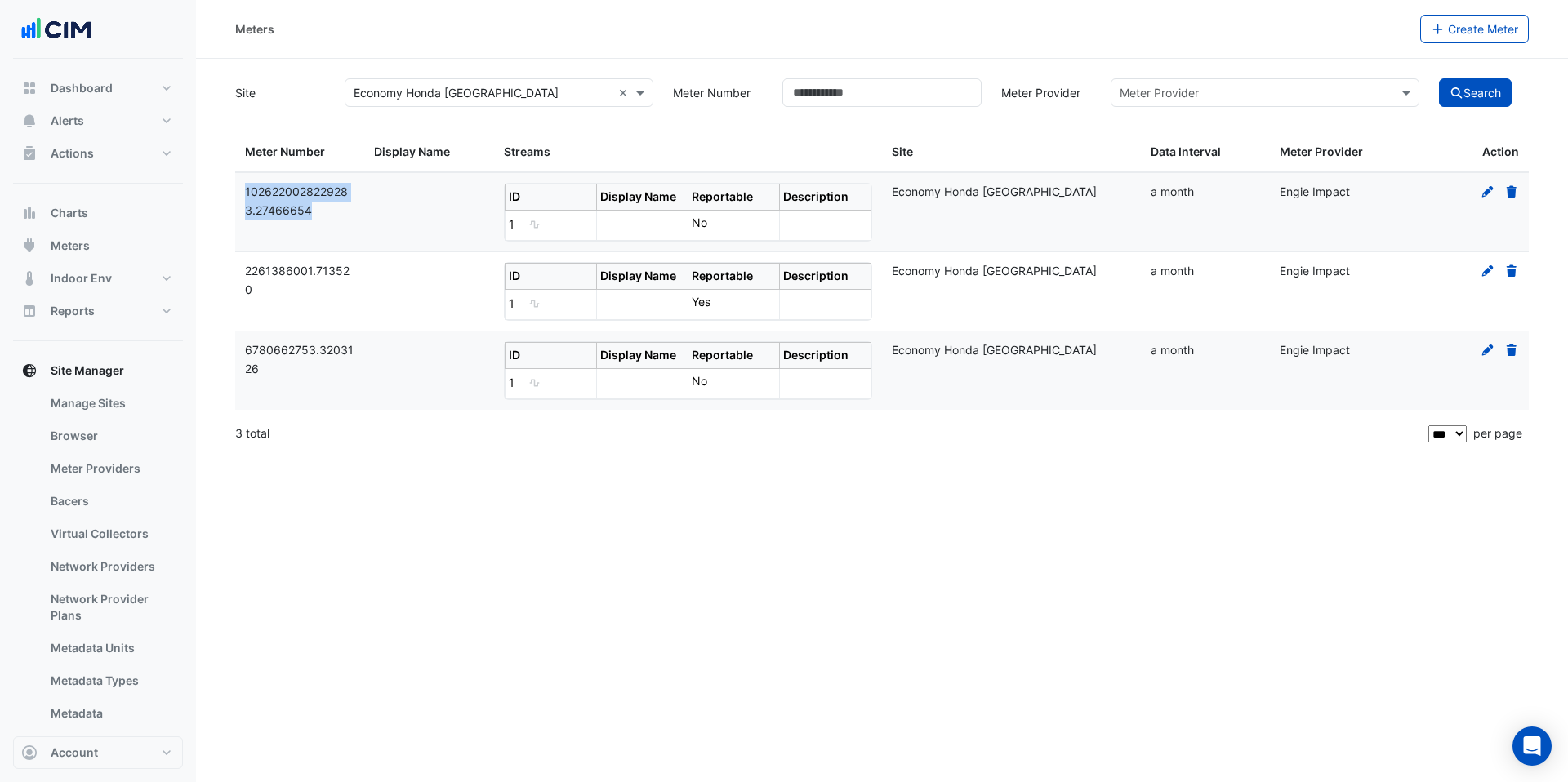
drag, startPoint x: 314, startPoint y: 216, endPoint x: 243, endPoint y: 188, distance: 76.3
click at [243, 188] on datatable-body-cell "1026220028229283.27466654" at bounding box center [300, 212] width 129 height 79
copy span "1026220028229283.27466654"
click at [502, 105] on div "× Economy Honda Chattanooga ×" at bounding box center [499, 93] width 309 height 29
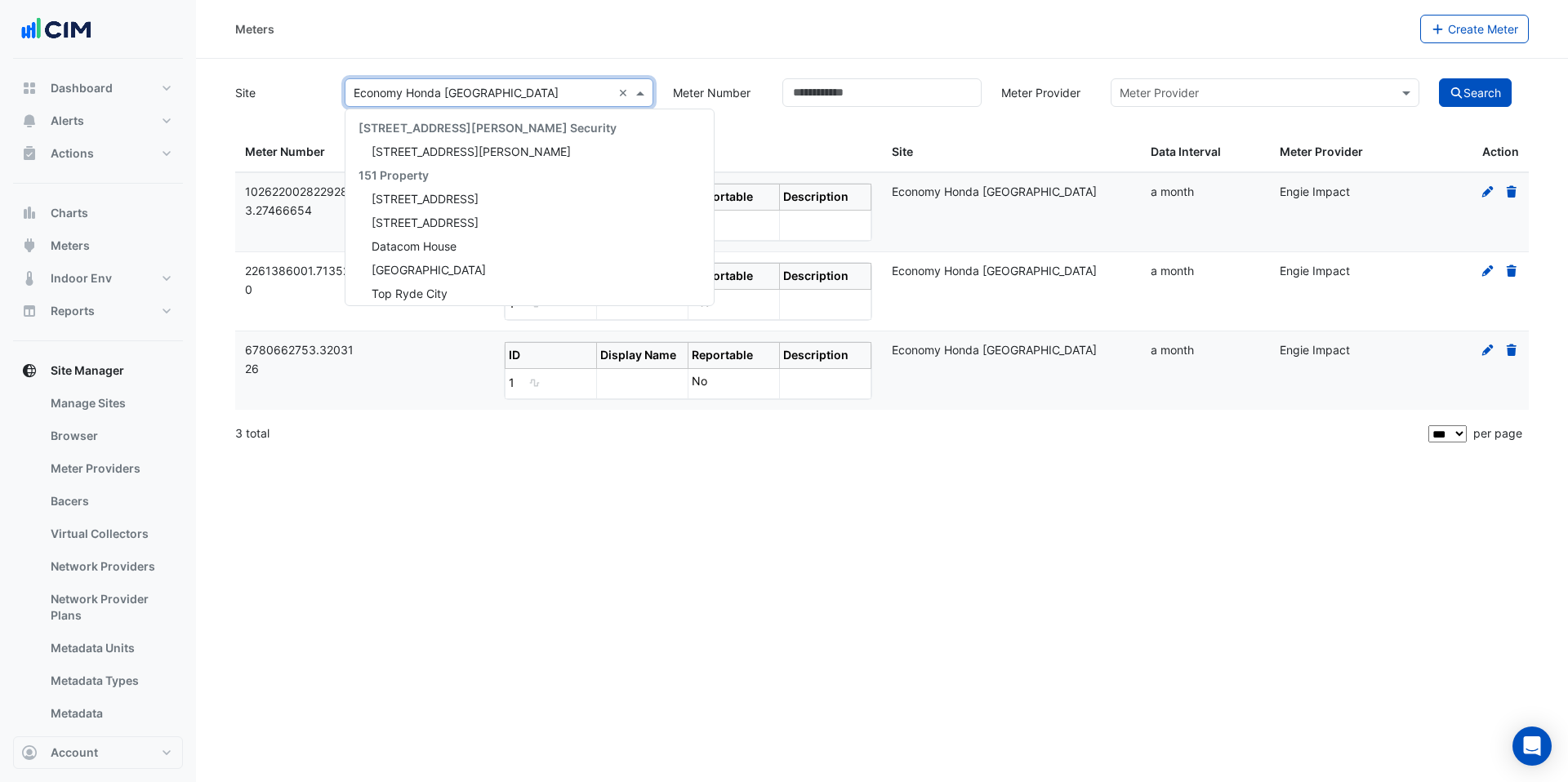
scroll to position [27949, 0]
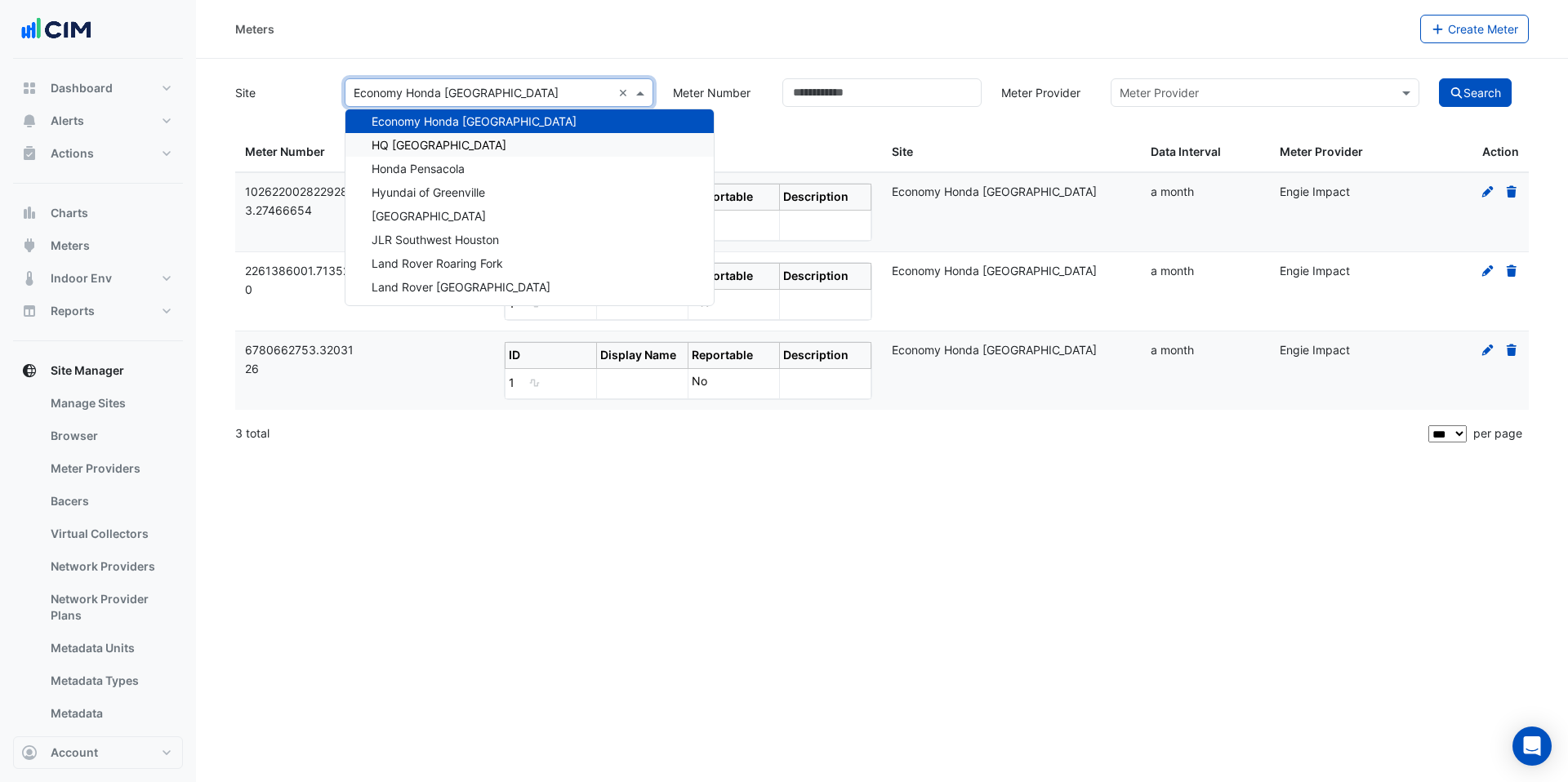
click at [492, 154] on div "HQ [GEOGRAPHIC_DATA]" at bounding box center [530, 145] width 369 height 23
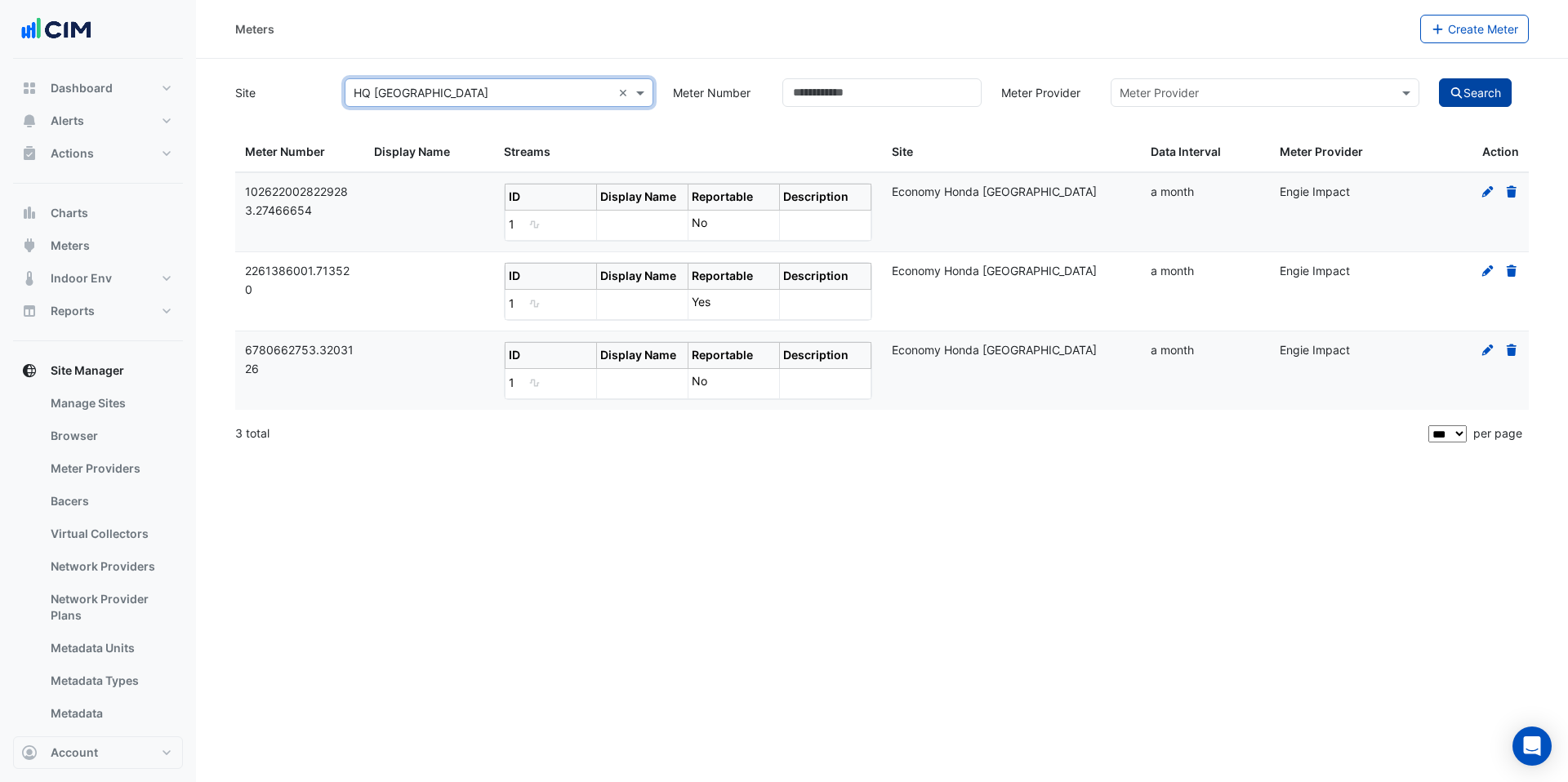
click at [1453, 95] on icon "submit" at bounding box center [1457, 93] width 12 height 12
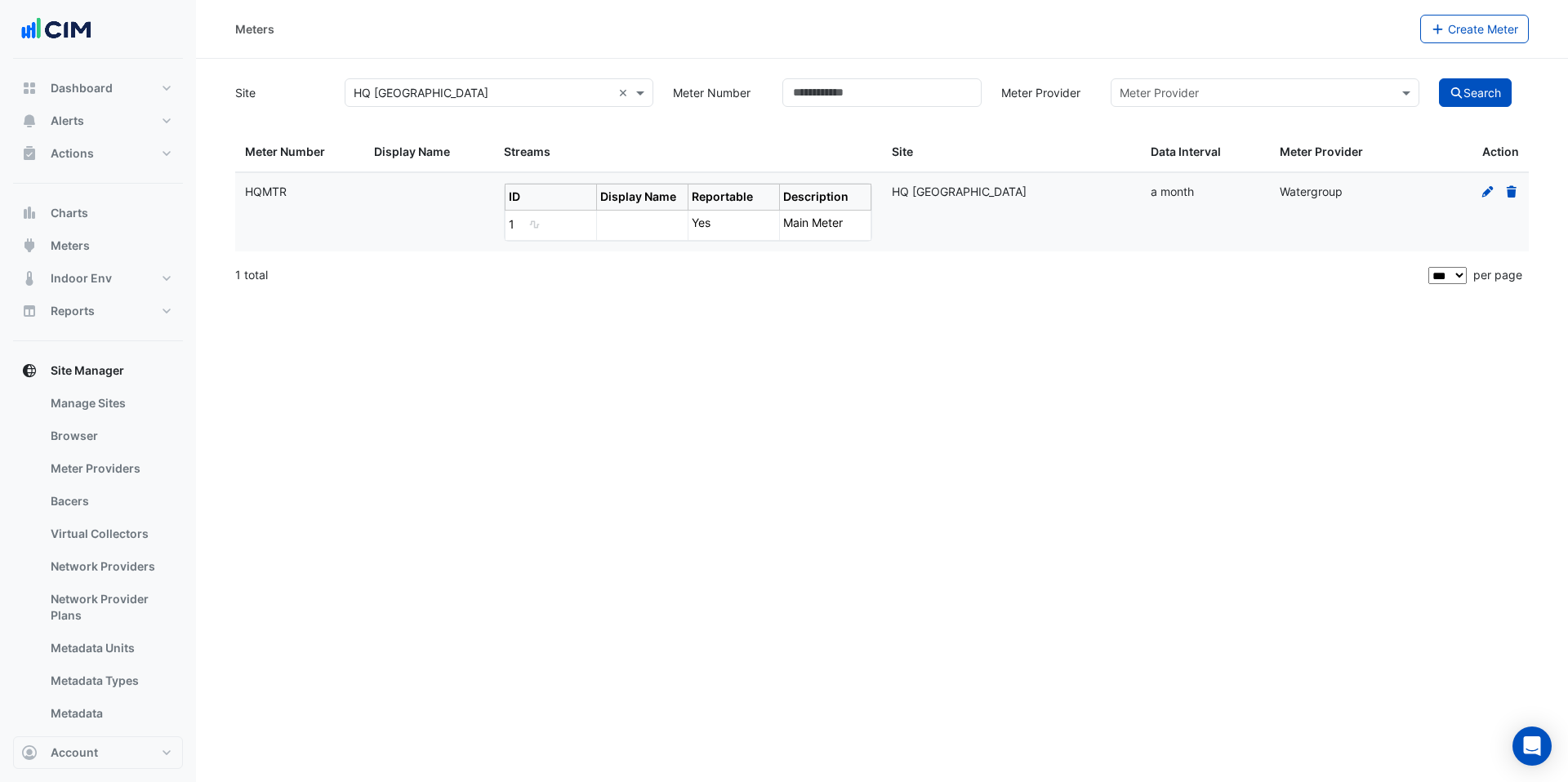
click at [440, 105] on div "× HQ Charlotte ×" at bounding box center [499, 93] width 309 height 29
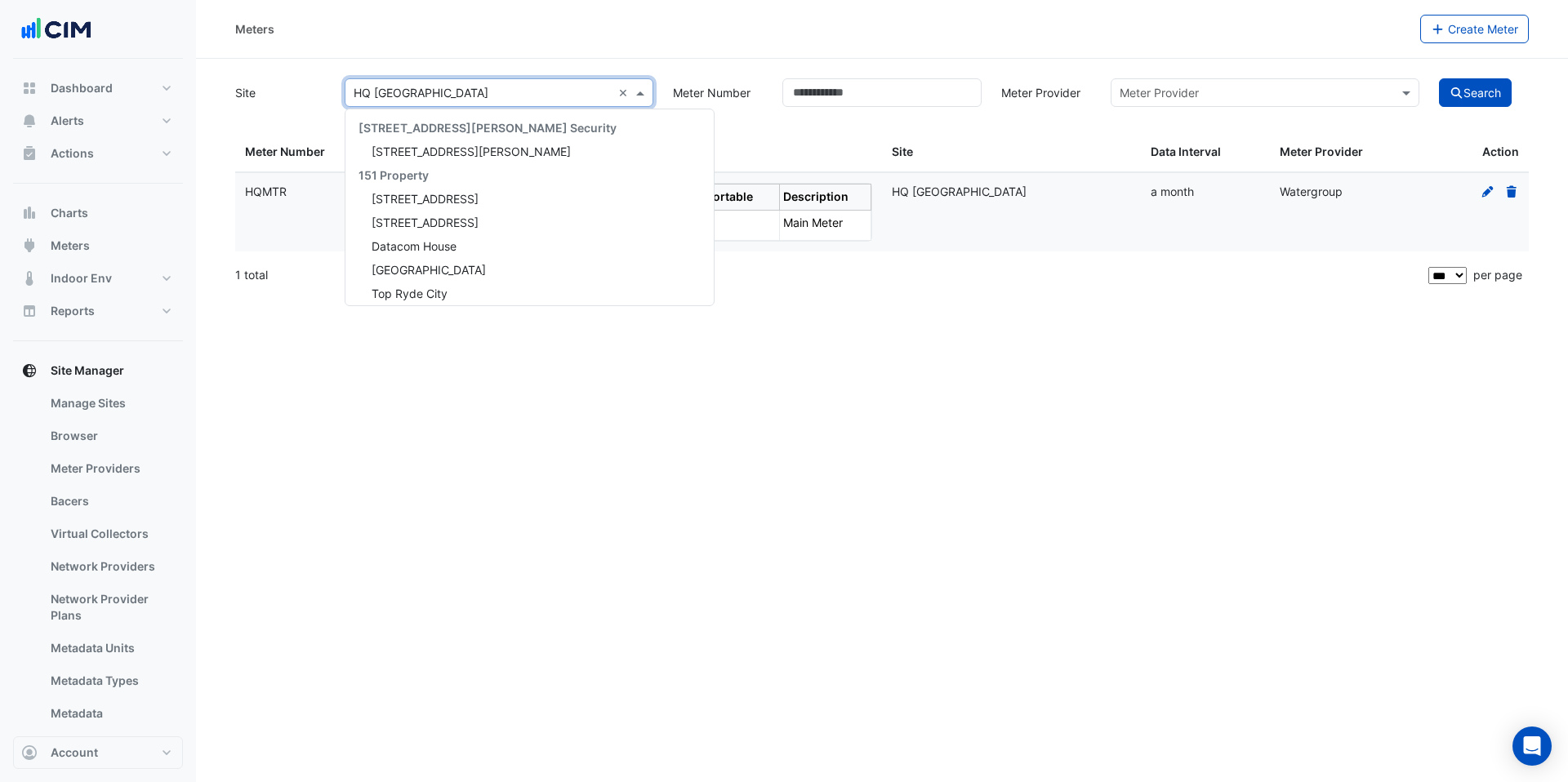
scroll to position [27973, 0]
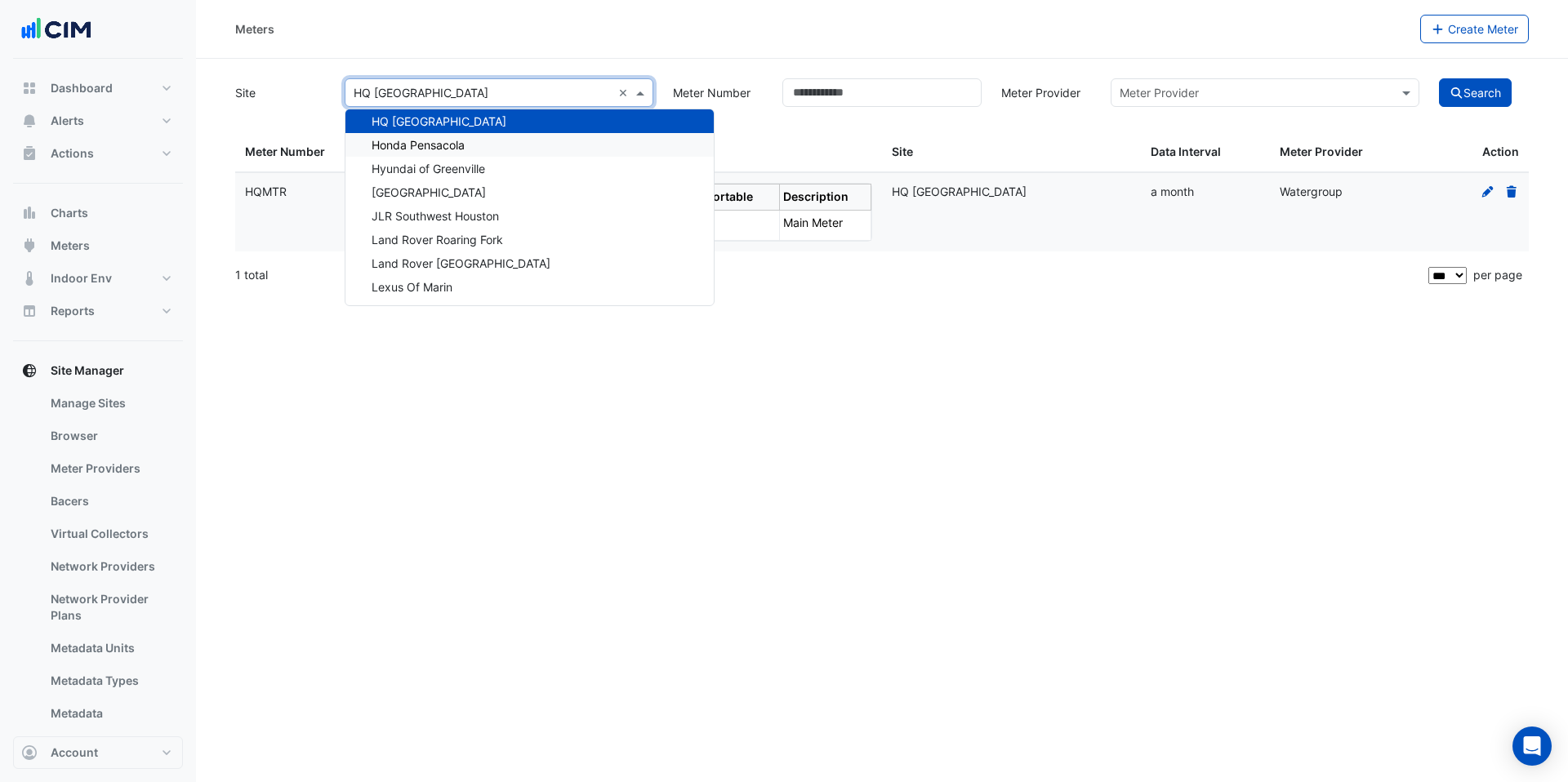
click at [448, 146] on span "Honda Pensacola" at bounding box center [418, 145] width 93 height 14
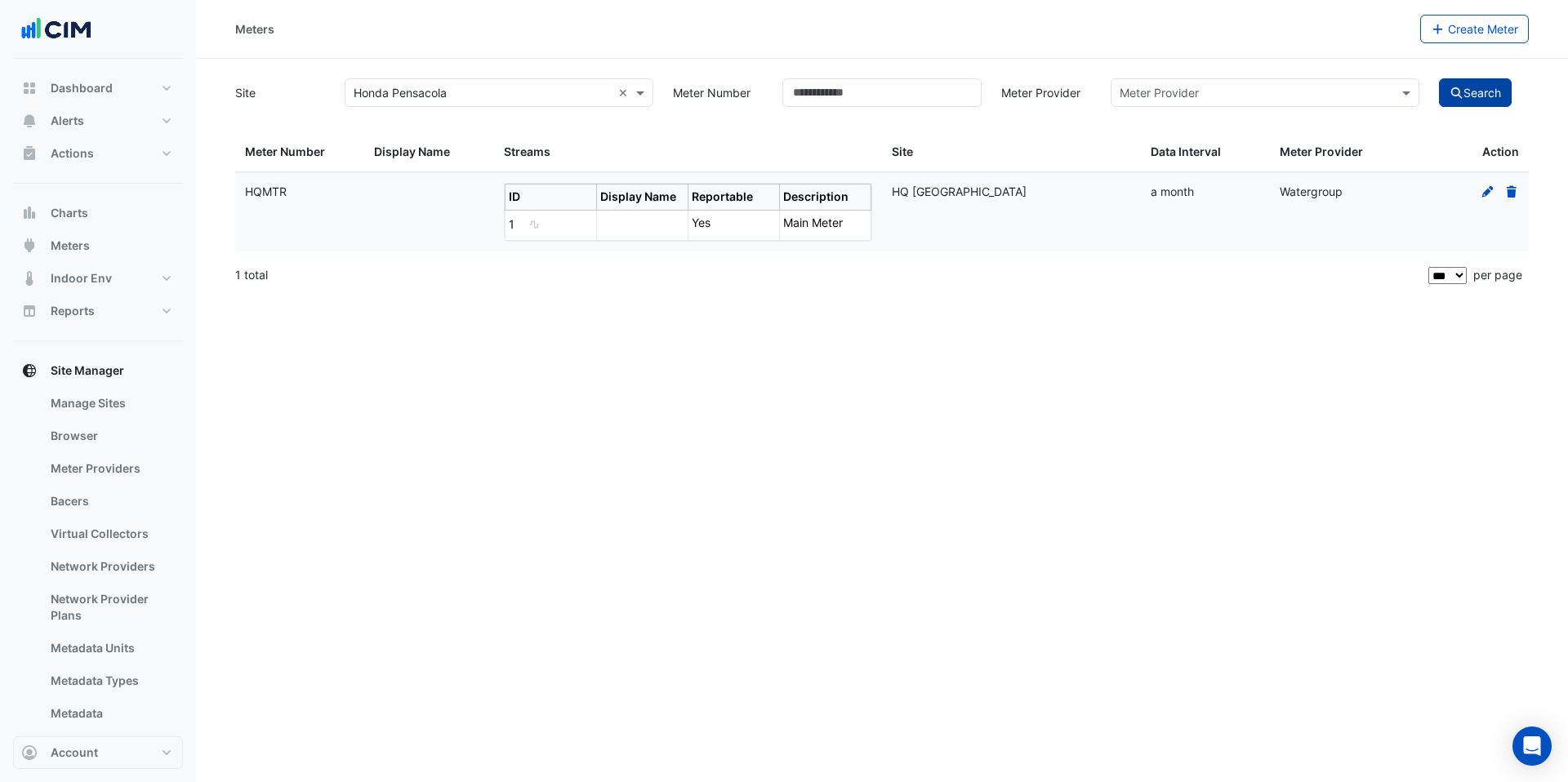
click at [1455, 105] on button "Search" at bounding box center [1476, 93] width 73 height 29
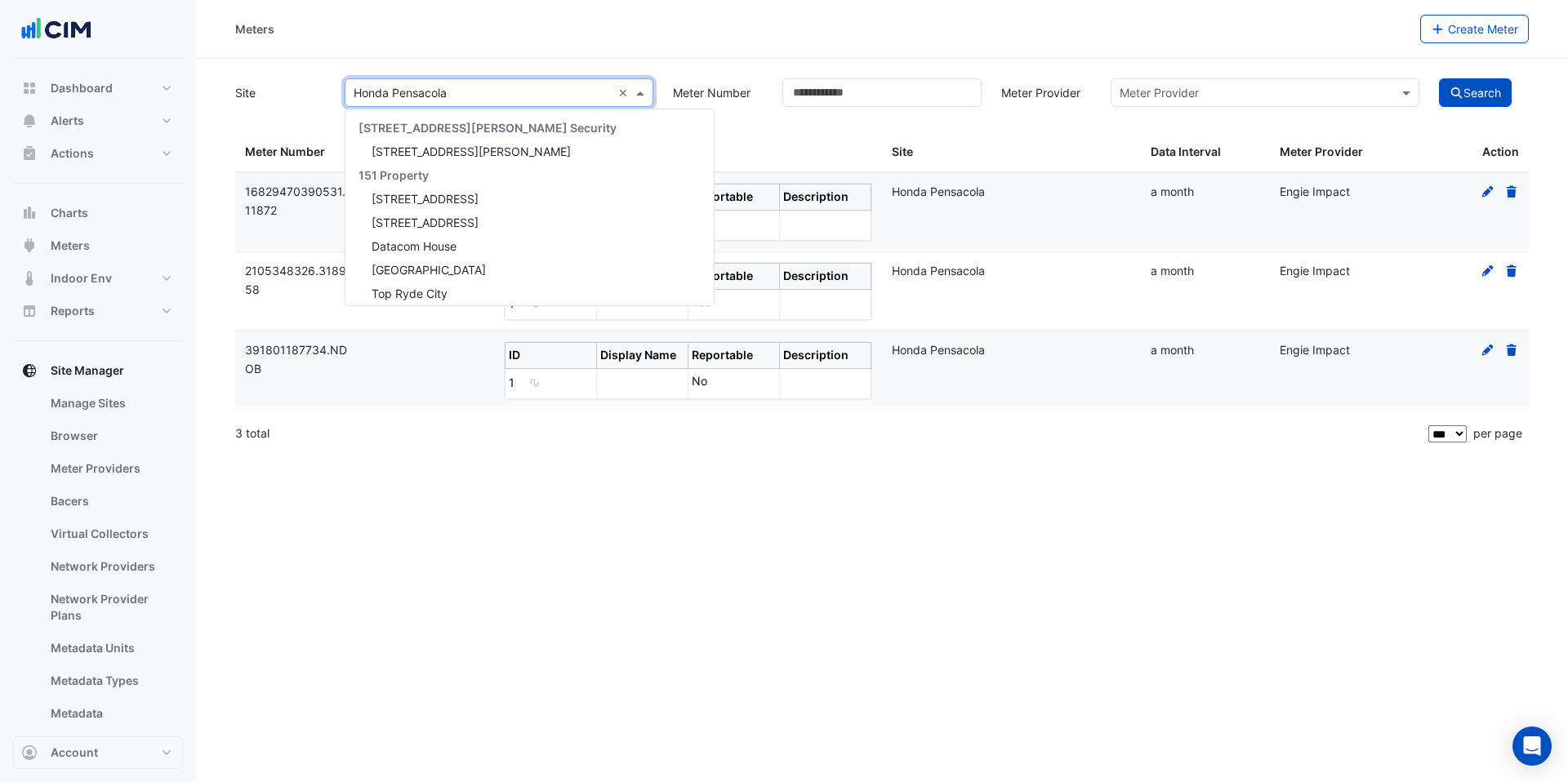
click at [431, 99] on input "text" at bounding box center [482, 93] width 258 height 17
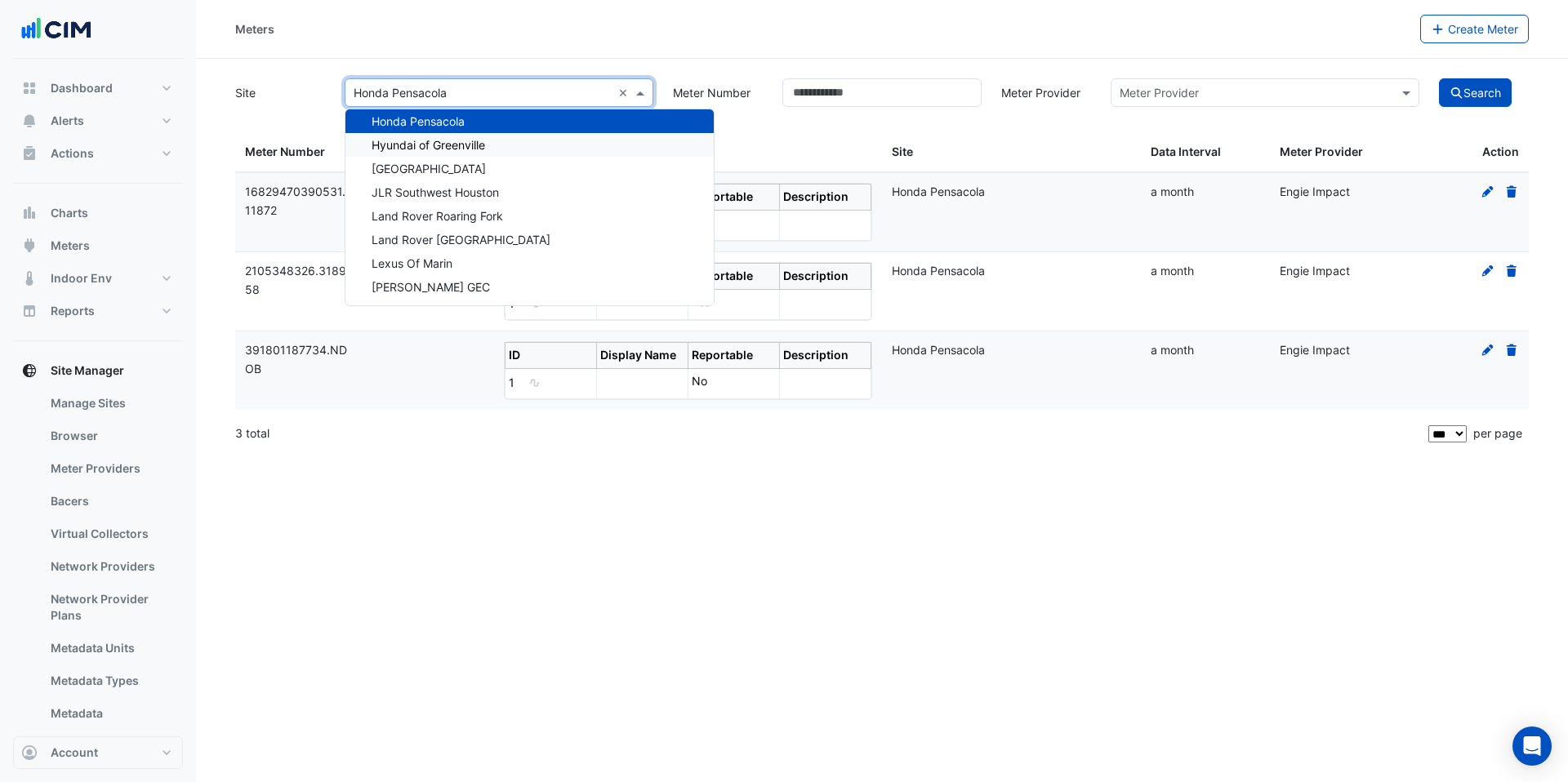
click at [435, 145] on span "Hyundai of Greenville" at bounding box center [428, 145] width 114 height 14
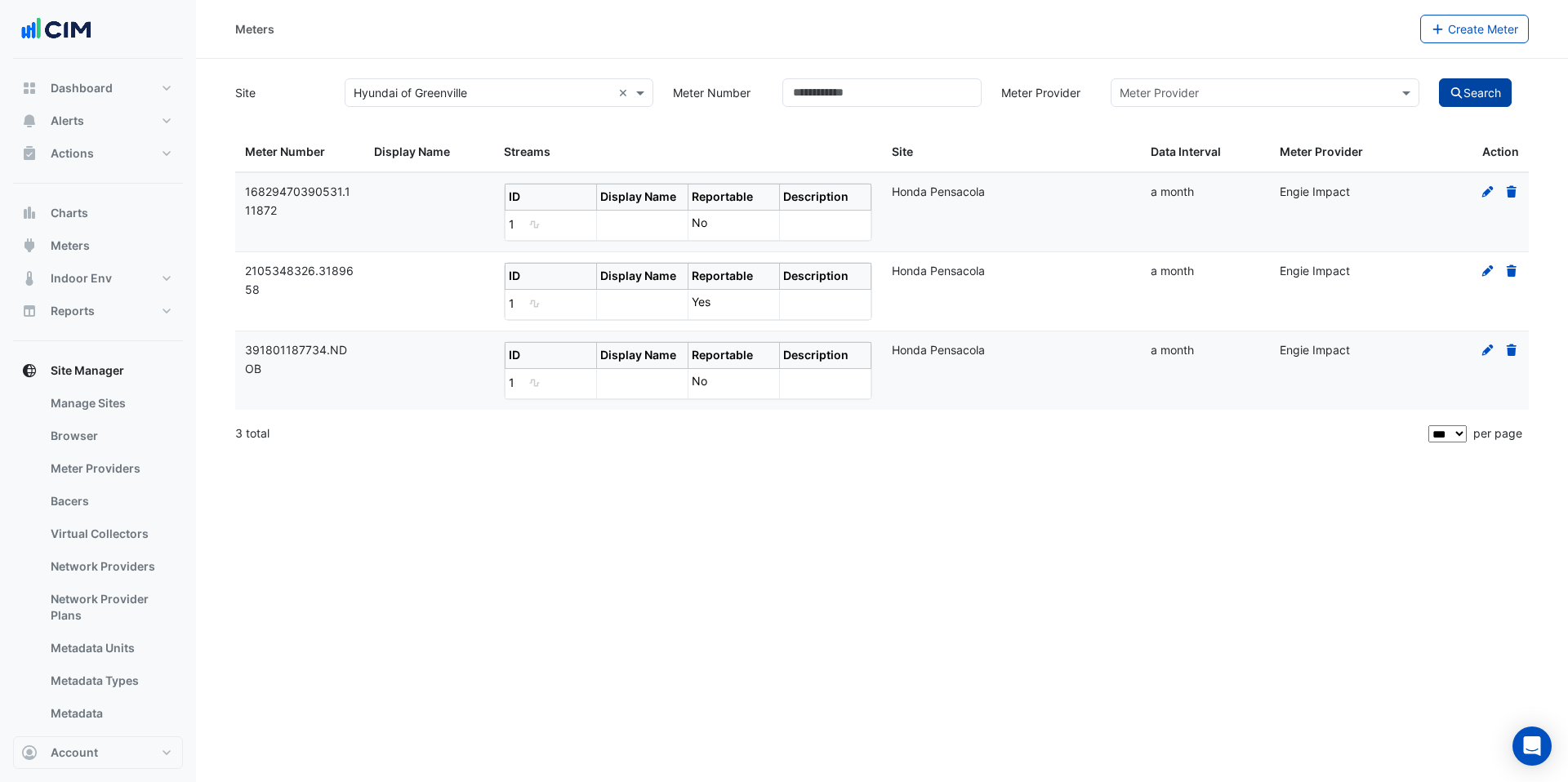
click at [1469, 94] on button "Search" at bounding box center [1476, 93] width 73 height 29
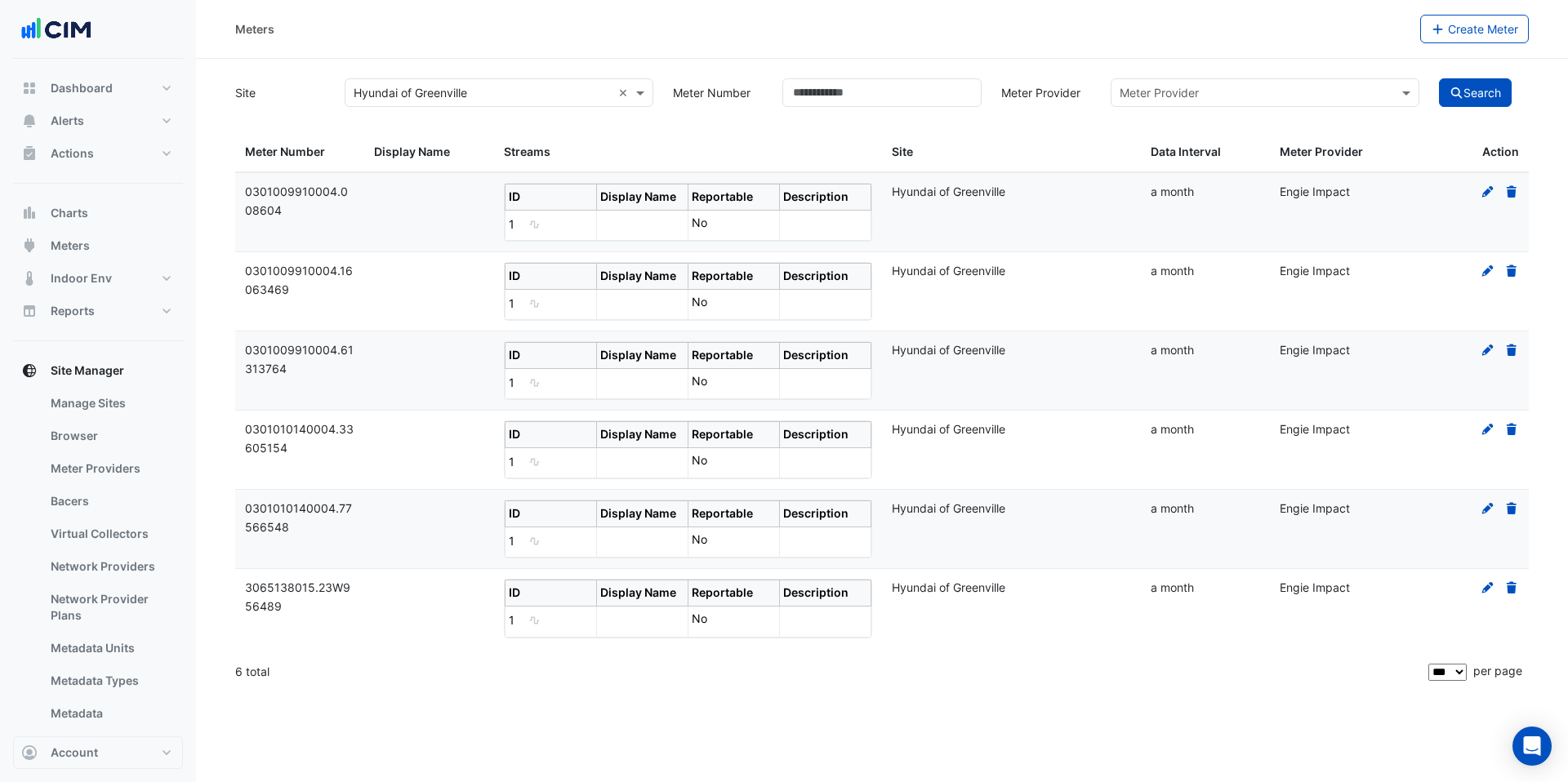
click at [444, 97] on input "text" at bounding box center [482, 93] width 258 height 17
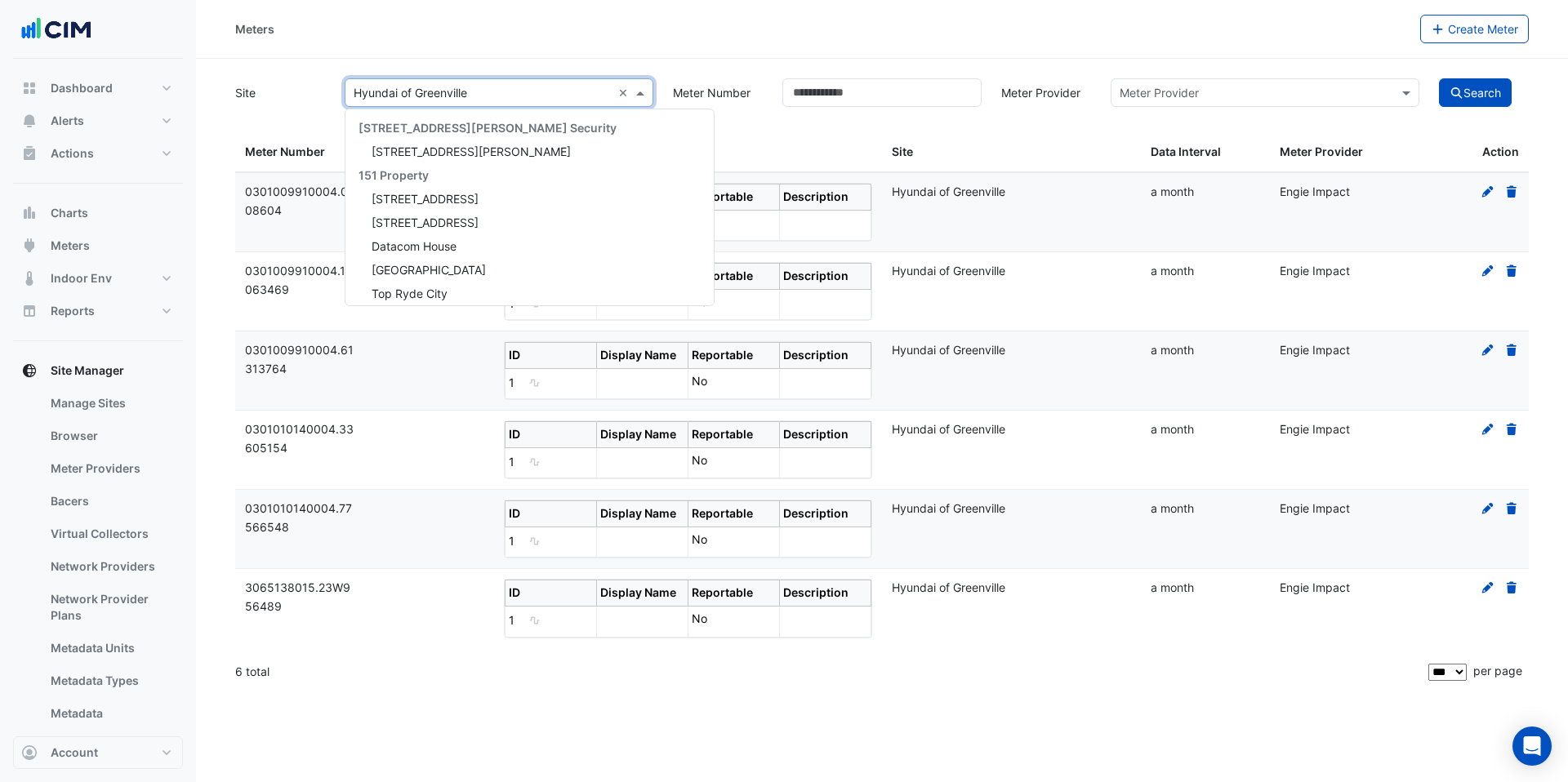
scroll to position [28020, 0]
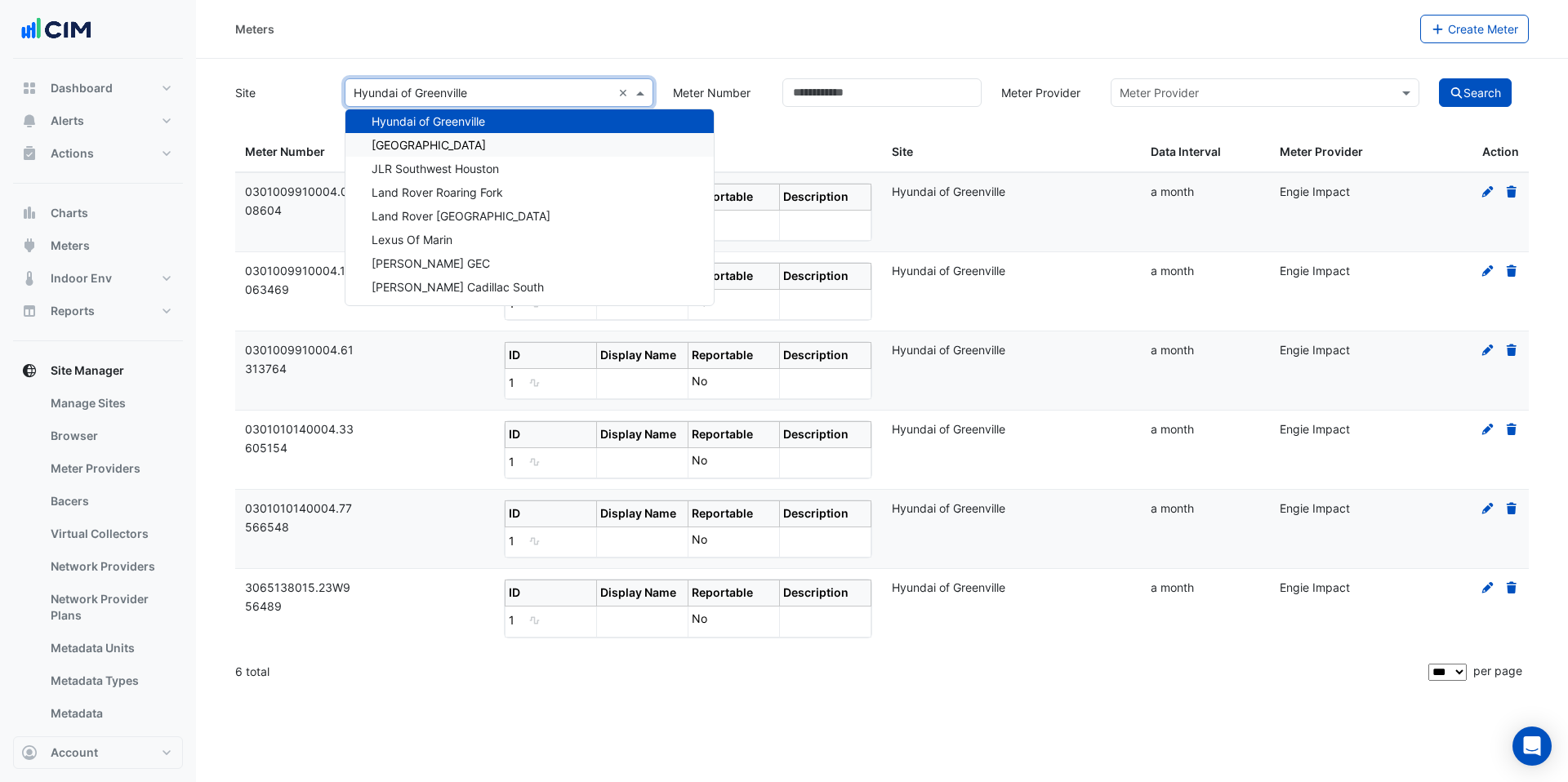
click at [452, 141] on span "[GEOGRAPHIC_DATA]" at bounding box center [429, 145] width 115 height 14
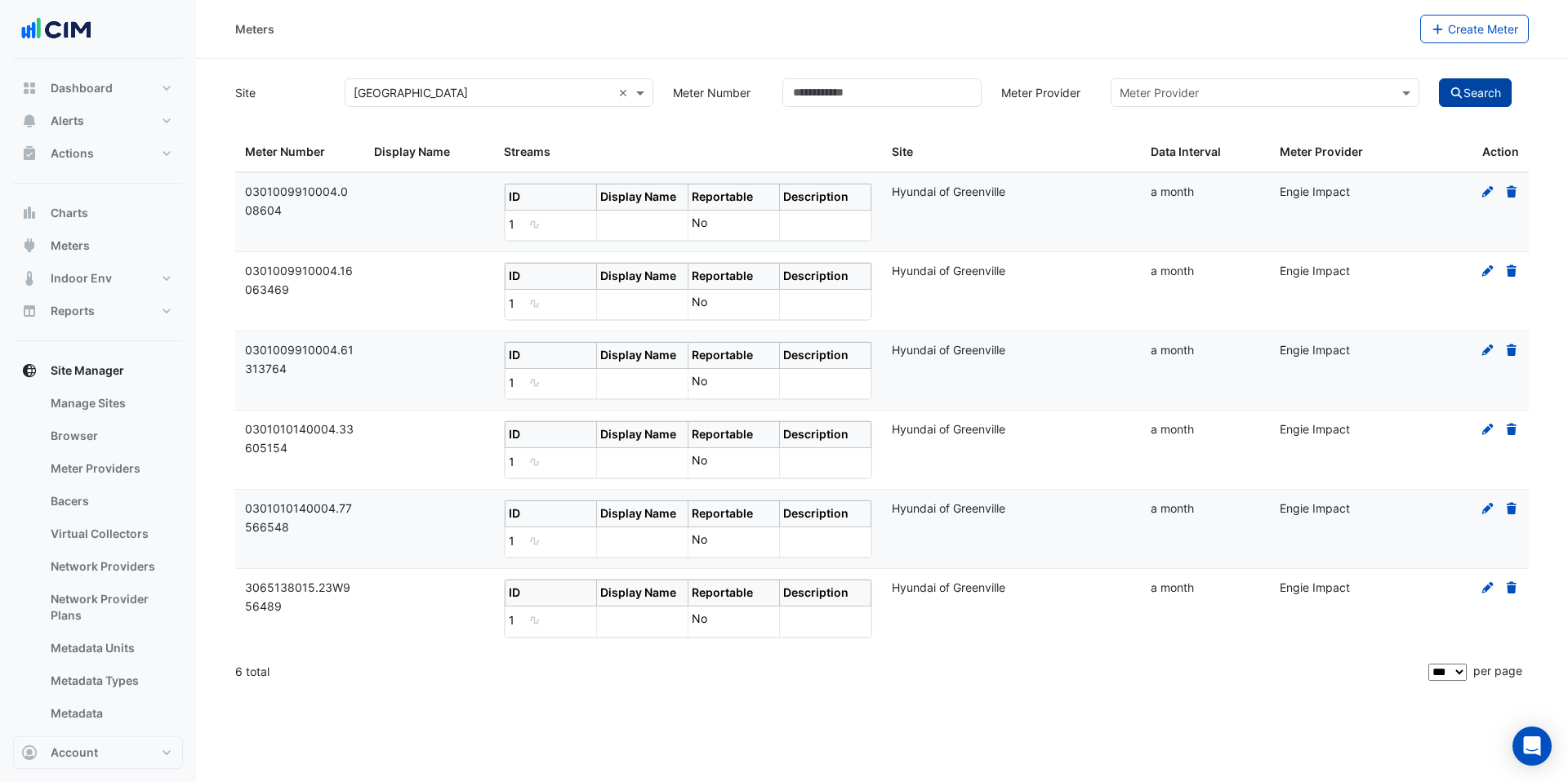
click at [1478, 89] on button "Search" at bounding box center [1476, 93] width 73 height 29
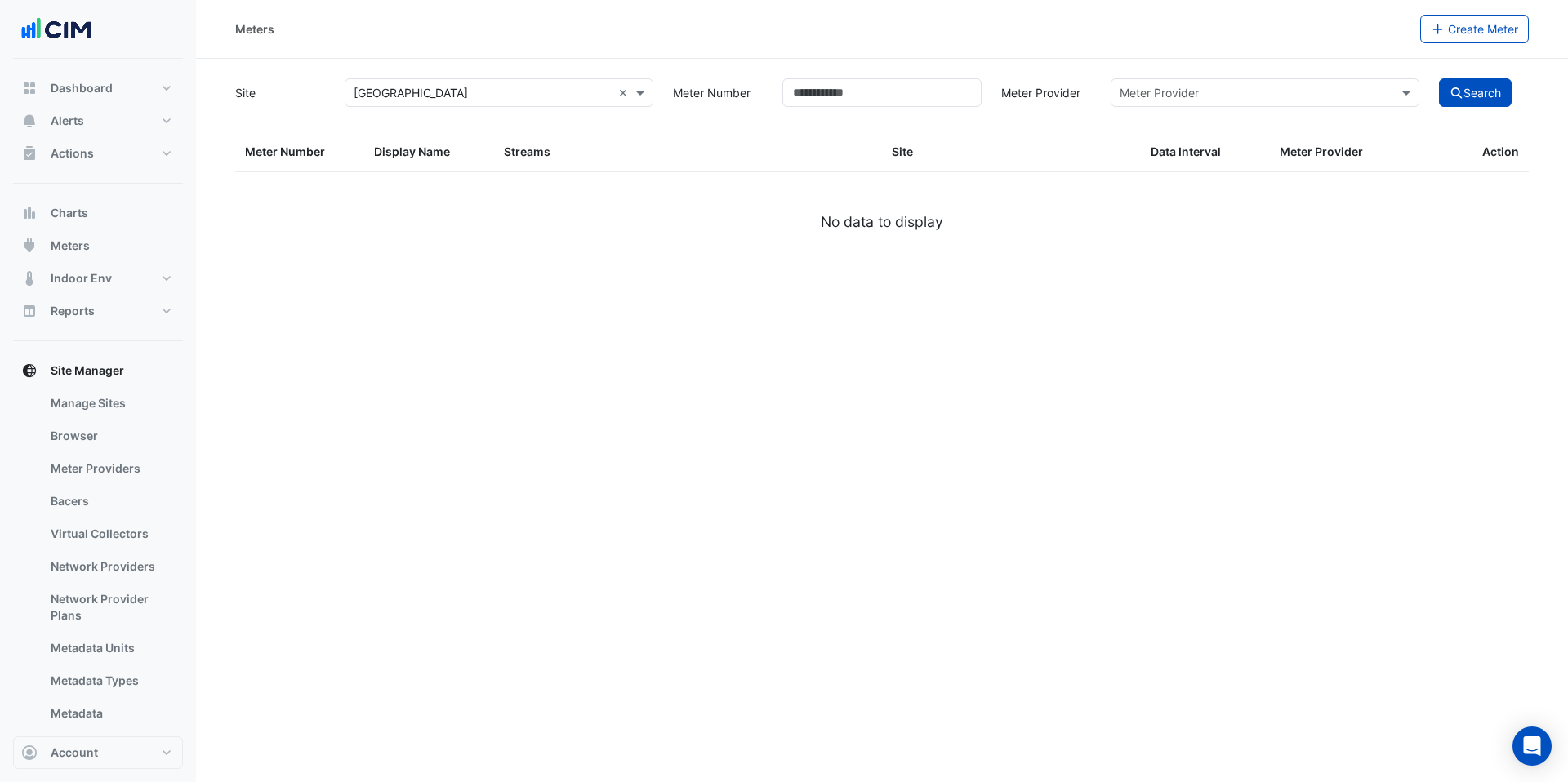
click at [490, 93] on input "text" at bounding box center [482, 93] width 258 height 17
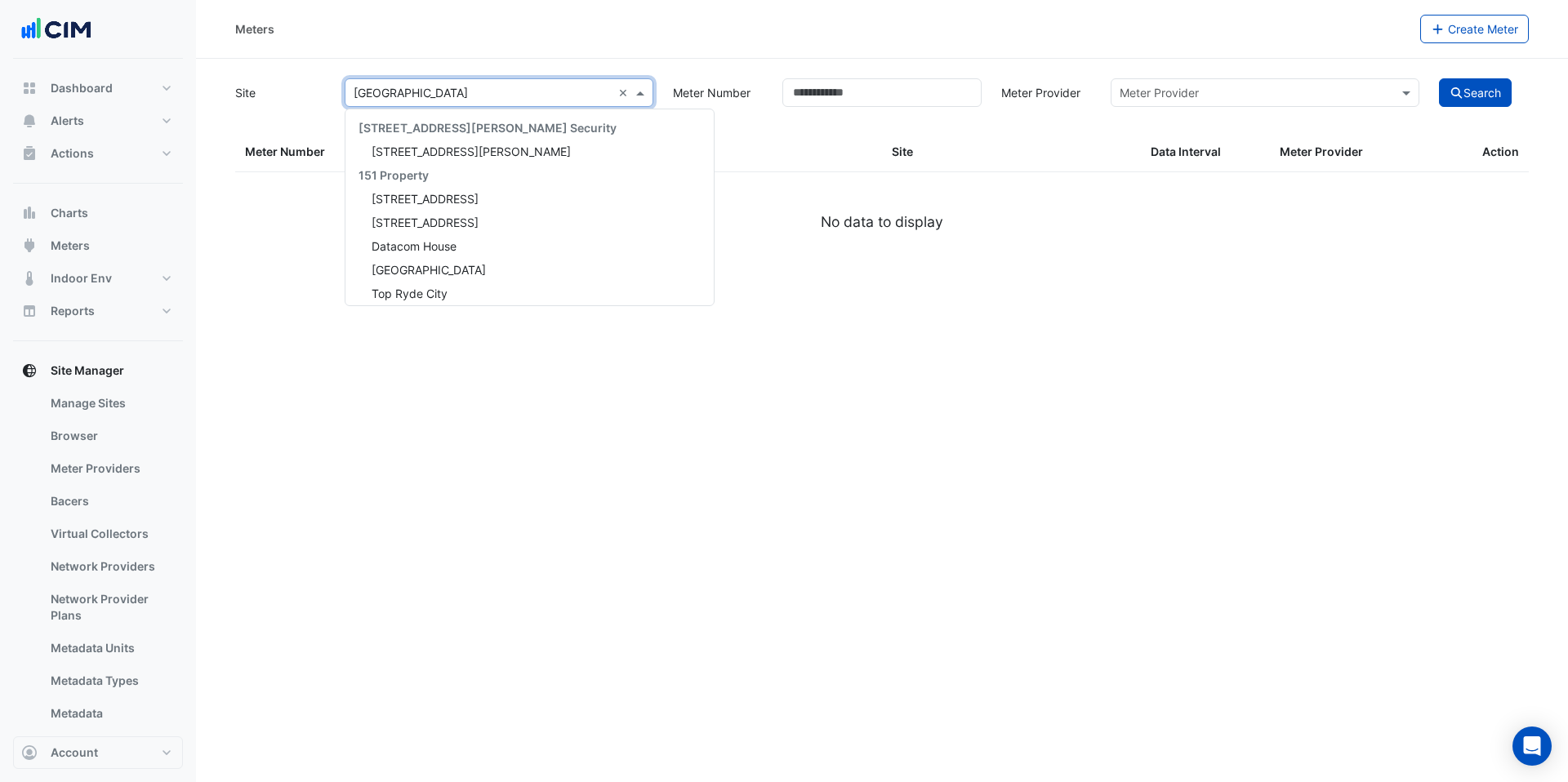
scroll to position [28044, 0]
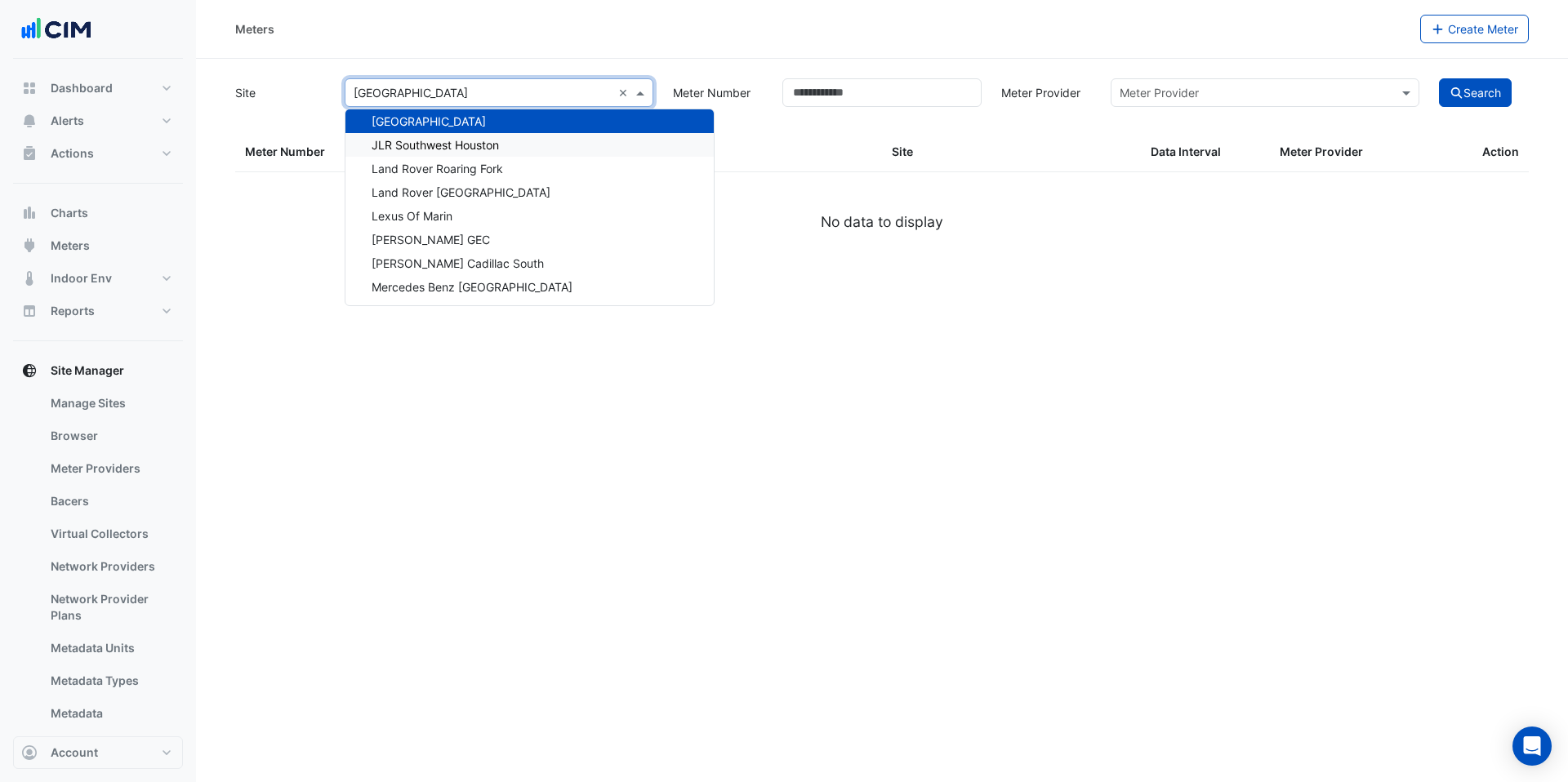
click at [491, 145] on span "JLR Southwest Houston" at bounding box center [435, 145] width 127 height 14
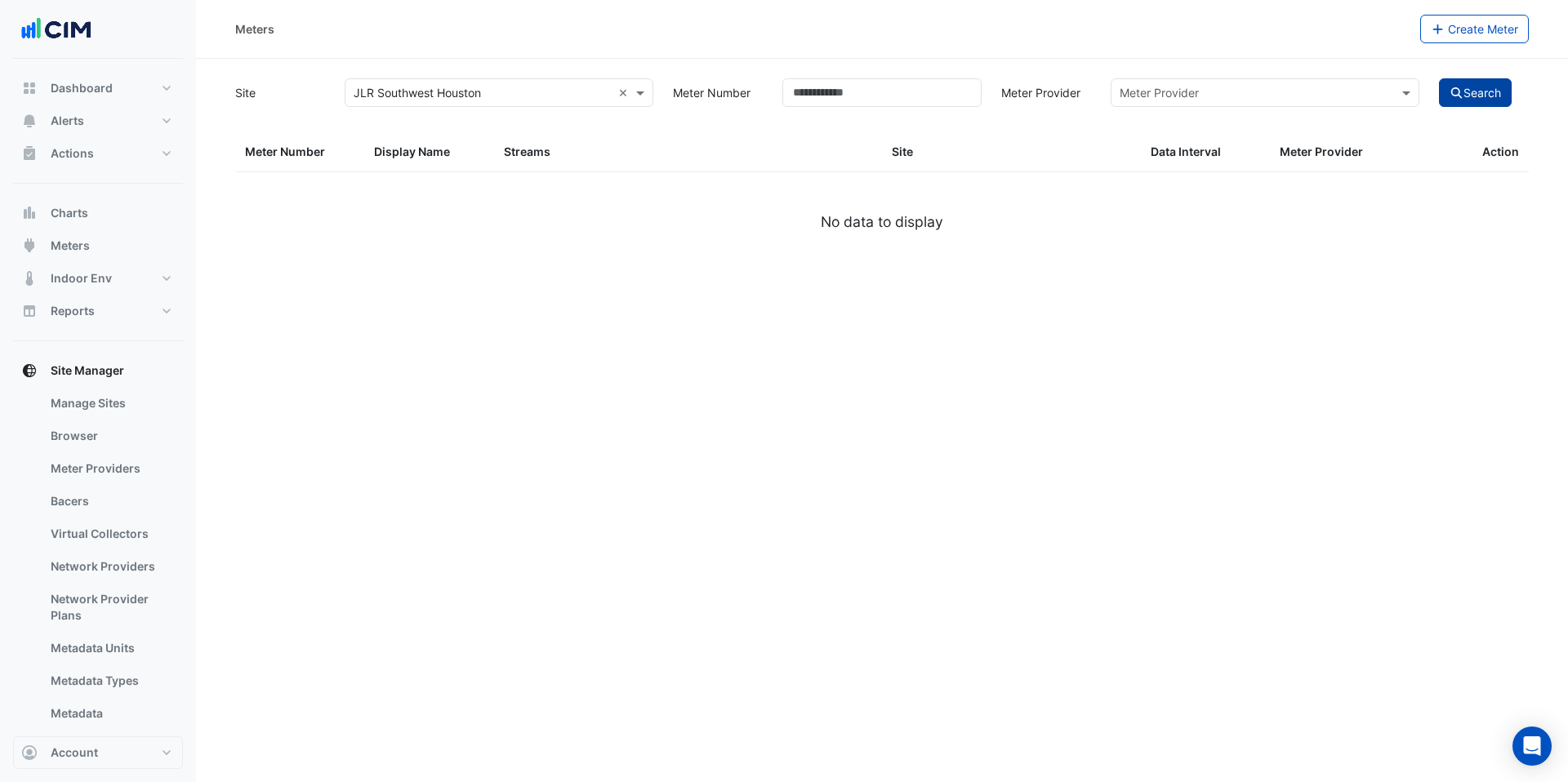
click at [1480, 88] on button "Search" at bounding box center [1476, 93] width 73 height 29
select select "***"
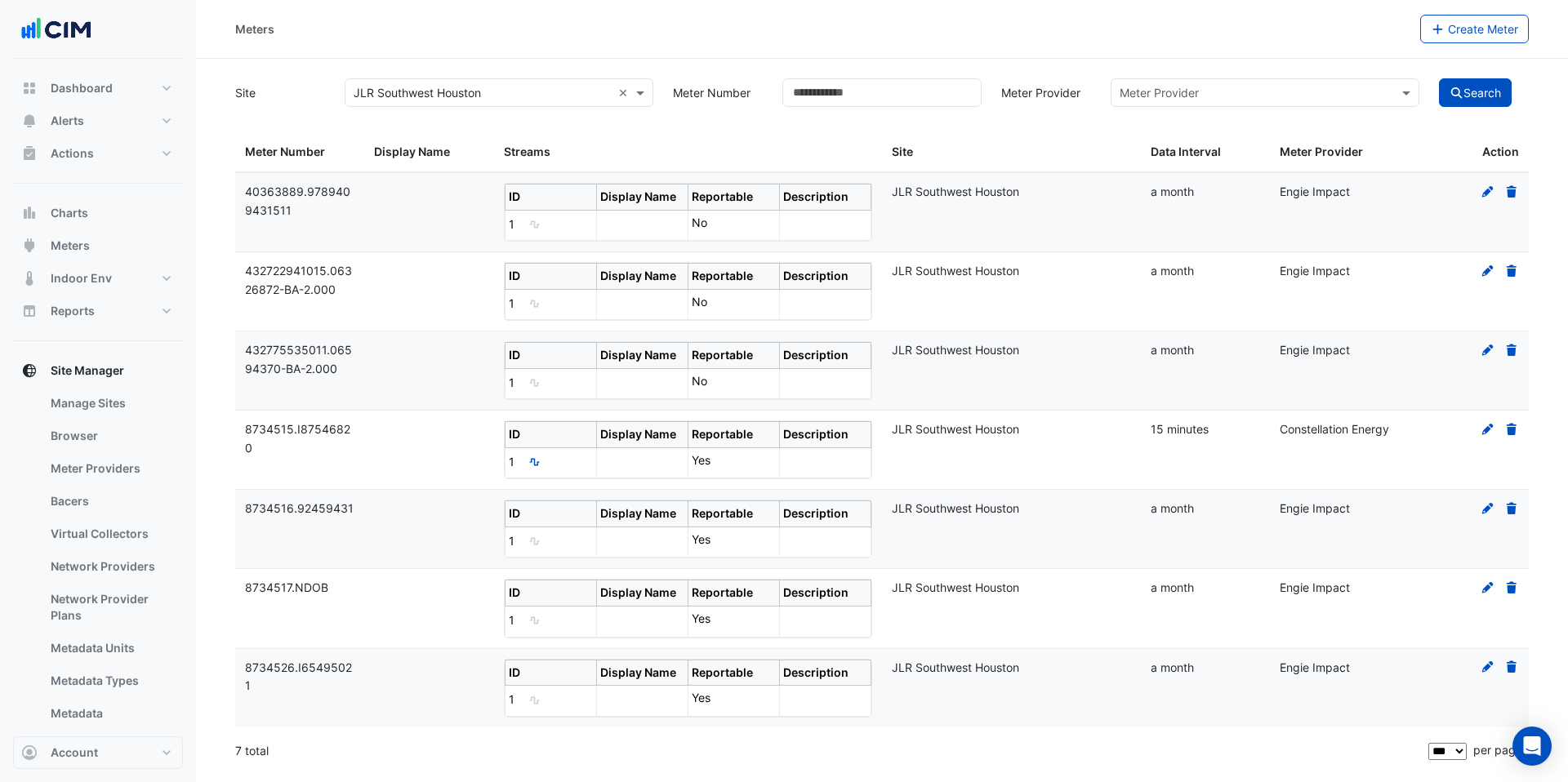
click at [522, 93] on input "text" at bounding box center [482, 93] width 258 height 17
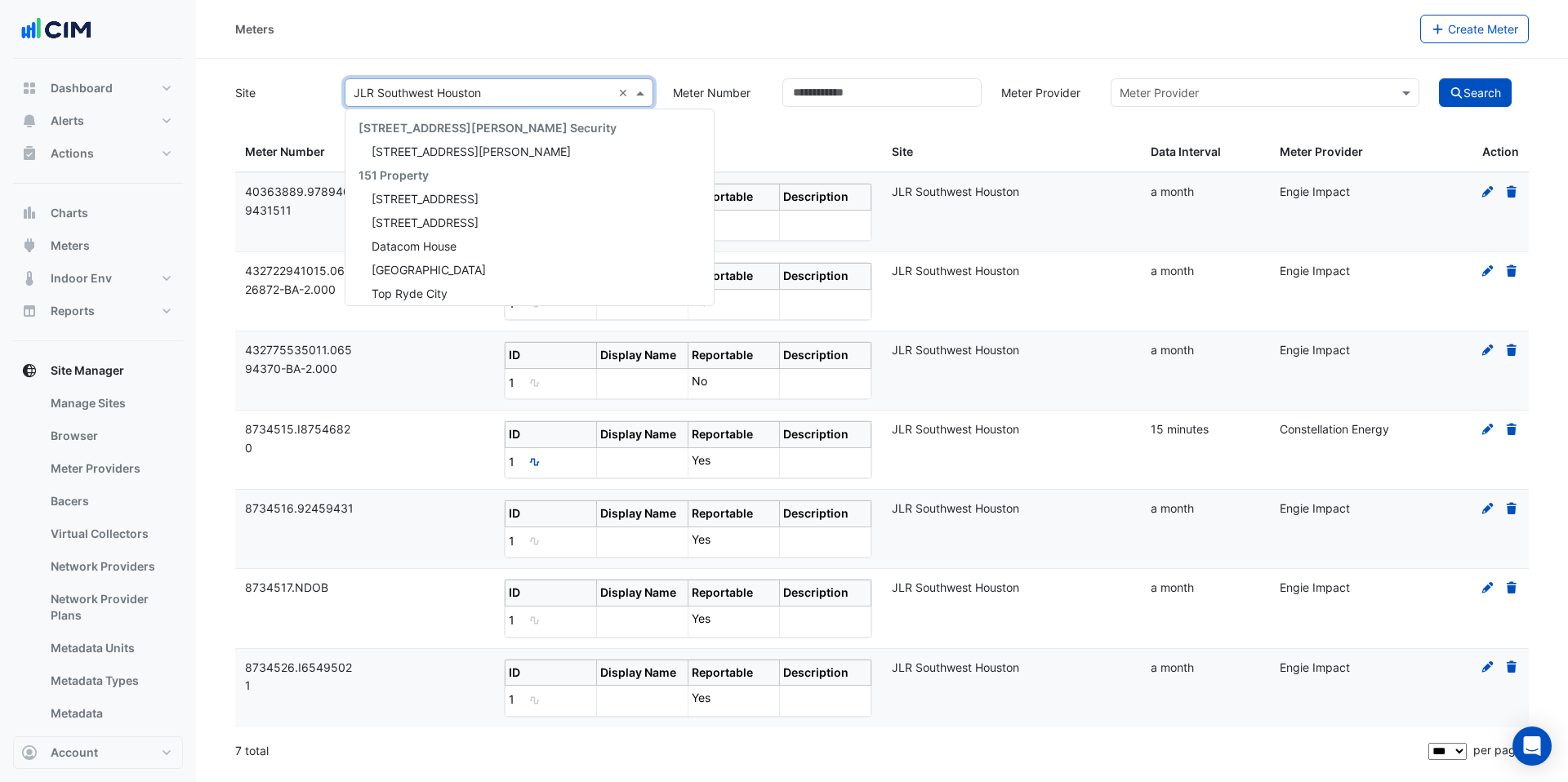
scroll to position [28068, 0]
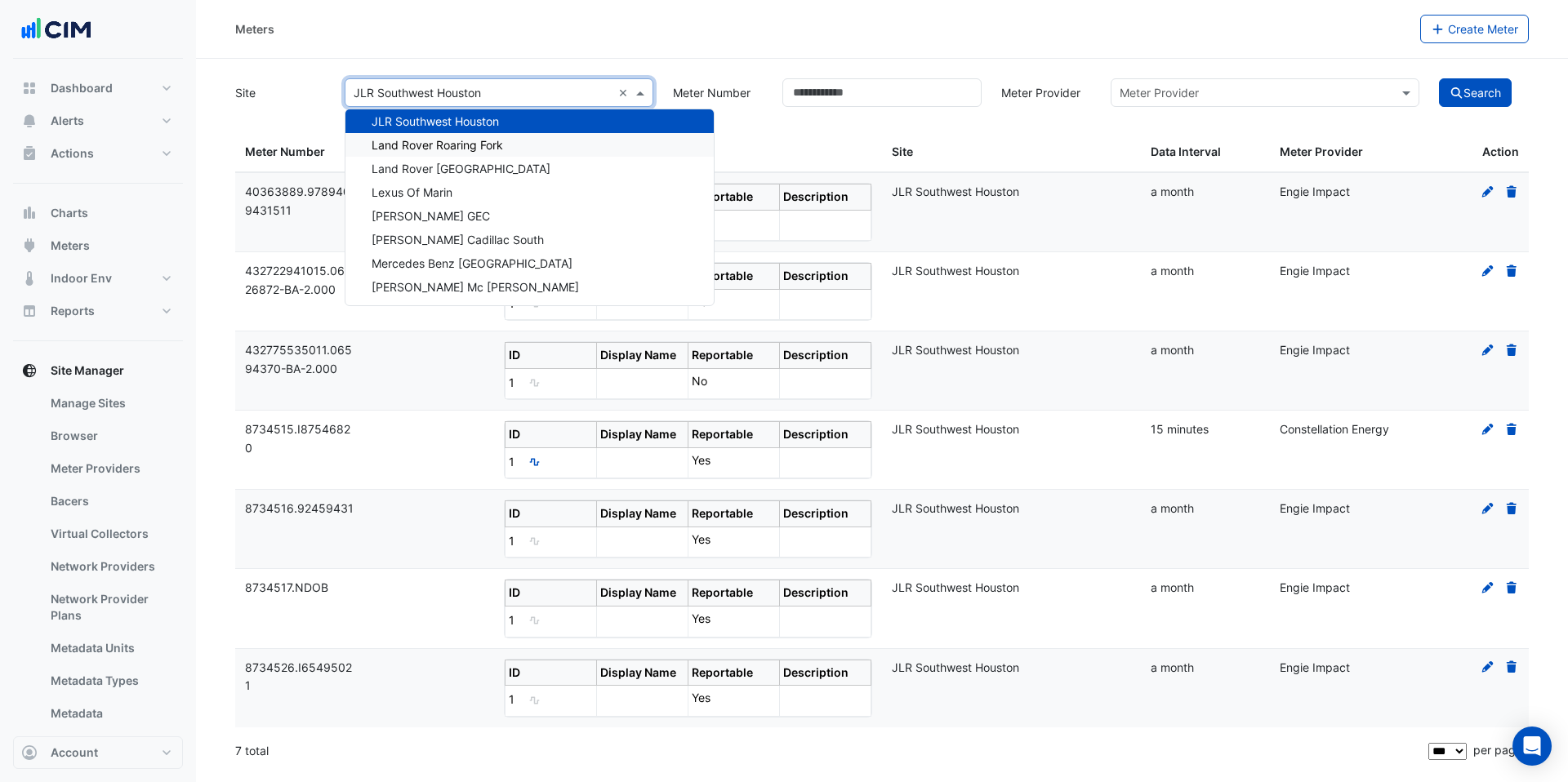
click at [522, 145] on div "Land Rover Roaring Fork" at bounding box center [530, 145] width 369 height 23
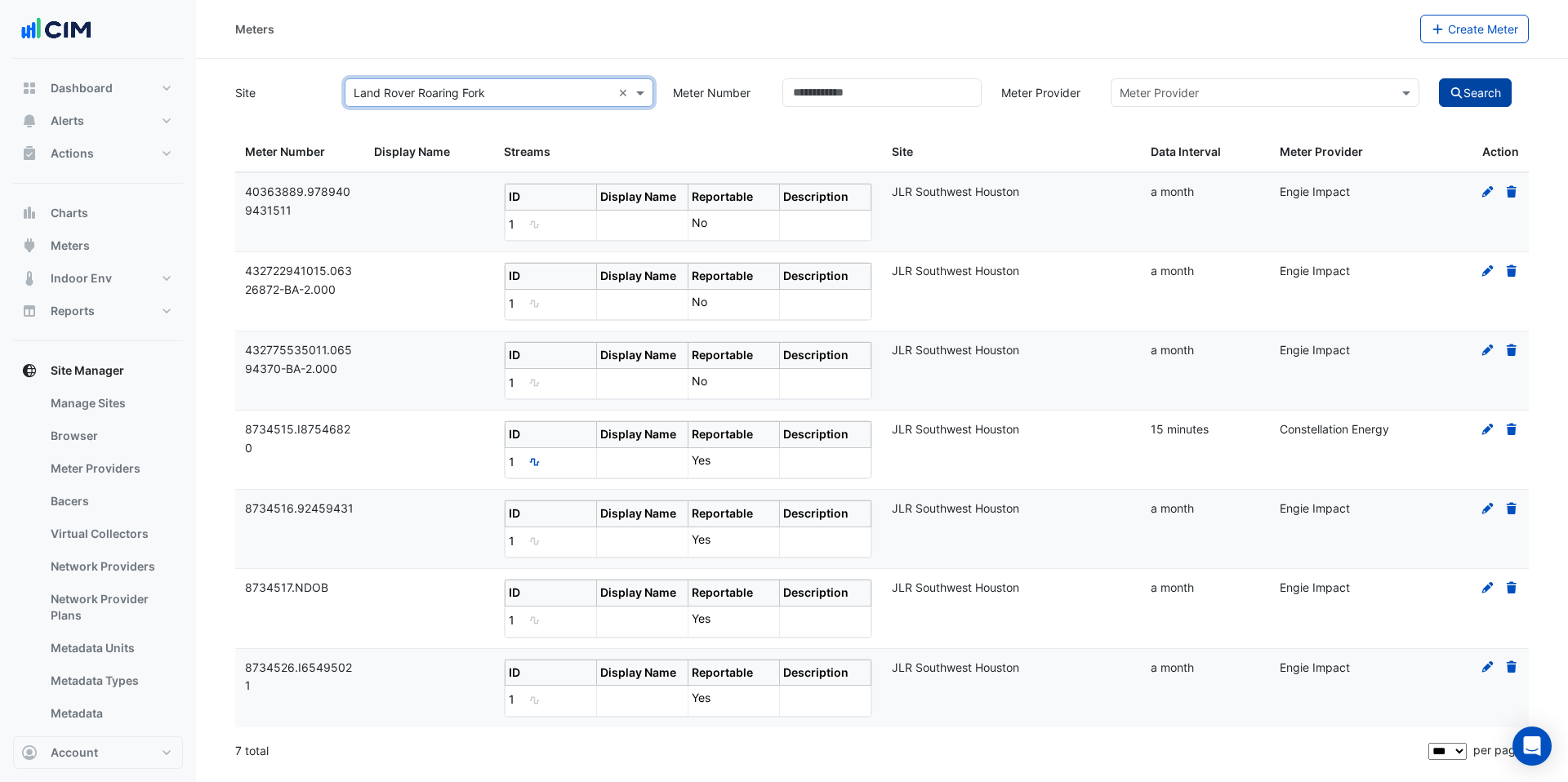
click at [1471, 89] on button "Search" at bounding box center [1476, 93] width 73 height 29
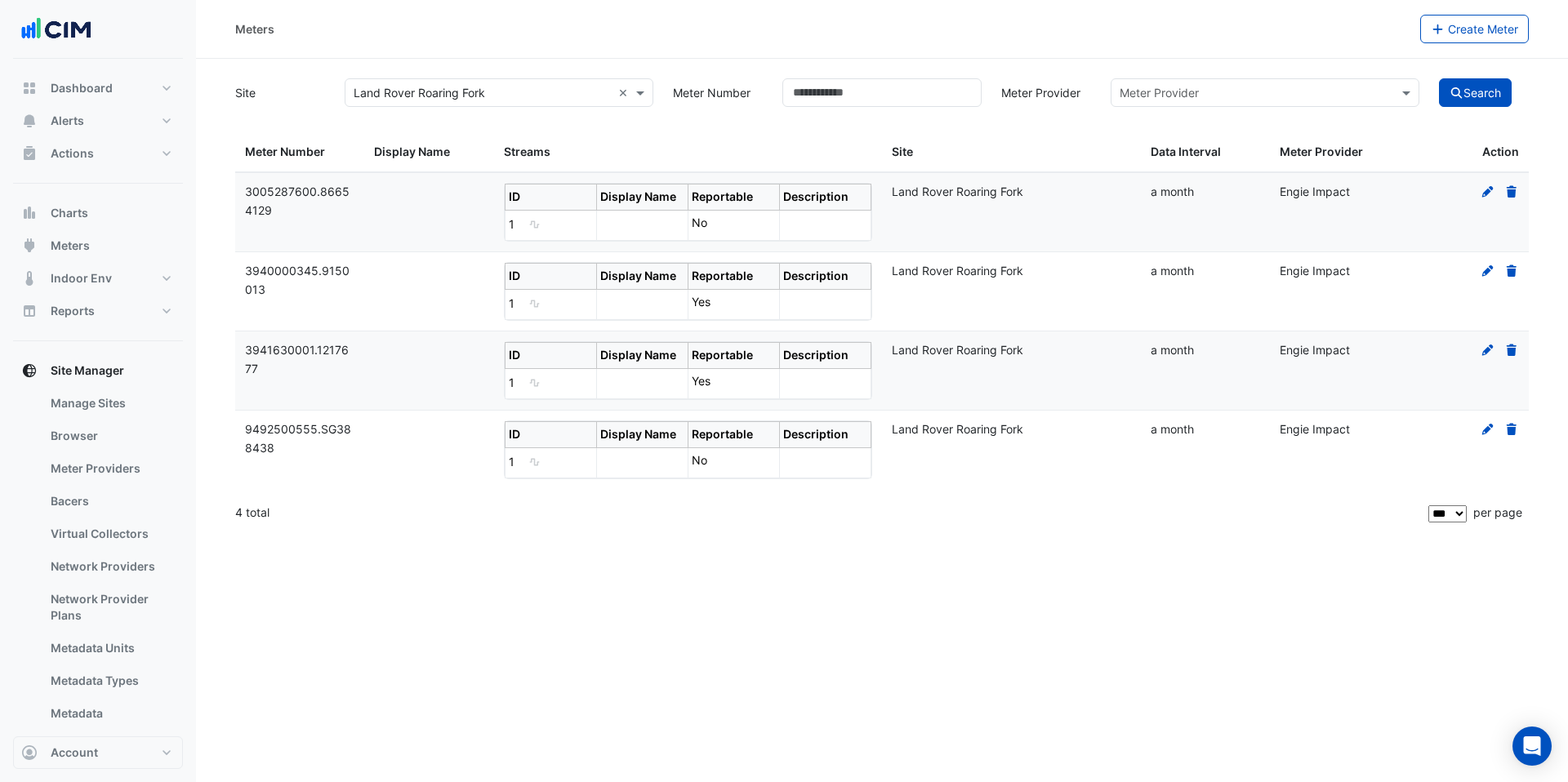
click at [388, 96] on input "text" at bounding box center [482, 93] width 258 height 17
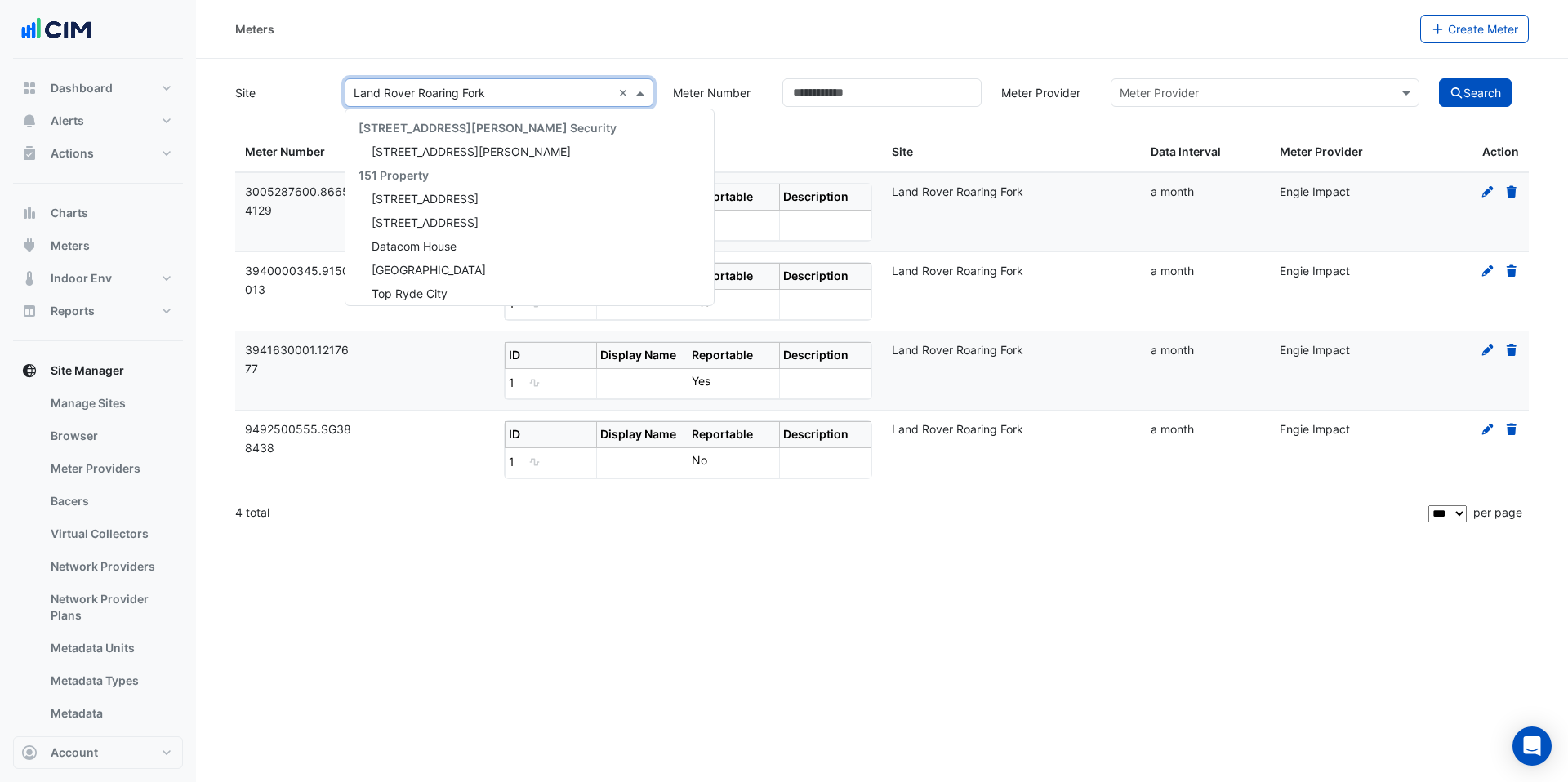
scroll to position [28091, 0]
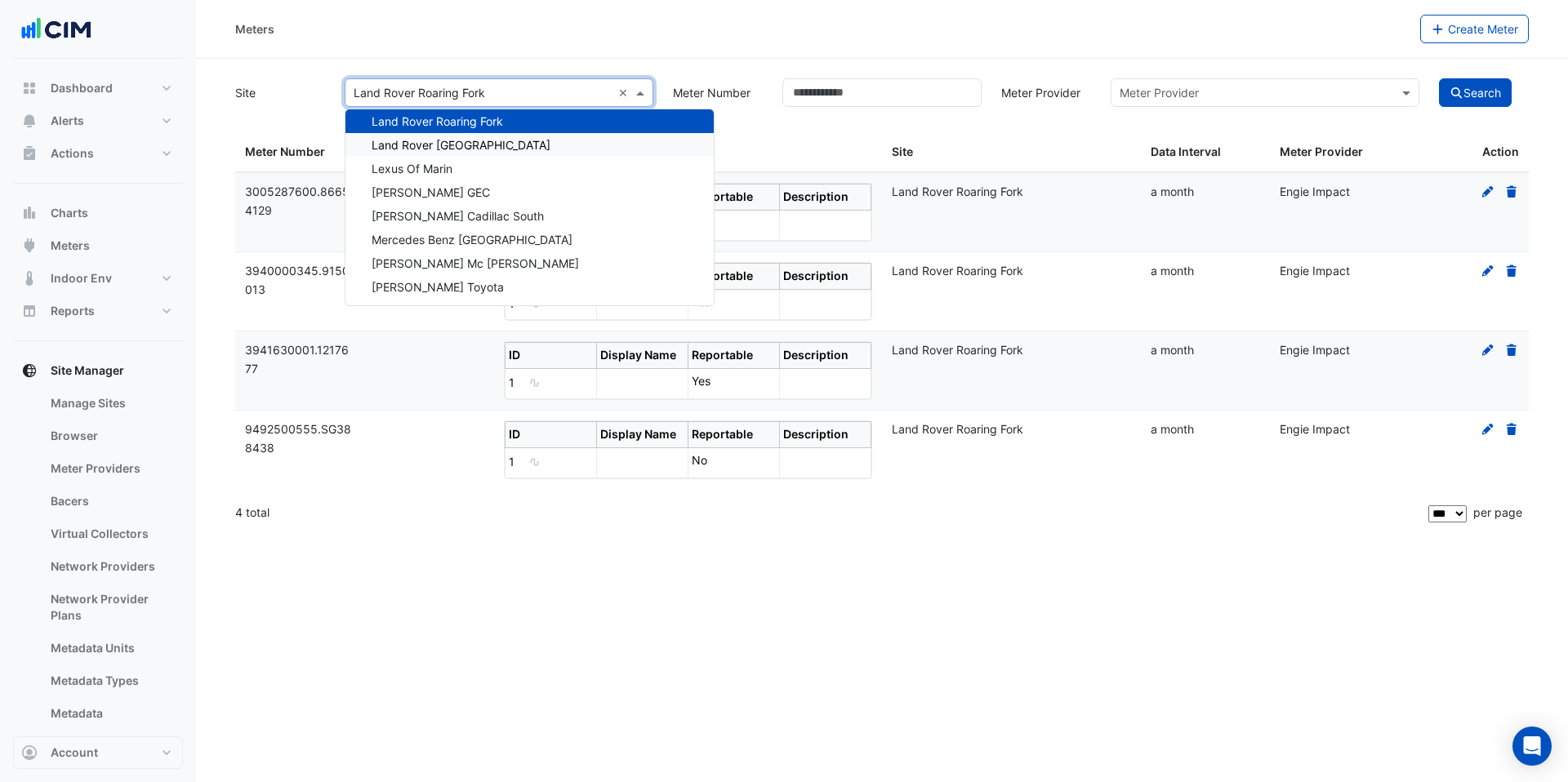
click at [402, 141] on span "Land Rover [GEOGRAPHIC_DATA]" at bounding box center [461, 145] width 179 height 14
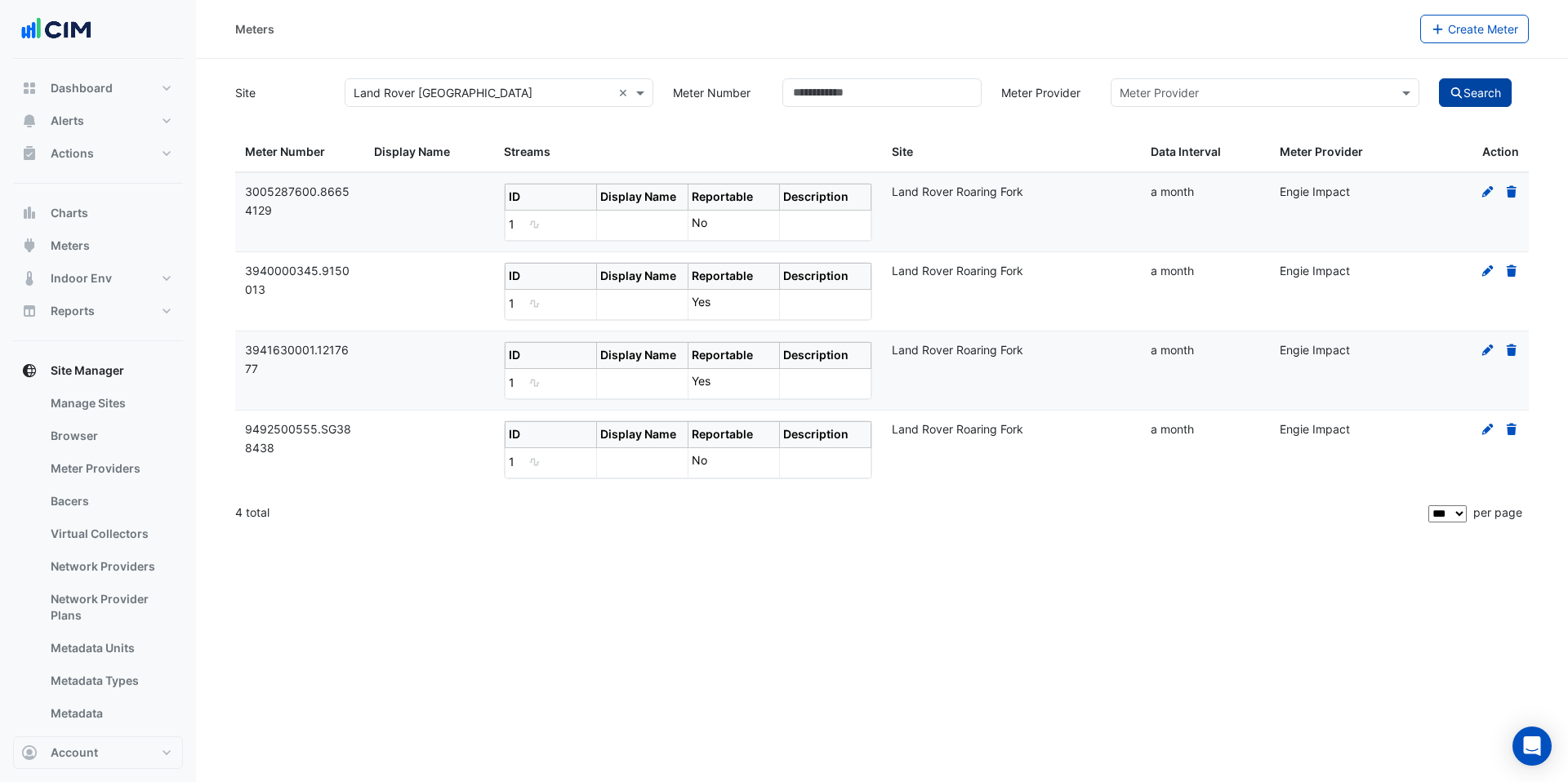
click at [1464, 90] on button "Search" at bounding box center [1476, 93] width 73 height 29
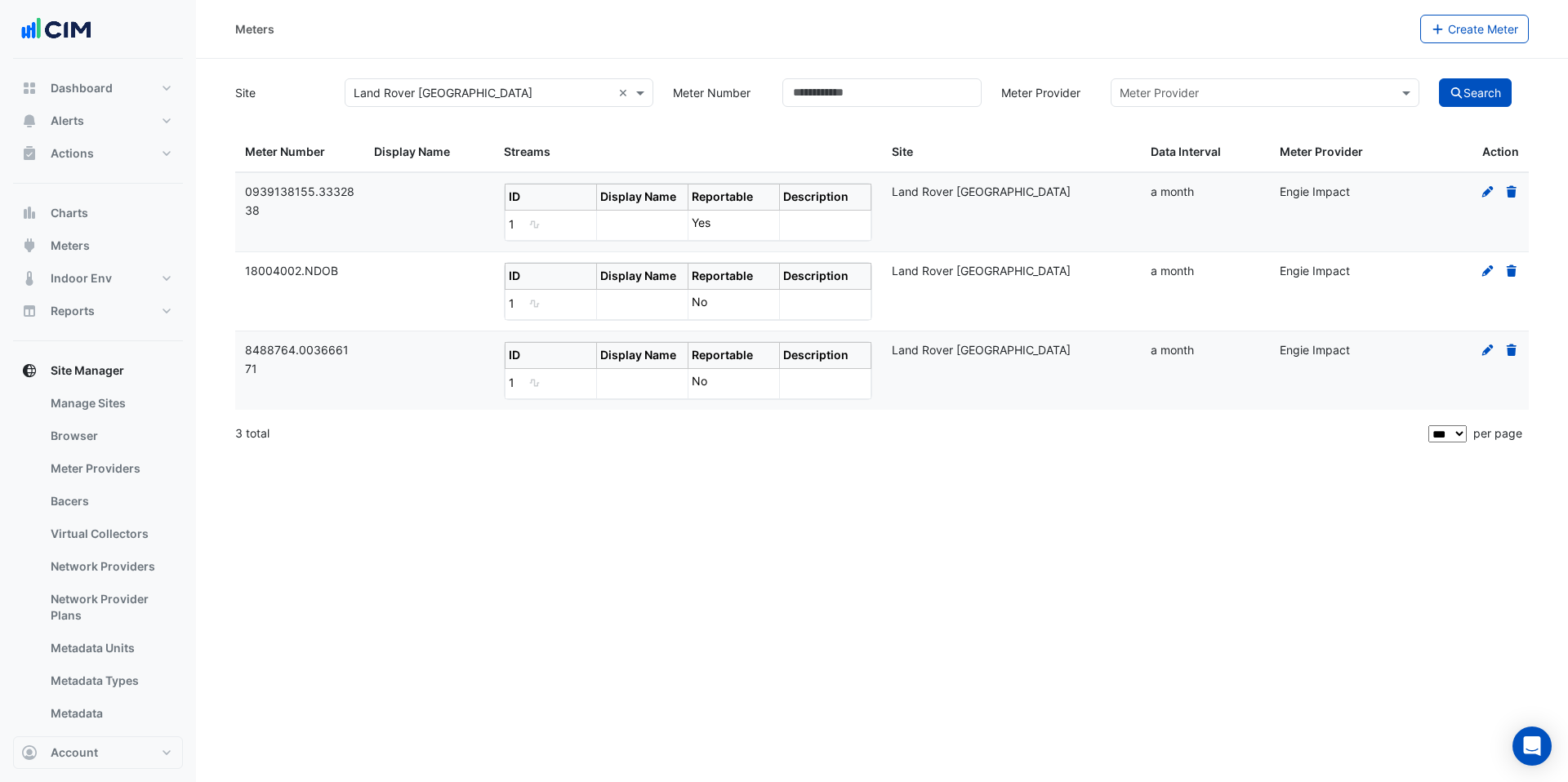
click at [550, 95] on input "text" at bounding box center [482, 93] width 258 height 17
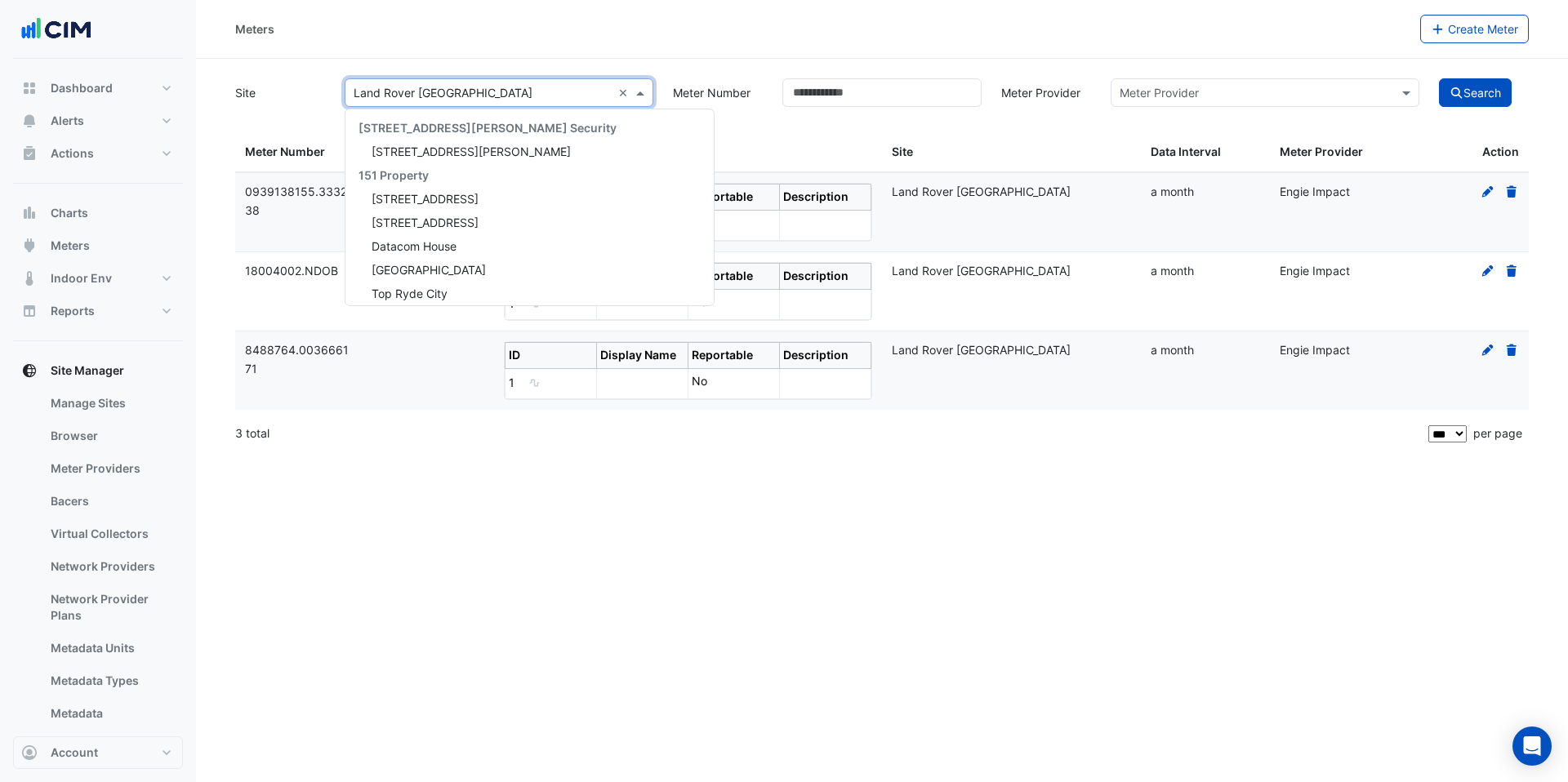
scroll to position [28115, 0]
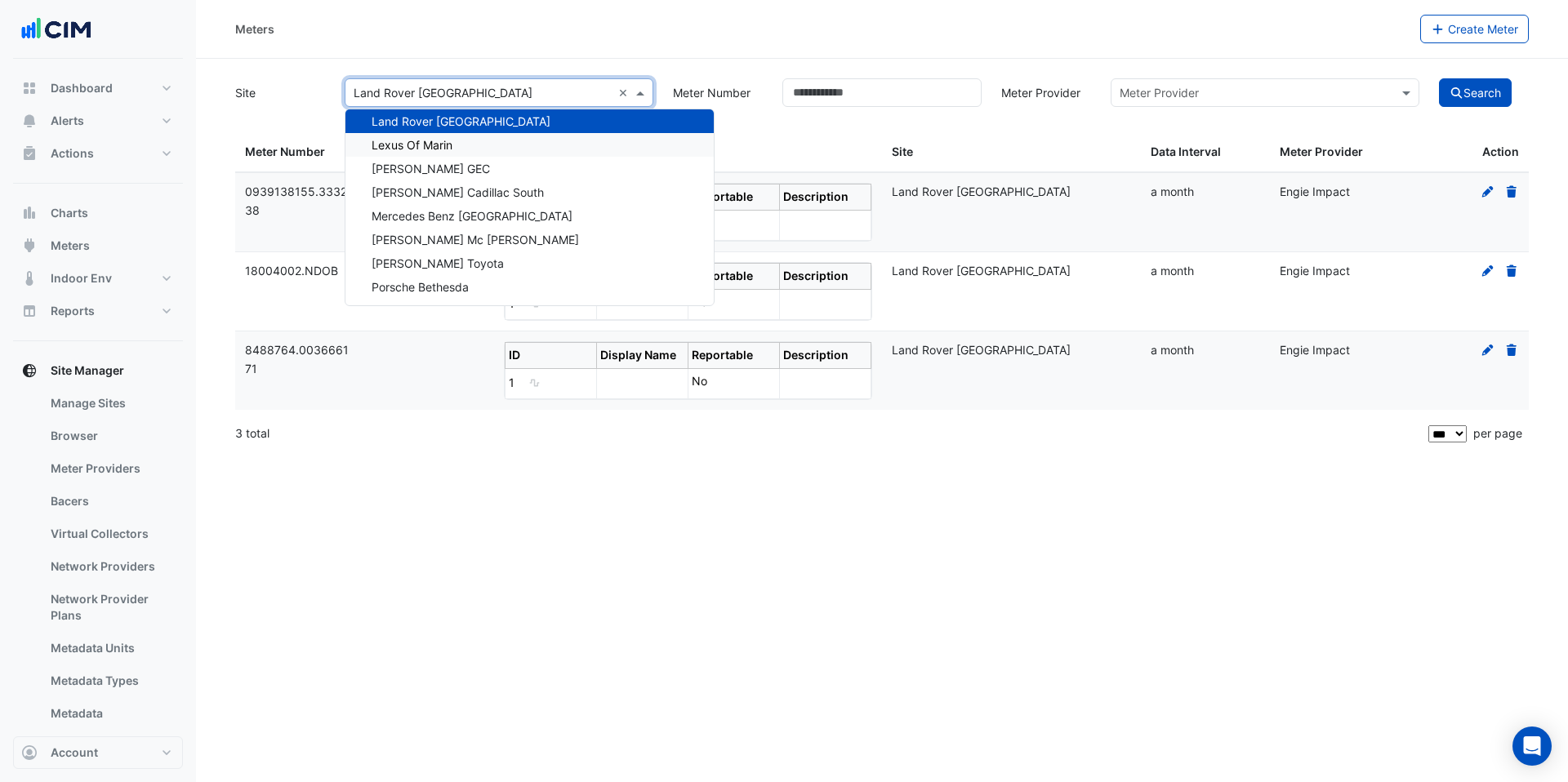
click at [528, 153] on div "Lexus Of Marin" at bounding box center [530, 145] width 369 height 23
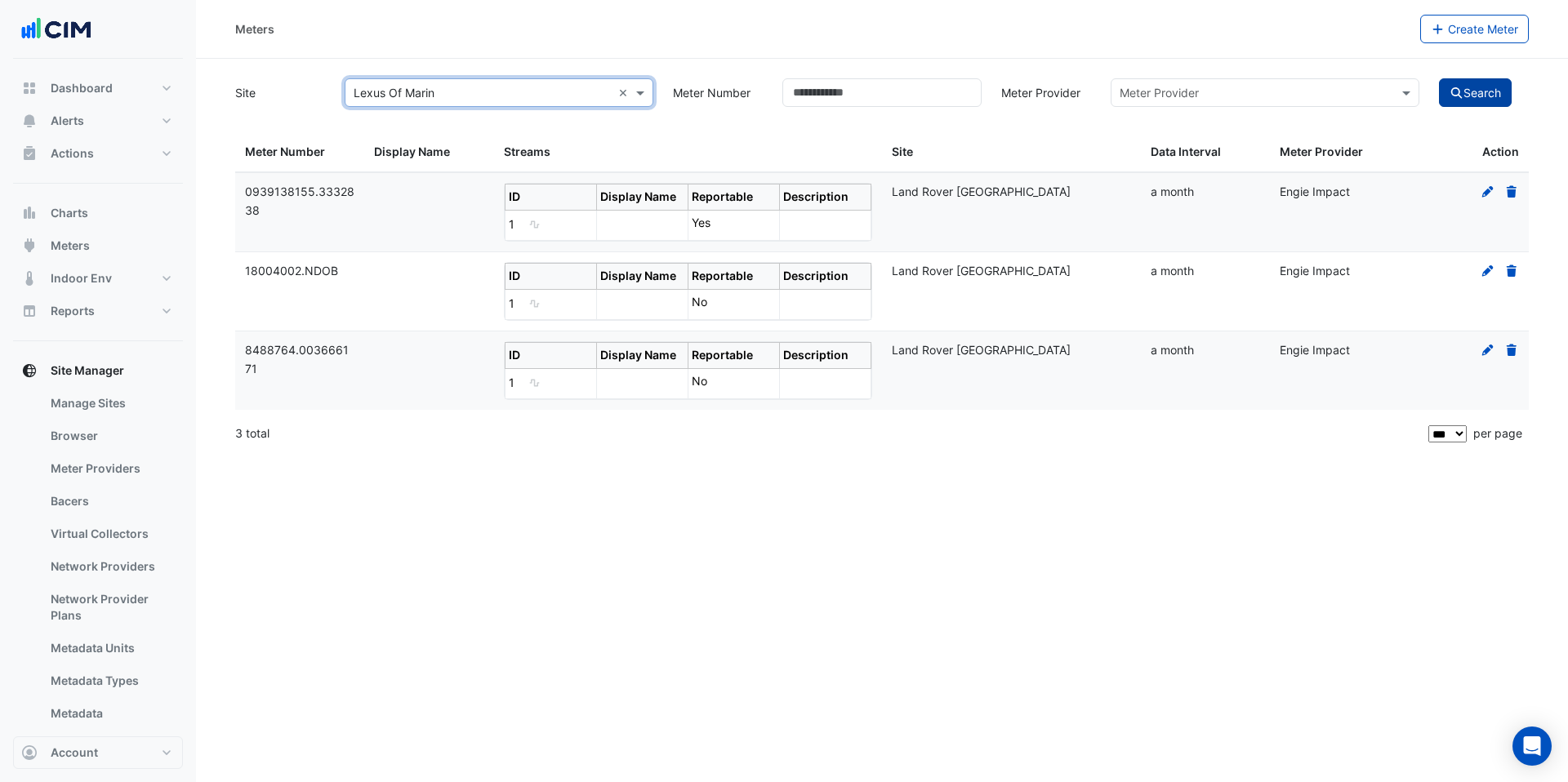
click at [1461, 90] on icon "submit" at bounding box center [1457, 93] width 14 height 12
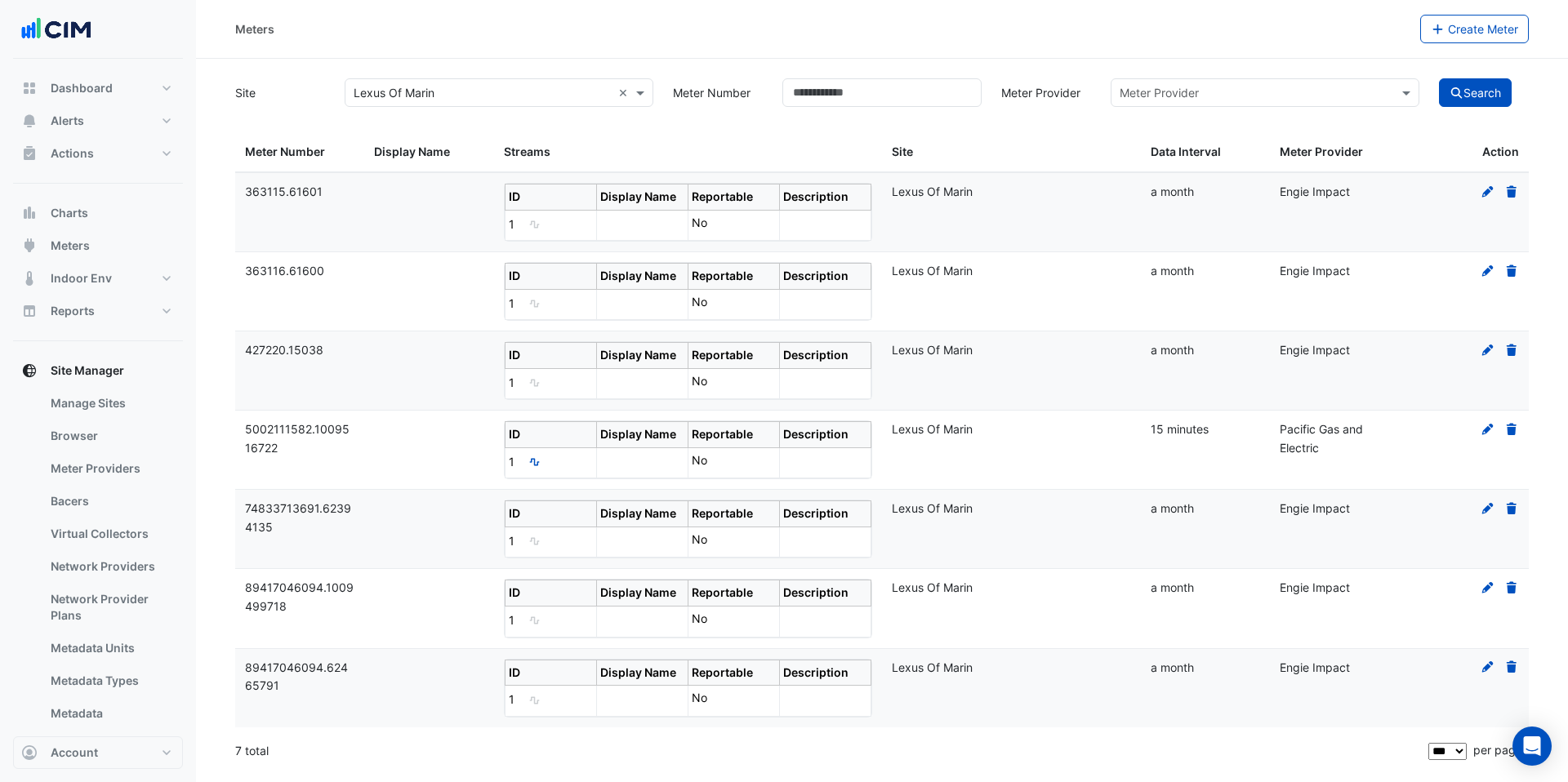
click at [453, 100] on div "× Lexus Of Marin" at bounding box center [479, 92] width 267 height 17
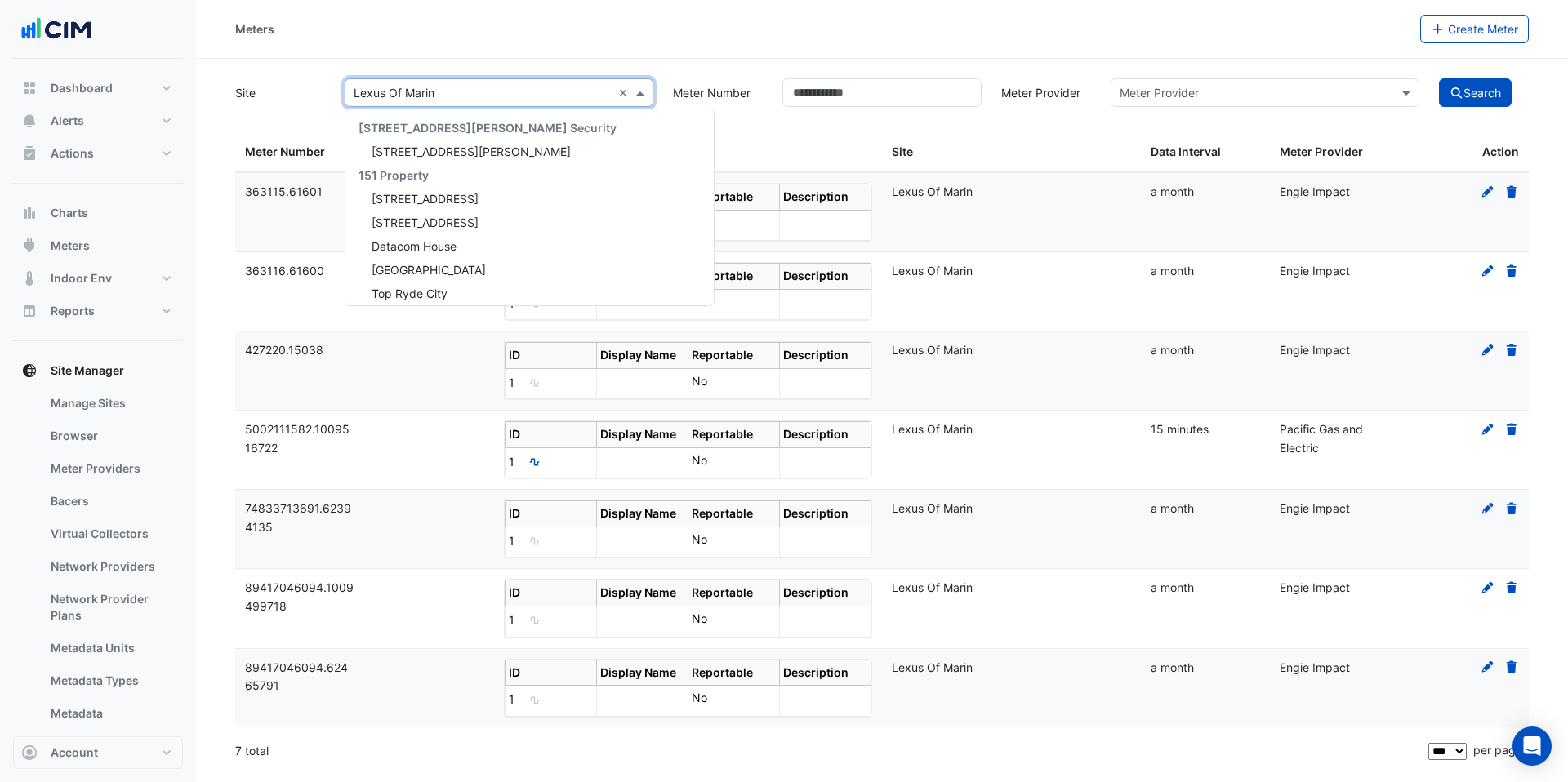
scroll to position [28139, 0]
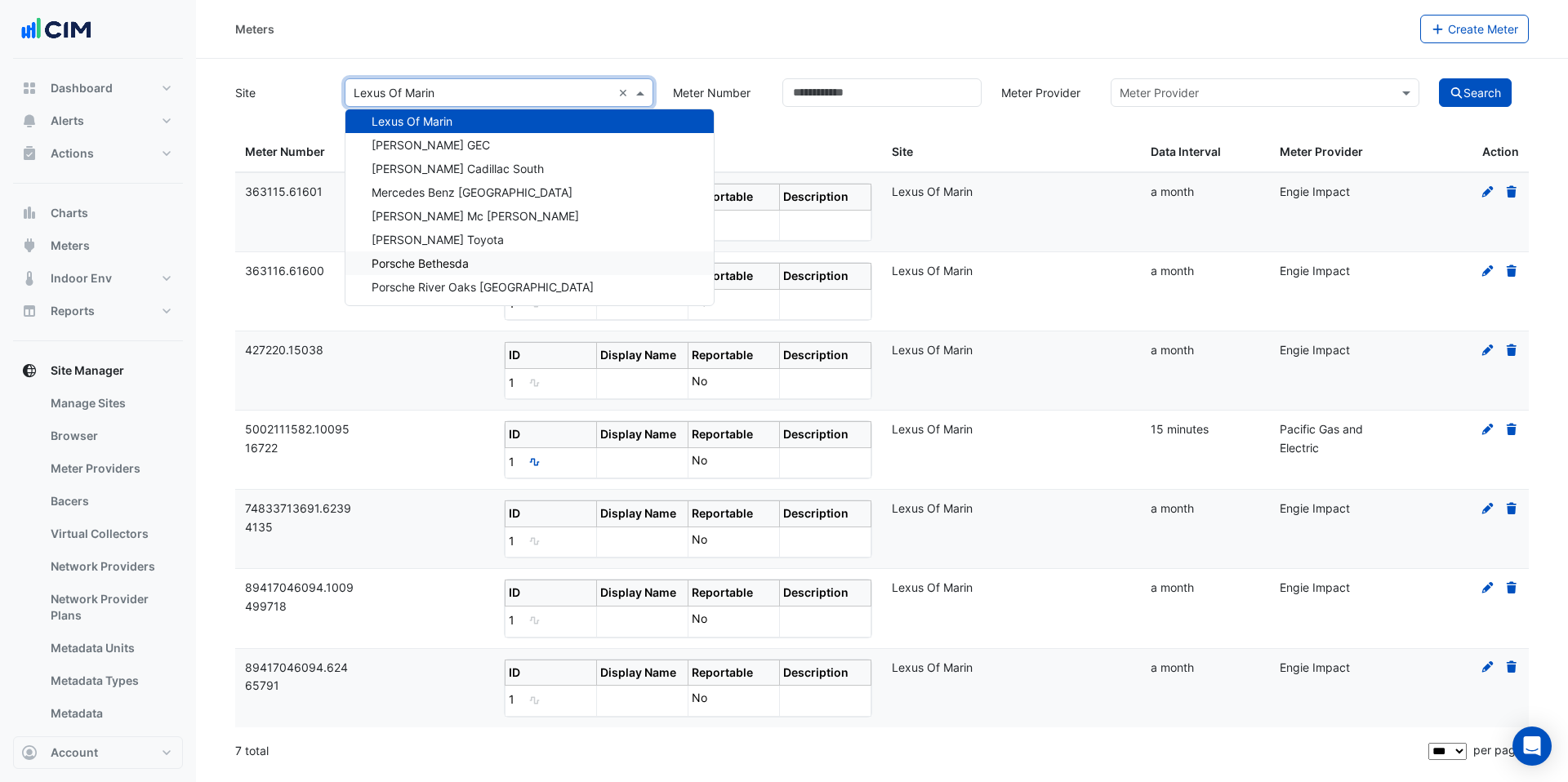
click at [454, 264] on span "Porsche Bethesda" at bounding box center [420, 264] width 98 height 14
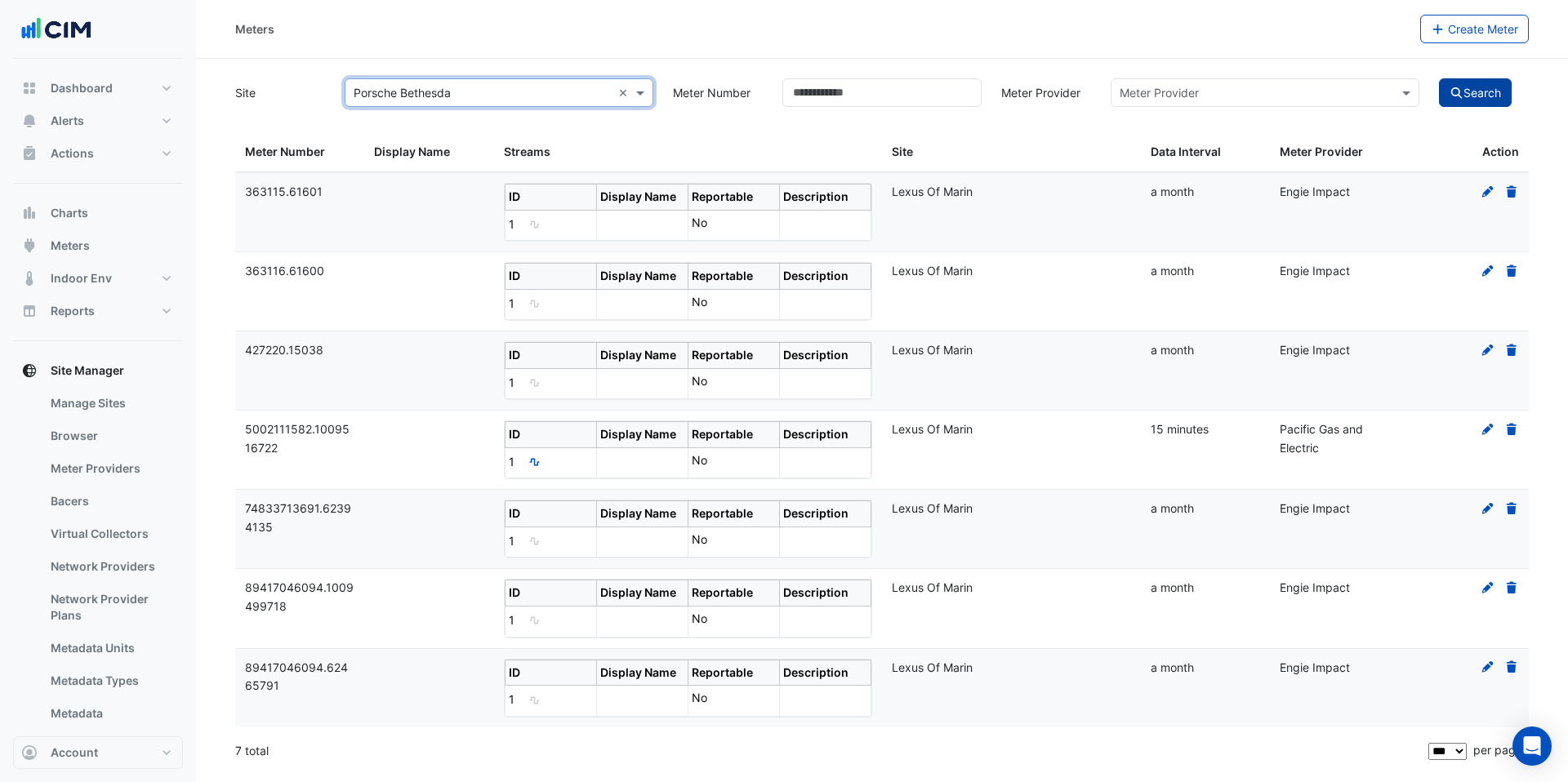
click at [1457, 98] on fa-icon "submit" at bounding box center [1457, 93] width 14 height 14
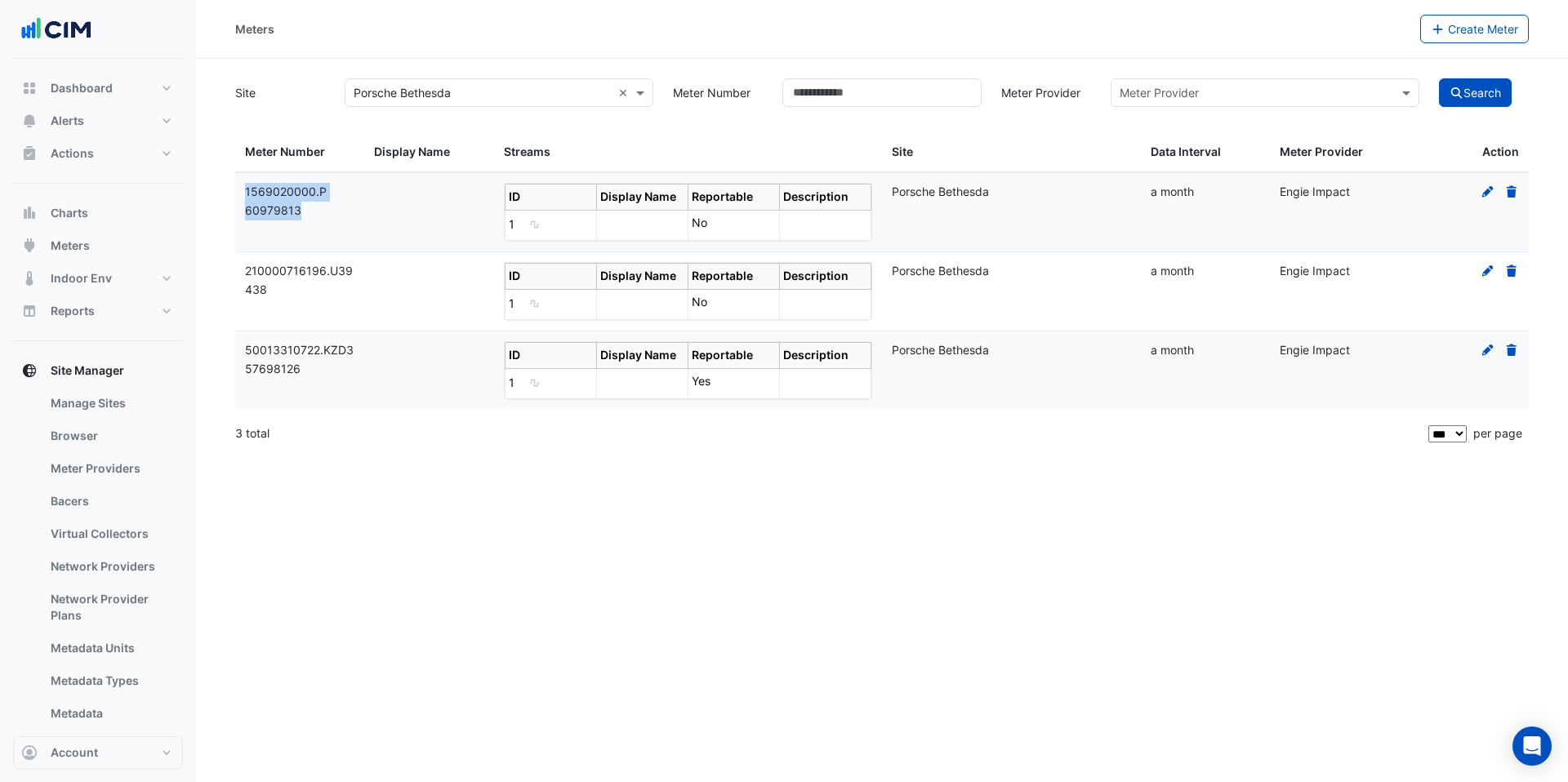
drag, startPoint x: 242, startPoint y: 189, endPoint x: 299, endPoint y: 208, distance: 60.1
click at [299, 208] on datatable-body-cell "1569020000.P 60979813" at bounding box center [300, 212] width 129 height 79
copy span "1569020000.P 60979813"
